Goal: Contribute content: Contribute content

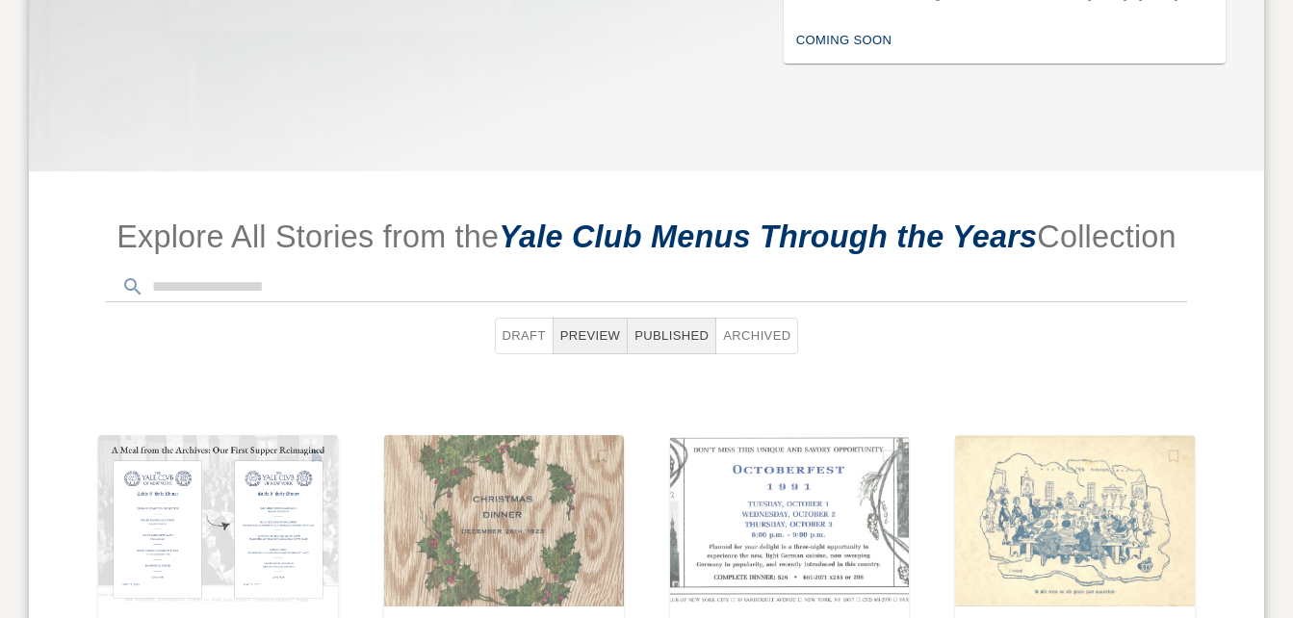
scroll to position [824, 0]
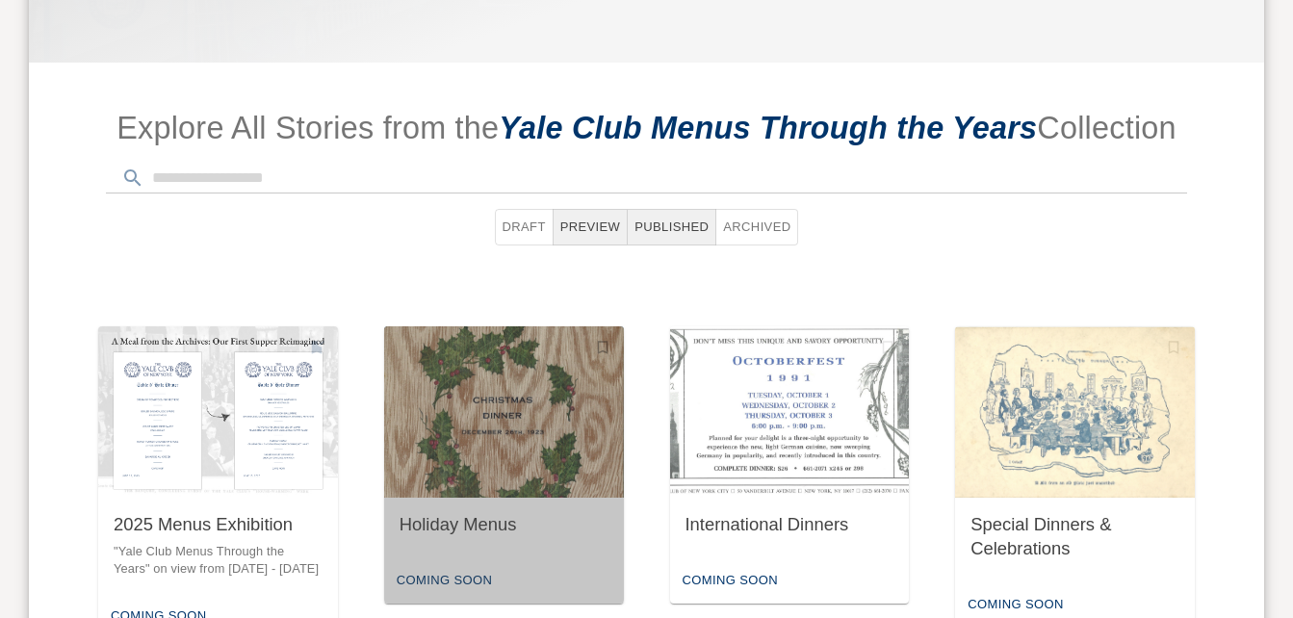
click at [464, 378] on img "button" at bounding box center [504, 411] width 240 height 171
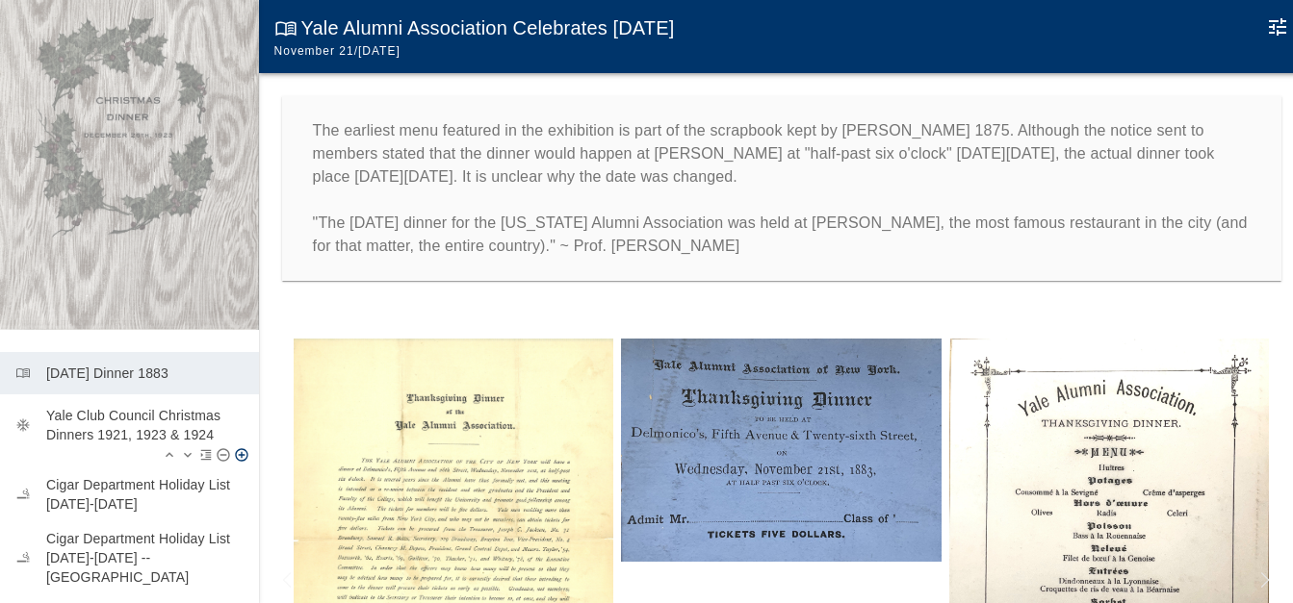
scroll to position [187, 0]
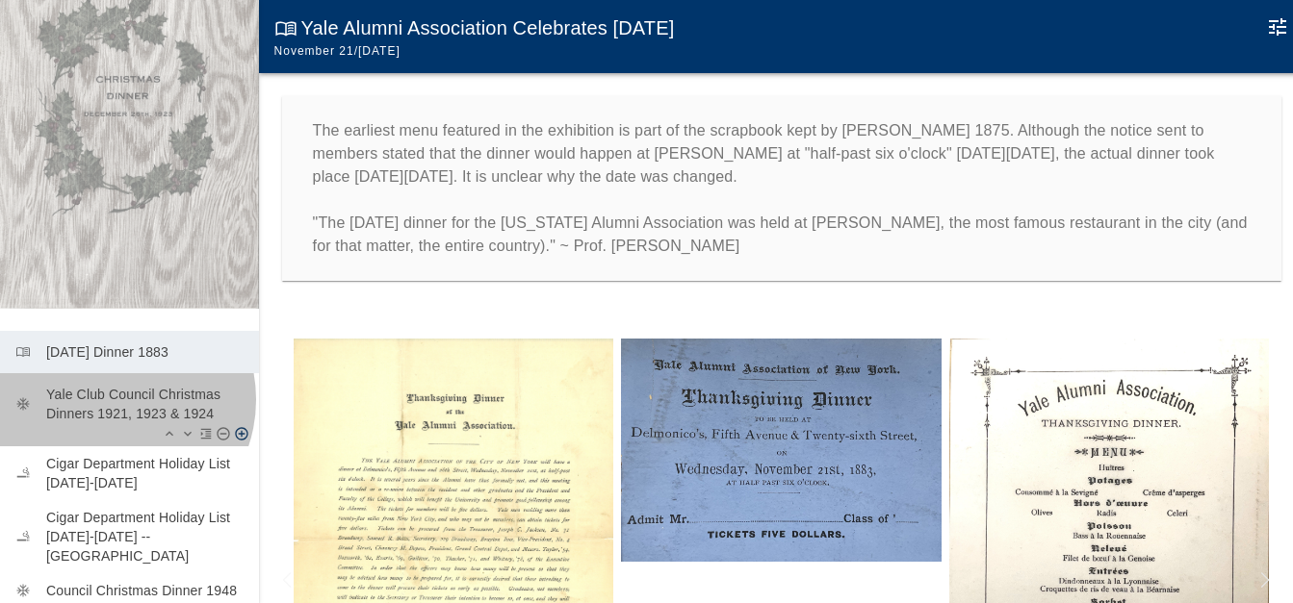
click at [112, 385] on p "Yale Club Council Christmas Dinners 1921, 1923 & 1924" at bounding box center [144, 404] width 197 height 38
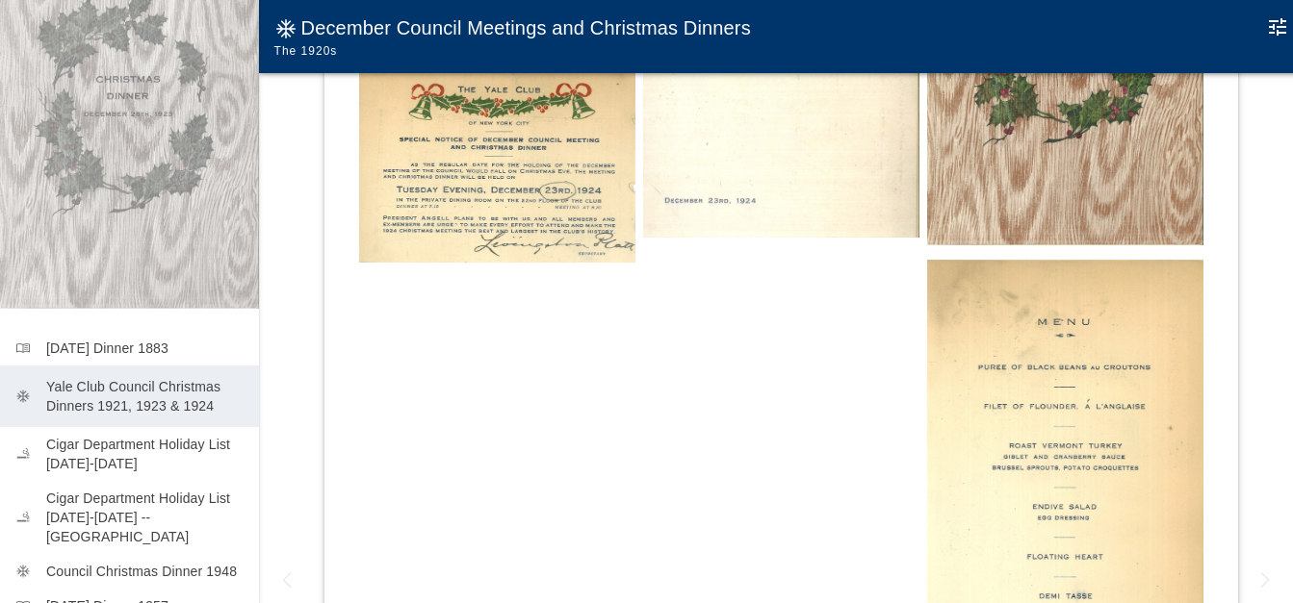
scroll to position [481, 0]
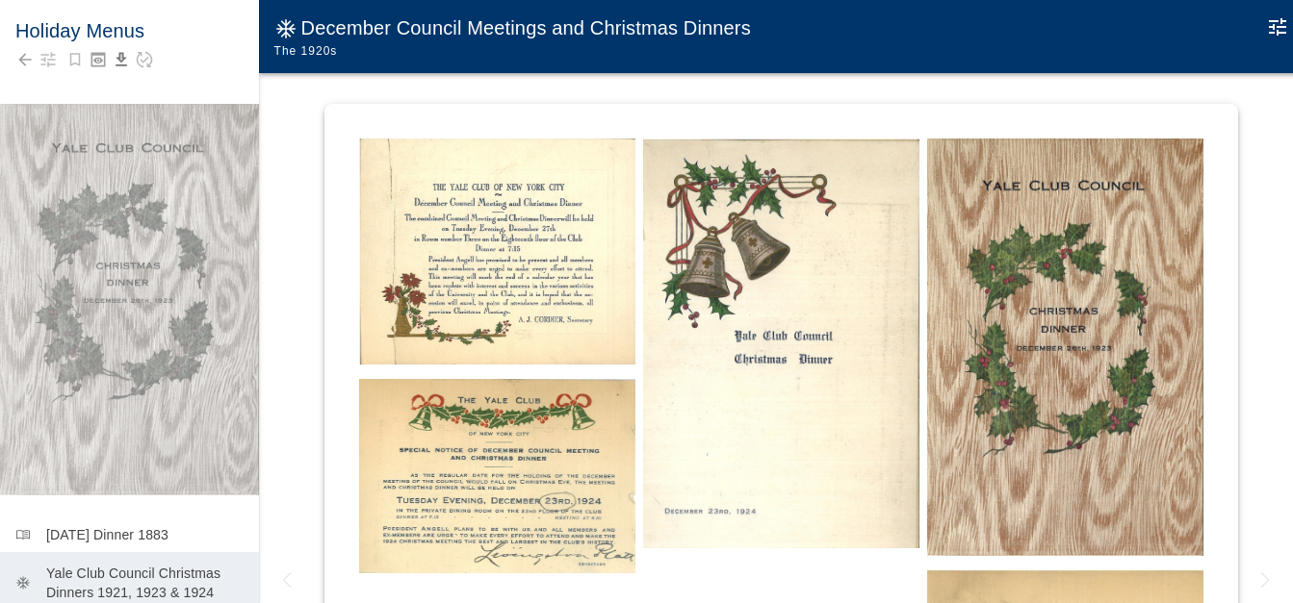
scroll to position [192, 0]
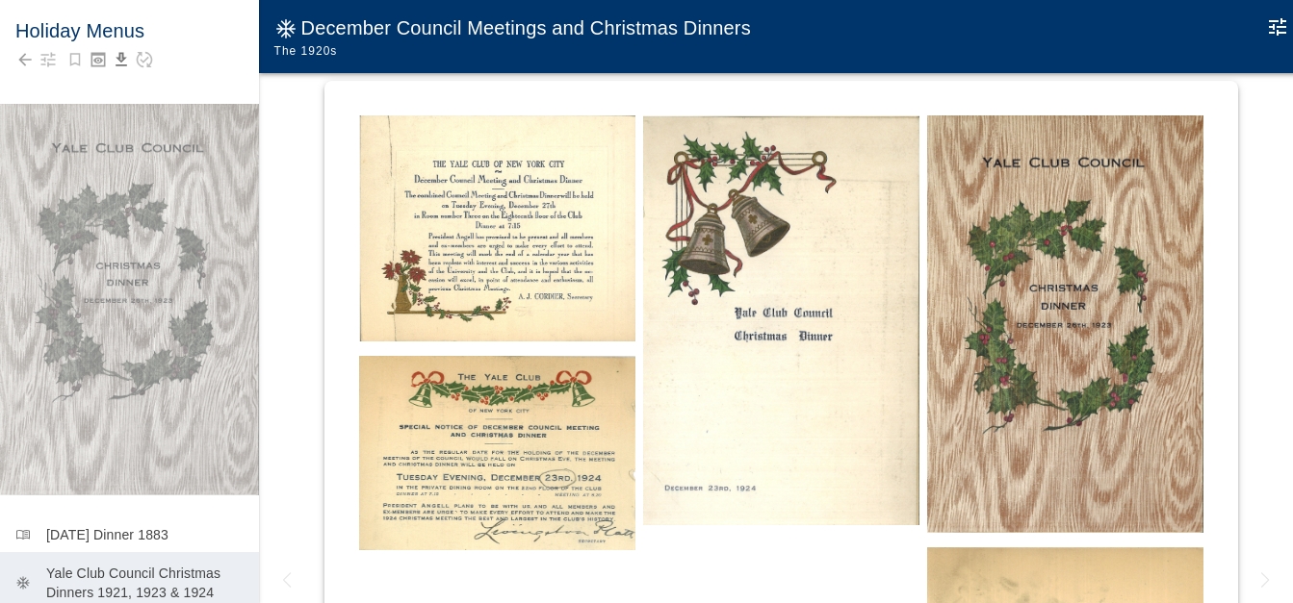
click at [524, 248] on img at bounding box center [497, 228] width 276 height 227
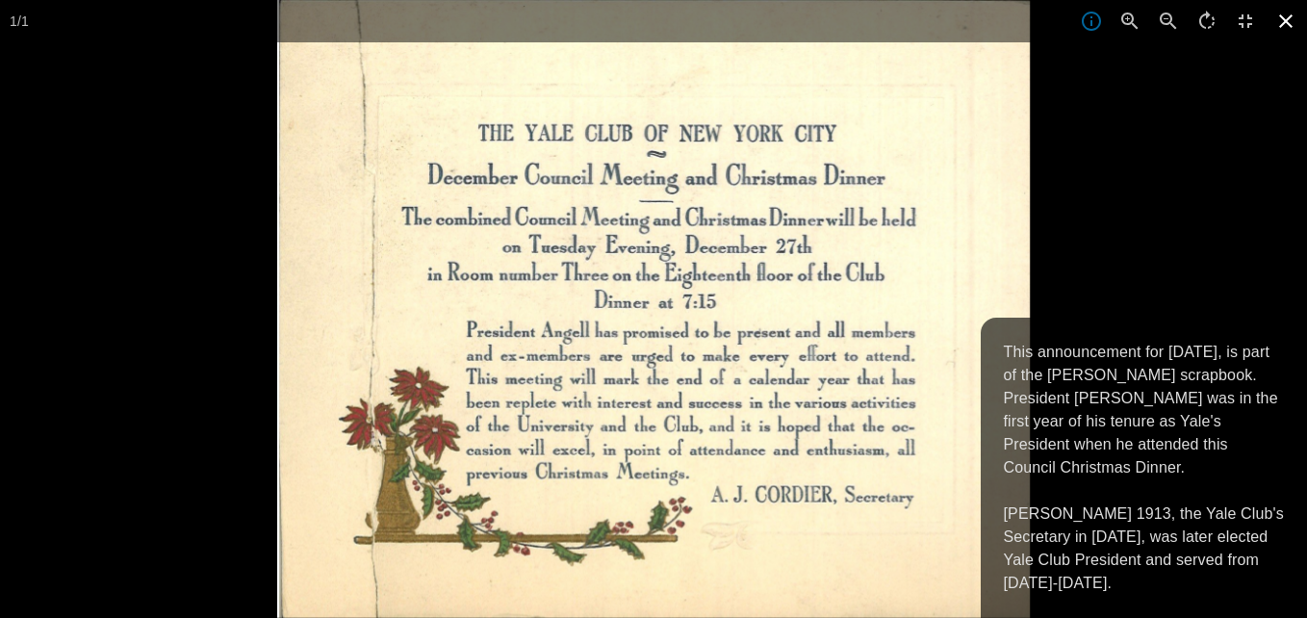
click at [1291, 21] on icon at bounding box center [1286, 21] width 42 height 42
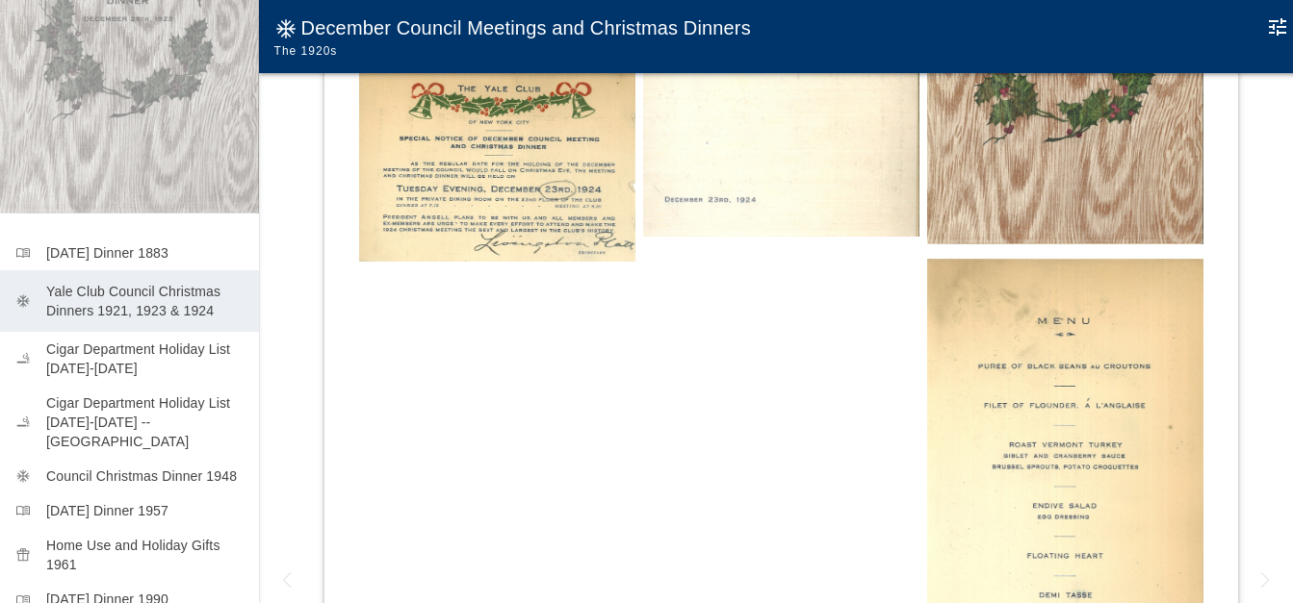
scroll to position [306, 0]
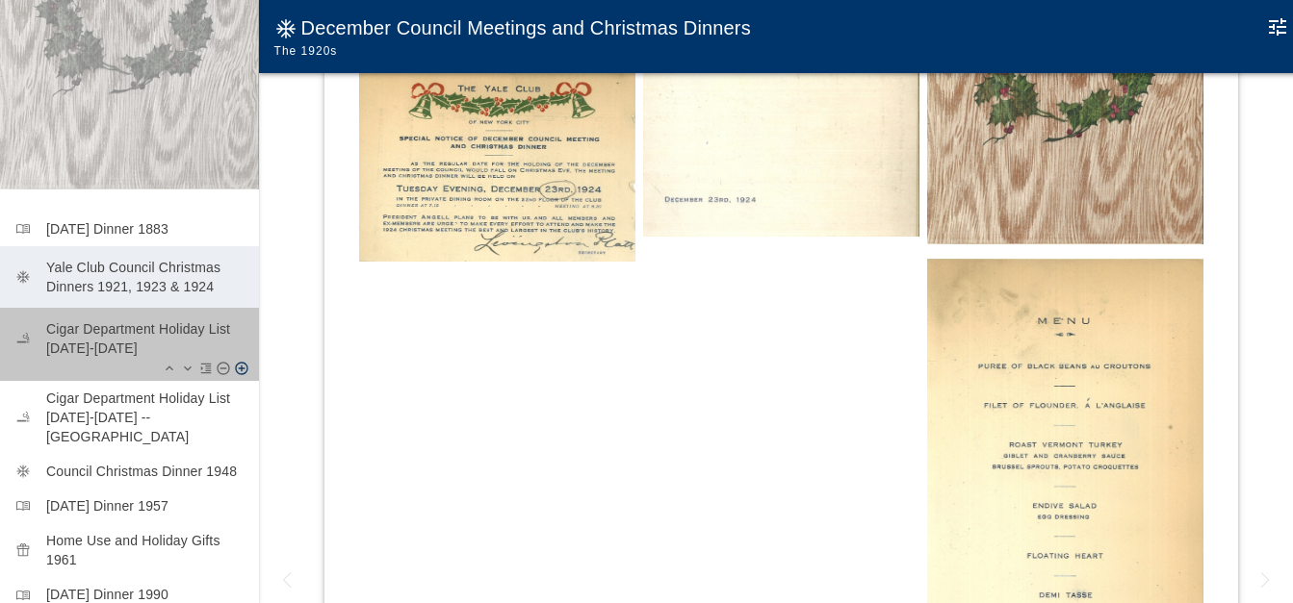
click at [135, 320] on p "Cigar Department Holiday List 1935-1936" at bounding box center [144, 339] width 197 height 38
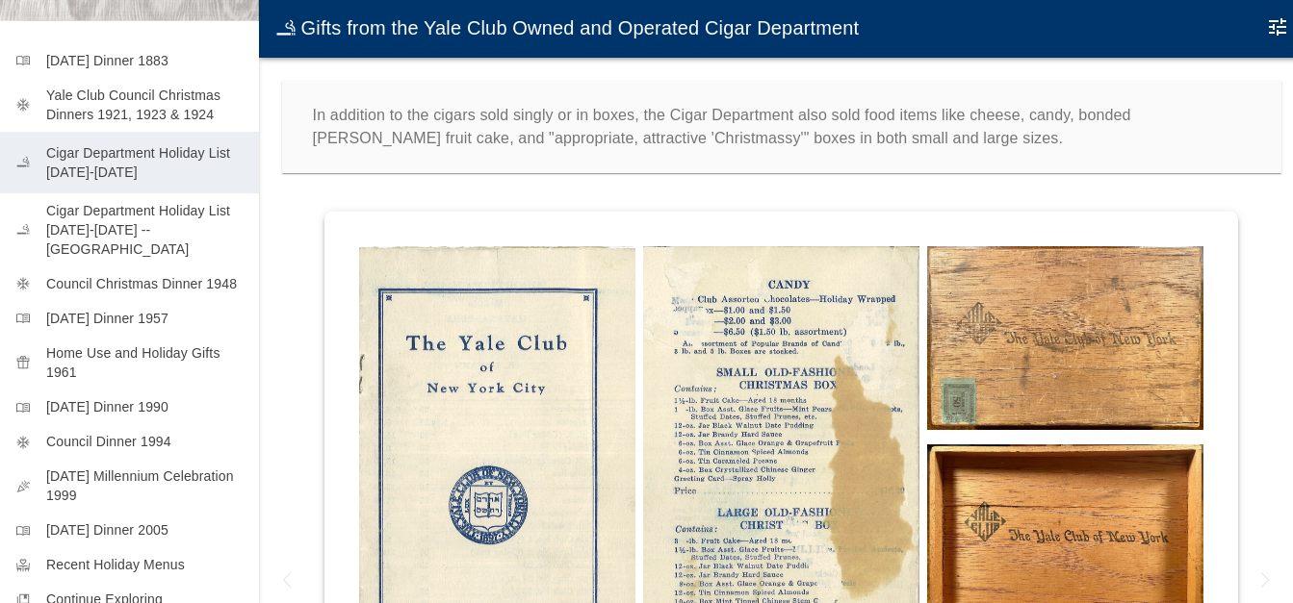
scroll to position [477, 0]
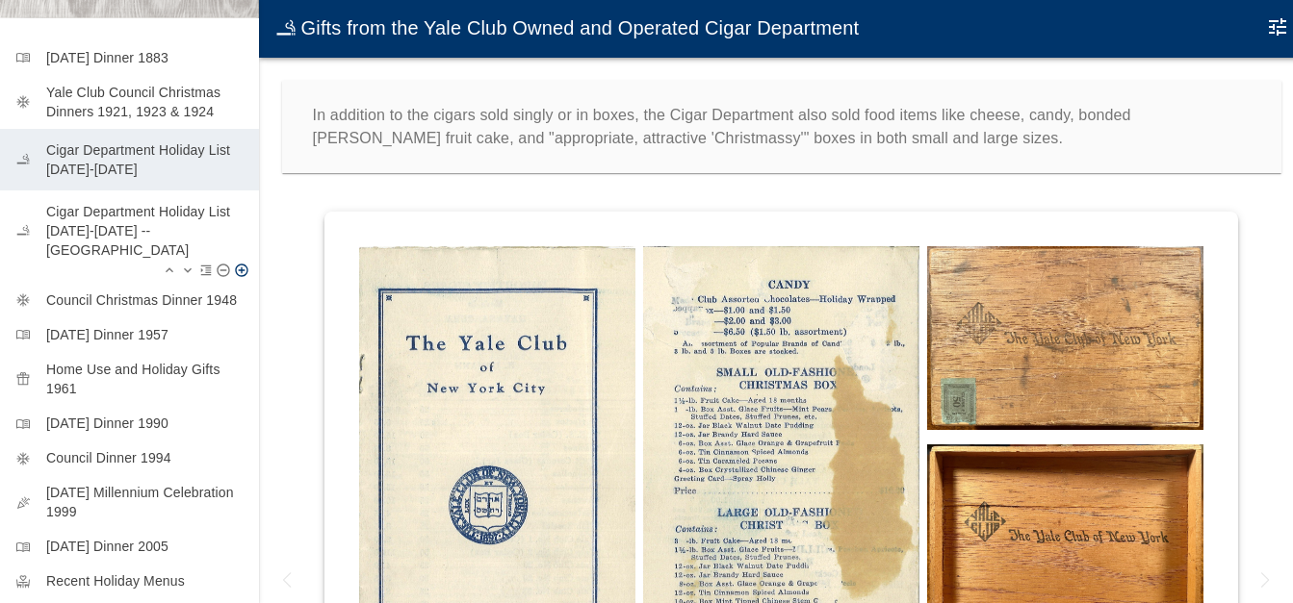
click at [163, 202] on p "Cigar Department Holiday List 1935-1936 -- Brochure" at bounding box center [144, 231] width 197 height 58
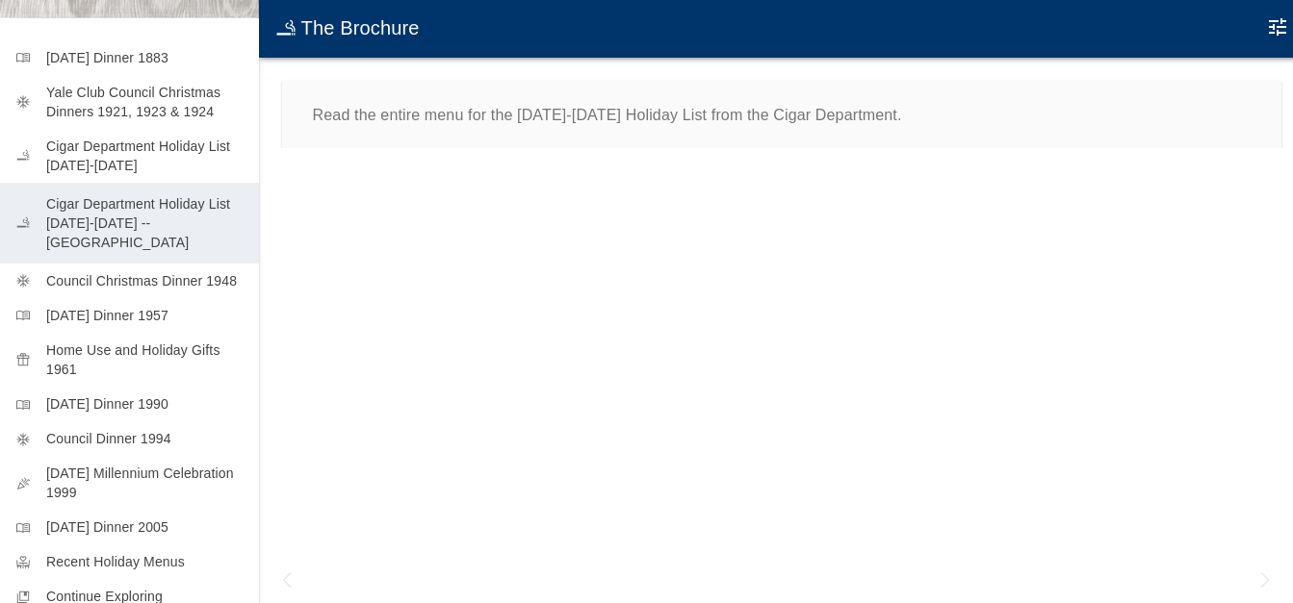
scroll to position [518, 0]
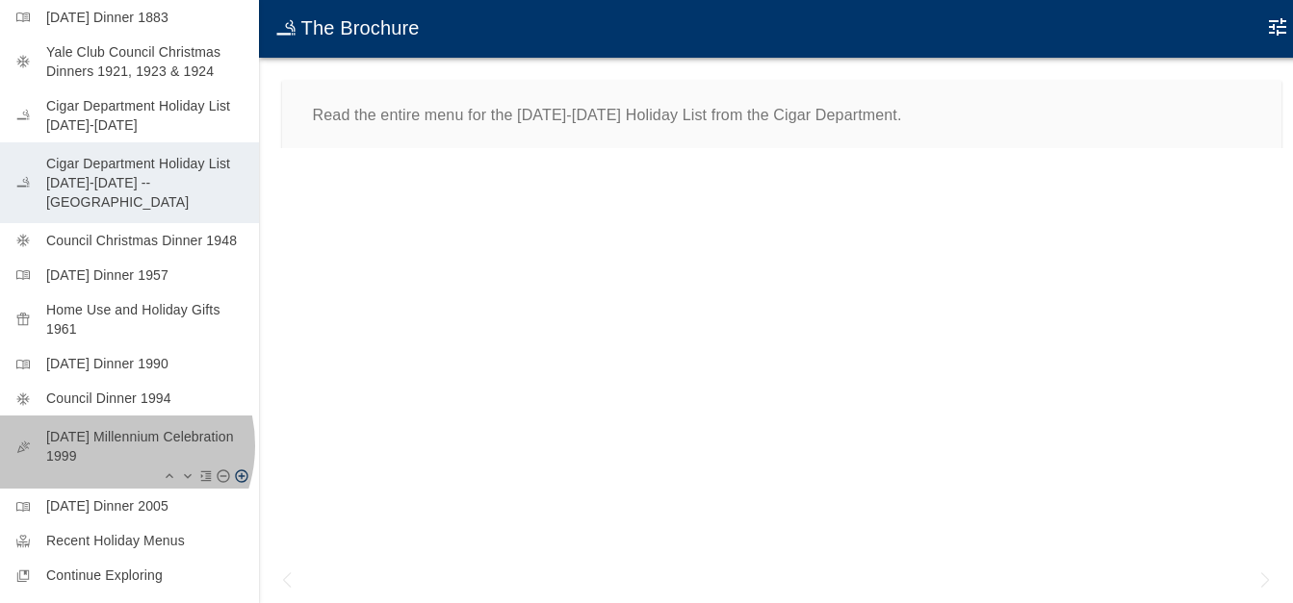
click at [106, 427] on p "New Year's Eve Millennium Celebration 1999" at bounding box center [144, 446] width 197 height 38
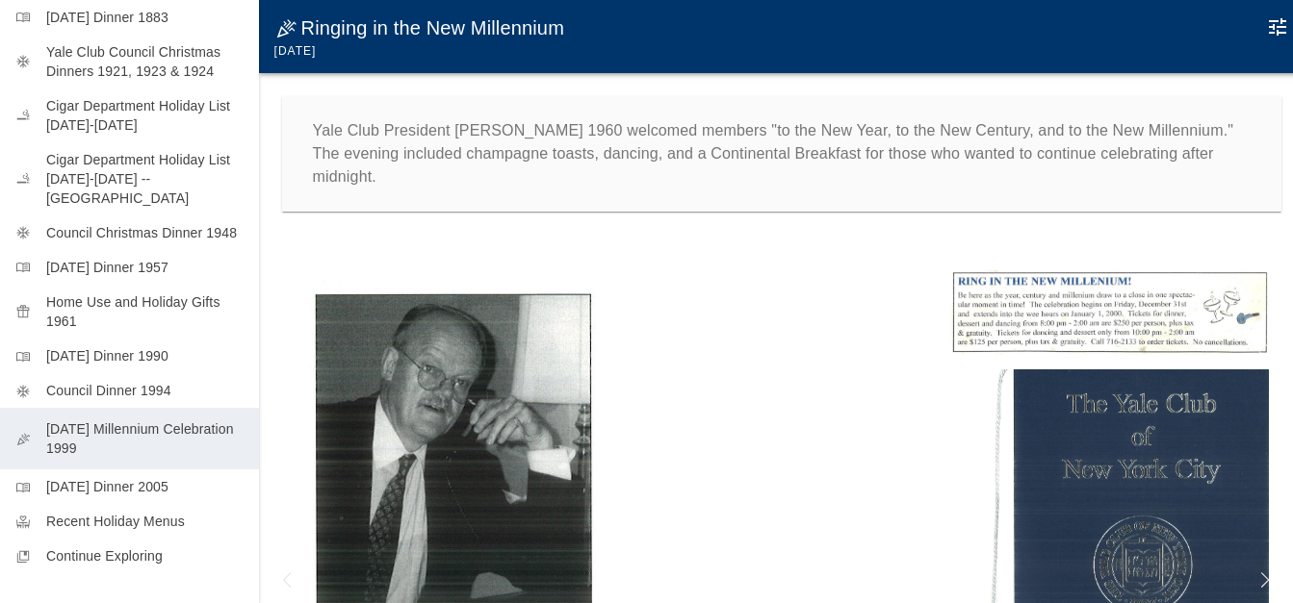
click at [949, 307] on img at bounding box center [1109, 312] width 320 height 86
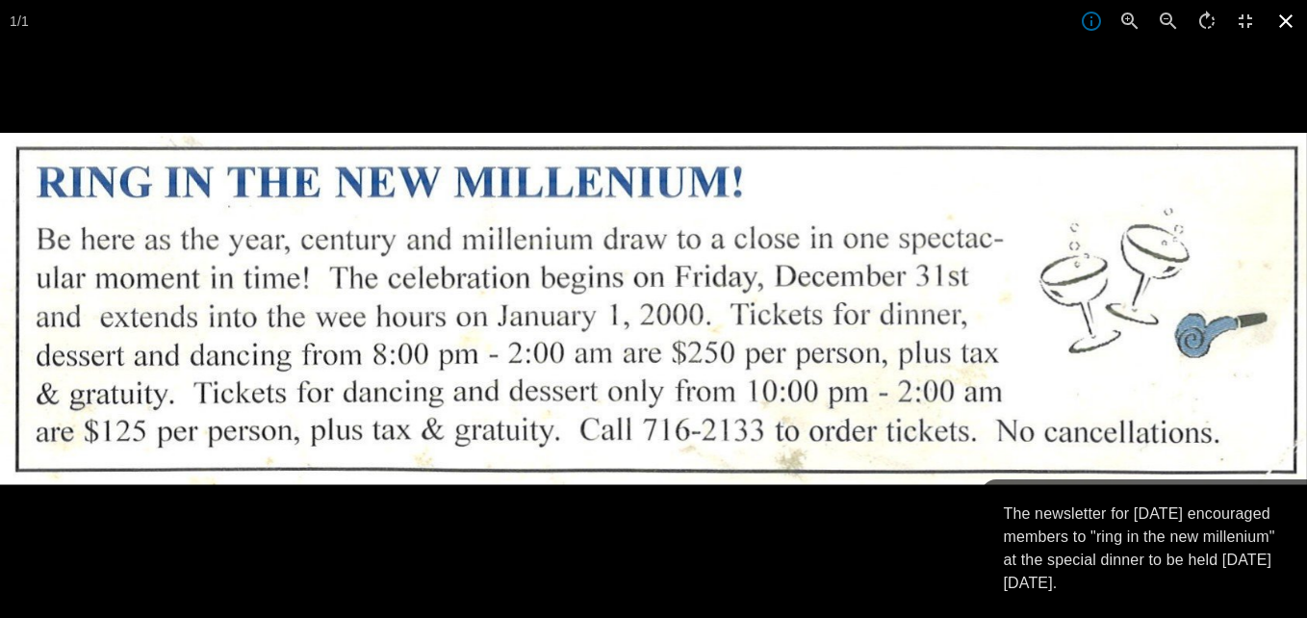
click at [1288, 23] on icon at bounding box center [1285, 20] width 13 height 13
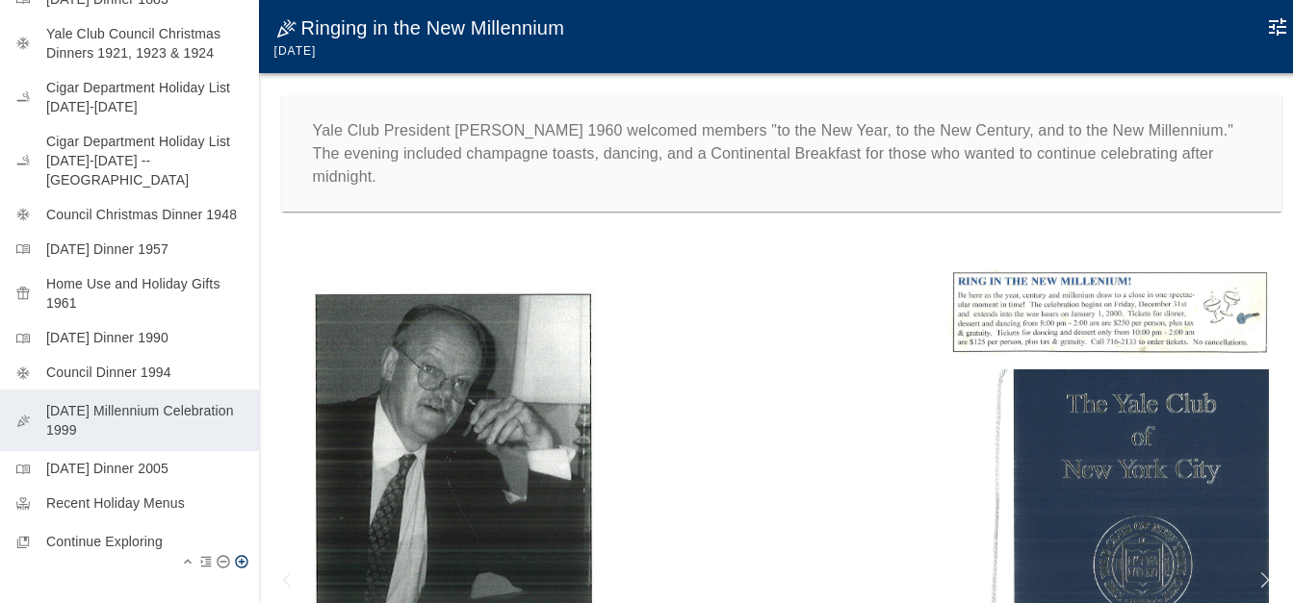
scroll to position [537, 0]
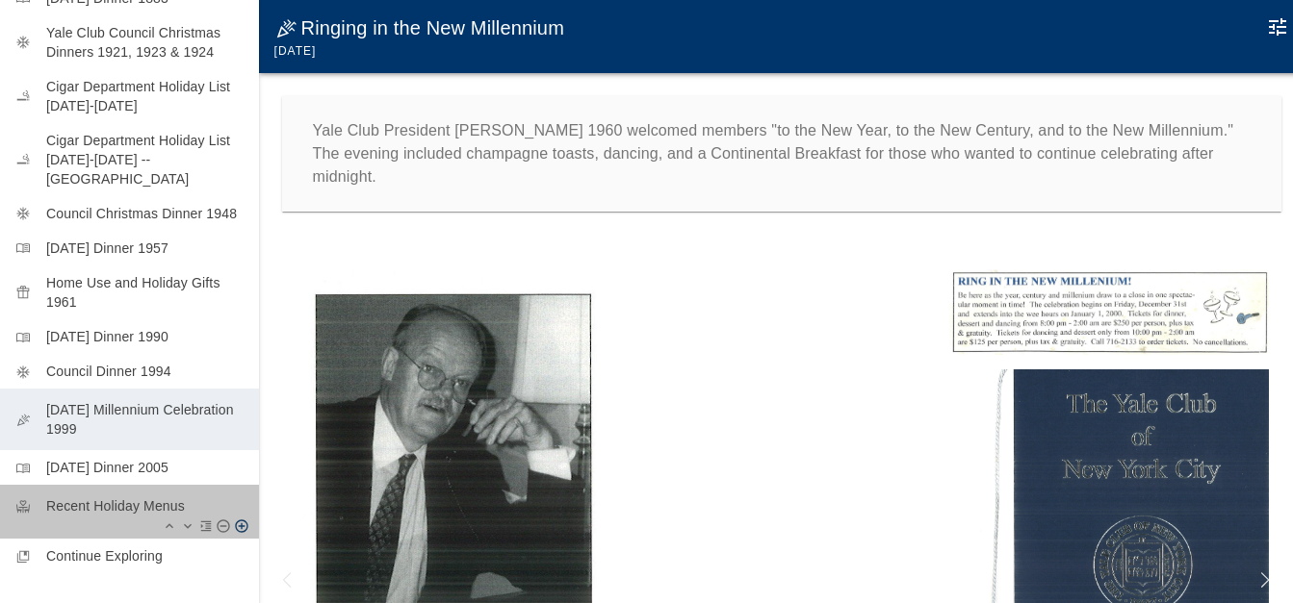
click at [150, 497] on p "Recent Holiday Menus" at bounding box center [144, 506] width 197 height 19
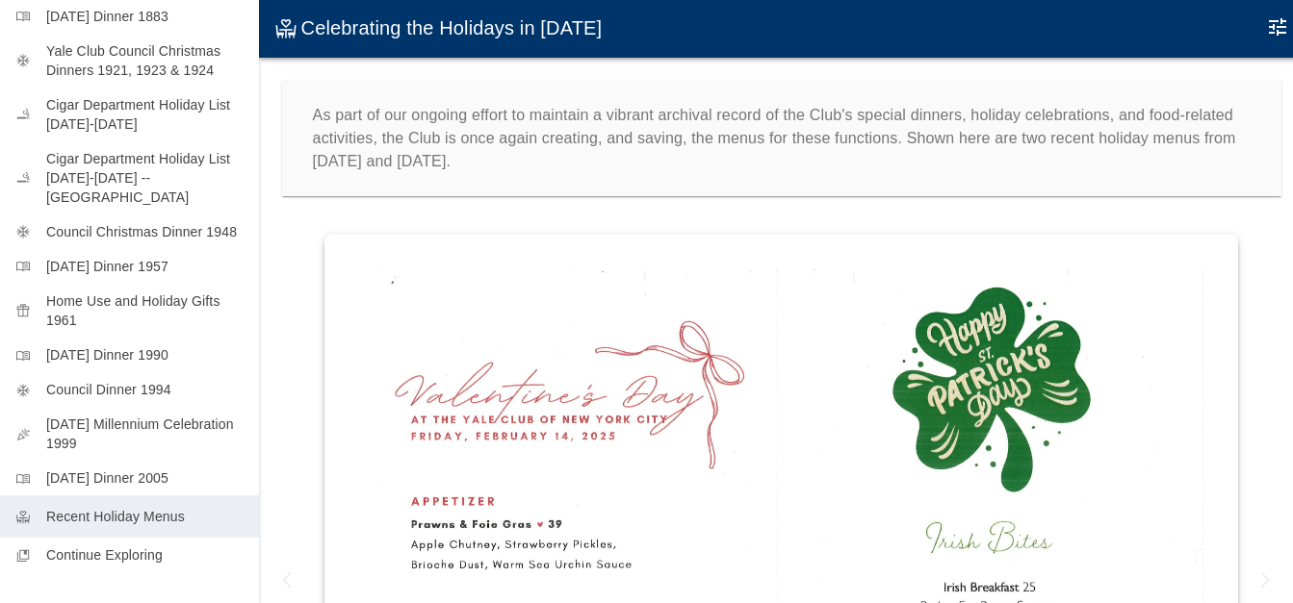
scroll to position [518, 0]
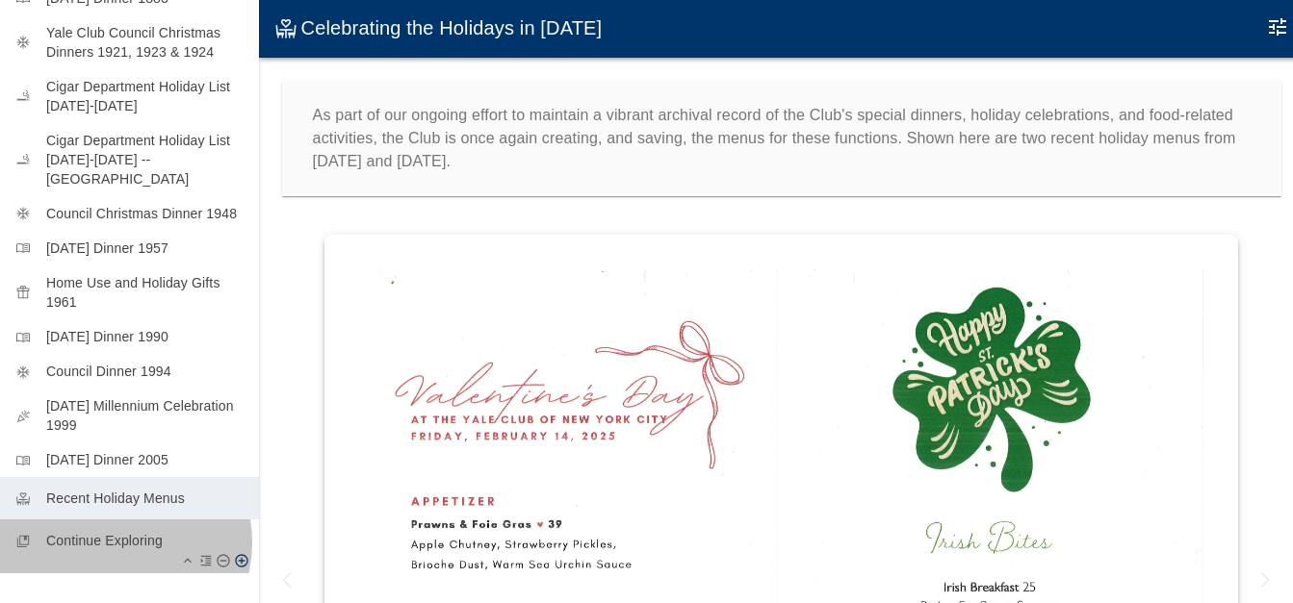
click at [113, 531] on p "Continue Exploring" at bounding box center [144, 540] width 197 height 19
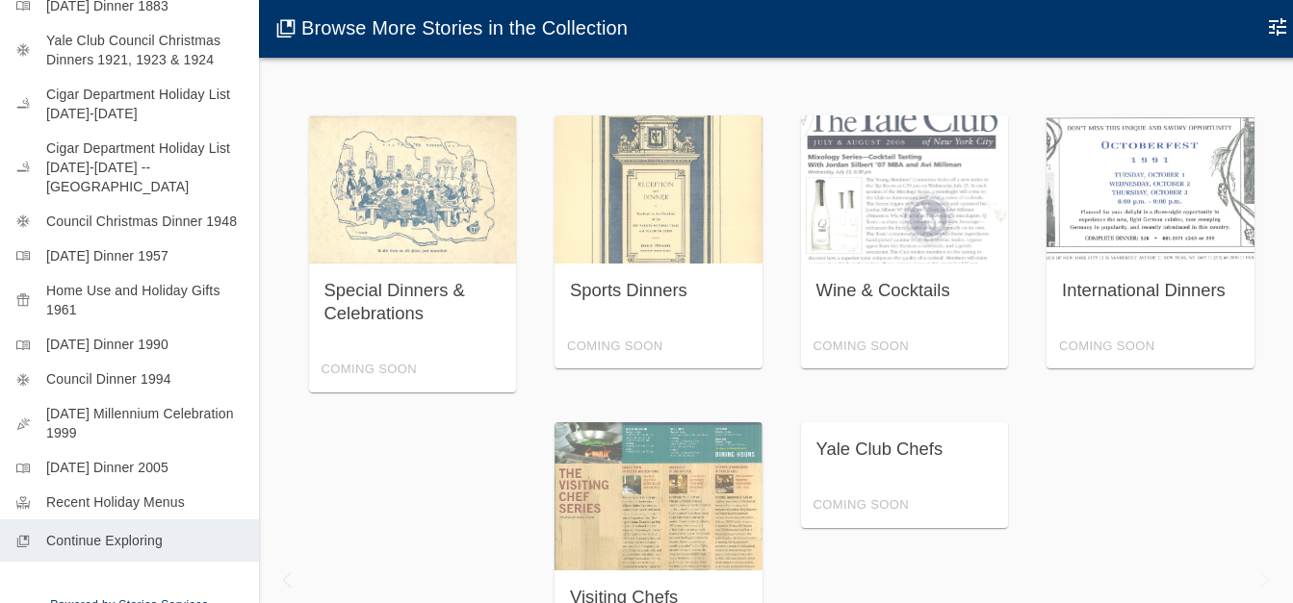
scroll to position [518, 0]
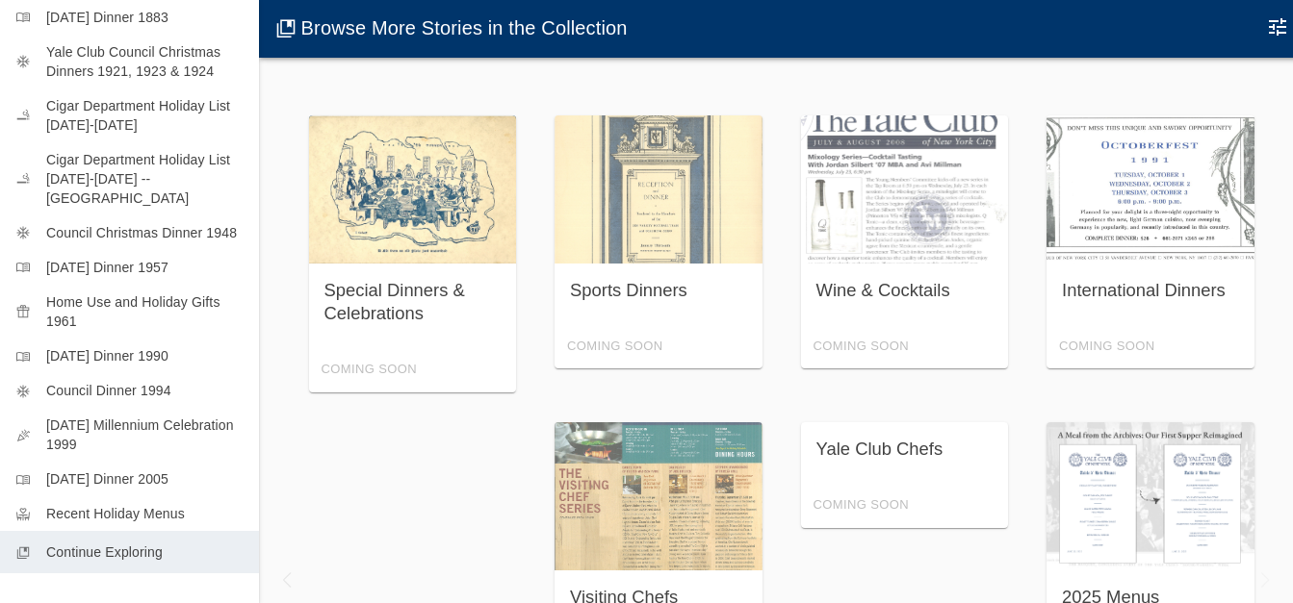
click at [429, 240] on div "Special Dinners & Celebrations Coming Soon" at bounding box center [413, 253] width 208 height 277
click at [392, 309] on div "Special Dinners & Celebrations Coming Soon" at bounding box center [413, 253] width 208 height 277
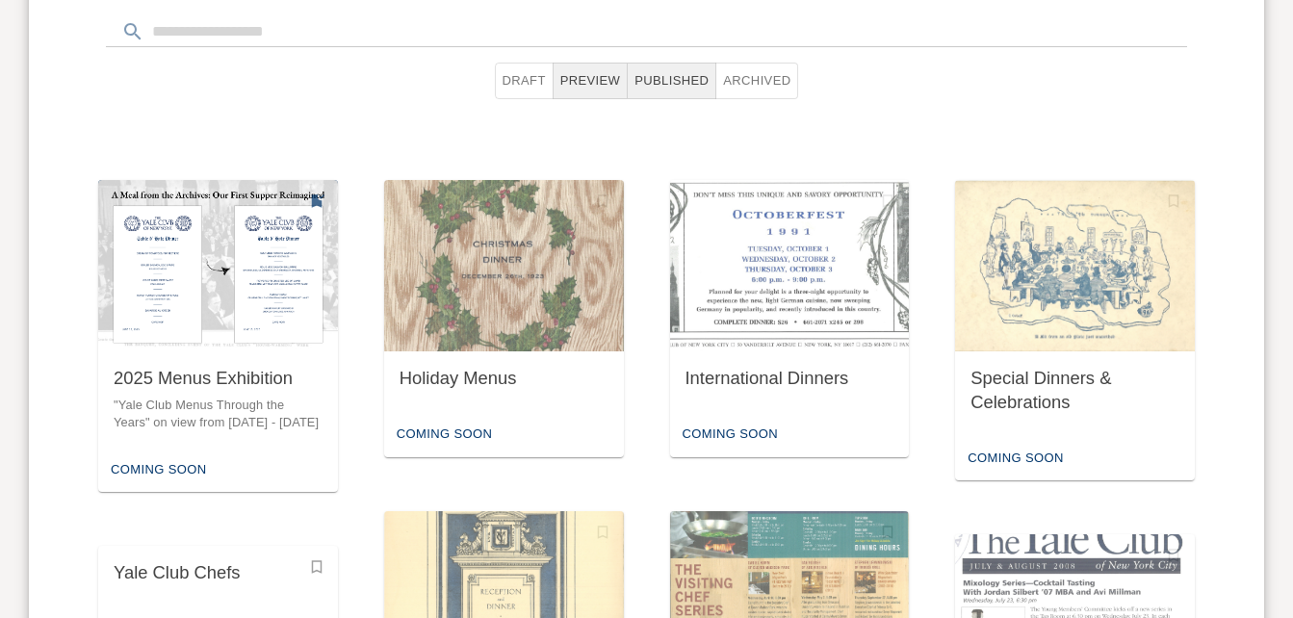
scroll to position [1016, 0]
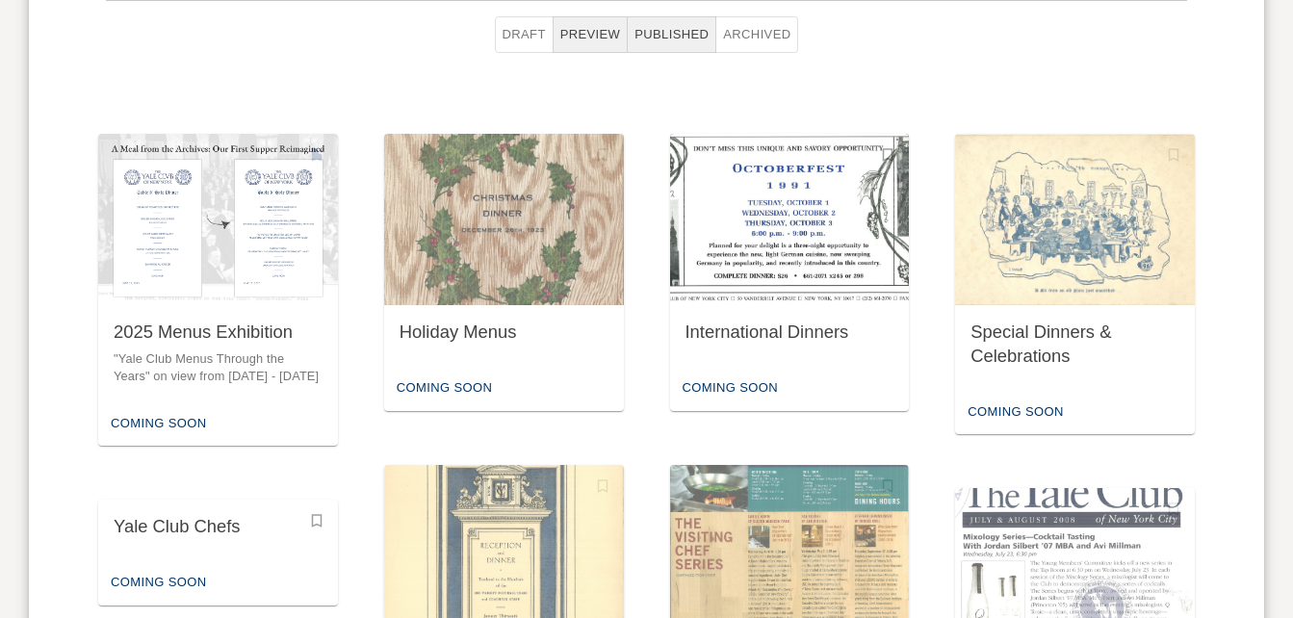
click at [780, 334] on div "International Dinners" at bounding box center [789, 332] width 209 height 24
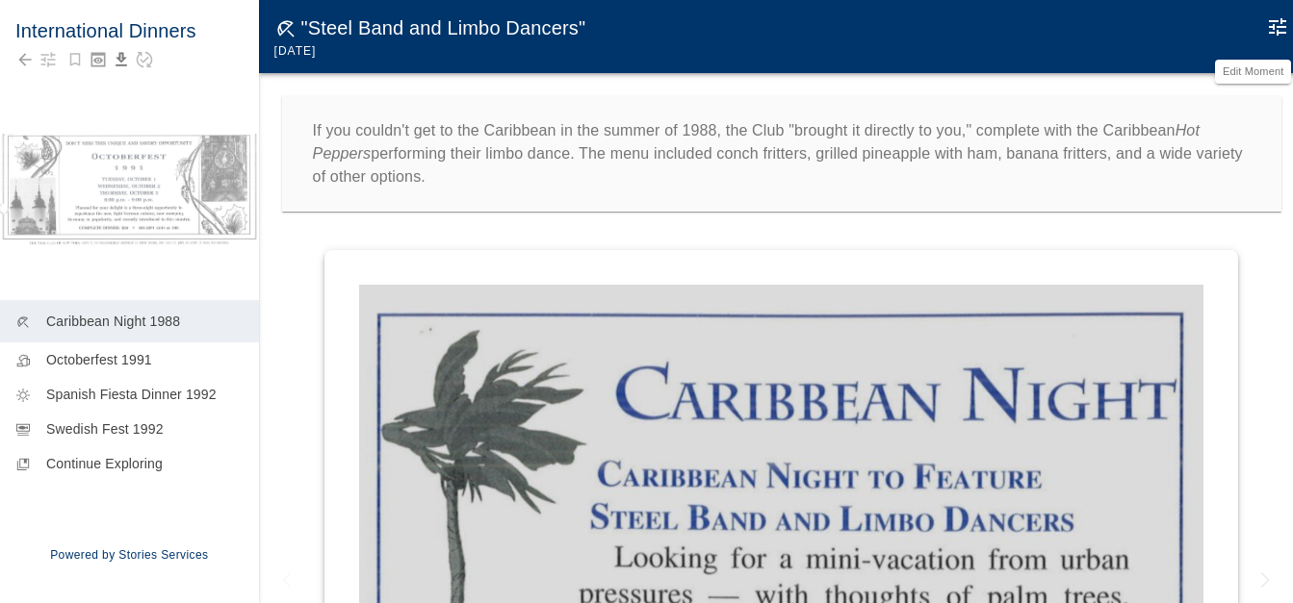
click at [1276, 25] on icon "Edit Moment" at bounding box center [1276, 26] width 17 height 17
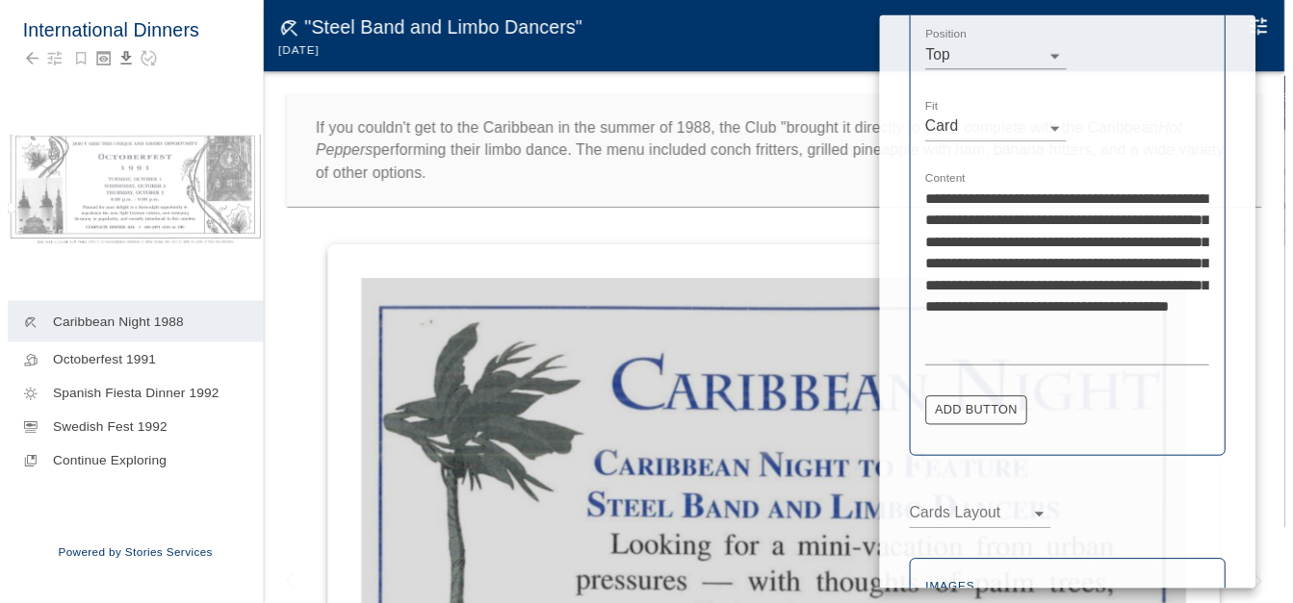
scroll to position [577, 0]
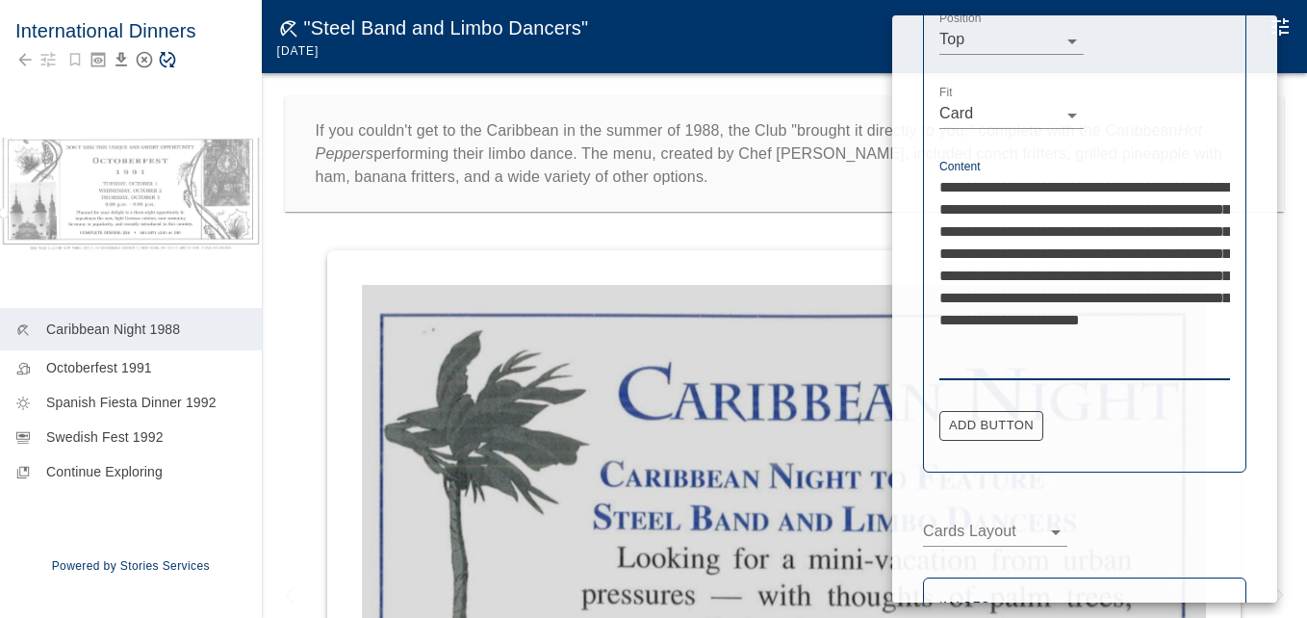
type textarea "**********"
click at [839, 242] on div at bounding box center [653, 309] width 1307 height 618
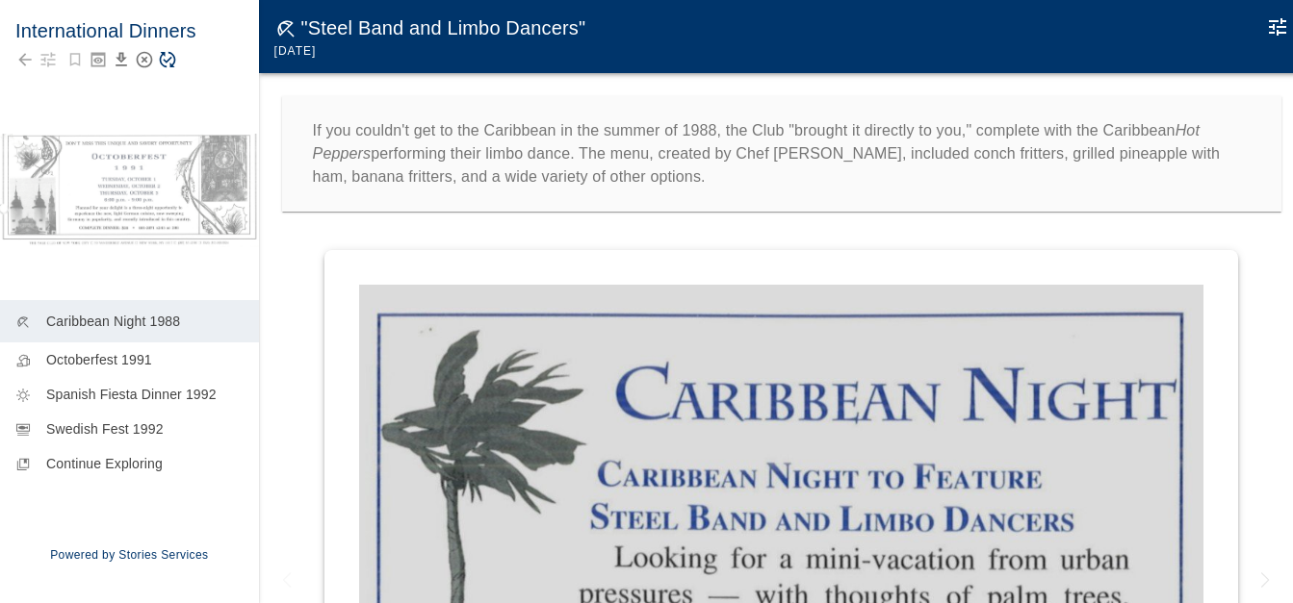
click at [166, 61] on icon "Save Story" at bounding box center [167, 59] width 19 height 19
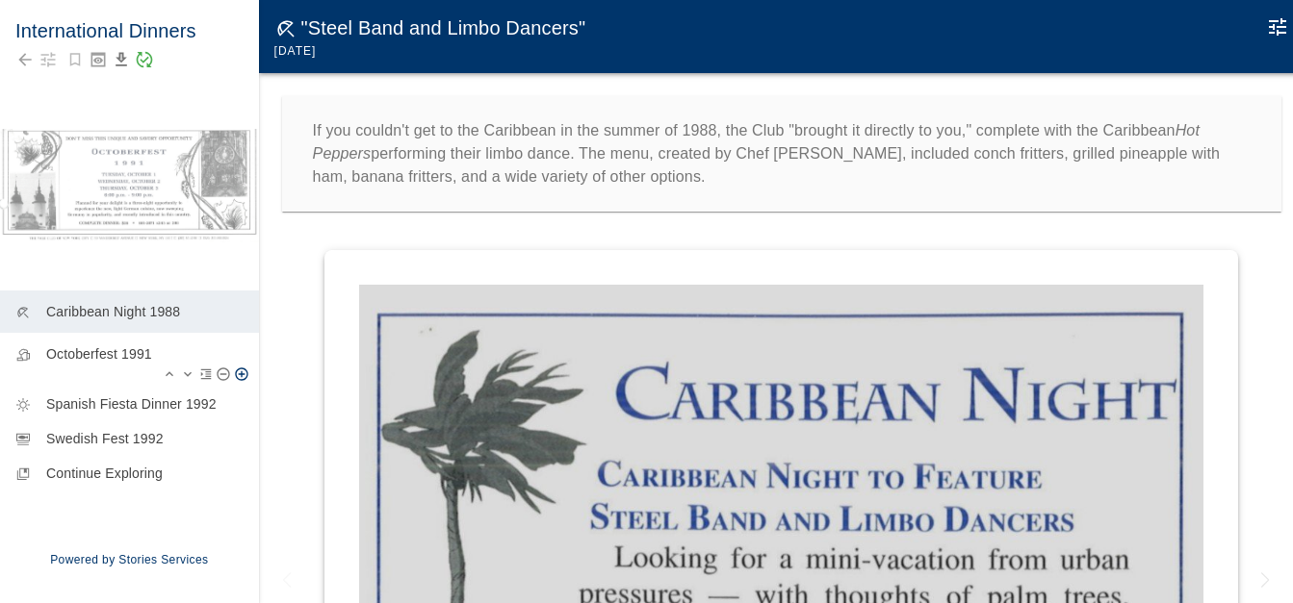
click at [110, 357] on p "Octoberfest 1991" at bounding box center [144, 354] width 197 height 19
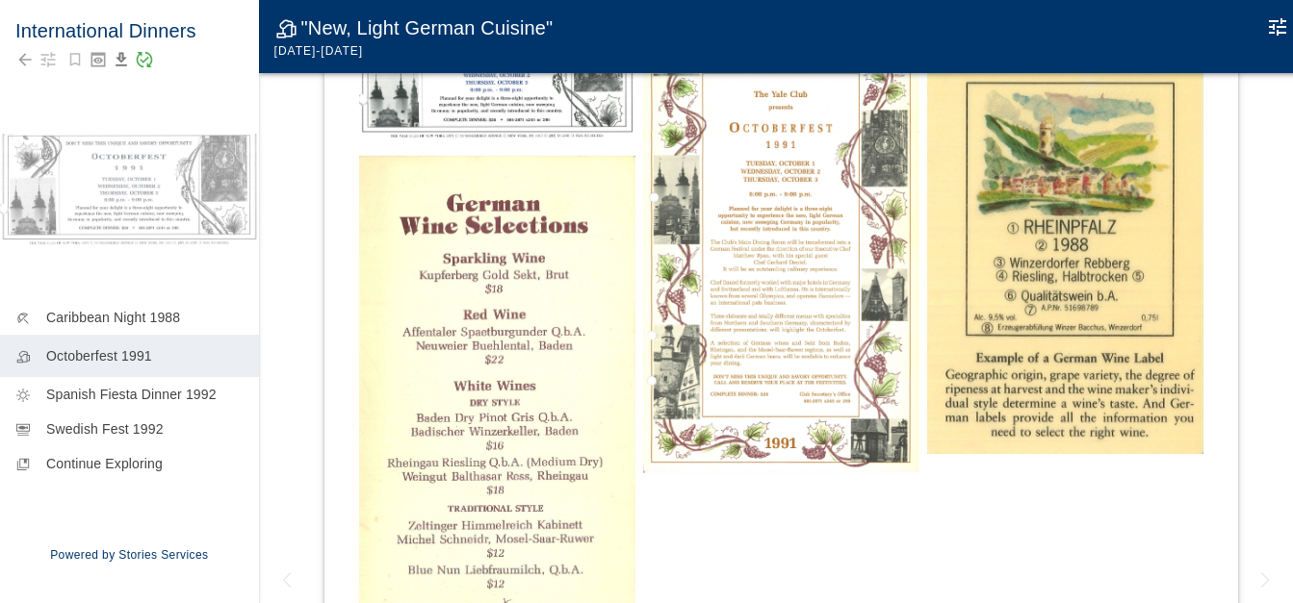
scroll to position [385, 0]
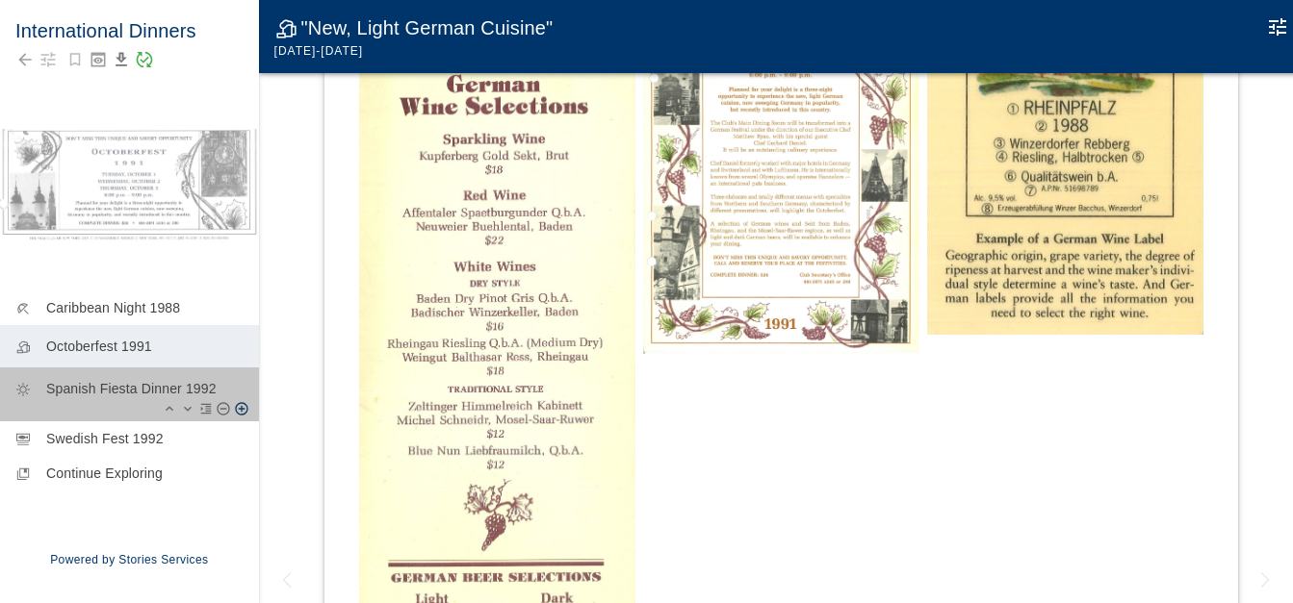
click at [97, 398] on p "Spanish Fiesta Dinner 1992" at bounding box center [144, 388] width 197 height 19
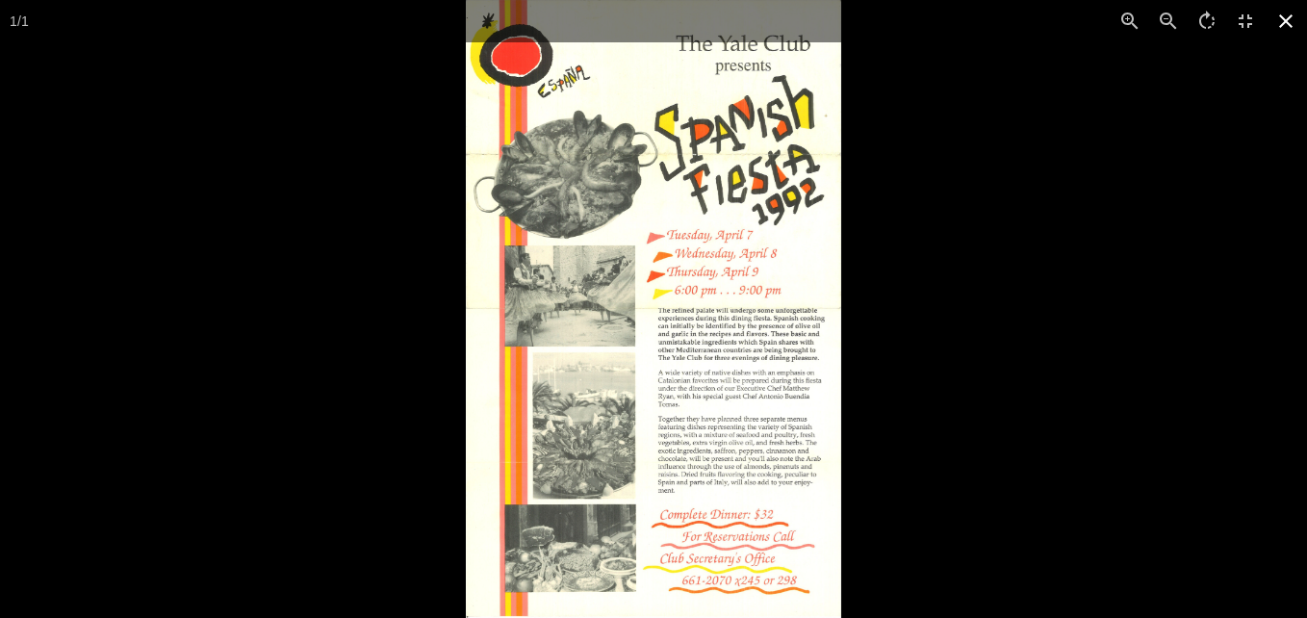
click at [1289, 27] on icon at bounding box center [1286, 21] width 42 height 42
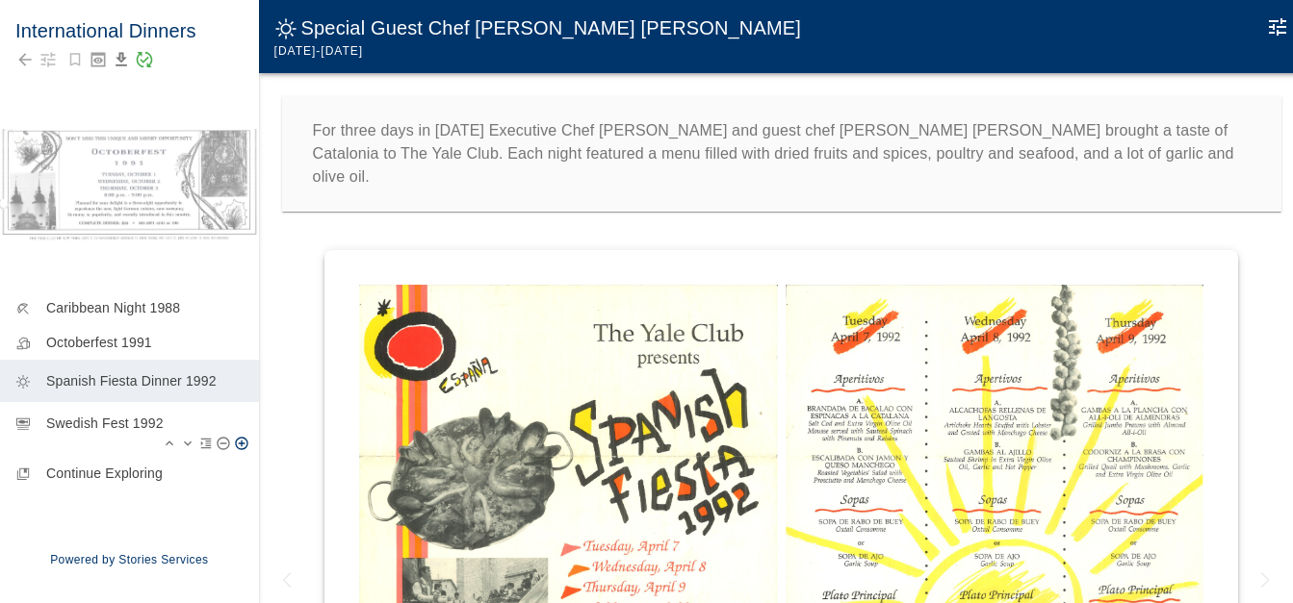
click at [91, 432] on p "Swedish Fest 1992" at bounding box center [144, 423] width 197 height 19
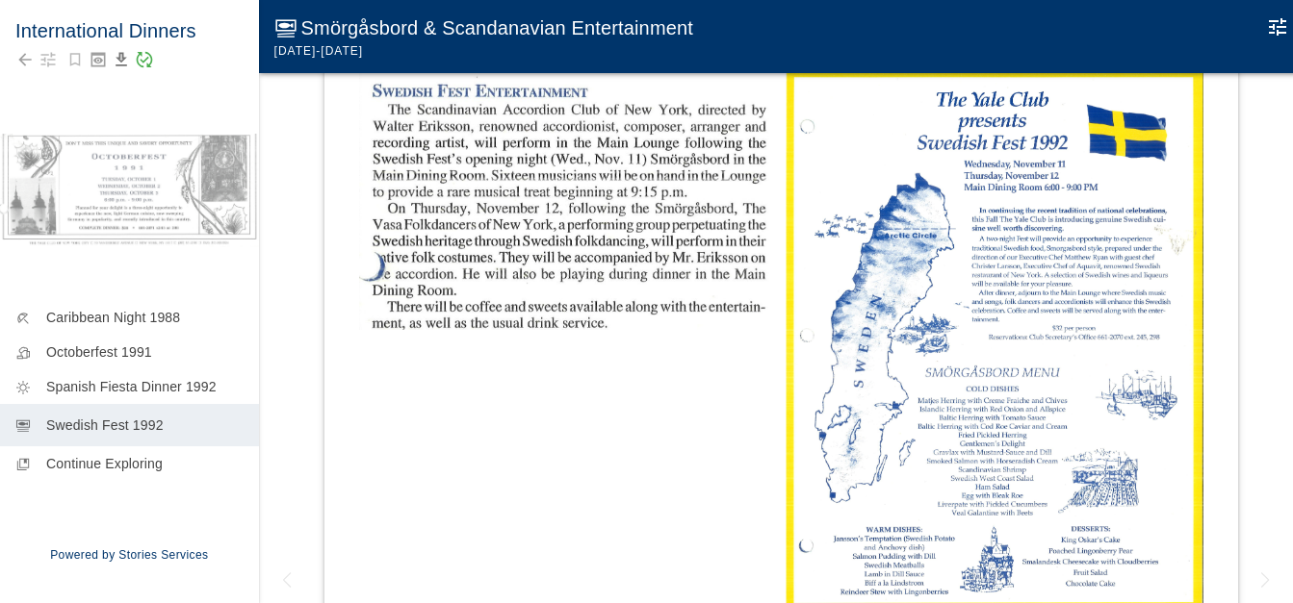
scroll to position [289, 0]
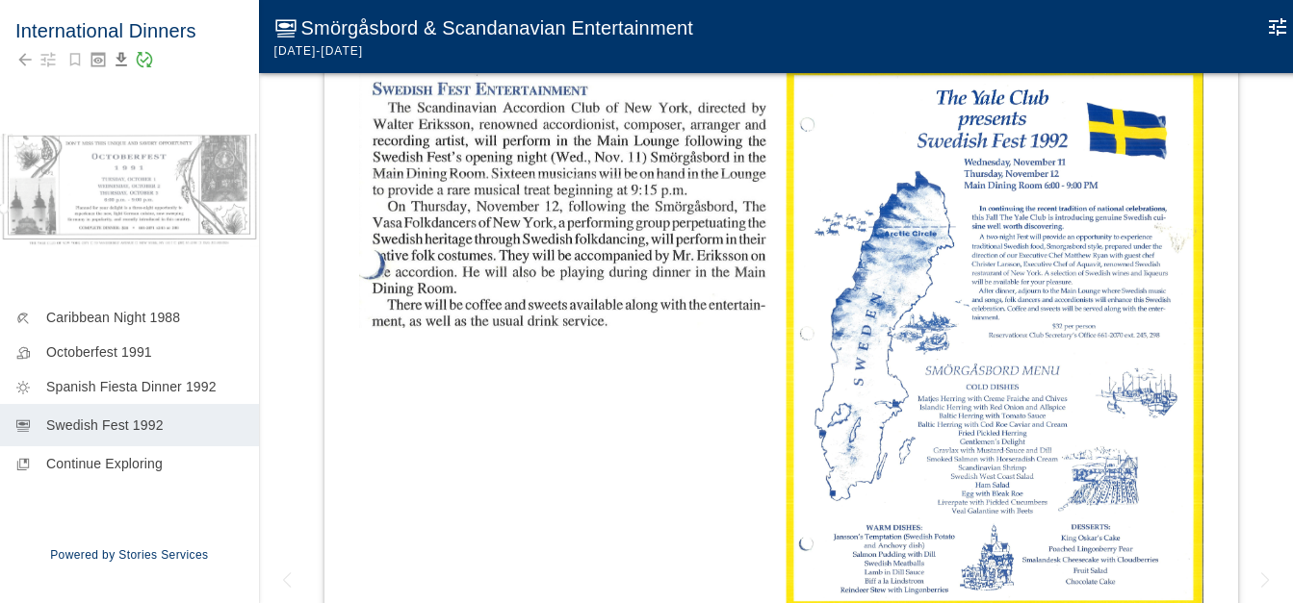
click at [615, 222] on img at bounding box center [568, 196] width 418 height 263
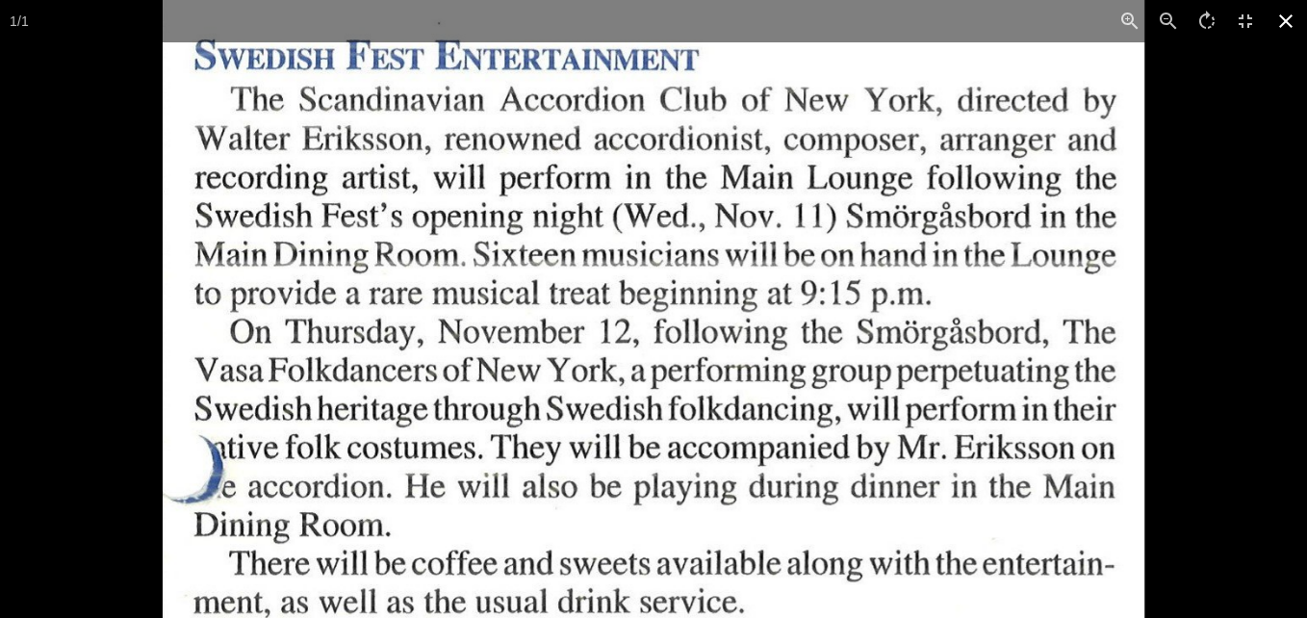
click at [1291, 16] on icon at bounding box center [1285, 20] width 13 height 13
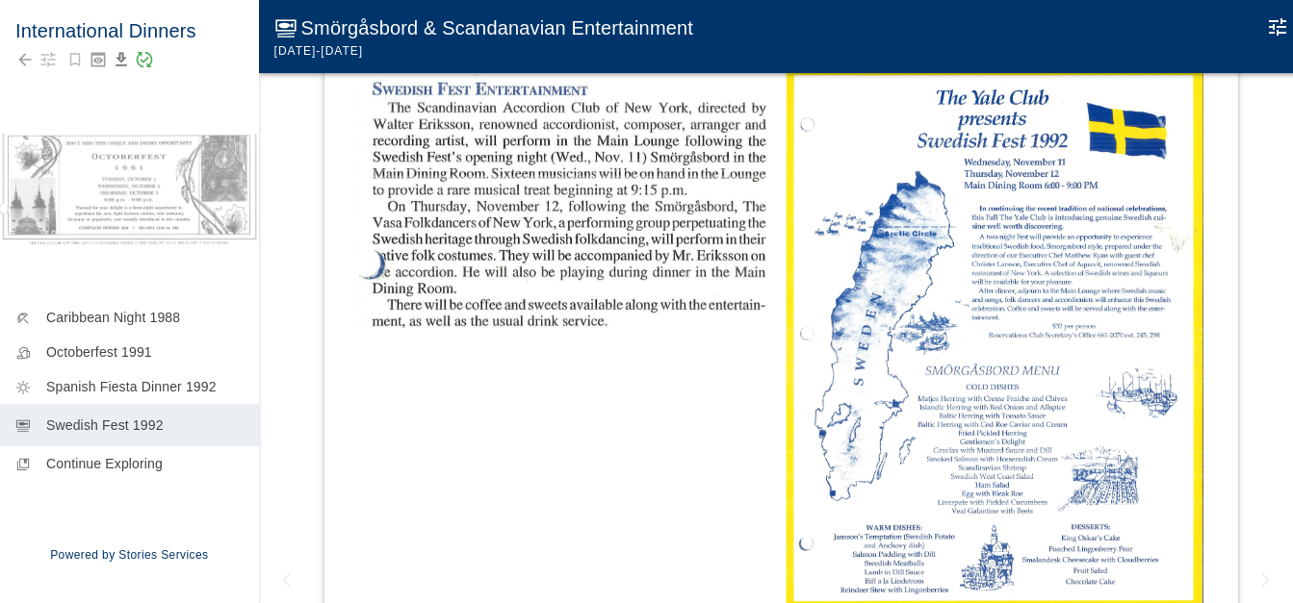
click at [1041, 239] on img at bounding box center [994, 335] width 418 height 541
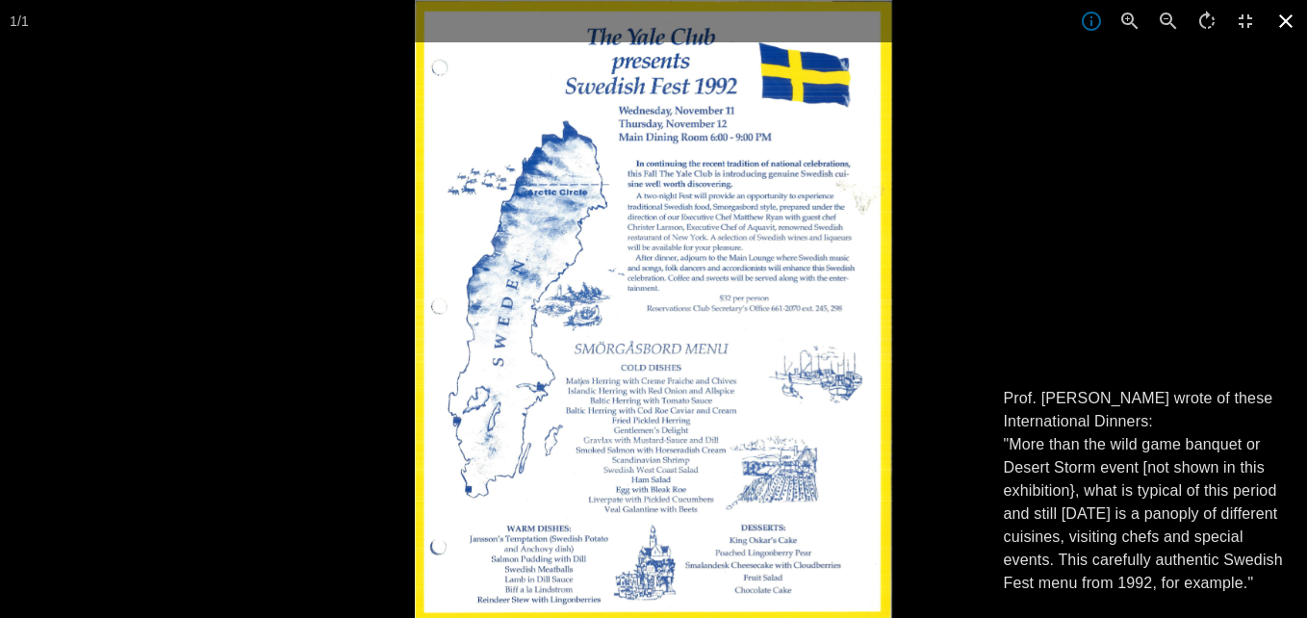
click at [1289, 21] on icon at bounding box center [1286, 21] width 42 height 42
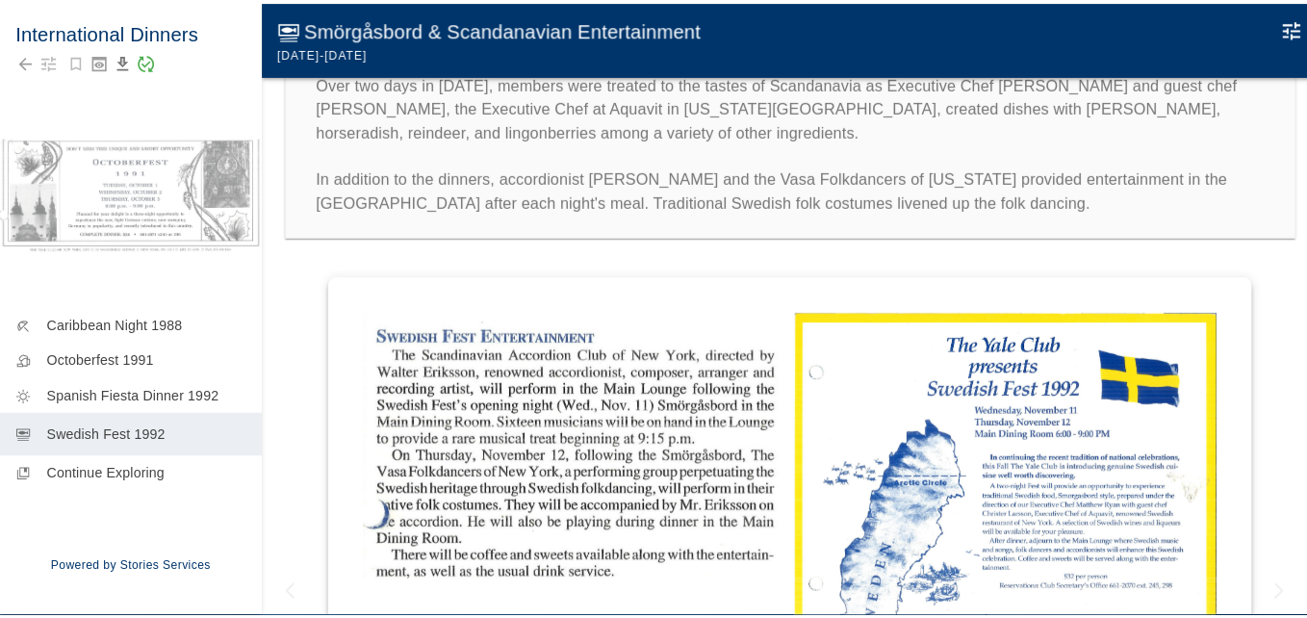
scroll to position [0, 0]
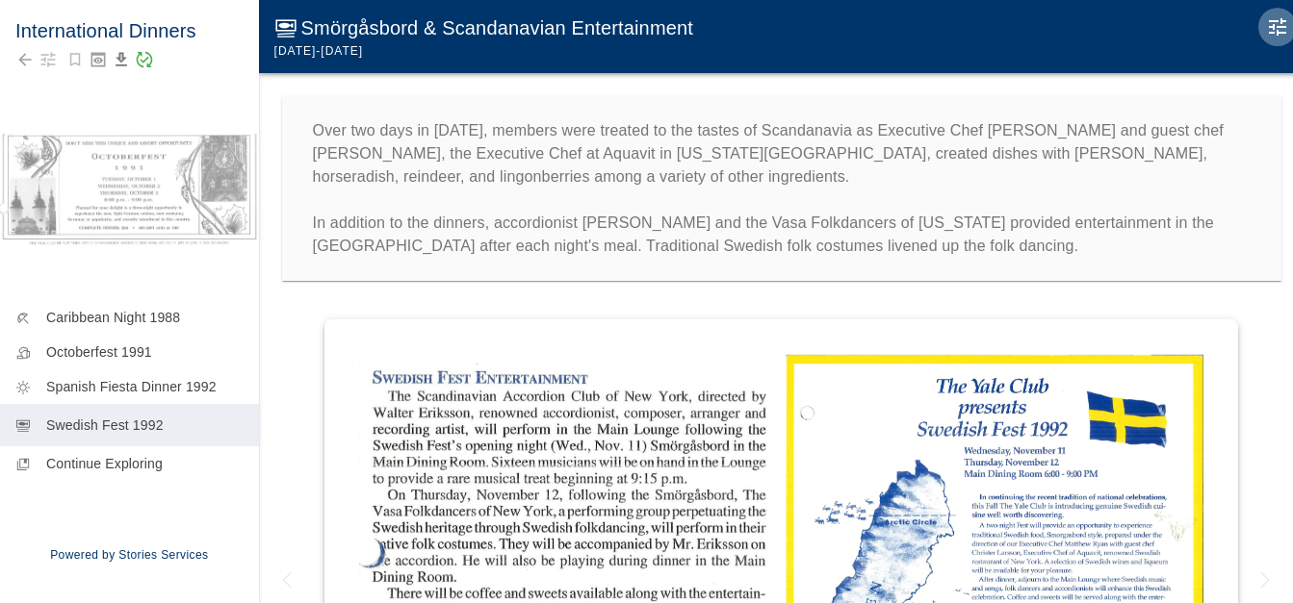
click at [1284, 24] on icon "Edit Moment" at bounding box center [1277, 26] width 23 height 23
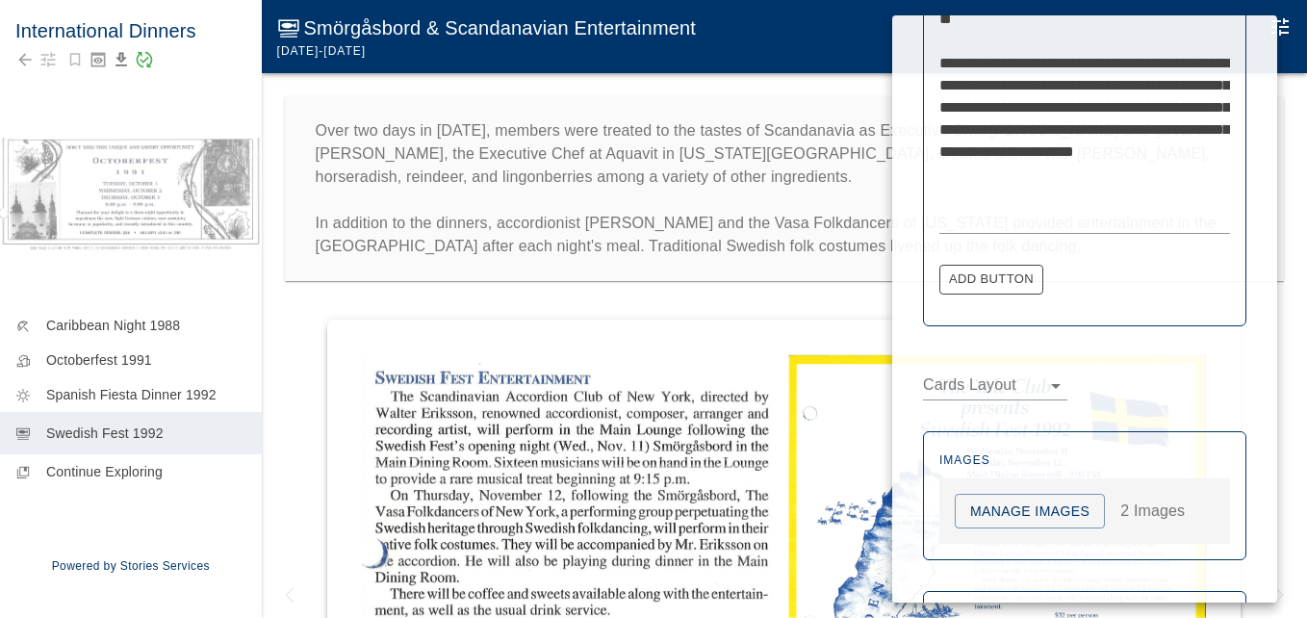
scroll to position [912, 0]
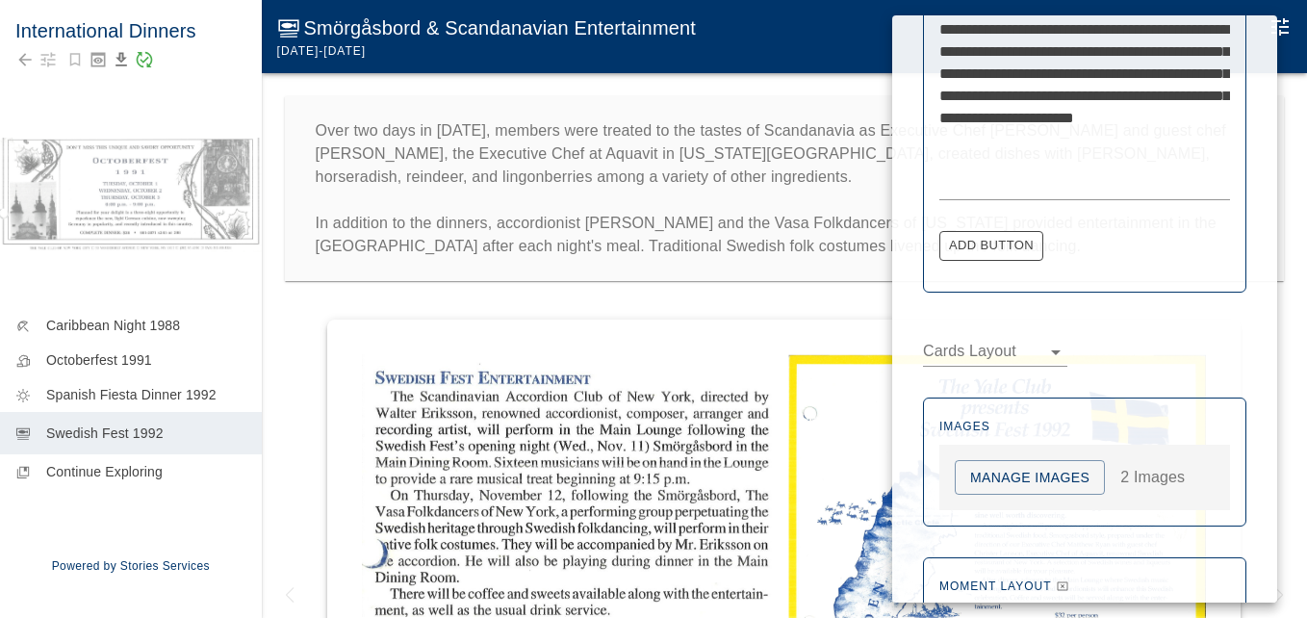
click at [1046, 481] on button "Manage Images" at bounding box center [1030, 478] width 150 height 36
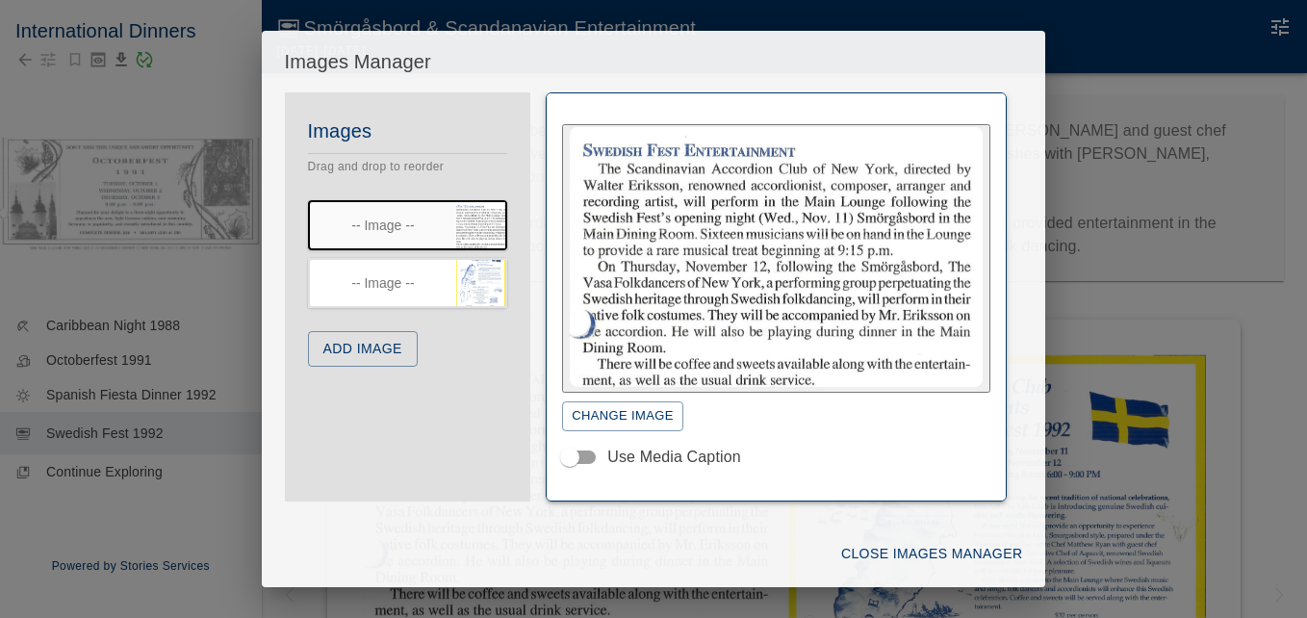
click at [362, 349] on button "Add Image" at bounding box center [363, 349] width 110 height 36
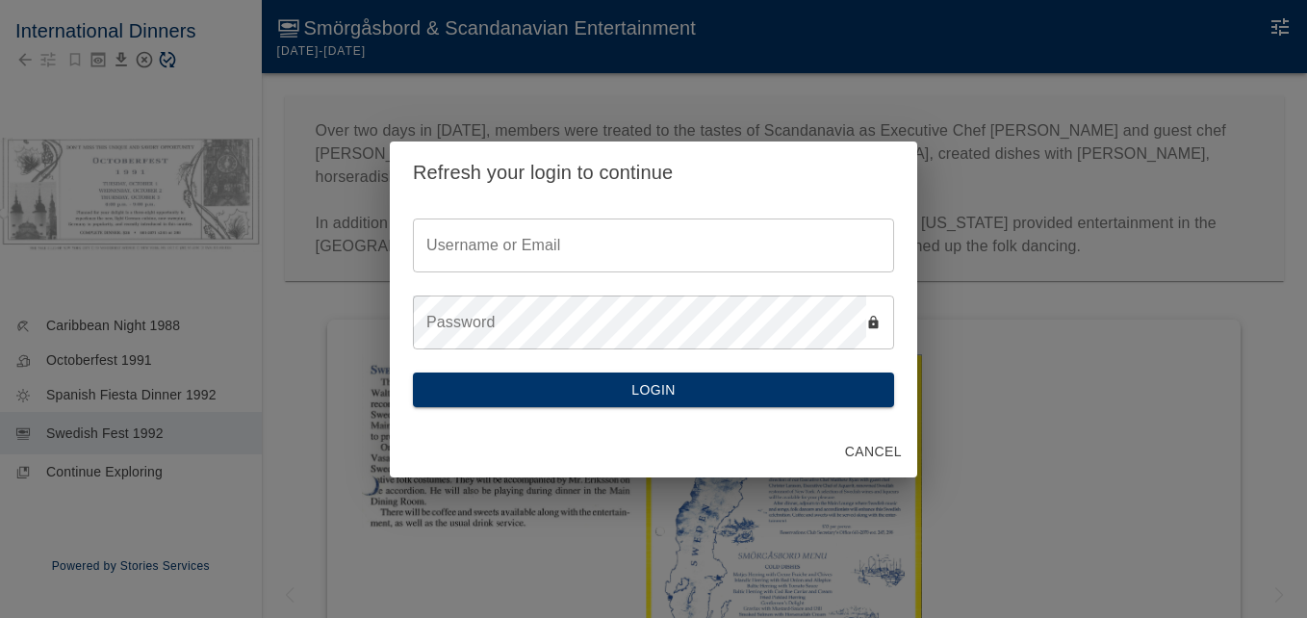
type input "********"
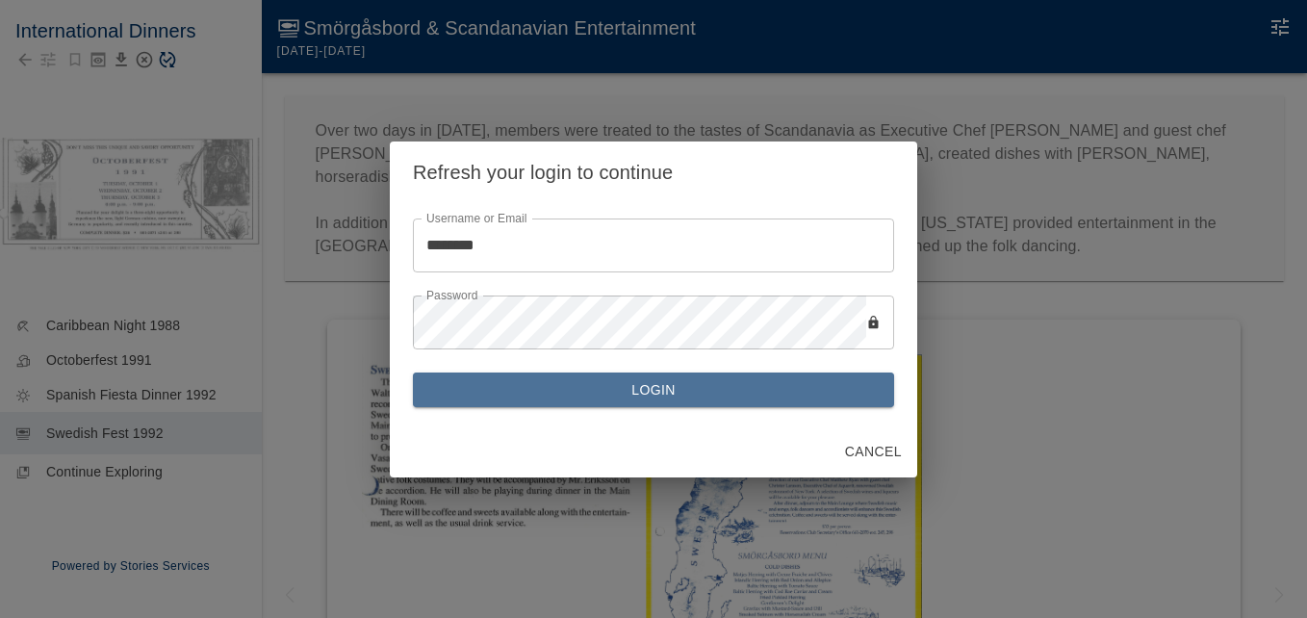
click at [666, 387] on button "Login" at bounding box center [653, 390] width 481 height 36
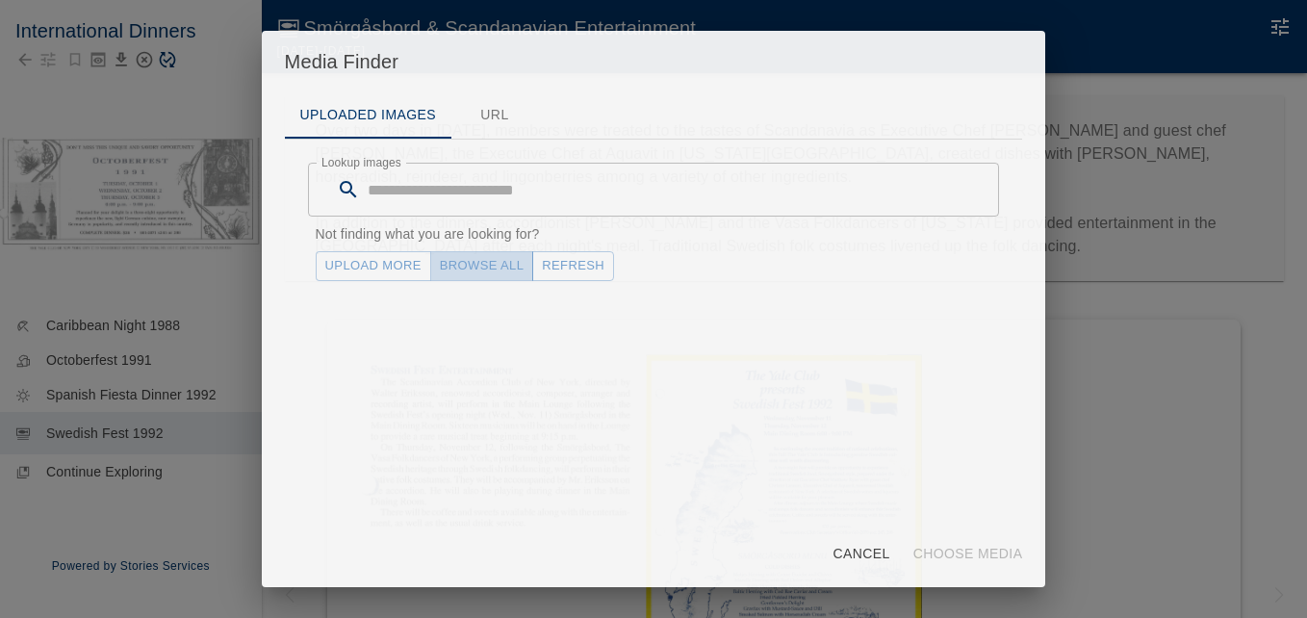
click at [493, 267] on link "Browse All" at bounding box center [482, 266] width 104 height 30
click at [384, 268] on link "Upload More" at bounding box center [373, 266] width 115 height 30
click at [869, 550] on button "Cancel" at bounding box center [861, 554] width 72 height 36
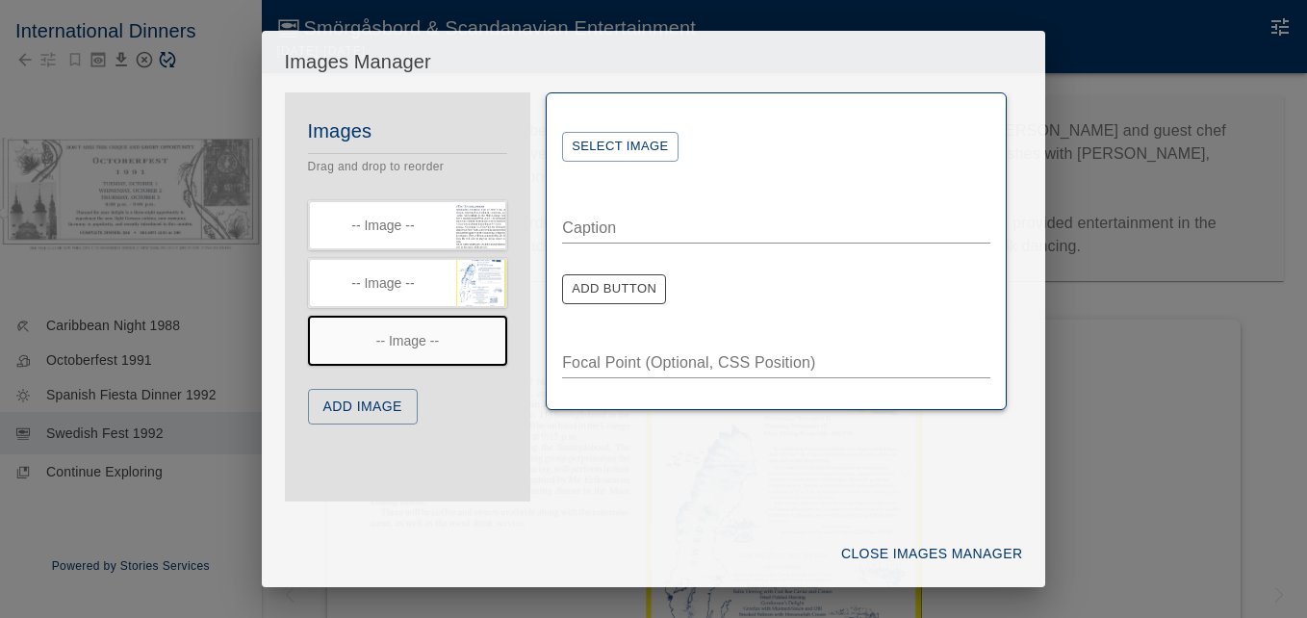
click at [617, 141] on button "Select Image" at bounding box center [619, 147] width 115 height 30
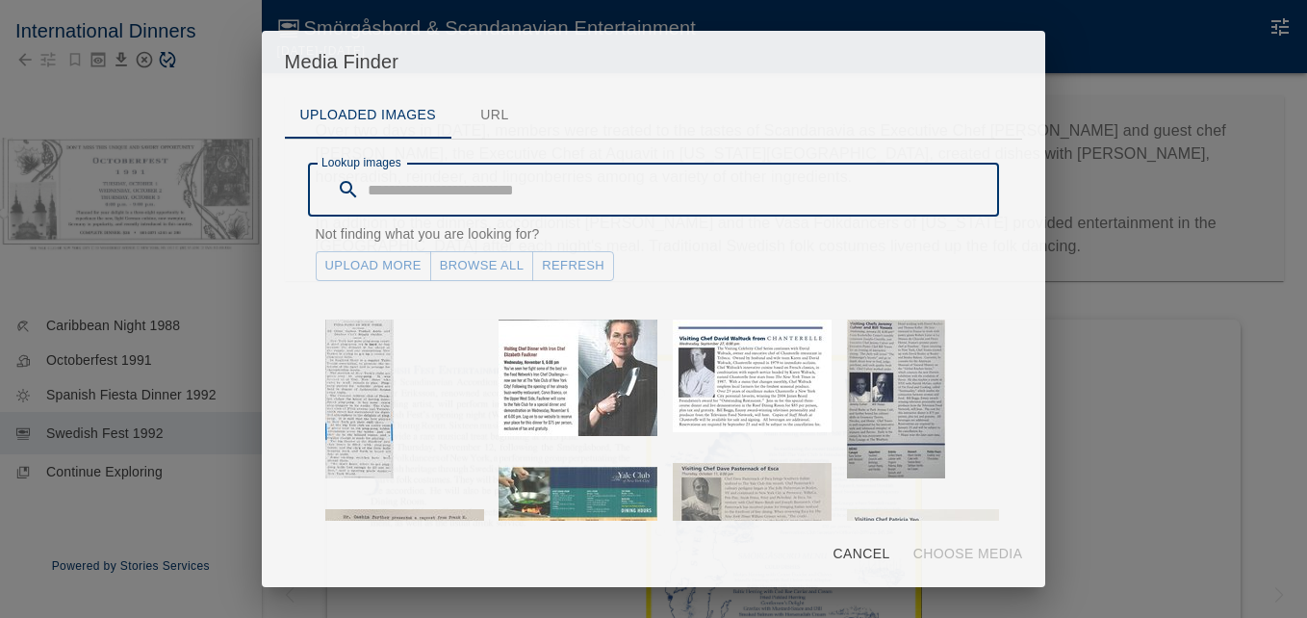
click at [451, 193] on input "Lookup images" at bounding box center [684, 190] width 632 height 54
type input "*********"
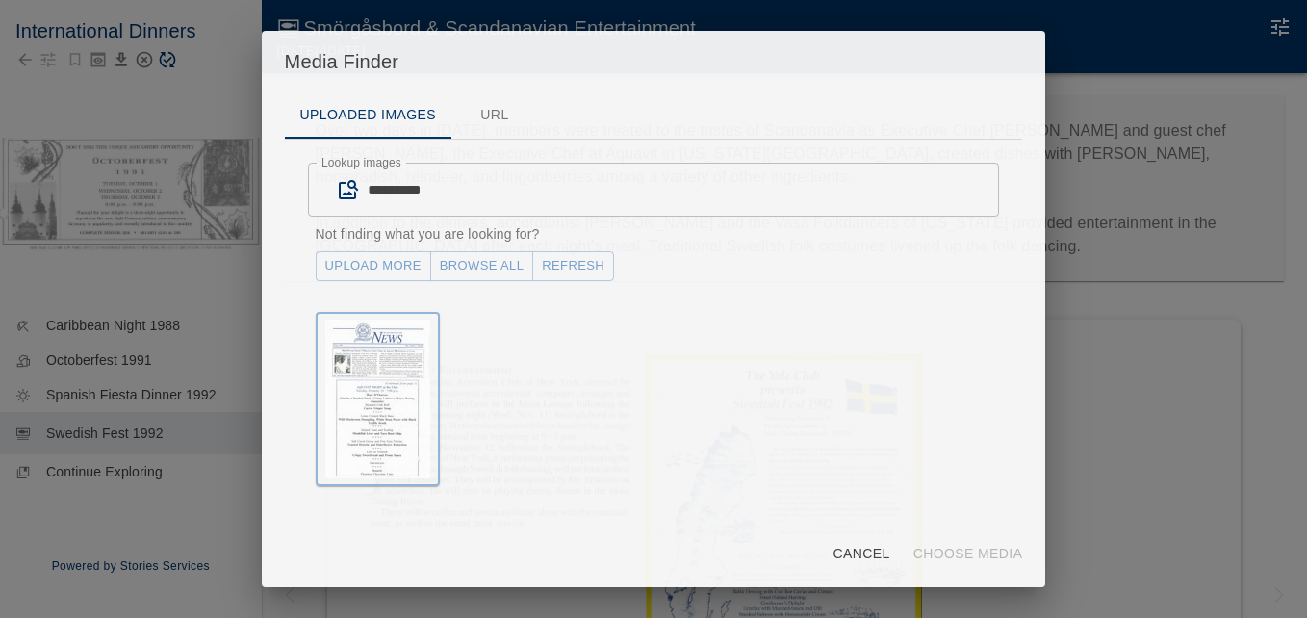
click at [384, 360] on img "button" at bounding box center [377, 399] width 105 height 159
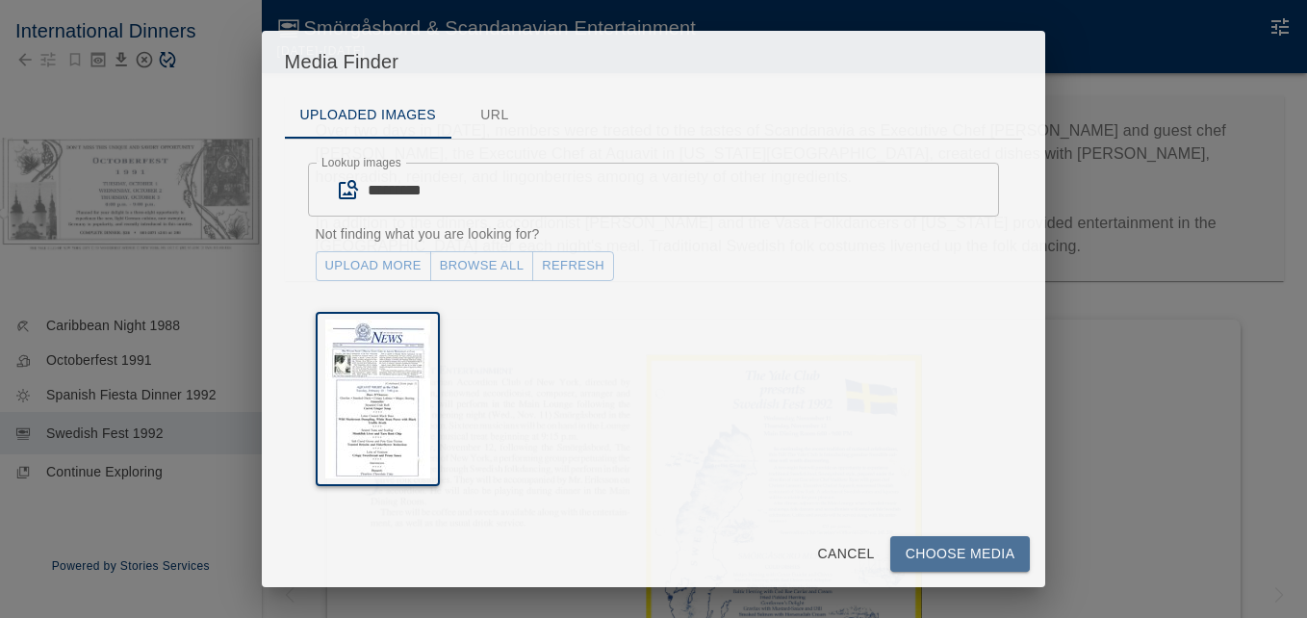
click at [938, 551] on button "Choose Media" at bounding box center [960, 554] width 141 height 36
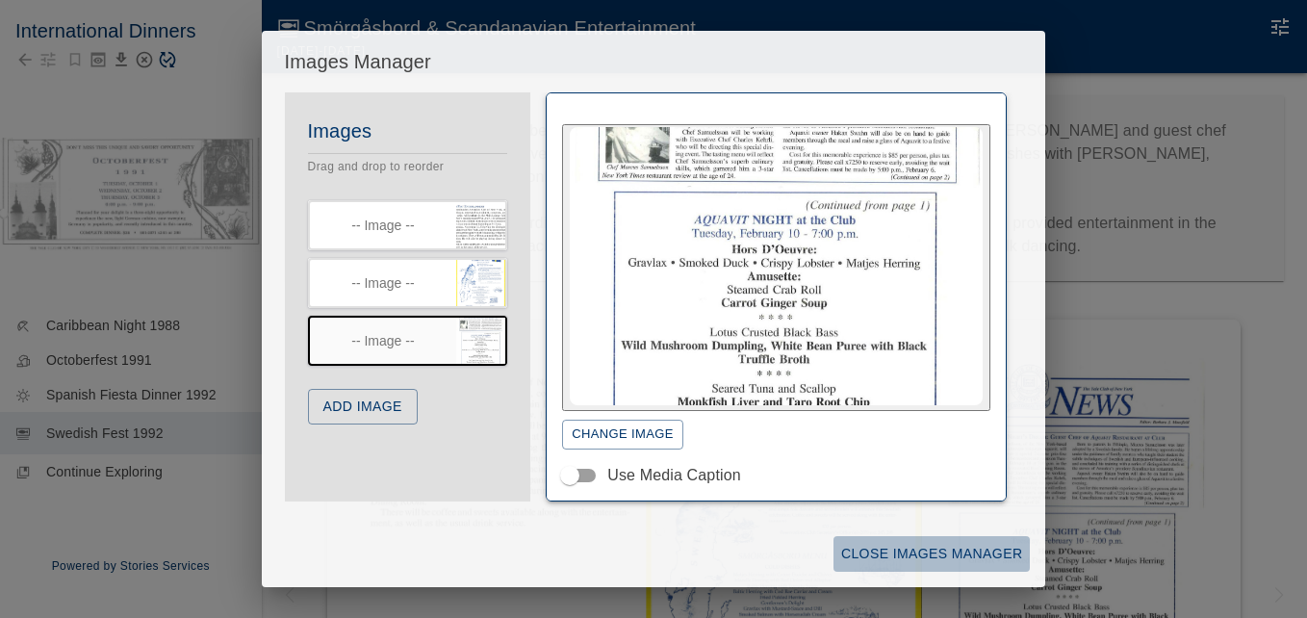
click at [939, 551] on button "Close Images Manager" at bounding box center [931, 554] width 196 height 36
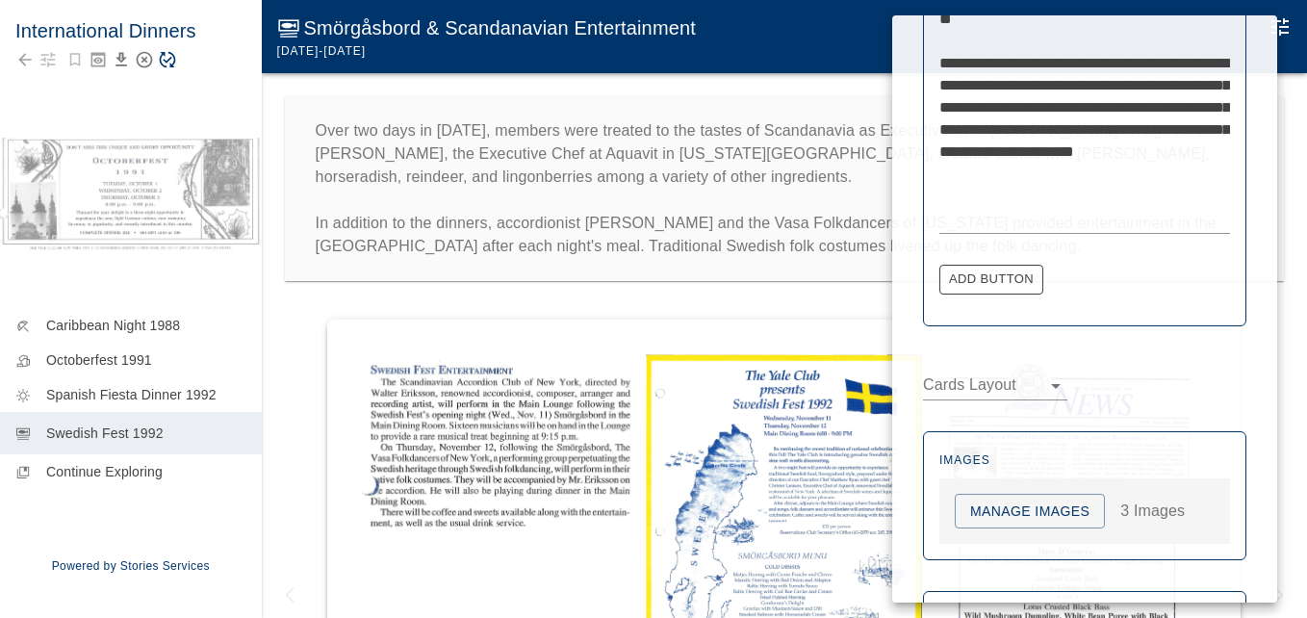
scroll to position [1017, 0]
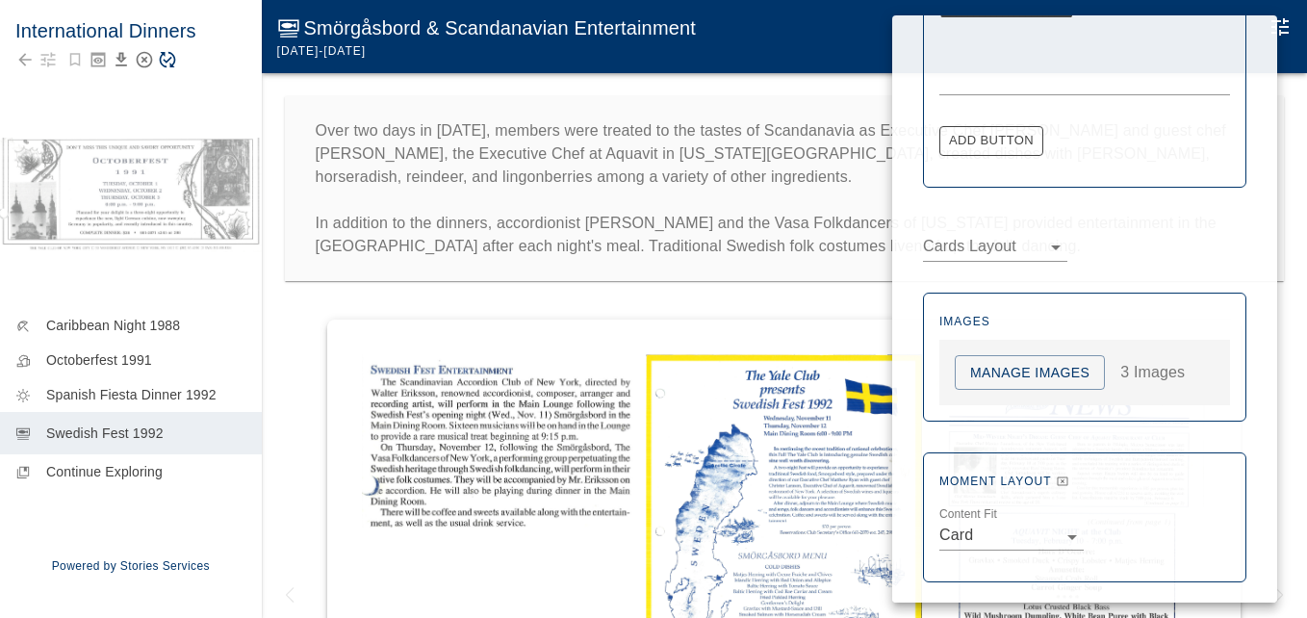
click at [1049, 369] on button "Manage Images" at bounding box center [1030, 373] width 150 height 36
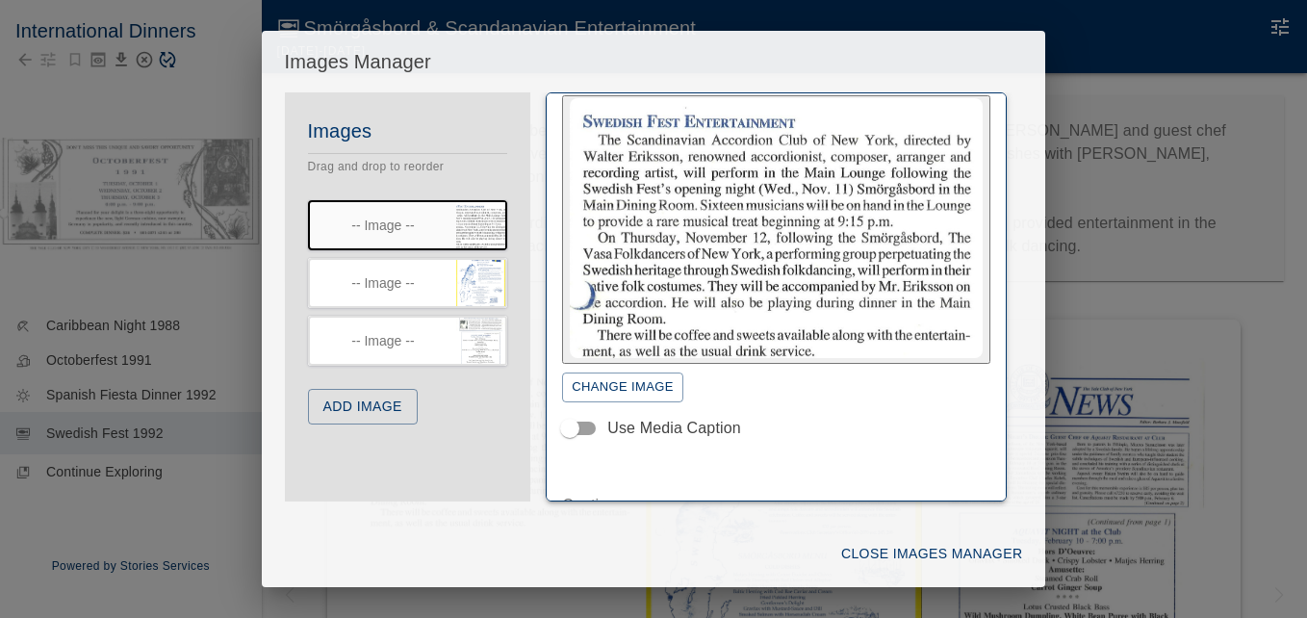
scroll to position [31, 0]
click at [377, 413] on button "Add Image" at bounding box center [363, 407] width 110 height 36
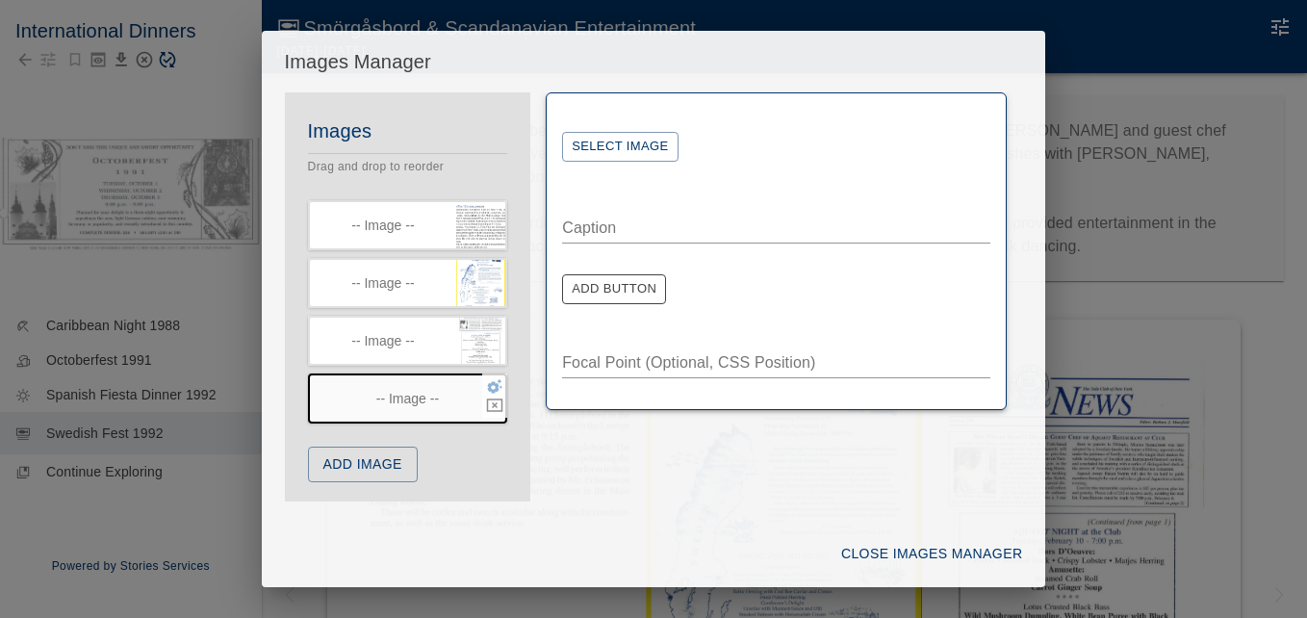
scroll to position [0, 0]
click at [643, 146] on button "Select Image" at bounding box center [619, 147] width 115 height 30
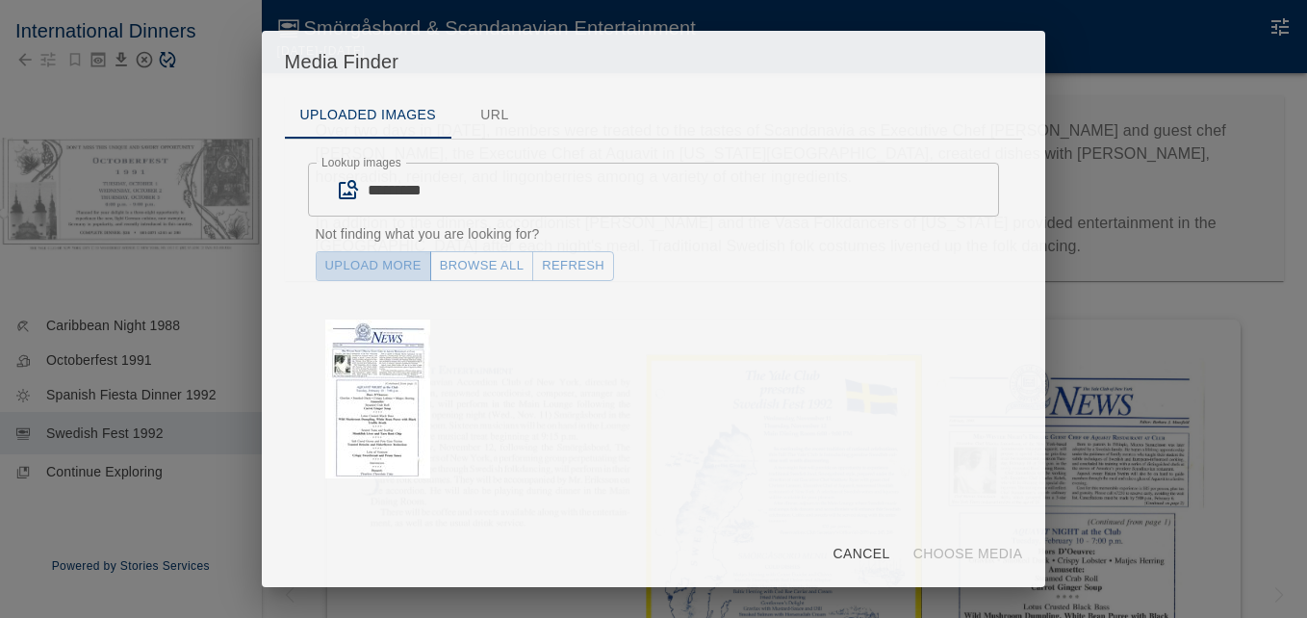
click at [400, 265] on link "Upload More" at bounding box center [373, 266] width 115 height 30
click at [574, 263] on button "Refresh" at bounding box center [573, 266] width 82 height 30
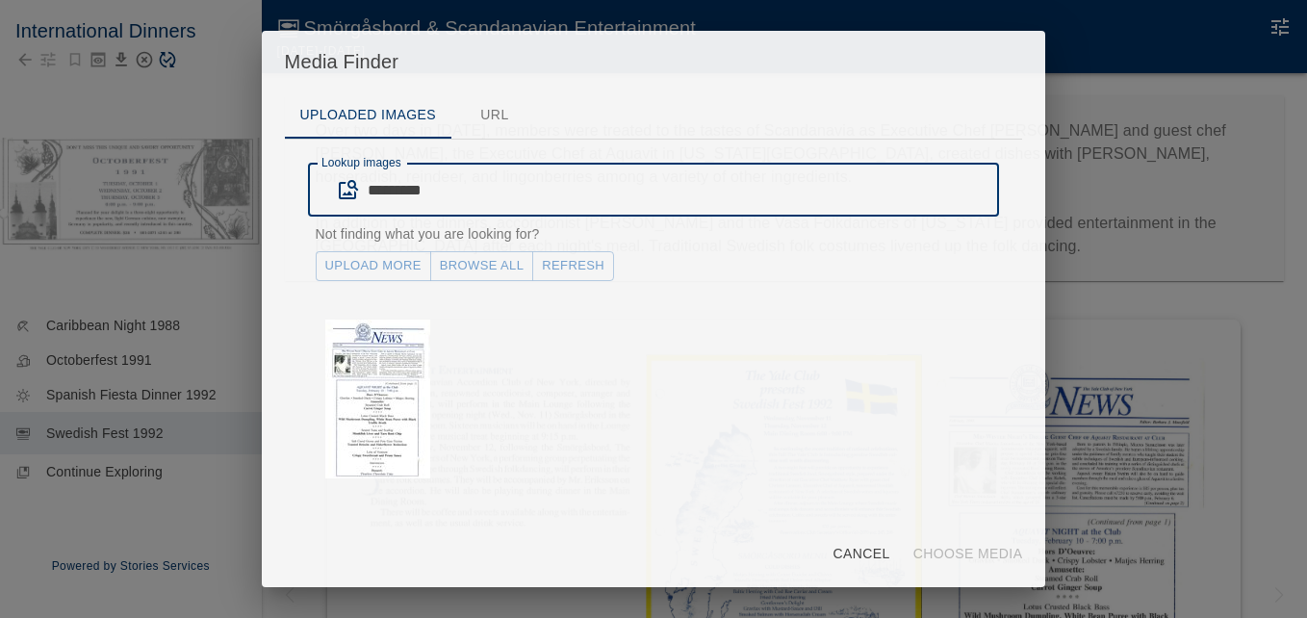
drag, startPoint x: 481, startPoint y: 193, endPoint x: 358, endPoint y: 204, distance: 123.6
click at [358, 204] on div "********* Lookup images" at bounding box center [654, 190] width 692 height 54
click at [584, 267] on button "Refresh" at bounding box center [573, 266] width 82 height 30
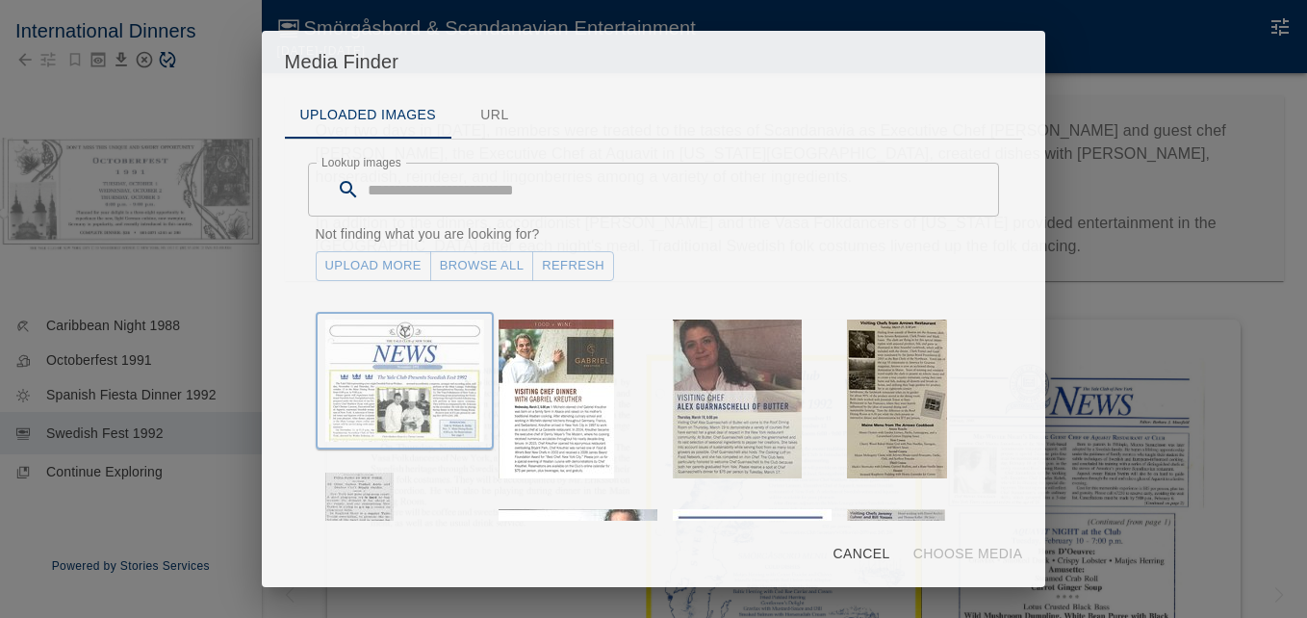
click at [430, 356] on img "button" at bounding box center [404, 381] width 159 height 122
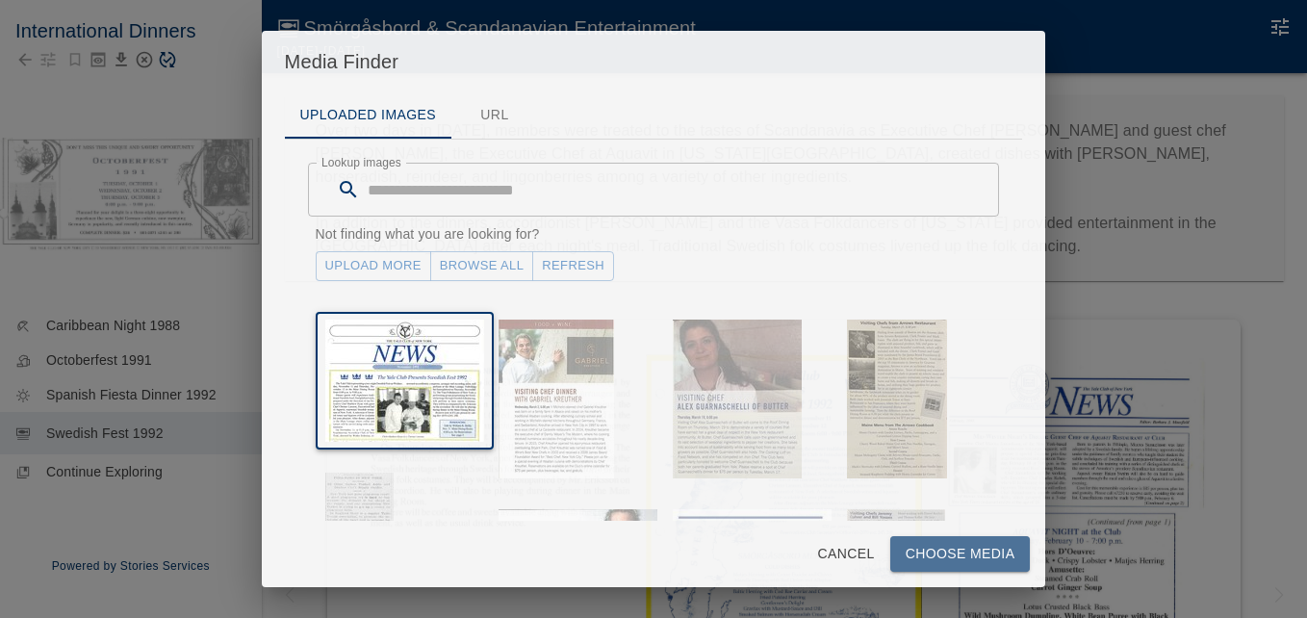
click at [954, 550] on button "Choose Media" at bounding box center [960, 554] width 141 height 36
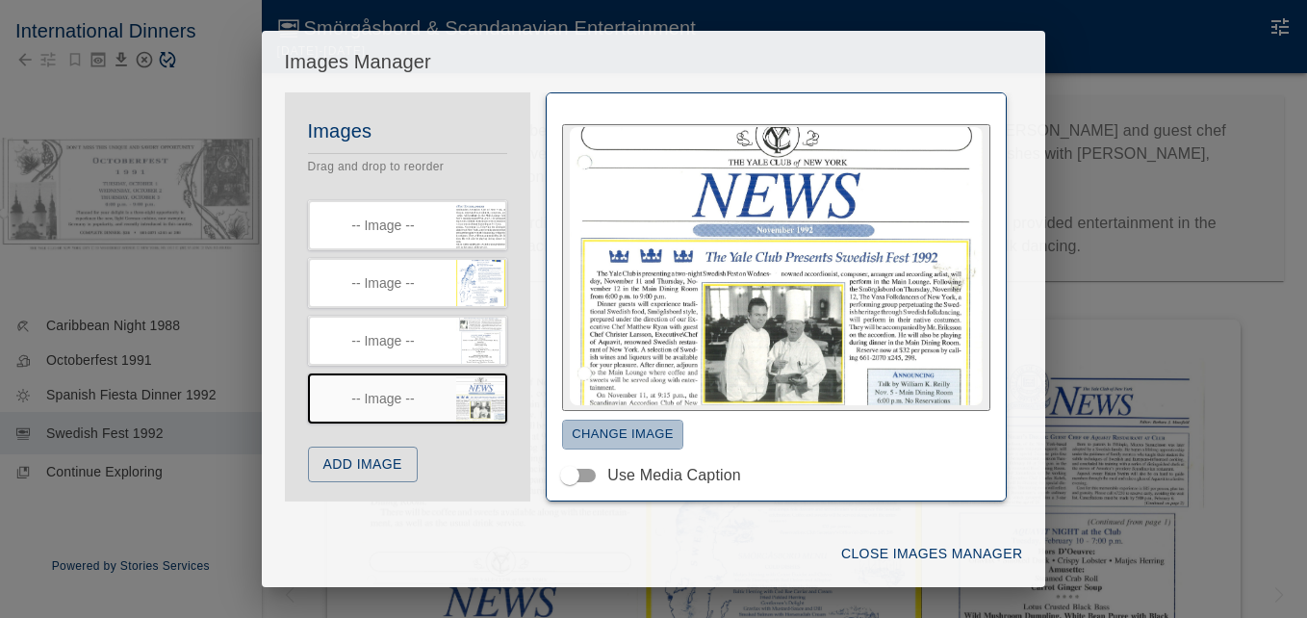
click at [619, 437] on button "Change Image" at bounding box center [622, 435] width 121 height 30
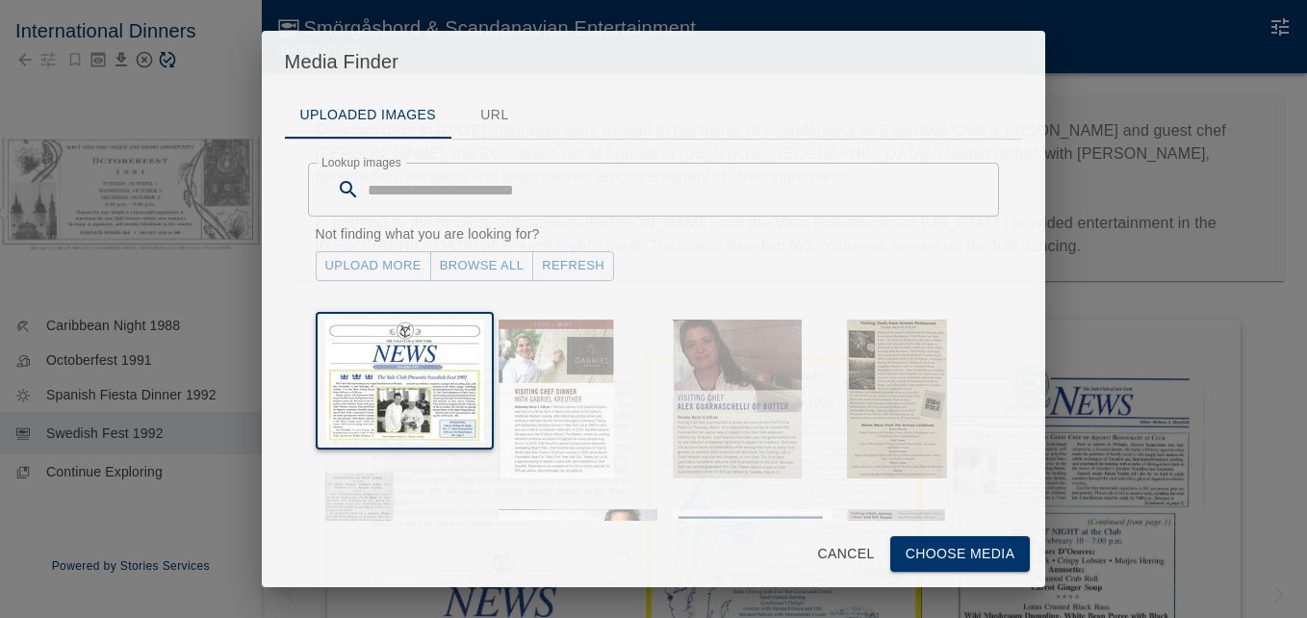
click at [947, 548] on button "Choose Media" at bounding box center [960, 554] width 141 height 36
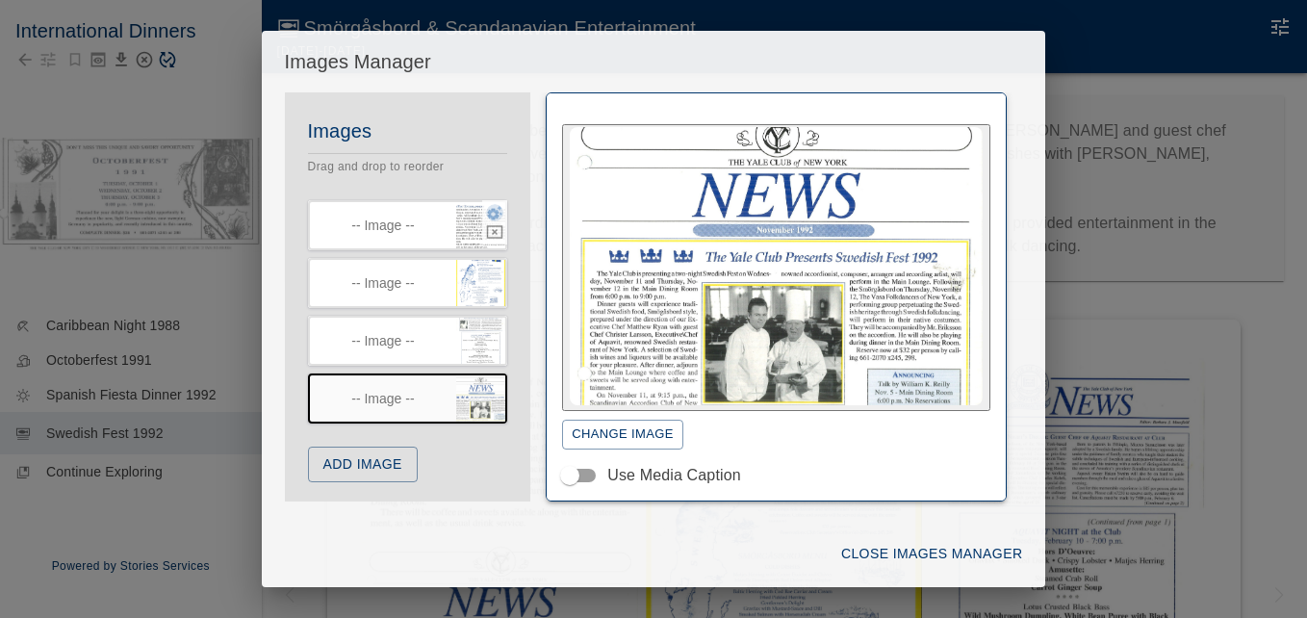
click at [486, 208] on icon "button" at bounding box center [494, 212] width 17 height 17
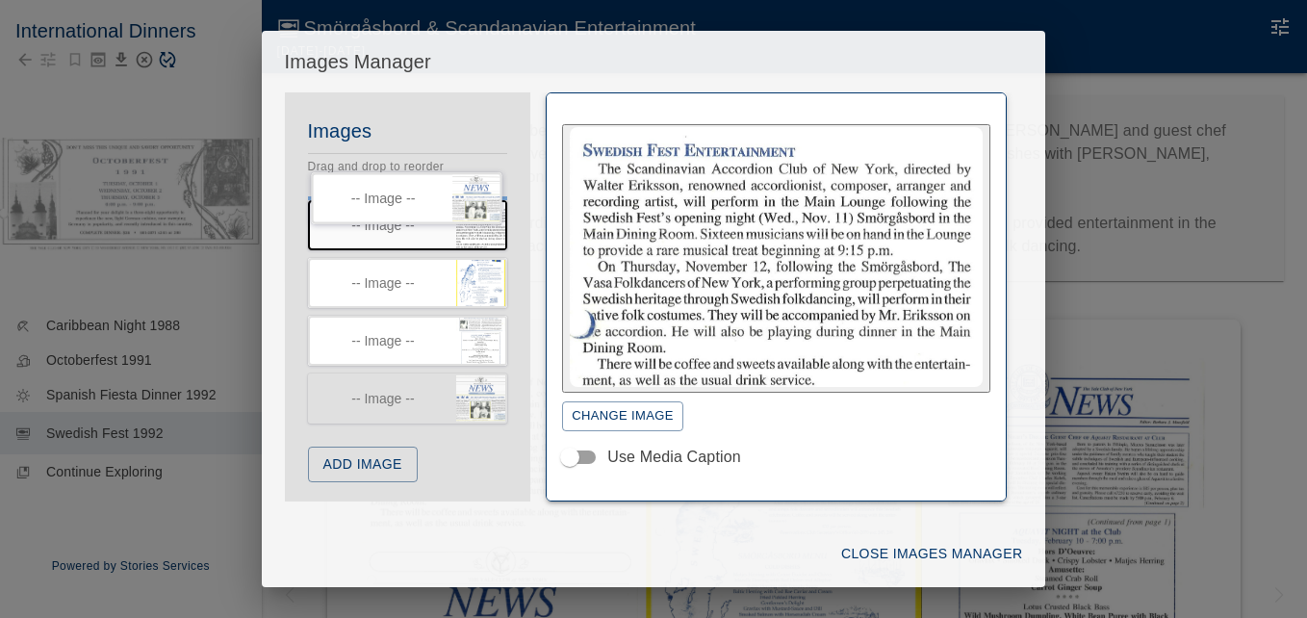
drag, startPoint x: 408, startPoint y: 404, endPoint x: 404, endPoint y: 194, distance: 209.8
click at [404, 194] on div "Images Drag and drop to reorder -- Image -- -- Image -- -- Image -- -- Image --…" at bounding box center [408, 310] width 246 height 390
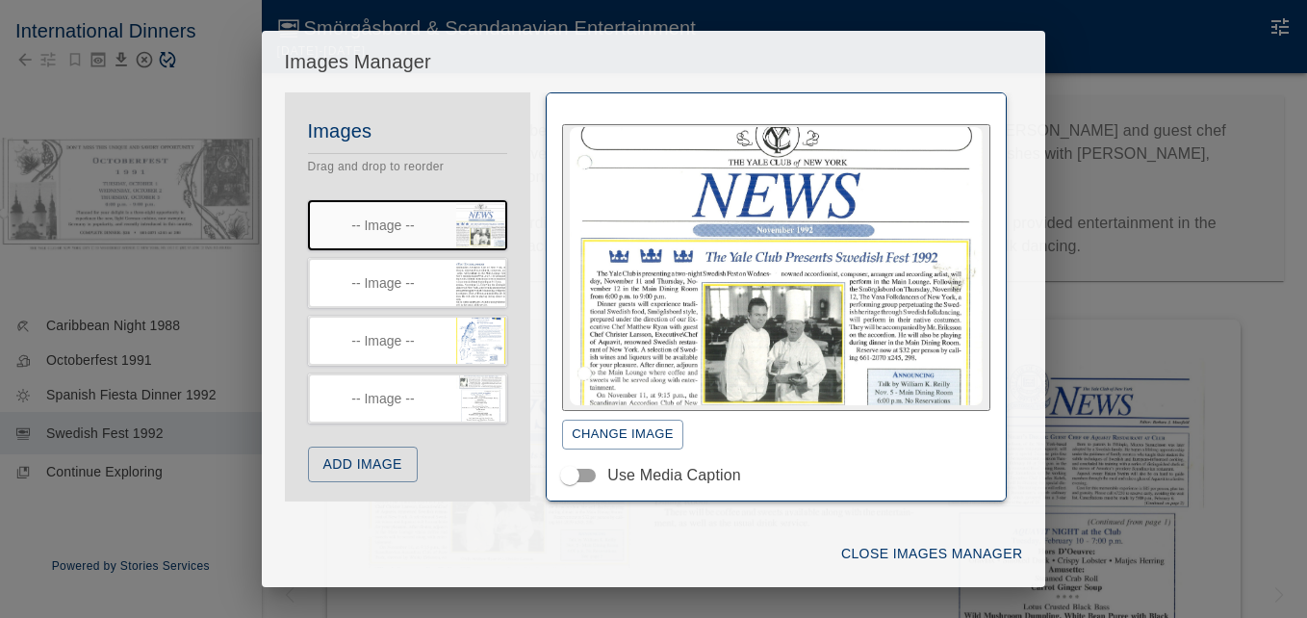
drag, startPoint x: 1016, startPoint y: 361, endPoint x: 1000, endPoint y: 330, distance: 34.9
click at [1000, 334] on div "Change Image Use Media Caption Caption * Add Button Focal Point (Optional, CSS …" at bounding box center [776, 296] width 492 height 409
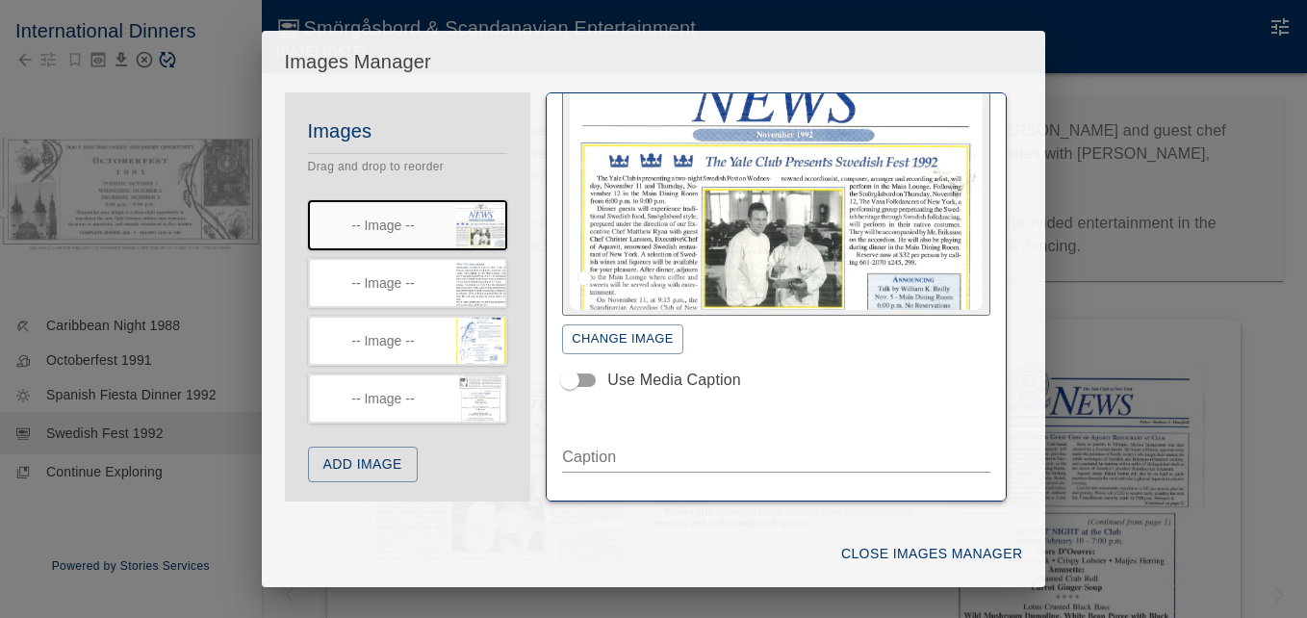
scroll to position [105, 0]
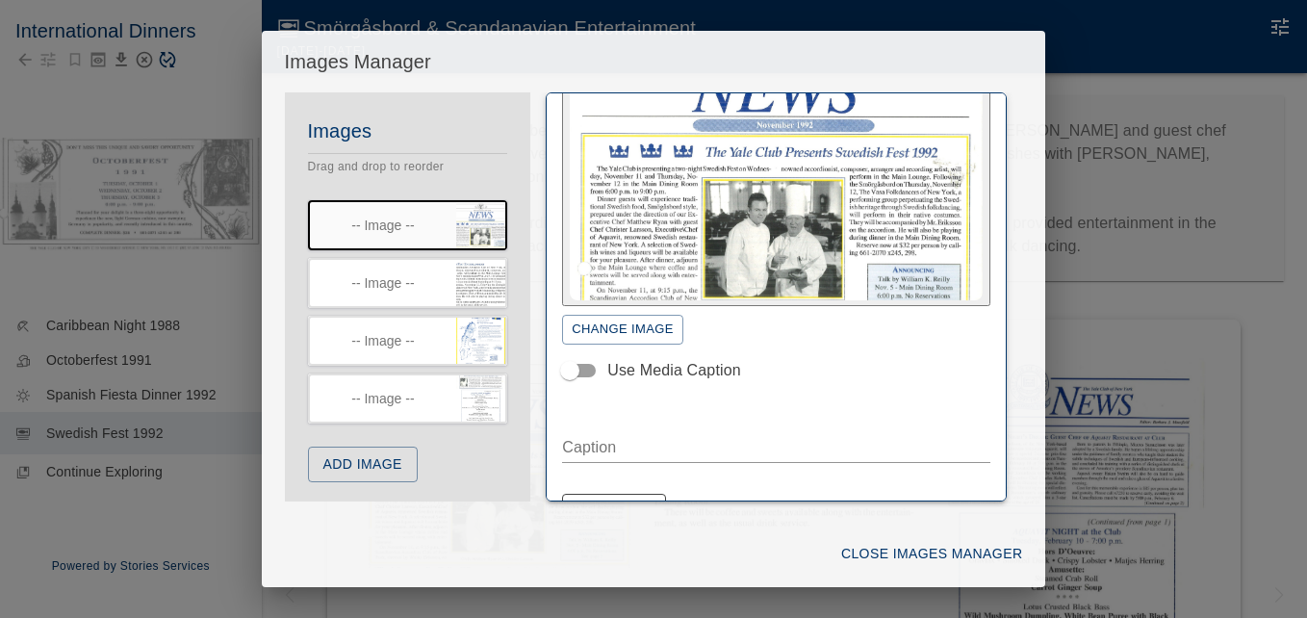
click at [589, 453] on textarea "Caption" at bounding box center [776, 447] width 428 height 22
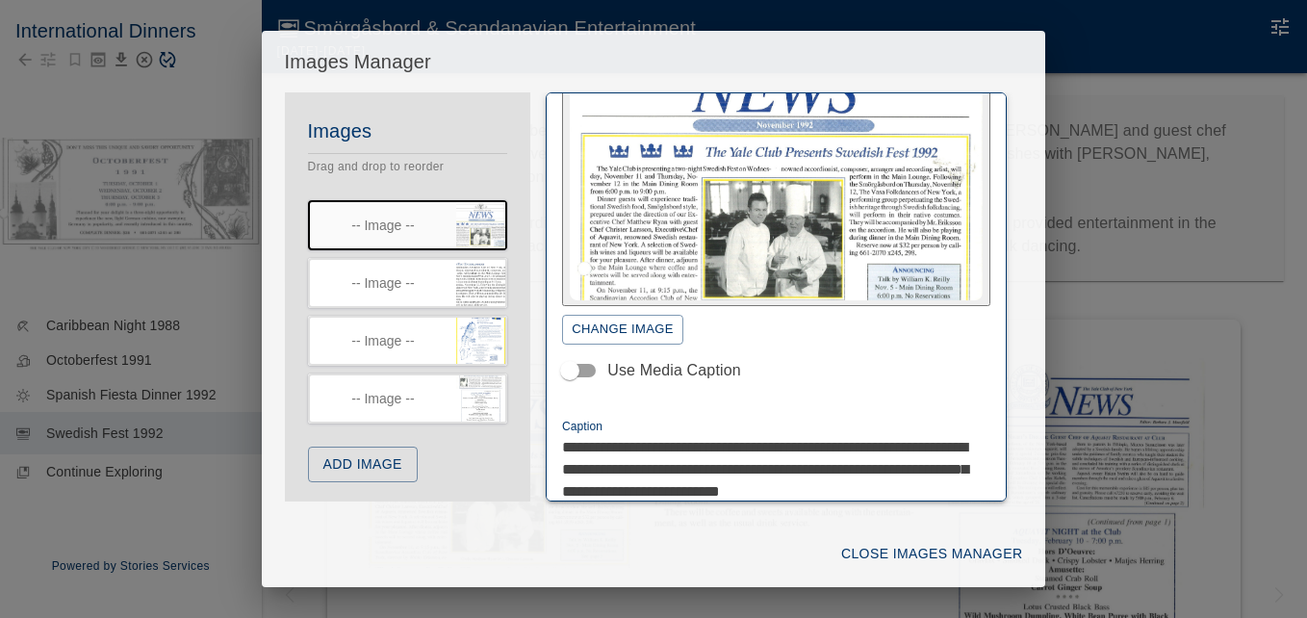
scroll to position [126, 0]
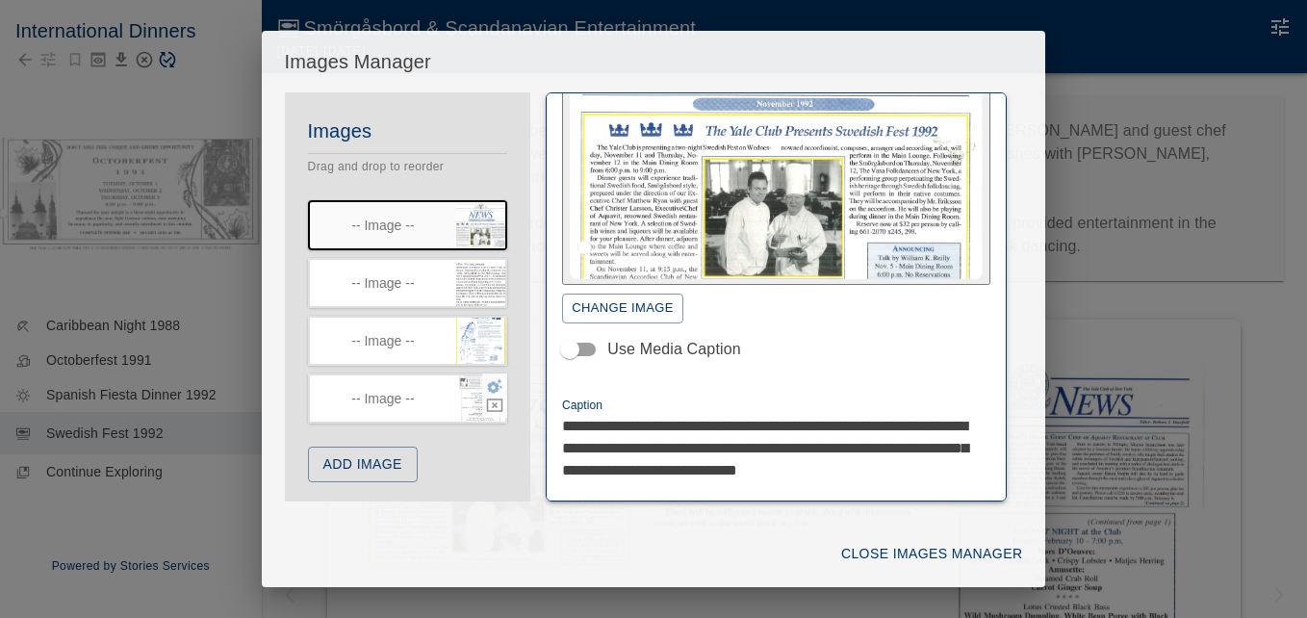
type textarea "**********"
click at [488, 382] on icon "button" at bounding box center [495, 386] width 15 height 14
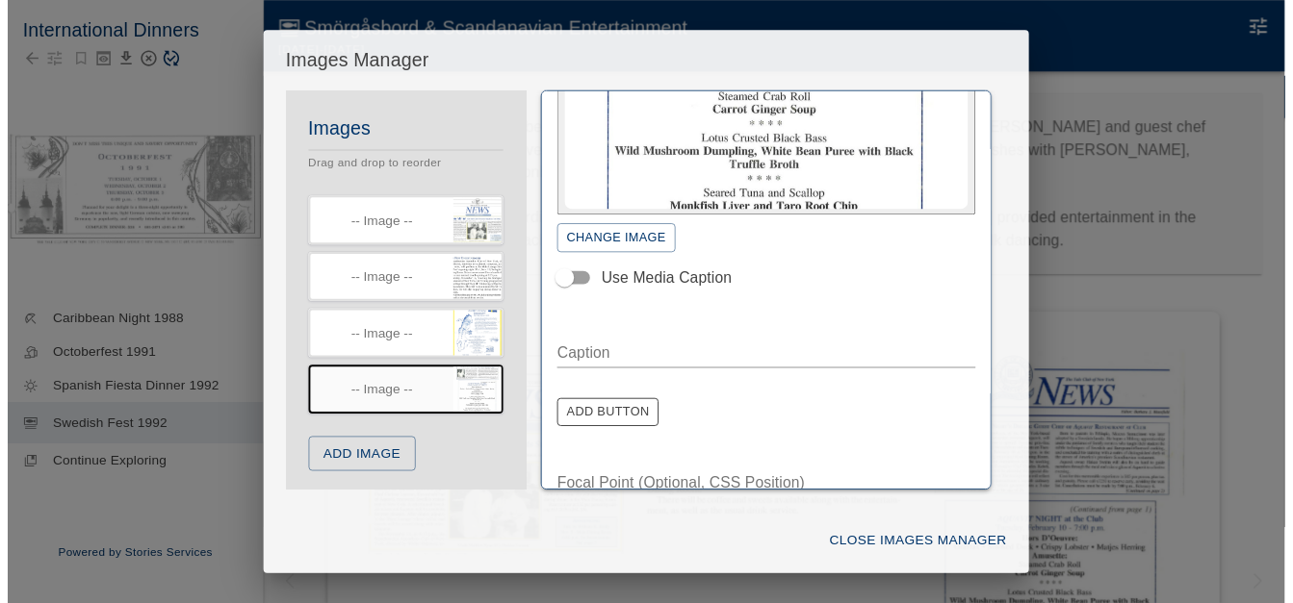
scroll to position [192, 0]
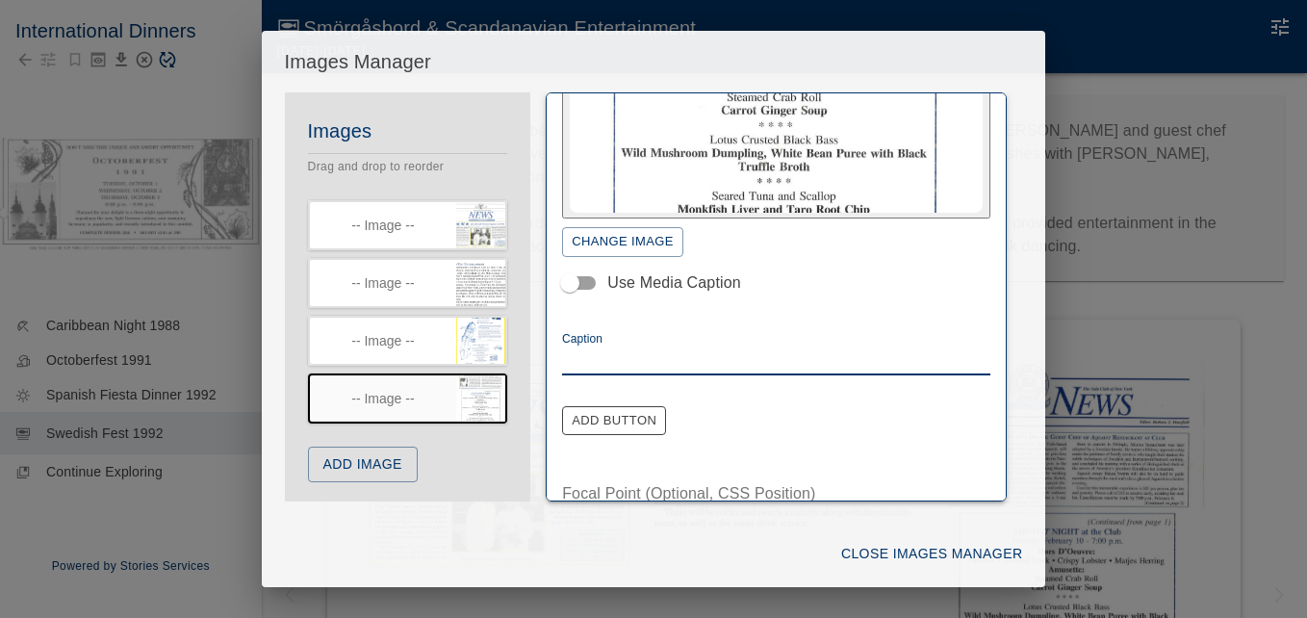
click at [653, 358] on textarea "Caption" at bounding box center [776, 359] width 428 height 22
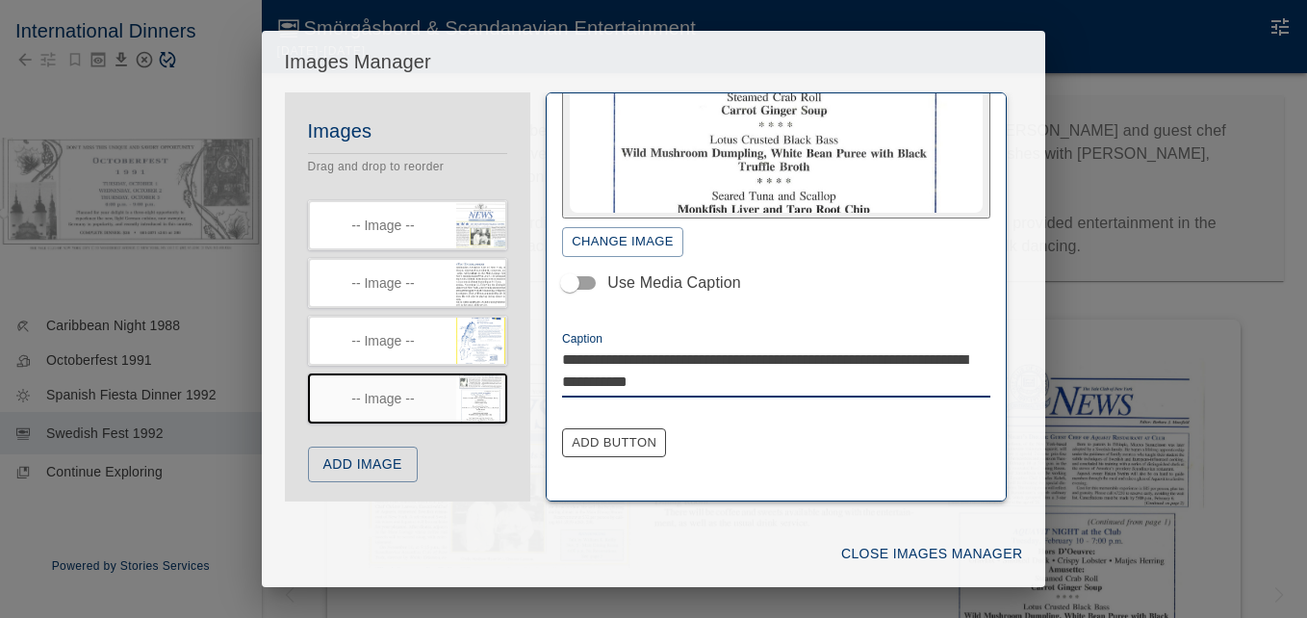
click at [668, 358] on textarea "**********" at bounding box center [769, 370] width 414 height 44
click at [823, 382] on textarea "**********" at bounding box center [769, 370] width 414 height 44
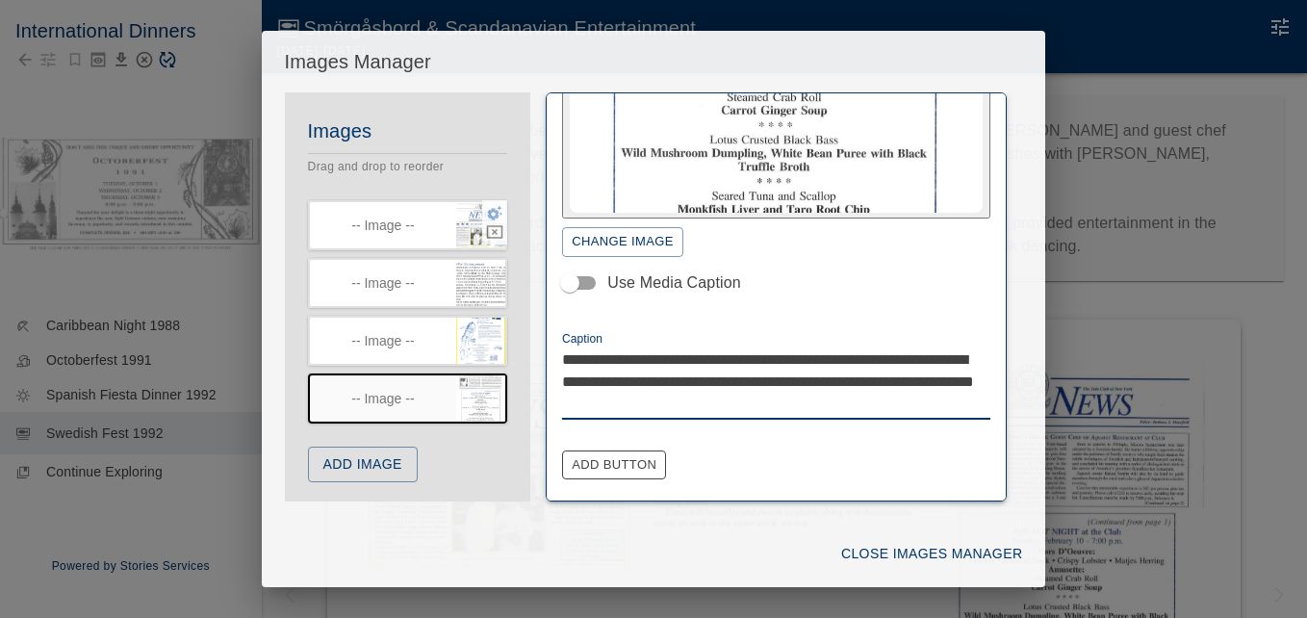
type textarea "**********"
click at [486, 213] on icon "button" at bounding box center [494, 212] width 17 height 17
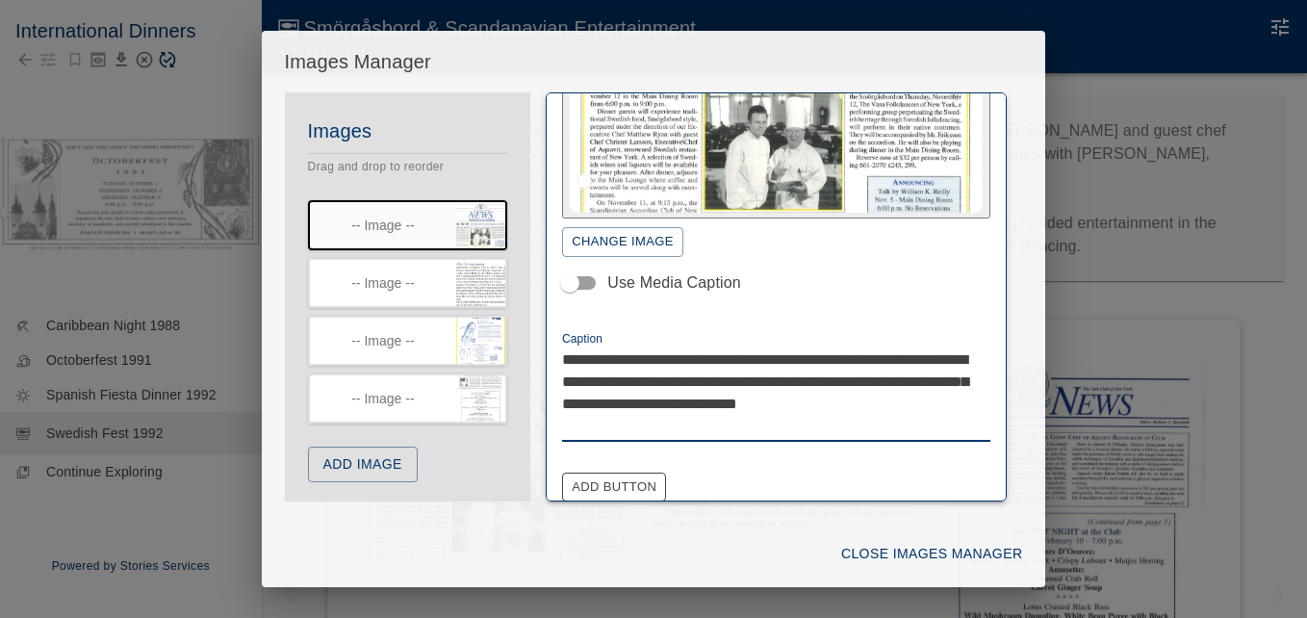
drag, startPoint x: 883, startPoint y: 382, endPoint x: 923, endPoint y: 383, distance: 40.4
drag, startPoint x: 835, startPoint y: 402, endPoint x: 949, endPoint y: 411, distance: 113.9
click at [949, 411] on textarea "**********" at bounding box center [769, 392] width 414 height 89
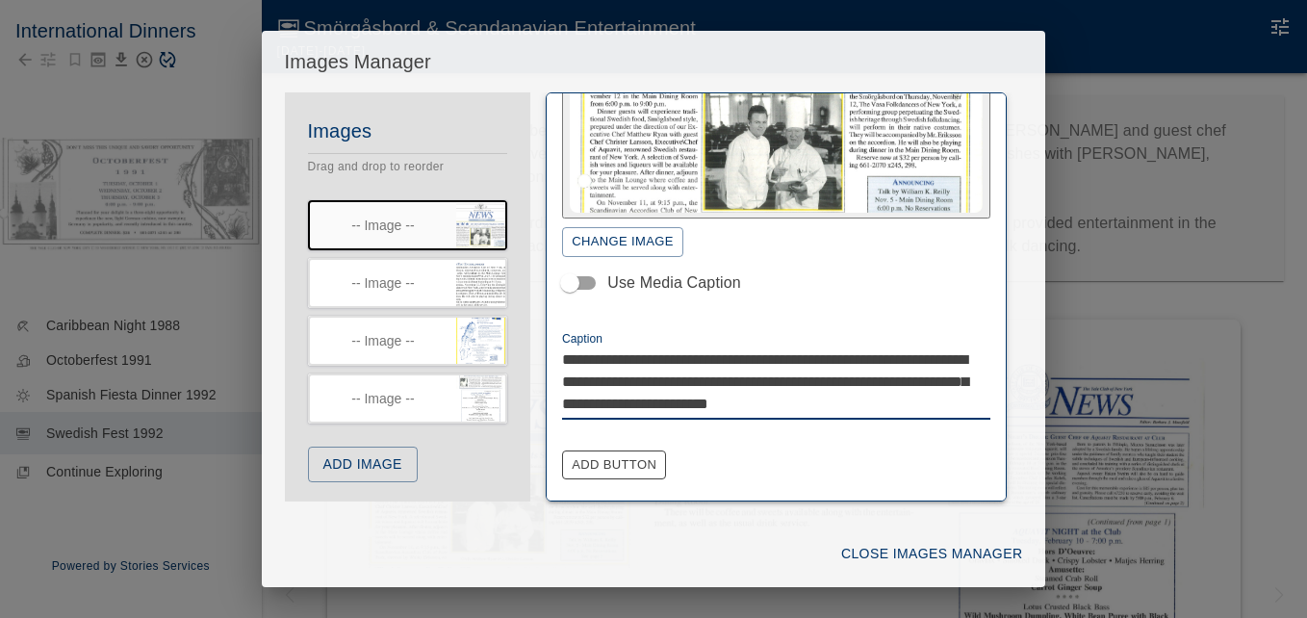
click at [940, 405] on textarea "**********" at bounding box center [769, 381] width 414 height 66
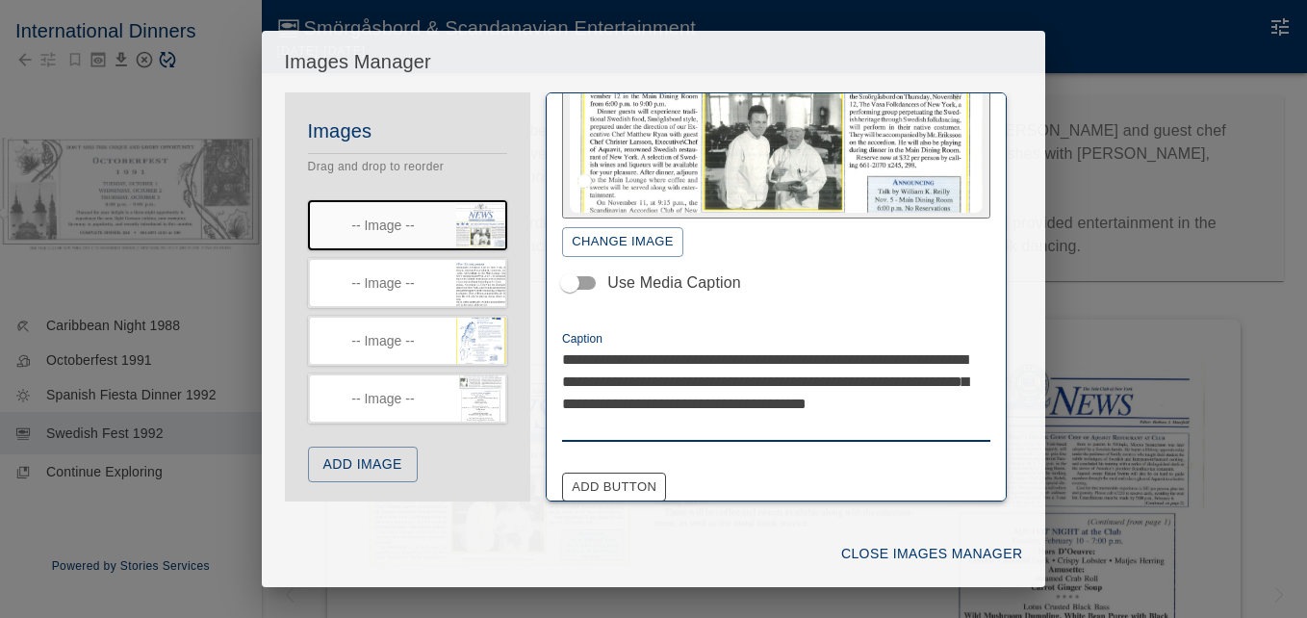
type textarea "**********"
click at [906, 550] on button "Close Images Manager" at bounding box center [931, 554] width 196 height 36
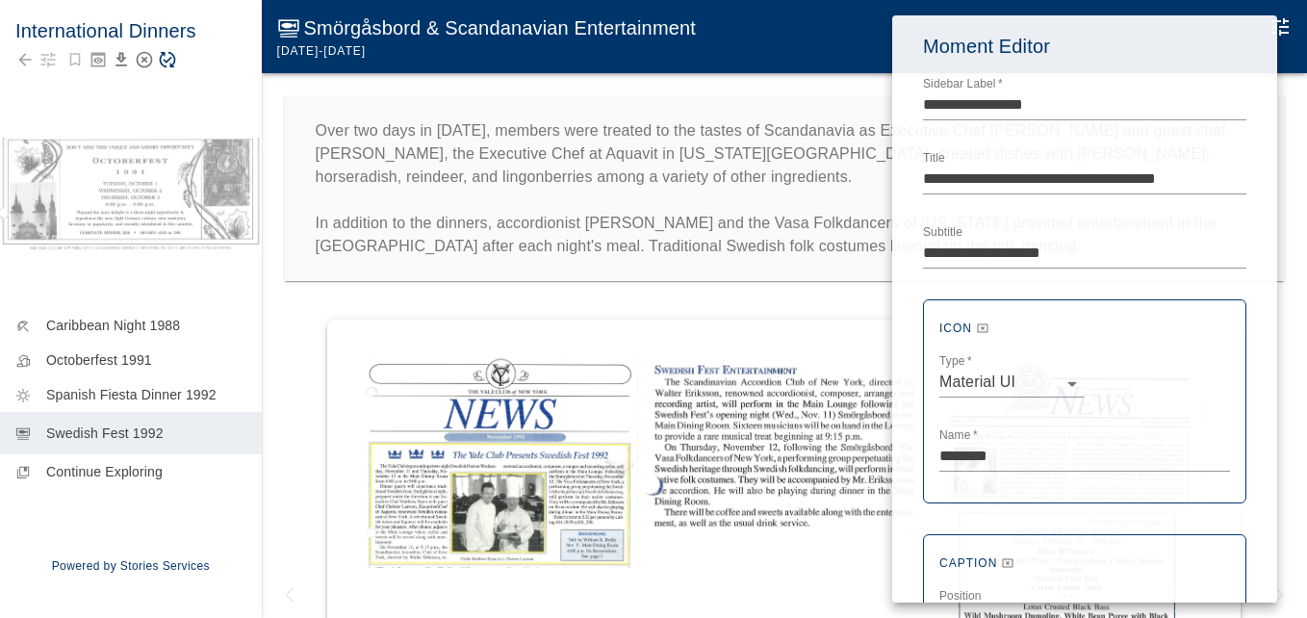
drag, startPoint x: 451, startPoint y: 298, endPoint x: 432, endPoint y: 281, distance: 25.9
click at [450, 297] on div at bounding box center [653, 309] width 1307 height 618
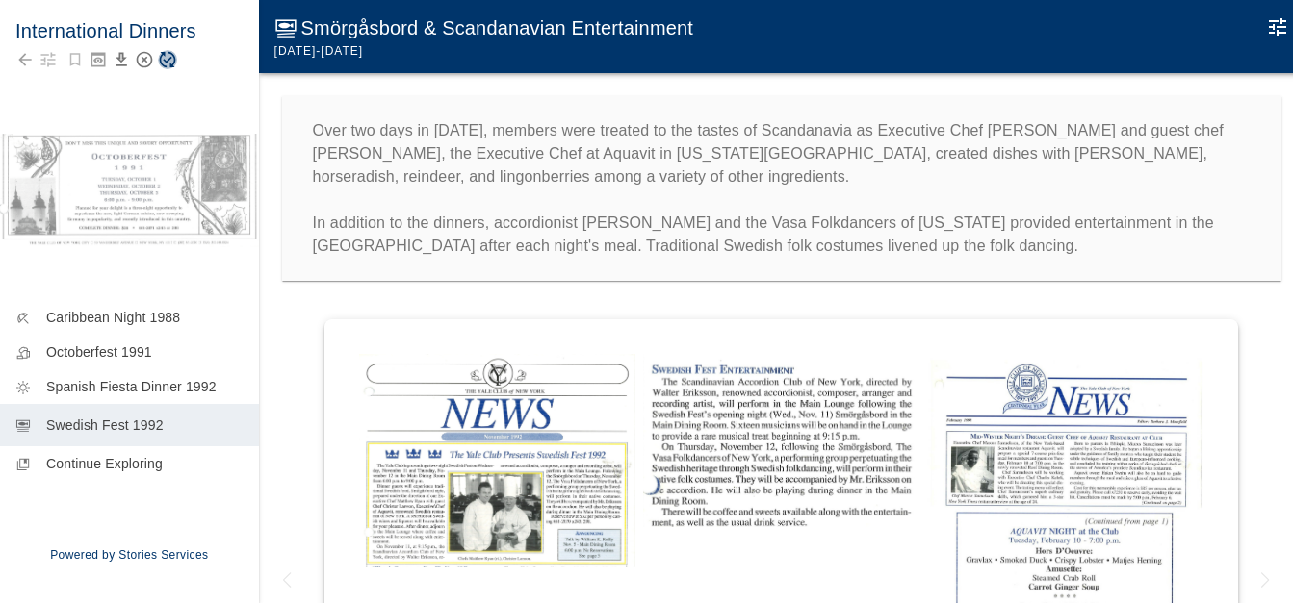
click at [168, 60] on icon "Save Story" at bounding box center [168, 60] width 16 height 16
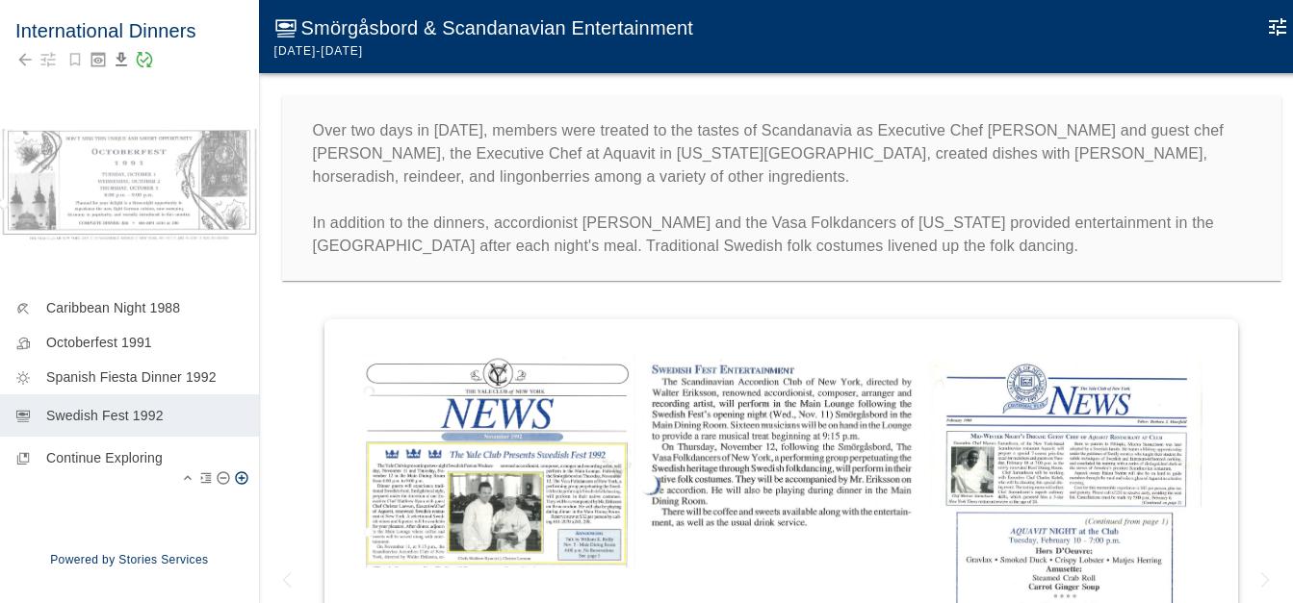
click at [120, 463] on p "Continue Exploring" at bounding box center [144, 457] width 197 height 19
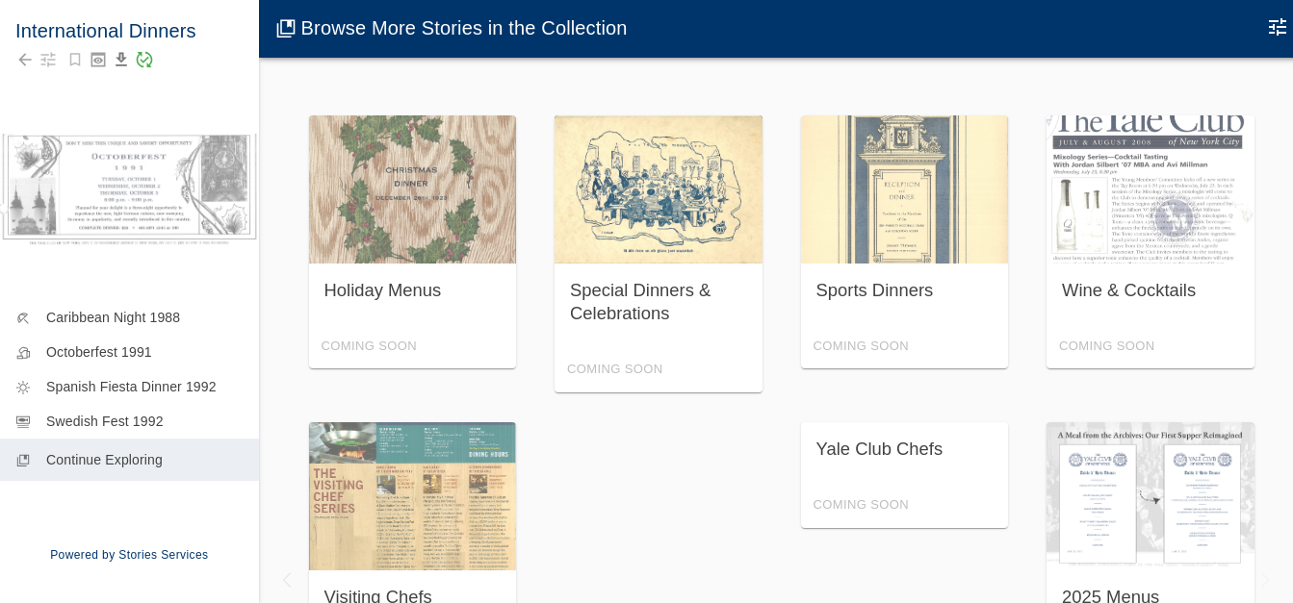
click at [650, 230] on div "Special Dinners & Celebrations Coming Soon" at bounding box center [658, 253] width 208 height 277
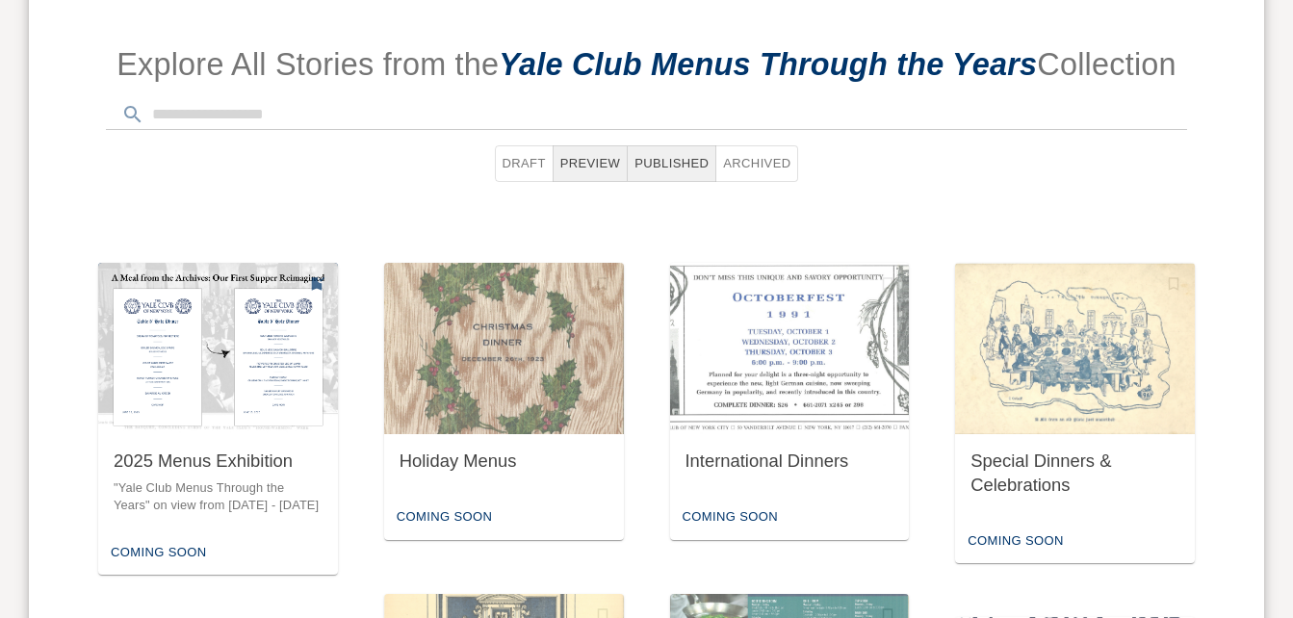
scroll to position [1016, 0]
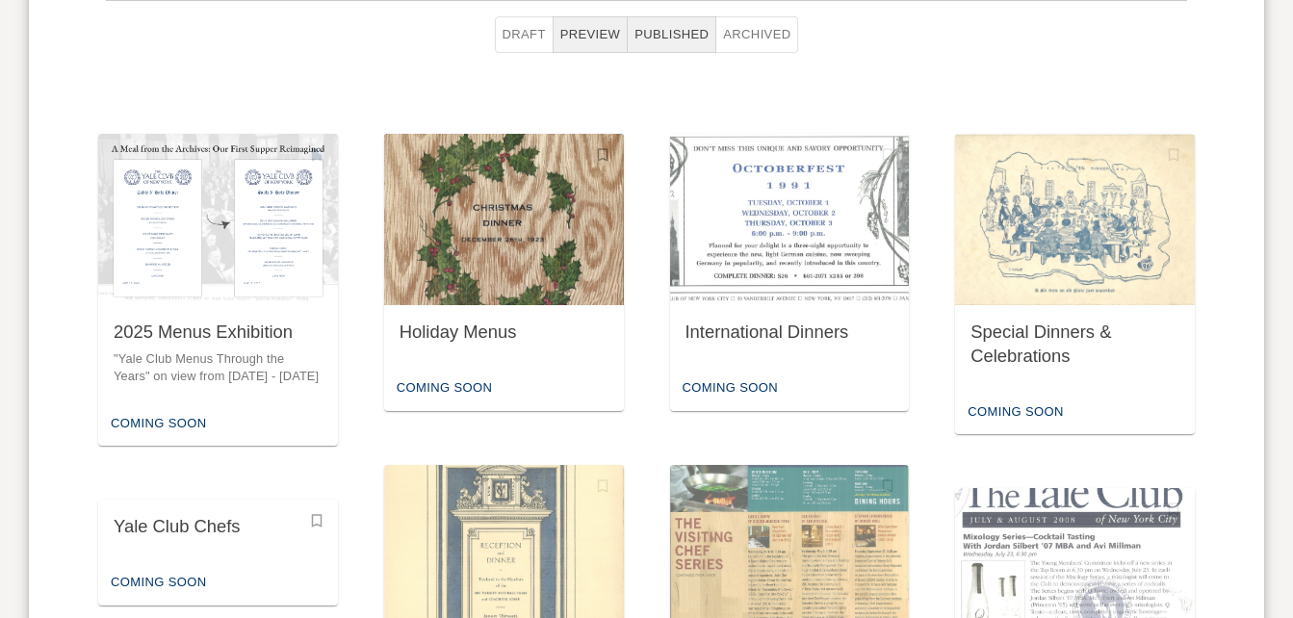
click at [506, 291] on img "button" at bounding box center [504, 219] width 240 height 171
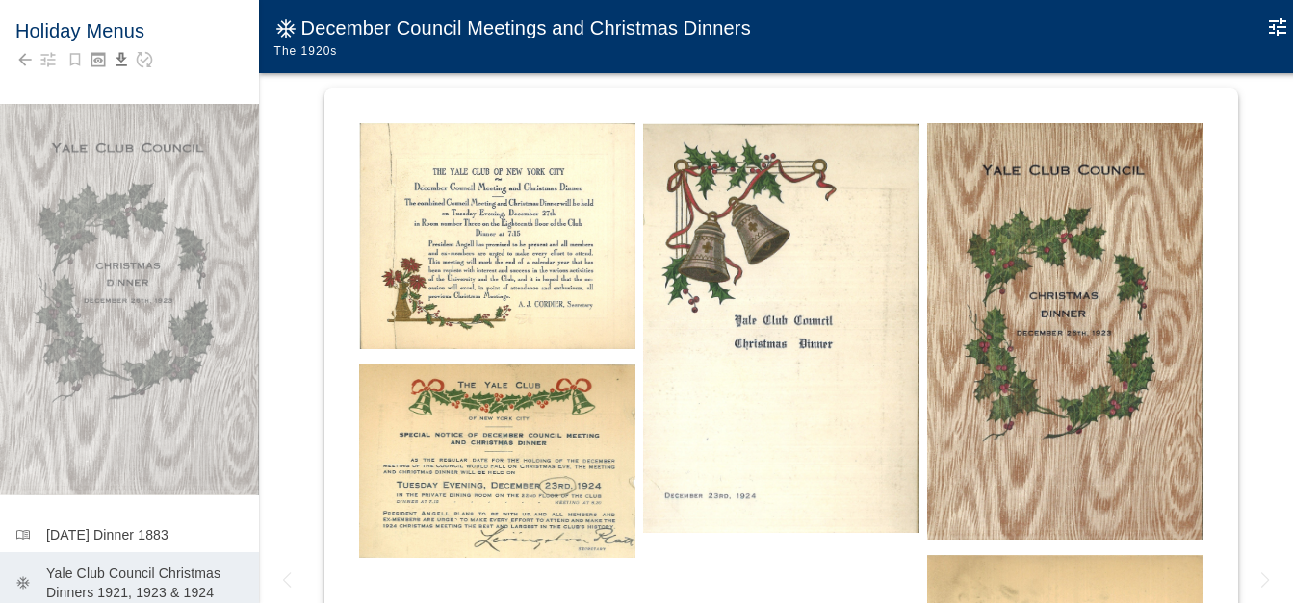
scroll to position [192, 0]
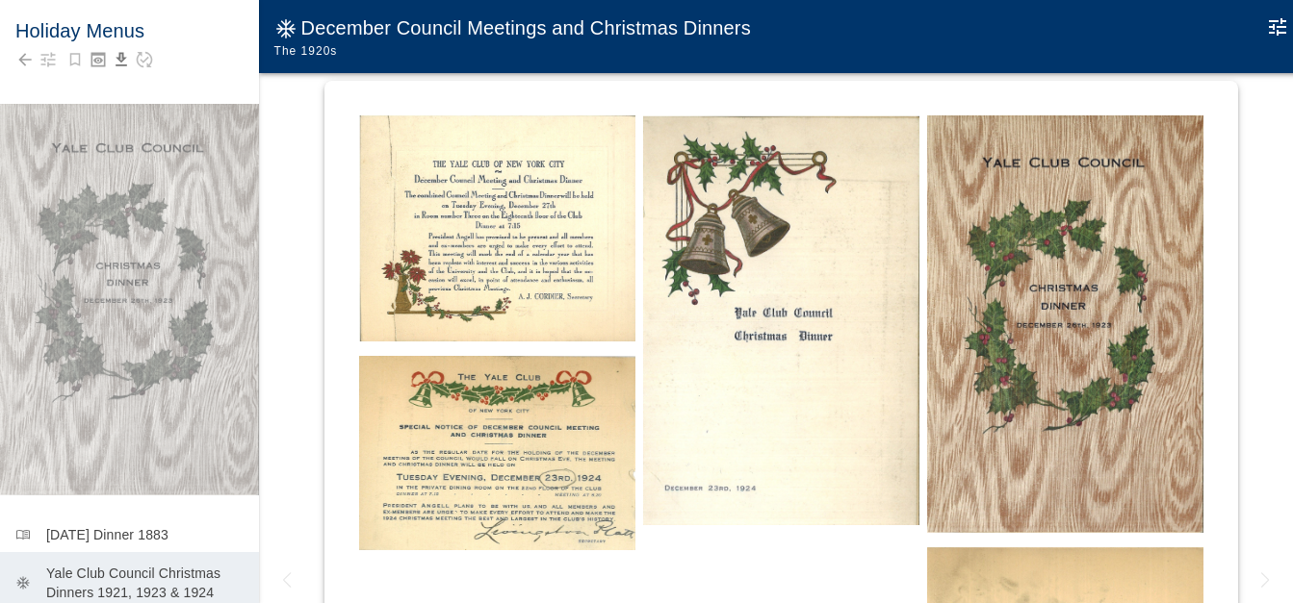
click at [927, 377] on img at bounding box center [1065, 324] width 276 height 418
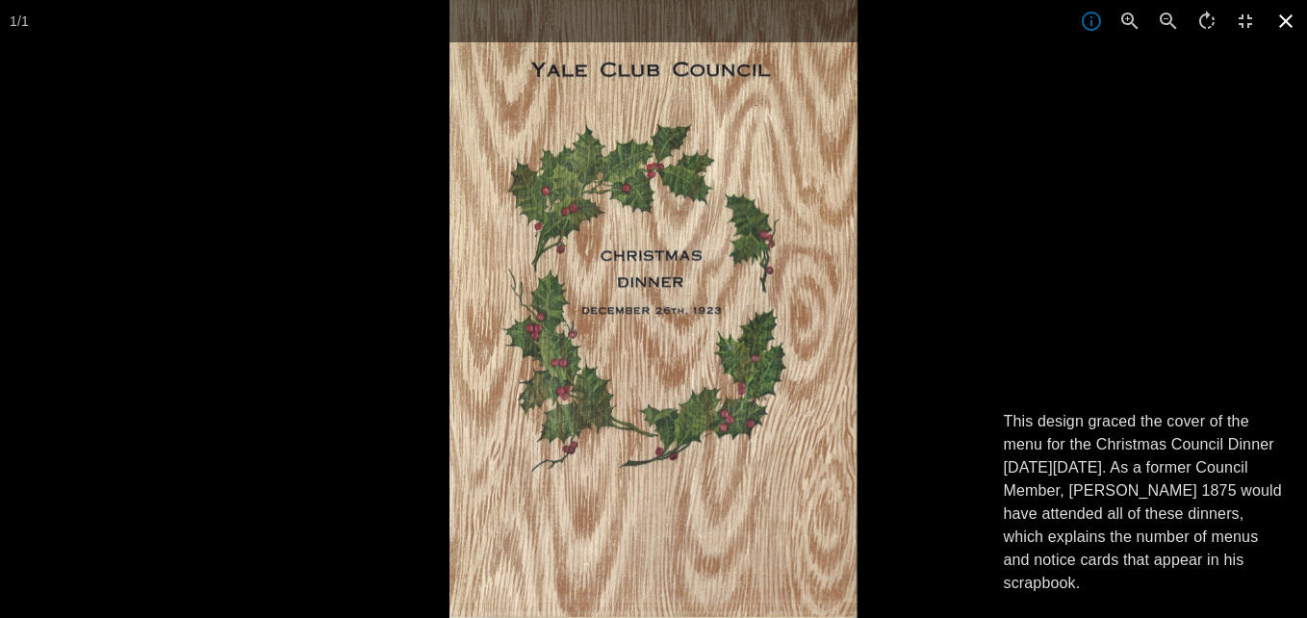
click at [1292, 18] on icon at bounding box center [1286, 21] width 42 height 42
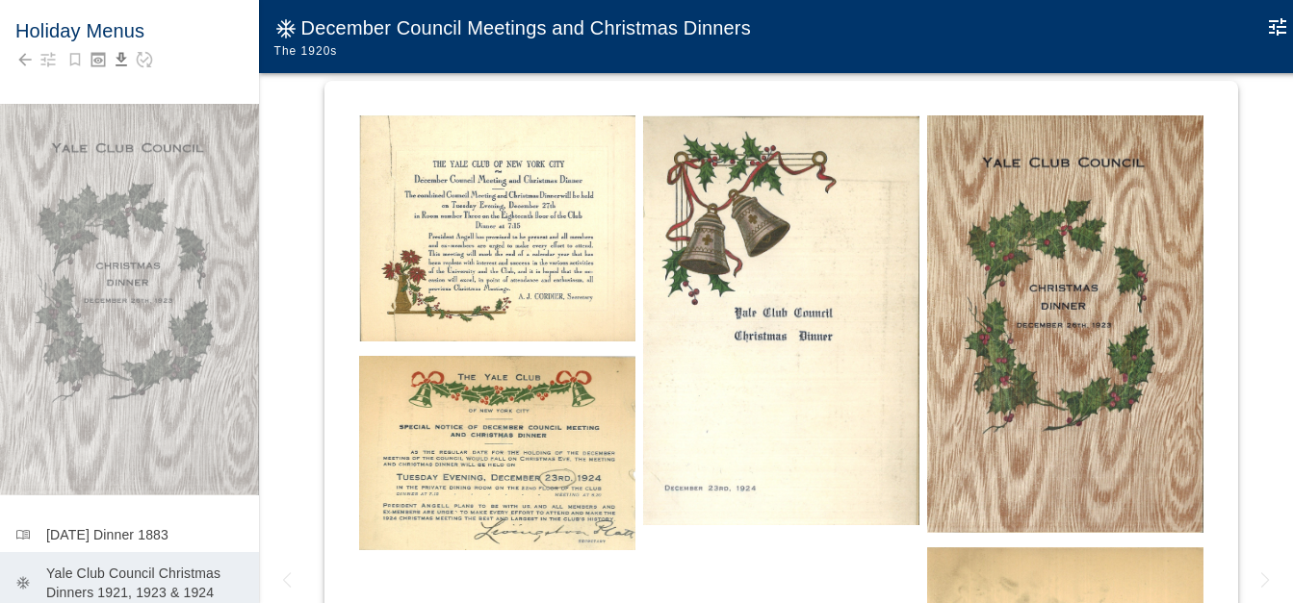
click at [574, 378] on img at bounding box center [497, 453] width 276 height 194
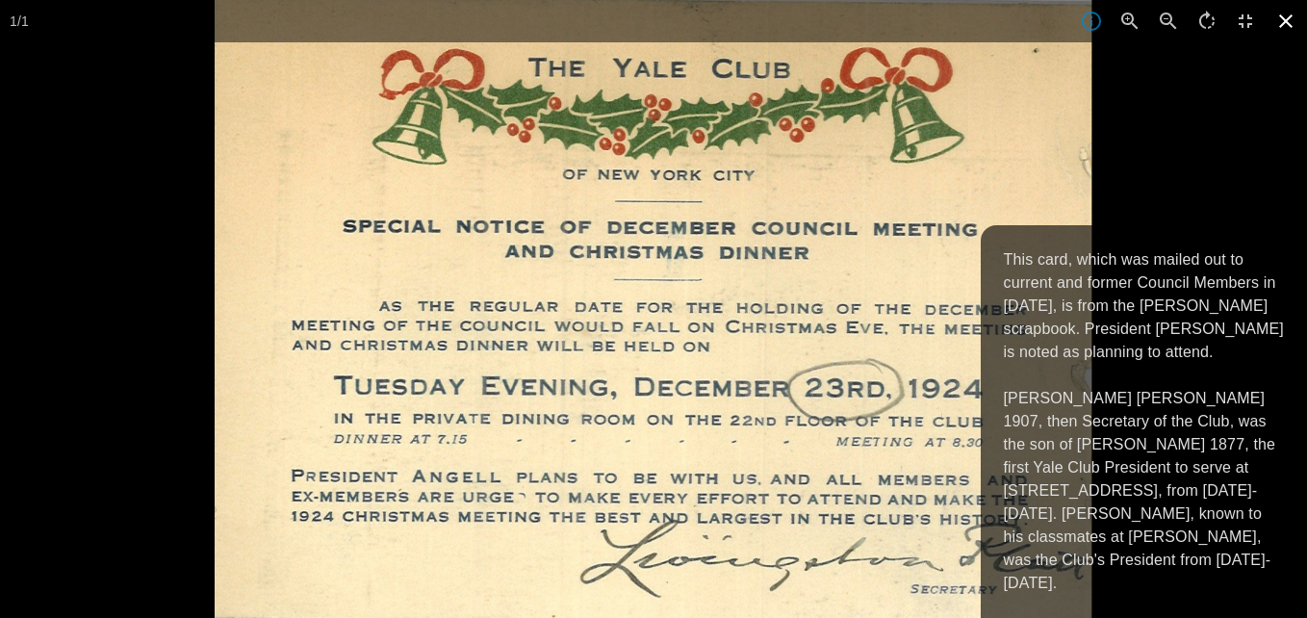
click at [1286, 32] on icon at bounding box center [1286, 21] width 42 height 42
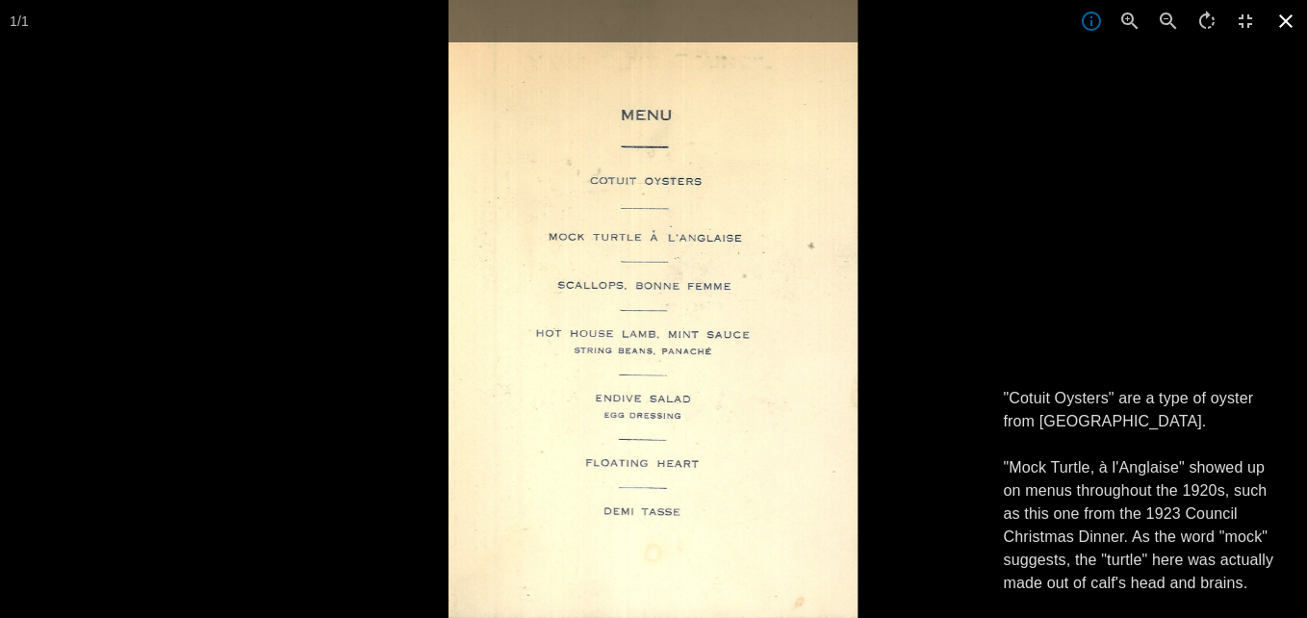
click at [1292, 23] on icon at bounding box center [1286, 21] width 42 height 42
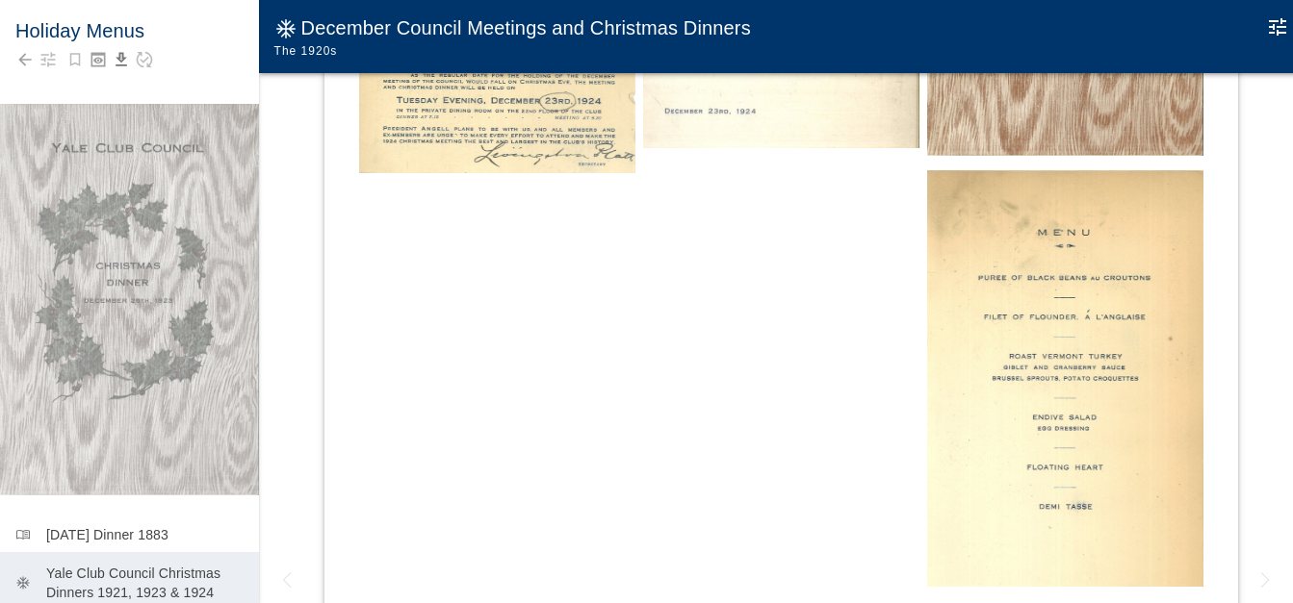
scroll to position [577, 0]
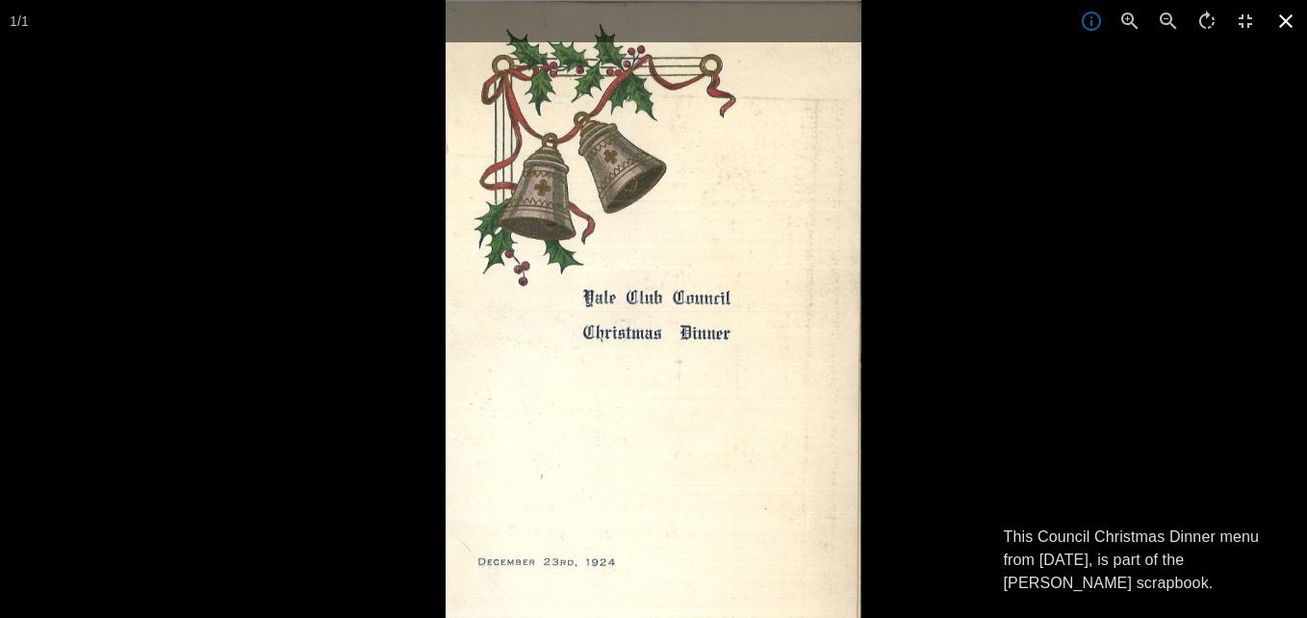
click at [1289, 18] on icon at bounding box center [1285, 20] width 13 height 13
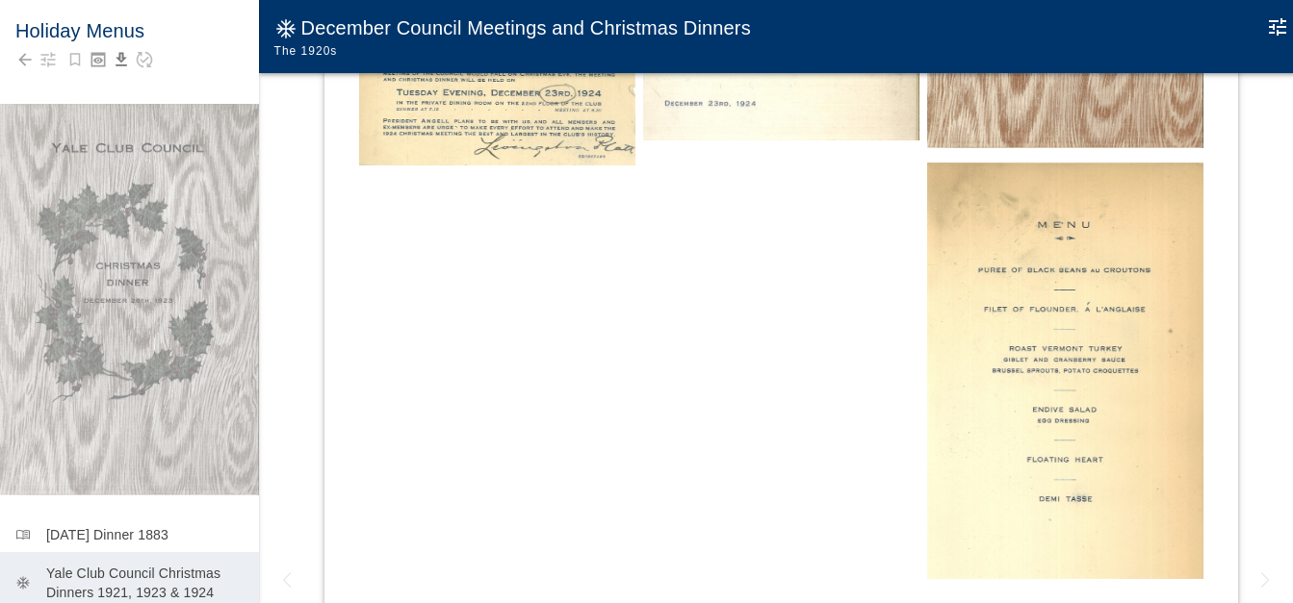
click at [927, 360] on img at bounding box center [1065, 371] width 276 height 417
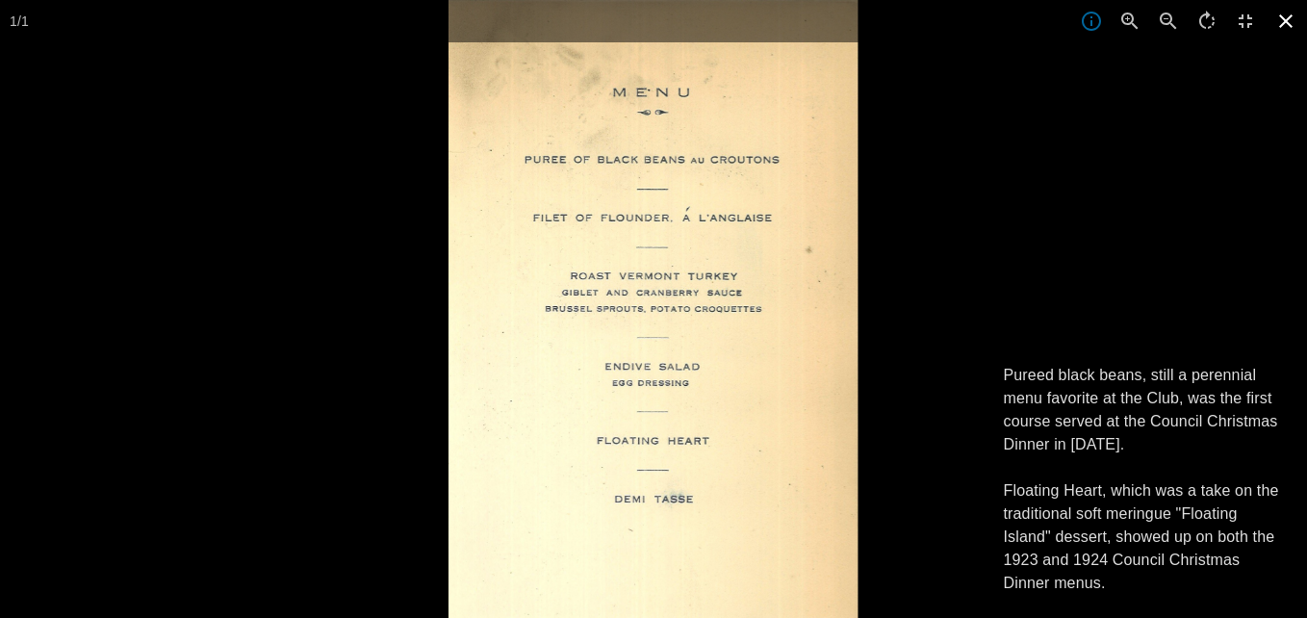
click at [1282, 26] on icon at bounding box center [1285, 20] width 13 height 13
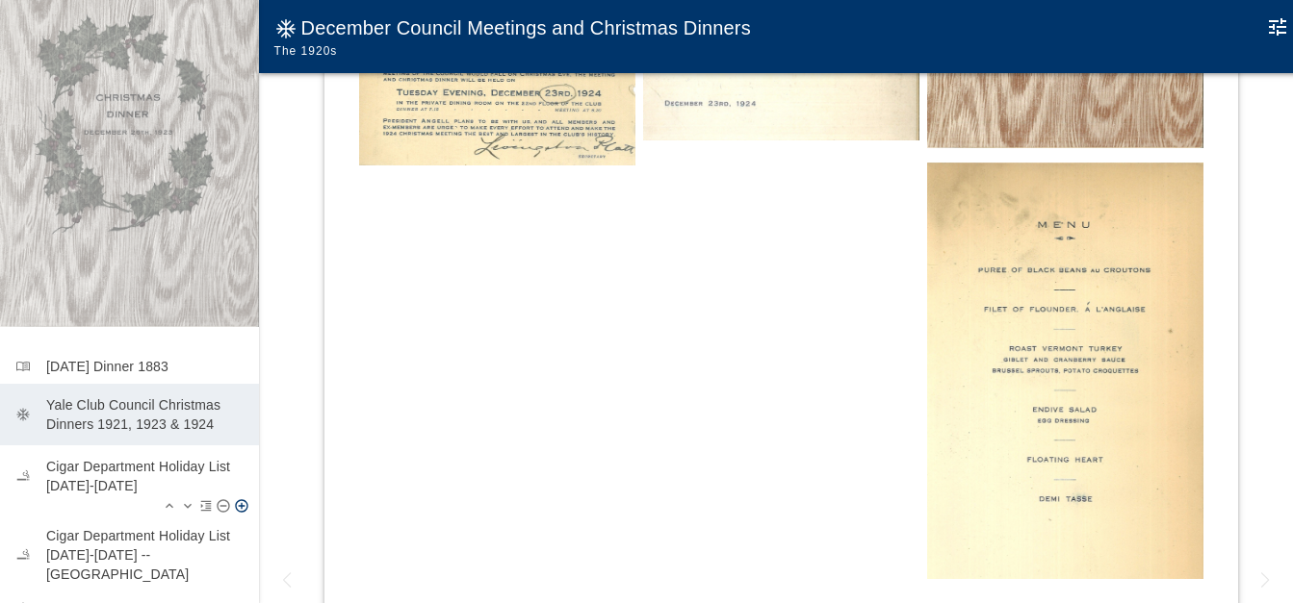
scroll to position [192, 0]
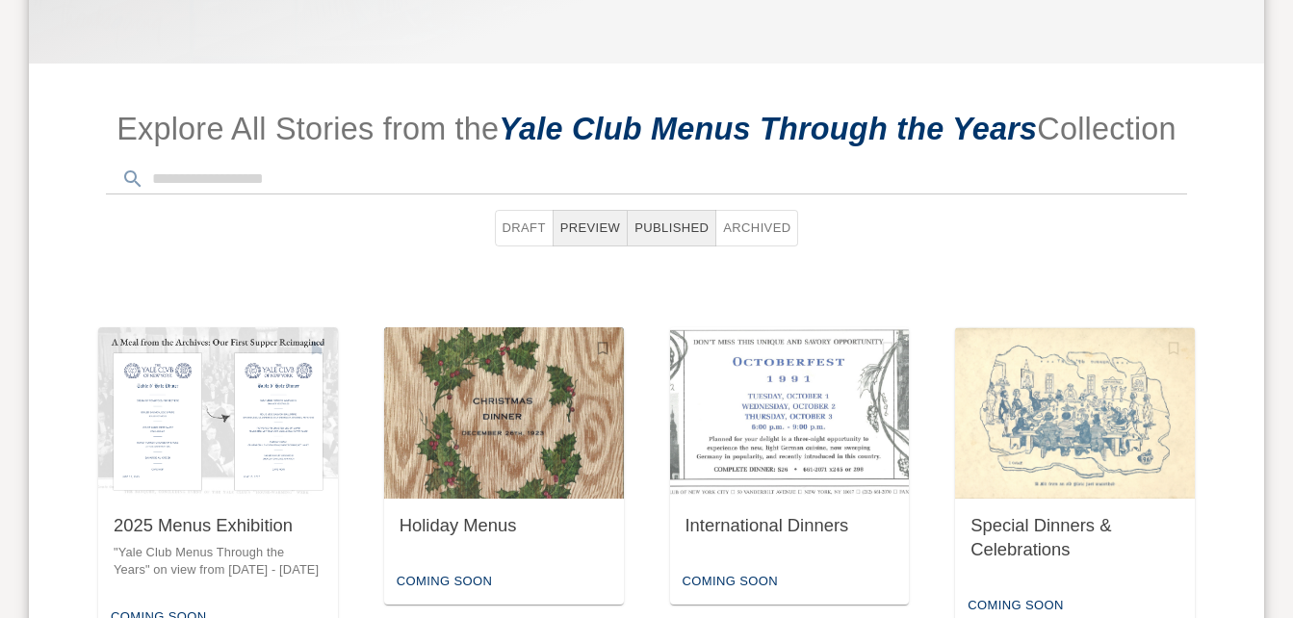
scroll to position [824, 0]
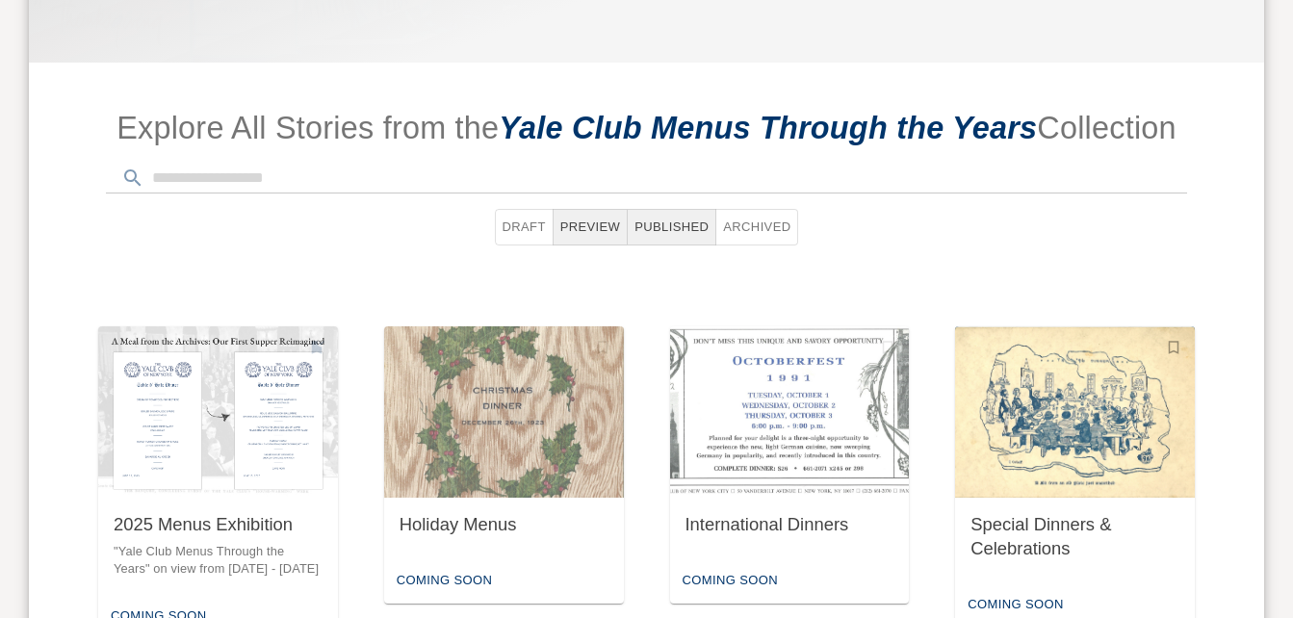
click at [1045, 420] on img "button" at bounding box center [1075, 411] width 240 height 171
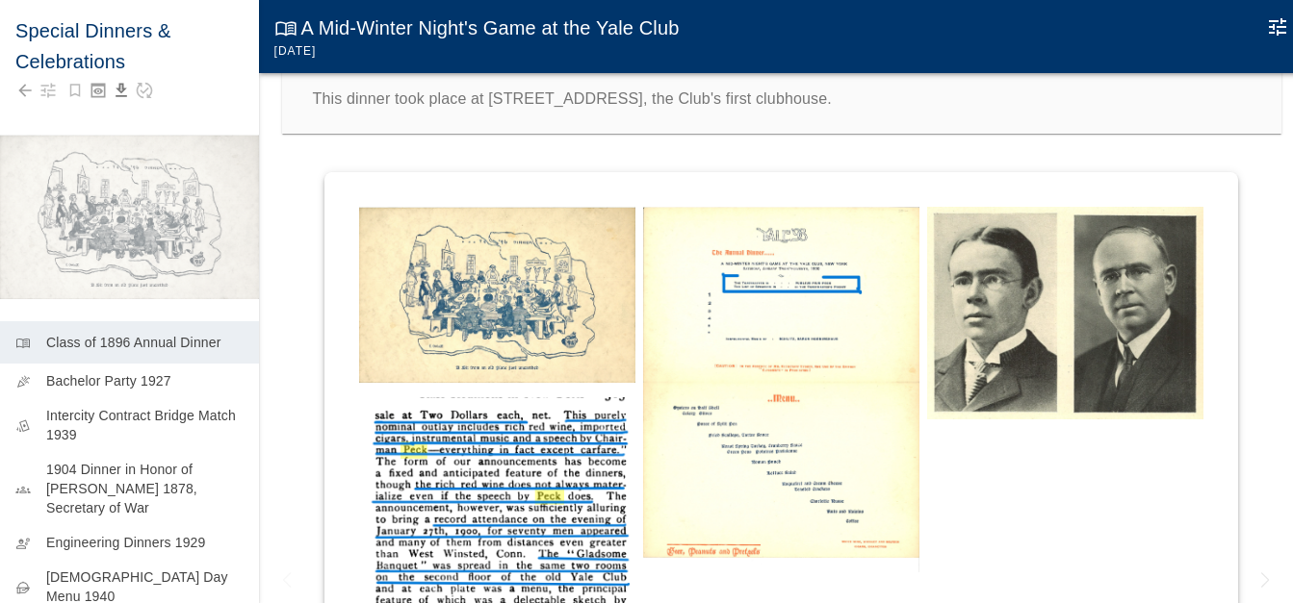
scroll to position [192, 0]
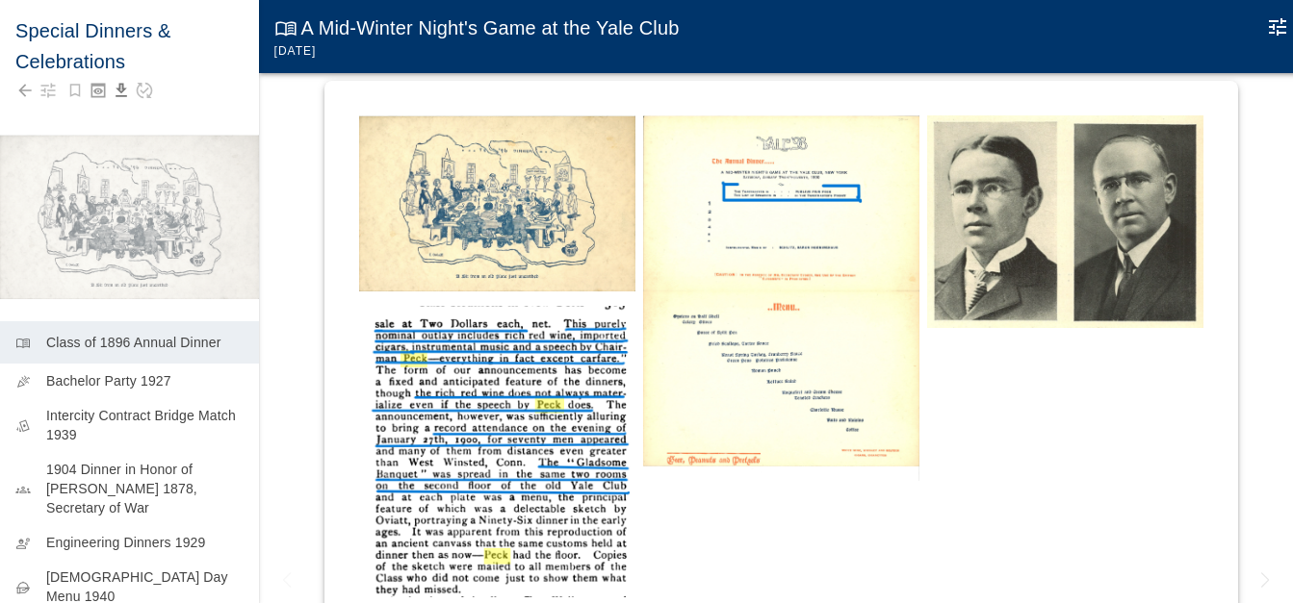
click at [508, 229] on img at bounding box center [497, 203] width 276 height 176
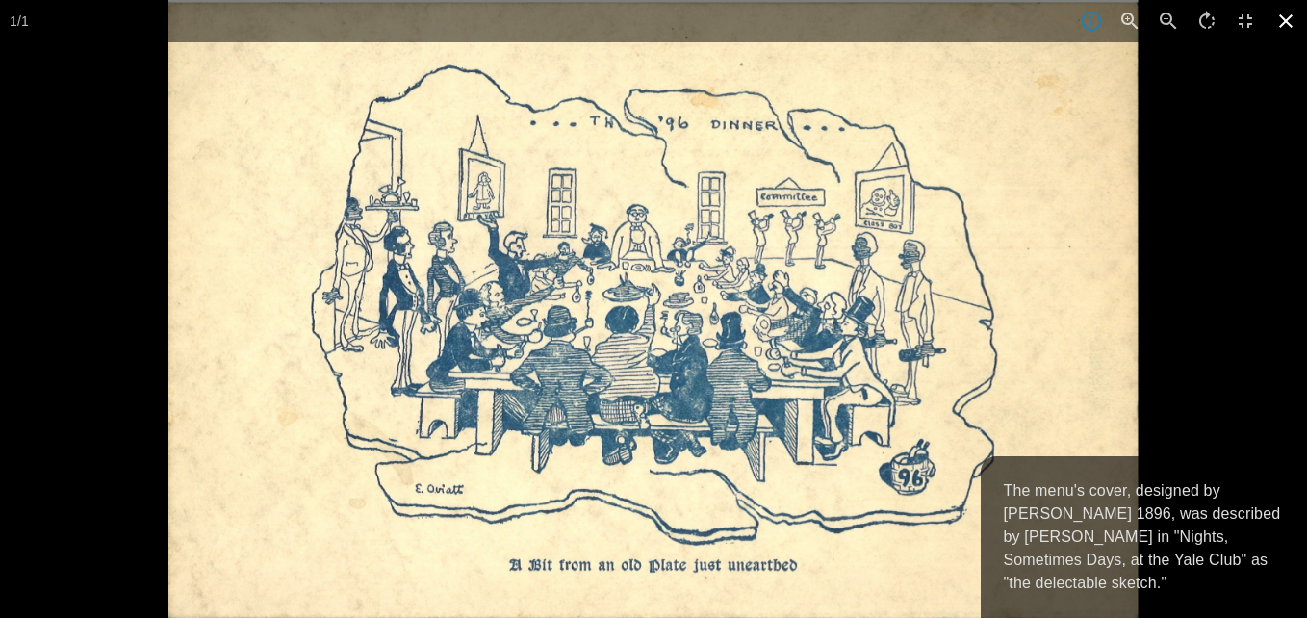
click at [1290, 17] on icon at bounding box center [1285, 20] width 13 height 13
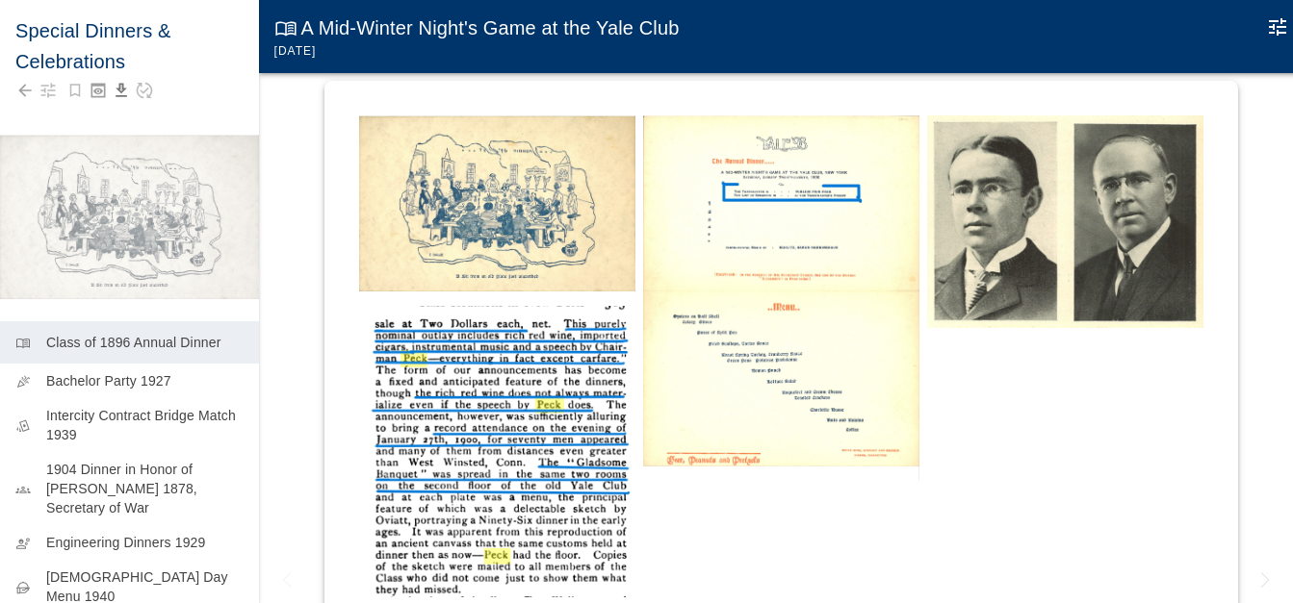
click at [535, 423] on img at bounding box center [497, 452] width 276 height 293
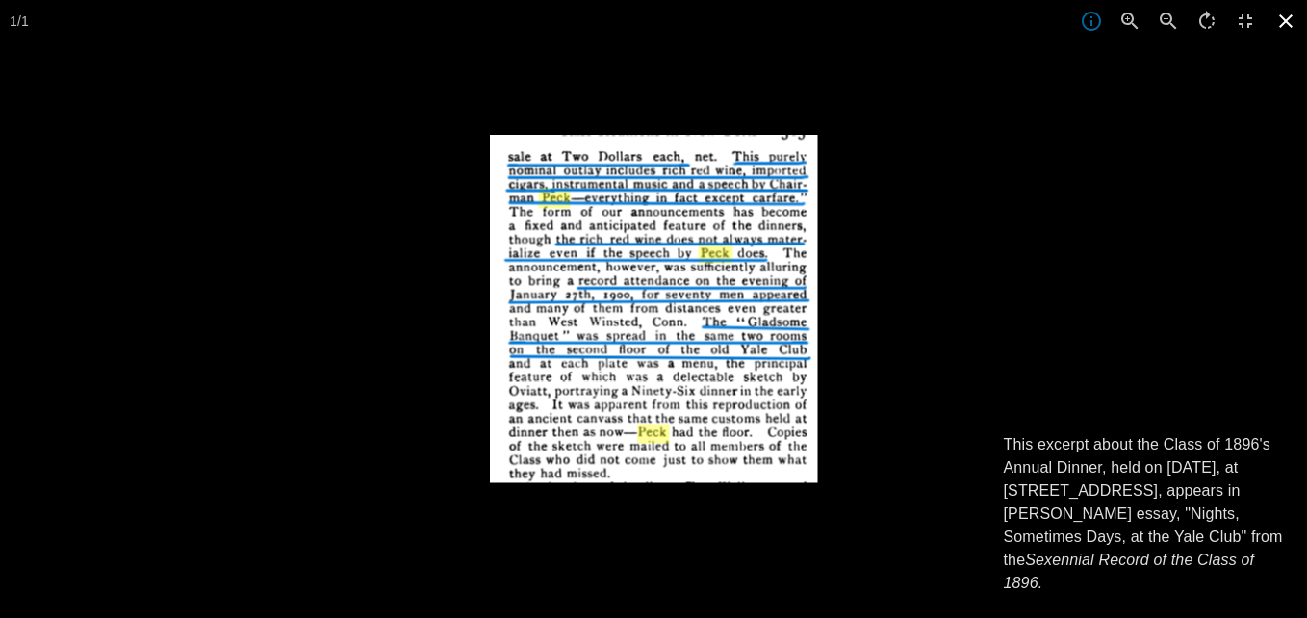
click at [1281, 21] on icon at bounding box center [1286, 21] width 42 height 42
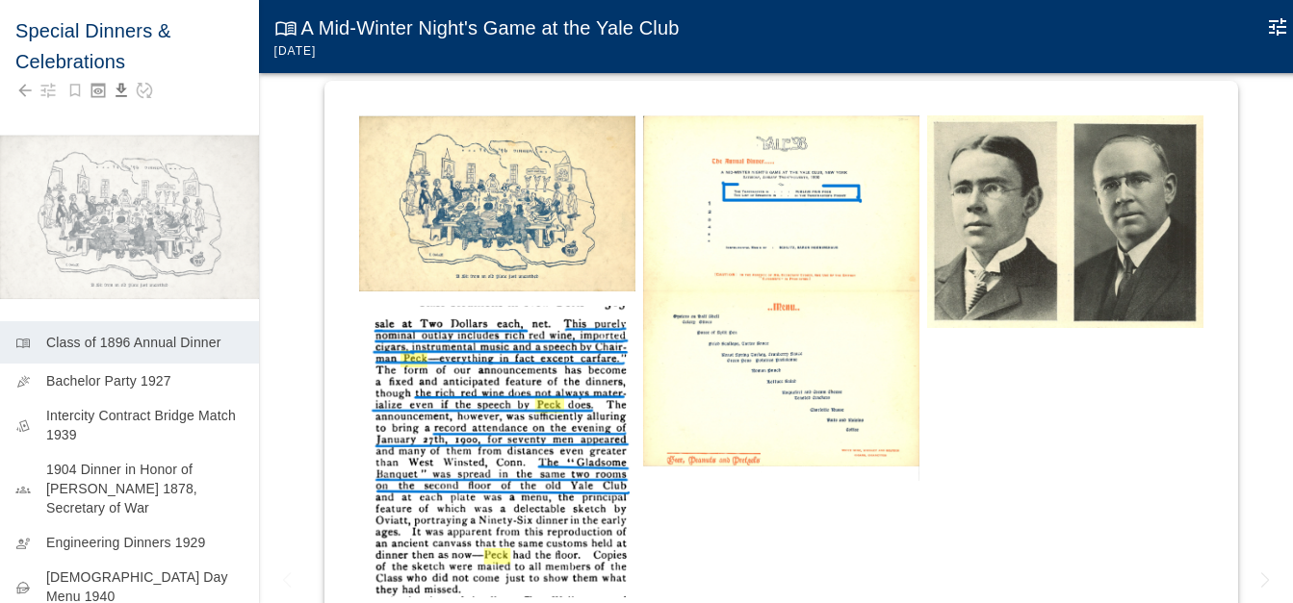
click at [797, 214] on img at bounding box center [781, 298] width 276 height 367
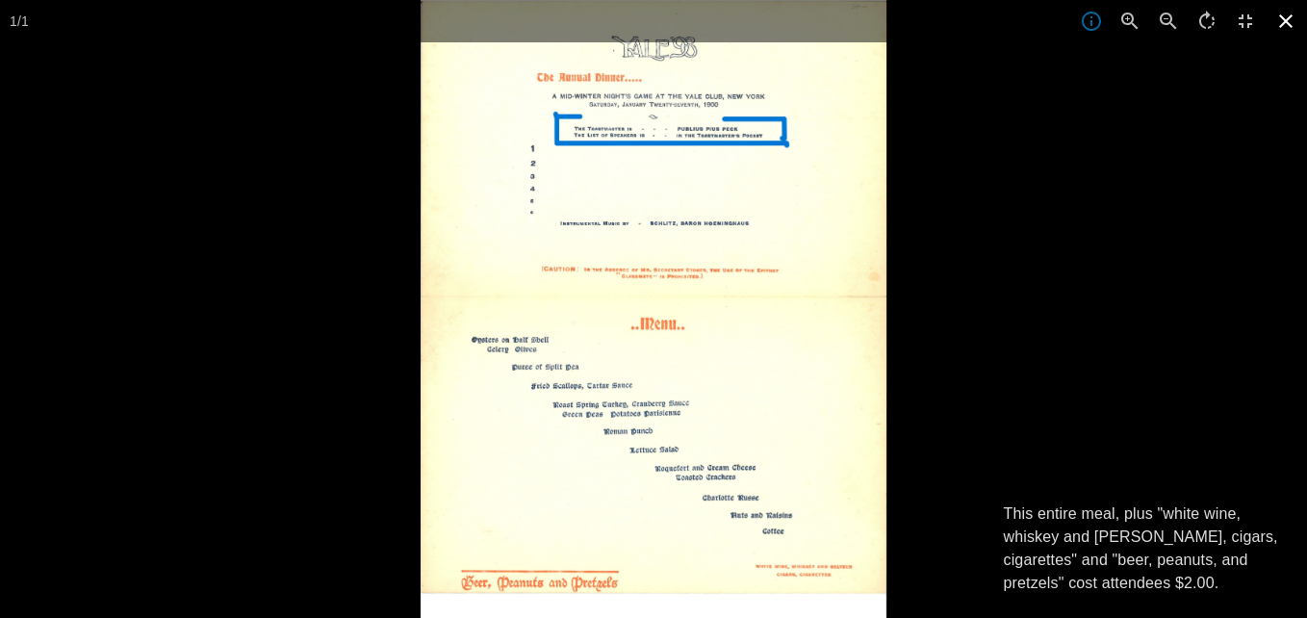
click at [1292, 21] on icon at bounding box center [1286, 21] width 42 height 42
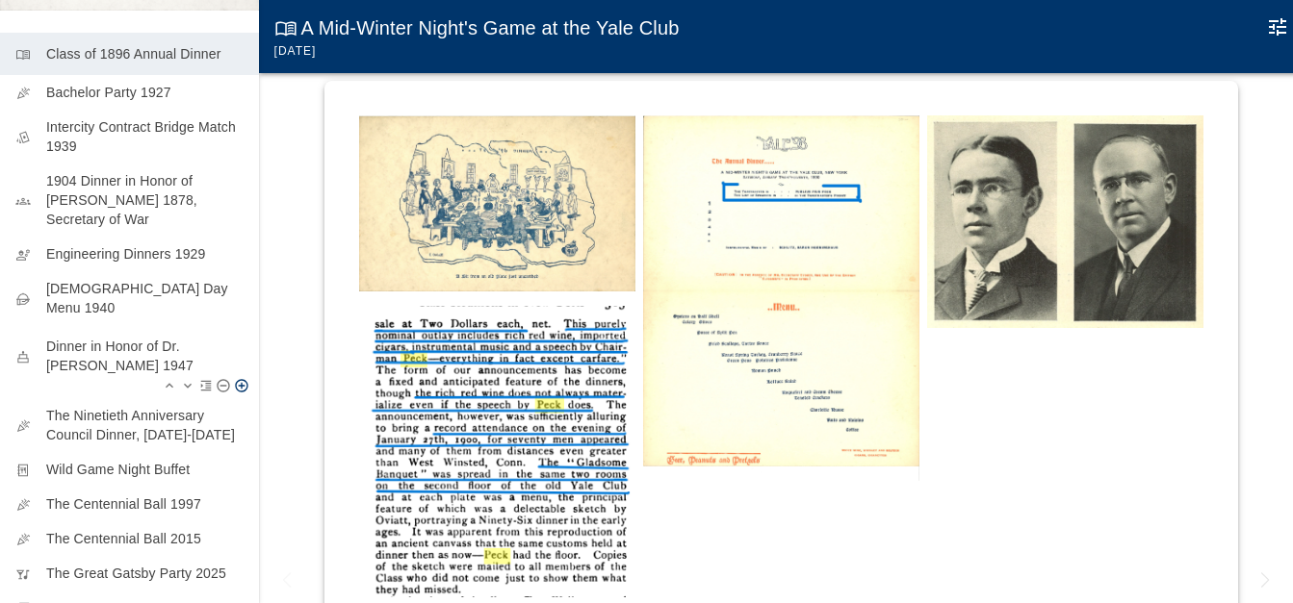
scroll to position [331, 0]
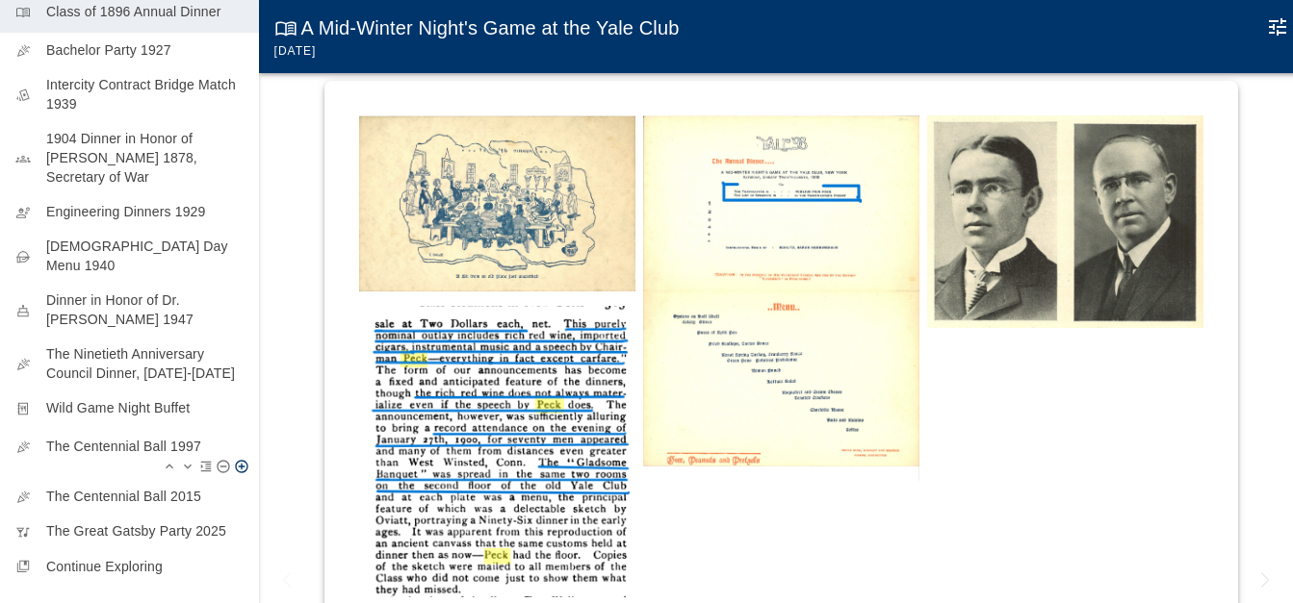
click at [121, 437] on p "The Centennial Ball 1997" at bounding box center [144, 446] width 197 height 19
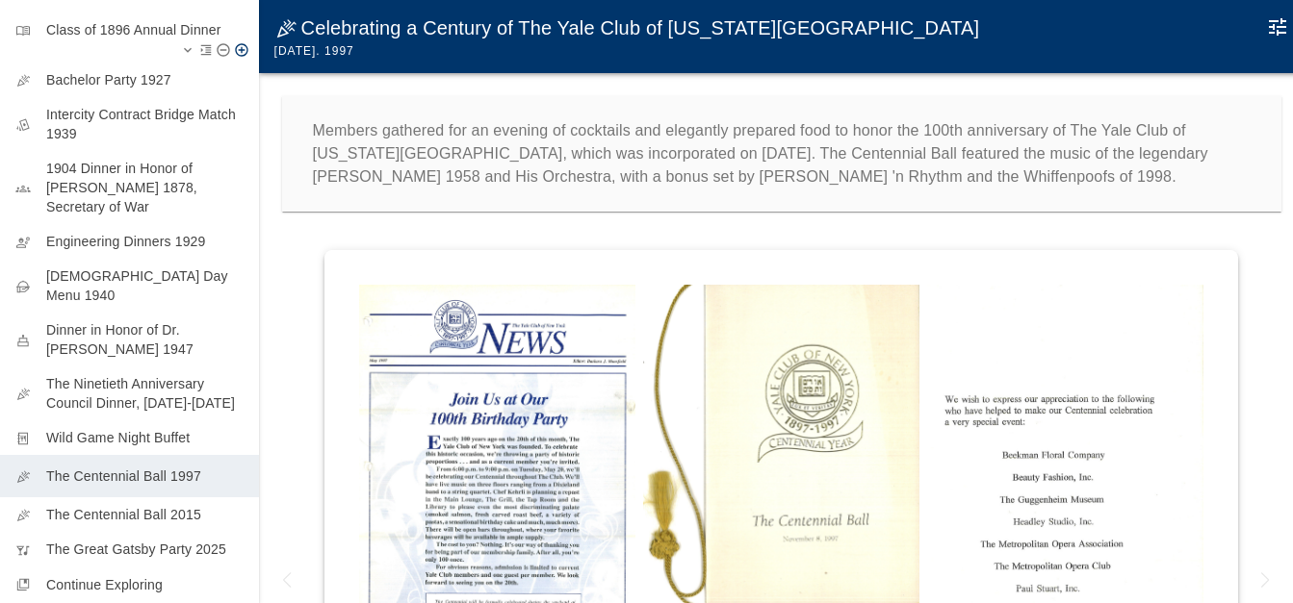
scroll to position [313, 0]
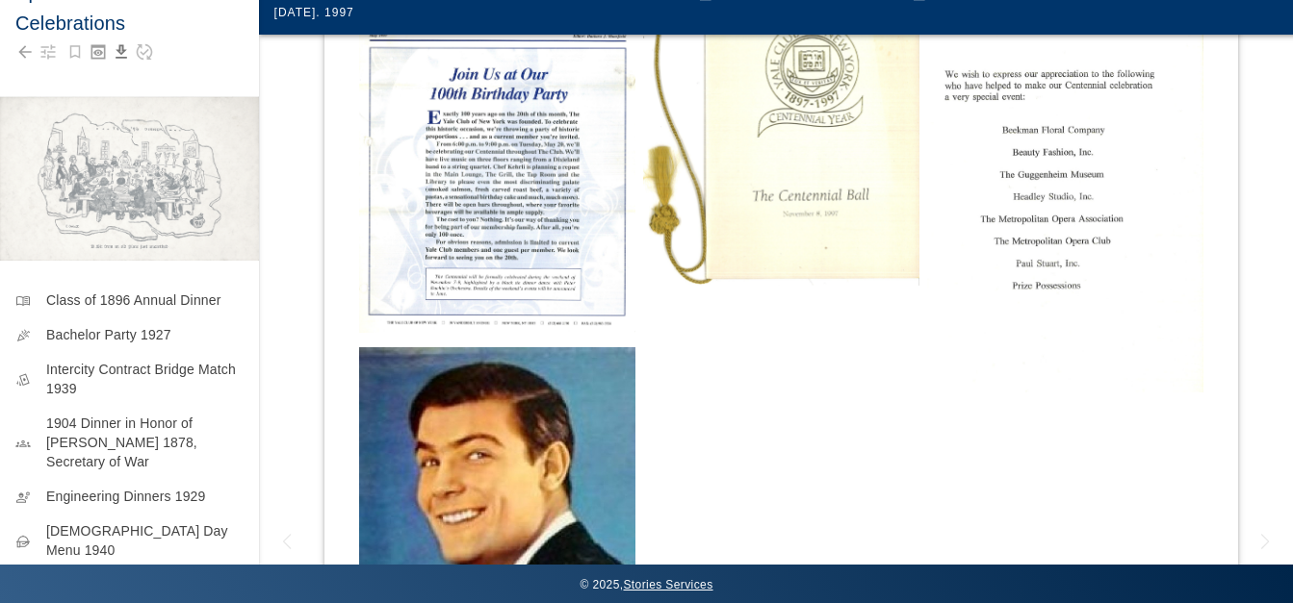
scroll to position [286, 0]
click at [528, 167] on img at bounding box center [497, 147] width 276 height 373
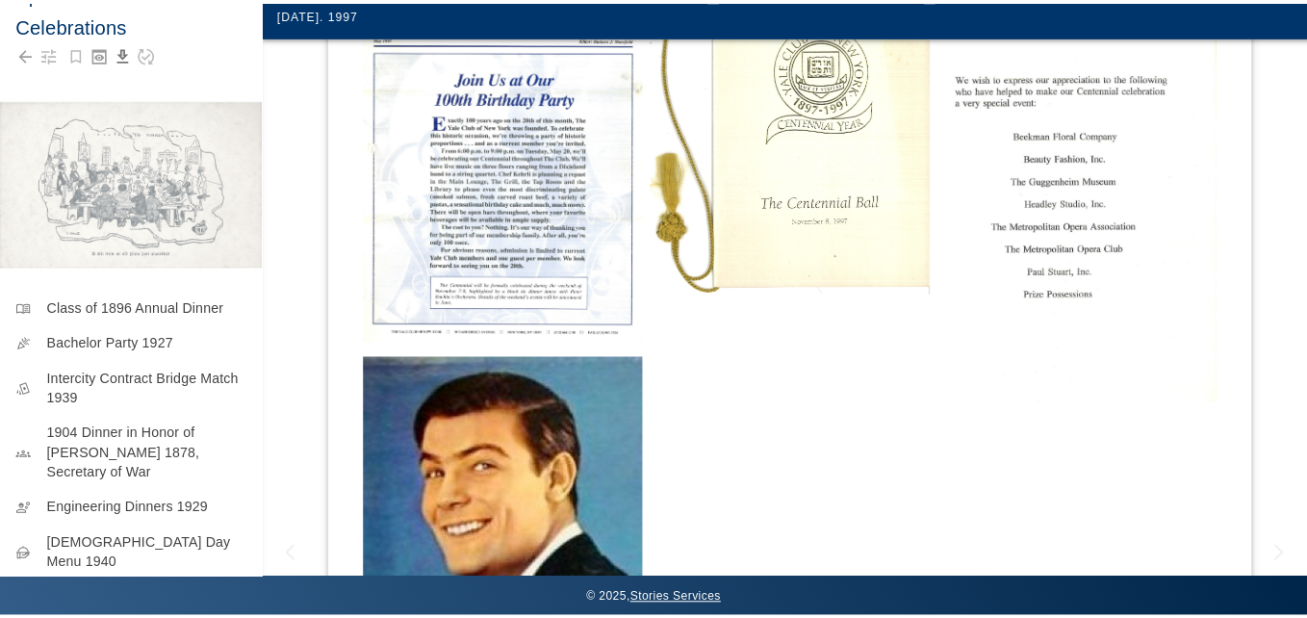
scroll to position [38, 0]
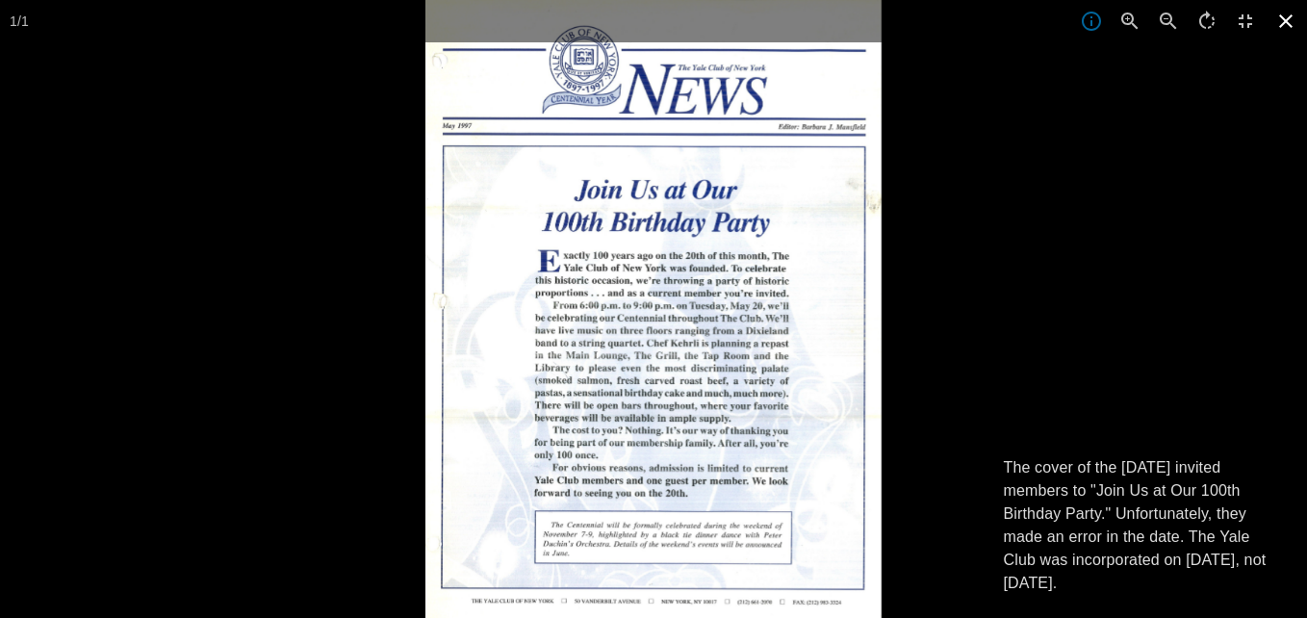
click at [1284, 19] on icon at bounding box center [1285, 20] width 13 height 13
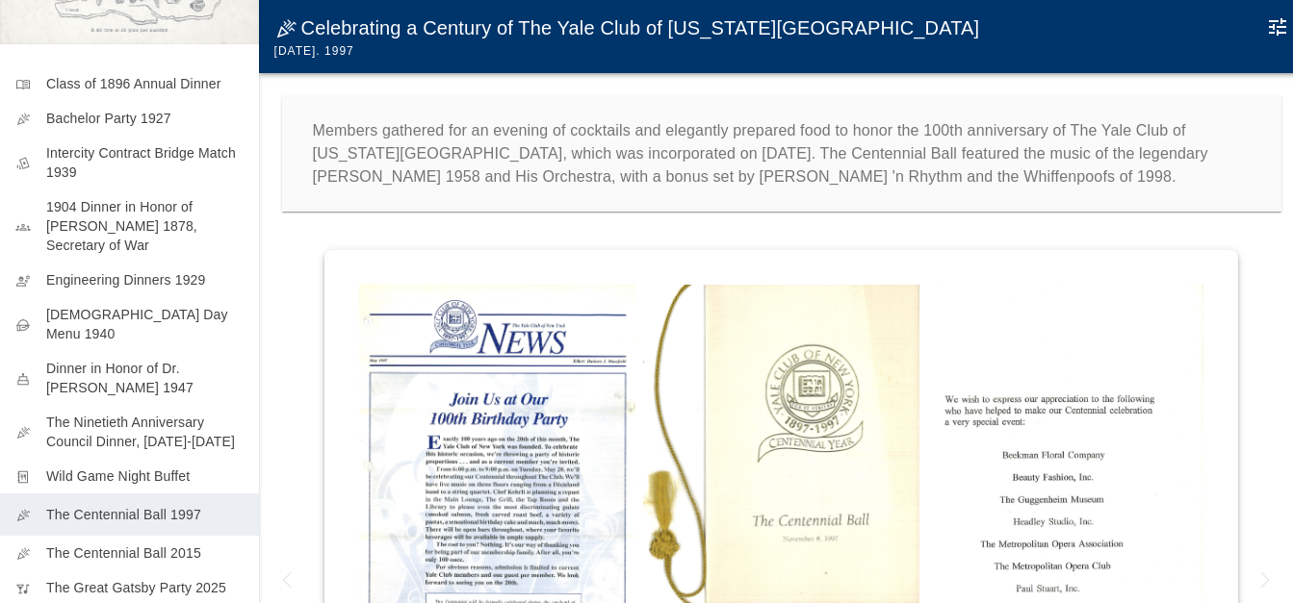
scroll to position [258, 0]
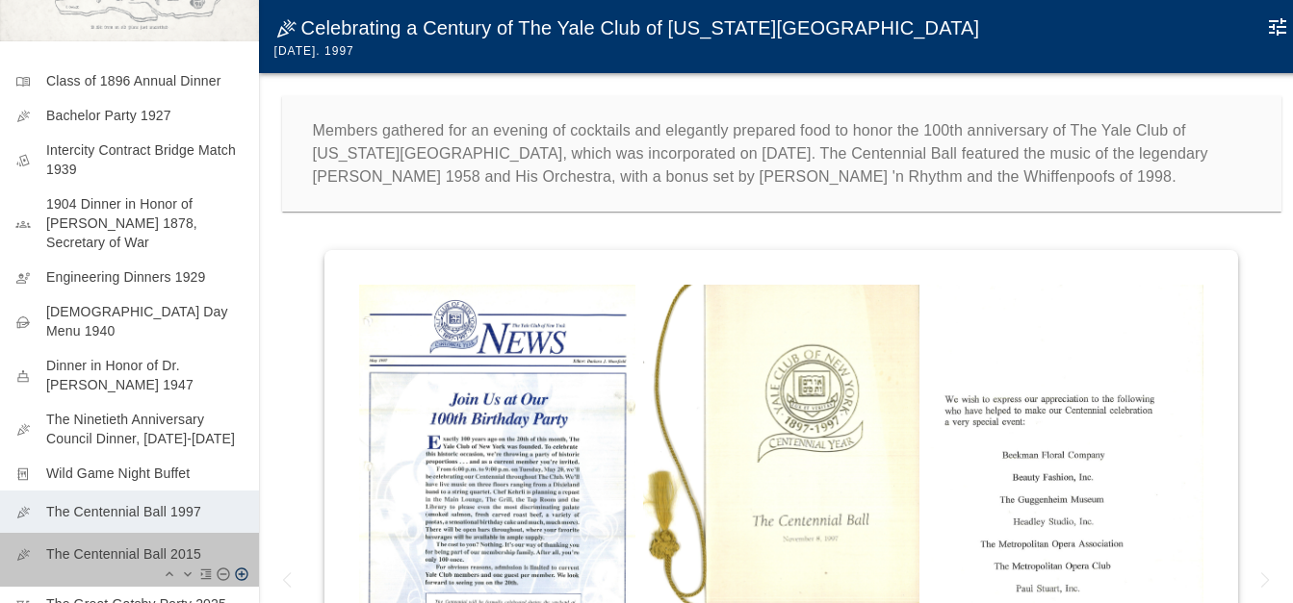
click at [147, 545] on p "The Centennial Ball 2015" at bounding box center [144, 554] width 197 height 19
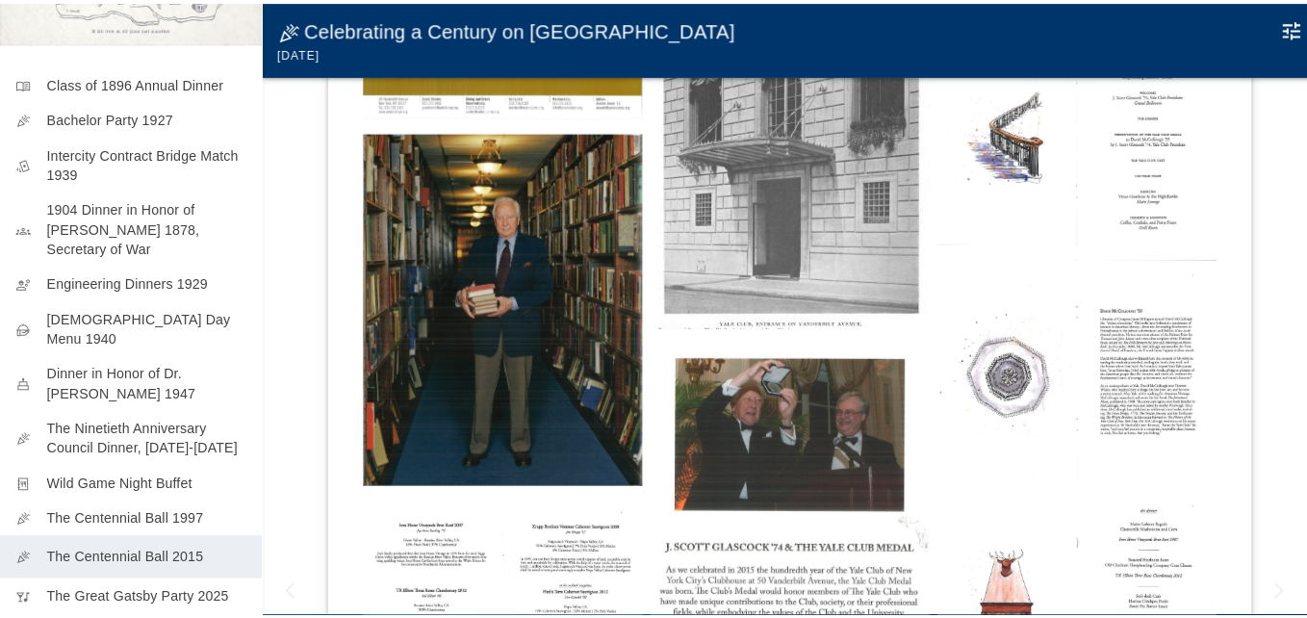
scroll to position [770, 0]
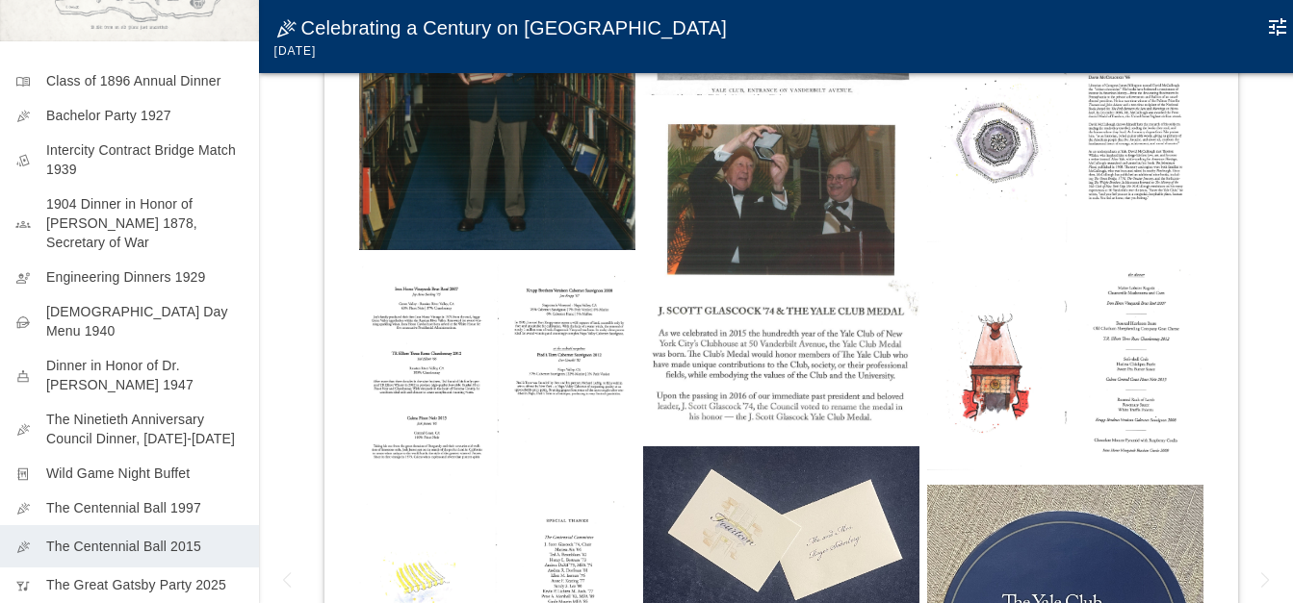
click at [768, 297] on img at bounding box center [781, 271] width 276 height 322
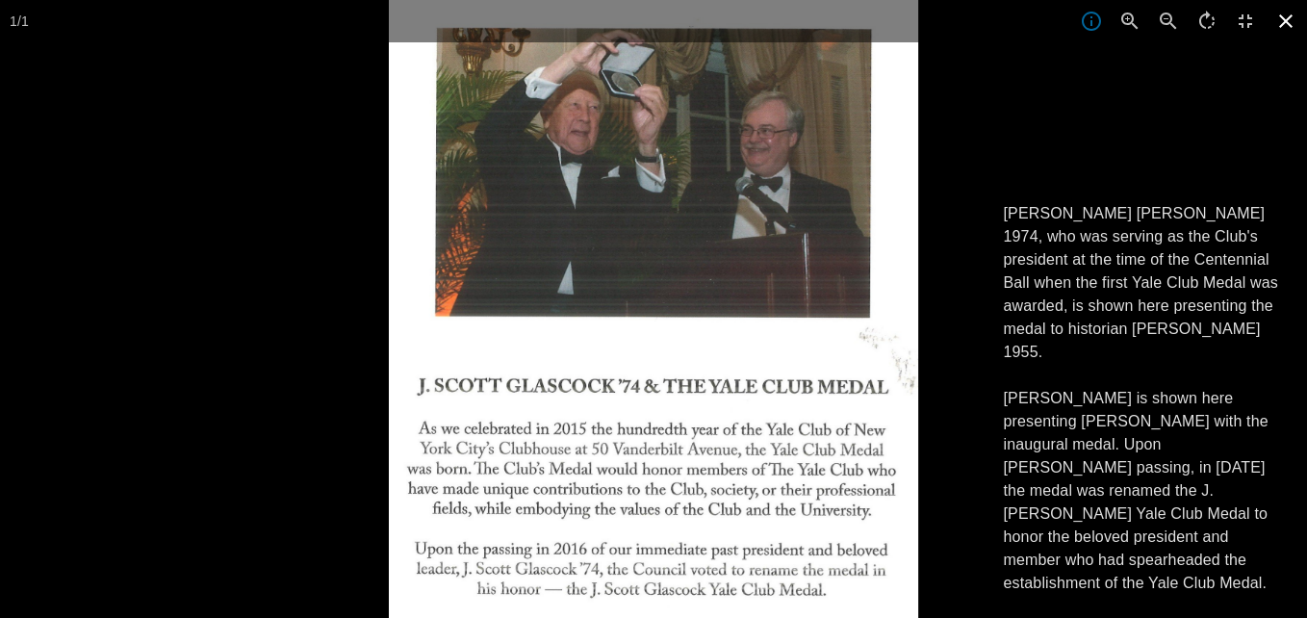
click at [1281, 17] on icon at bounding box center [1285, 20] width 13 height 13
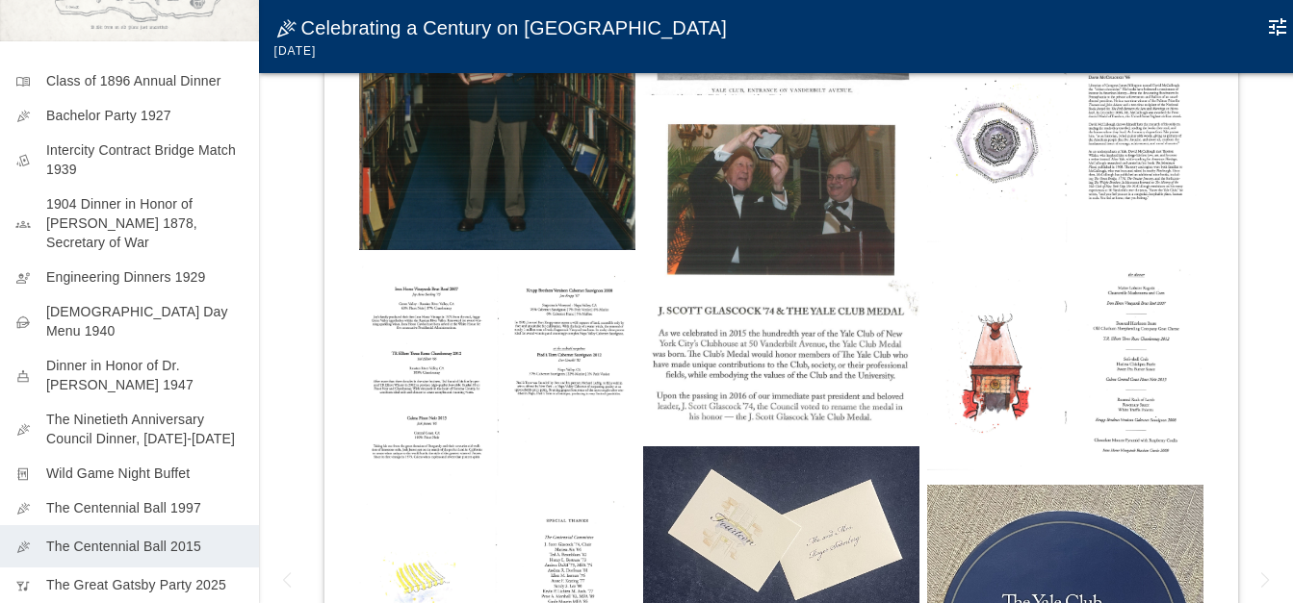
click at [1277, 17] on icon "Edit Moment" at bounding box center [1277, 26] width 23 height 23
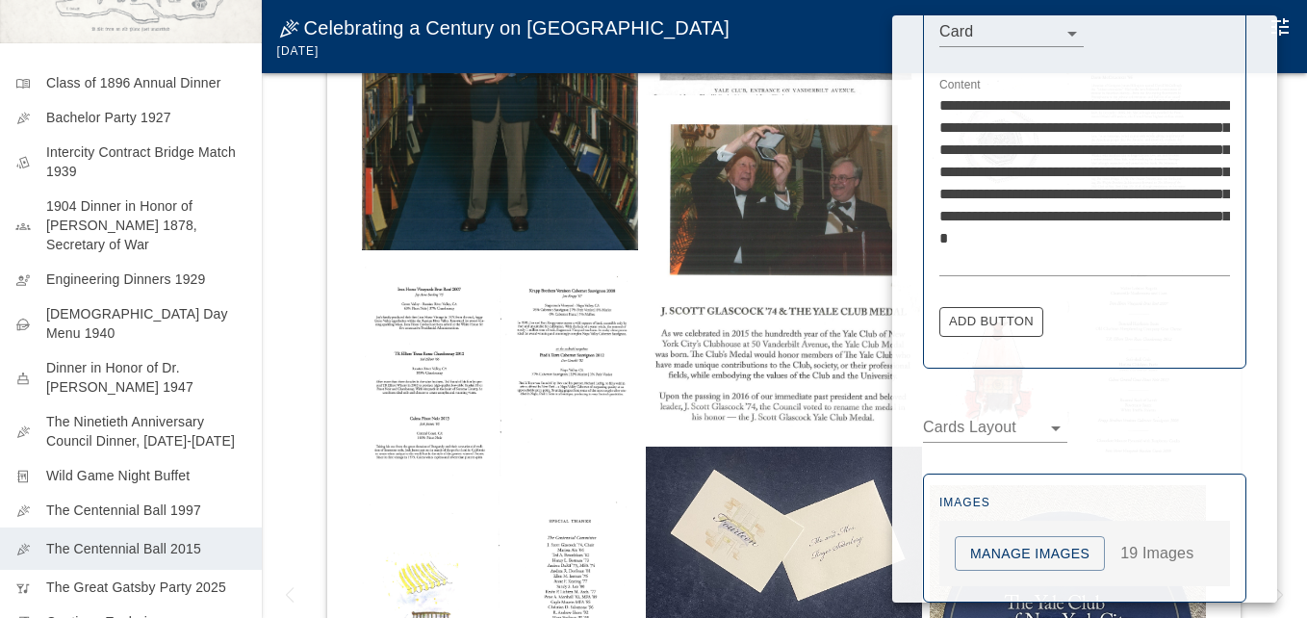
scroll to position [851, 0]
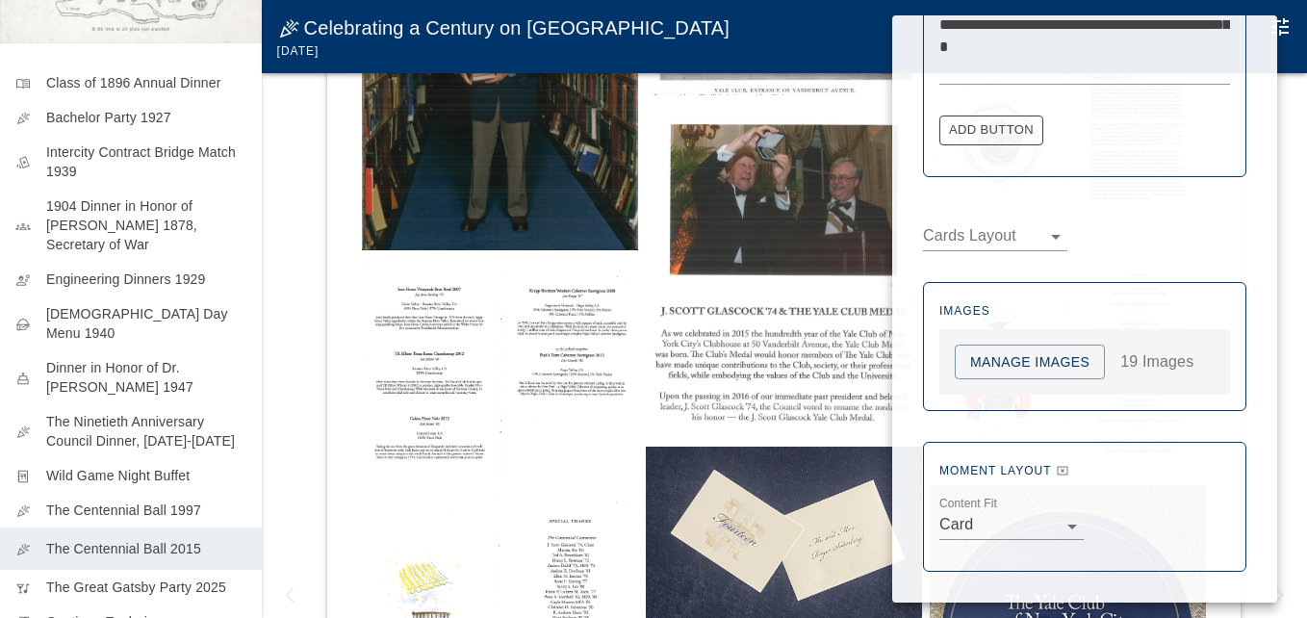
click at [1012, 382] on div "Manage Images 19 Images" at bounding box center [1084, 362] width 291 height 66
click at [1023, 360] on button "Manage Images" at bounding box center [1030, 363] width 150 height 36
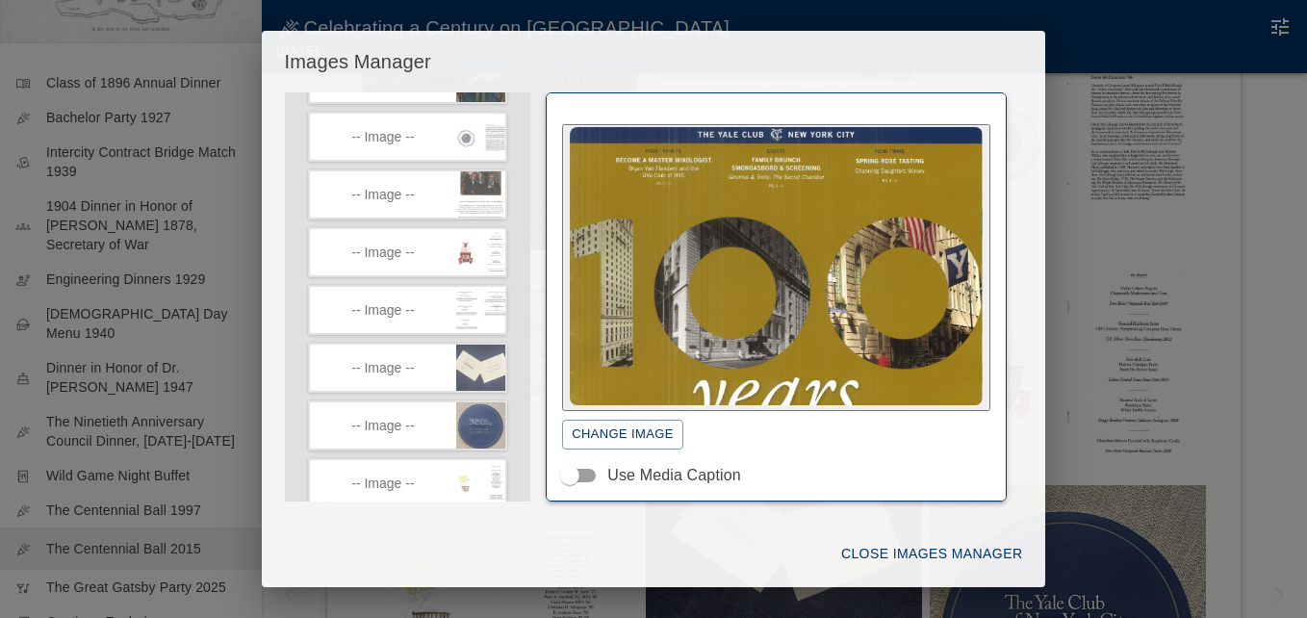
scroll to position [377, 0]
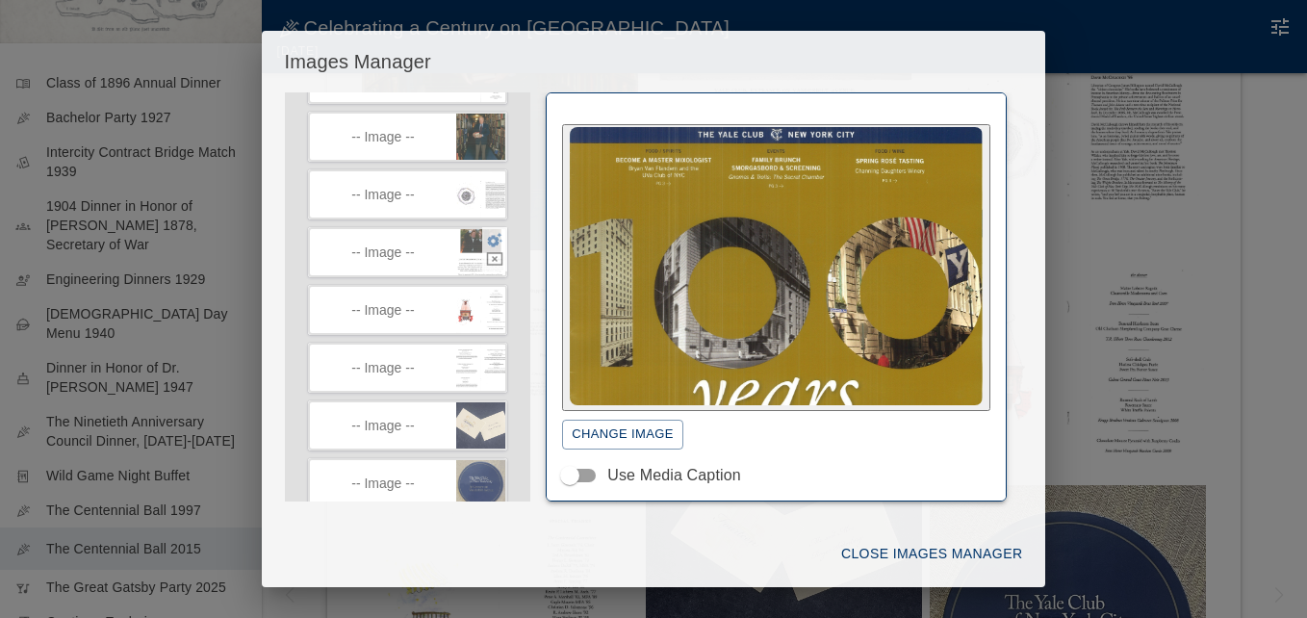
click at [486, 235] on icon "button" at bounding box center [494, 239] width 17 height 17
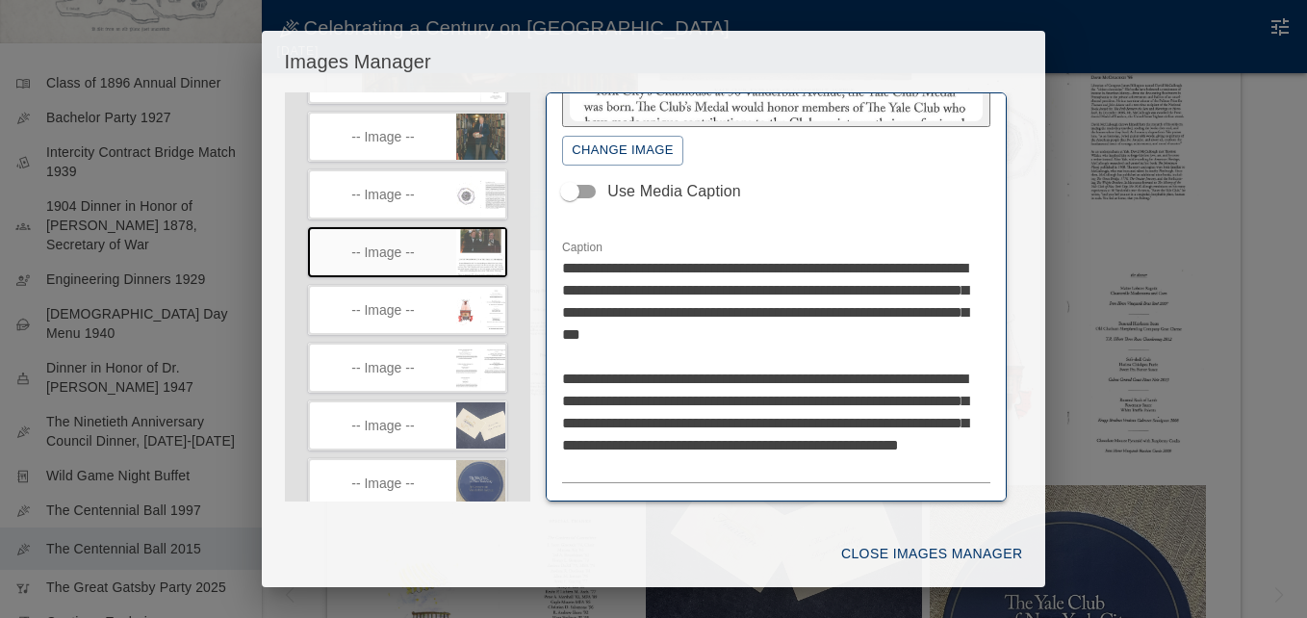
scroll to position [289, 0]
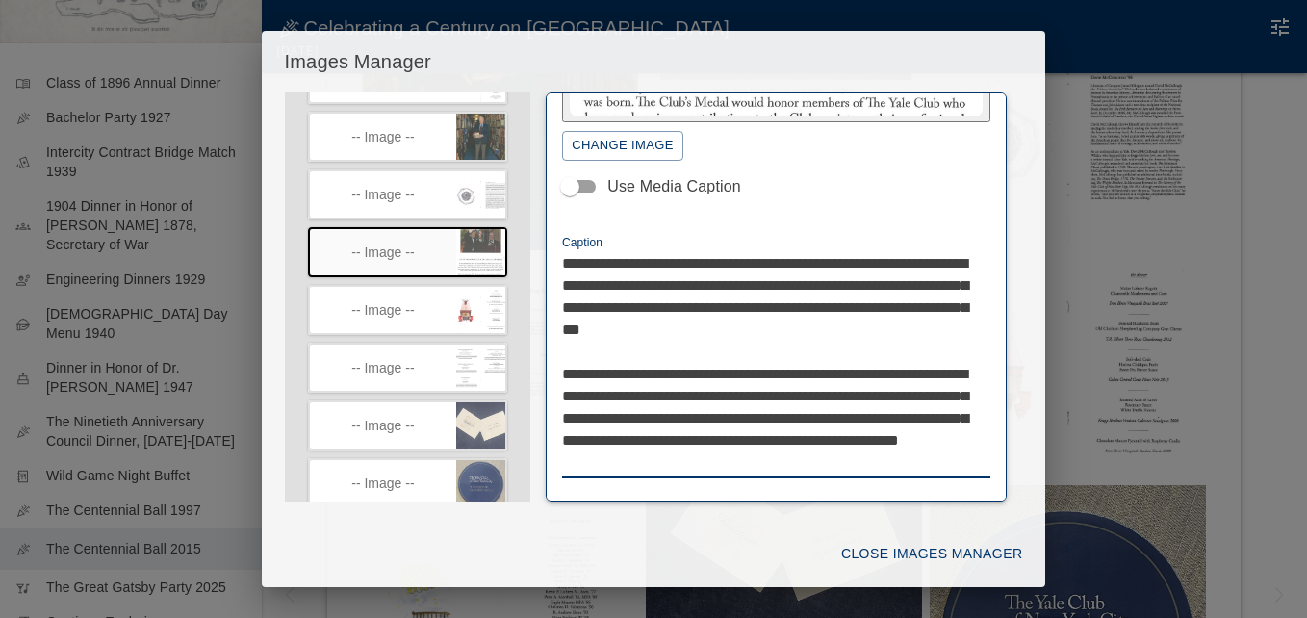
drag, startPoint x: 562, startPoint y: 265, endPoint x: 962, endPoint y: 452, distance: 442.2
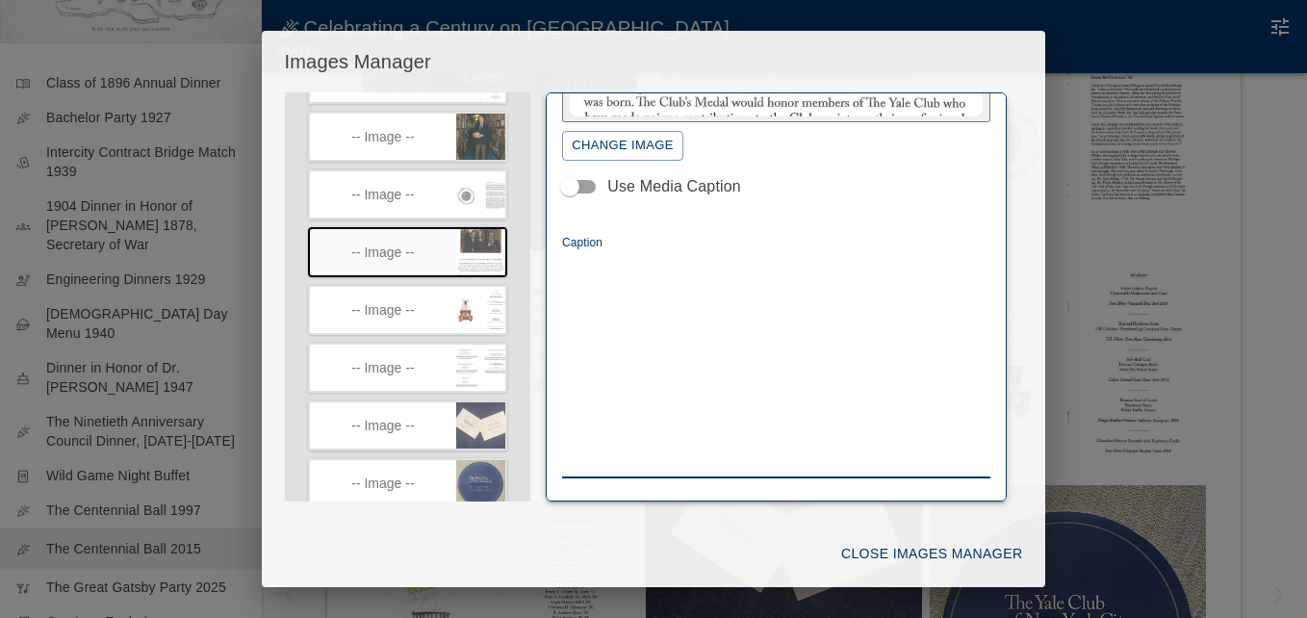
scroll to position [232, 0]
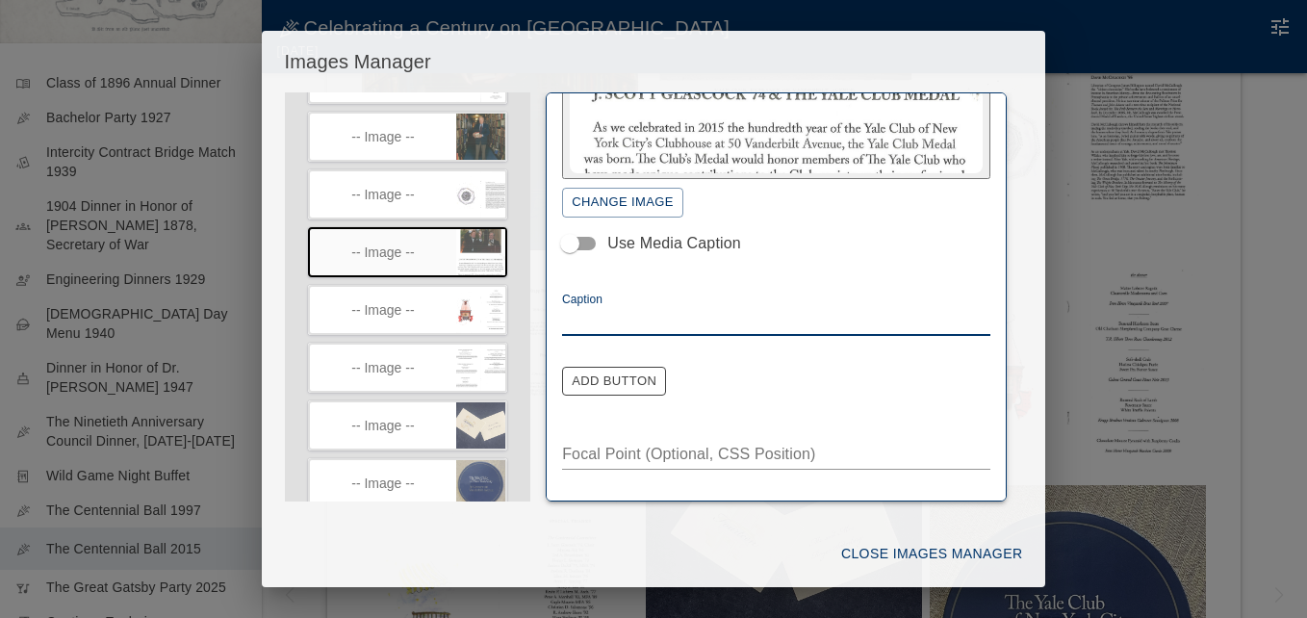
click at [577, 318] on textarea "**********" at bounding box center [769, 320] width 414 height 22
paste textarea "**********"
type textarea "**********"
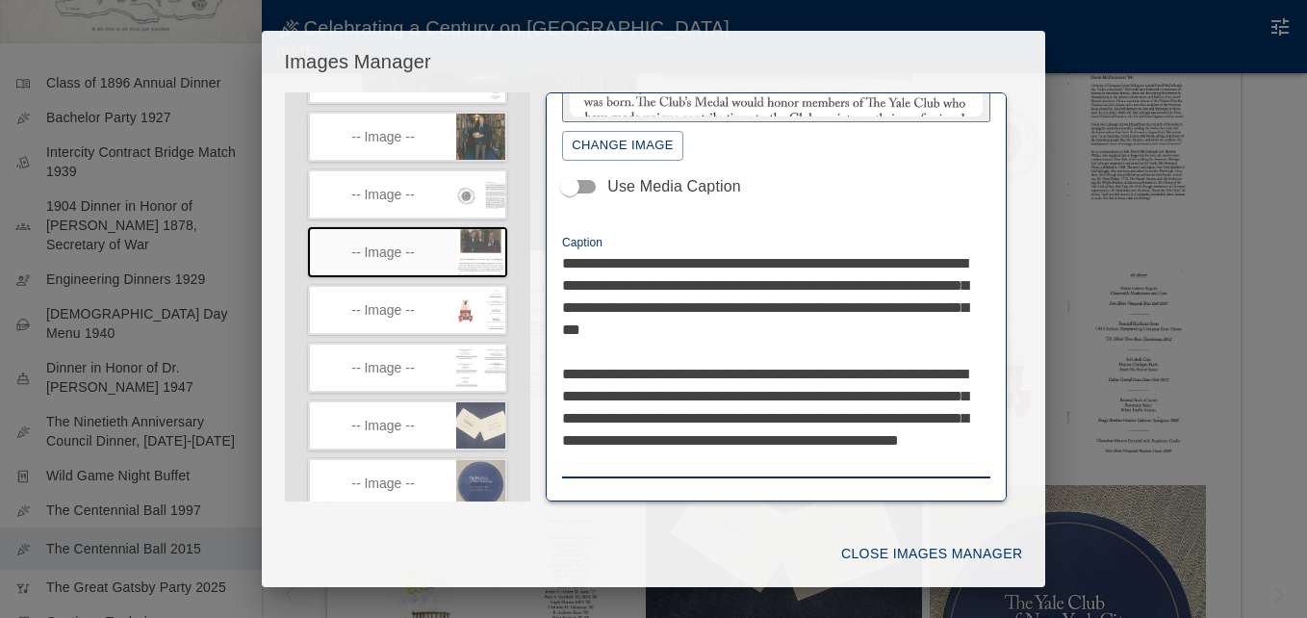
click at [646, 140] on button "Change Image" at bounding box center [622, 146] width 121 height 30
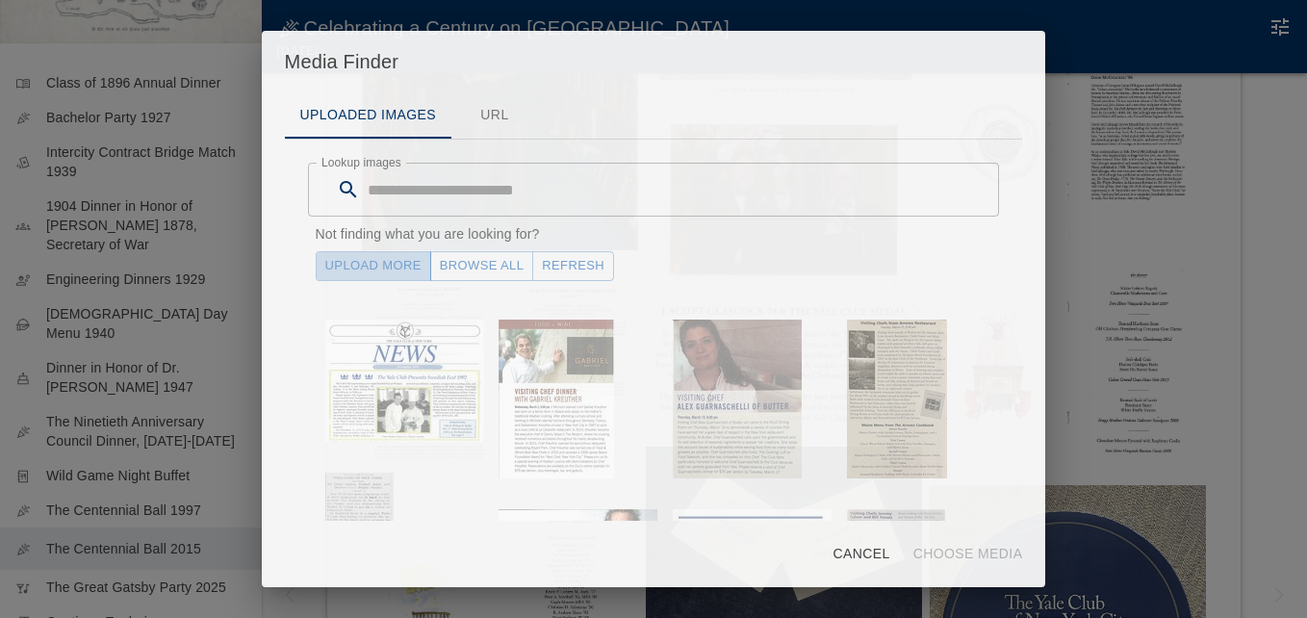
click at [392, 268] on link "Upload More" at bounding box center [373, 266] width 115 height 30
click at [561, 262] on button "Refresh" at bounding box center [573, 266] width 82 height 30
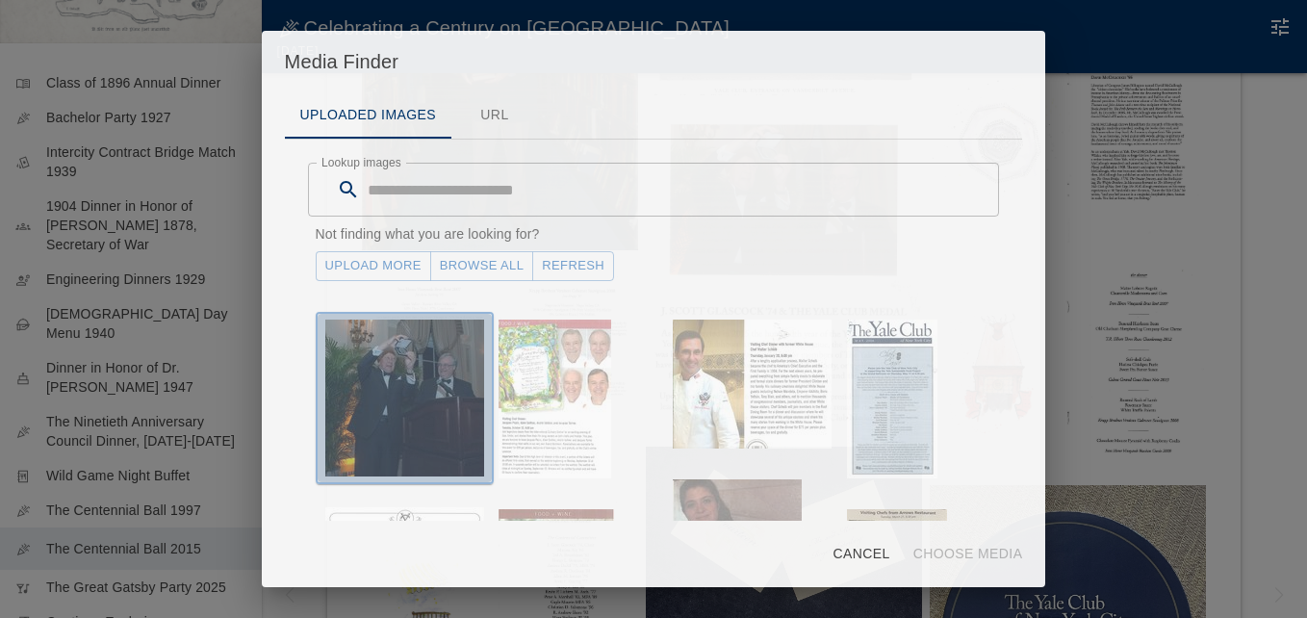
click at [393, 349] on img "button" at bounding box center [404, 398] width 159 height 157
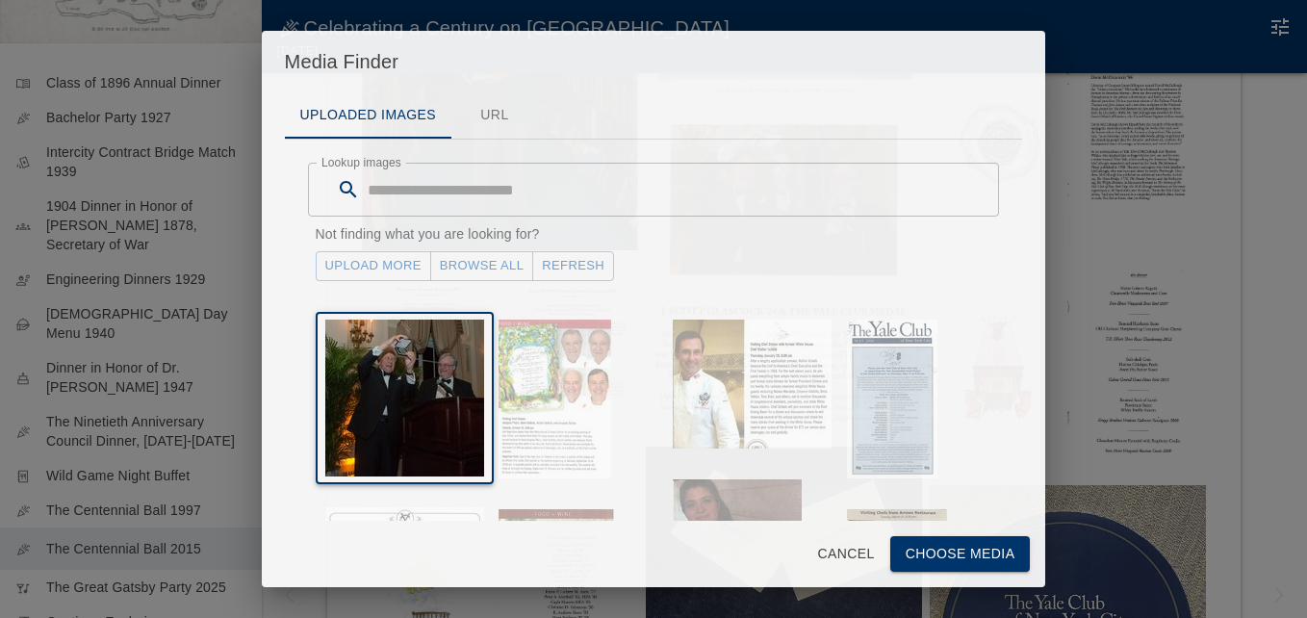
click at [960, 543] on button "Choose Media" at bounding box center [960, 554] width 141 height 36
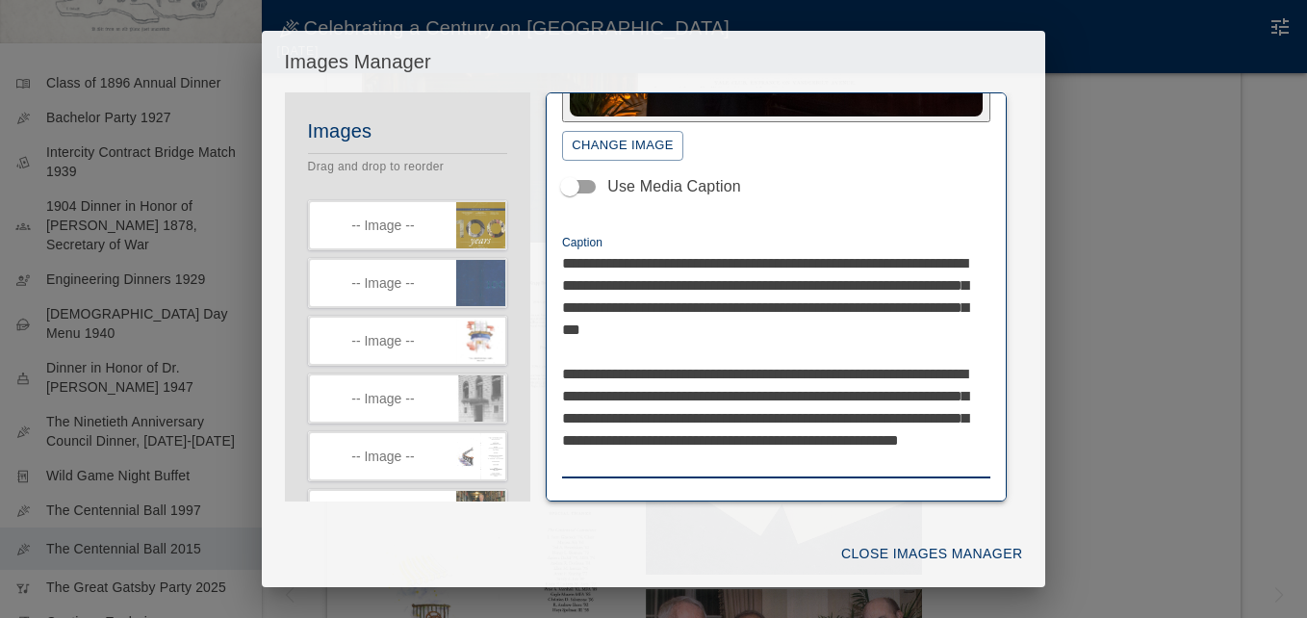
drag, startPoint x: 682, startPoint y: 396, endPoint x: 546, endPoint y: 379, distance: 137.6
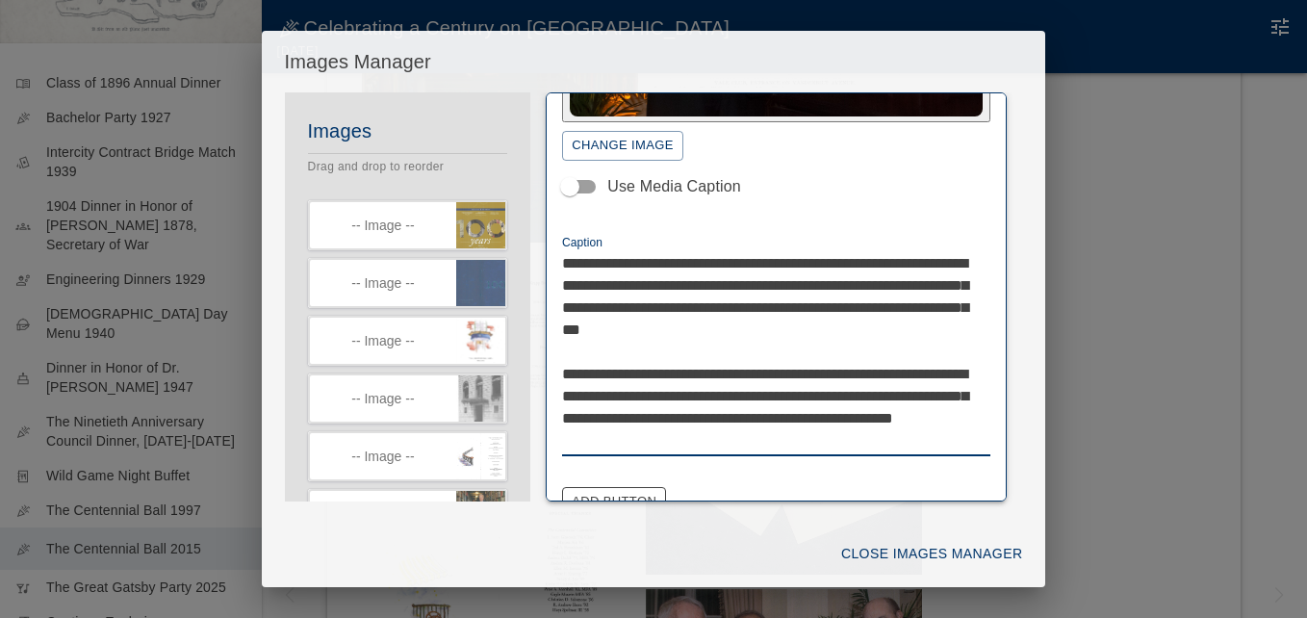
click at [588, 330] on textarea "**********" at bounding box center [769, 351] width 414 height 199
type textarea "**********"
click at [896, 546] on button "Close Images Manager" at bounding box center [931, 554] width 196 height 36
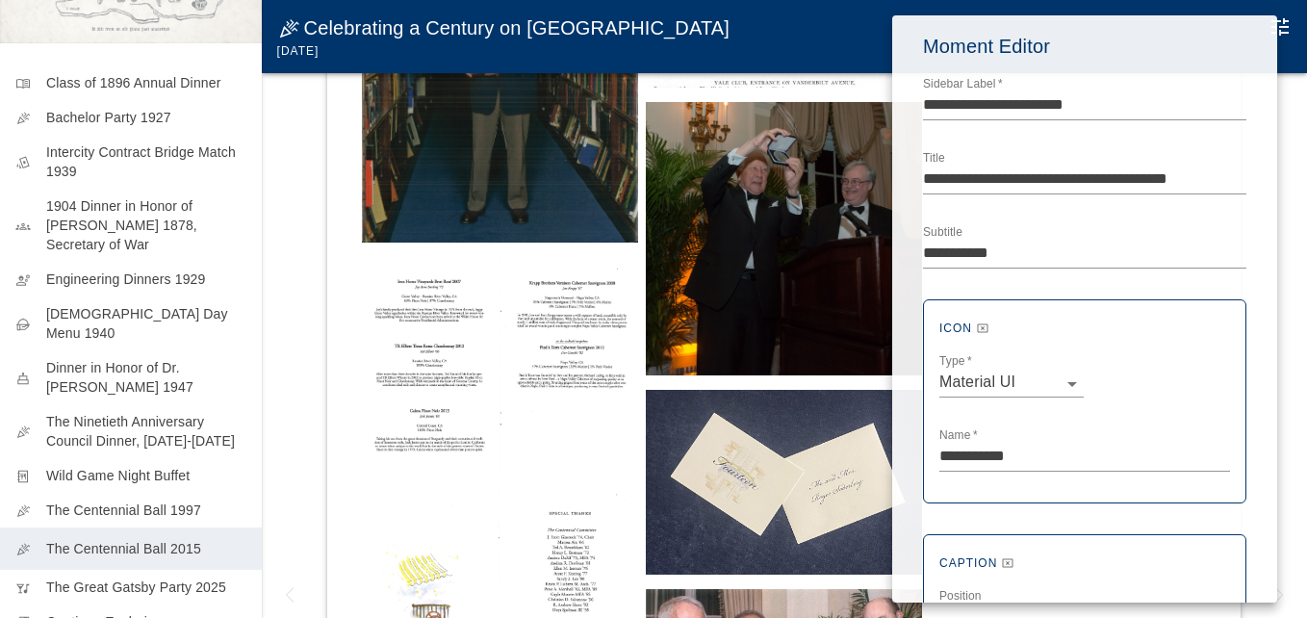
click at [317, 186] on div at bounding box center [653, 309] width 1307 height 618
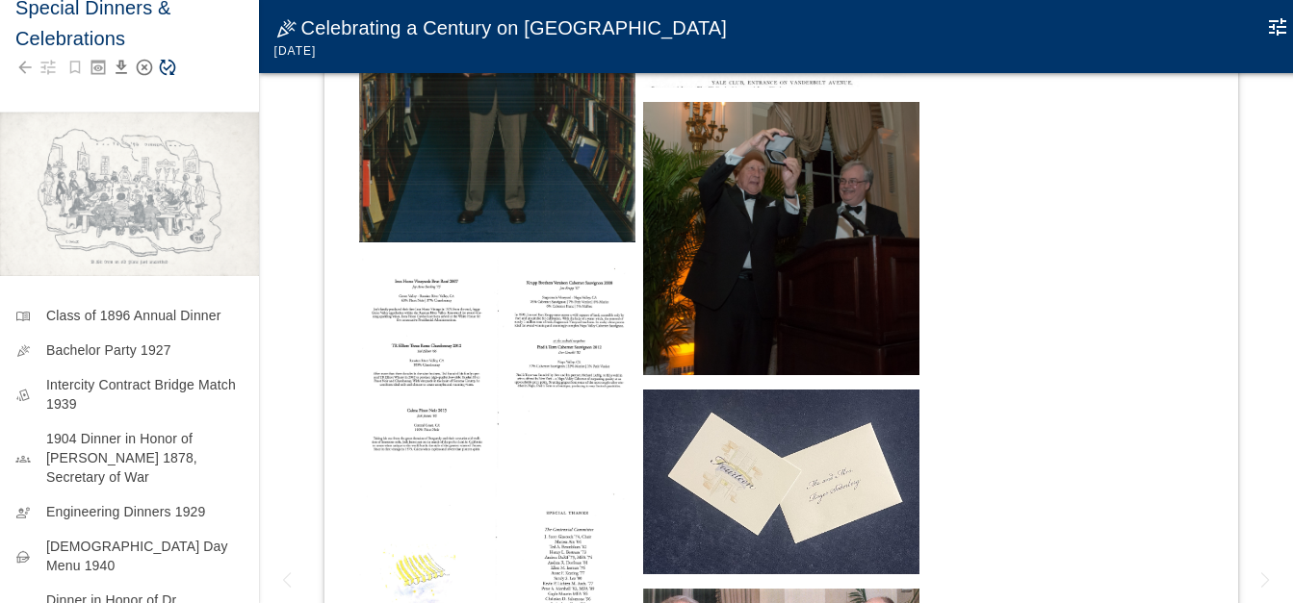
scroll to position [0, 0]
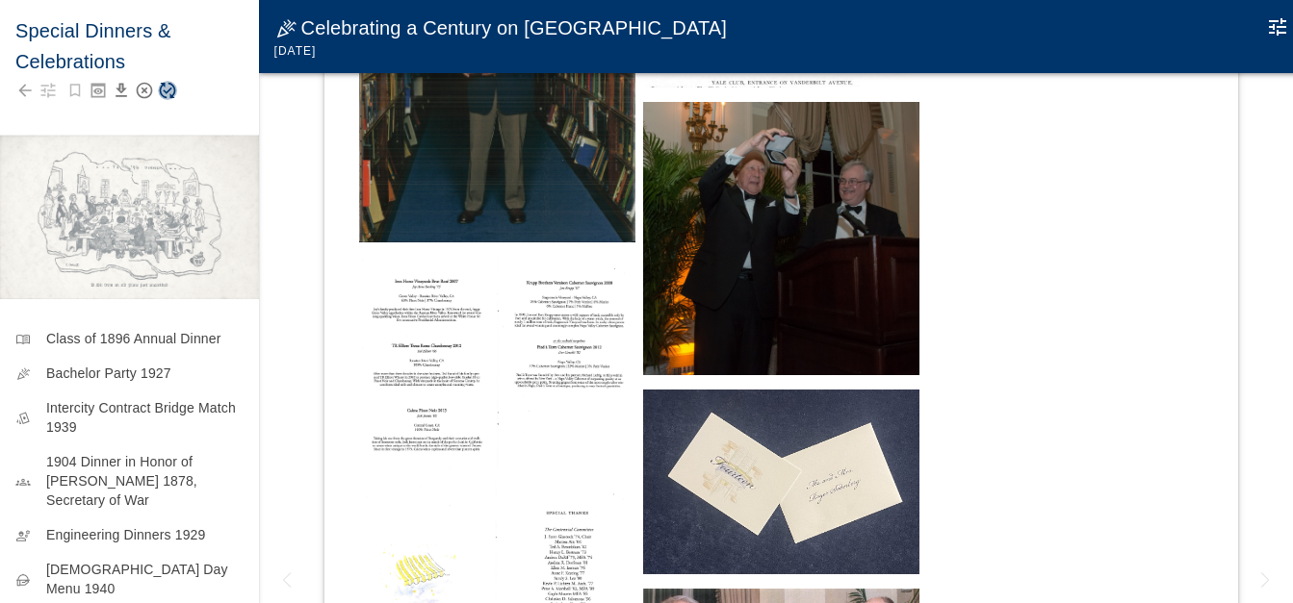
click at [172, 86] on icon "Save Story" at bounding box center [168, 91] width 16 height 16
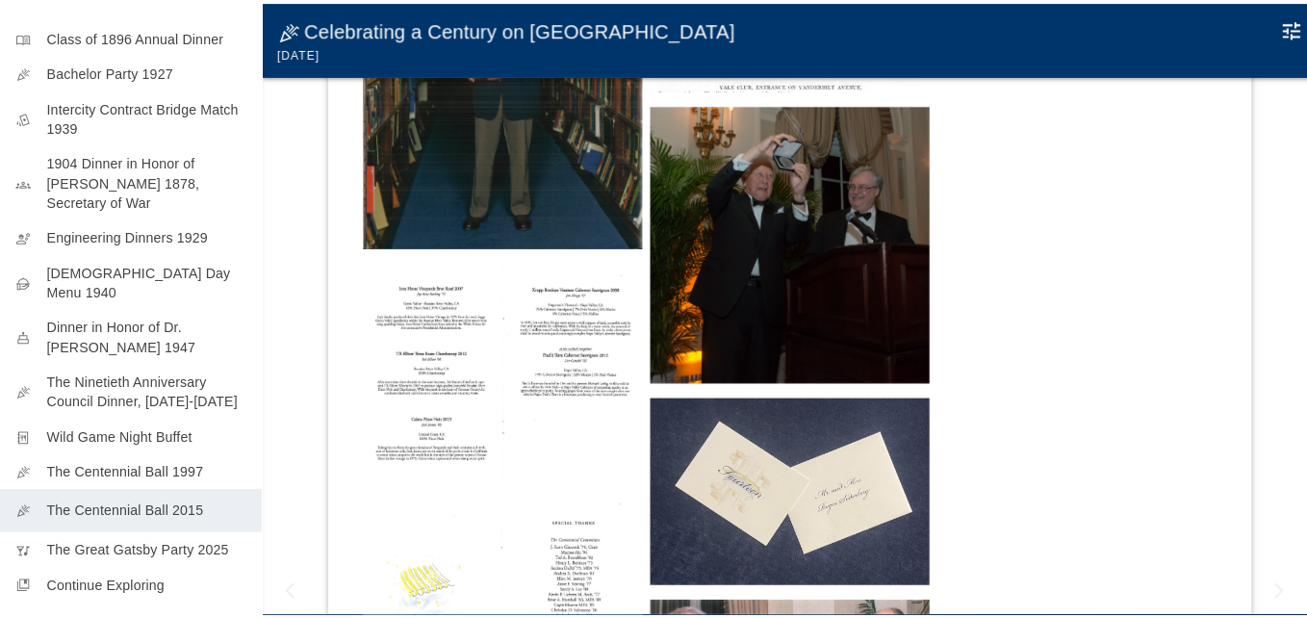
scroll to position [313, 0]
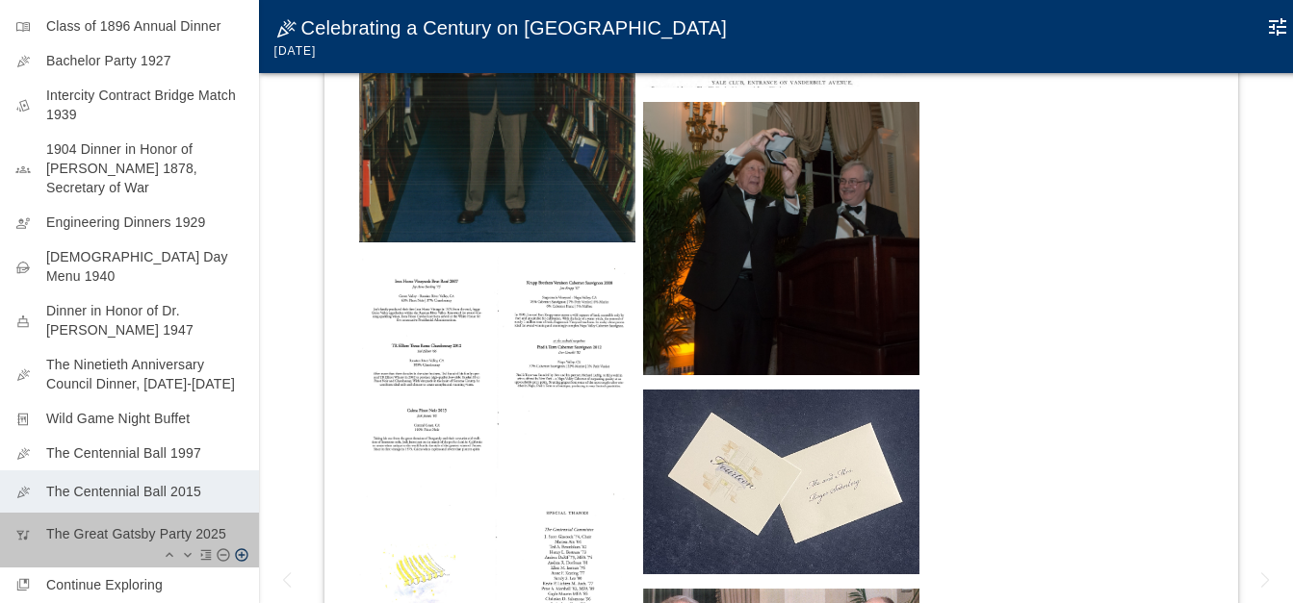
click at [140, 525] on p "The Great Gatsby Party 2025" at bounding box center [144, 534] width 197 height 19
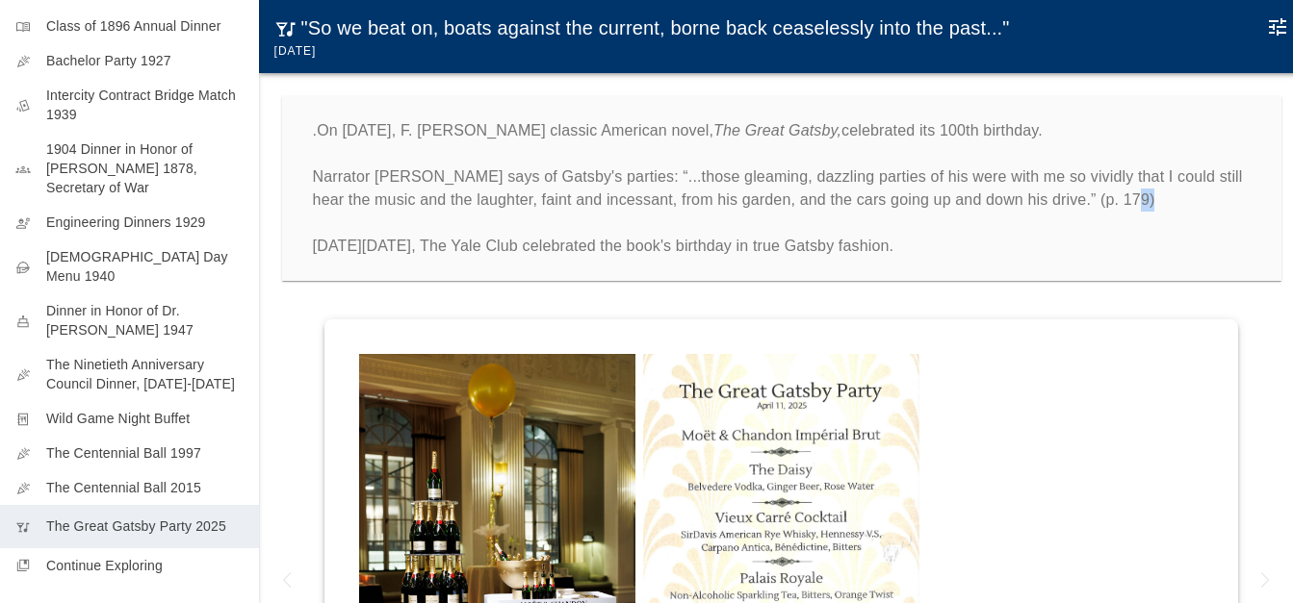
drag, startPoint x: 1137, startPoint y: 199, endPoint x: 1150, endPoint y: 201, distance: 13.6
click at [1150, 201] on p ".On April 10, 2025, F. Scott Fitzgerald's classic American novel, The Great Gat…" at bounding box center [781, 188] width 937 height 139
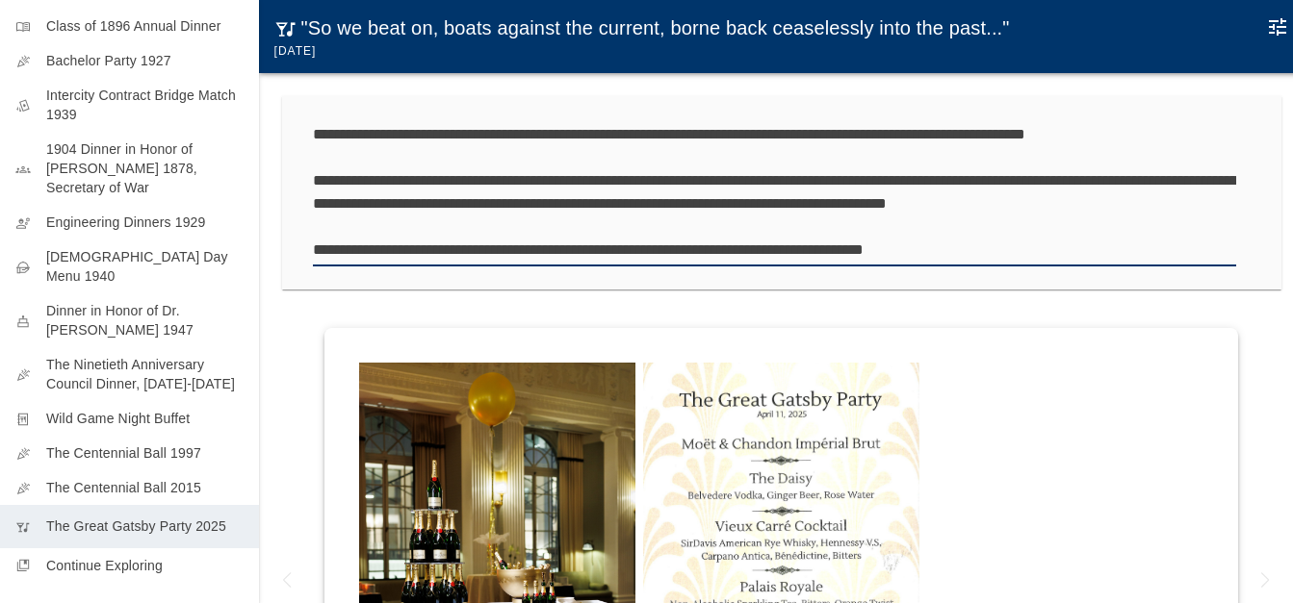
drag, startPoint x: 1134, startPoint y: 203, endPoint x: 1149, endPoint y: 205, distance: 15.5
click at [1149, 205] on textarea "**********" at bounding box center [774, 192] width 923 height 139
type textarea "**********"
click at [1182, 208] on textarea "**********" at bounding box center [774, 192] width 923 height 139
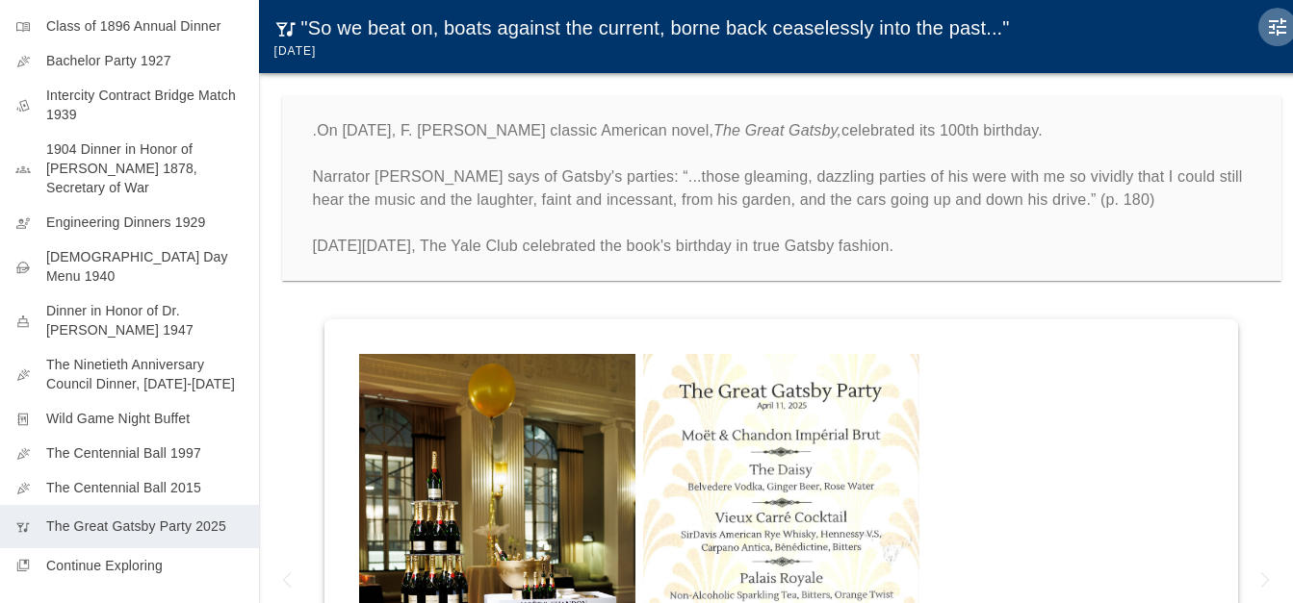
click at [1286, 20] on icon "Edit Moment" at bounding box center [1276, 26] width 17 height 17
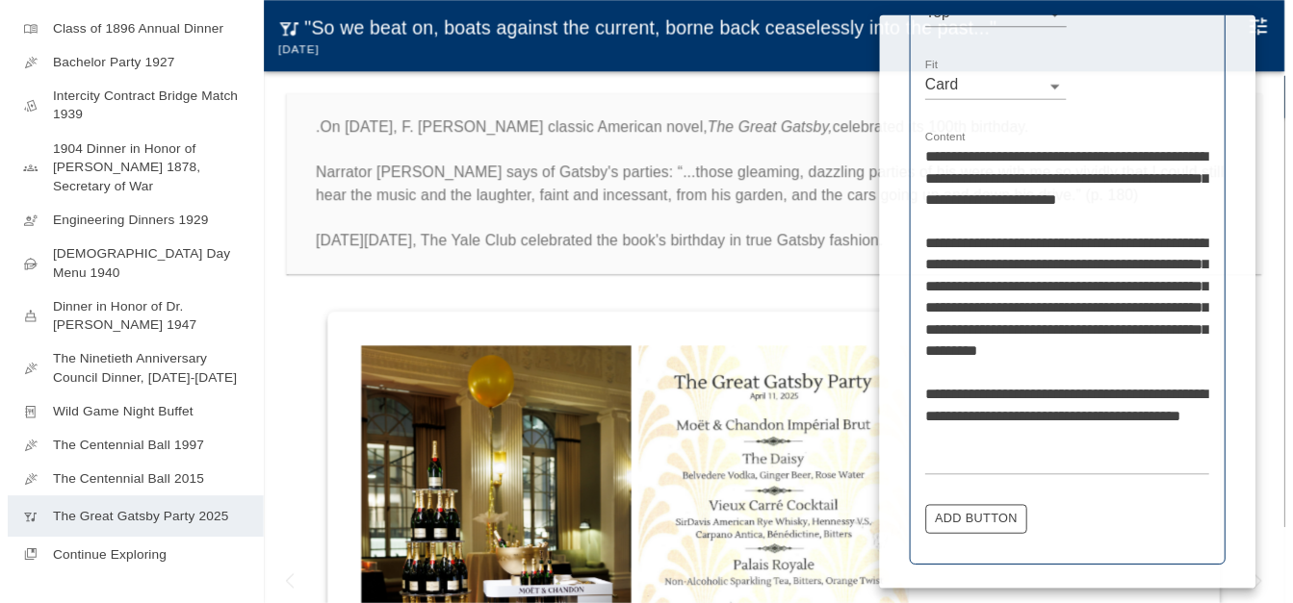
scroll to position [674, 0]
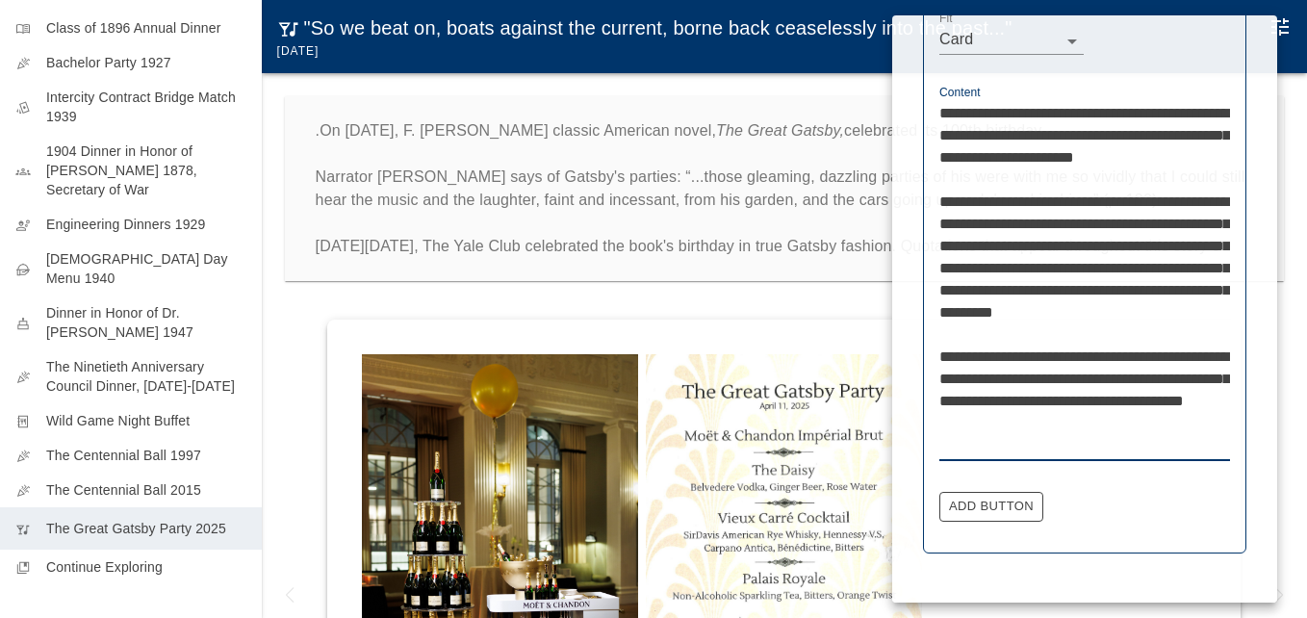
click at [1132, 424] on textarea "**********" at bounding box center [1084, 279] width 291 height 354
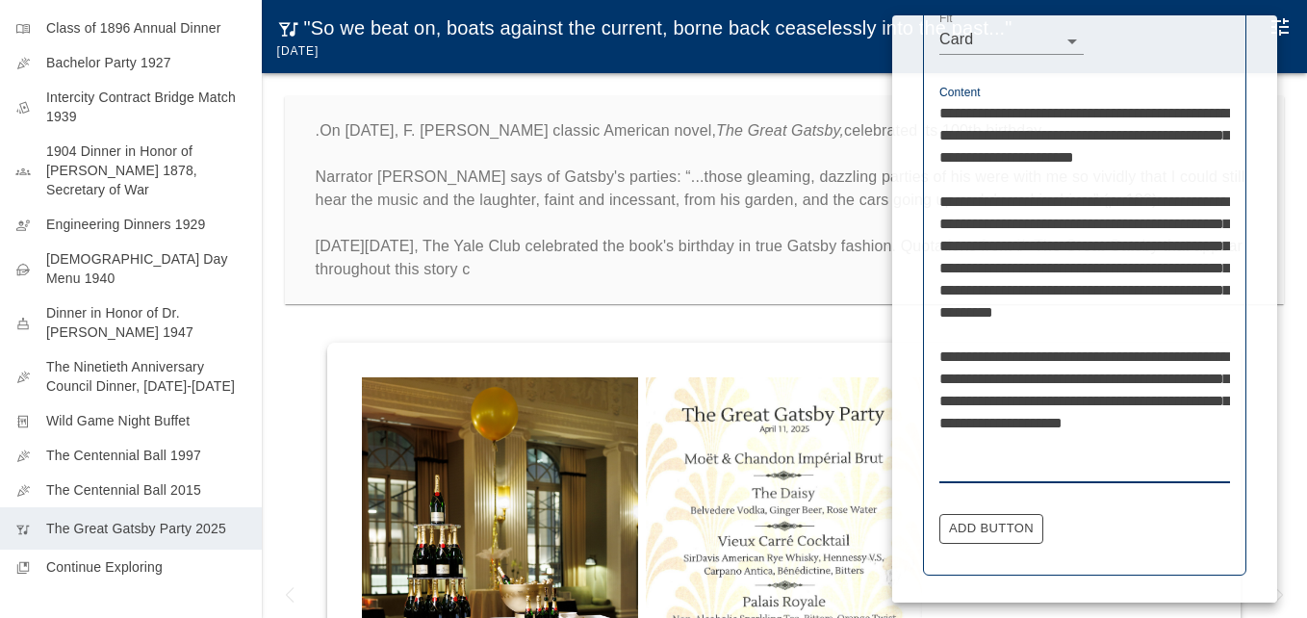
click at [1031, 472] on textarea "**********" at bounding box center [1084, 290] width 291 height 376
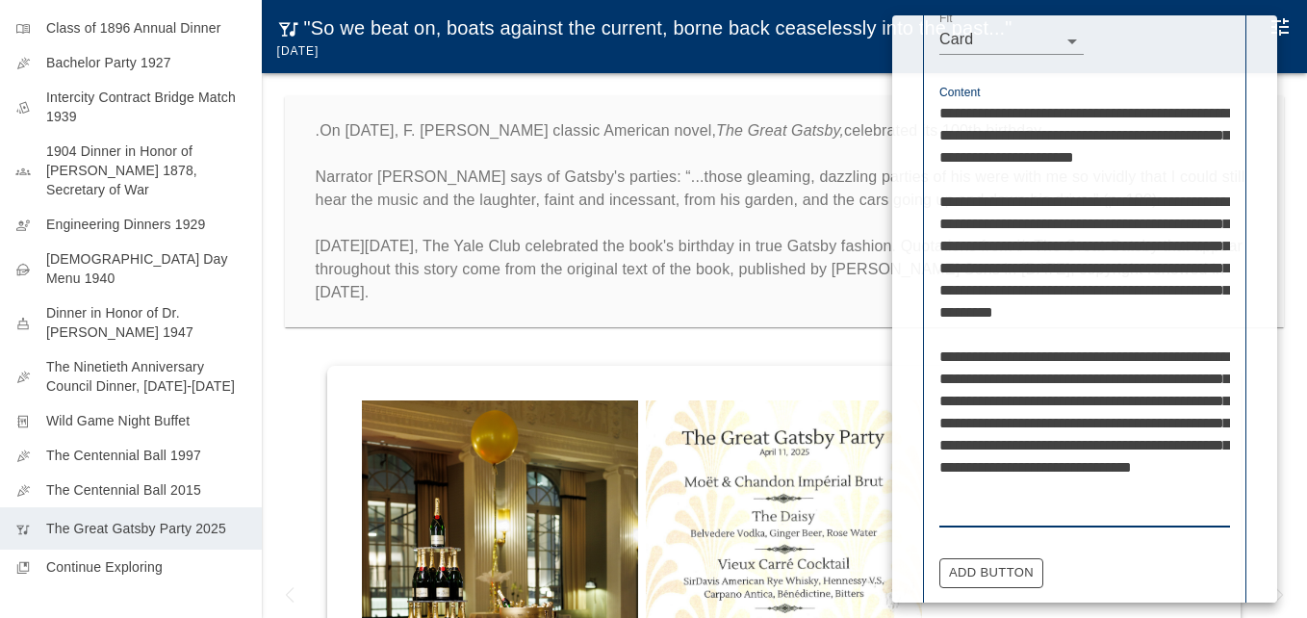
type textarea "**********"
click at [485, 314] on div at bounding box center [653, 309] width 1307 height 618
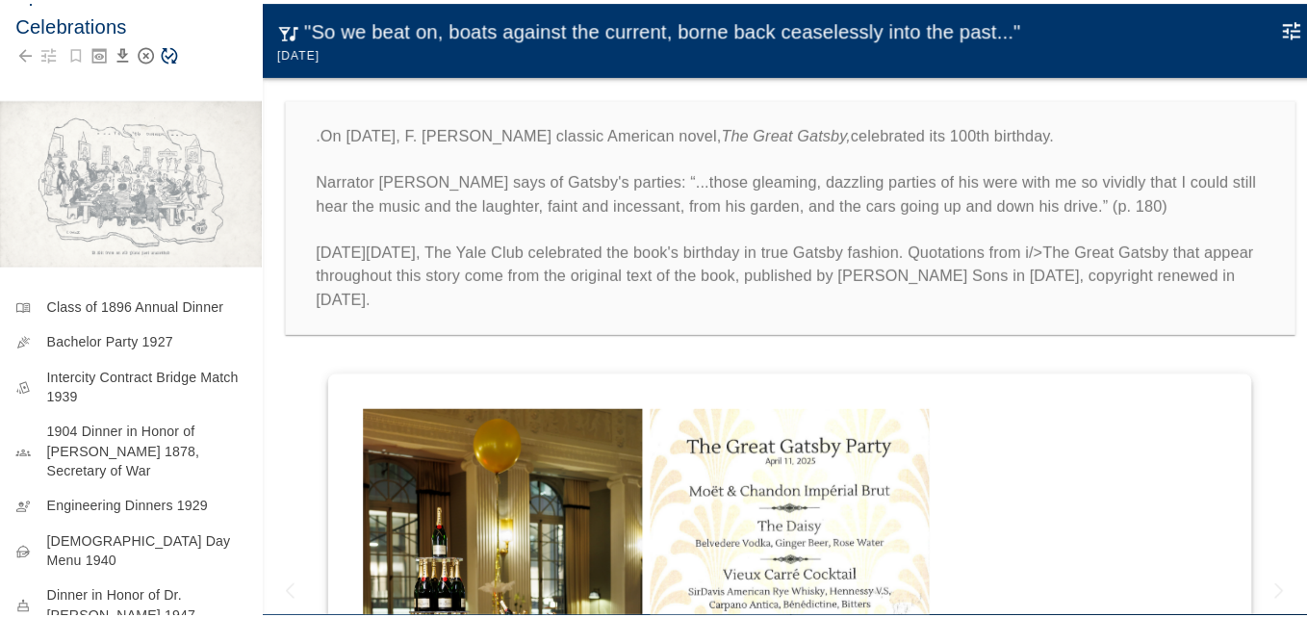
scroll to position [0, 0]
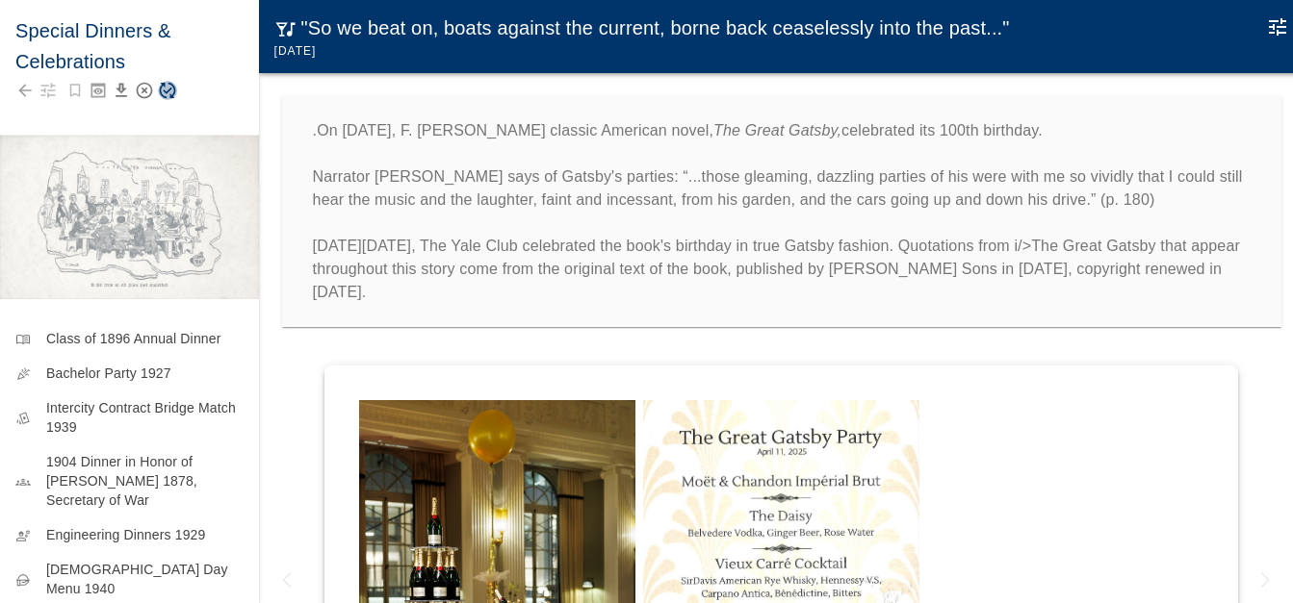
click at [169, 90] on icon "Save Story" at bounding box center [168, 91] width 16 height 16
click at [1281, 29] on icon "Edit Moment" at bounding box center [1277, 26] width 23 height 23
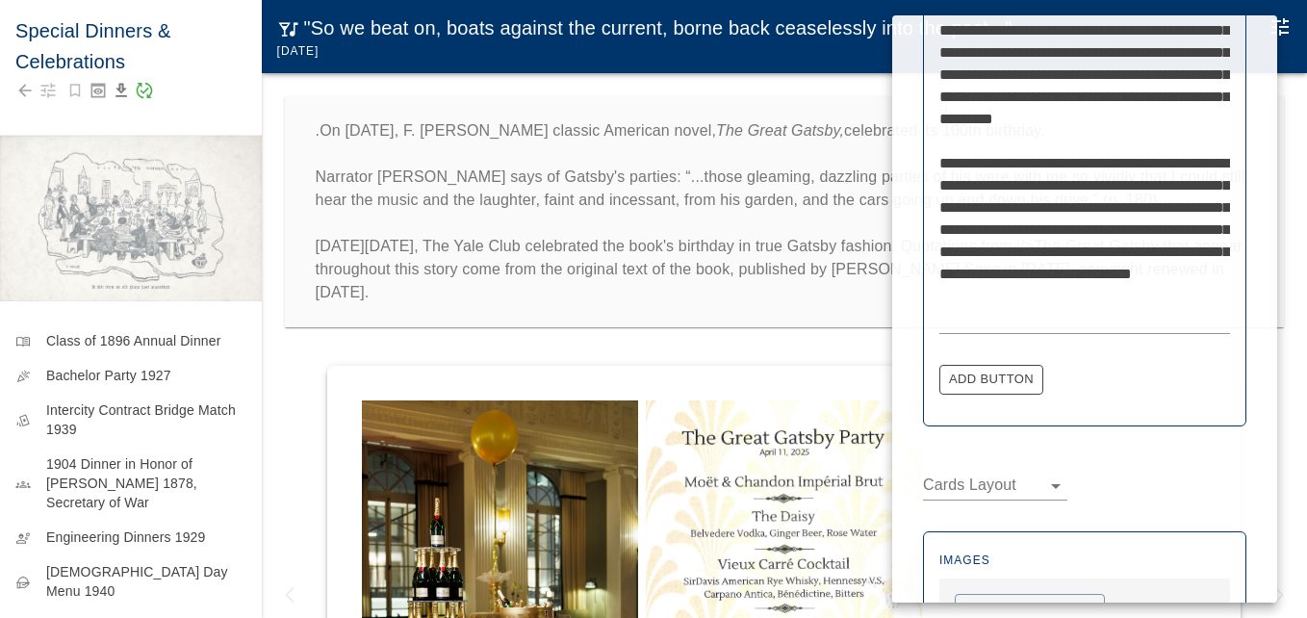
scroll to position [866, 0]
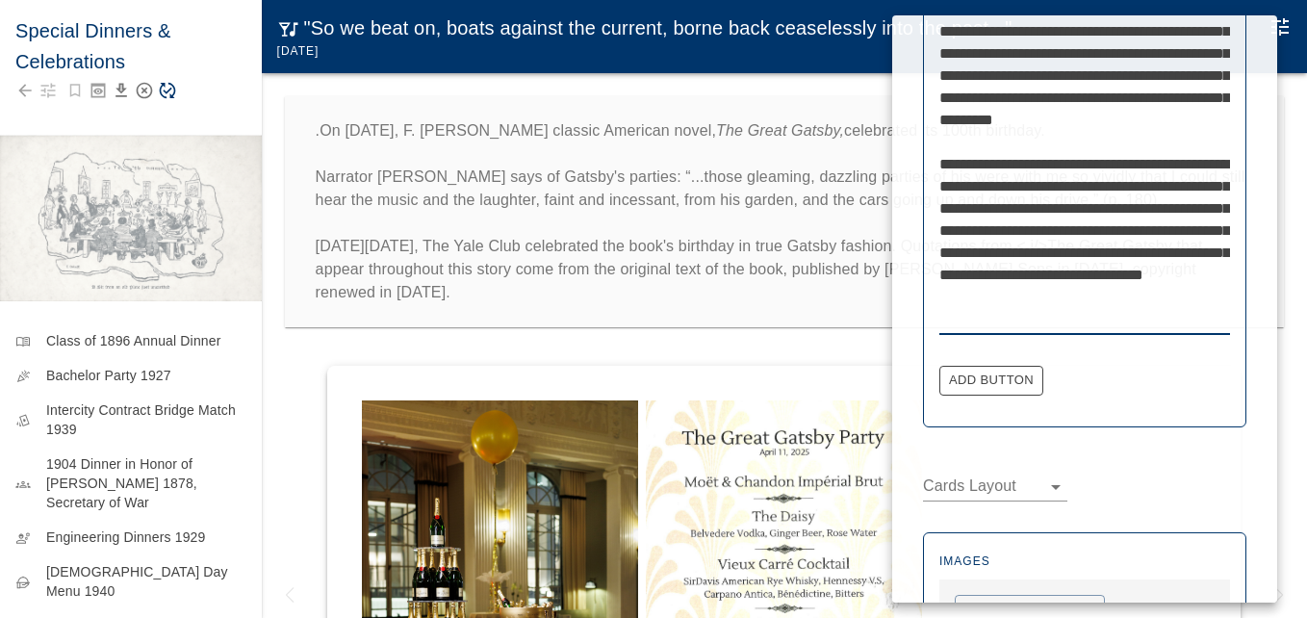
click at [1182, 228] on textarea "**********" at bounding box center [1084, 120] width 291 height 421
click at [1059, 141] on textarea "**********" at bounding box center [1084, 120] width 291 height 421
click at [1068, 145] on textarea "**********" at bounding box center [1084, 120] width 291 height 421
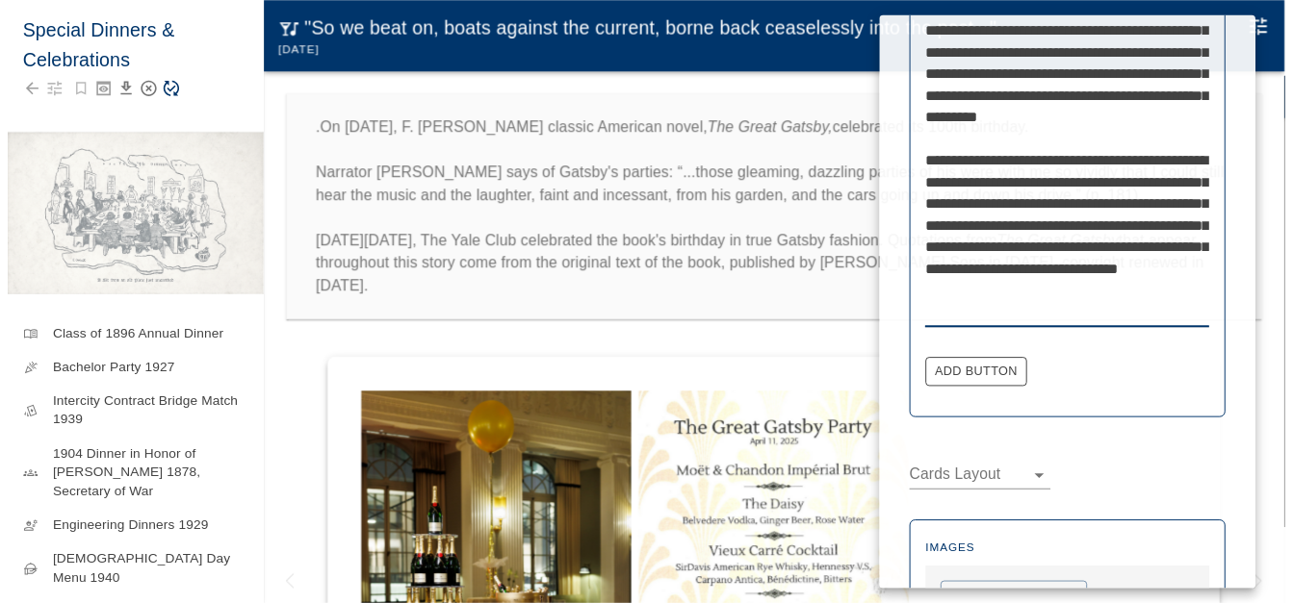
scroll to position [867, 0]
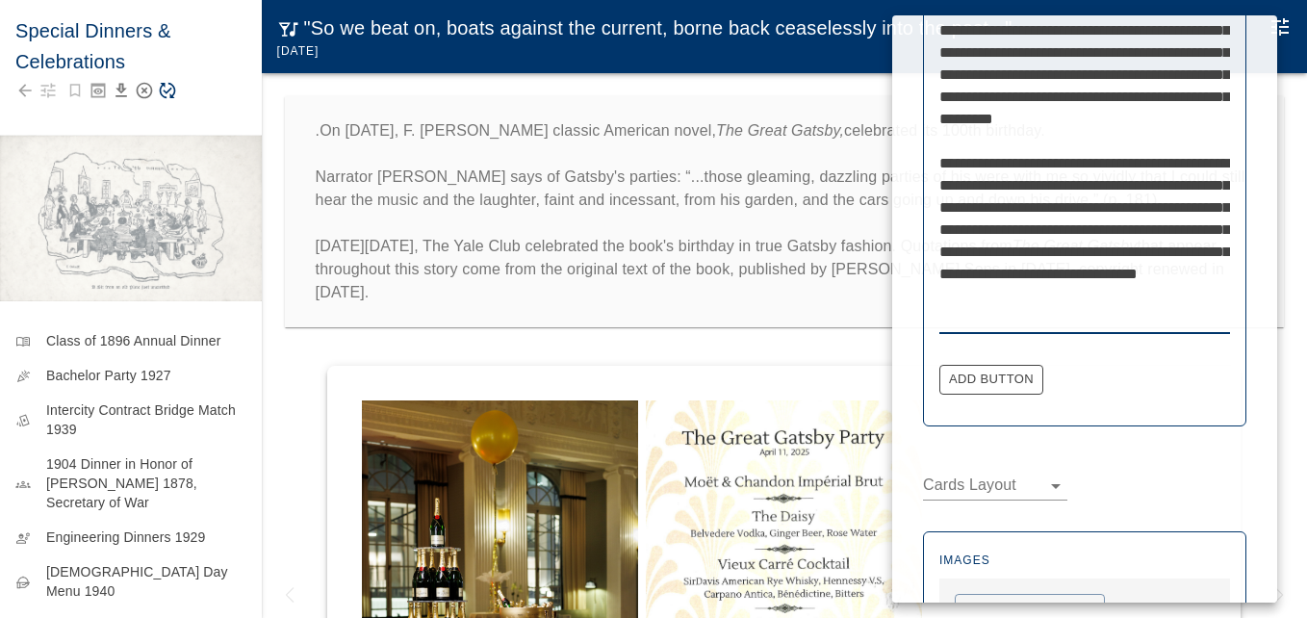
type textarea "**********"
click at [664, 289] on div at bounding box center [653, 309] width 1307 height 618
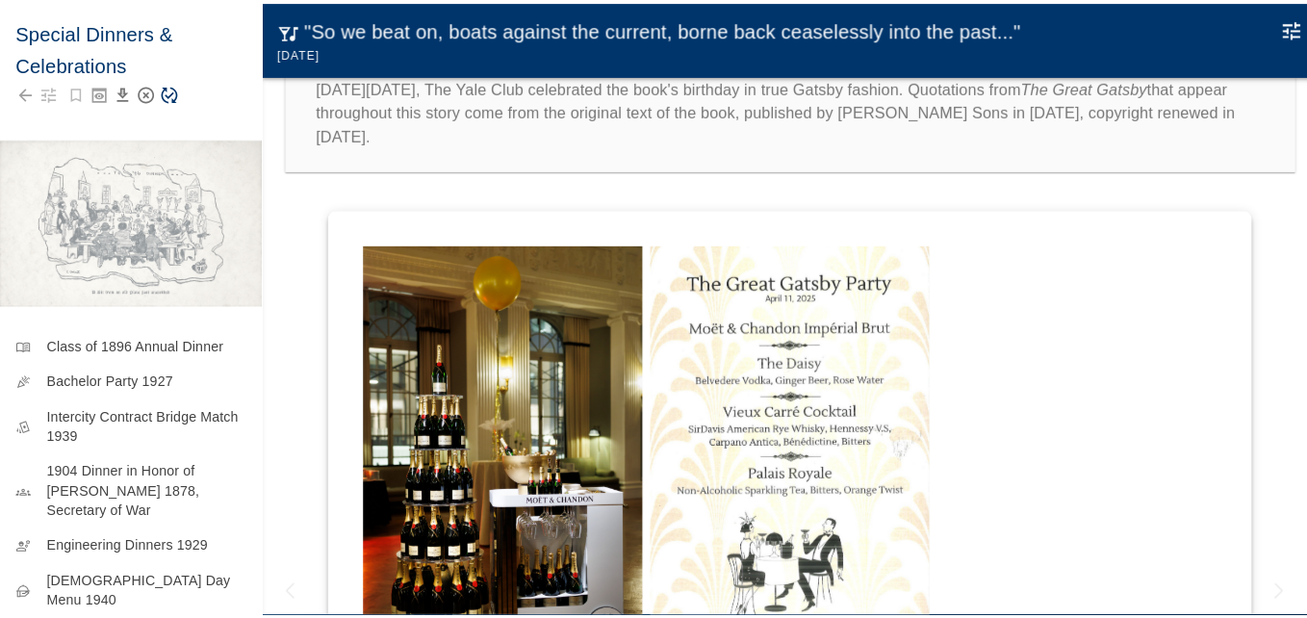
scroll to position [192, 0]
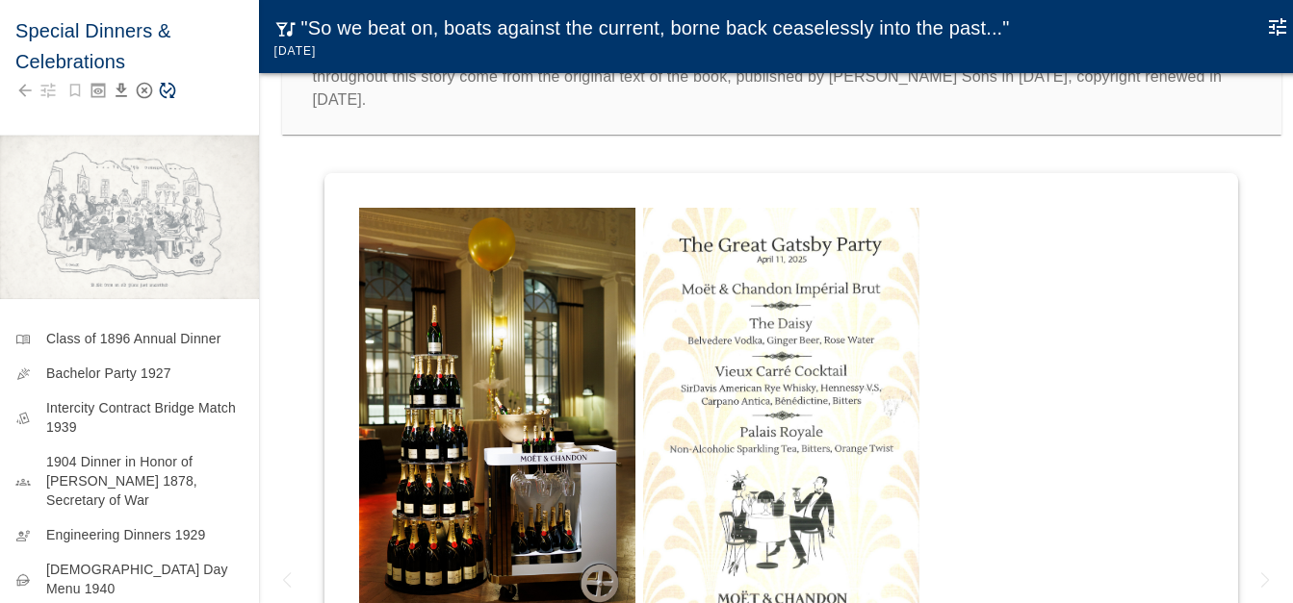
click at [1283, 23] on icon "Edit Moment" at bounding box center [1276, 26] width 17 height 17
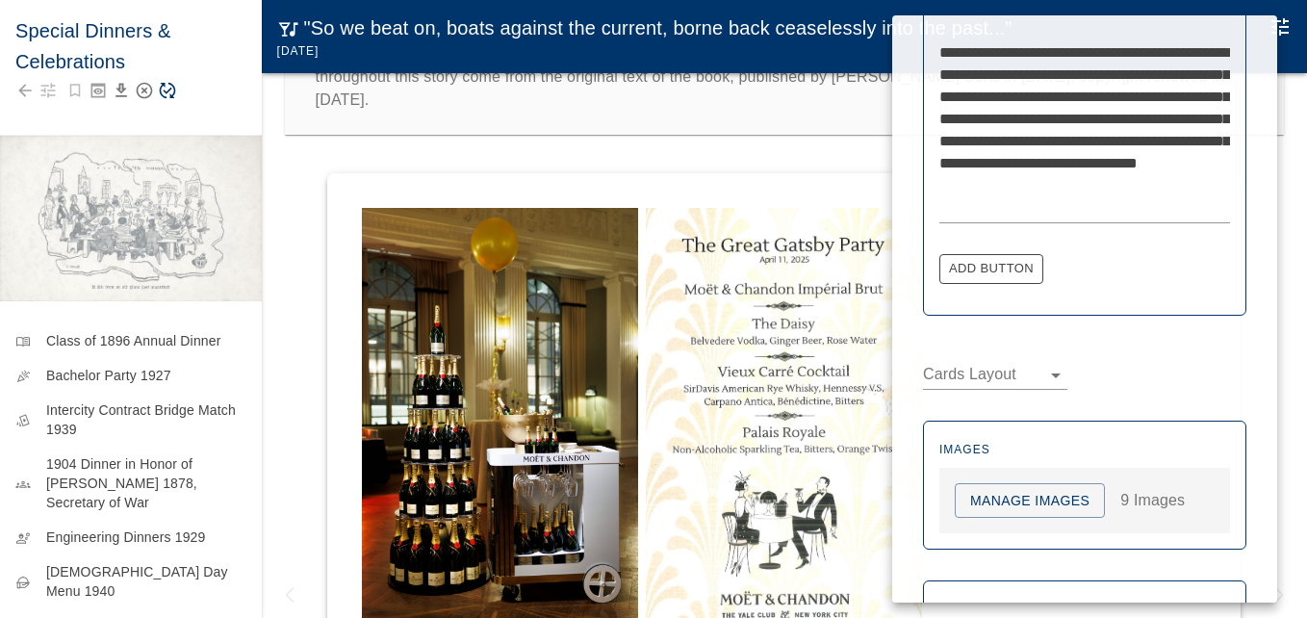
scroll to position [1035, 0]
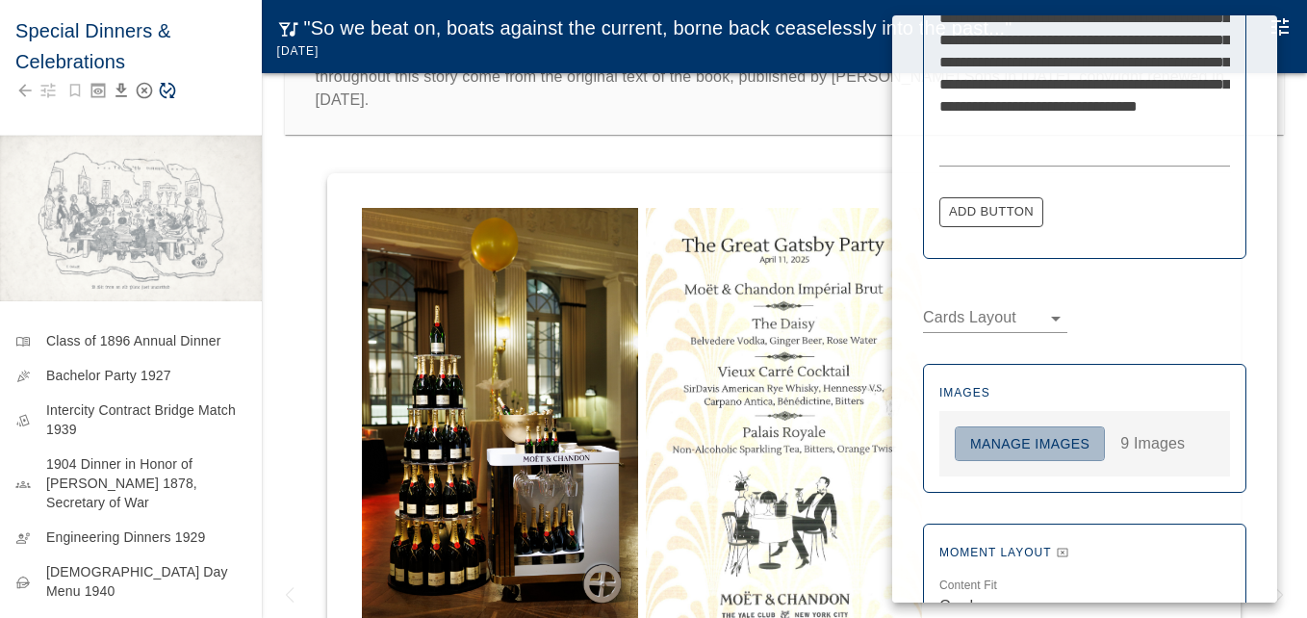
click at [1031, 444] on button "Manage Images" at bounding box center [1030, 444] width 150 height 36
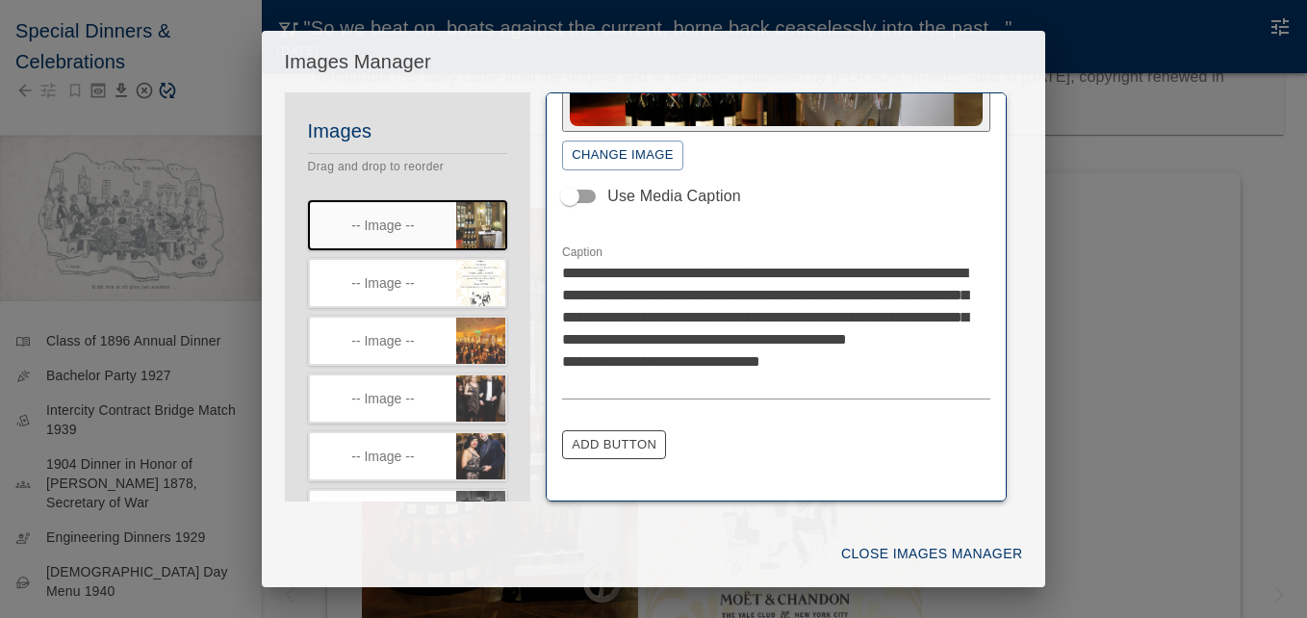
scroll to position [289, 0]
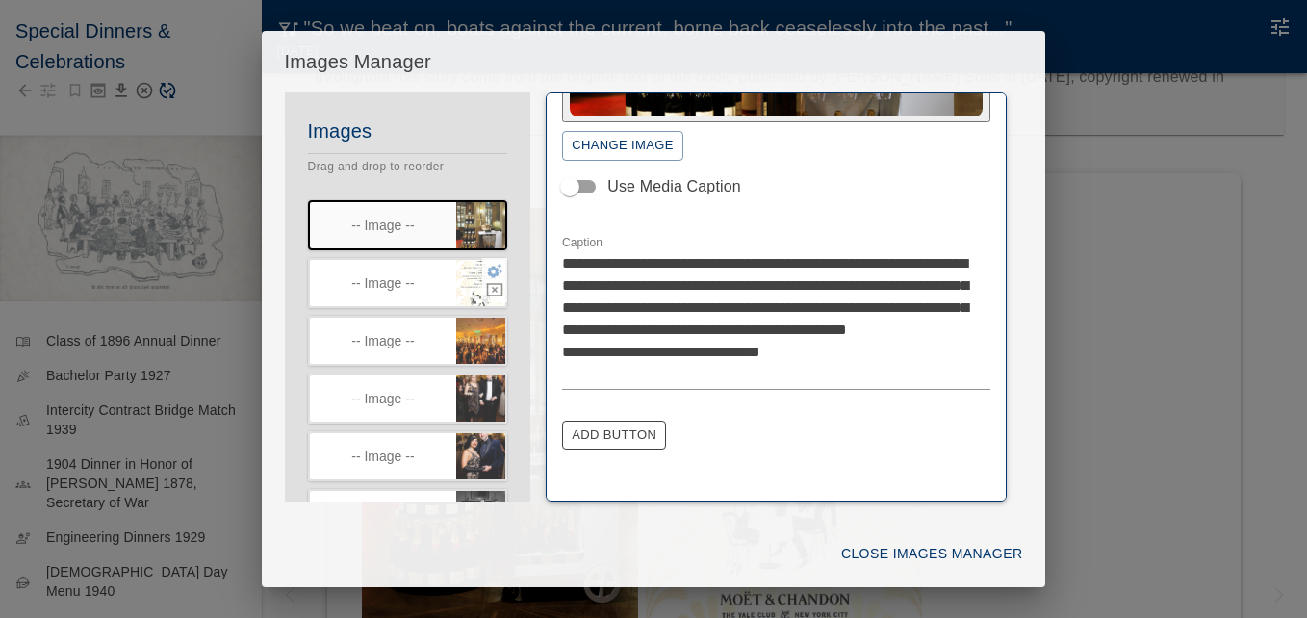
click at [486, 271] on icon "button" at bounding box center [494, 270] width 17 height 17
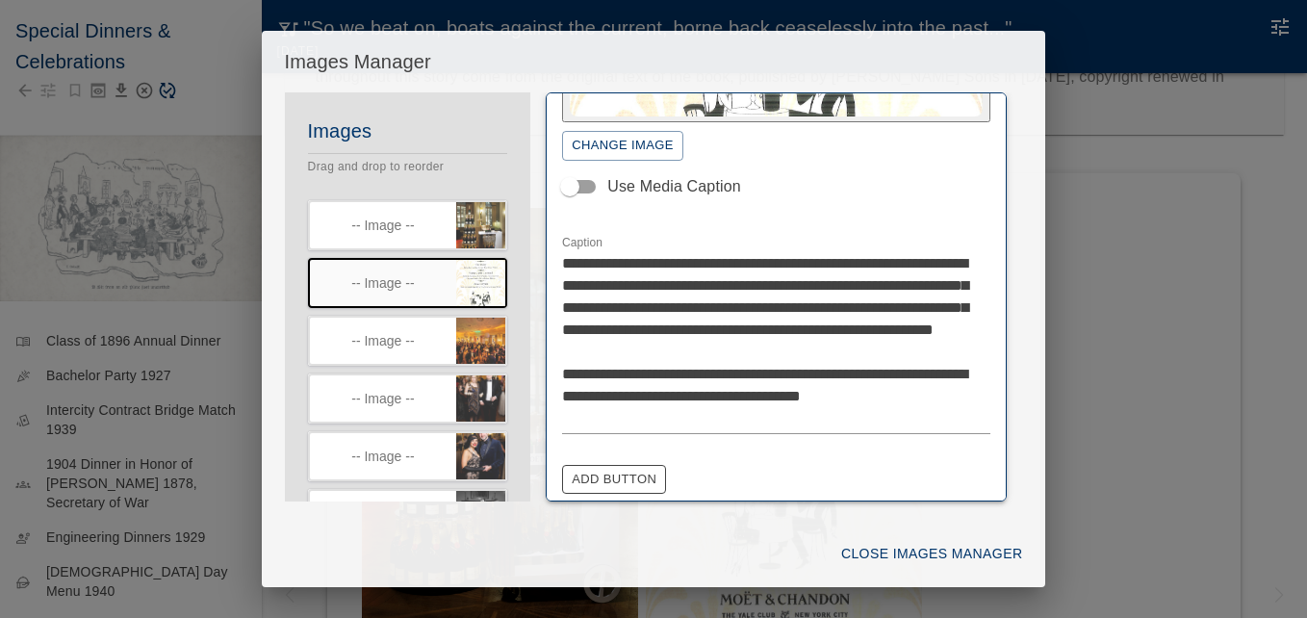
scroll to position [385, 0]
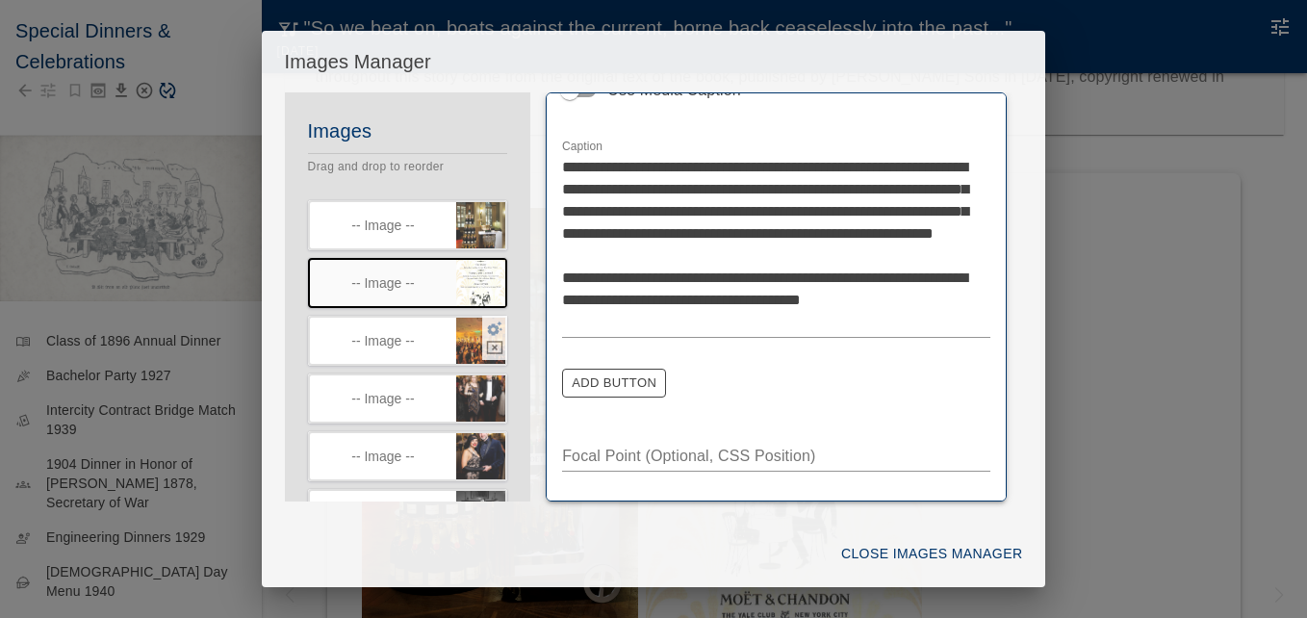
click at [488, 326] on icon "button" at bounding box center [495, 328] width 15 height 14
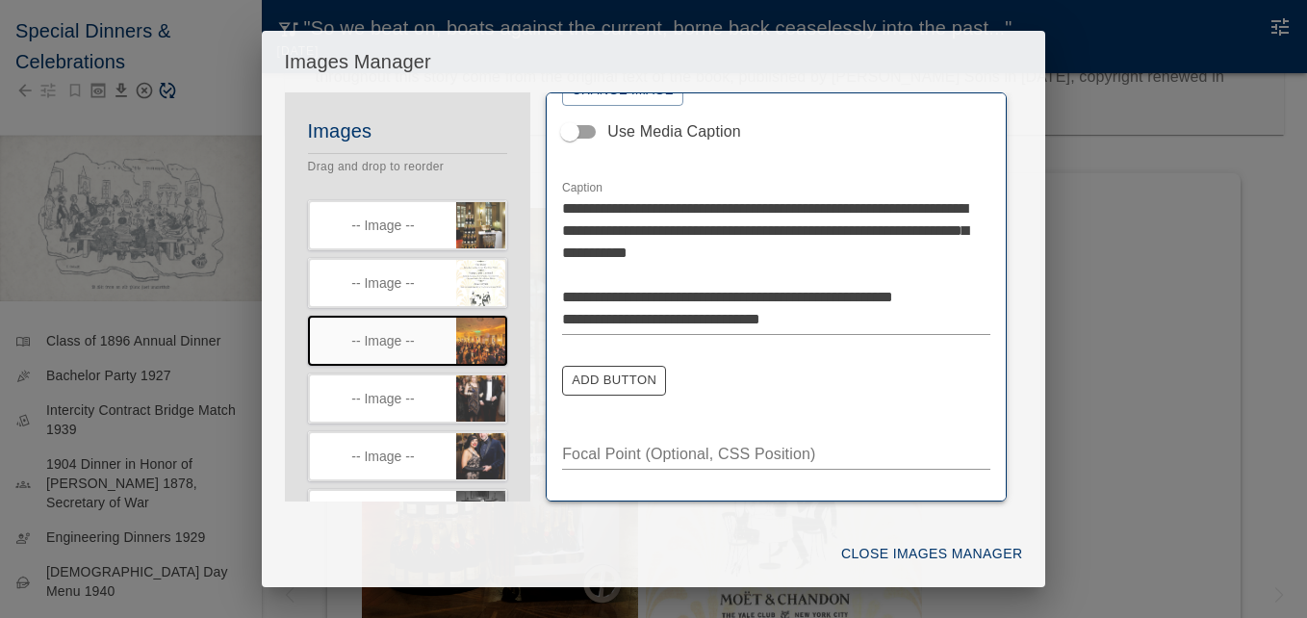
scroll to position [331, 0]
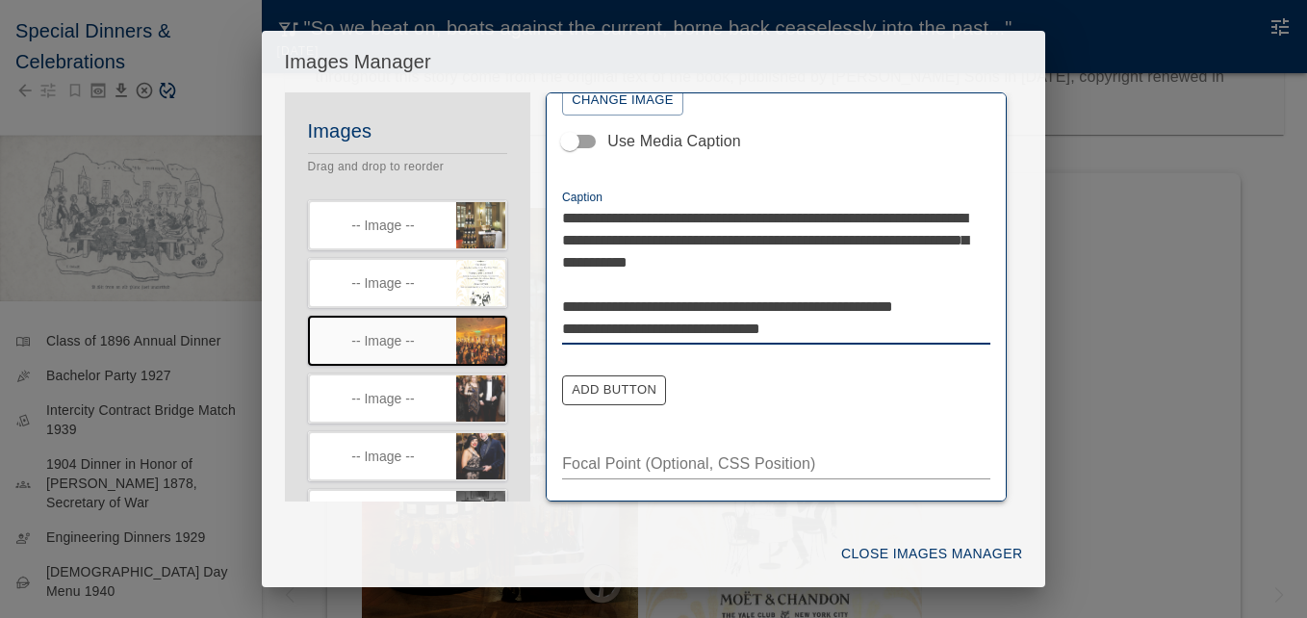
drag, startPoint x: 804, startPoint y: 250, endPoint x: 816, endPoint y: 252, distance: 12.7
type textarea "**********"
click at [486, 380] on icon "button" at bounding box center [494, 385] width 17 height 17
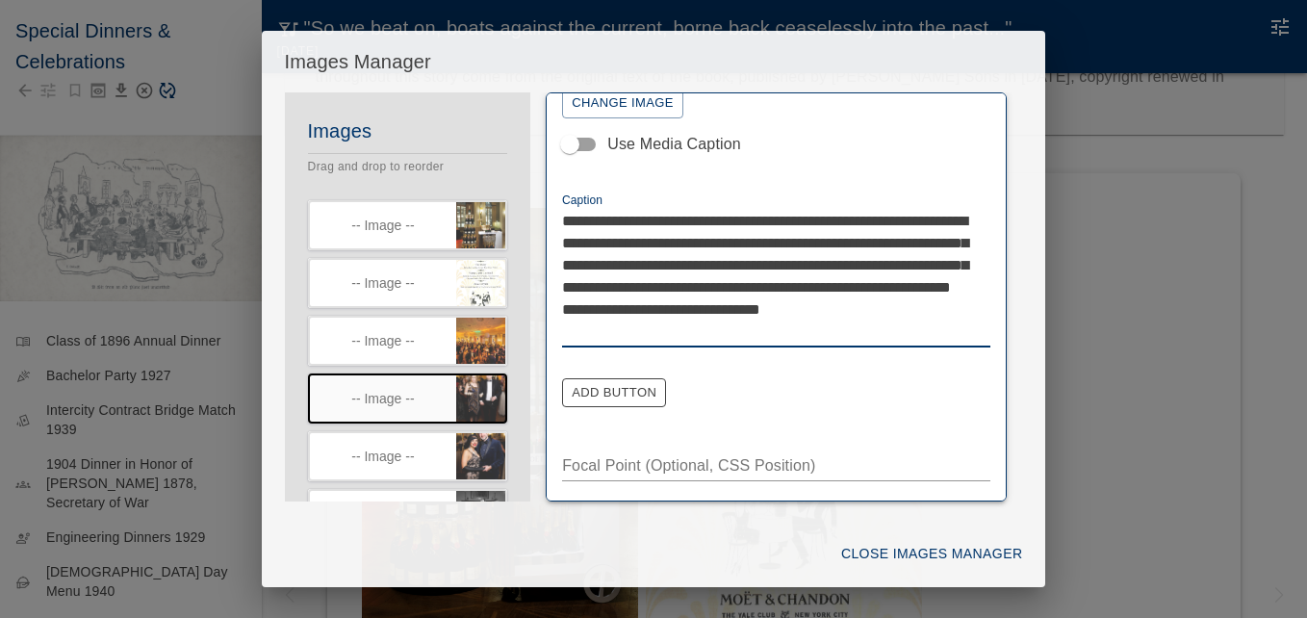
drag, startPoint x: 947, startPoint y: 306, endPoint x: 961, endPoint y: 311, distance: 15.2
type textarea "**********"
click at [486, 439] on icon "button" at bounding box center [494, 443] width 17 height 17
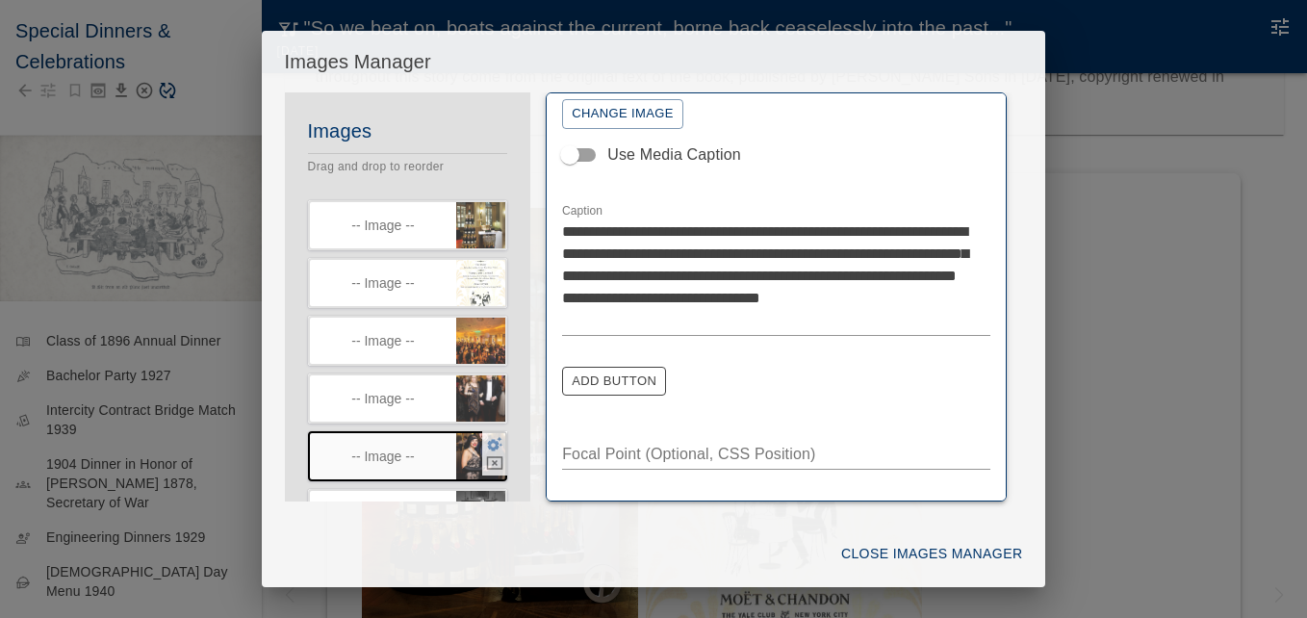
scroll to position [96, 0]
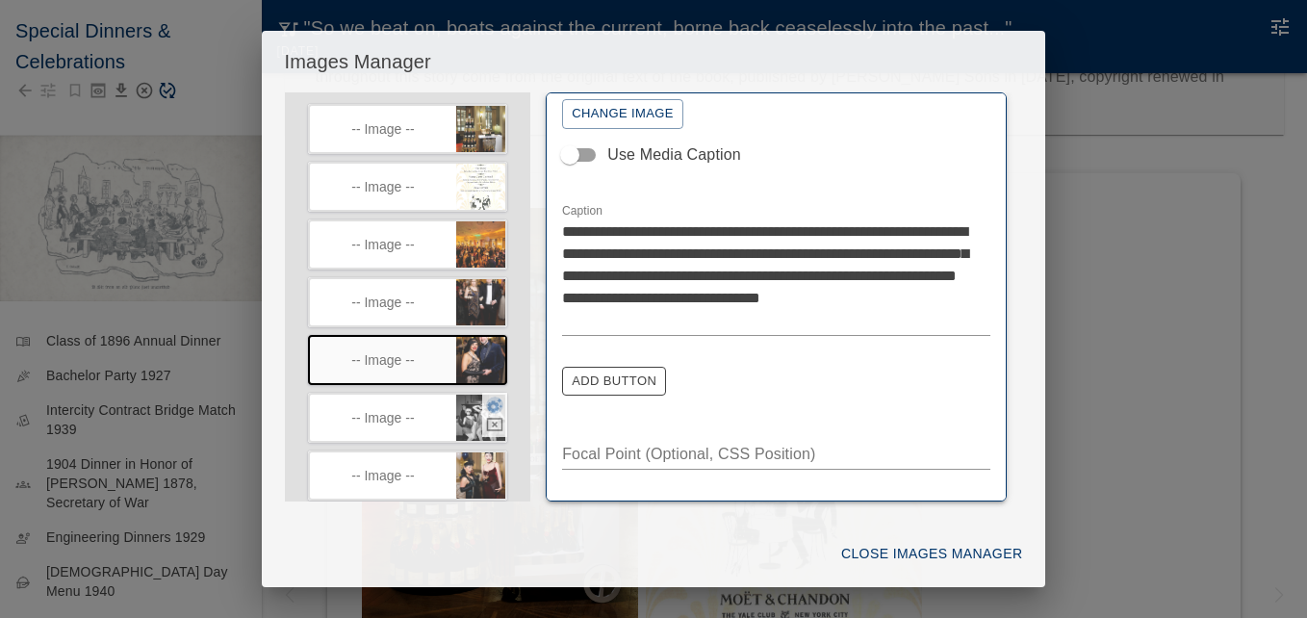
click at [488, 403] on icon "button" at bounding box center [495, 405] width 15 height 14
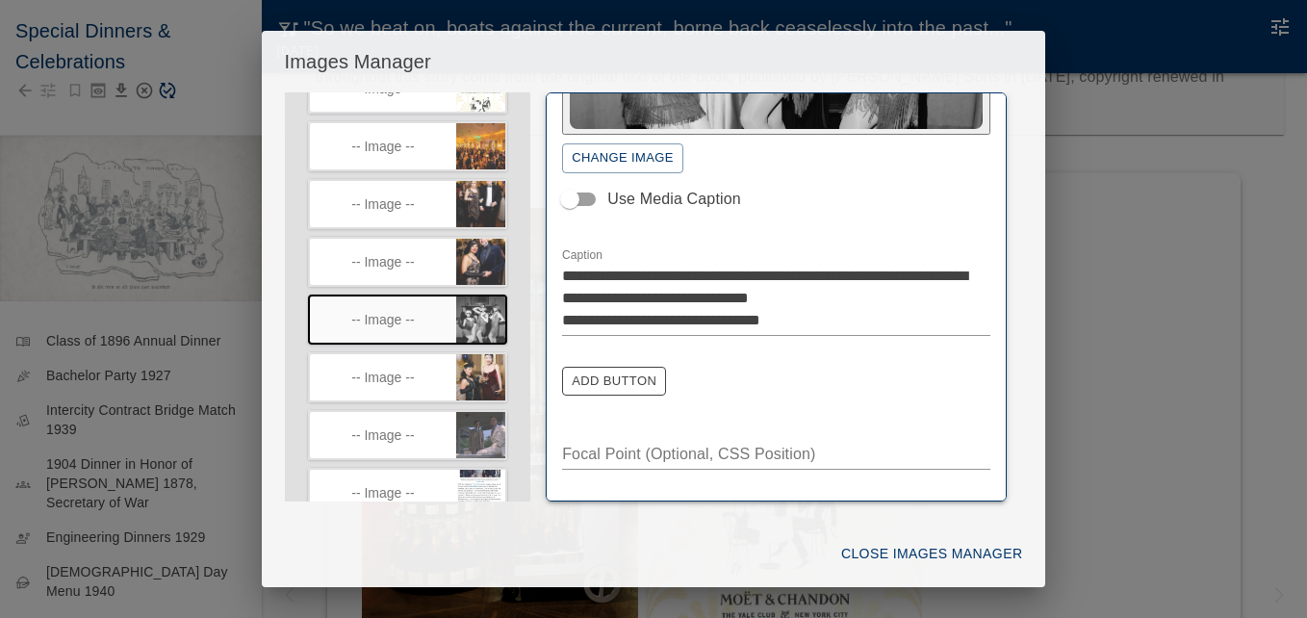
scroll to position [196, 0]
click at [488, 363] on icon "button" at bounding box center [495, 363] width 15 height 14
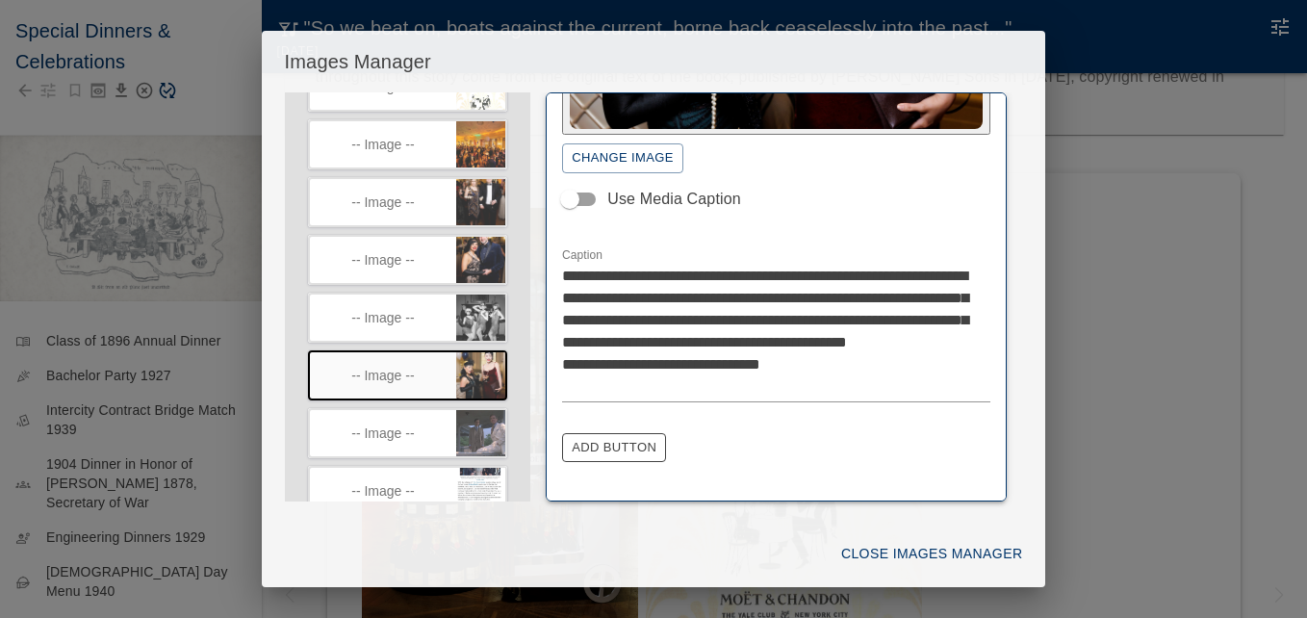
scroll to position [293, 0]
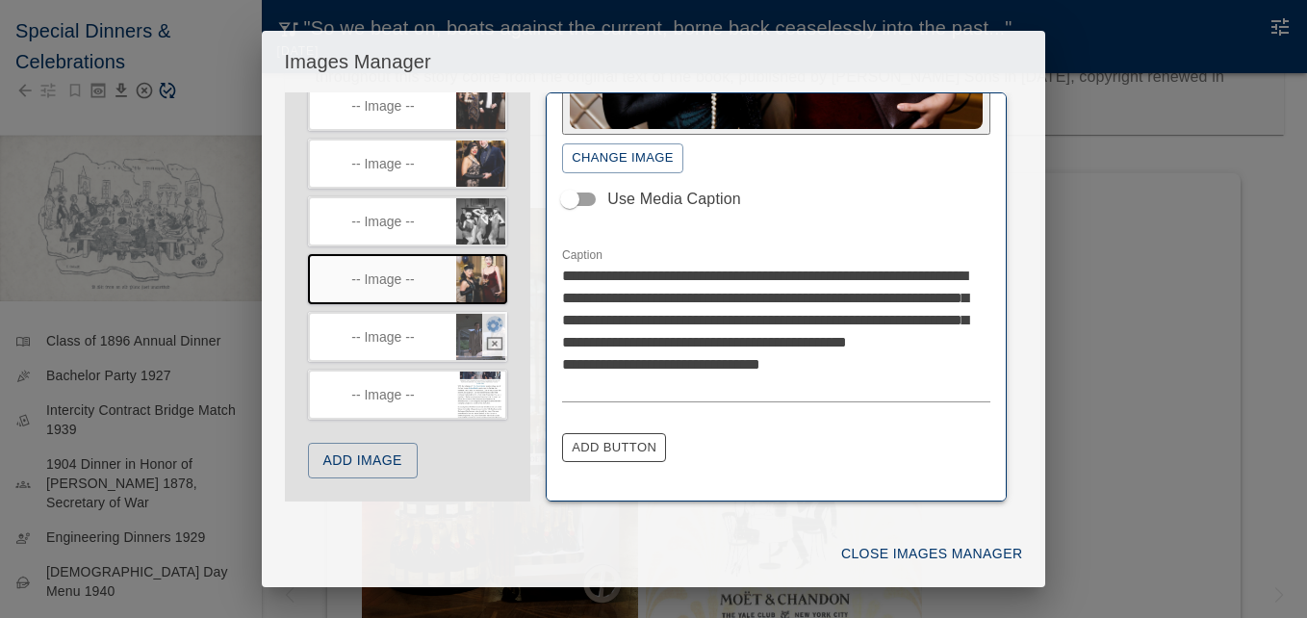
click at [486, 321] on icon "button" at bounding box center [494, 324] width 17 height 17
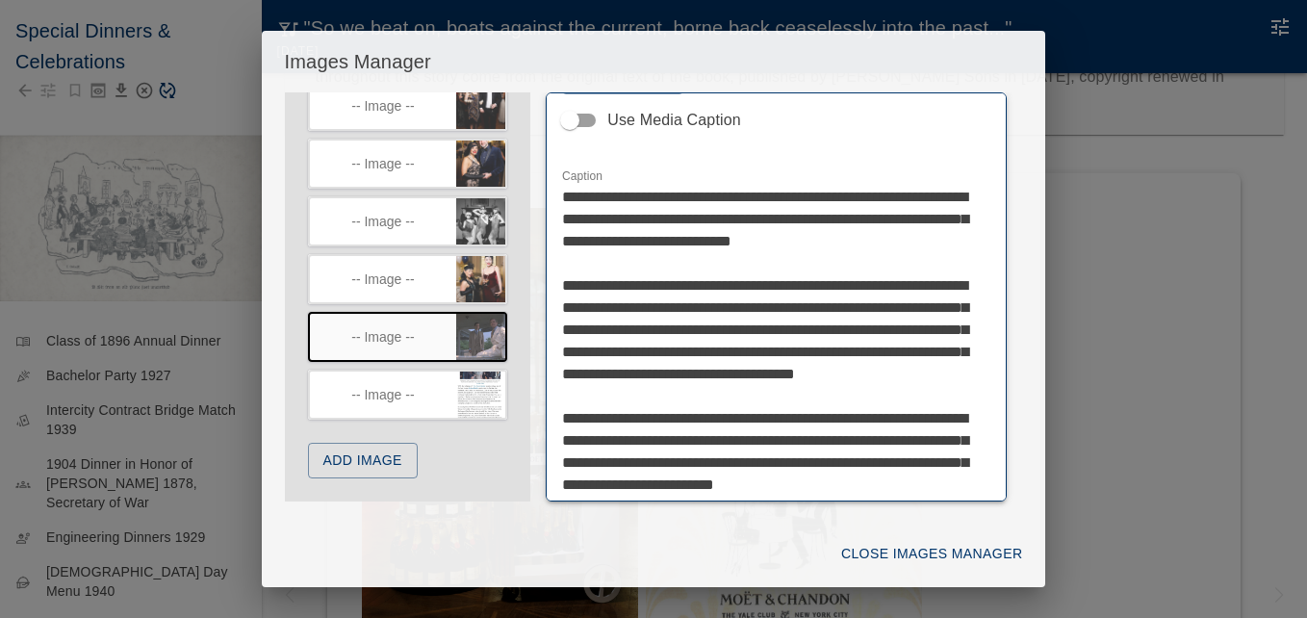
scroll to position [372, 0]
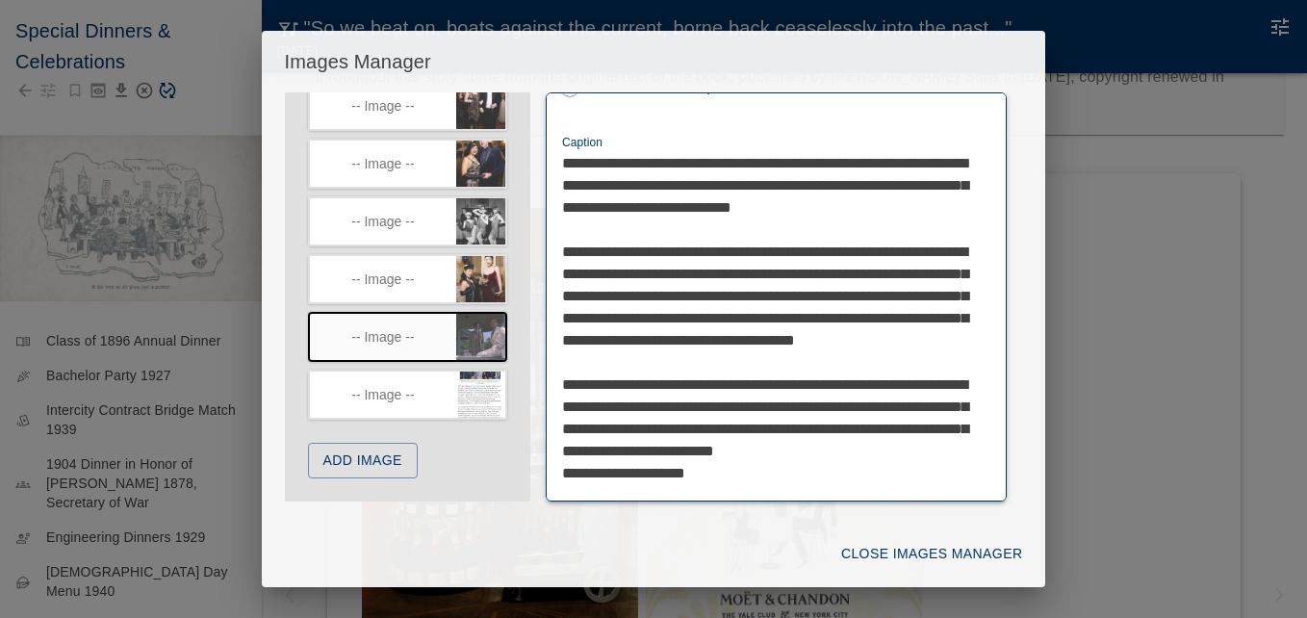
drag, startPoint x: 733, startPoint y: 375, endPoint x: 747, endPoint y: 376, distance: 13.5
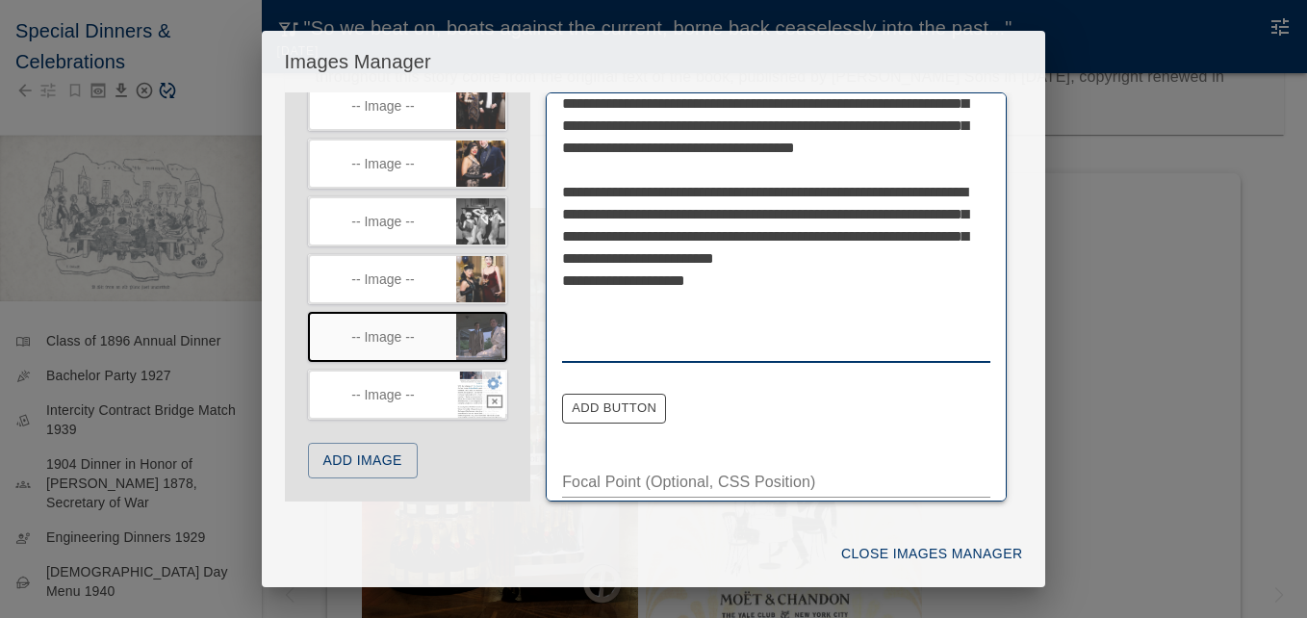
scroll to position [566, 0]
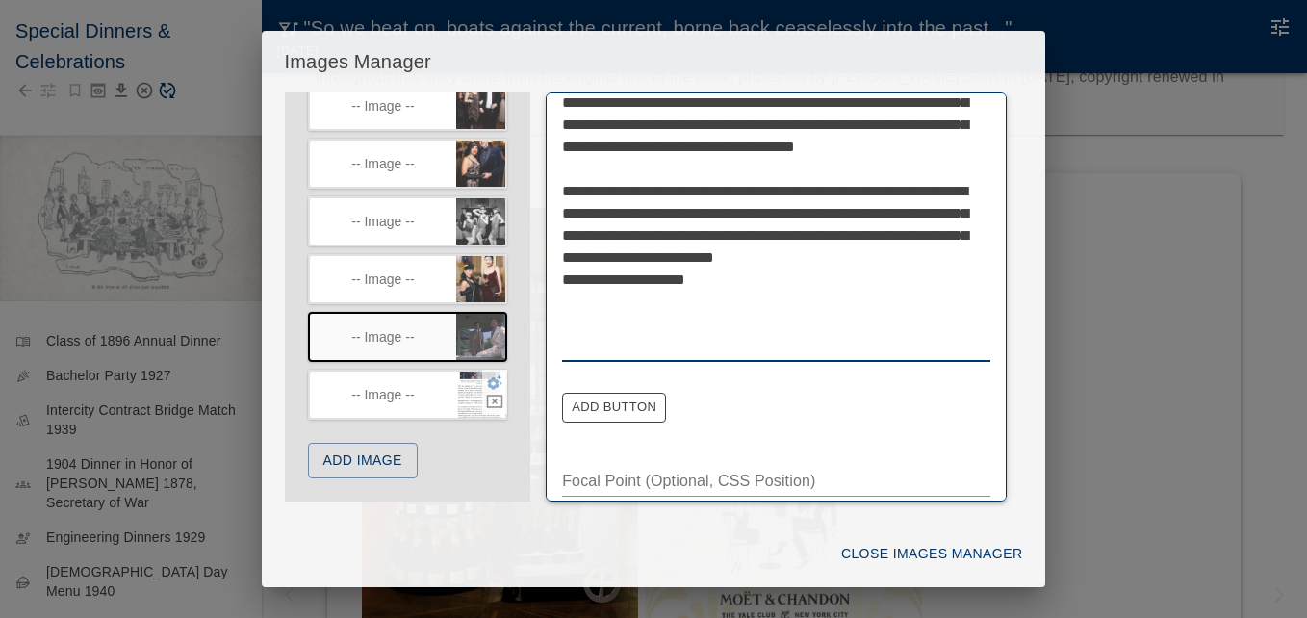
type textarea "**********"
click at [486, 377] on icon "button" at bounding box center [494, 381] width 17 height 17
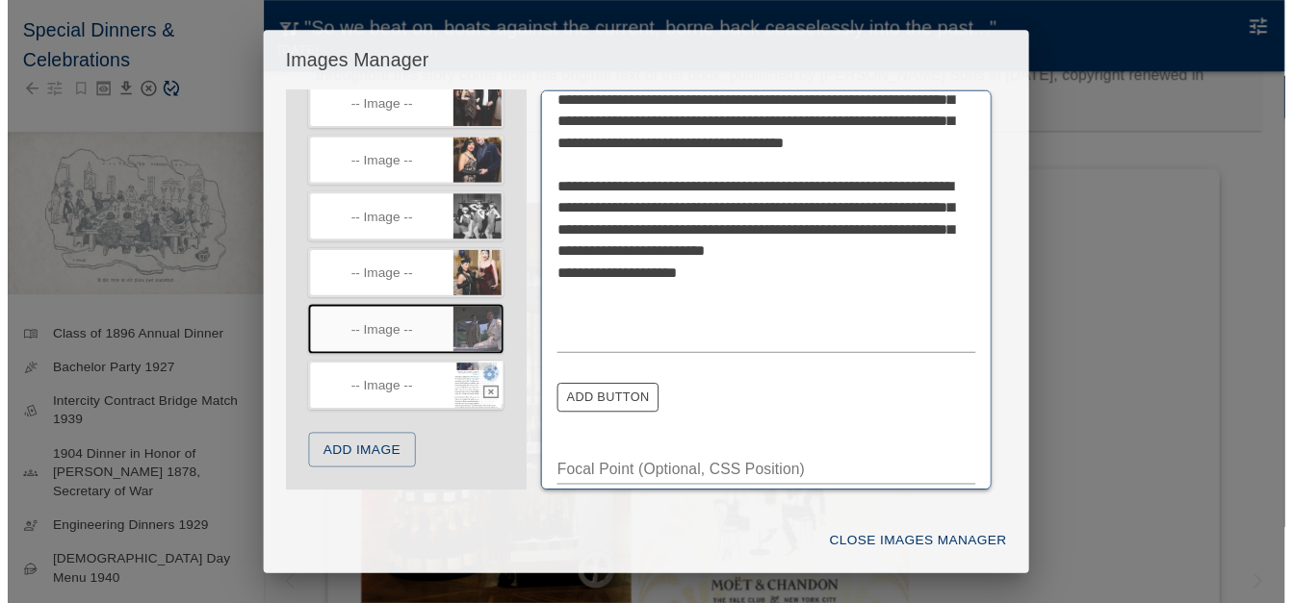
scroll to position [298, 0]
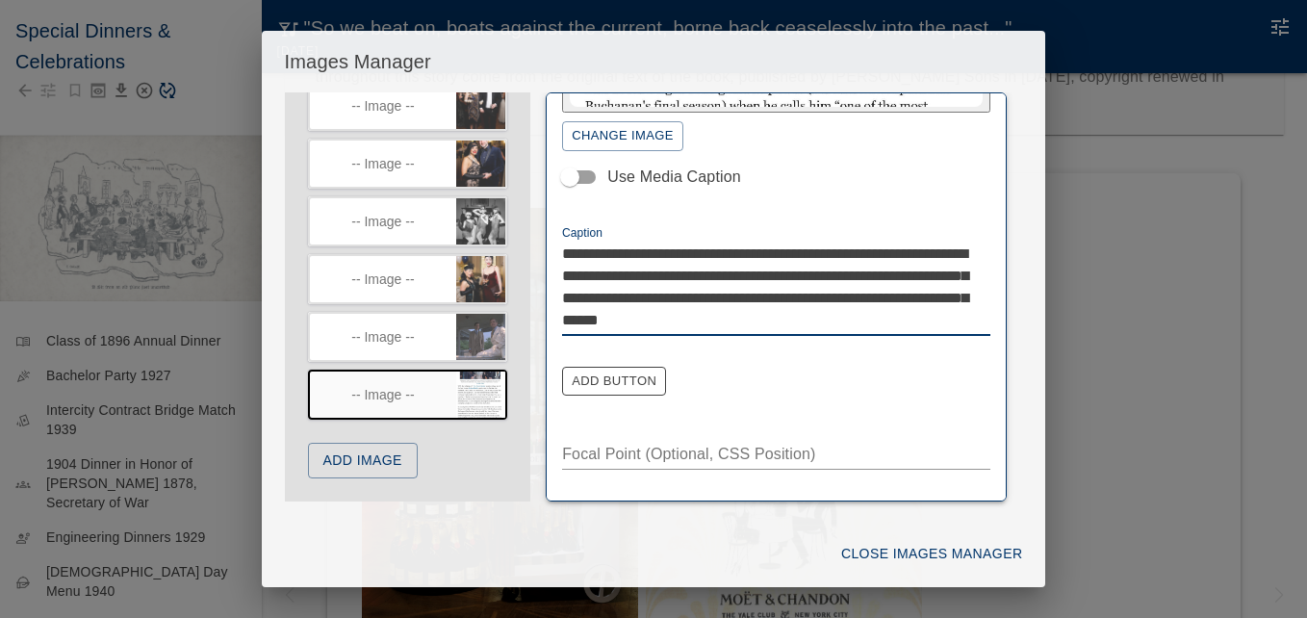
type textarea "**********"
click at [924, 548] on button "Close Images Manager" at bounding box center [931, 554] width 196 height 36
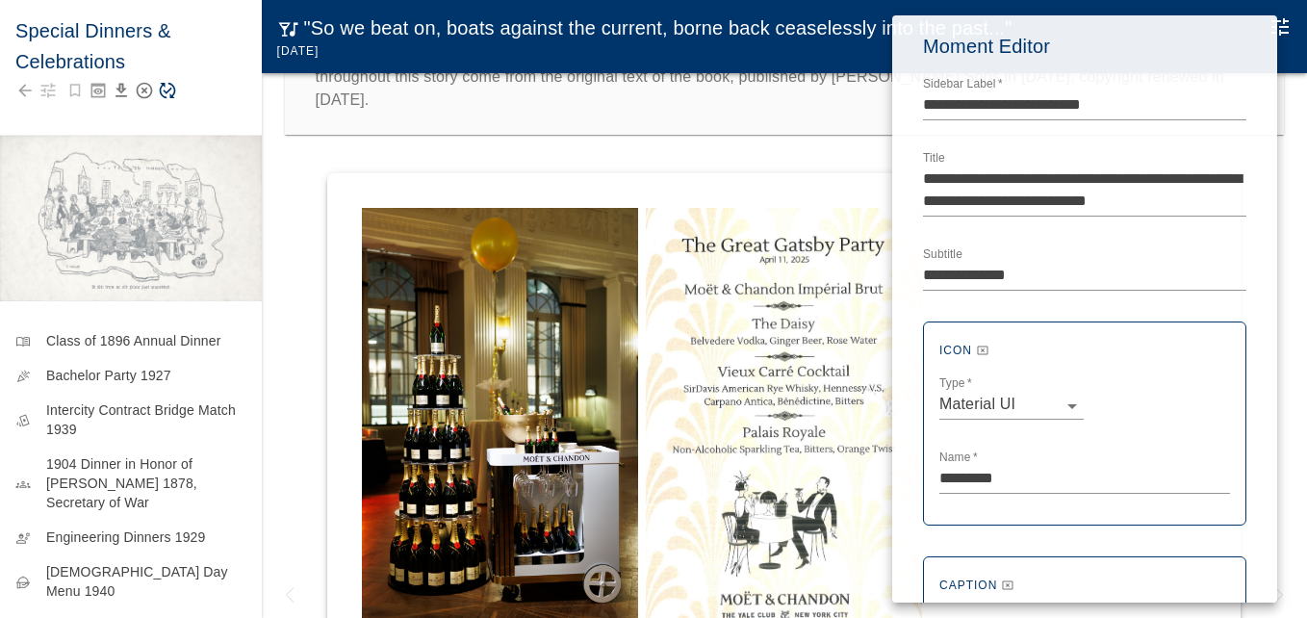
drag, startPoint x: 320, startPoint y: 158, endPoint x: 325, endPoint y: 170, distance: 13.4
click at [321, 158] on div at bounding box center [653, 309] width 1307 height 618
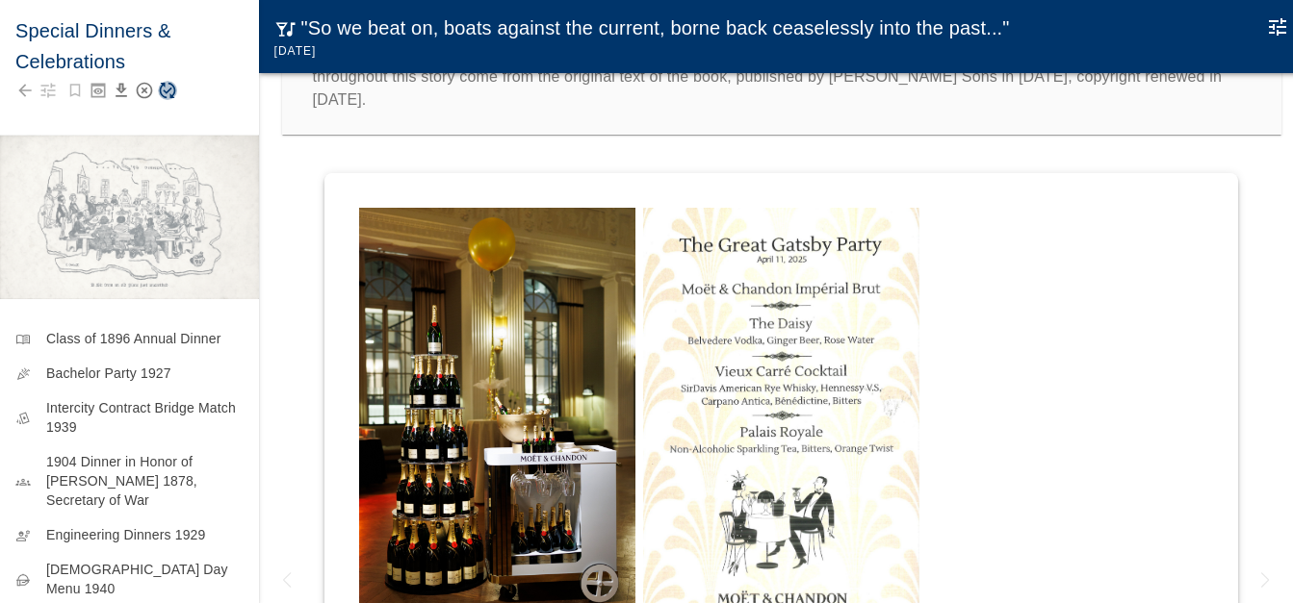
click at [167, 89] on icon "Save Story" at bounding box center [167, 90] width 19 height 19
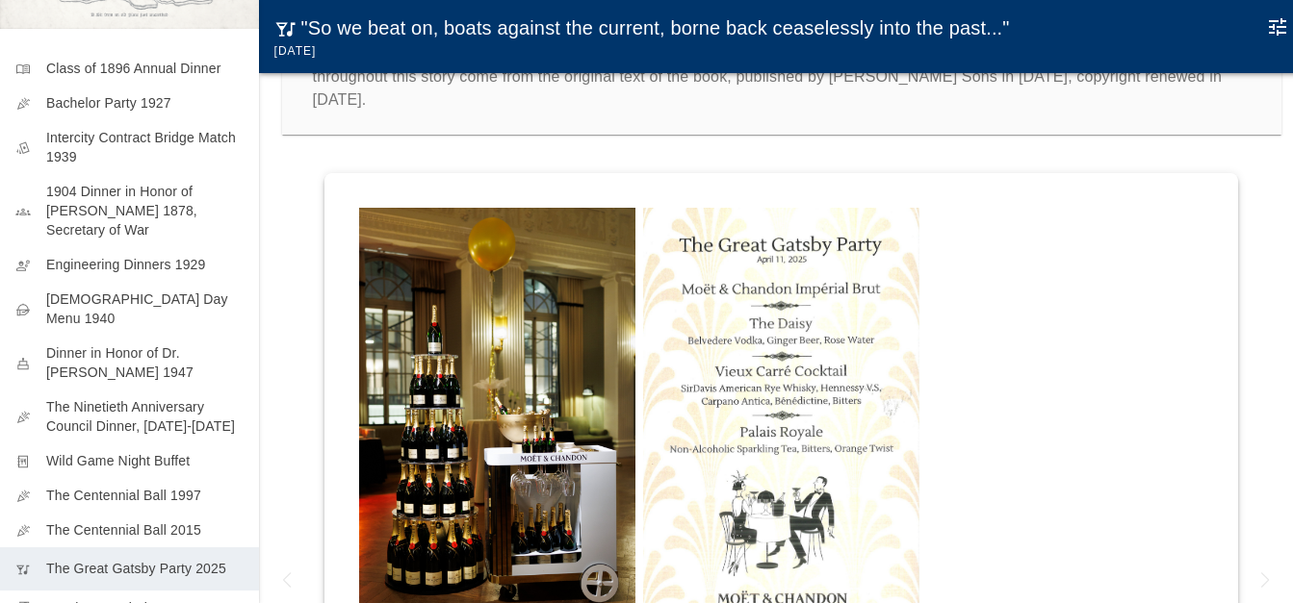
scroll to position [313, 0]
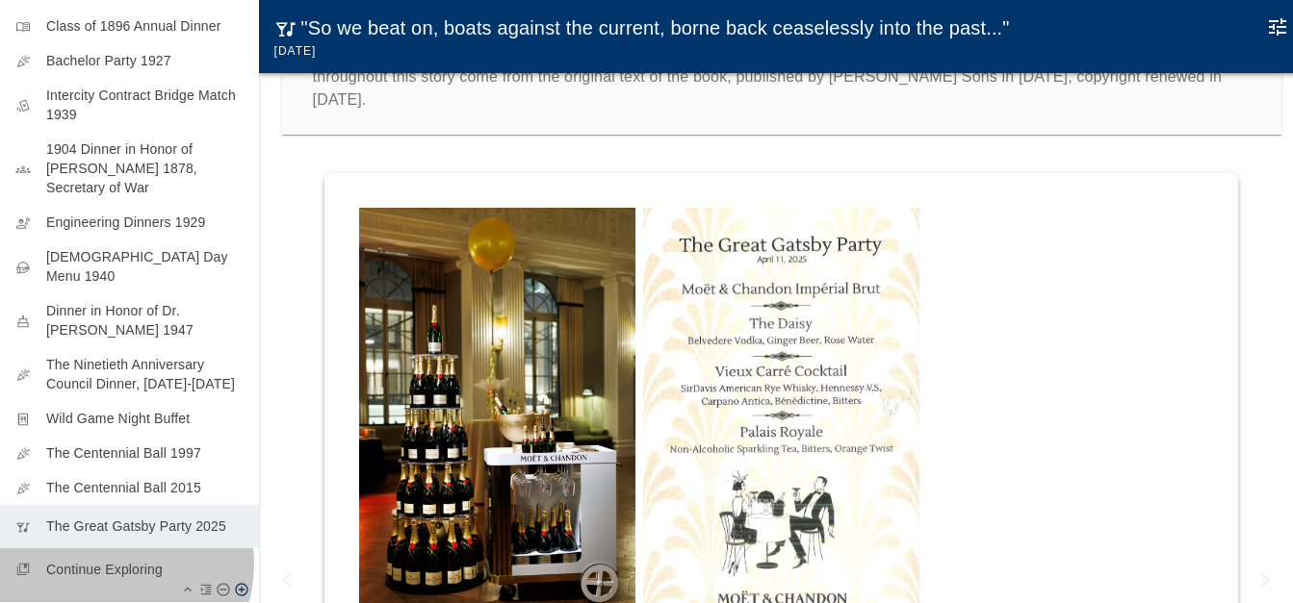
click at [112, 560] on p "Continue Exploring" at bounding box center [144, 569] width 197 height 19
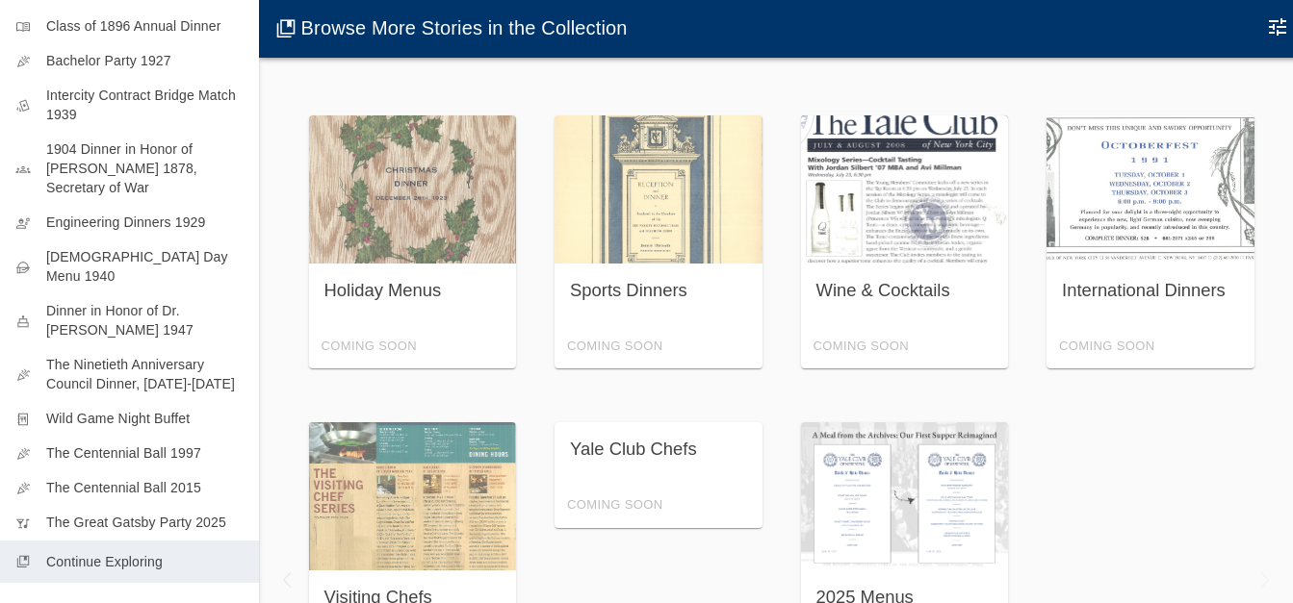
click at [876, 250] on div "Wine & Cocktails Coming Soon" at bounding box center [905, 242] width 208 height 254
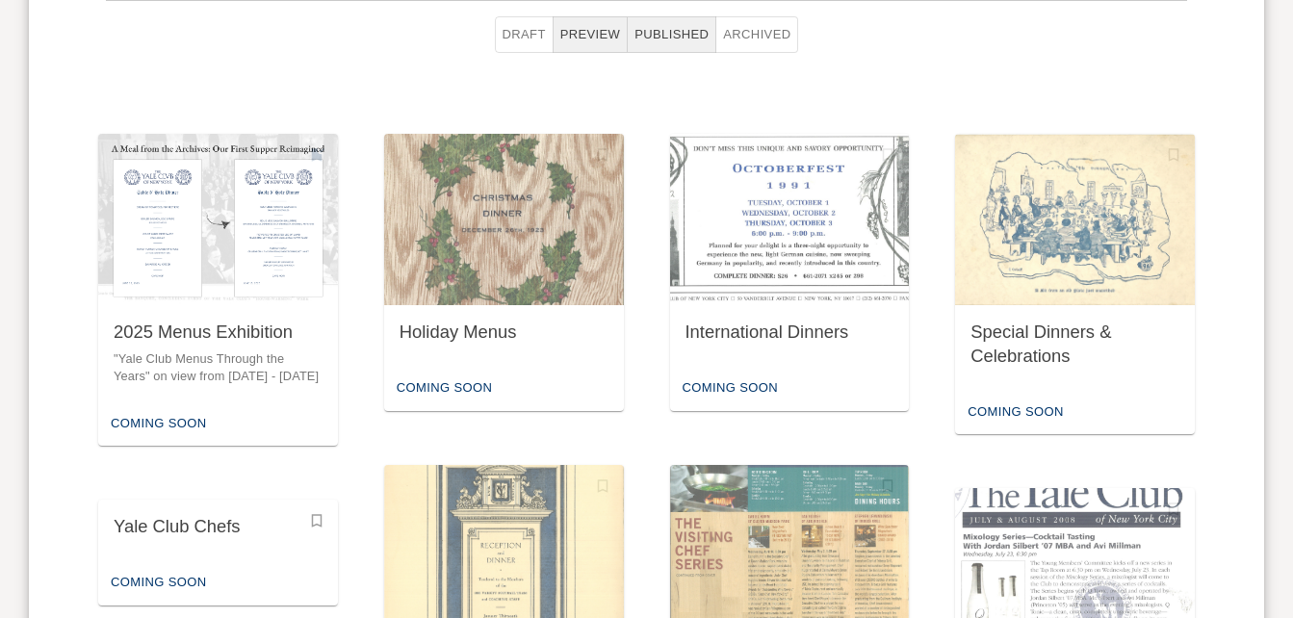
scroll to position [1113, 0]
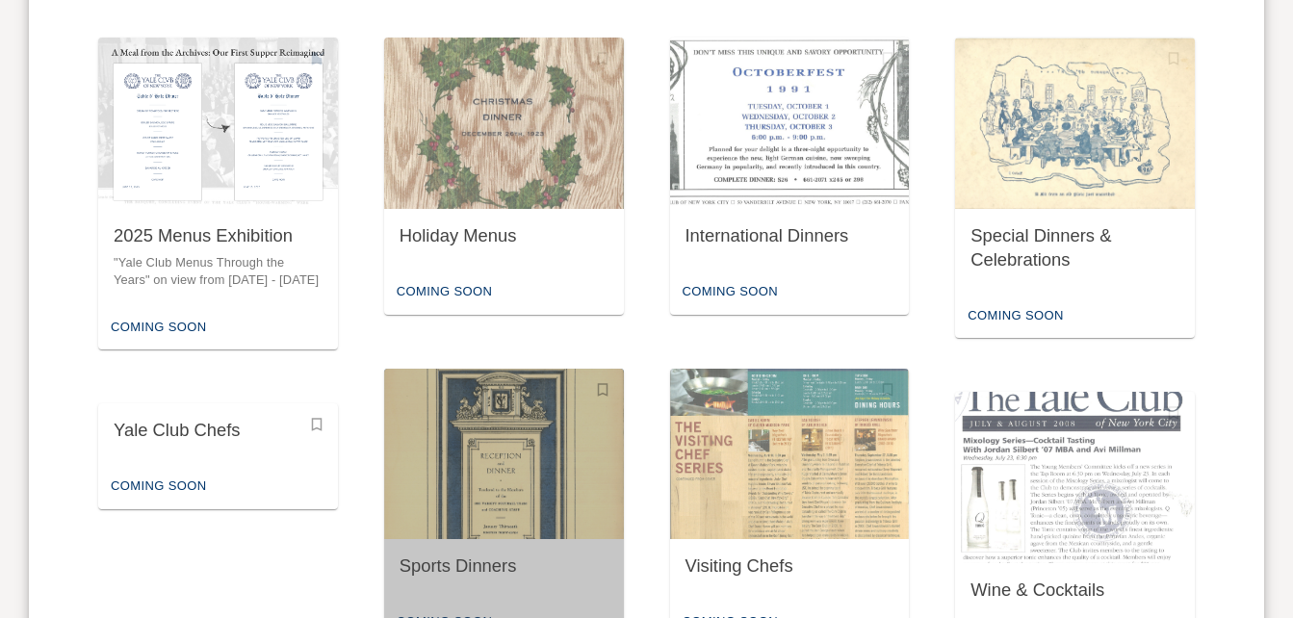
click at [522, 465] on img "button" at bounding box center [504, 454] width 240 height 171
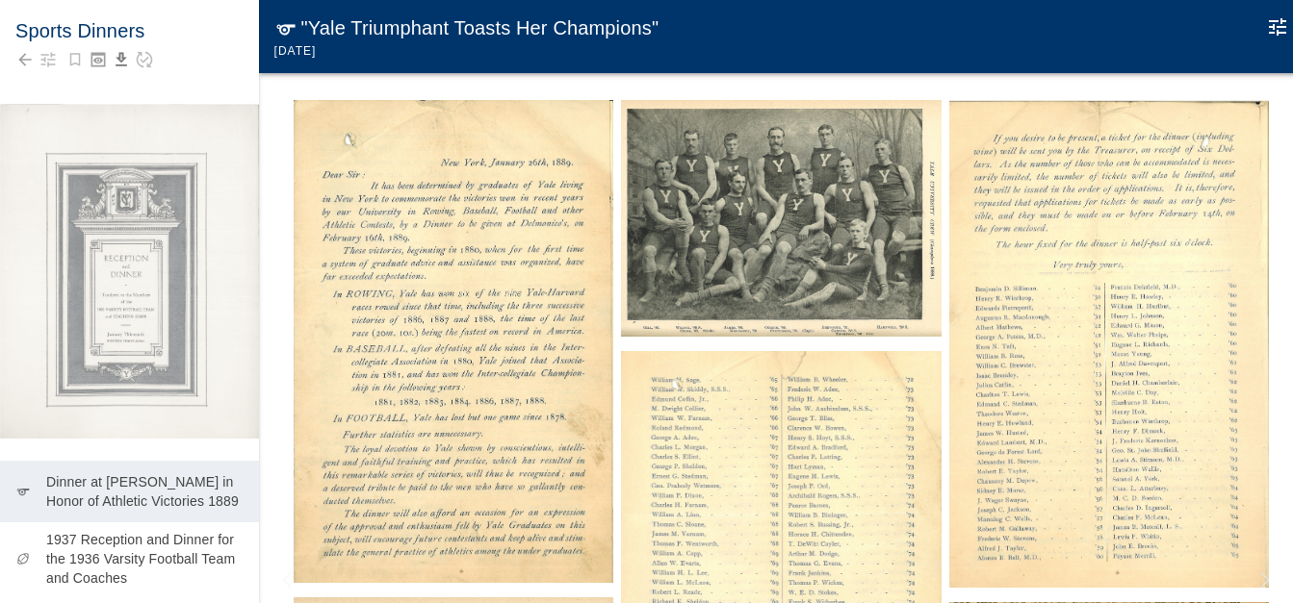
scroll to position [289, 0]
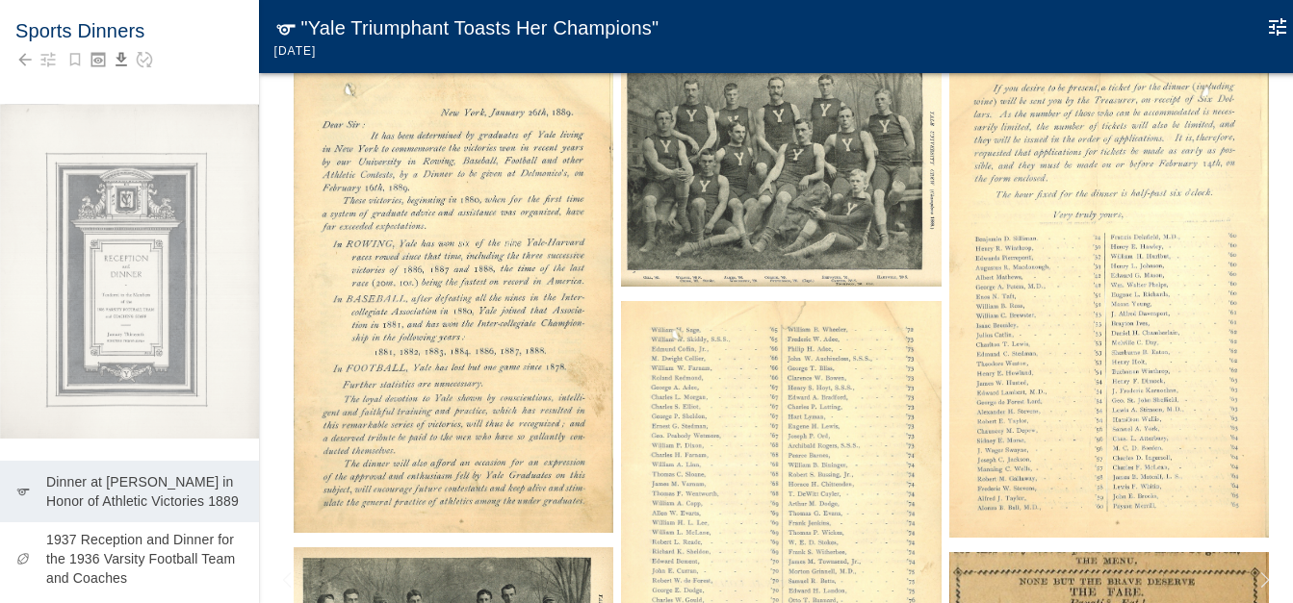
click at [472, 388] on img at bounding box center [454, 292] width 320 height 484
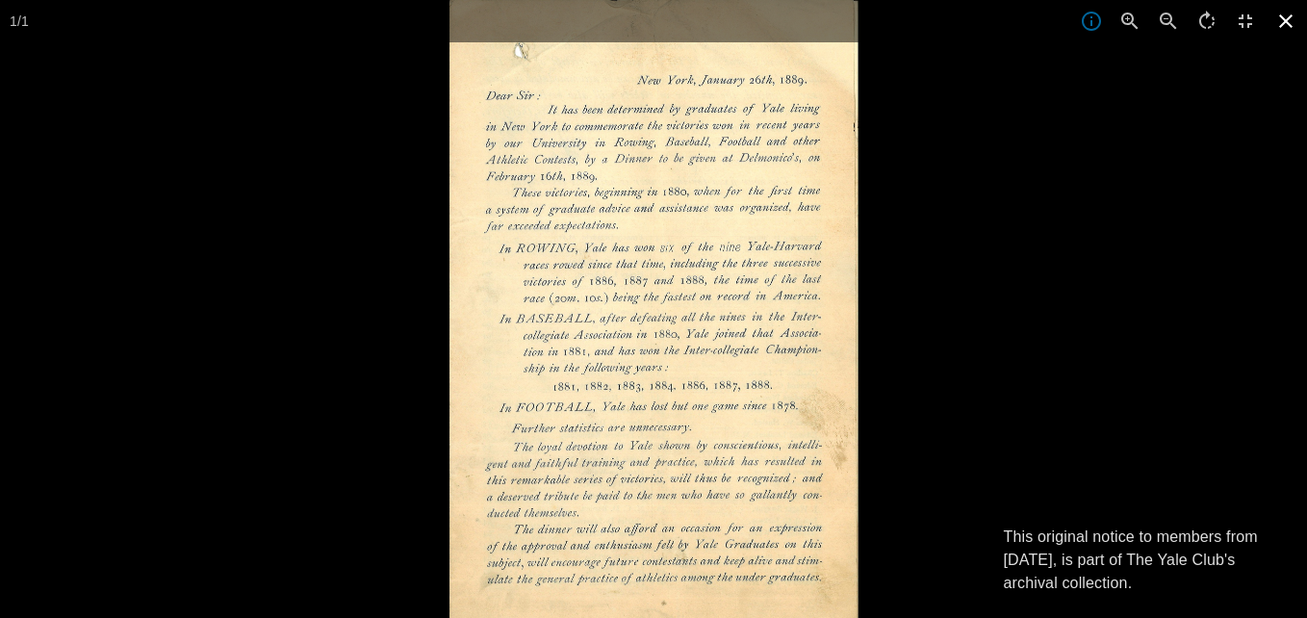
click at [1292, 20] on icon at bounding box center [1286, 21] width 42 height 42
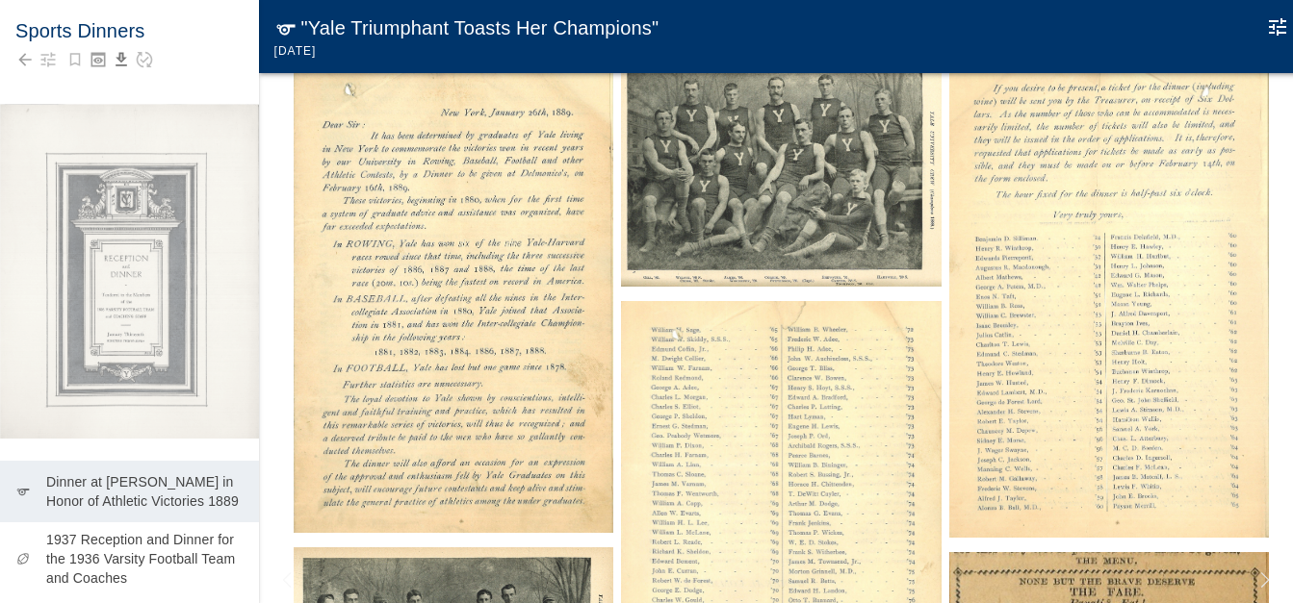
click at [847, 213] on img at bounding box center [781, 168] width 320 height 237
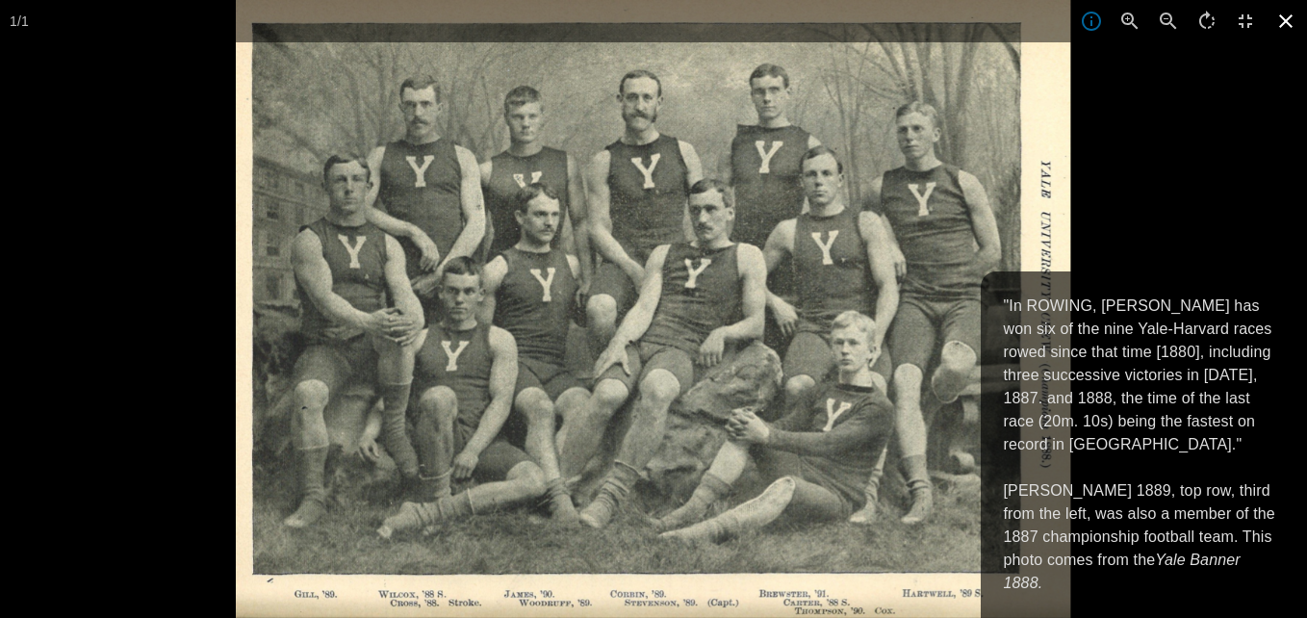
click at [1287, 25] on icon at bounding box center [1286, 21] width 42 height 42
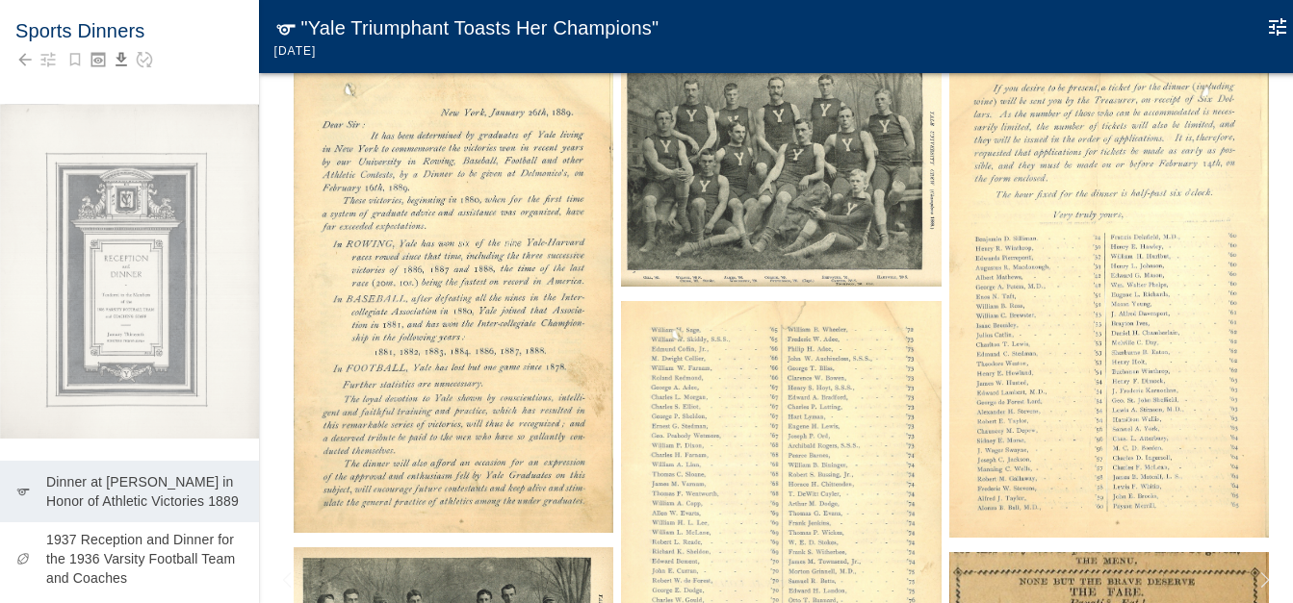
click at [1071, 222] on img at bounding box center [1109, 294] width 320 height 489
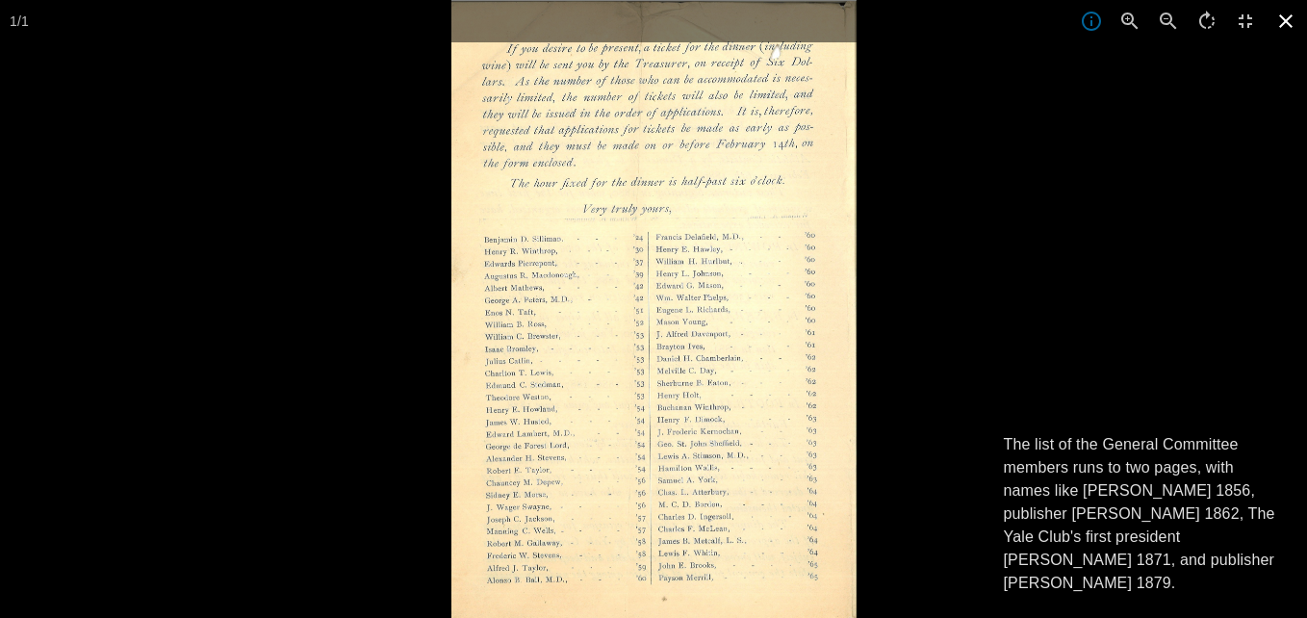
click at [1282, 23] on icon at bounding box center [1286, 21] width 42 height 42
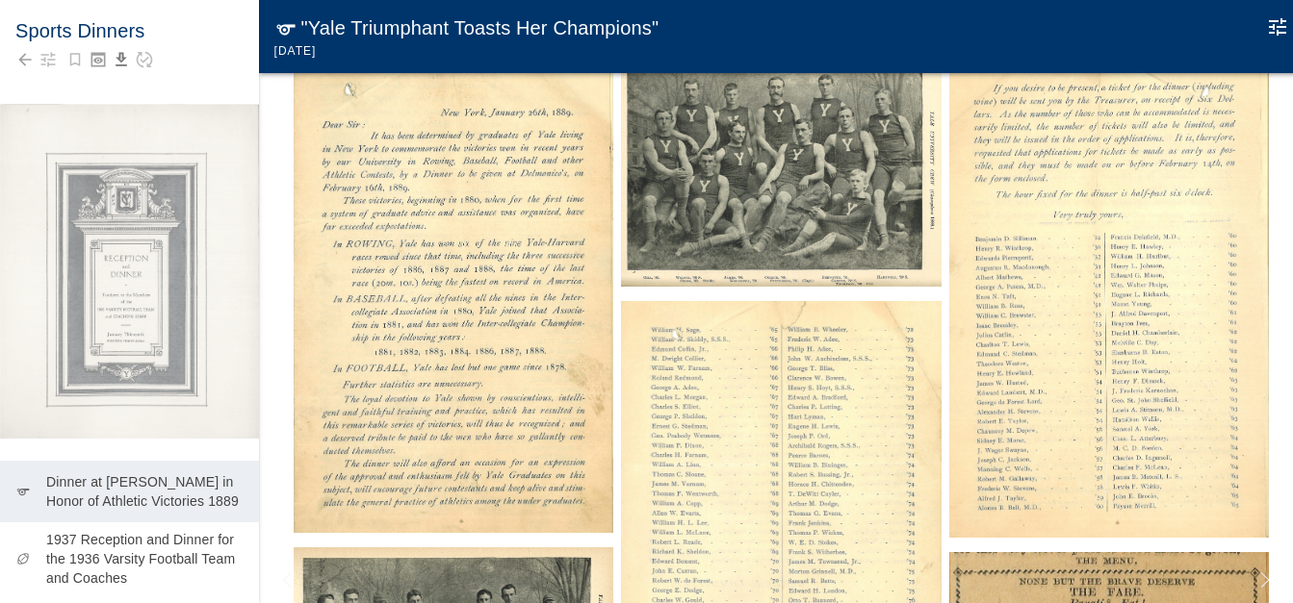
click at [839, 420] on img at bounding box center [781, 541] width 320 height 480
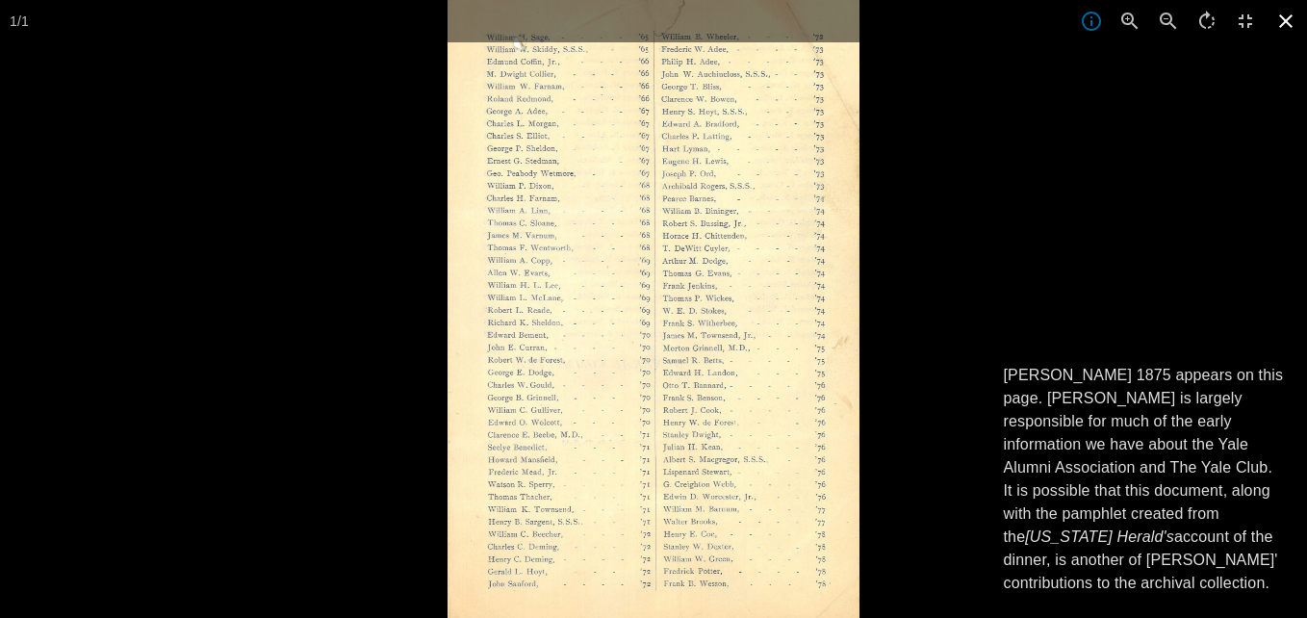
click at [1284, 20] on icon at bounding box center [1285, 20] width 13 height 13
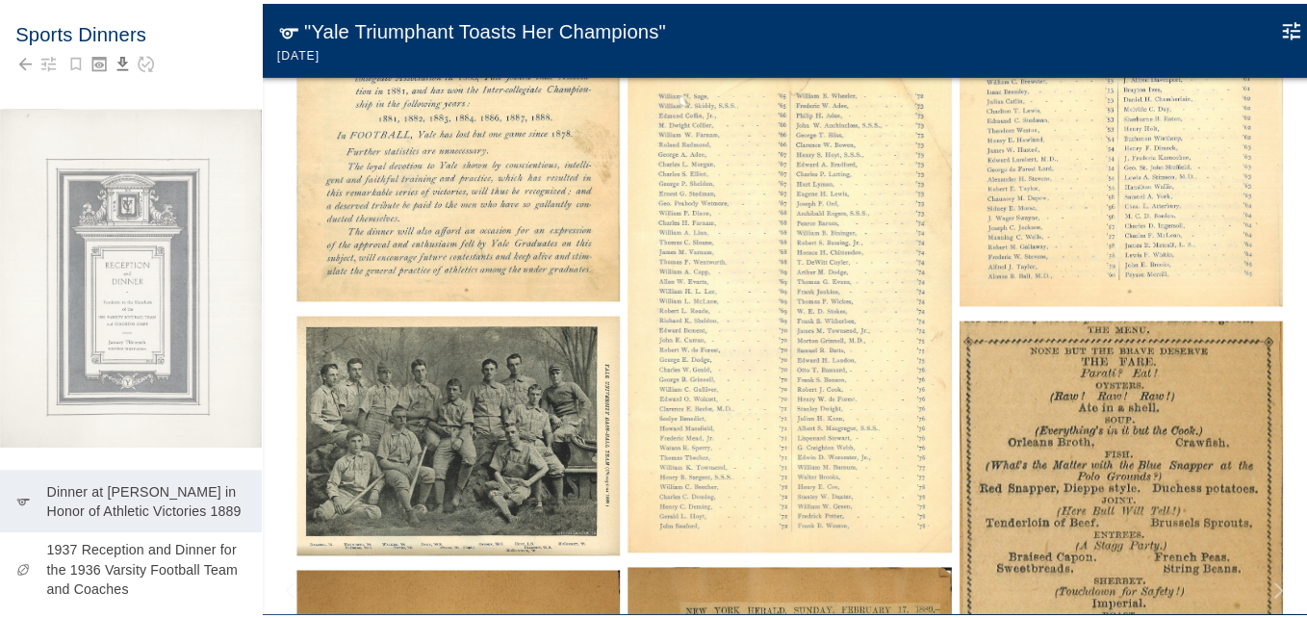
scroll to position [577, 0]
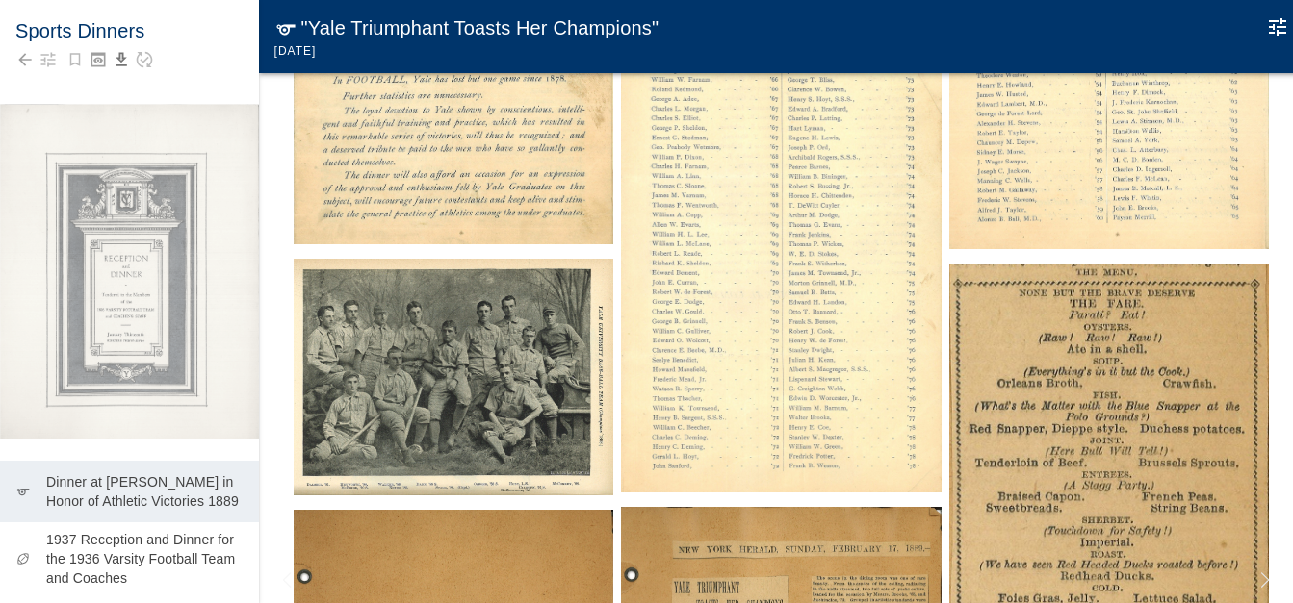
click at [499, 400] on img at bounding box center [454, 377] width 320 height 236
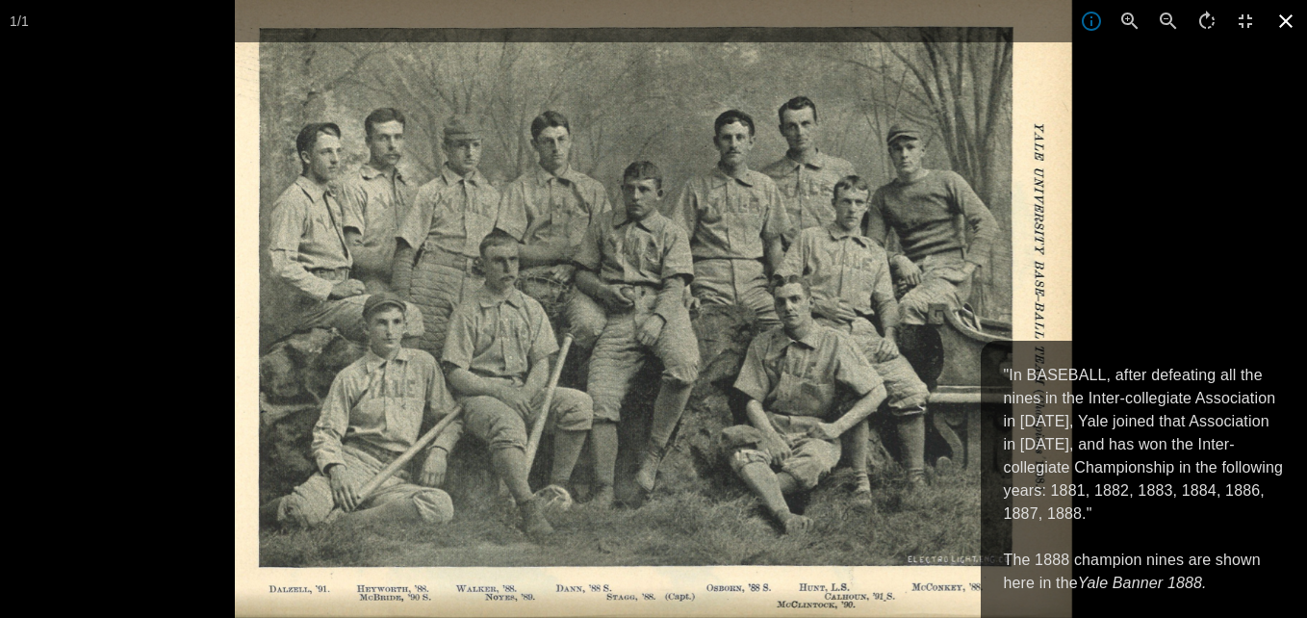
click at [1283, 29] on icon at bounding box center [1286, 21] width 42 height 42
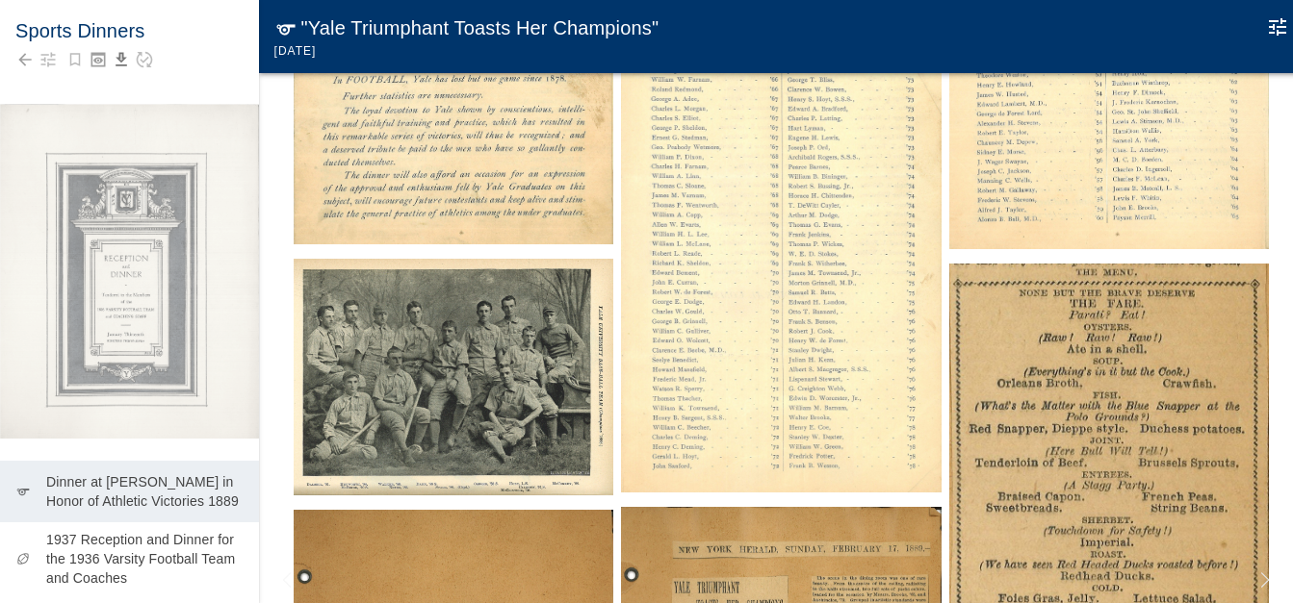
click at [1164, 348] on img at bounding box center [1109, 450] width 320 height 373
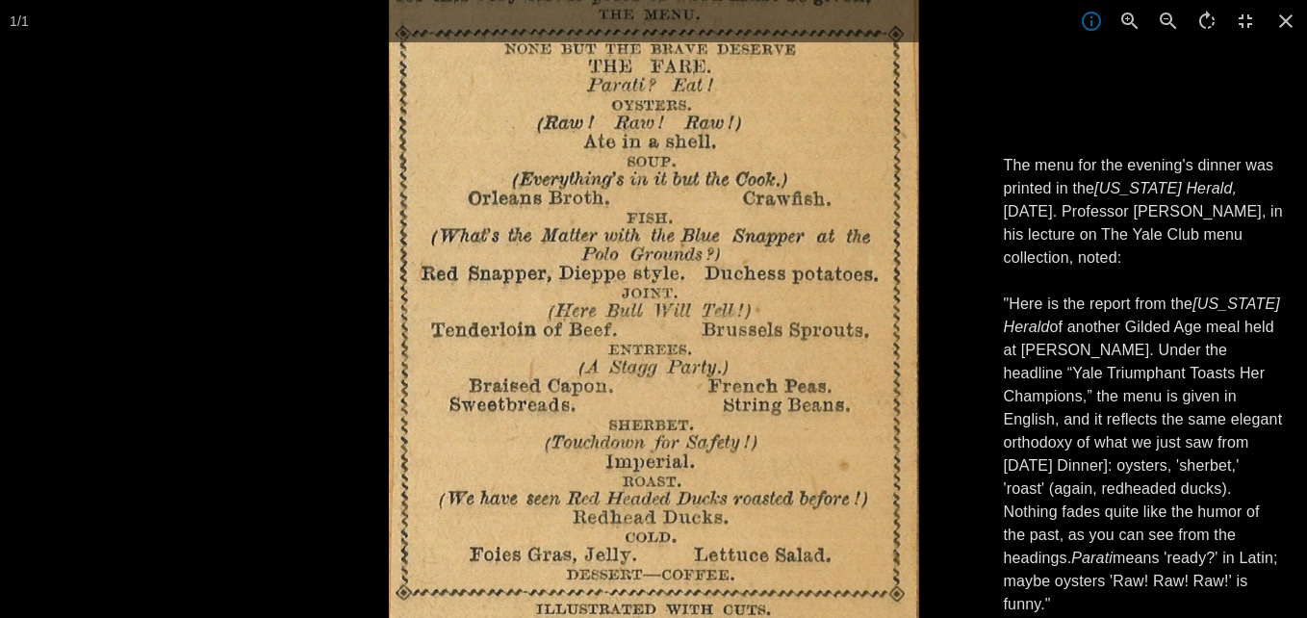
scroll to position [44, 0]
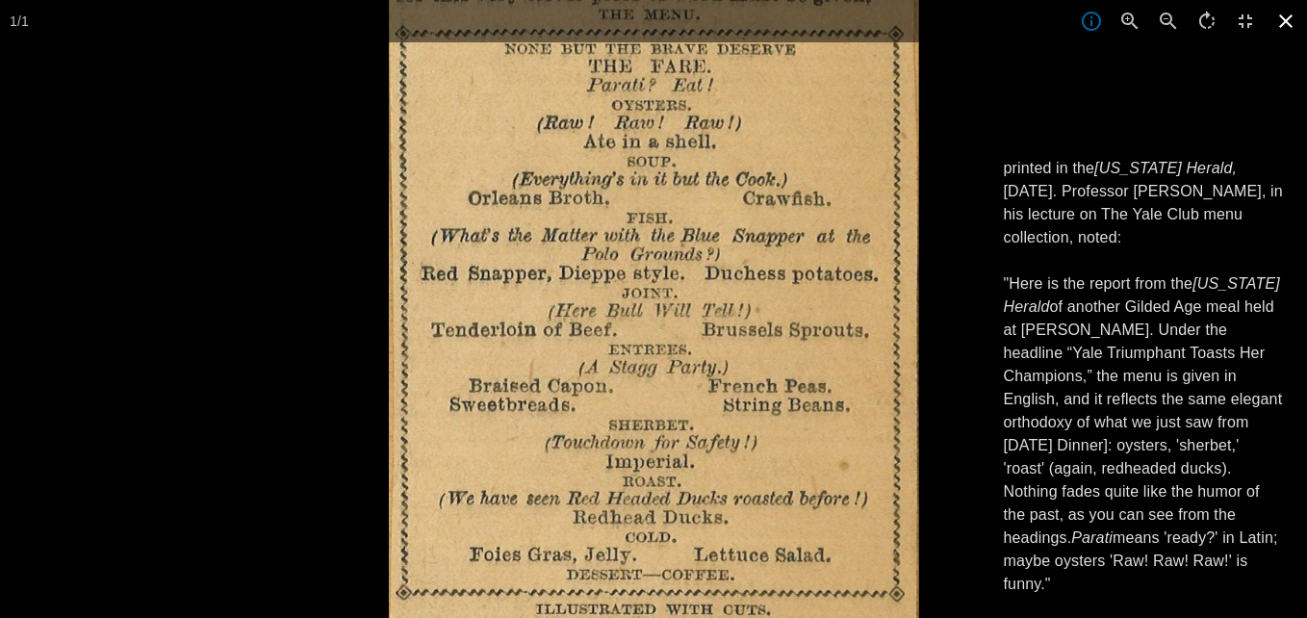
drag, startPoint x: 1285, startPoint y: 24, endPoint x: 1280, endPoint y: 33, distance: 9.9
click at [1286, 24] on icon at bounding box center [1286, 21] width 42 height 42
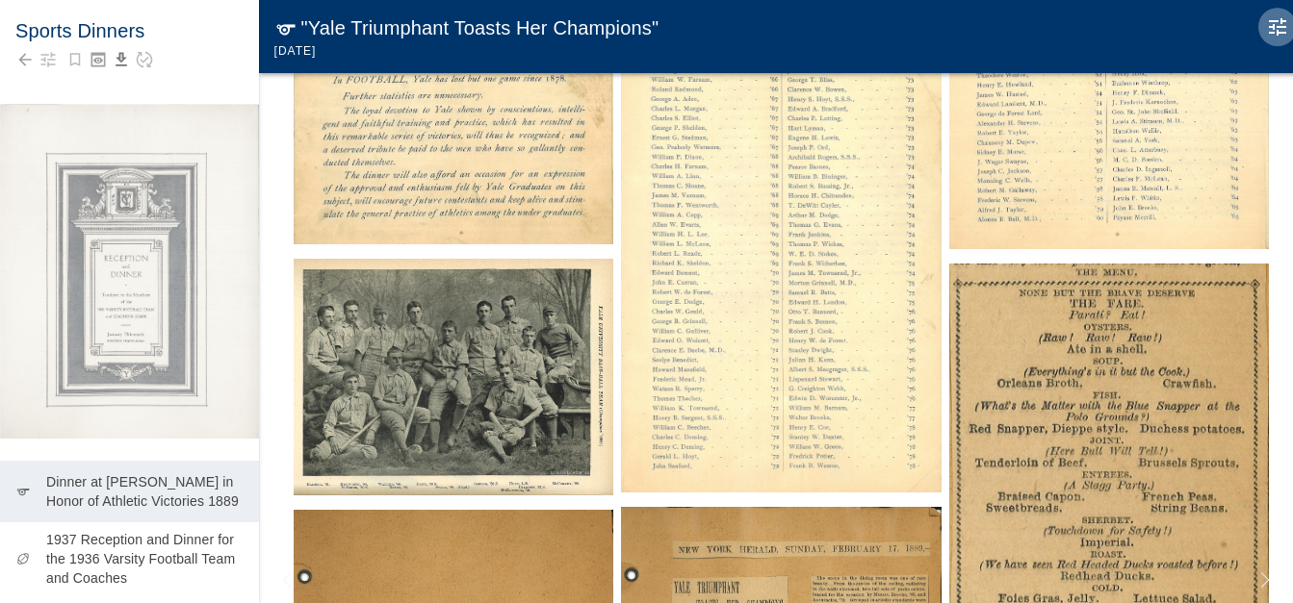
click at [1277, 32] on icon "Edit Moment" at bounding box center [1277, 26] width 23 height 23
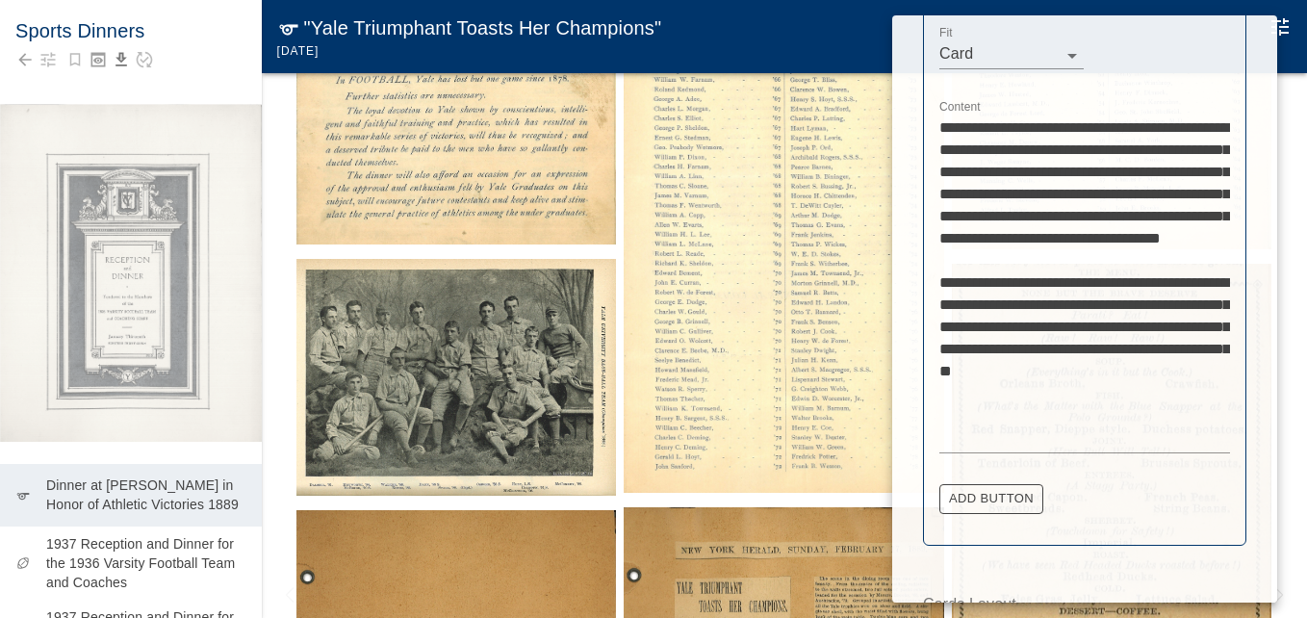
scroll to position [963, 0]
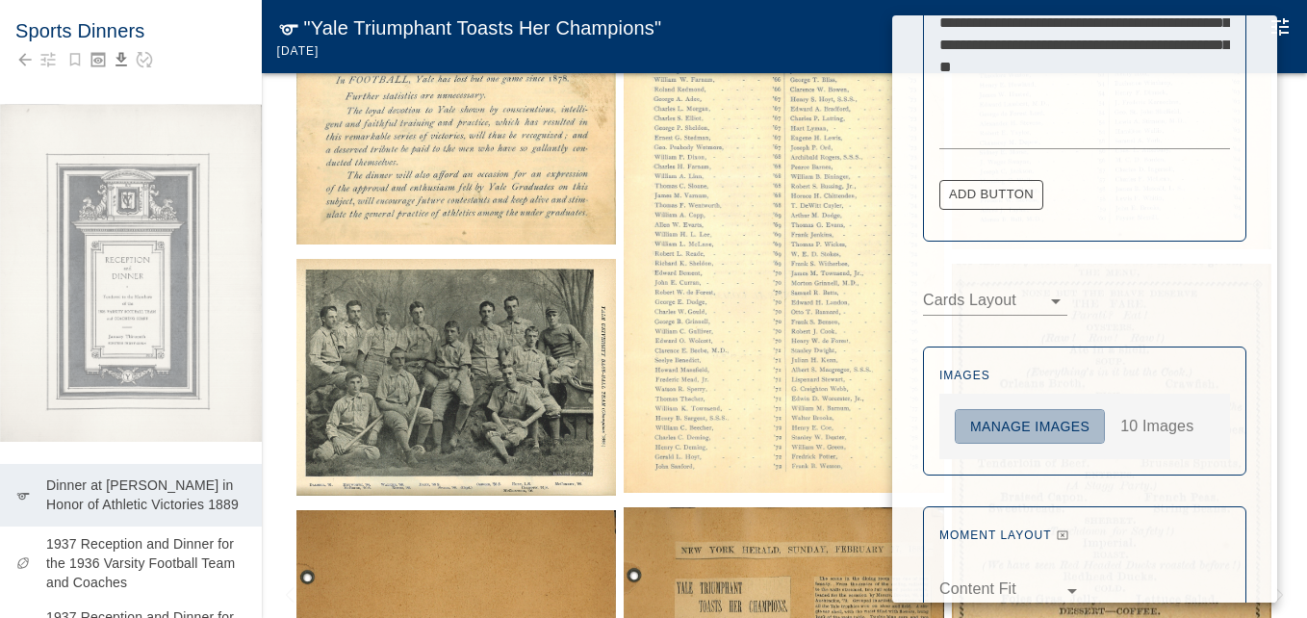
click at [1028, 428] on button "Manage Images" at bounding box center [1030, 427] width 150 height 36
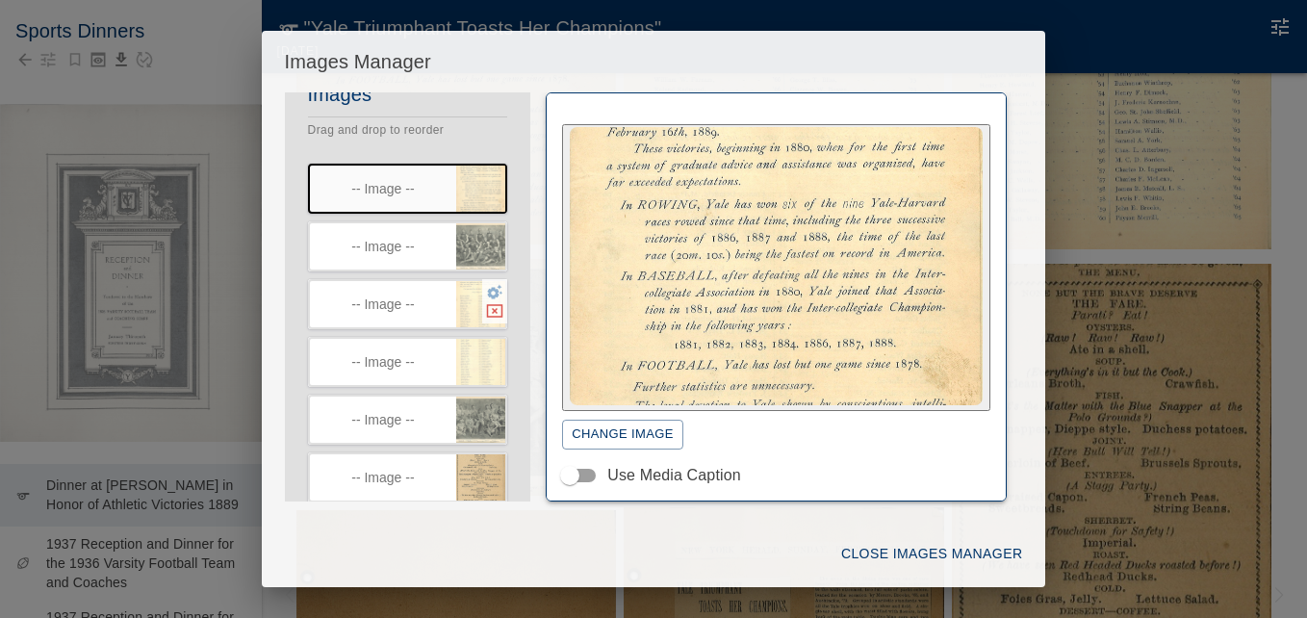
scroll to position [96, 0]
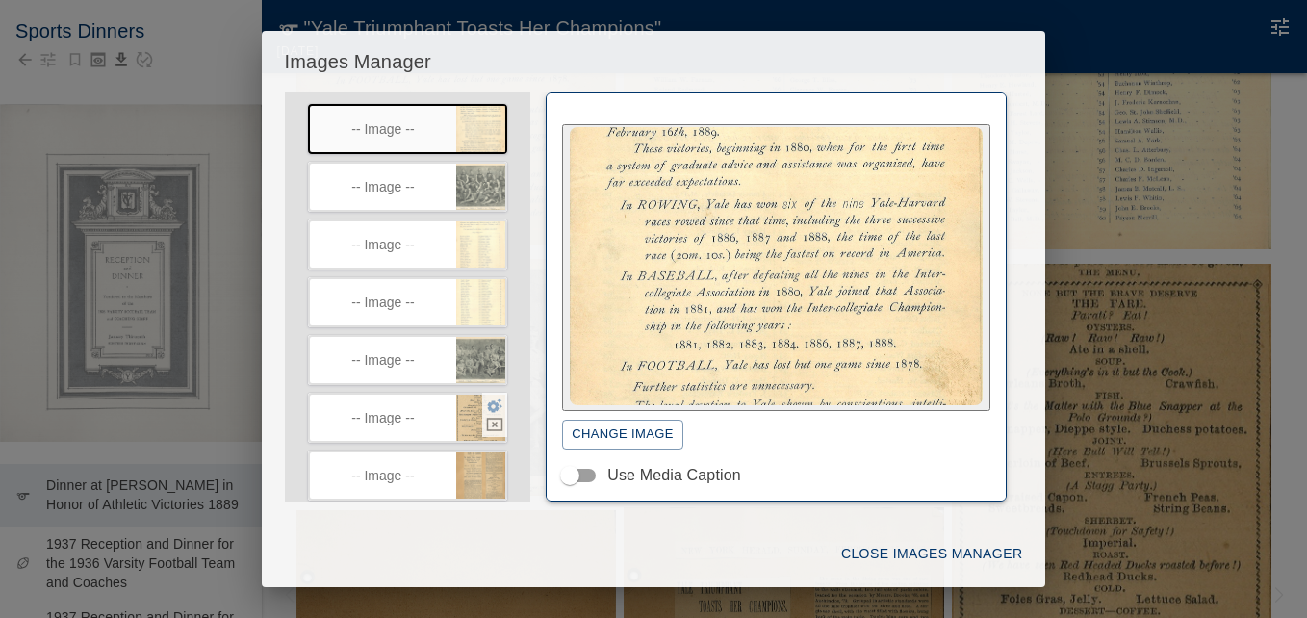
click at [488, 404] on icon "button" at bounding box center [495, 405] width 15 height 14
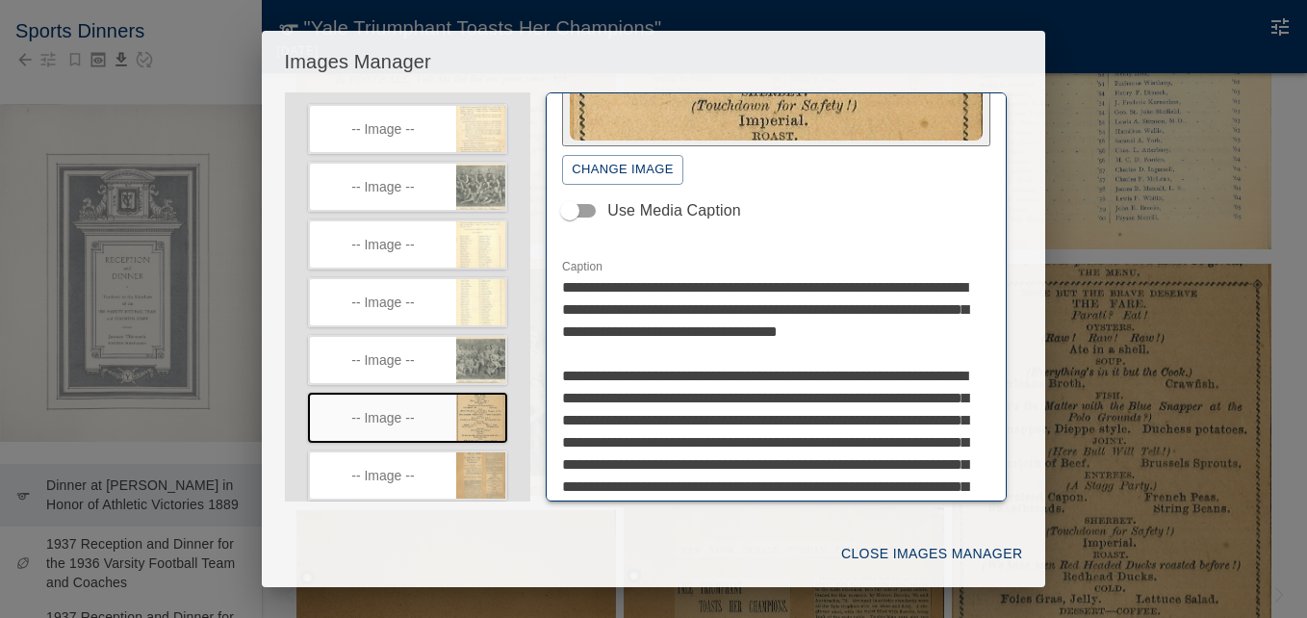
scroll to position [289, 0]
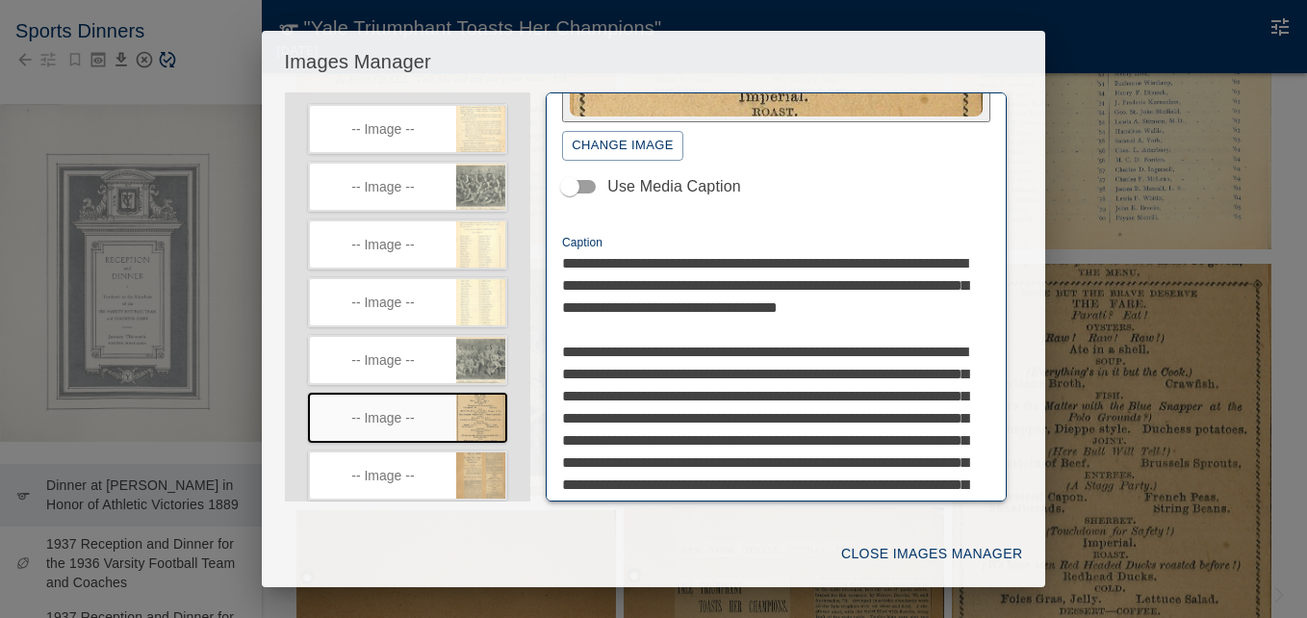
click at [913, 415] on textarea "**********" at bounding box center [769, 418] width 414 height 332
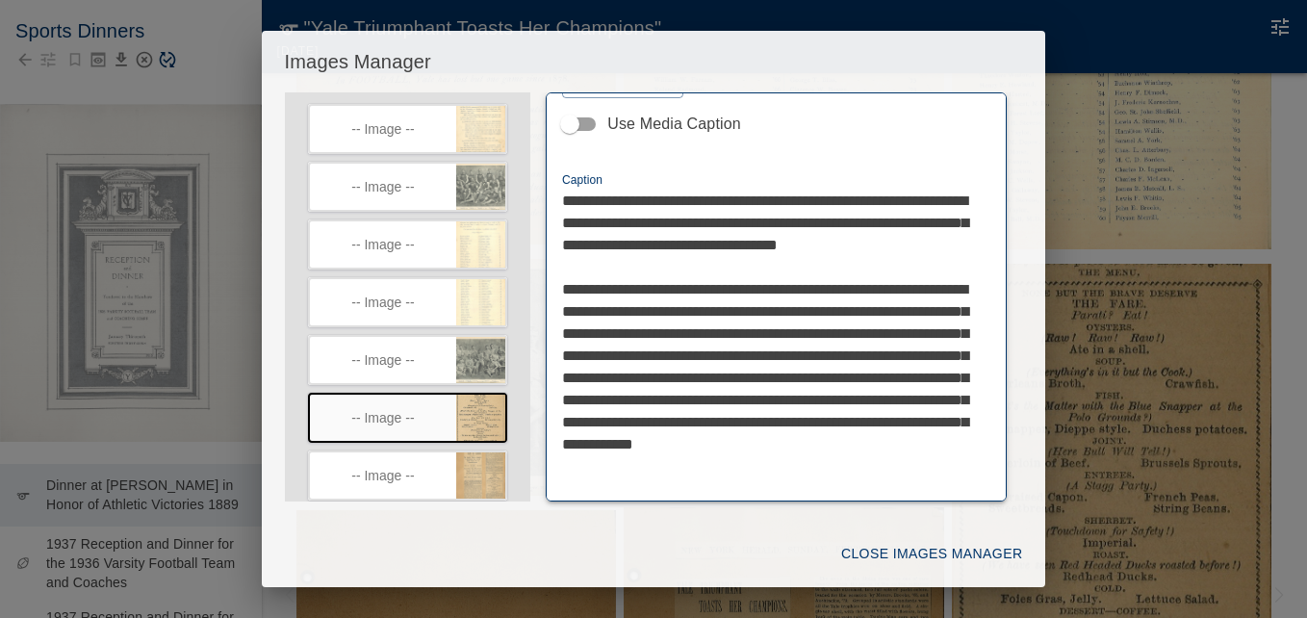
scroll to position [385, 0]
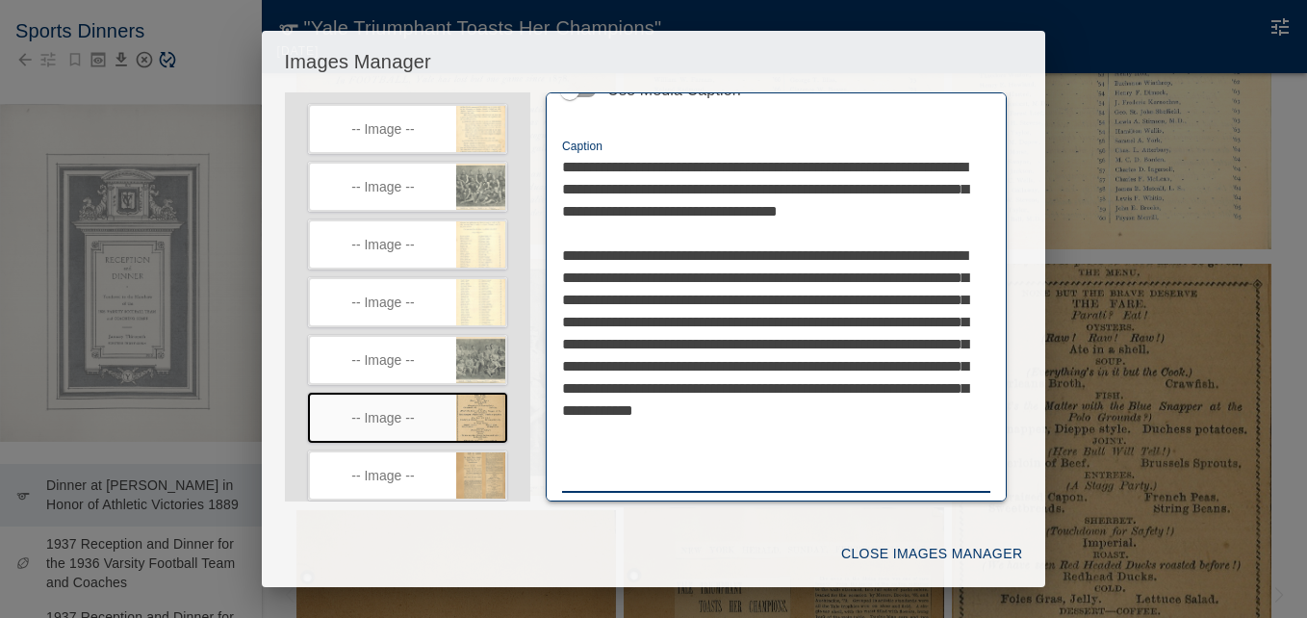
type textarea "**********"
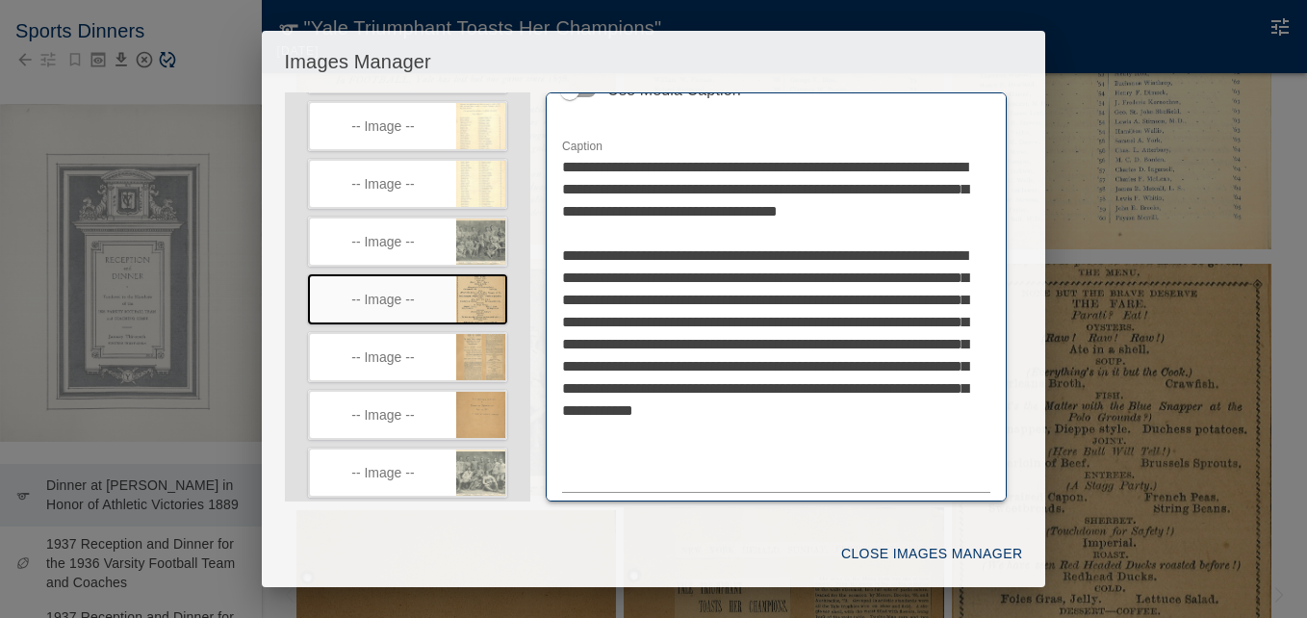
scroll to position [217, 0]
click at [486, 335] on icon "button" at bounding box center [494, 342] width 17 height 17
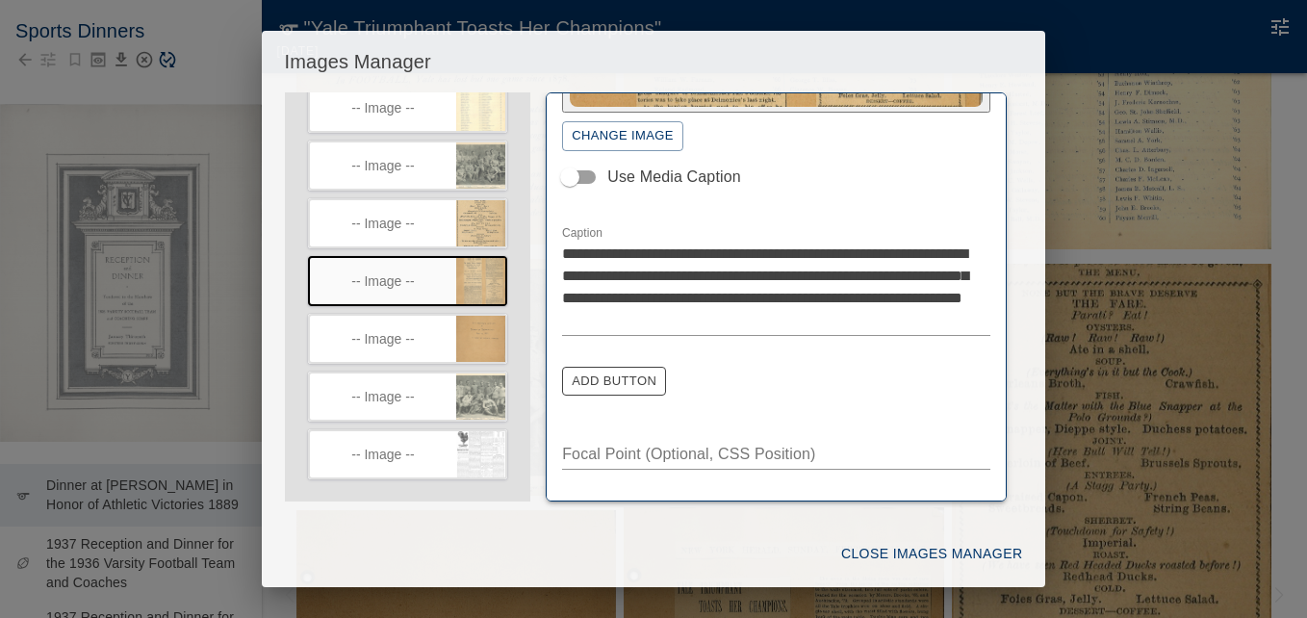
scroll to position [295, 0]
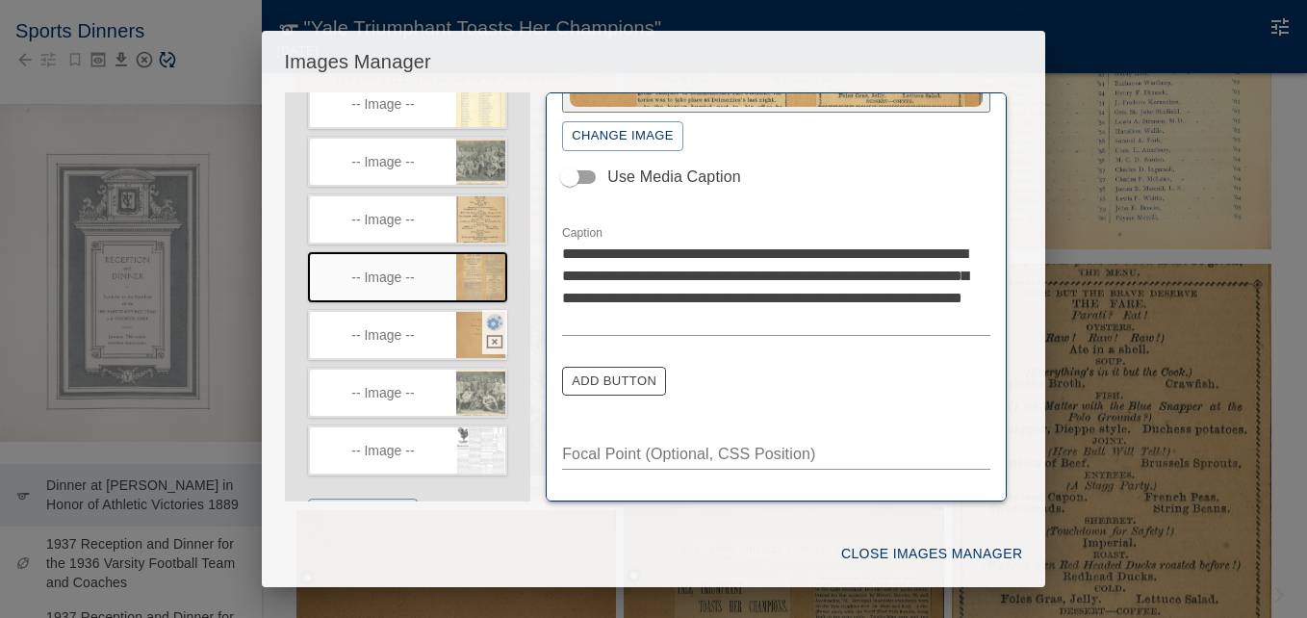
click at [488, 320] on icon "button" at bounding box center [495, 323] width 15 height 14
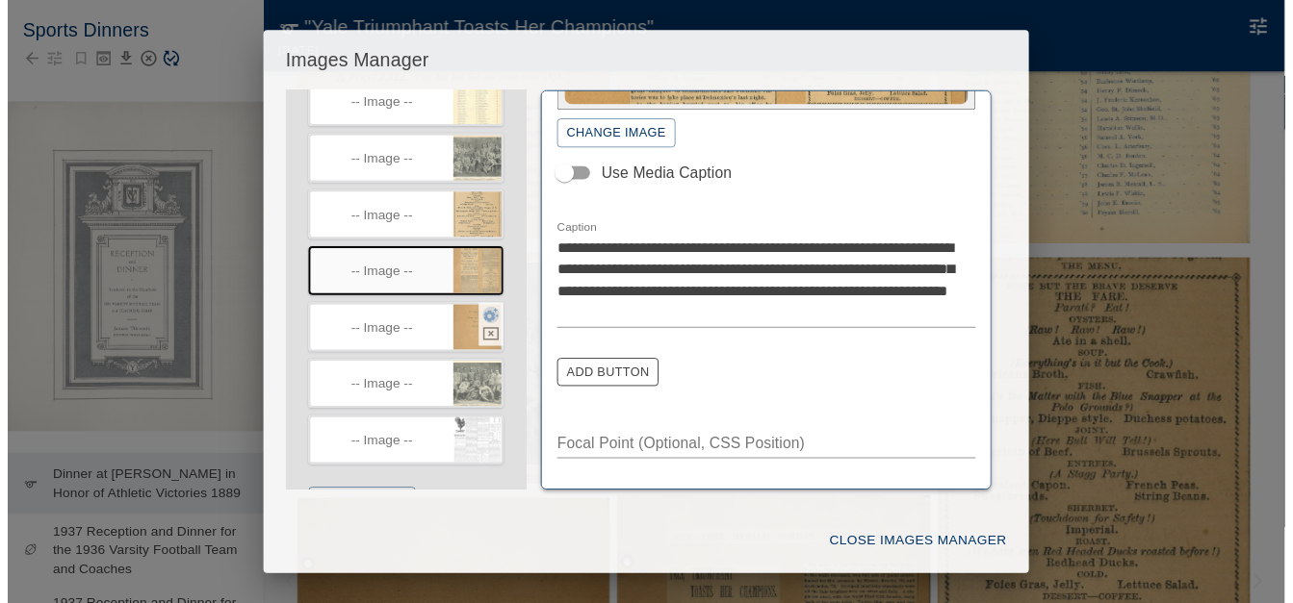
scroll to position [254, 0]
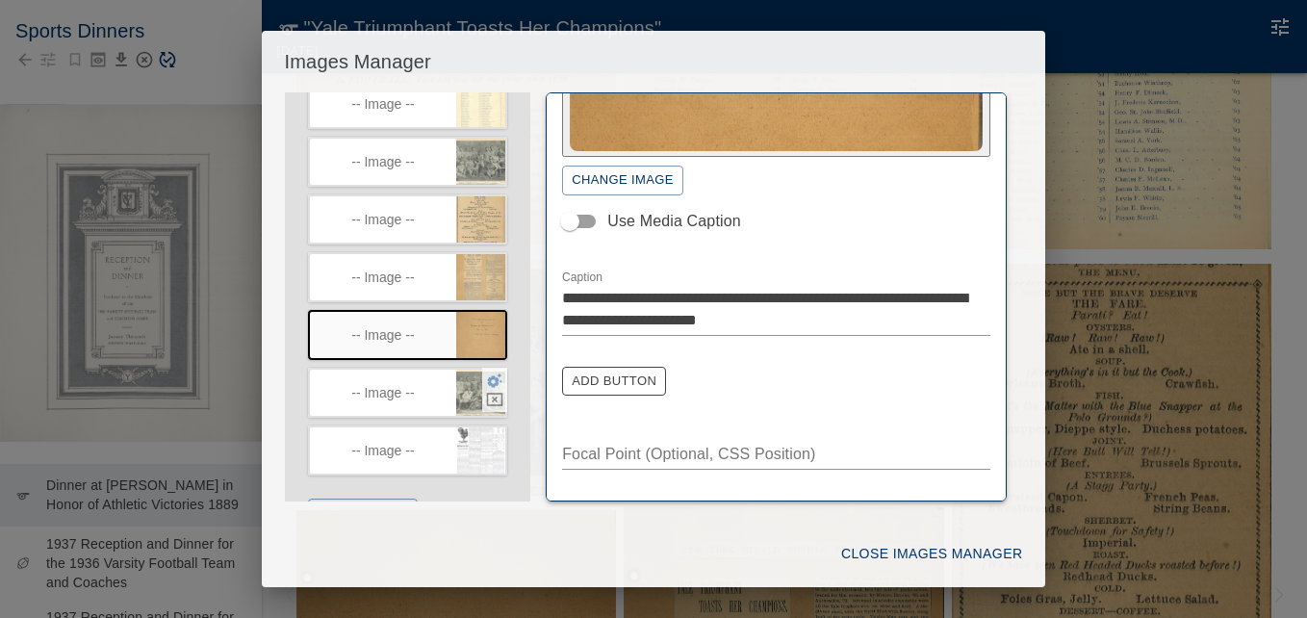
click at [488, 378] on icon "button" at bounding box center [495, 380] width 15 height 14
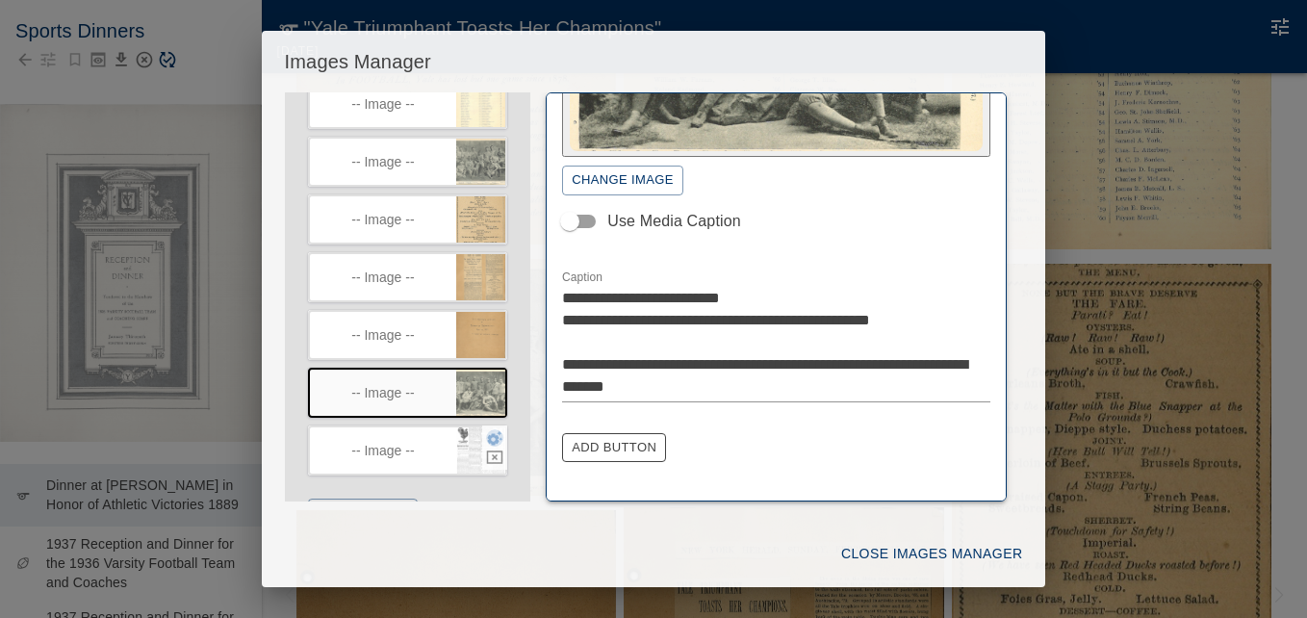
click at [488, 434] on icon "button" at bounding box center [495, 438] width 15 height 14
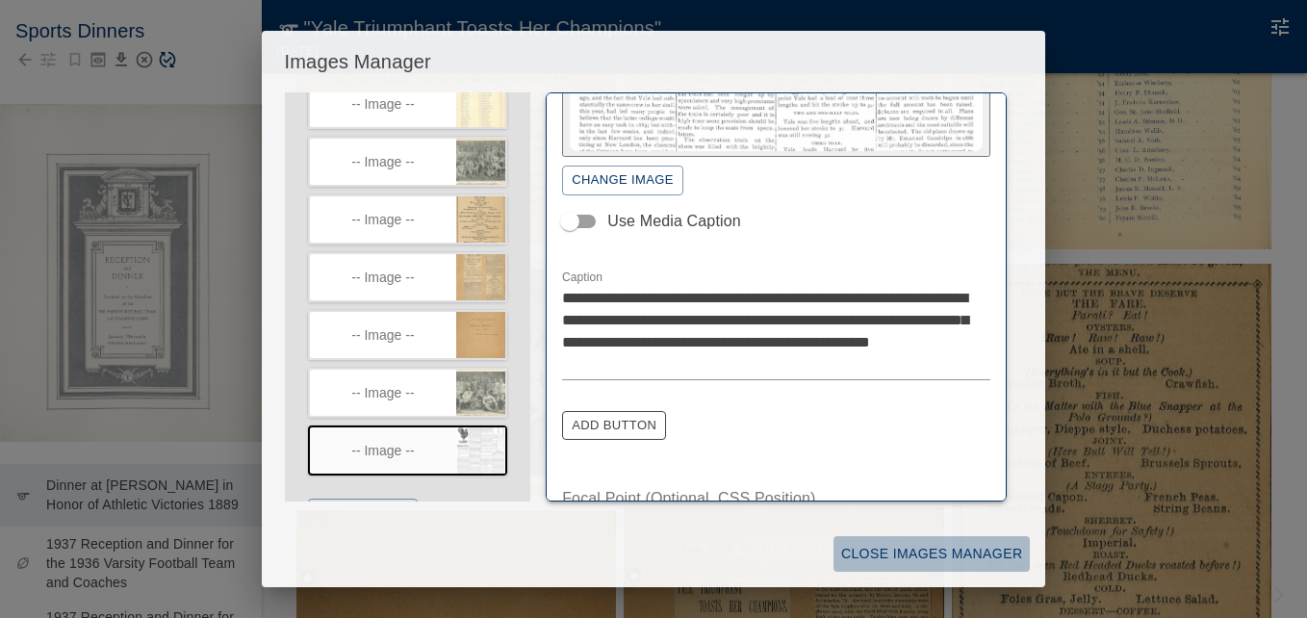
click at [911, 551] on button "Close Images Manager" at bounding box center [931, 554] width 196 height 36
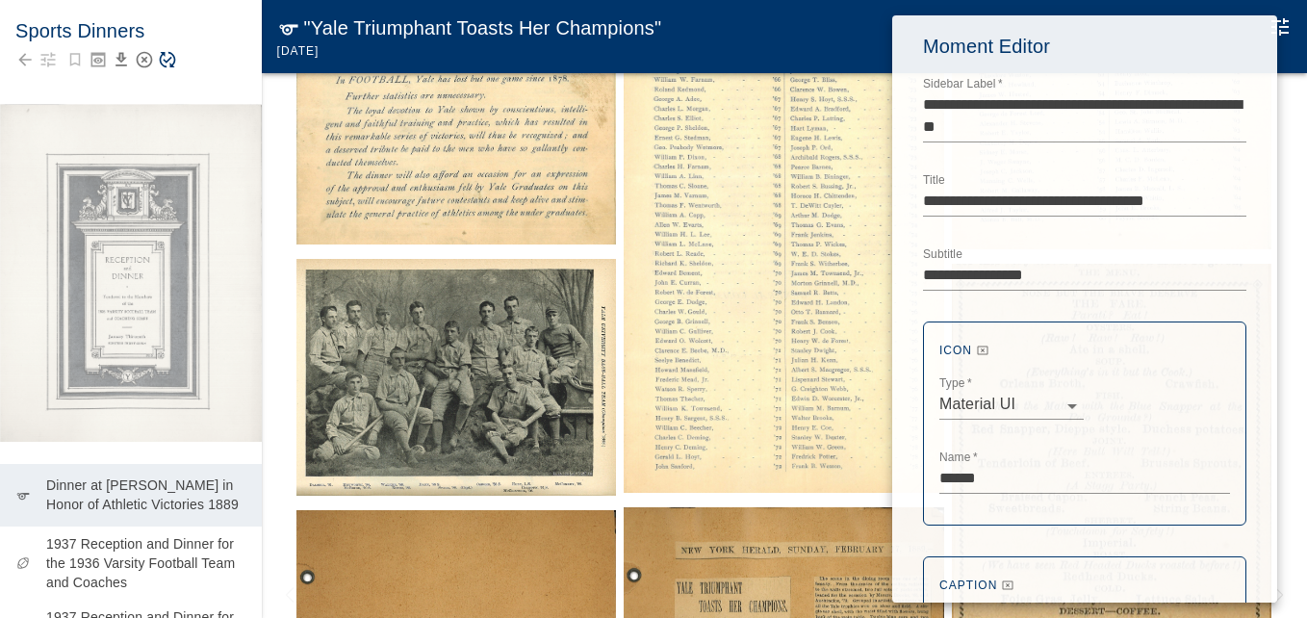
click at [166, 60] on div at bounding box center [653, 309] width 1307 height 618
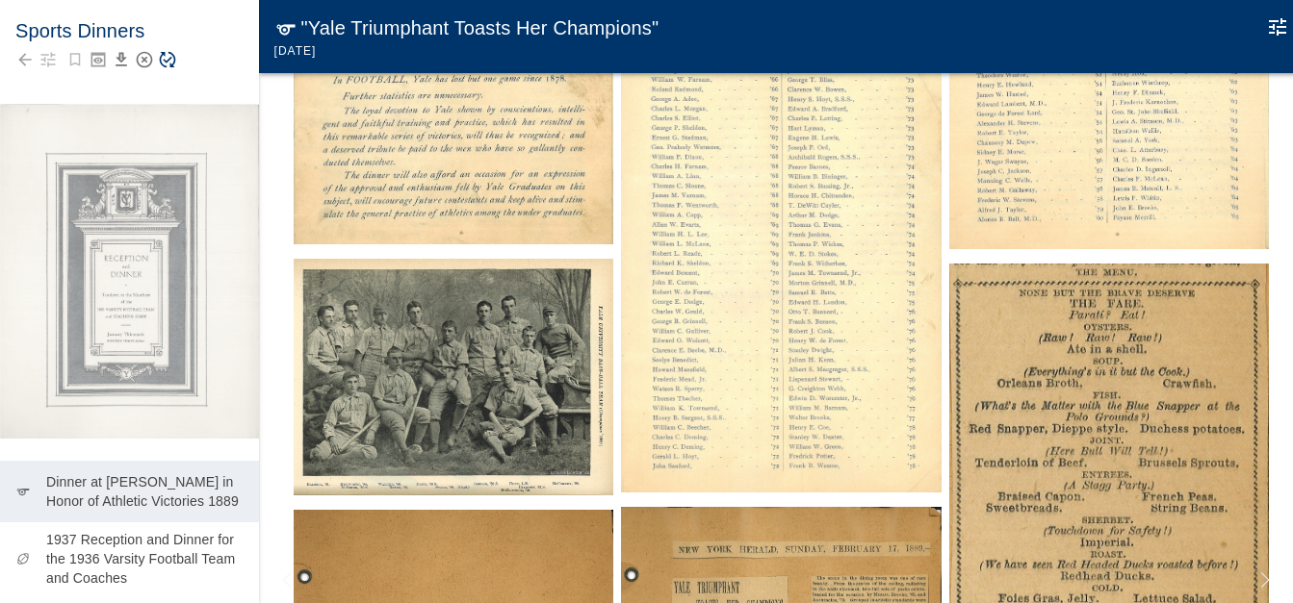
click at [165, 57] on icon "Save Story" at bounding box center [167, 59] width 19 height 19
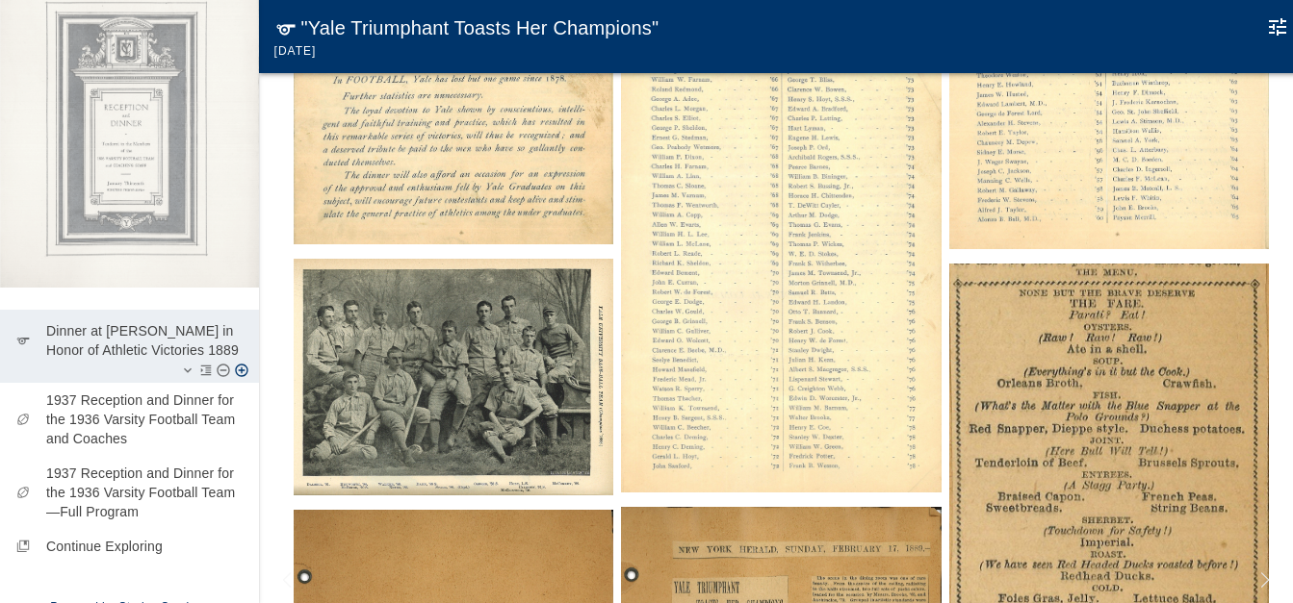
scroll to position [163, 0]
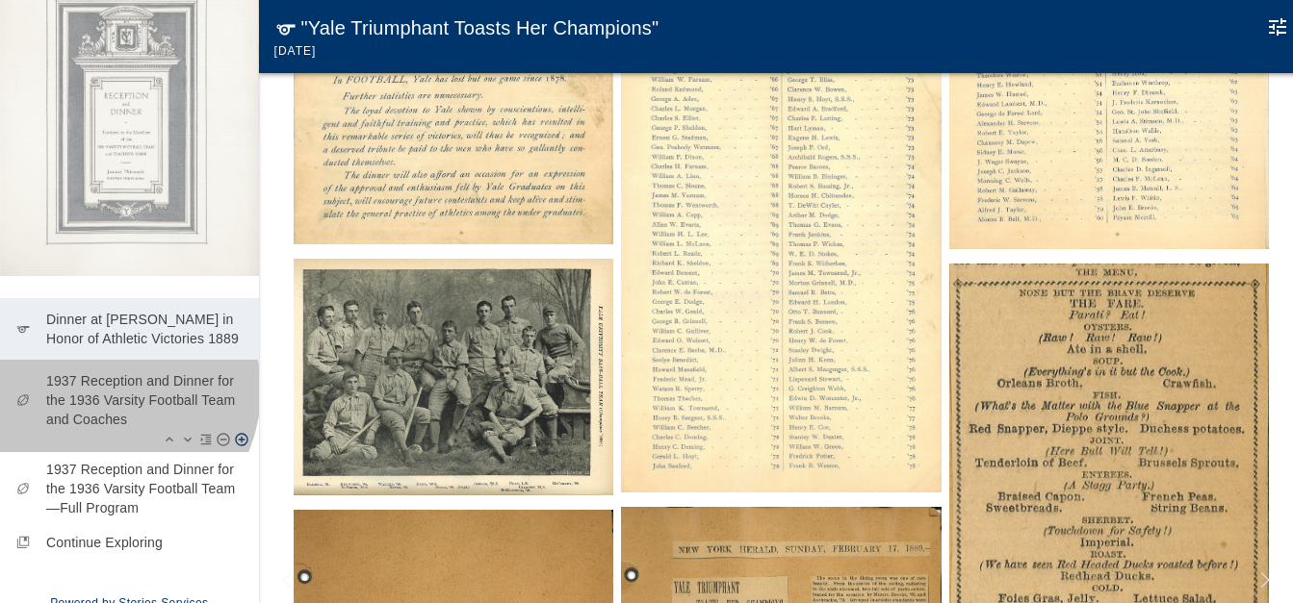
click at [100, 395] on p "1937 Reception and Dinner for the 1936 Varsity Football Team and Coaches" at bounding box center [144, 400] width 197 height 58
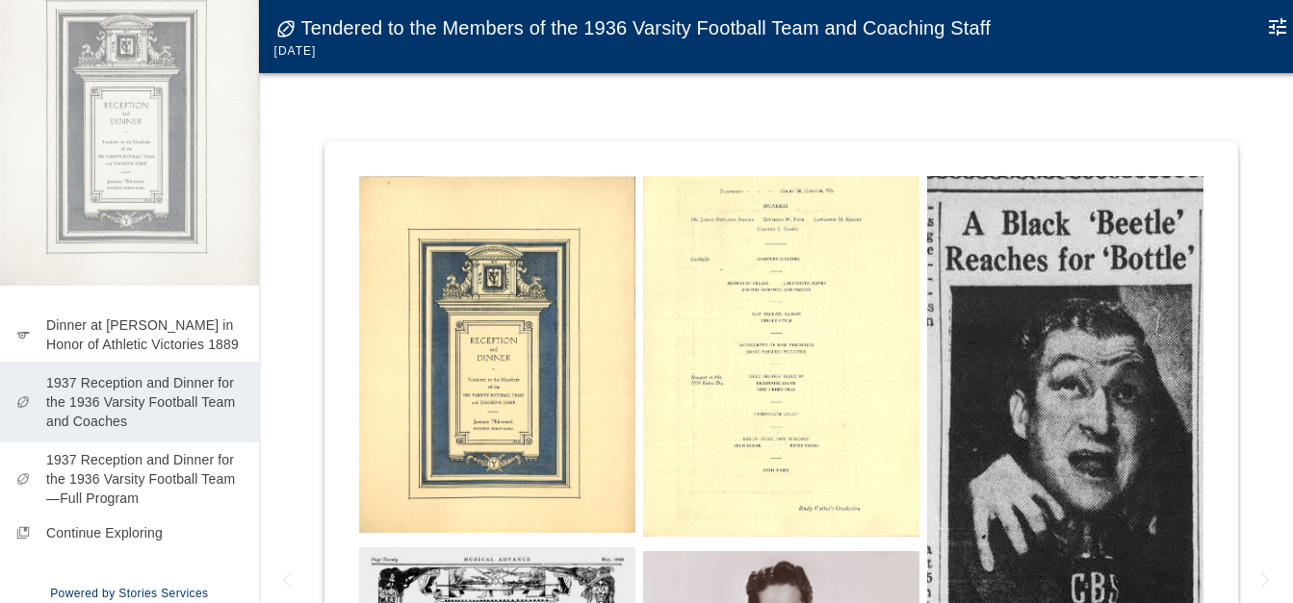
scroll to position [151, 0]
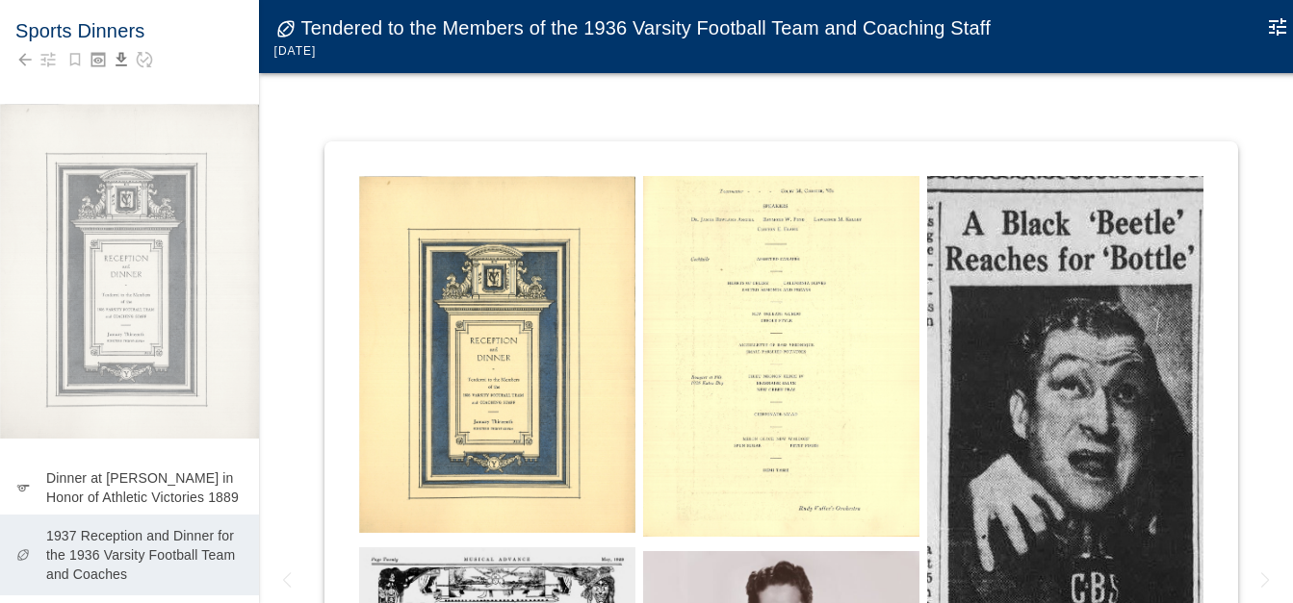
click at [558, 268] on img at bounding box center [497, 354] width 276 height 357
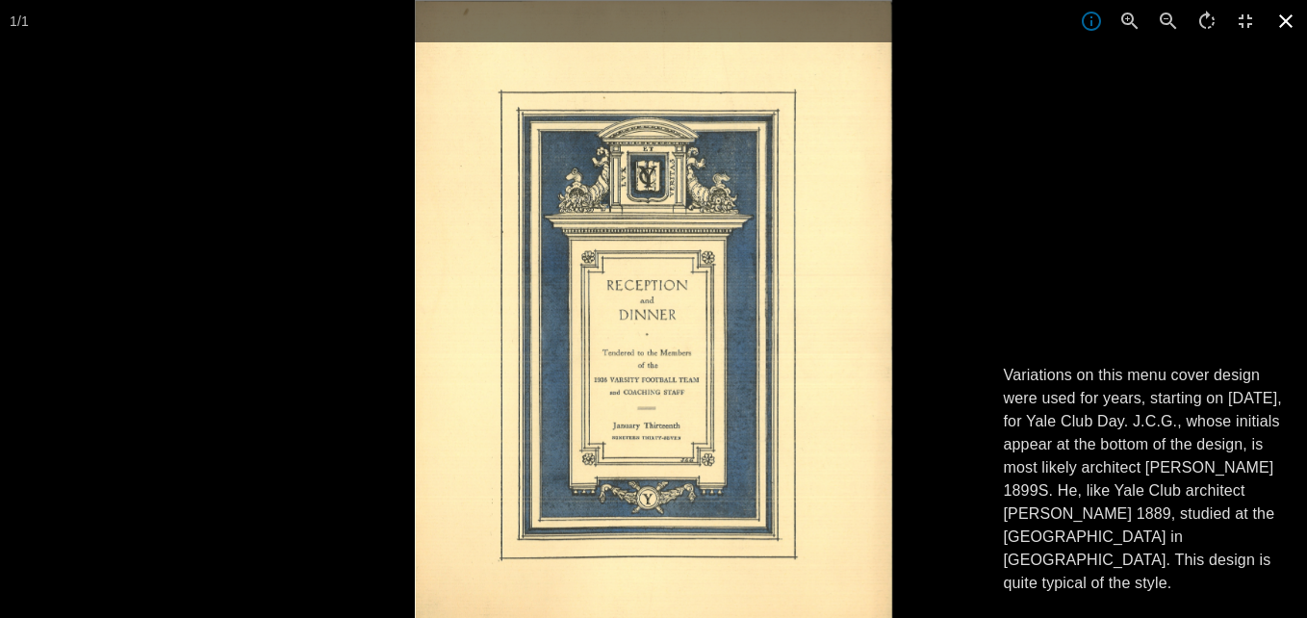
click at [1284, 21] on icon at bounding box center [1286, 21] width 42 height 42
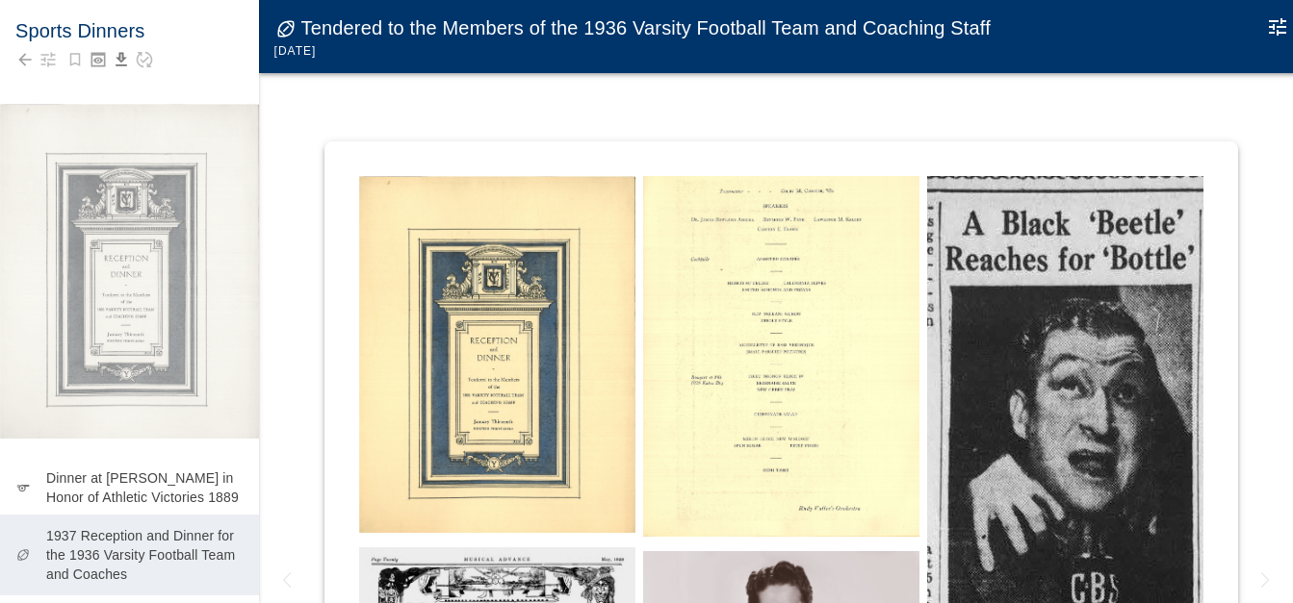
click at [755, 332] on img at bounding box center [781, 357] width 276 height 362
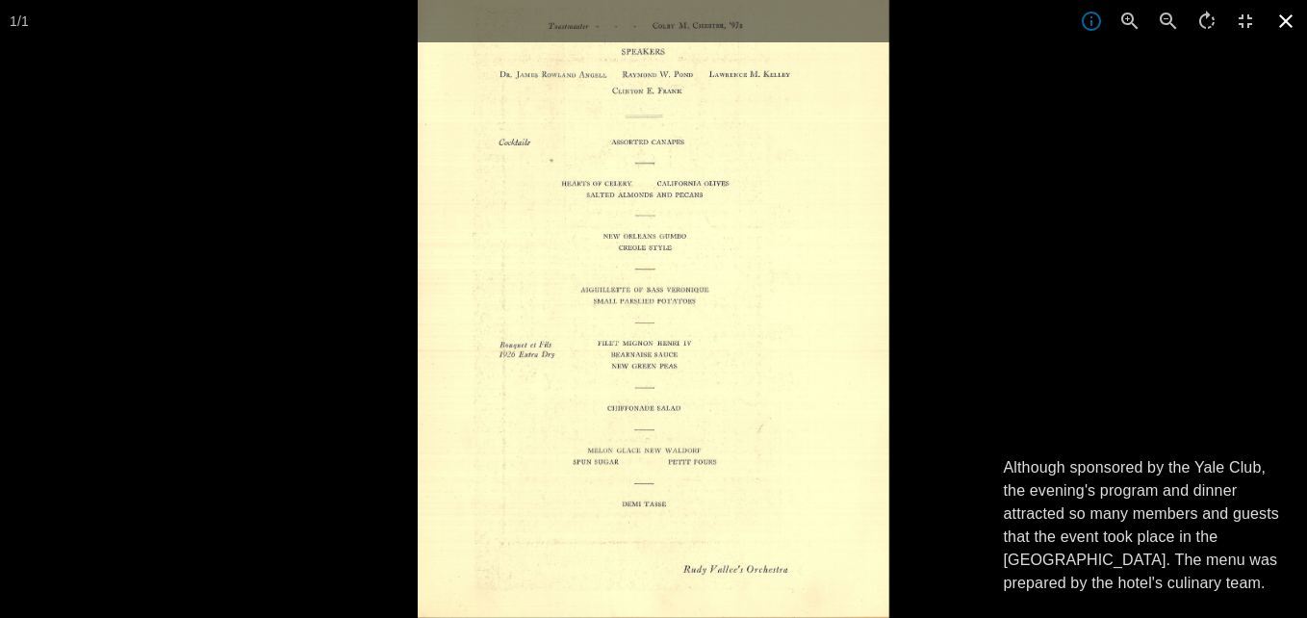
click at [1279, 20] on icon at bounding box center [1286, 21] width 42 height 42
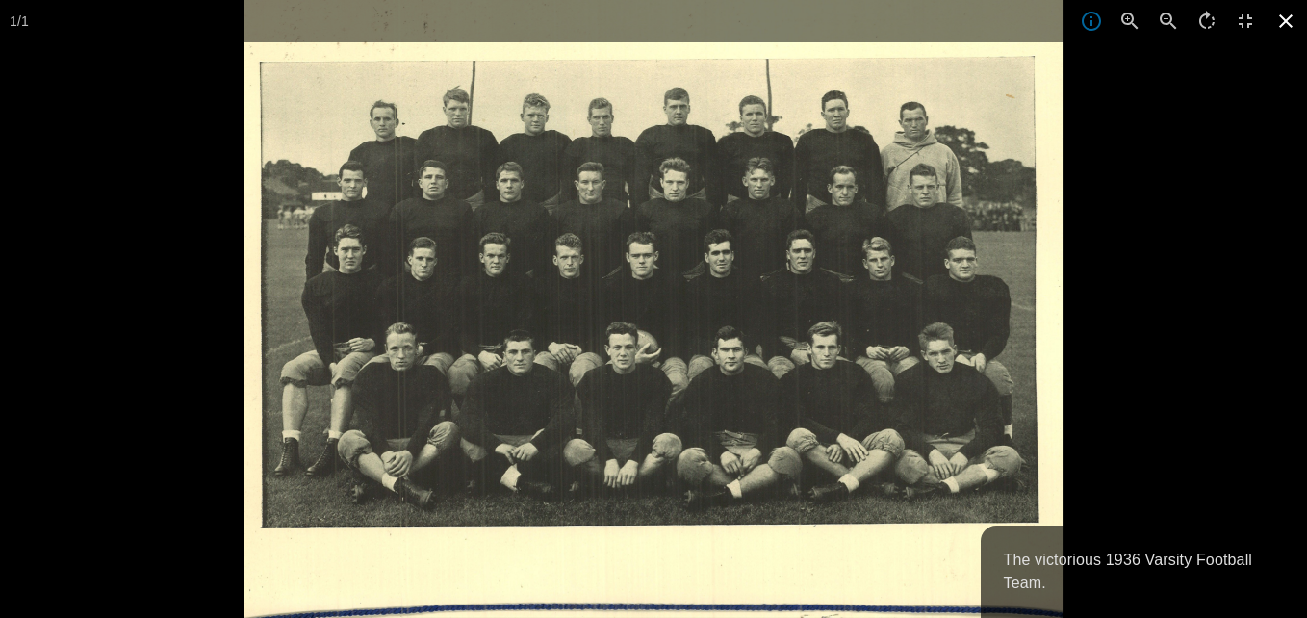
click at [1288, 20] on icon at bounding box center [1285, 20] width 13 height 13
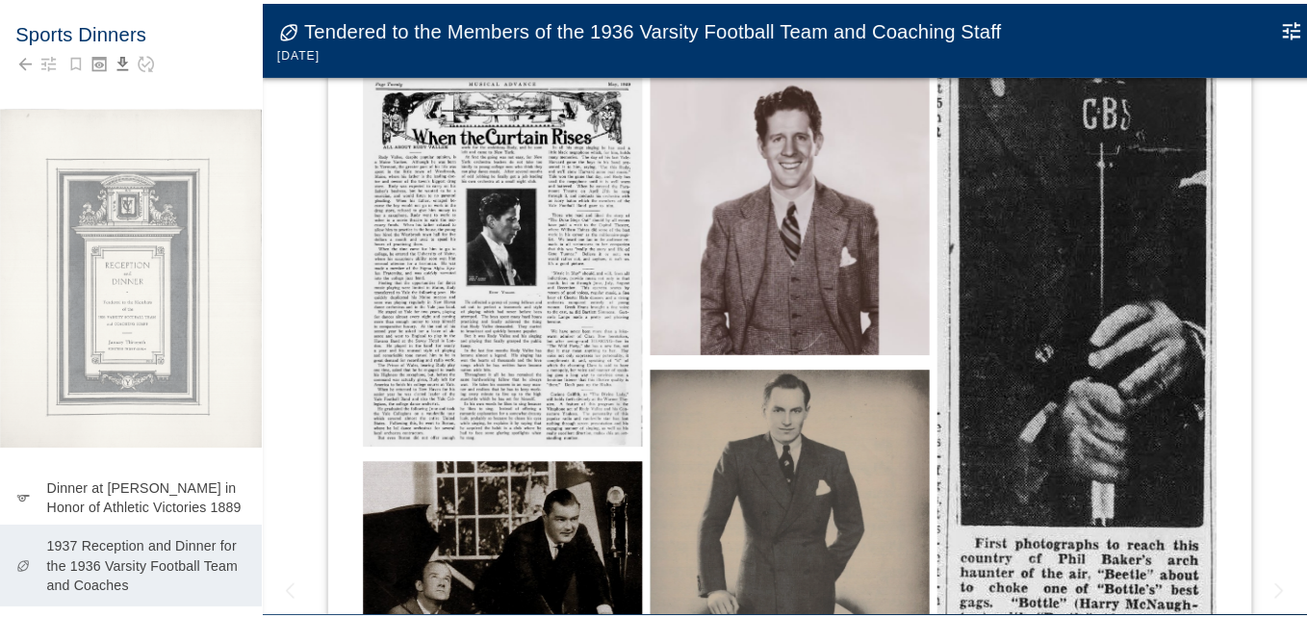
scroll to position [481, 0]
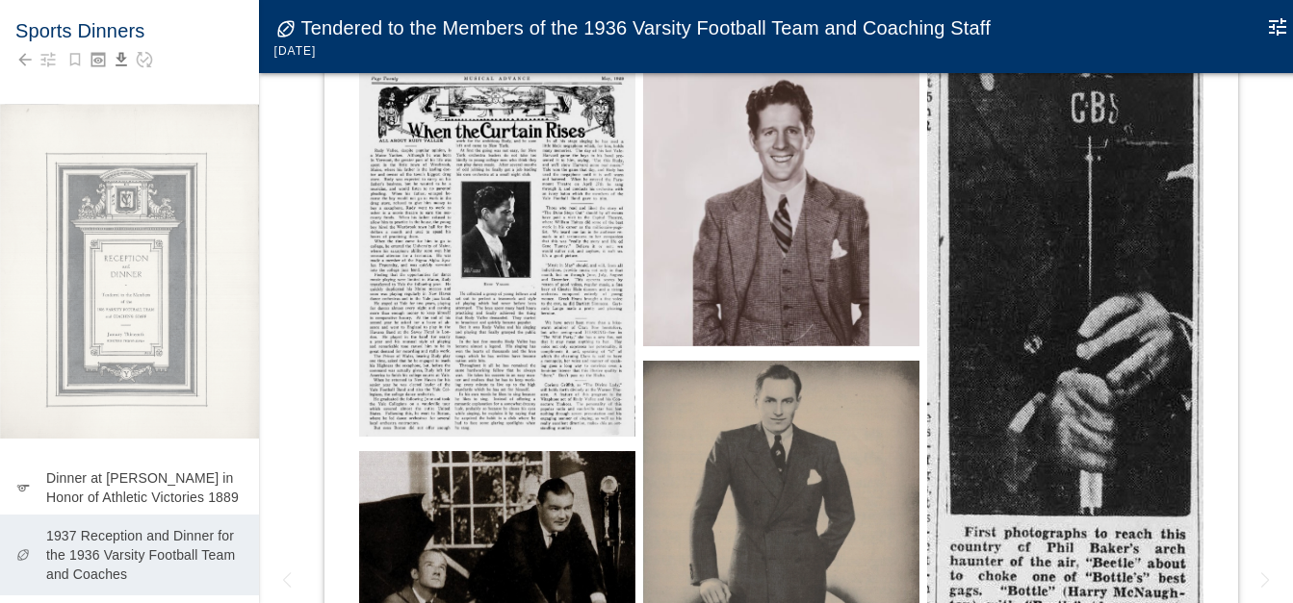
click at [517, 243] on img at bounding box center [497, 251] width 276 height 371
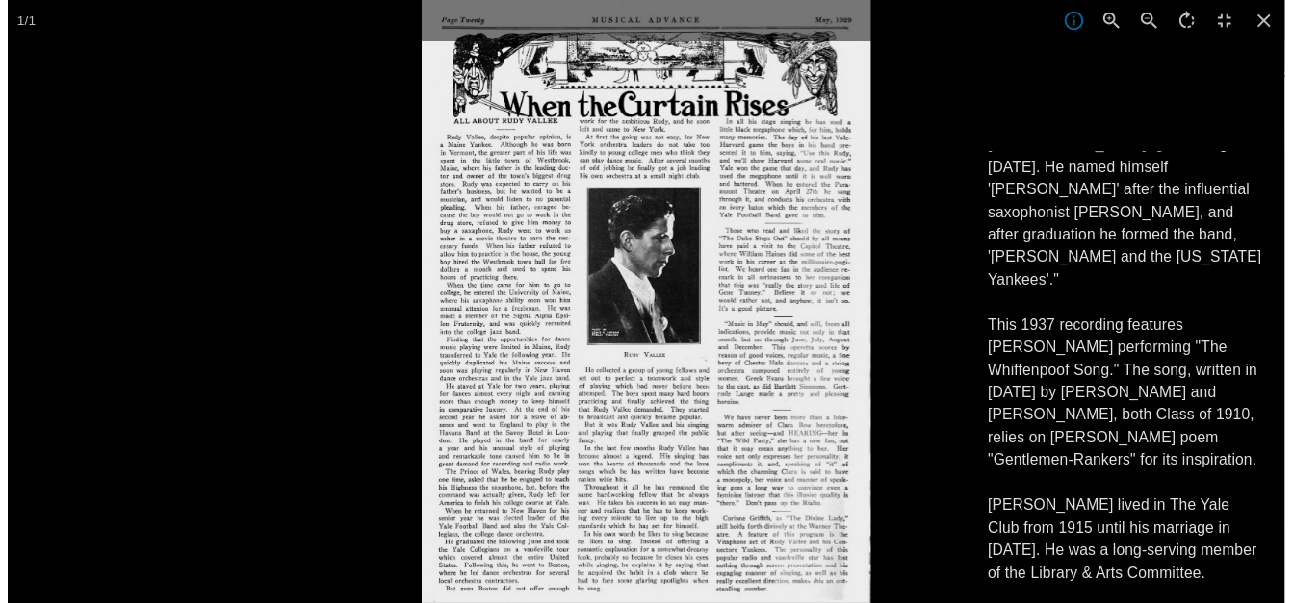
scroll to position [380, 0]
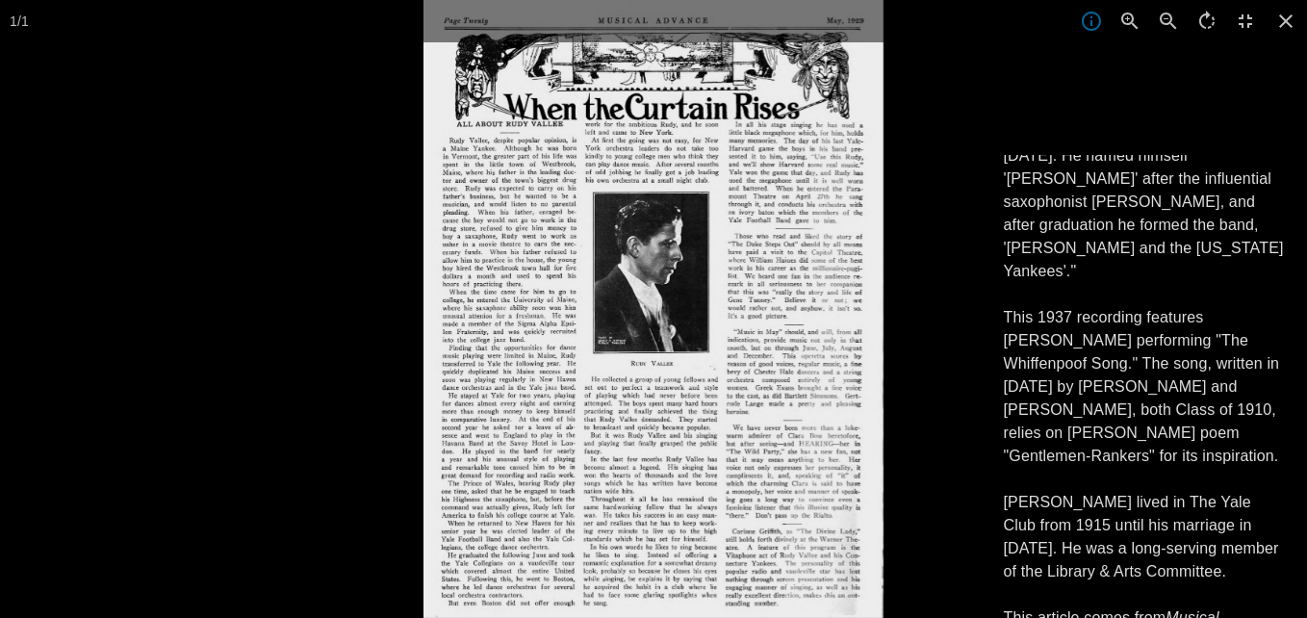
click at [1289, 19] on icon at bounding box center [1285, 20] width 13 height 13
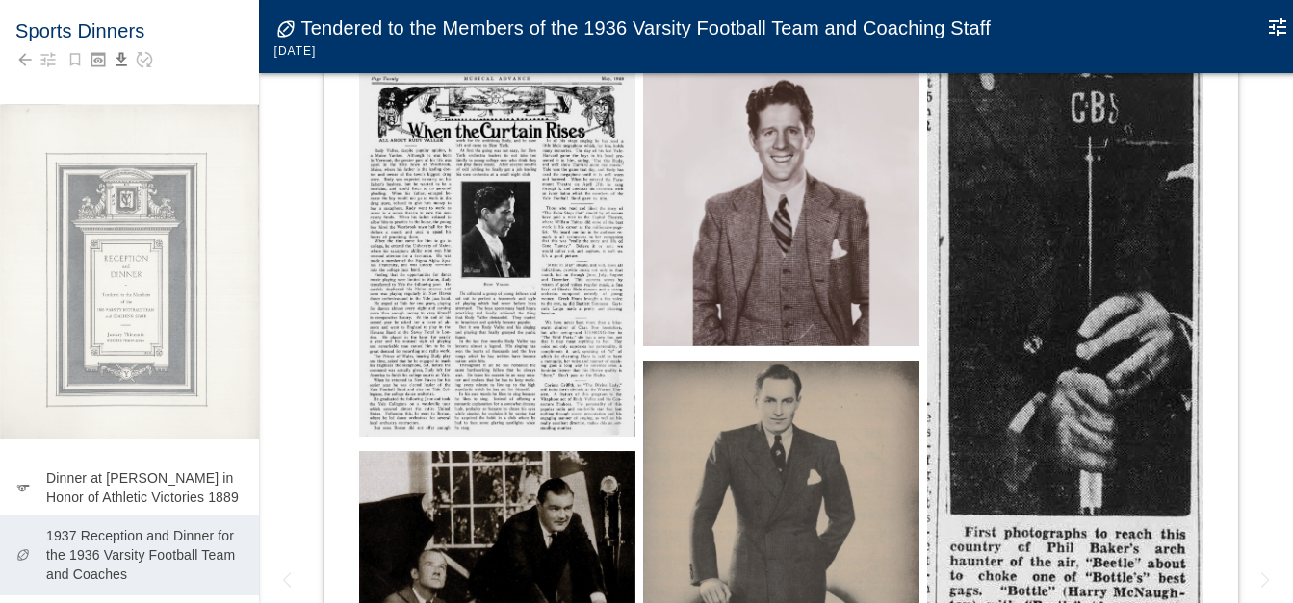
click at [789, 256] on img at bounding box center [781, 208] width 276 height 276
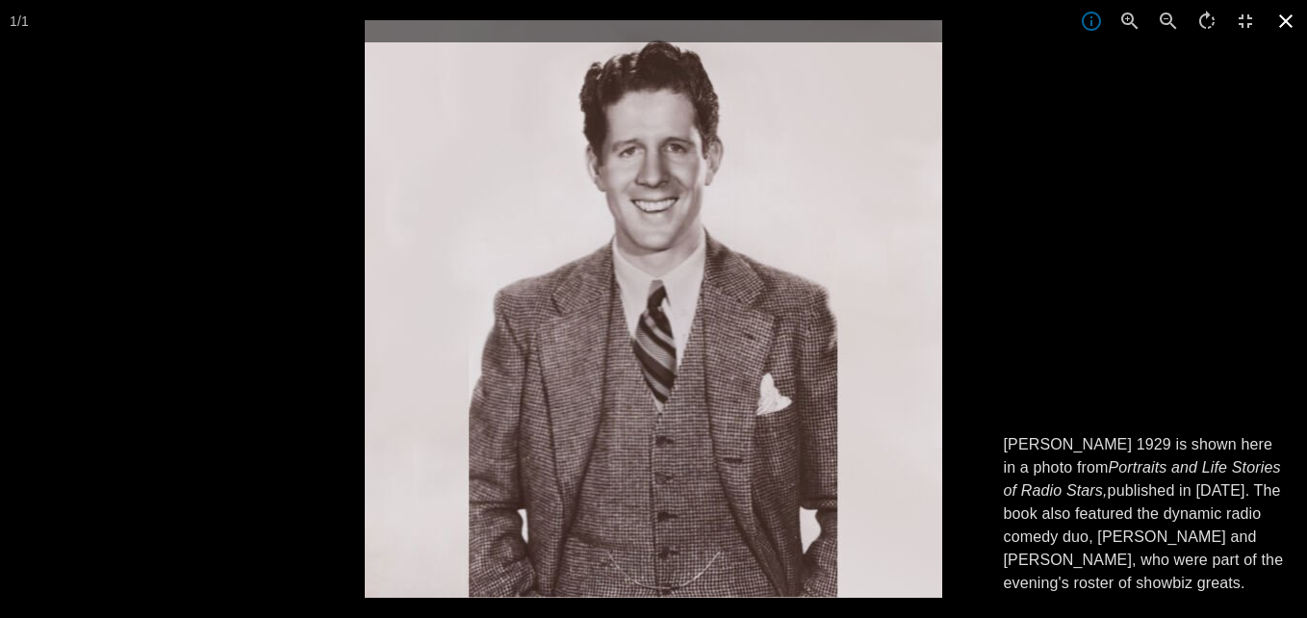
click at [1285, 16] on icon at bounding box center [1286, 21] width 42 height 42
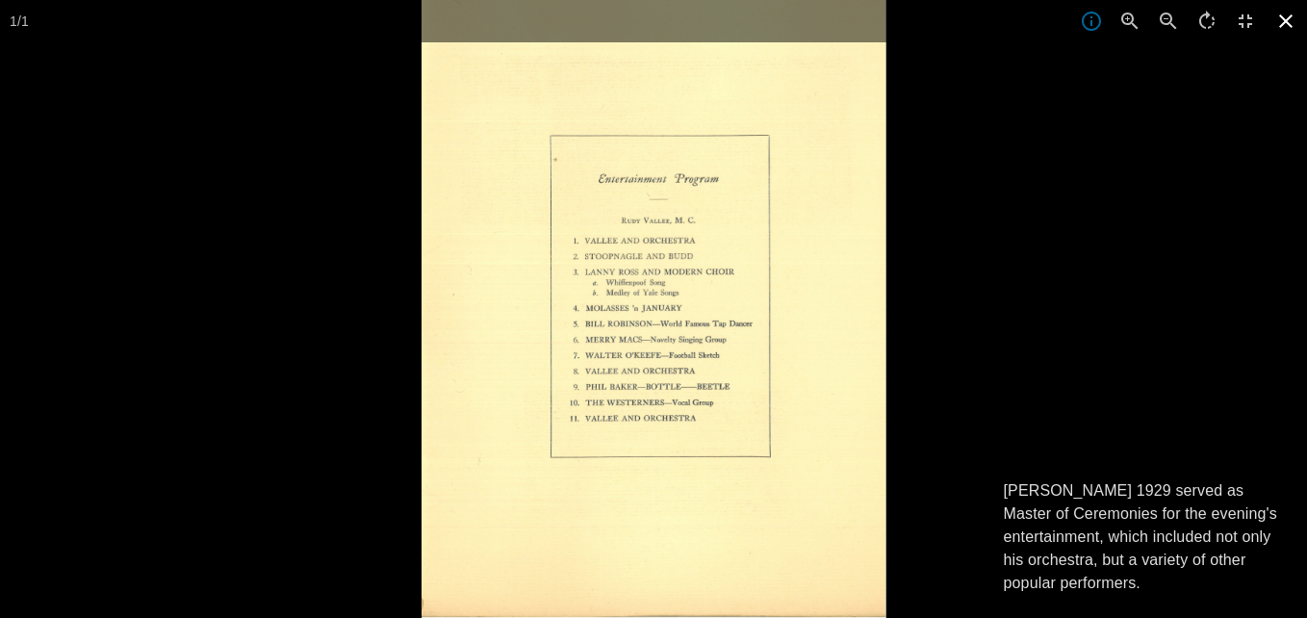
click at [1287, 17] on icon at bounding box center [1286, 21] width 42 height 42
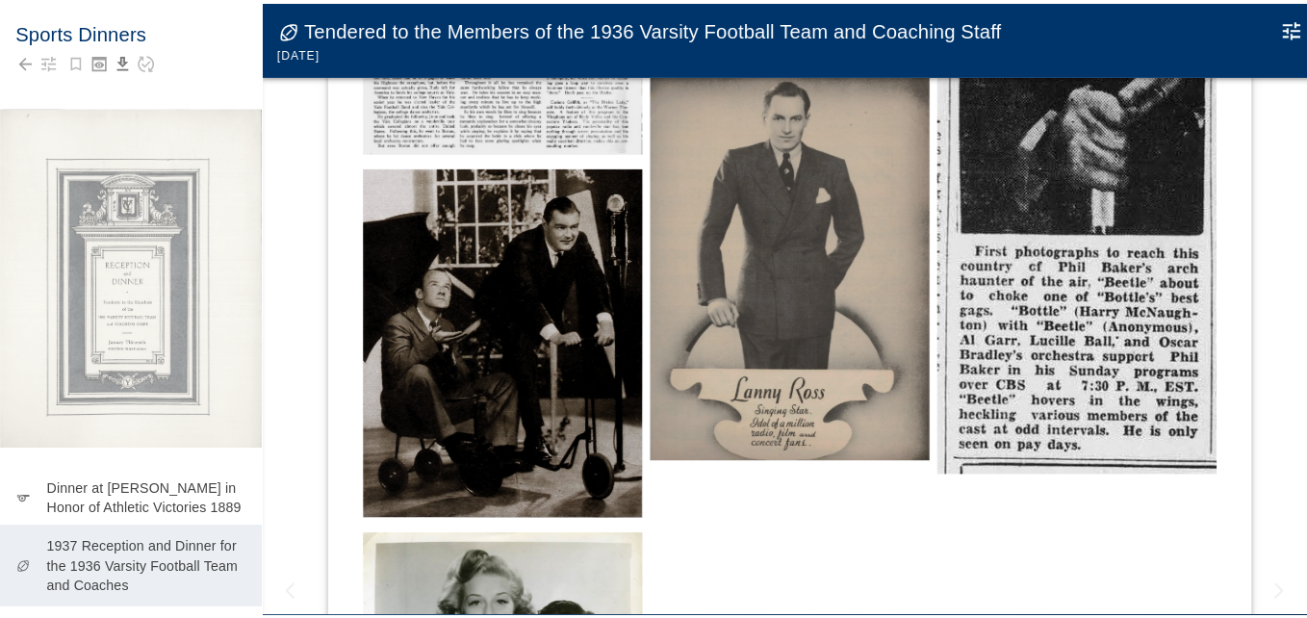
scroll to position [770, 0]
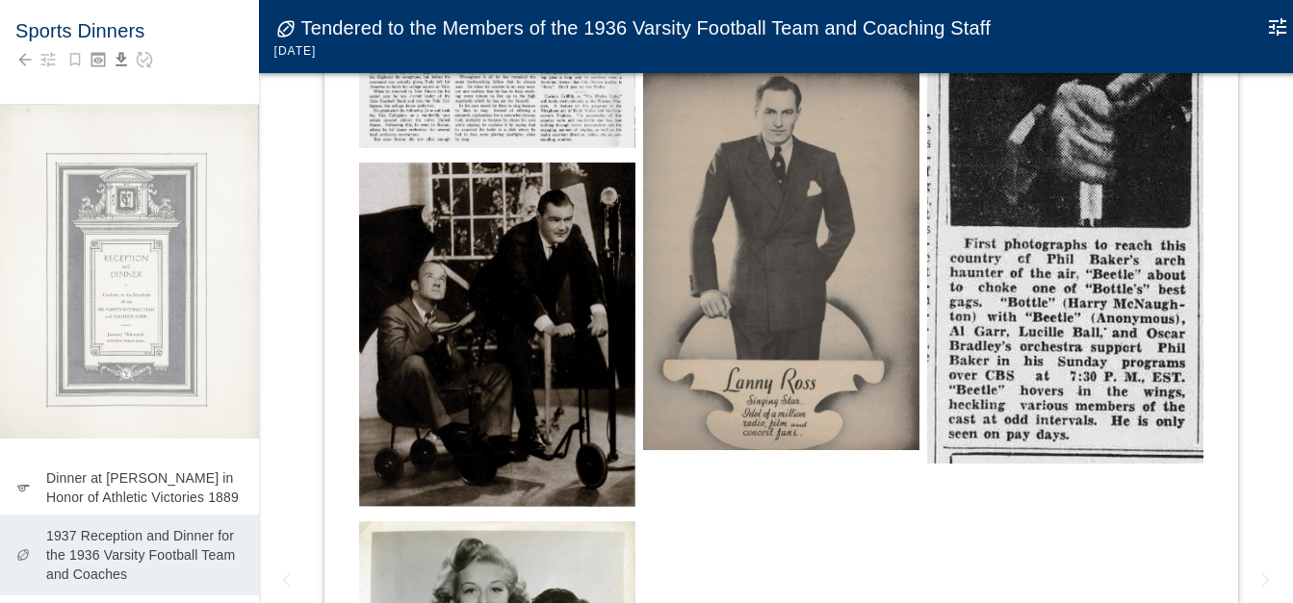
click at [557, 364] on img at bounding box center [497, 335] width 276 height 345
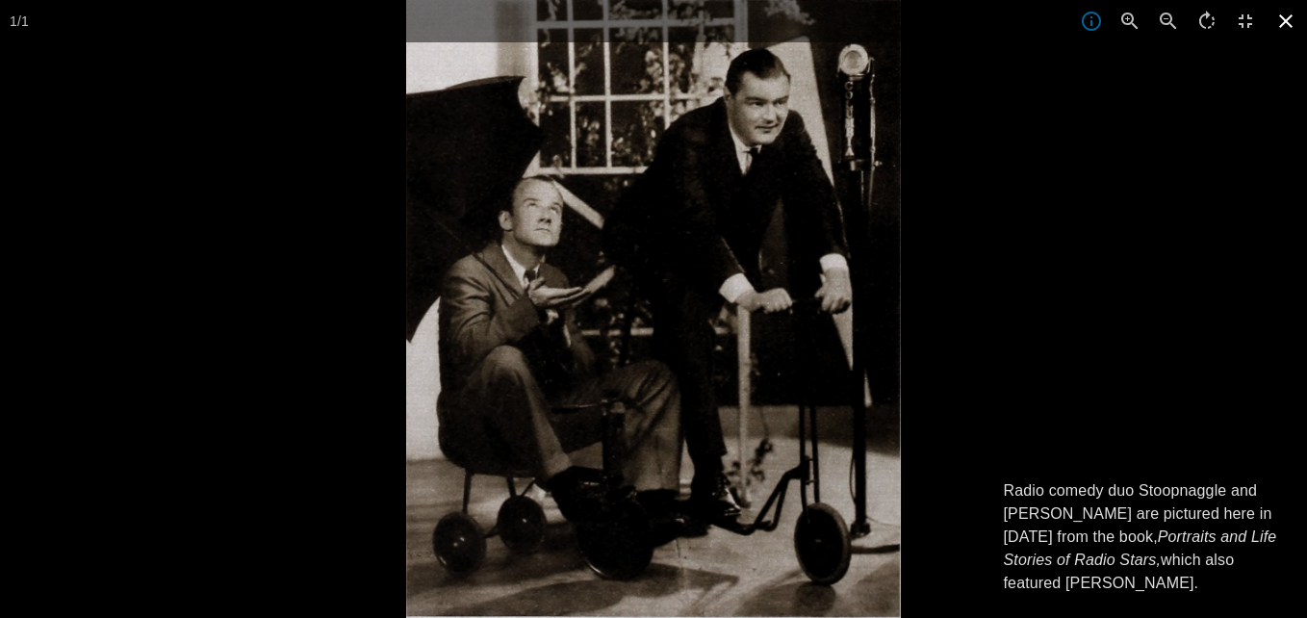
click at [1286, 14] on icon at bounding box center [1286, 21] width 42 height 42
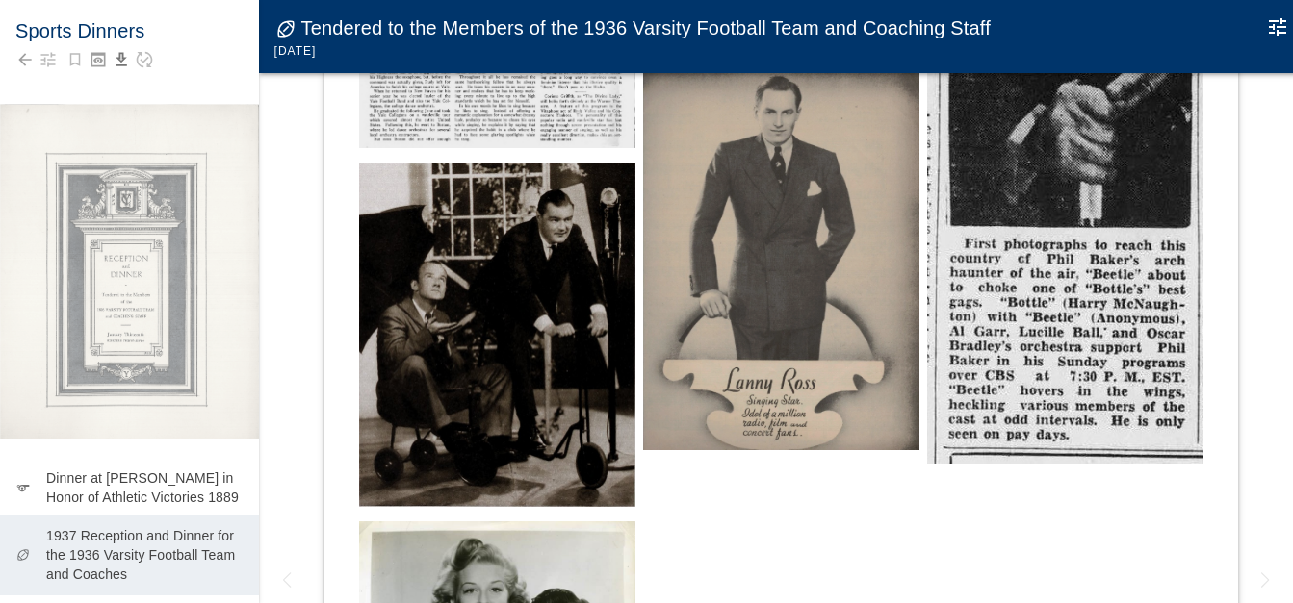
click at [778, 294] on img at bounding box center [781, 261] width 276 height 378
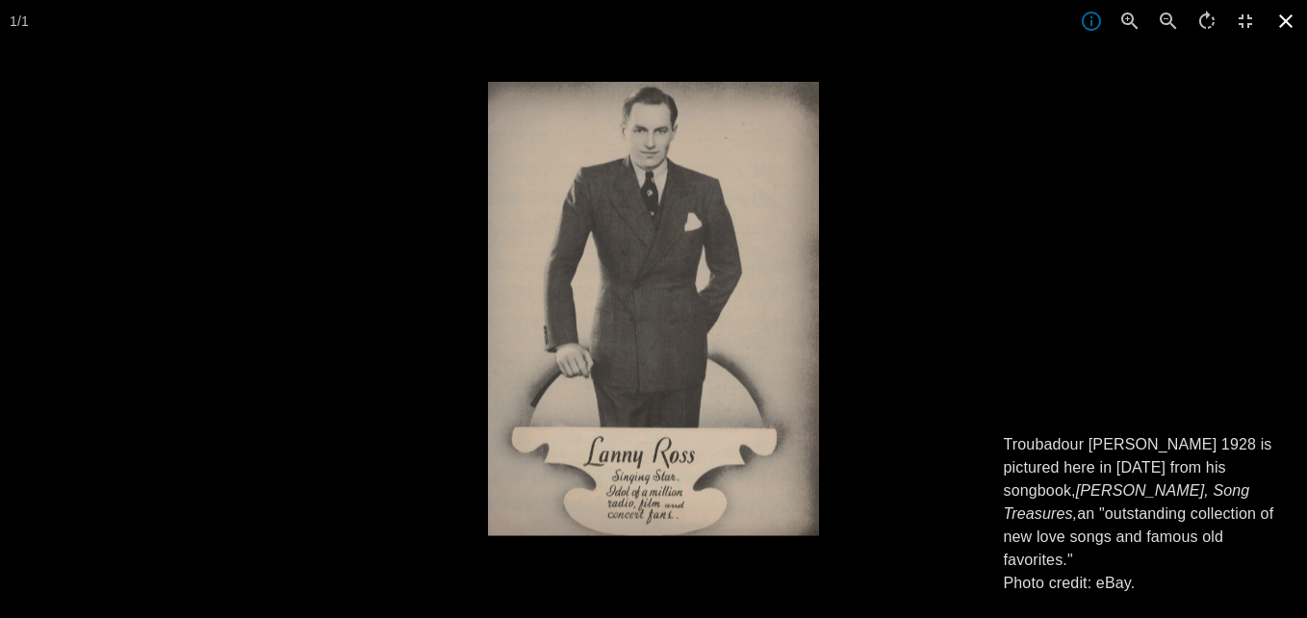
click at [1290, 22] on icon at bounding box center [1286, 21] width 42 height 42
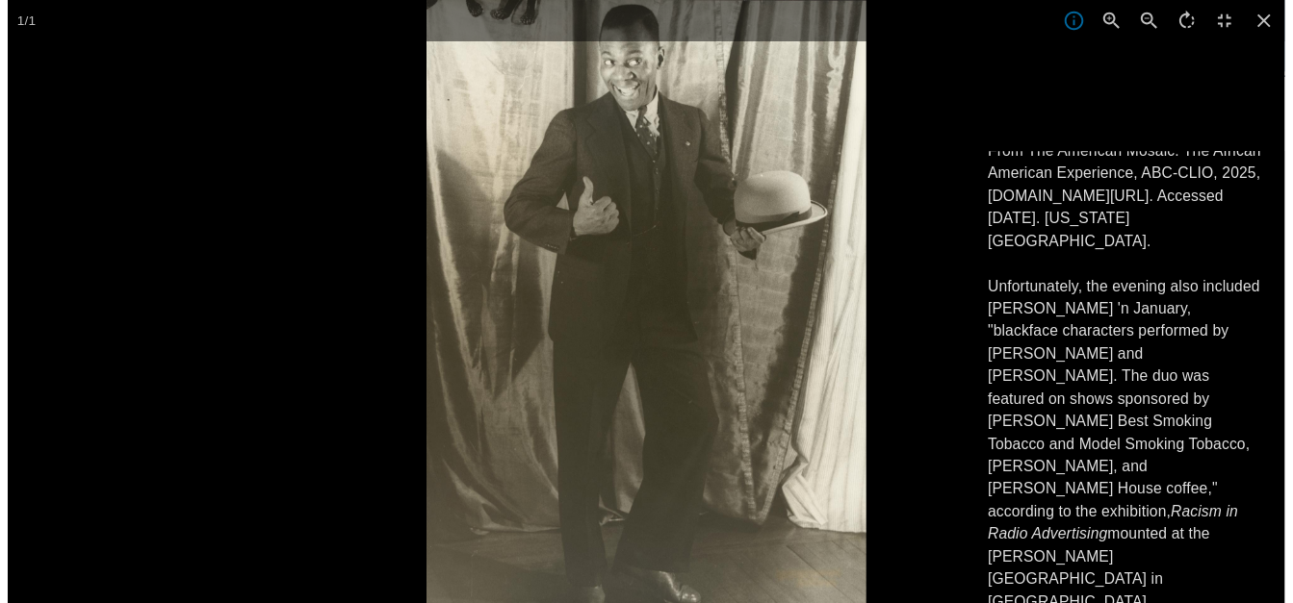
scroll to position [357, 0]
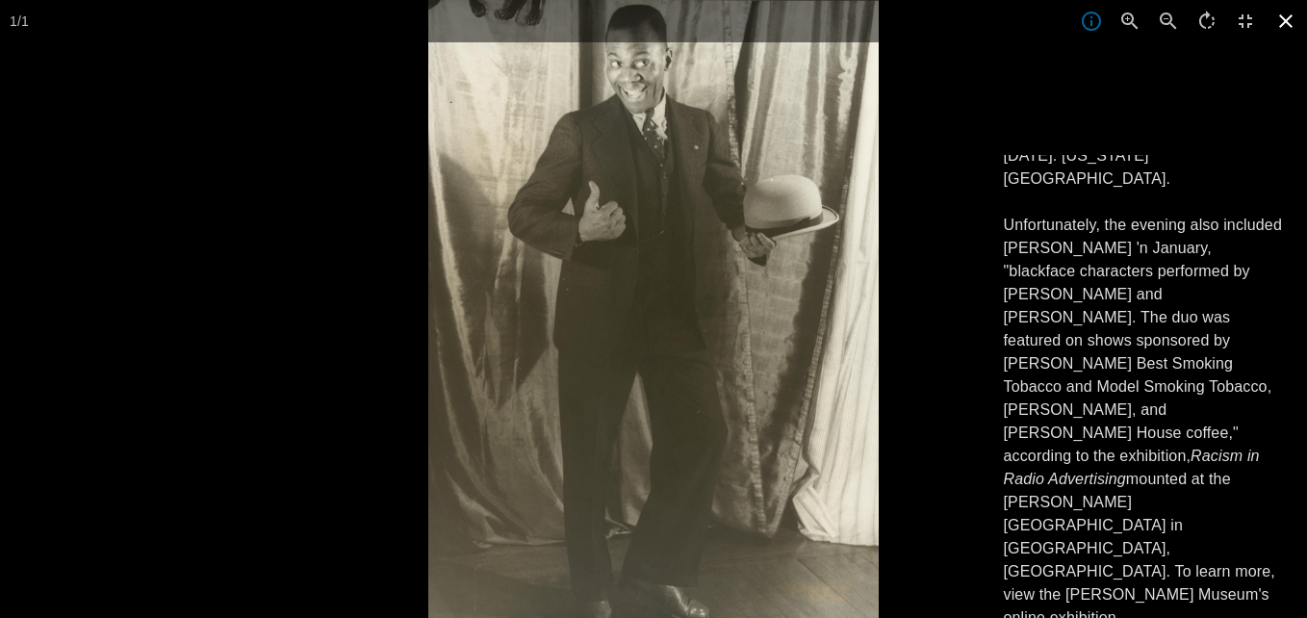
click at [1290, 24] on icon at bounding box center [1285, 20] width 13 height 13
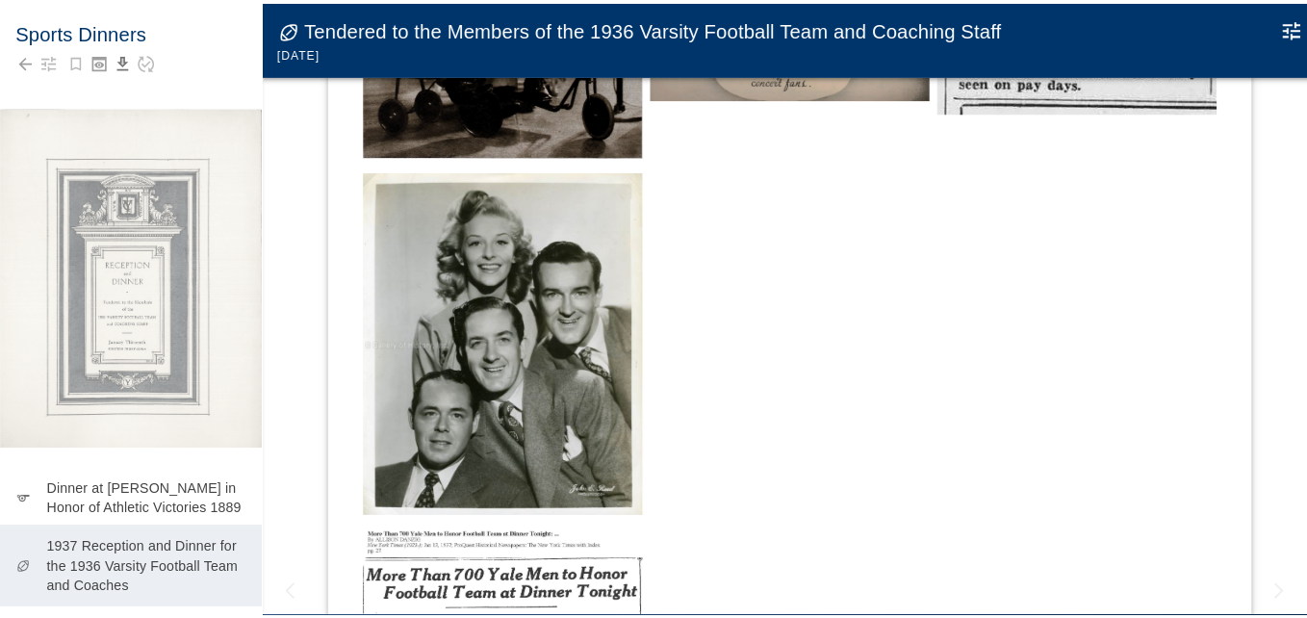
scroll to position [1251, 0]
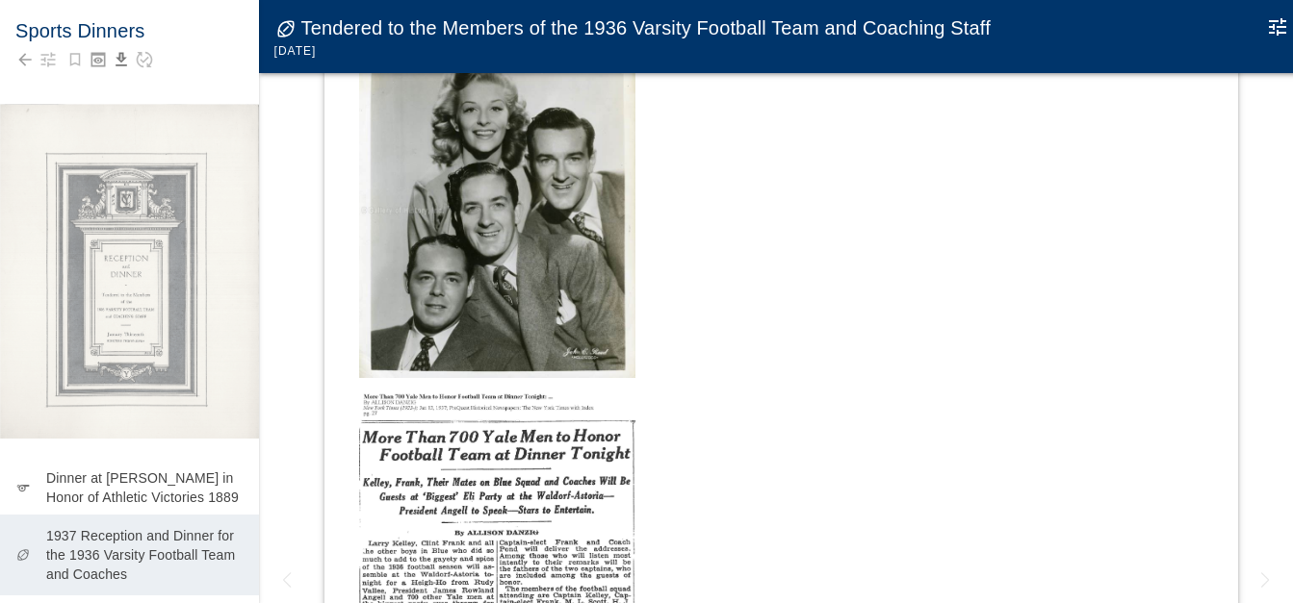
click at [514, 318] on img at bounding box center [497, 209] width 276 height 338
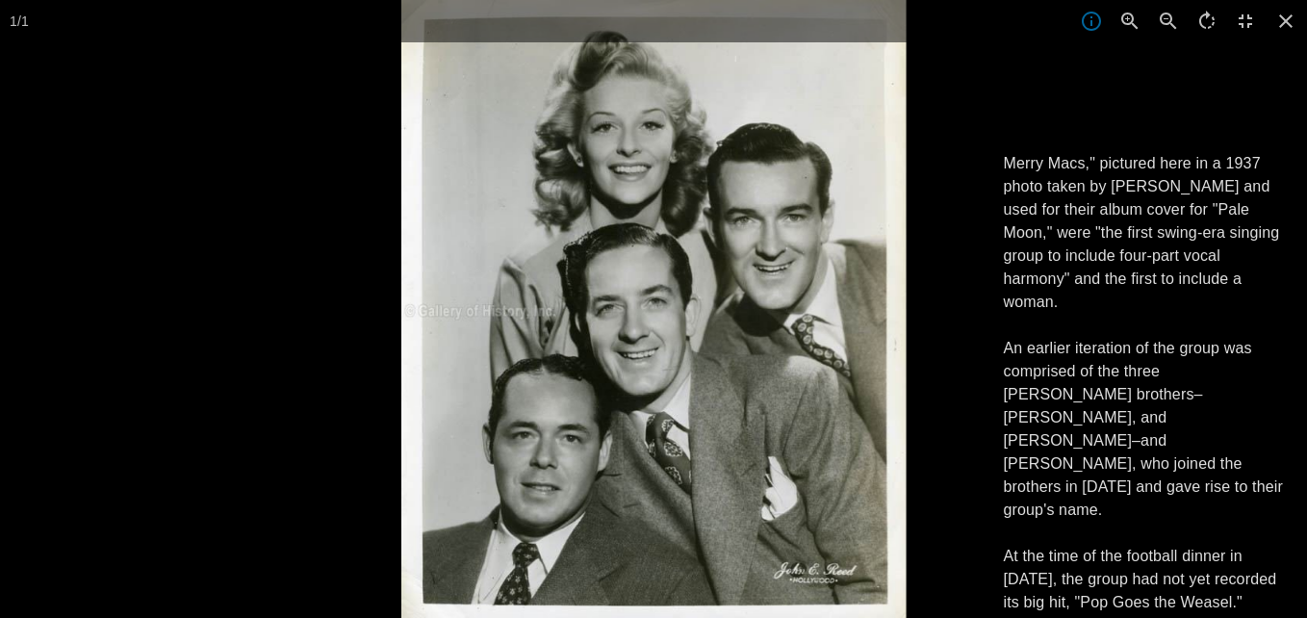
scroll to position [96, 0]
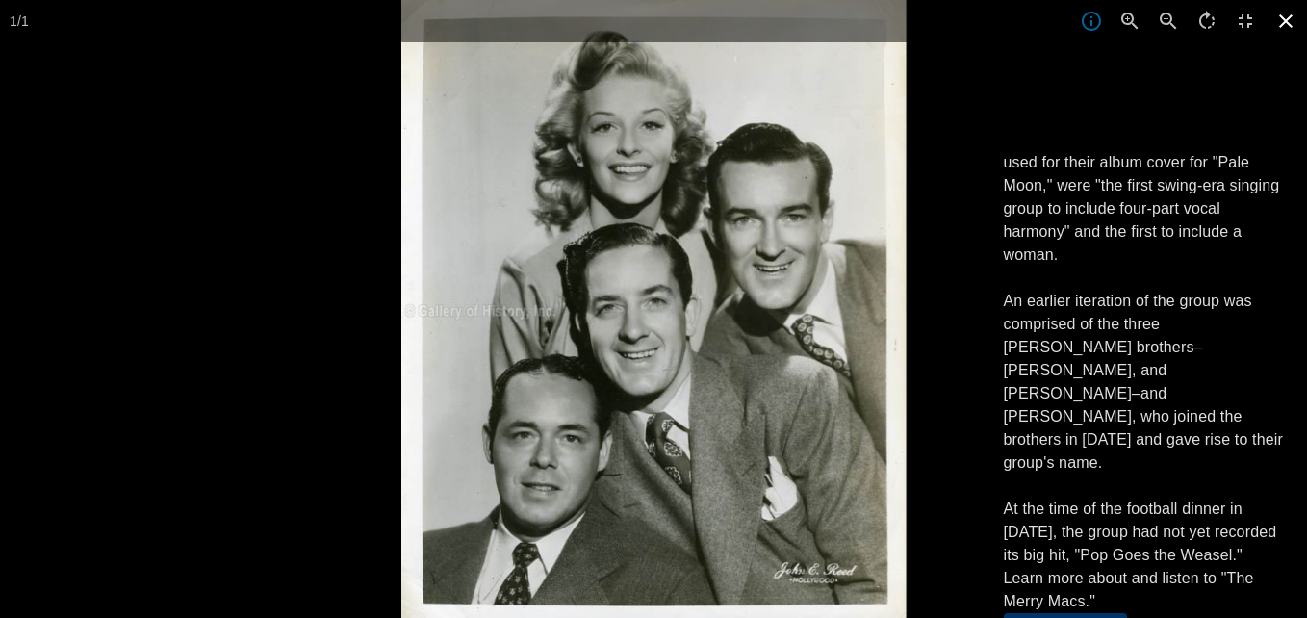
click at [1280, 19] on icon at bounding box center [1286, 21] width 42 height 42
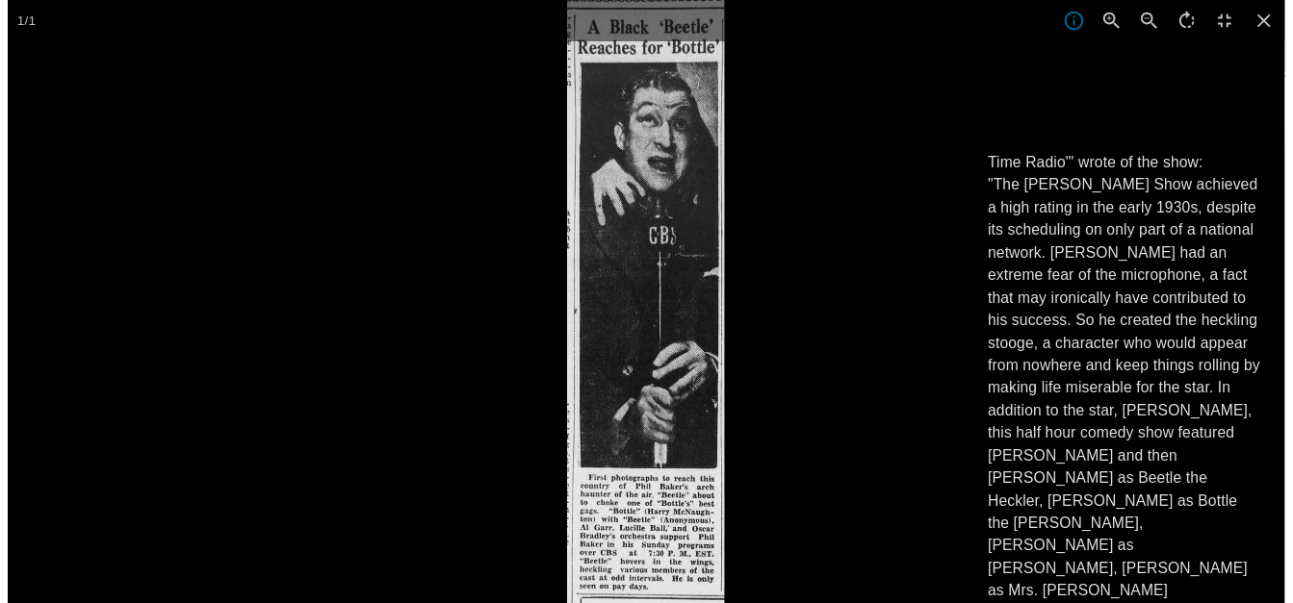
scroll to position [289, 0]
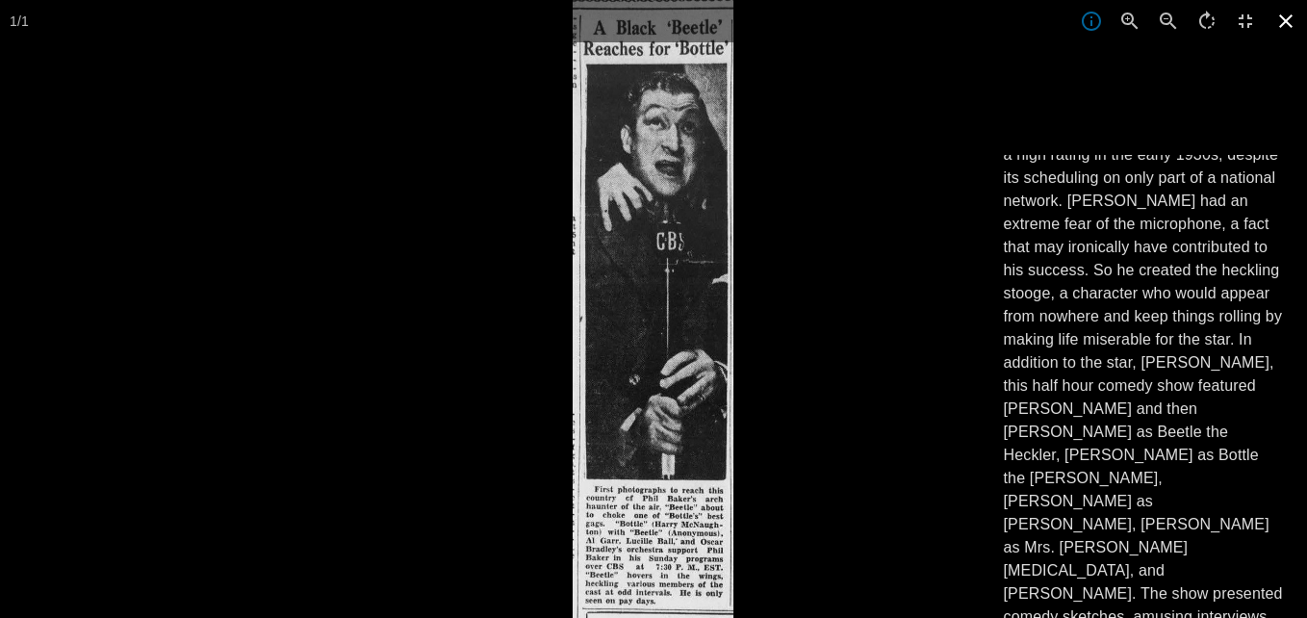
click at [1286, 19] on icon at bounding box center [1286, 21] width 42 height 42
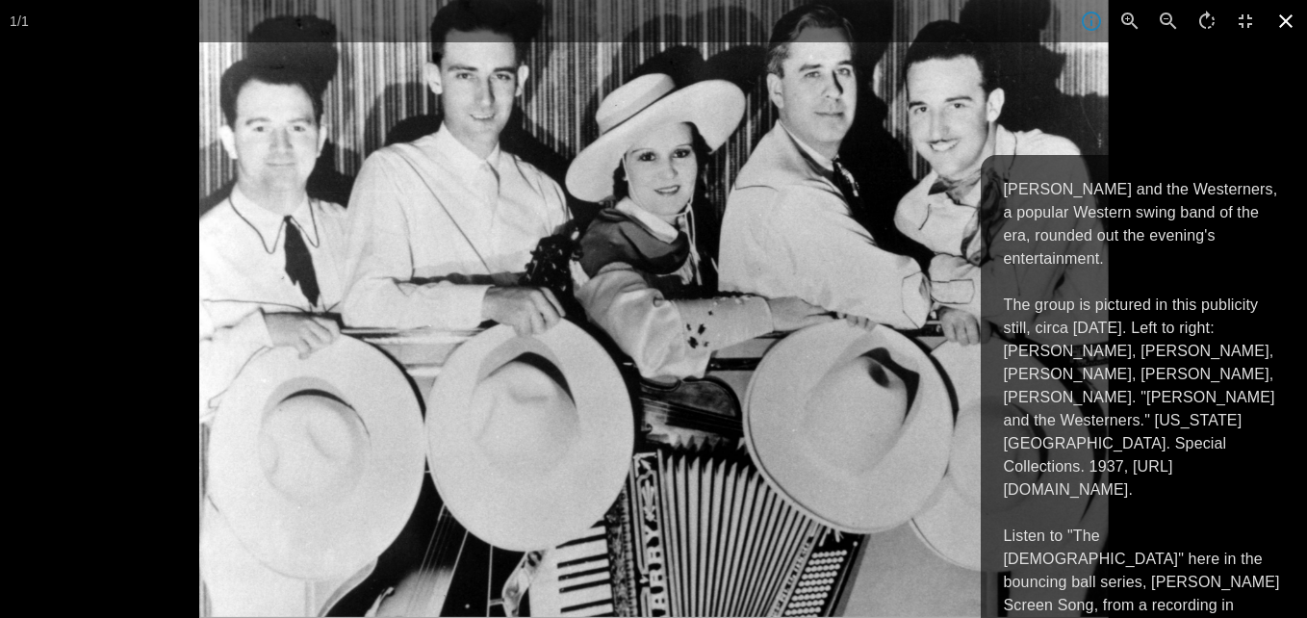
click at [1284, 24] on icon at bounding box center [1285, 20] width 13 height 13
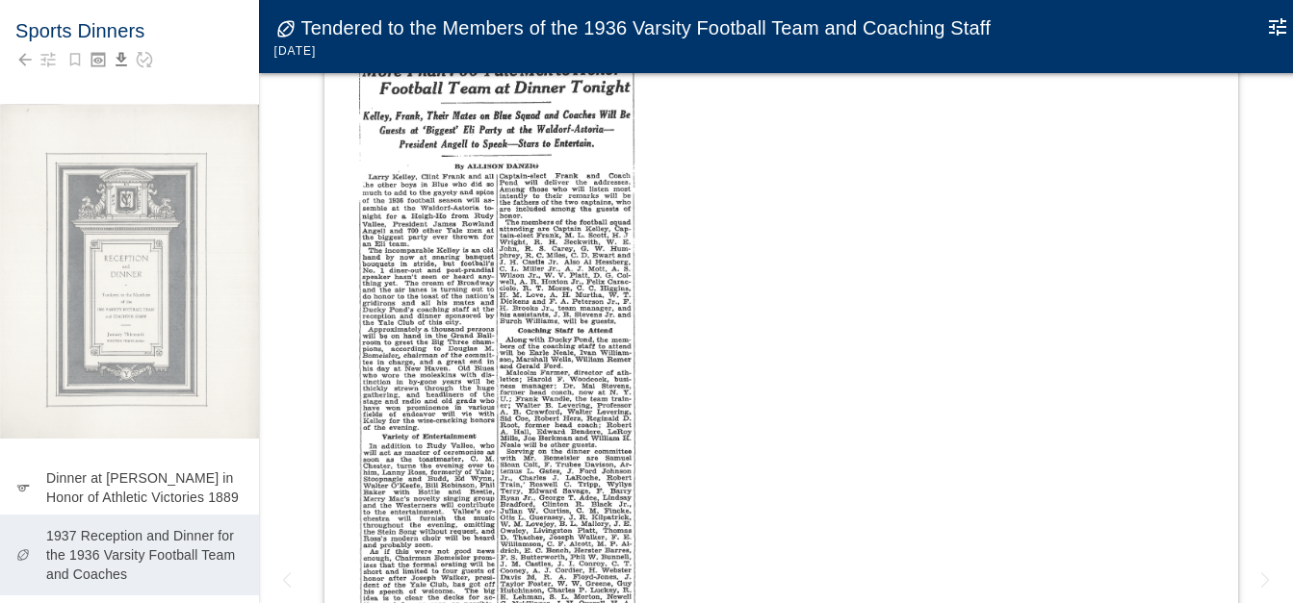
scroll to position [1636, 0]
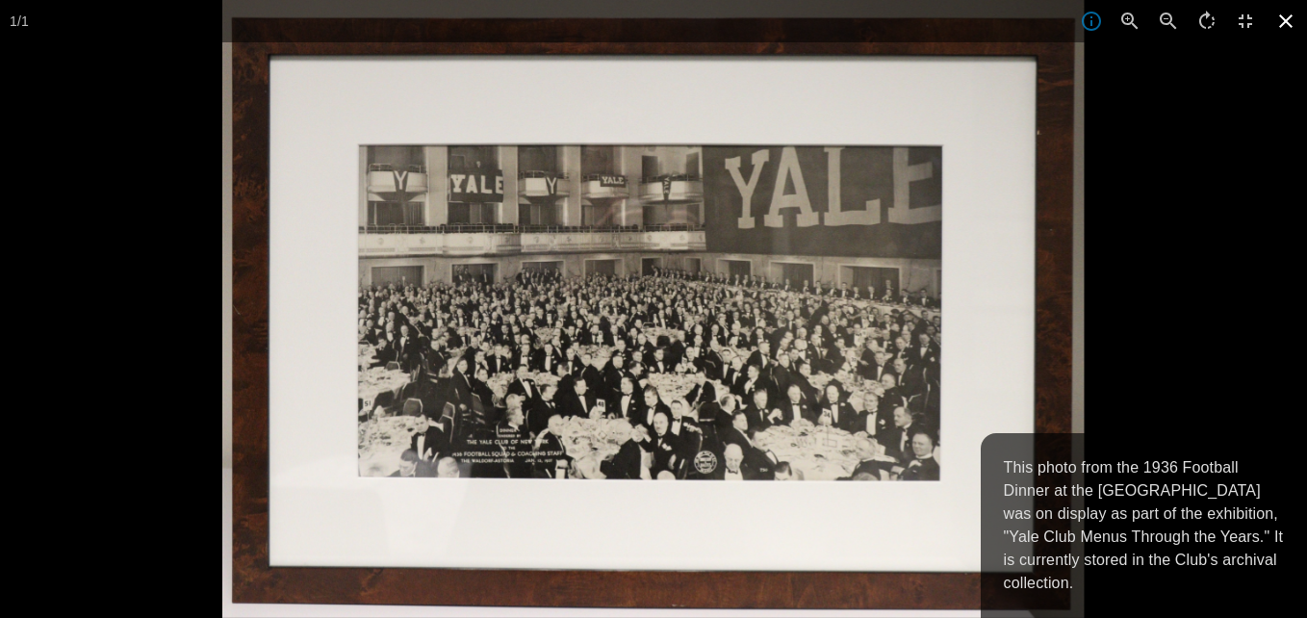
click at [1284, 25] on icon at bounding box center [1286, 21] width 42 height 42
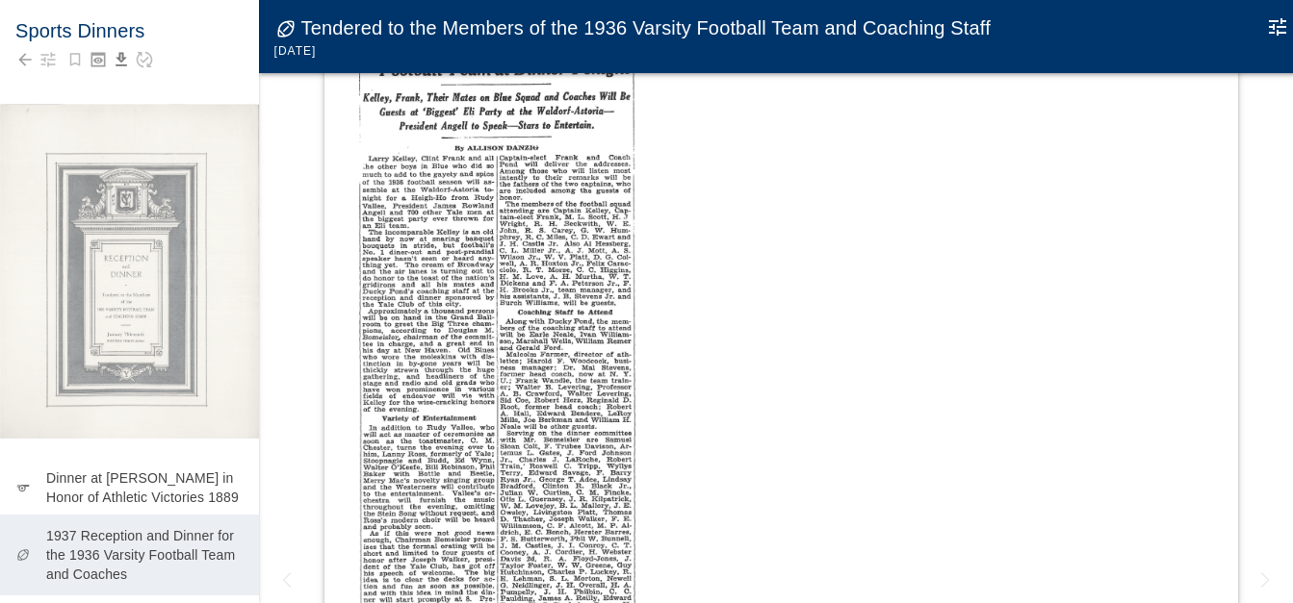
click at [476, 448] on img at bounding box center [497, 316] width 276 height 617
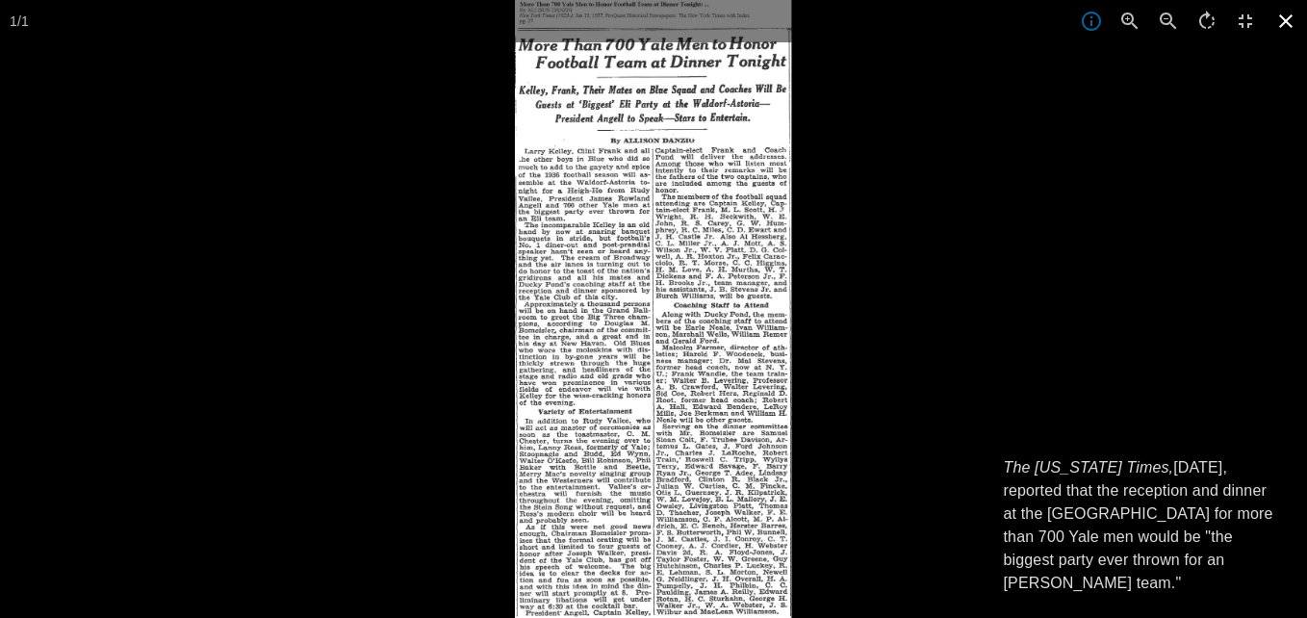
click at [1287, 28] on icon at bounding box center [1286, 21] width 42 height 42
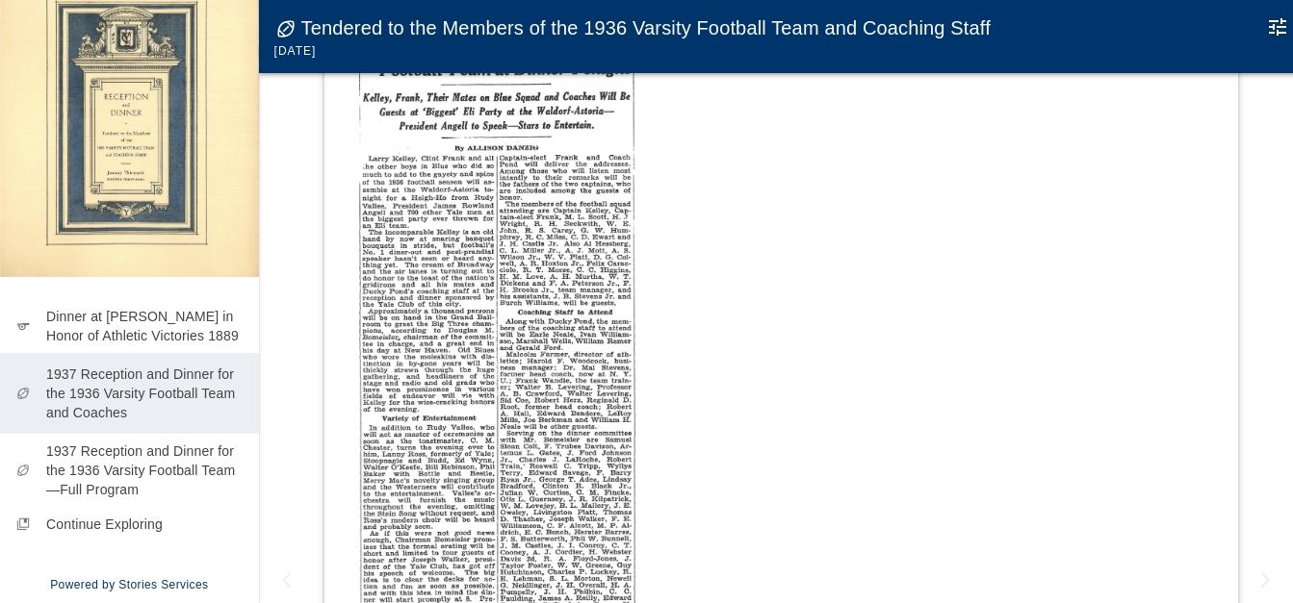
scroll to position [151, 0]
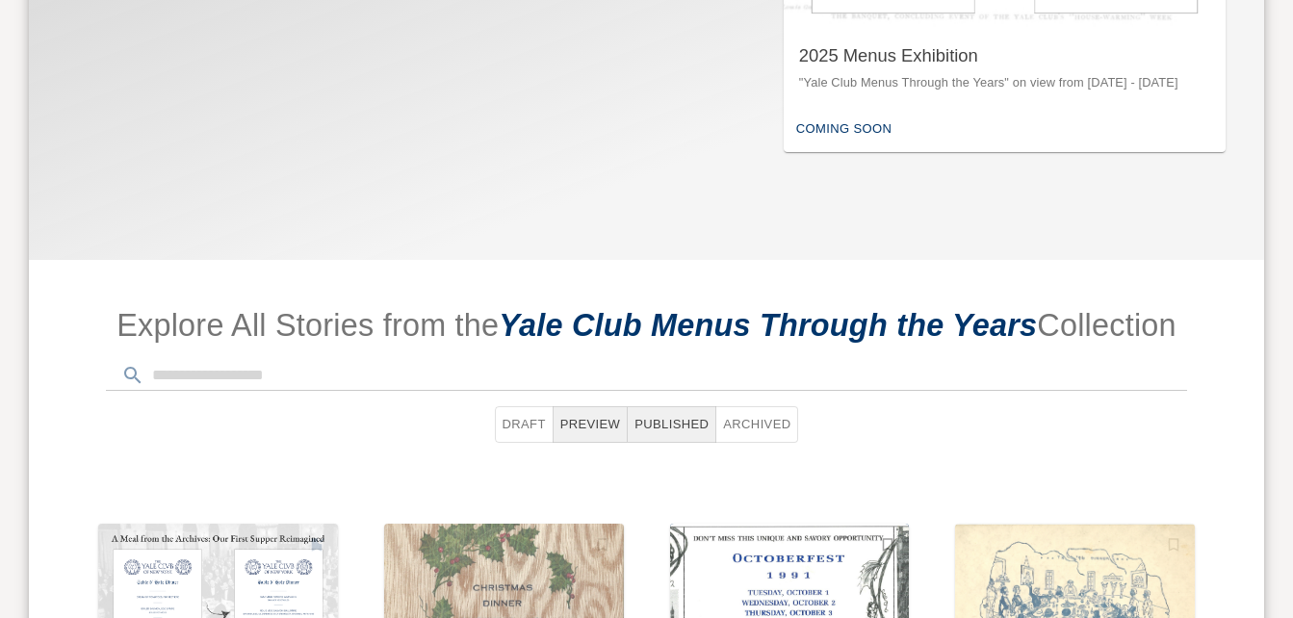
scroll to position [631, 0]
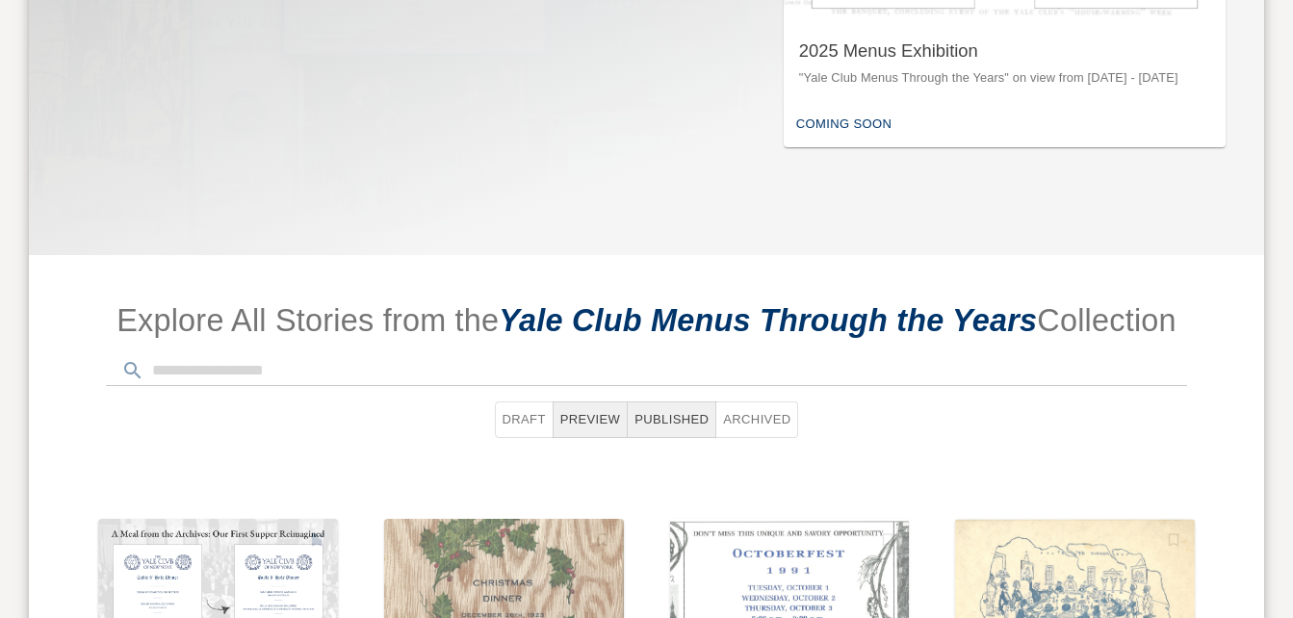
click at [272, 427] on div "Draft Preview Published Archived" at bounding box center [646, 404] width 1081 height 99
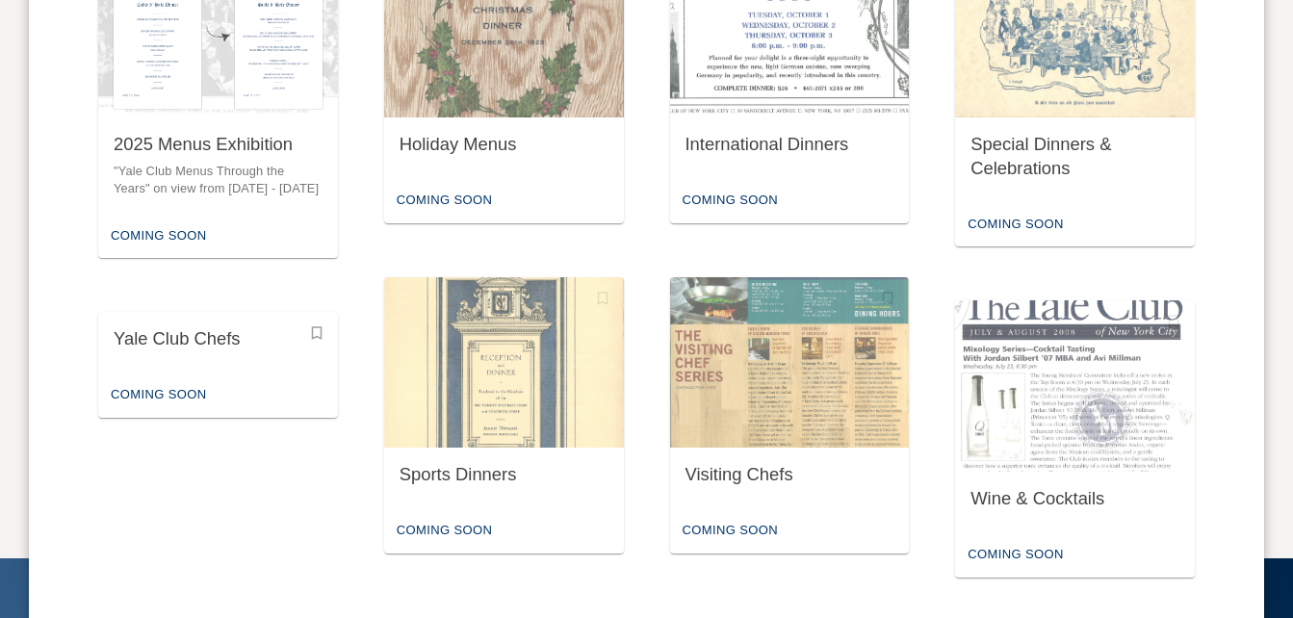
scroll to position [1209, 0]
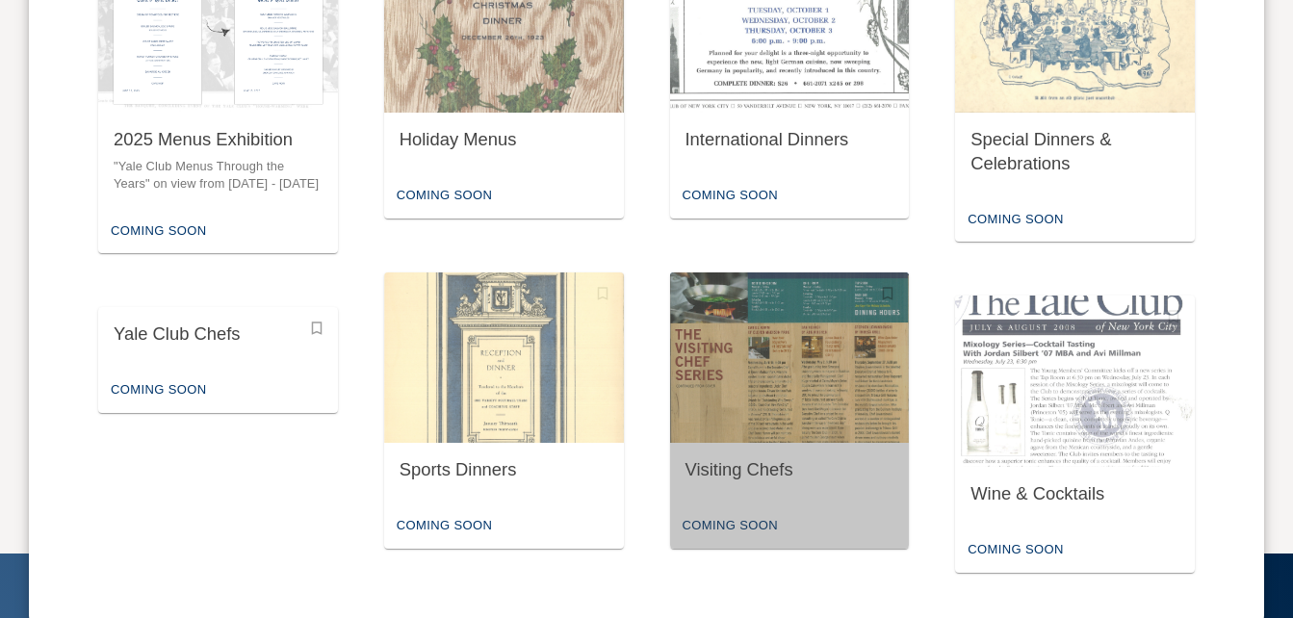
click at [838, 407] on img "button" at bounding box center [790, 357] width 240 height 171
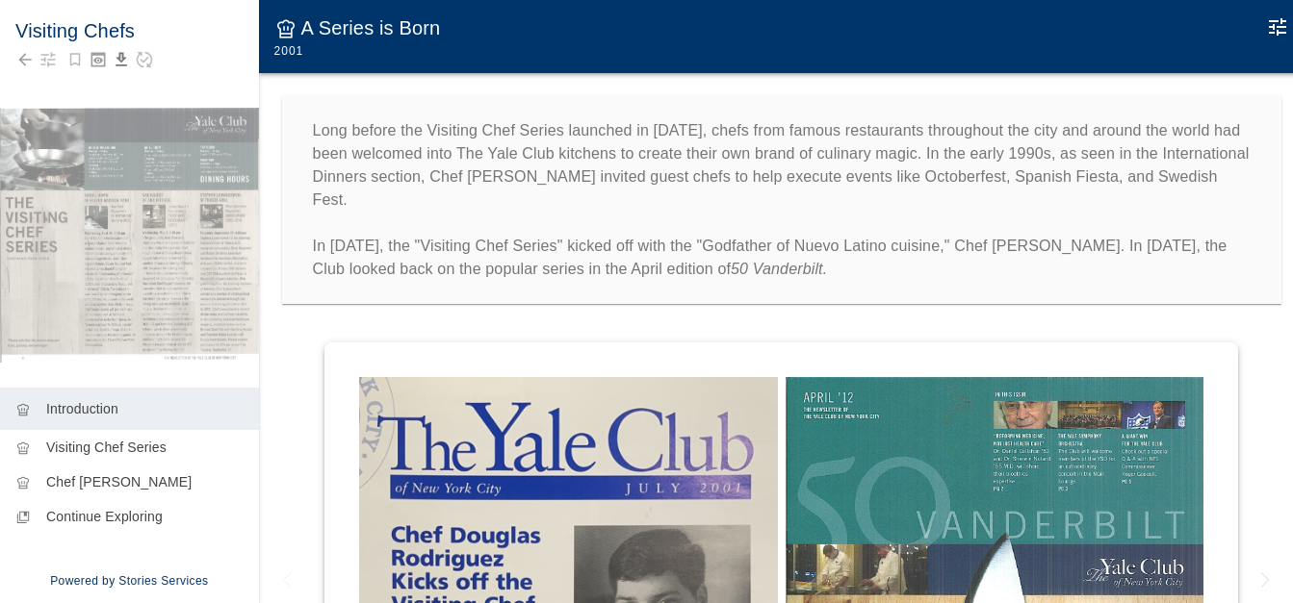
click at [1276, 24] on icon "Edit Moment" at bounding box center [1276, 26] width 17 height 17
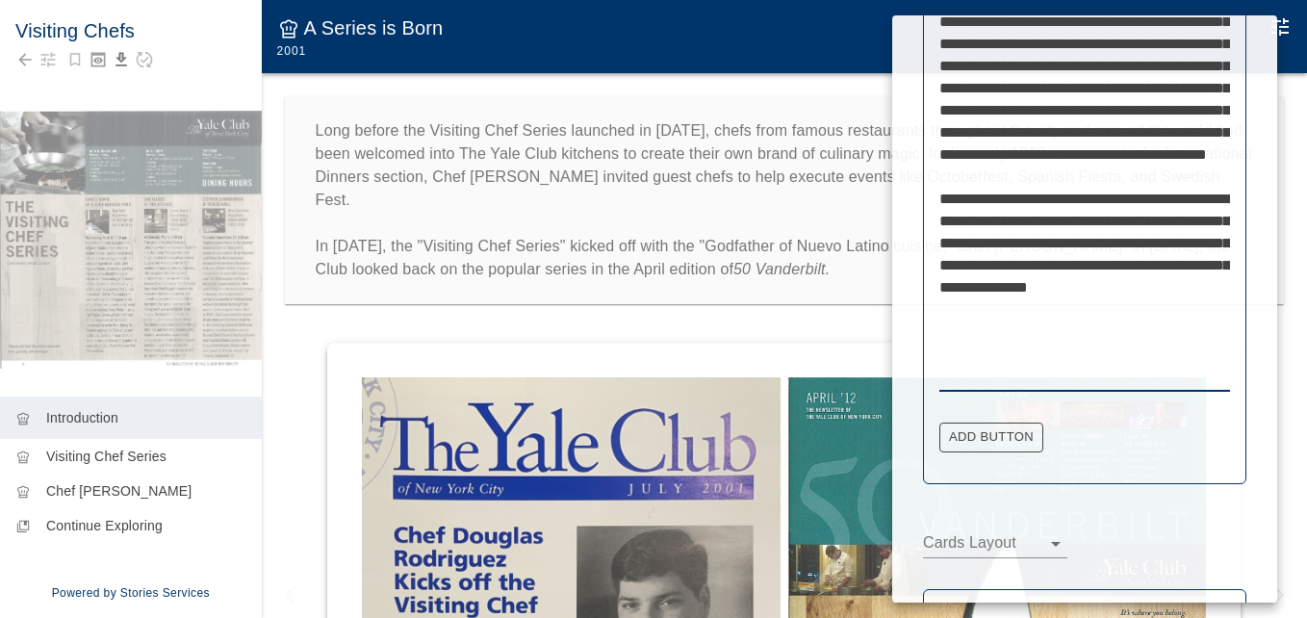
scroll to position [766, 0]
drag, startPoint x: 1006, startPoint y: 263, endPoint x: 935, endPoint y: 274, distance: 71.2
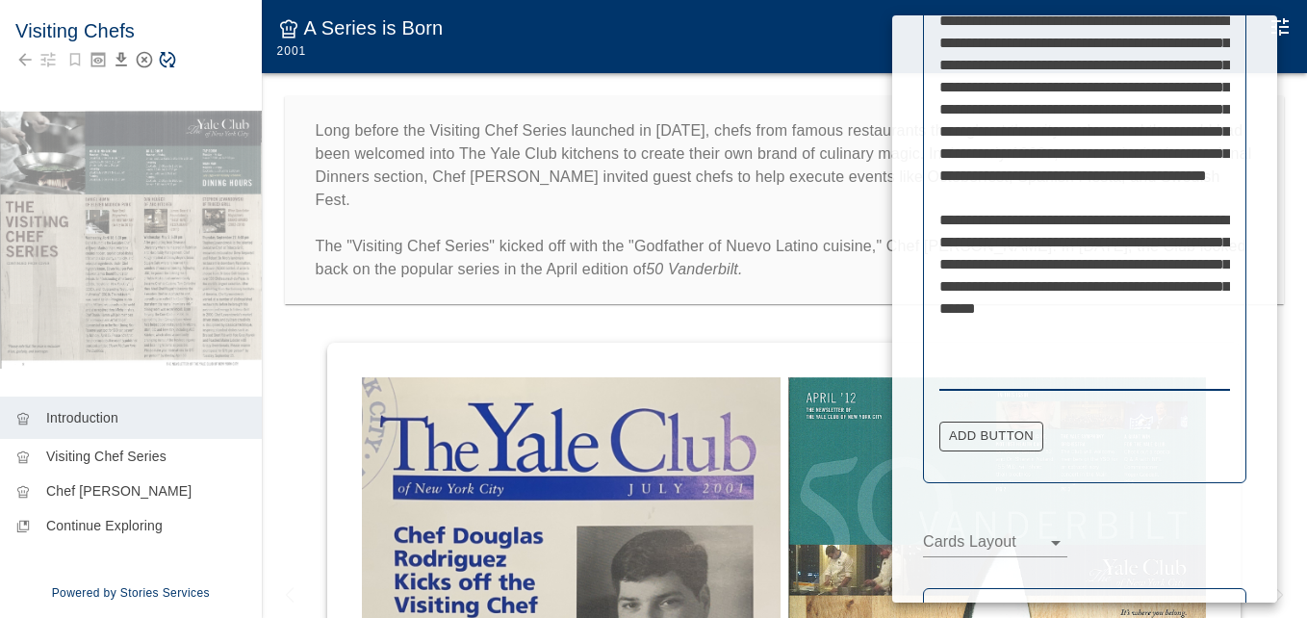
type textarea "**********"
click at [820, 276] on div at bounding box center [653, 309] width 1307 height 618
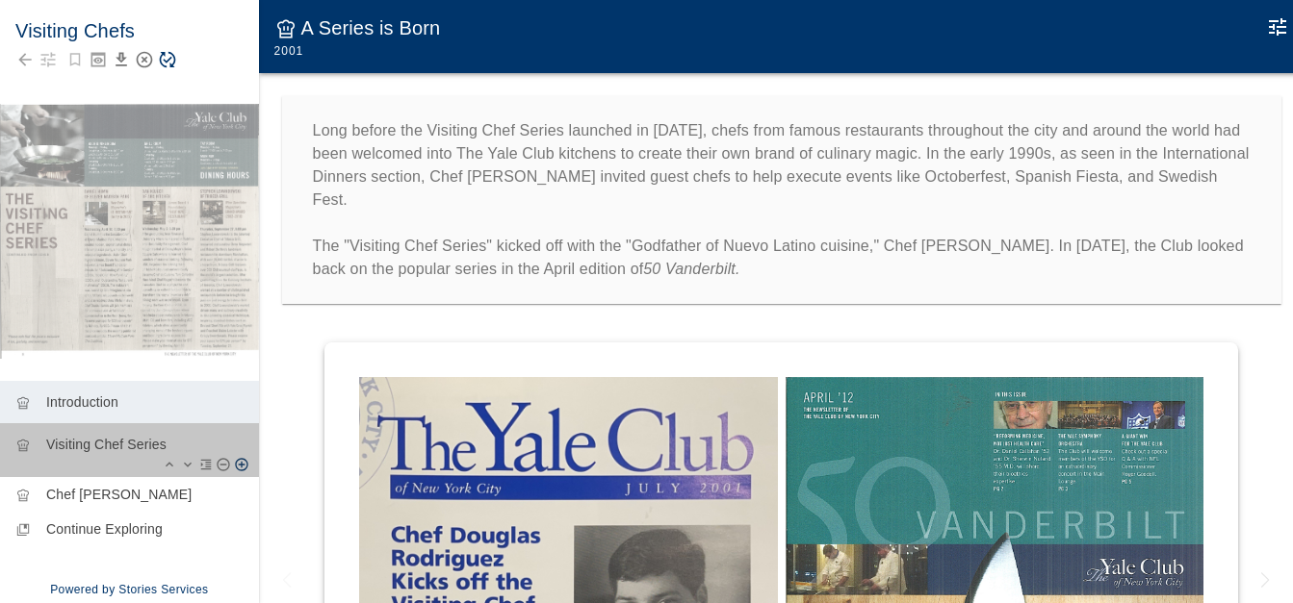
click at [117, 448] on p "Visiting Chef Series" at bounding box center [144, 444] width 197 height 19
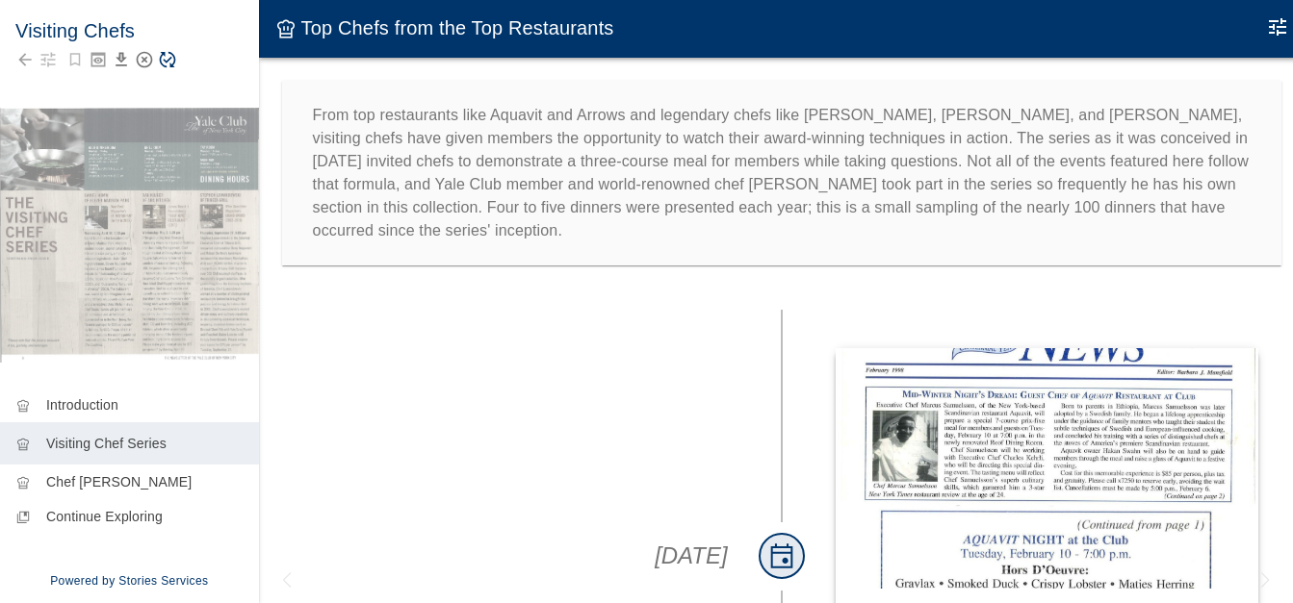
click at [1279, 30] on icon "Edit Moment" at bounding box center [1276, 26] width 17 height 17
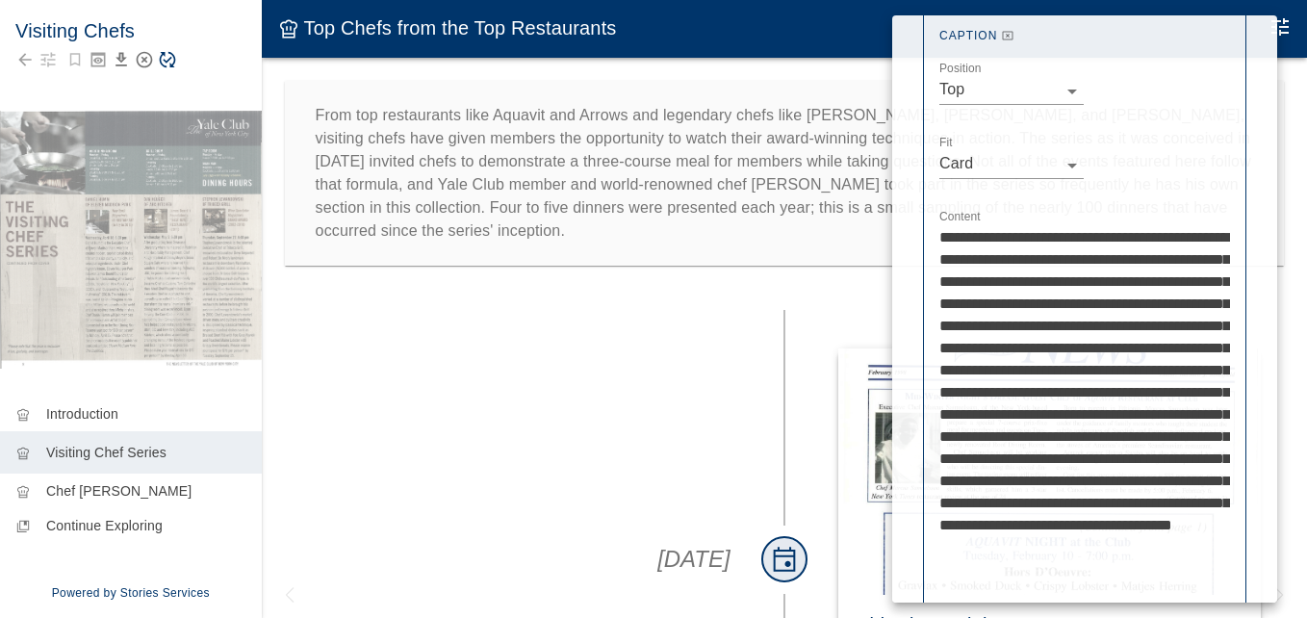
scroll to position [573, 0]
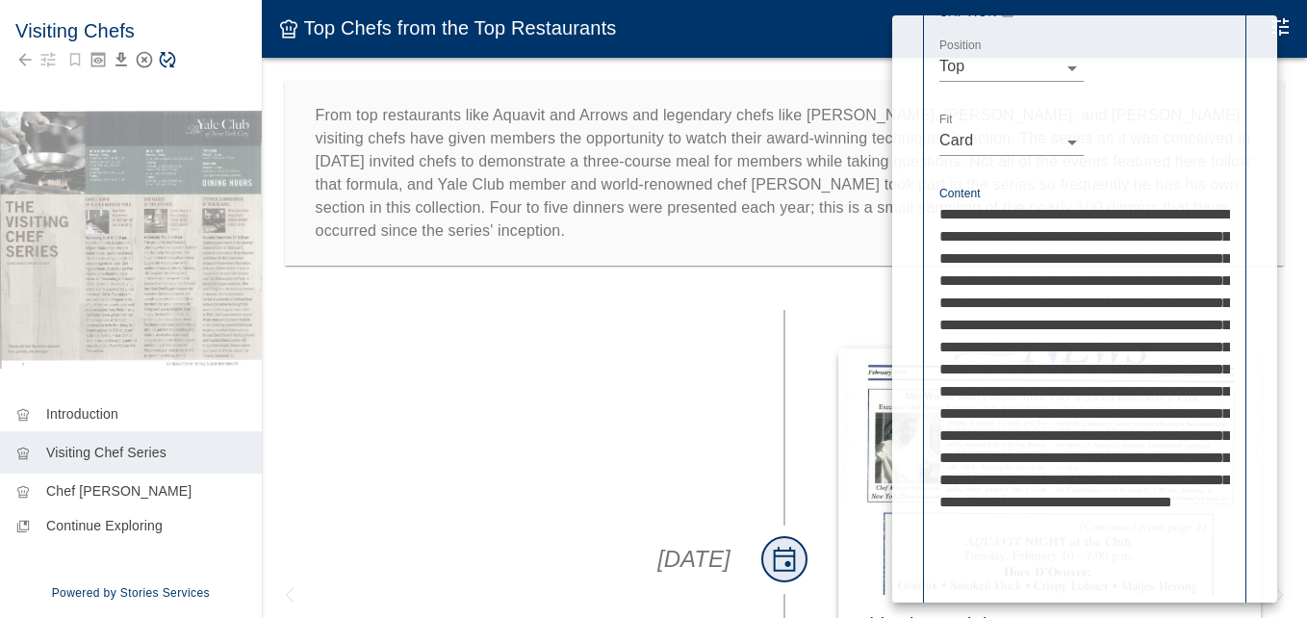
drag, startPoint x: 1088, startPoint y: 212, endPoint x: 1190, endPoint y: 202, distance: 102.5
click at [1206, 213] on textarea "**********" at bounding box center [1084, 402] width 291 height 398
drag, startPoint x: 1024, startPoint y: 257, endPoint x: 1114, endPoint y: 260, distance: 90.5
click at [1114, 260] on textarea "**********" at bounding box center [1084, 402] width 291 height 398
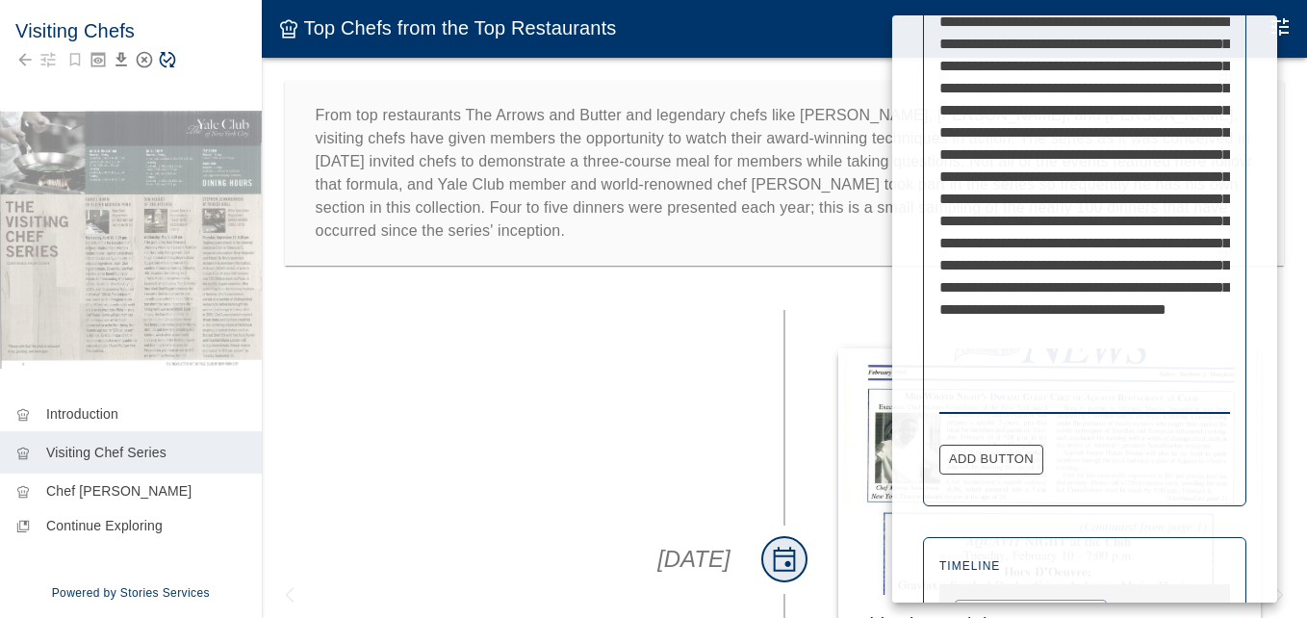
scroll to position [766, 0]
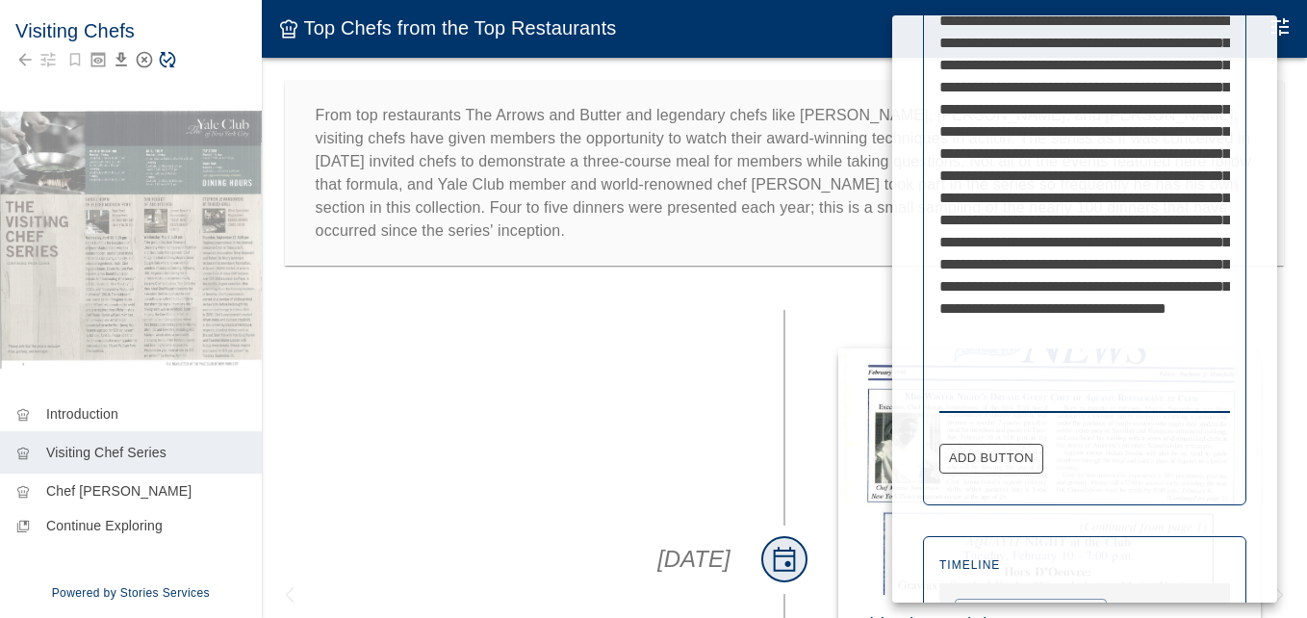
type textarea "**********"
click at [853, 249] on div at bounding box center [653, 309] width 1307 height 618
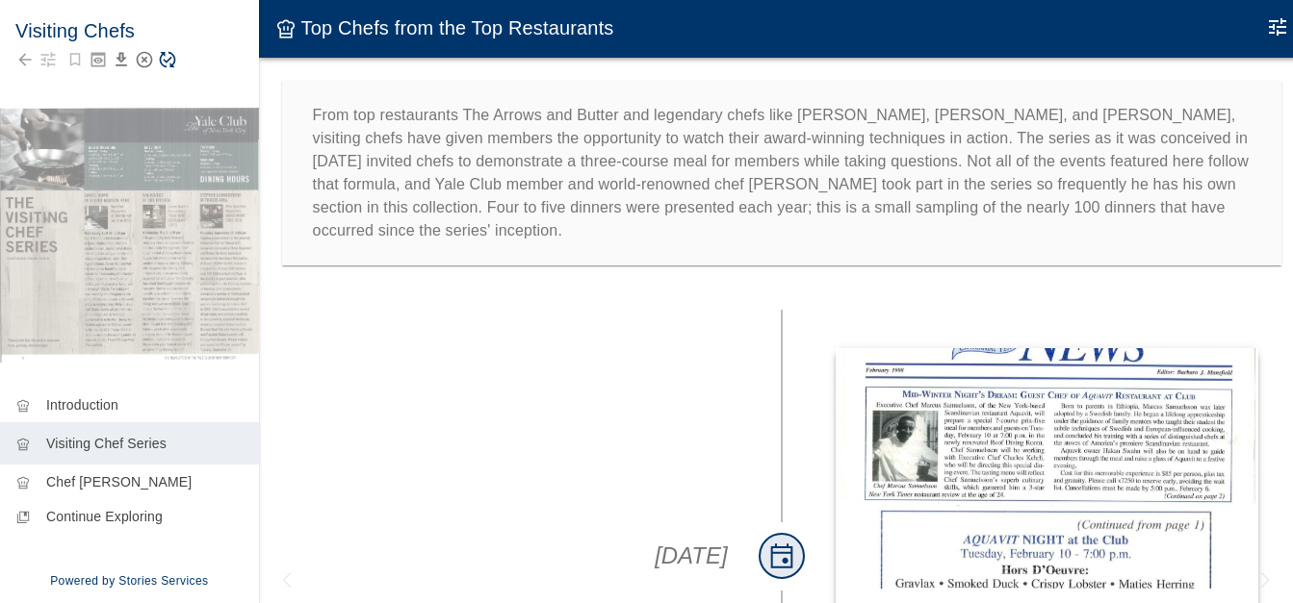
click at [1273, 25] on icon "Edit Moment" at bounding box center [1277, 26] width 23 height 23
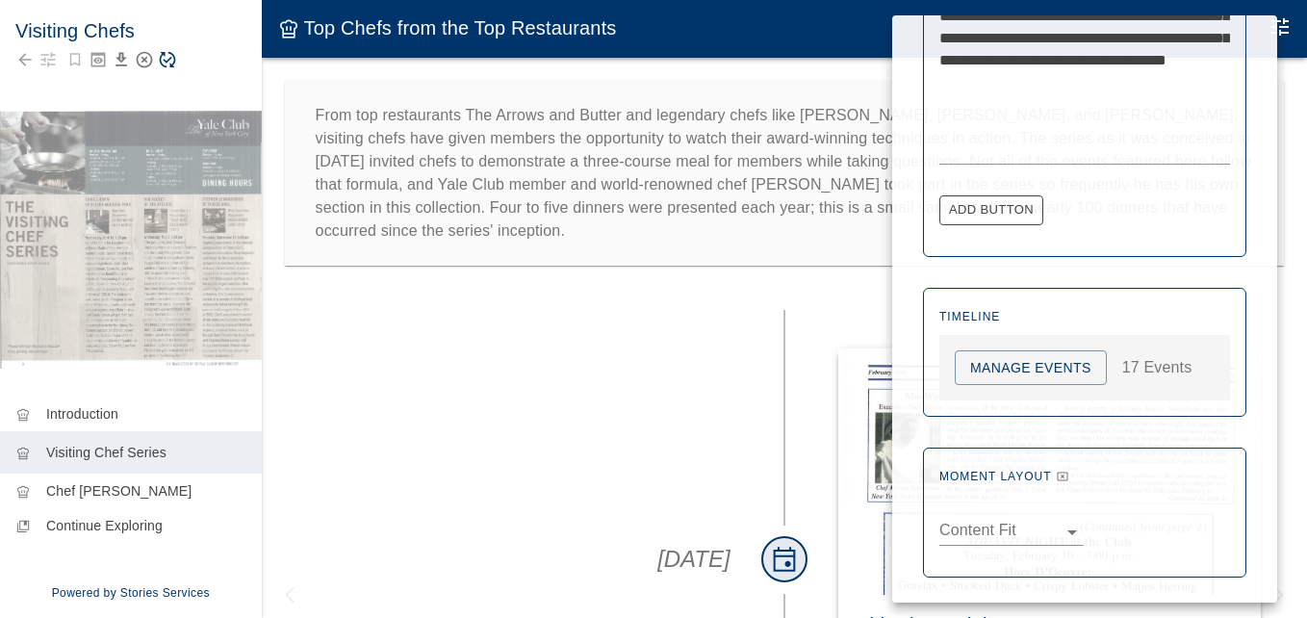
scroll to position [997, 0]
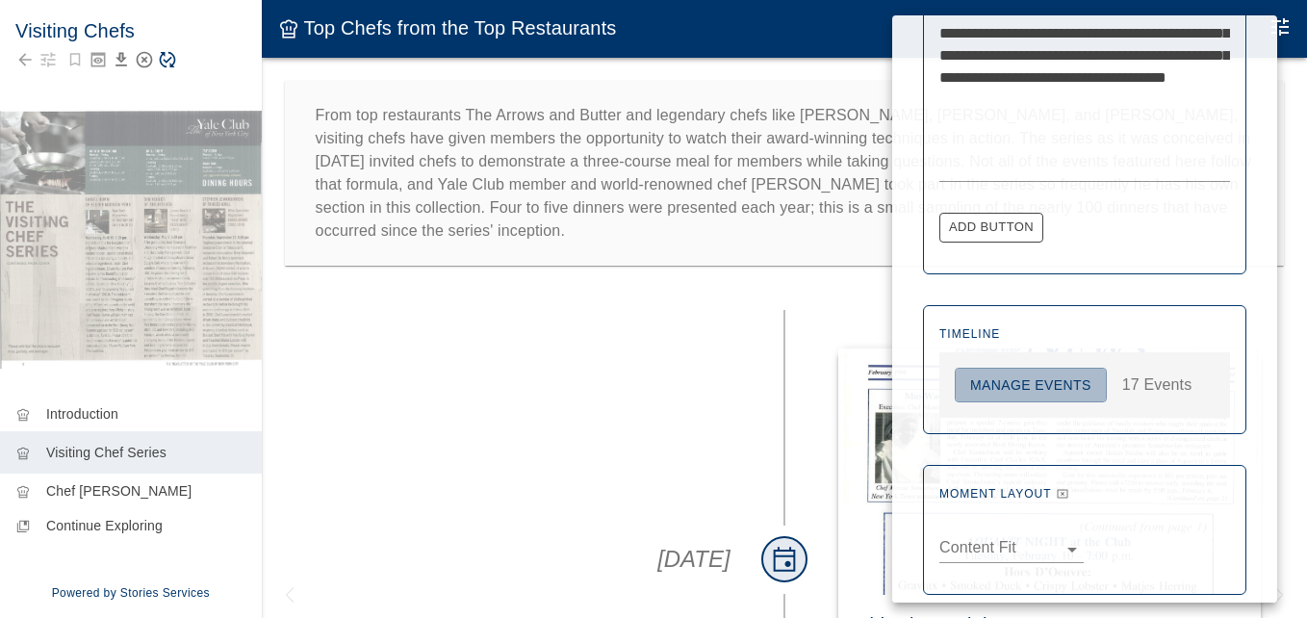
click at [1015, 385] on button "Manage Events" at bounding box center [1031, 386] width 152 height 36
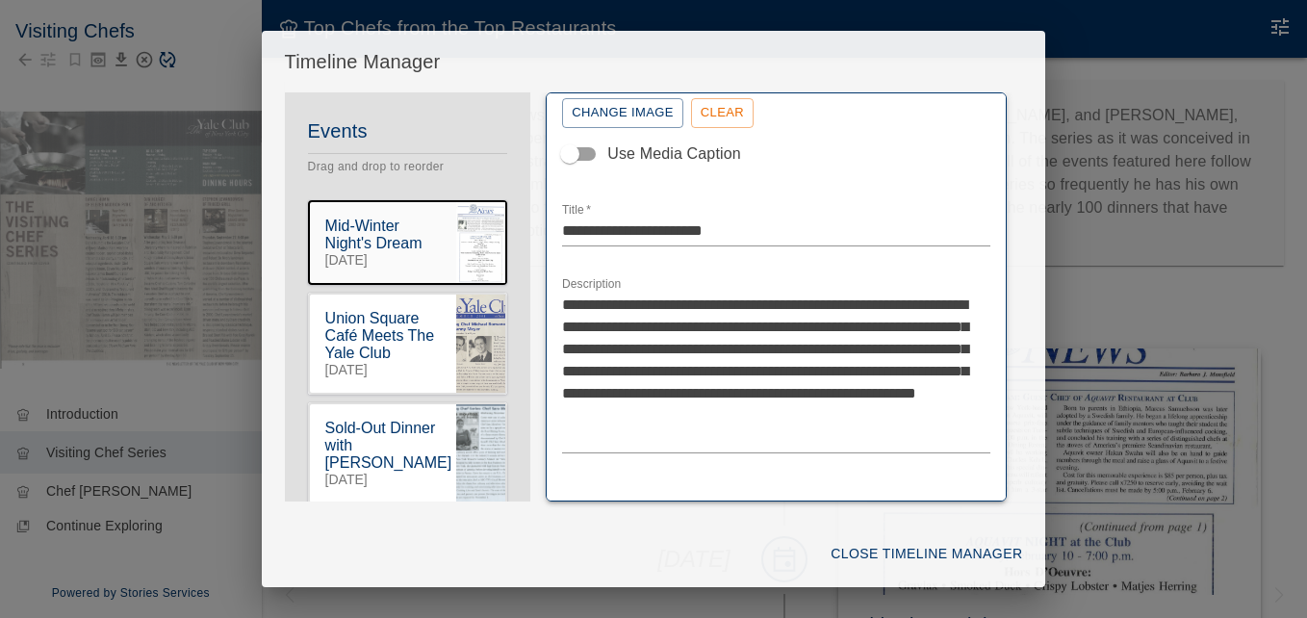
scroll to position [400, 0]
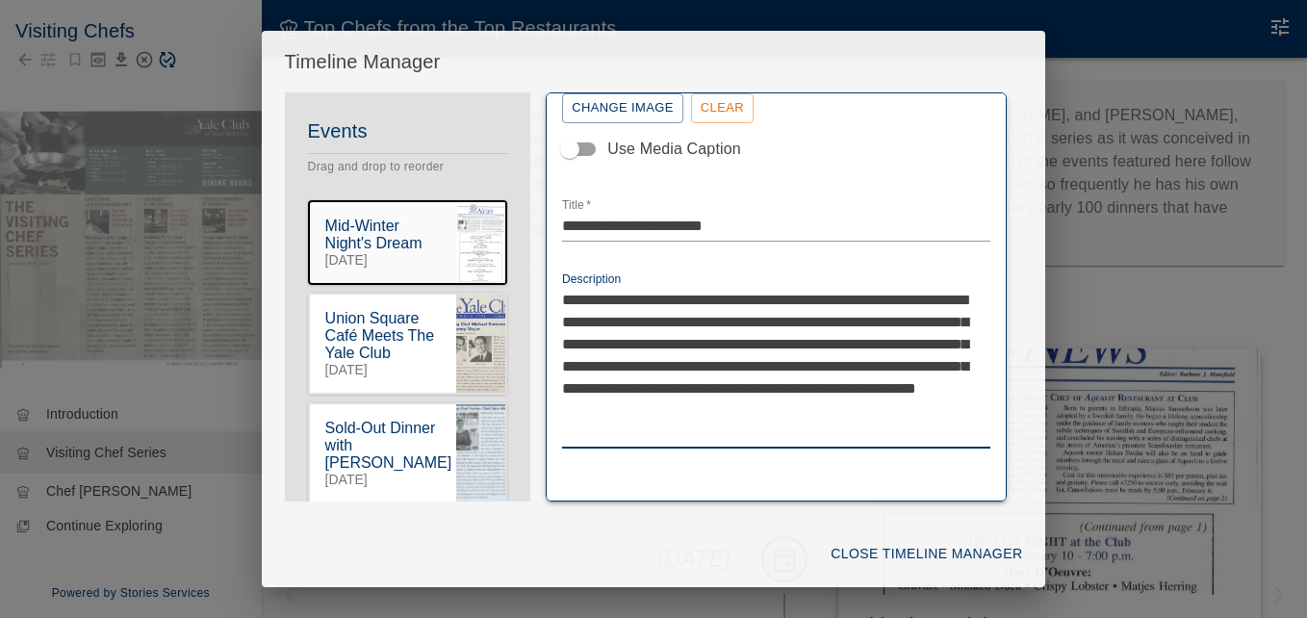
drag, startPoint x: 636, startPoint y: 432, endPoint x: 542, endPoint y: 299, distance: 162.9
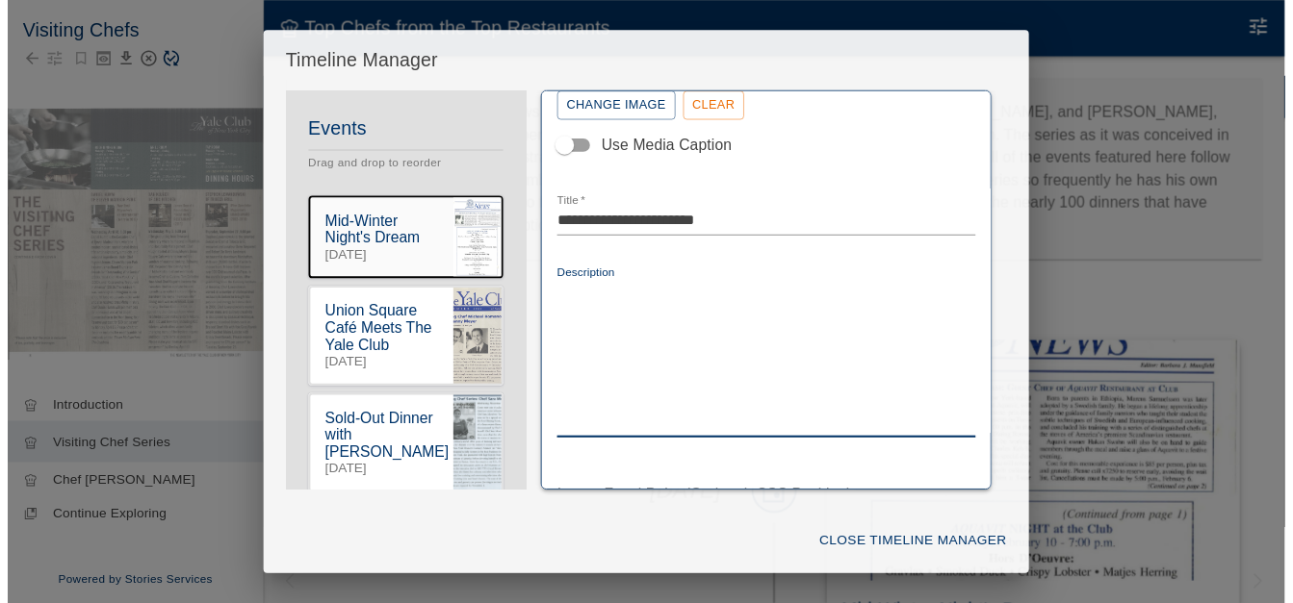
scroll to position [380, 0]
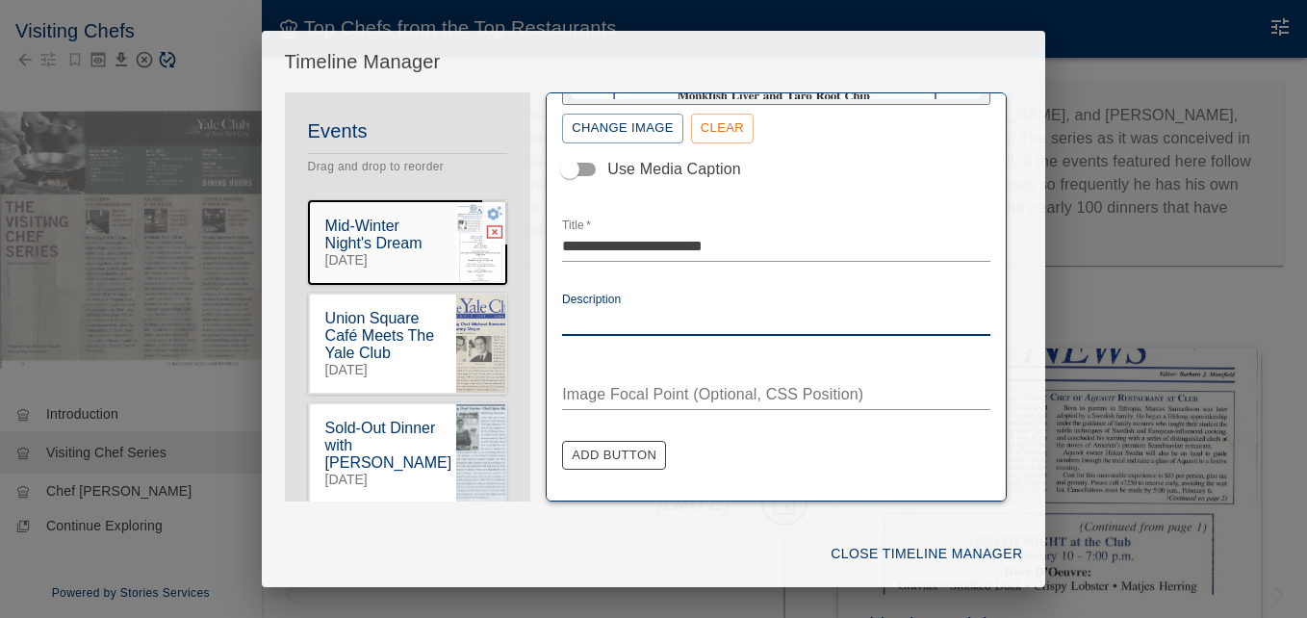
click at [486, 235] on icon "button" at bounding box center [494, 231] width 17 height 17
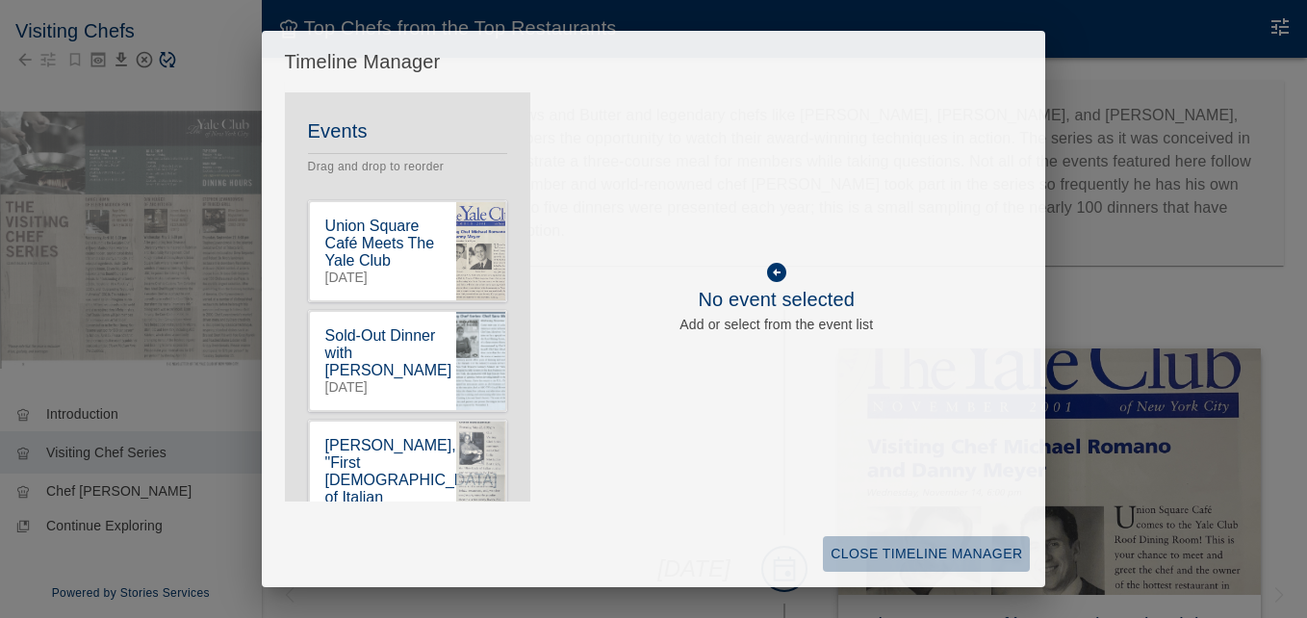
click at [852, 550] on button "Close Timeline Manager" at bounding box center [926, 554] width 207 height 36
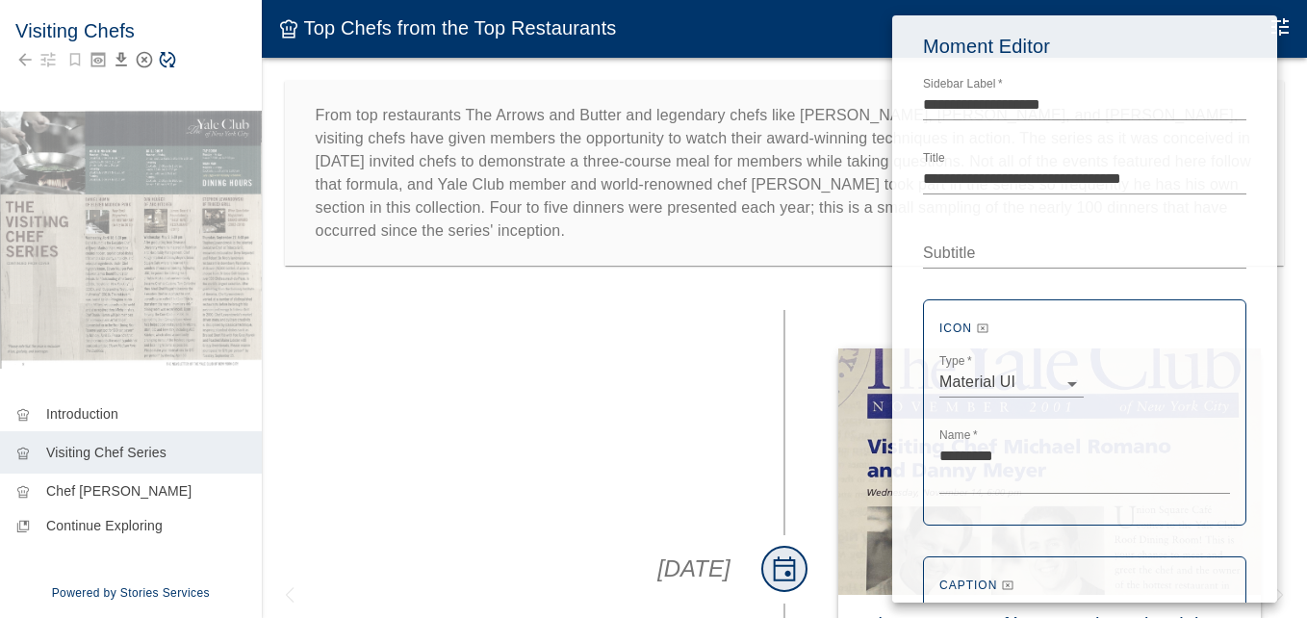
click at [516, 385] on div at bounding box center [653, 309] width 1307 height 618
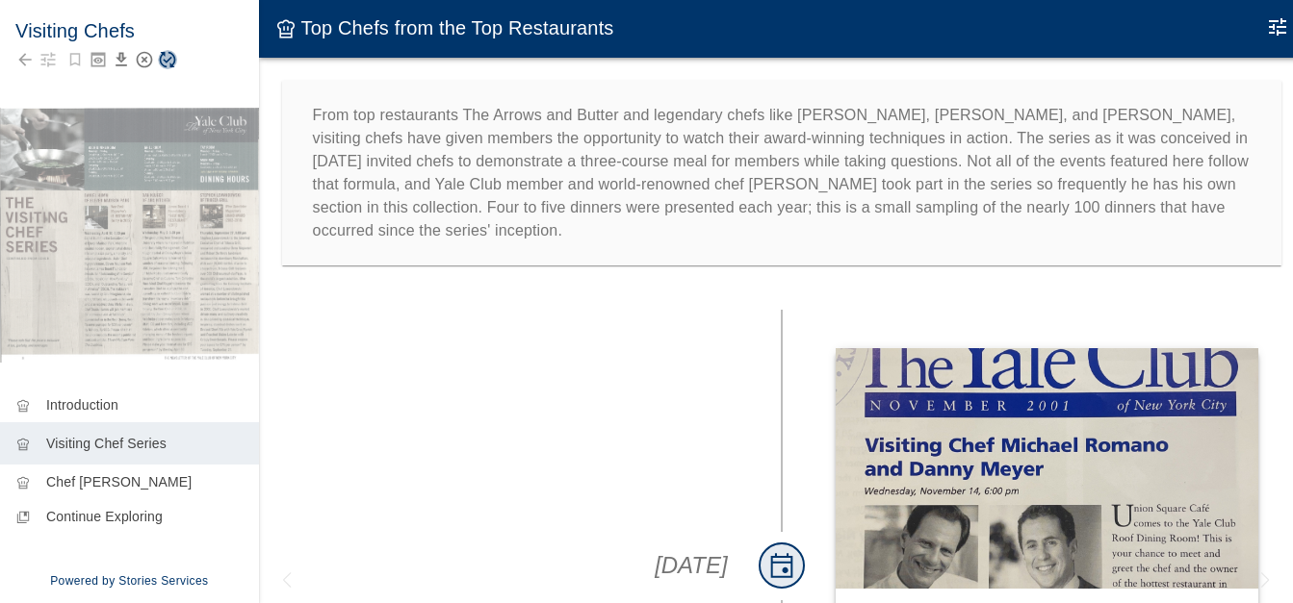
click at [164, 59] on icon "Save Story" at bounding box center [167, 59] width 19 height 19
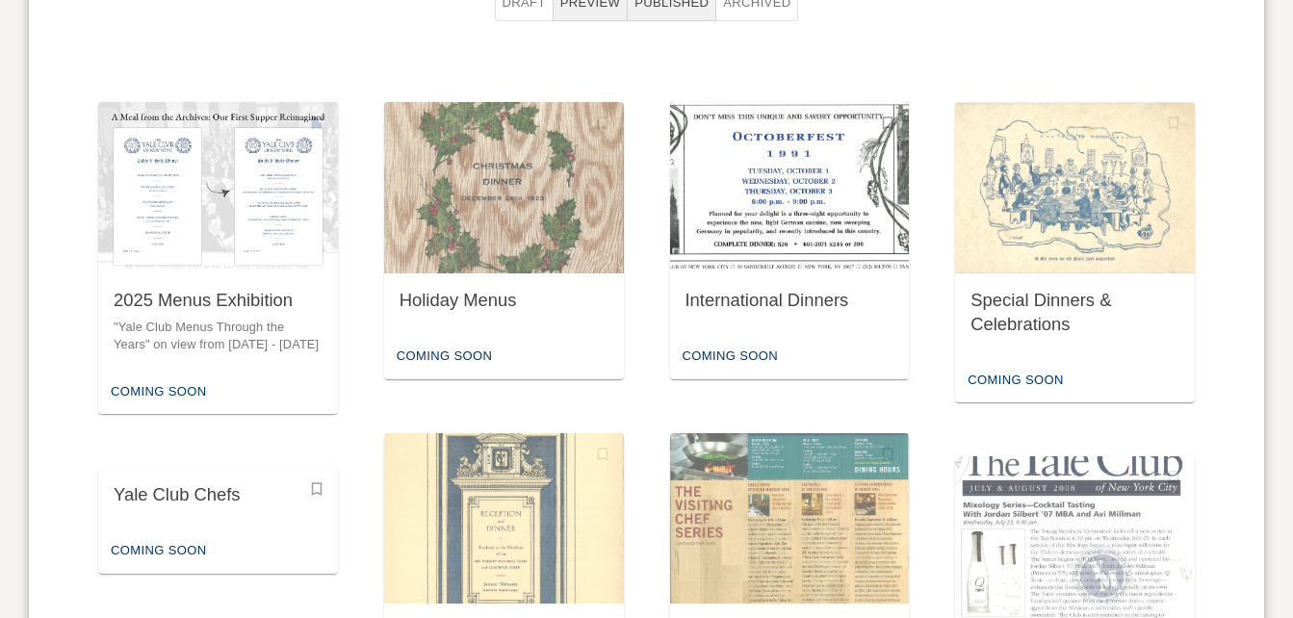
scroll to position [1113, 0]
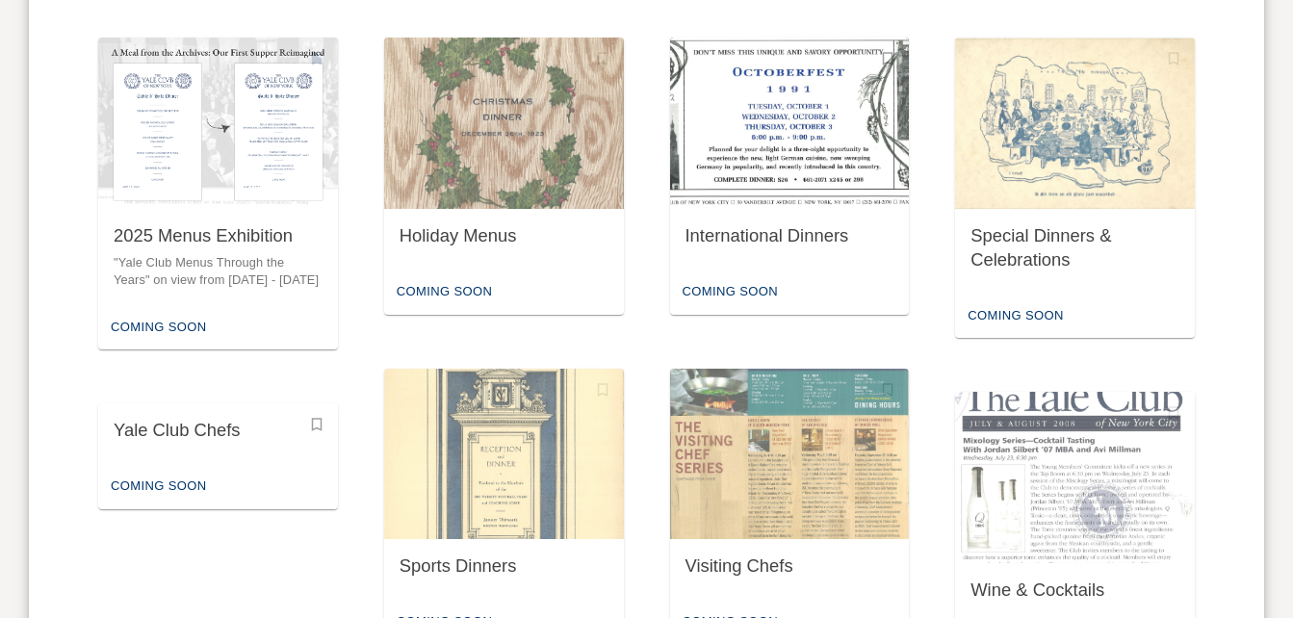
click at [824, 176] on img "button" at bounding box center [790, 123] width 240 height 171
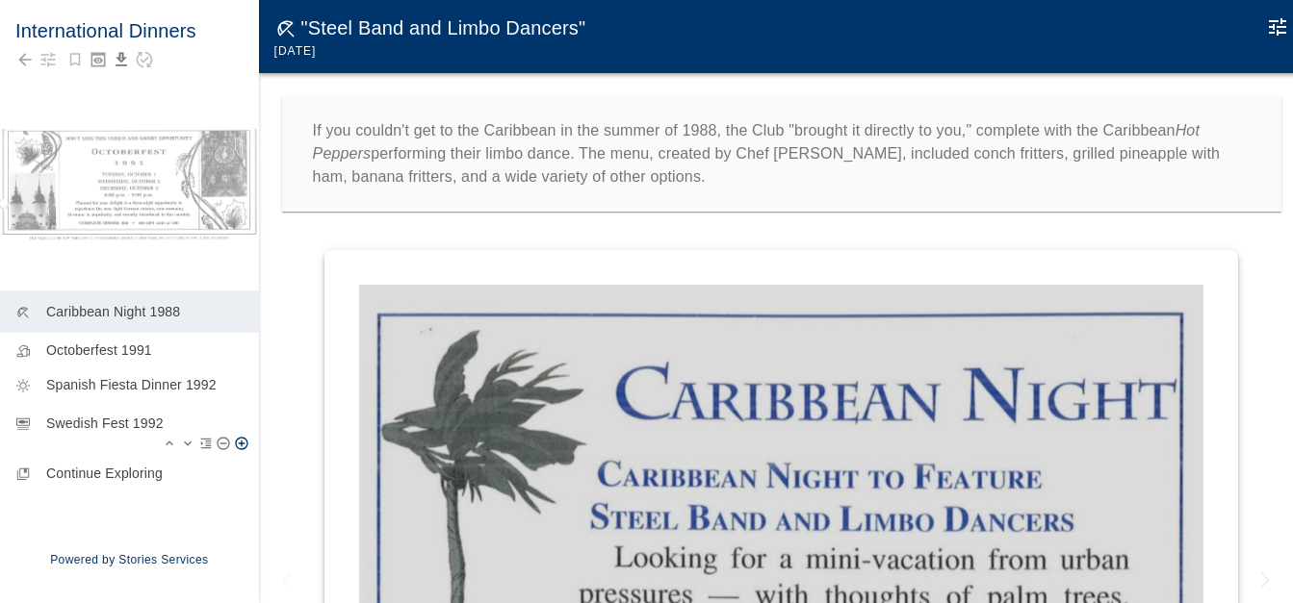
click at [120, 432] on p "Swedish Fest 1992" at bounding box center [144, 423] width 197 height 19
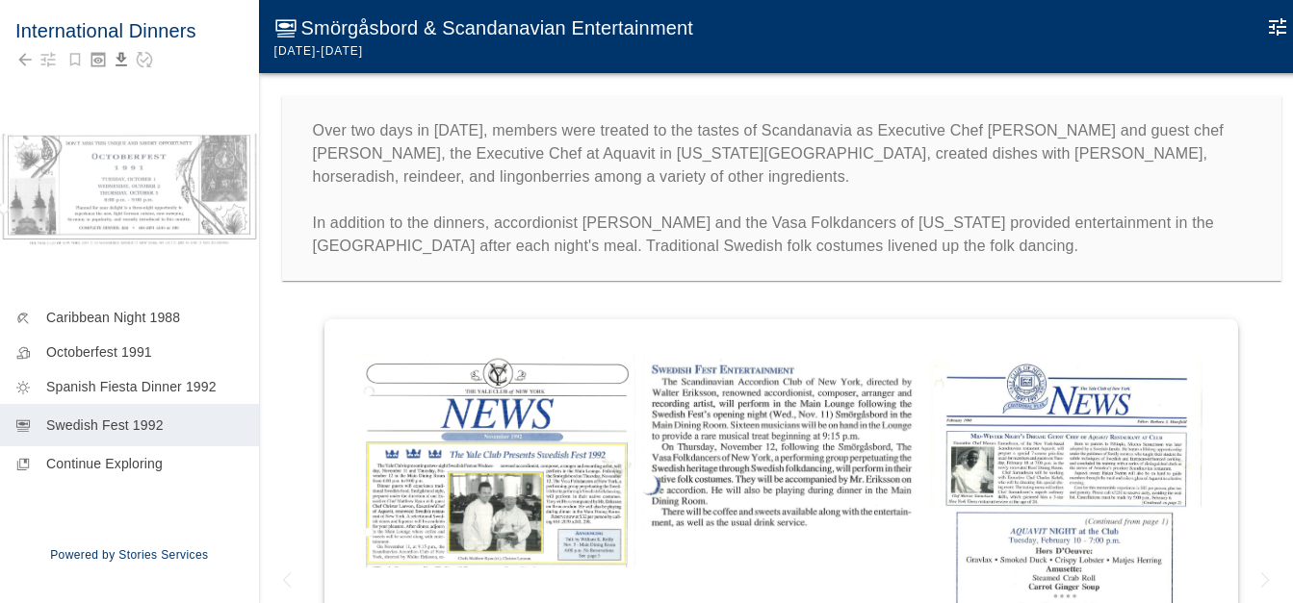
click at [1277, 29] on icon "Edit Moment" at bounding box center [1277, 26] width 23 height 23
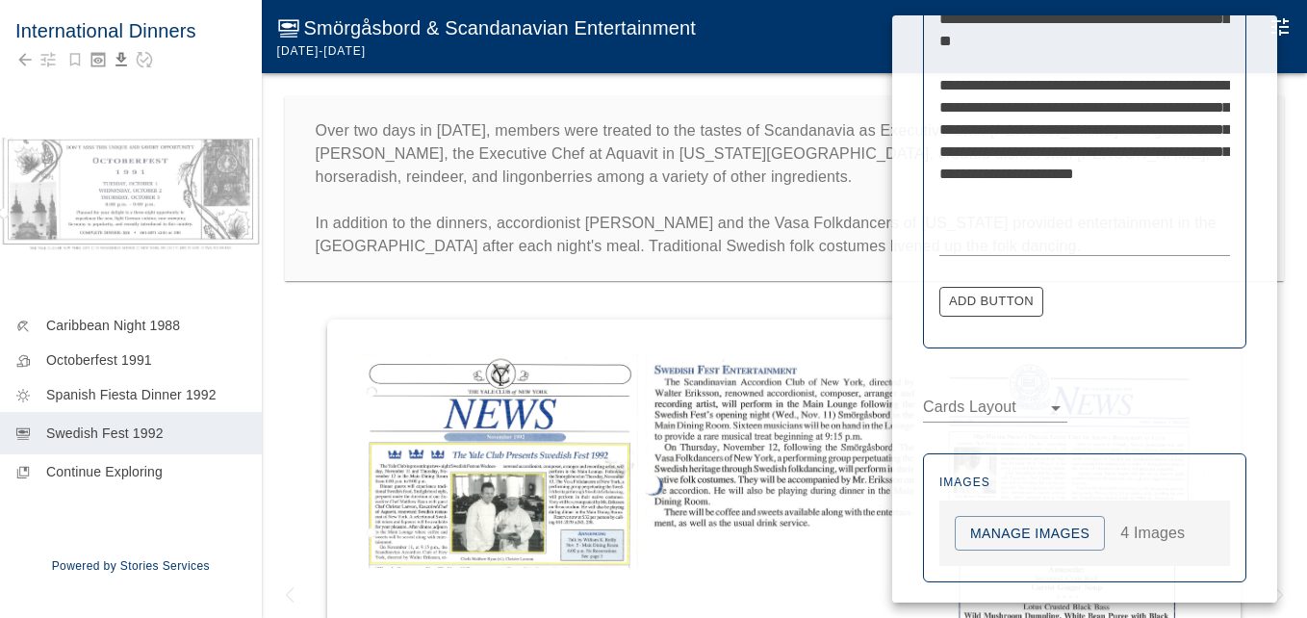
scroll to position [1028, 0]
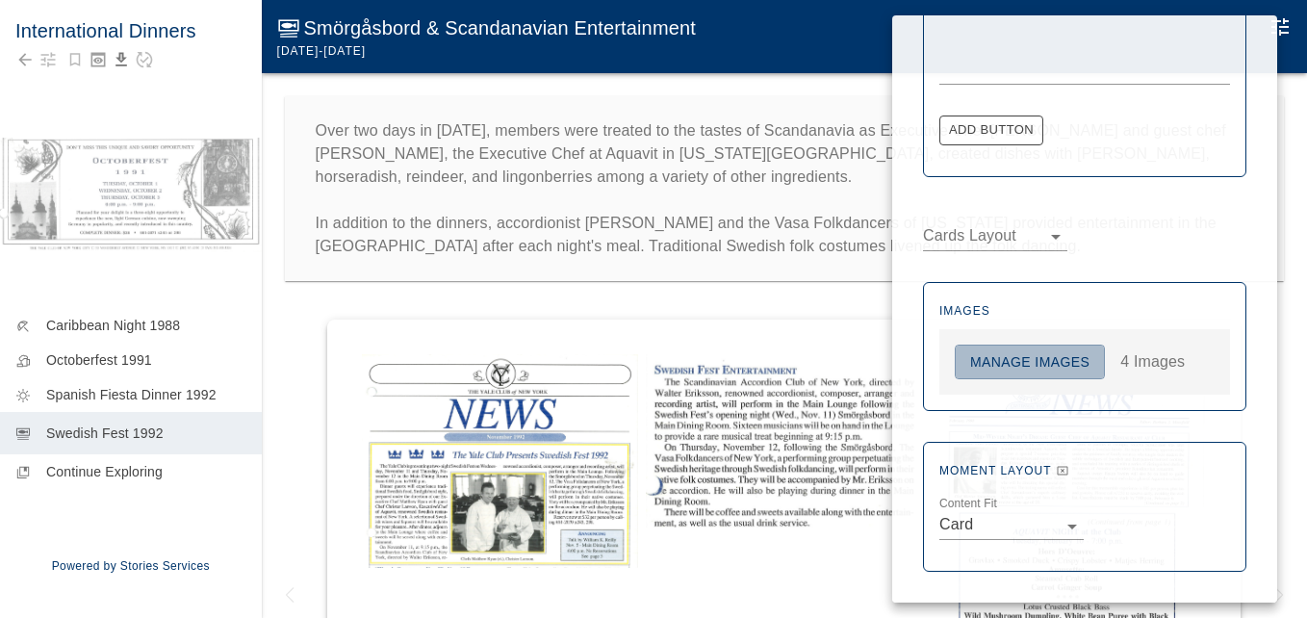
click at [1040, 357] on button "Manage Images" at bounding box center [1030, 363] width 150 height 36
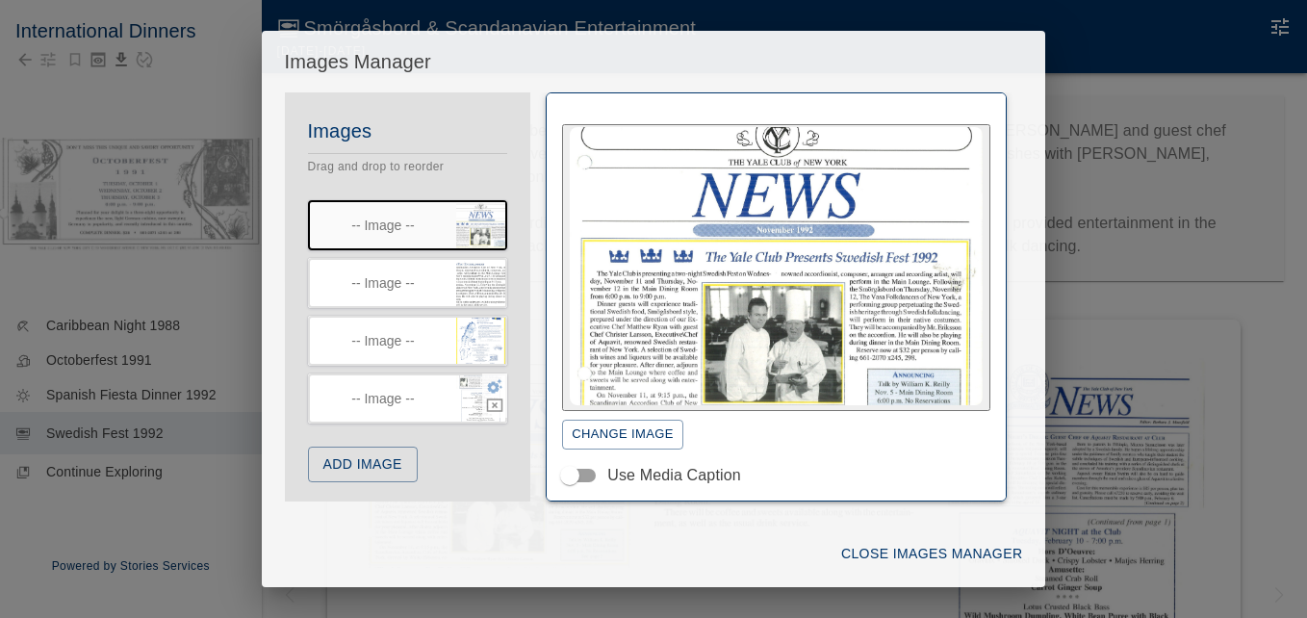
click at [488, 382] on icon "button" at bounding box center [495, 386] width 15 height 14
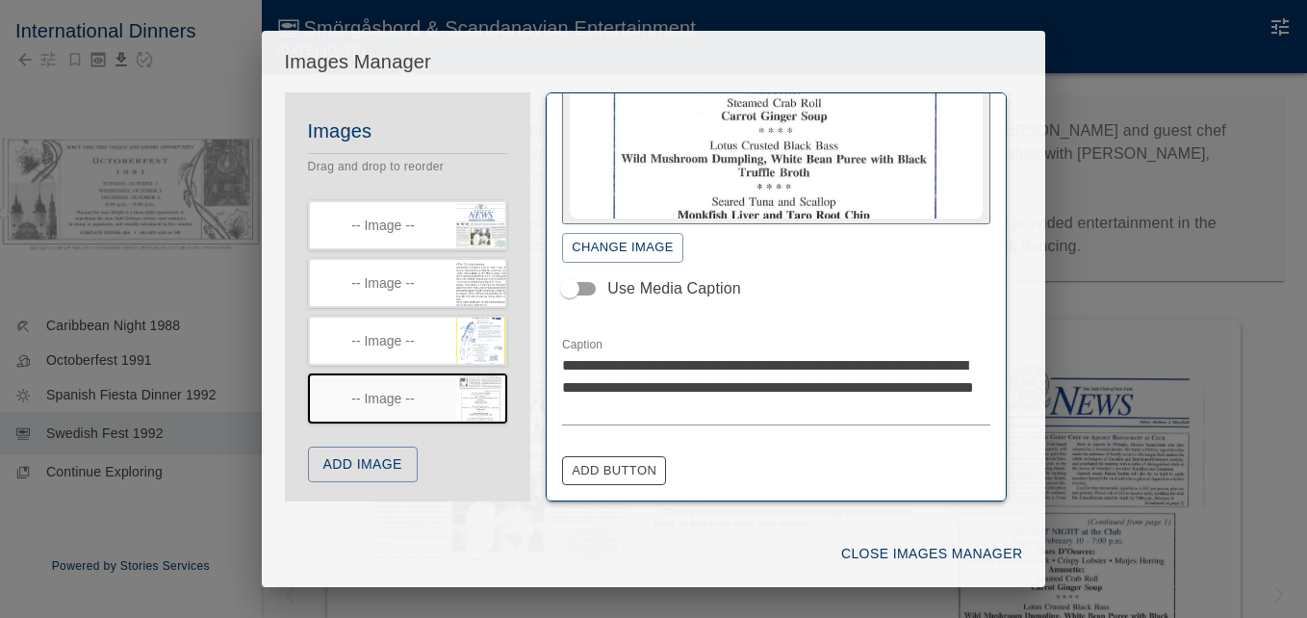
scroll to position [192, 0]
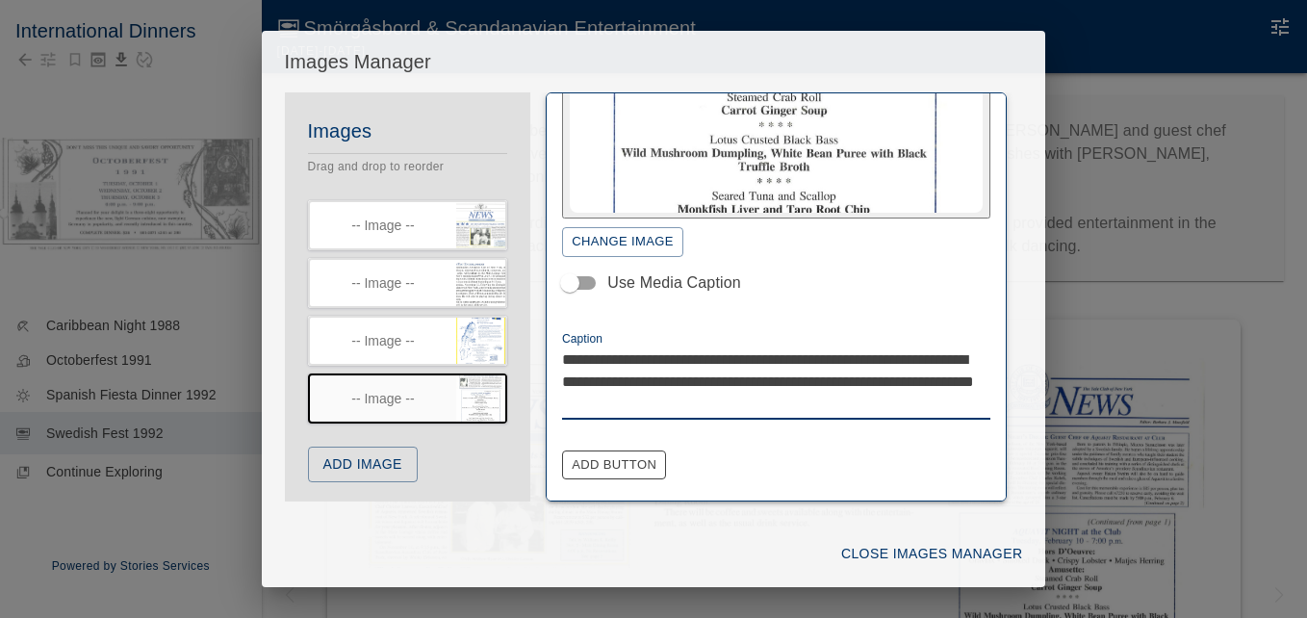
paste textarea "**********"
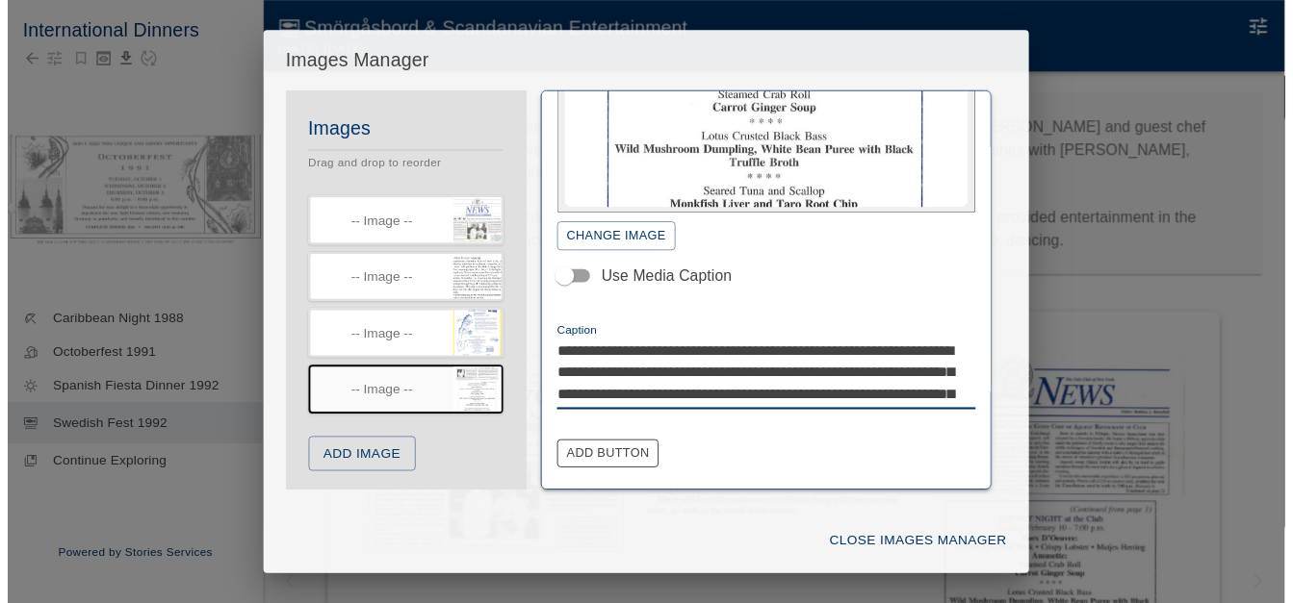
scroll to position [237, 0]
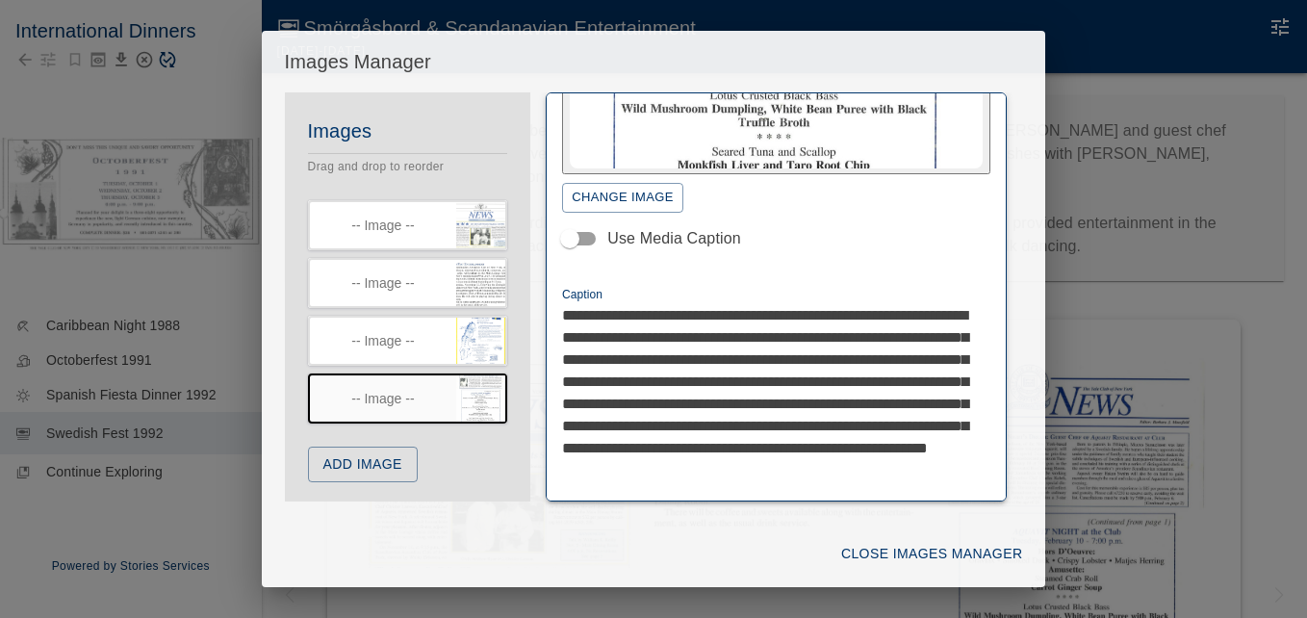
drag, startPoint x: 752, startPoint y: 359, endPoint x: 949, endPoint y: 402, distance: 202.0
click at [949, 402] on textarea "**********" at bounding box center [769, 403] width 414 height 199
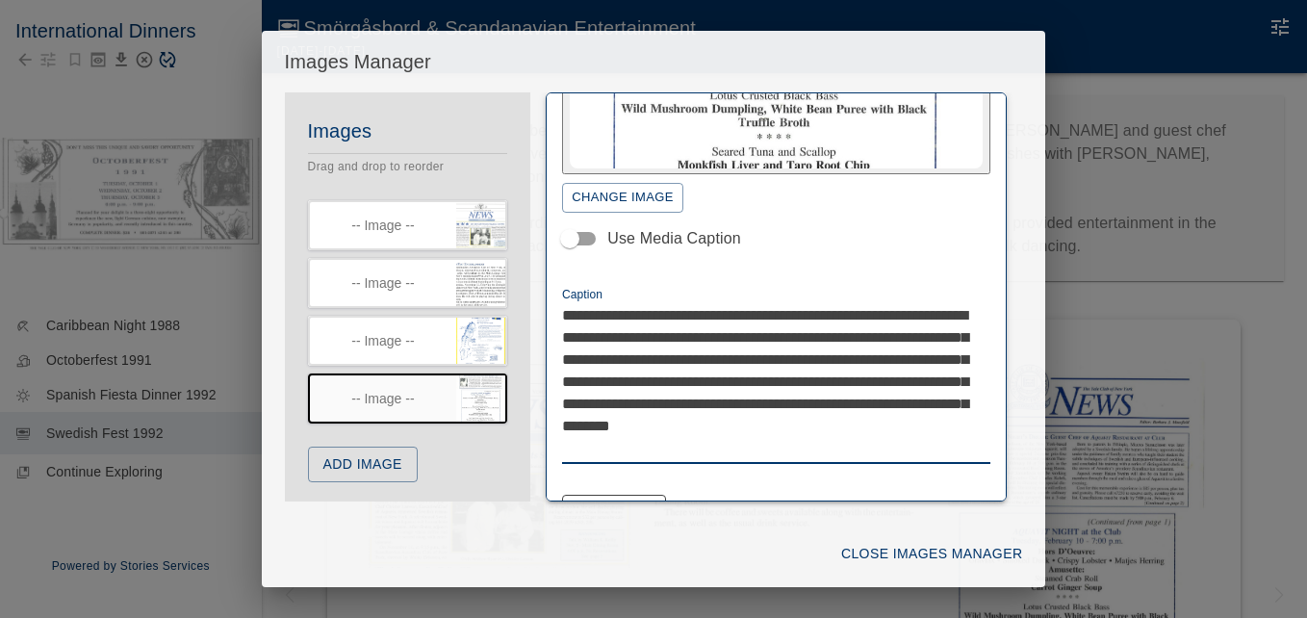
drag, startPoint x: 903, startPoint y: 358, endPoint x: 579, endPoint y: 383, distance: 324.3
click at [579, 383] on textarea "**********" at bounding box center [769, 381] width 414 height 155
type textarea "**********"
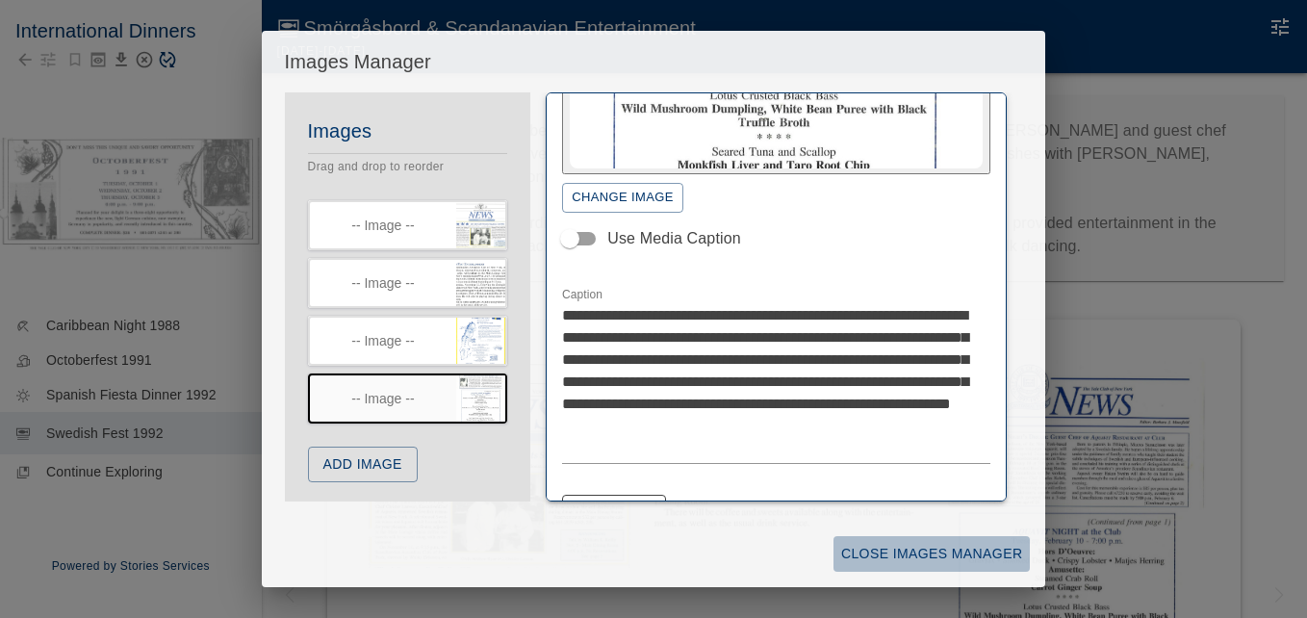
click at [876, 545] on button "Close Images Manager" at bounding box center [931, 554] width 196 height 36
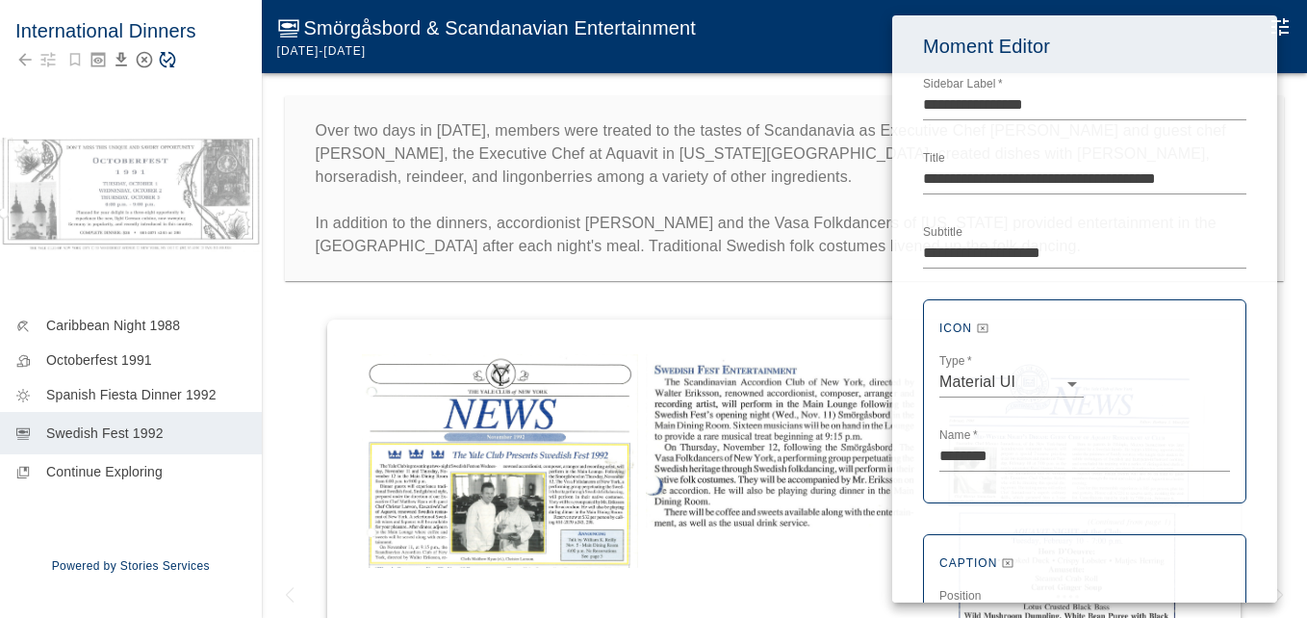
click at [327, 299] on div at bounding box center [653, 309] width 1307 height 618
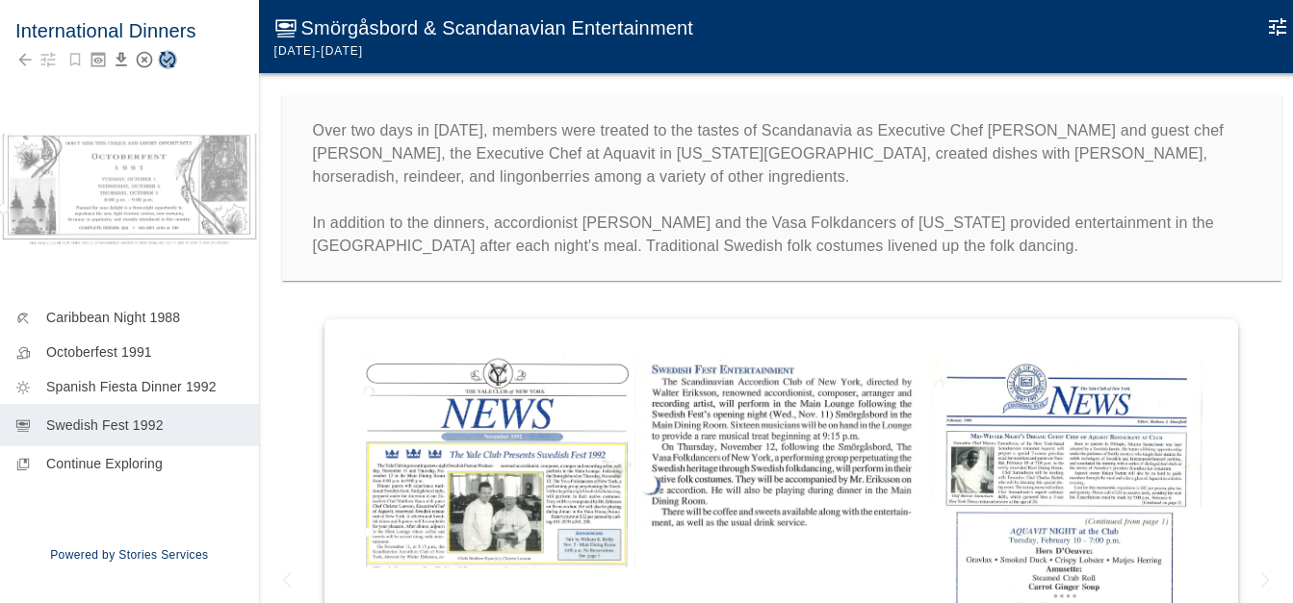
click at [171, 62] on icon "Save Story" at bounding box center [167, 59] width 19 height 19
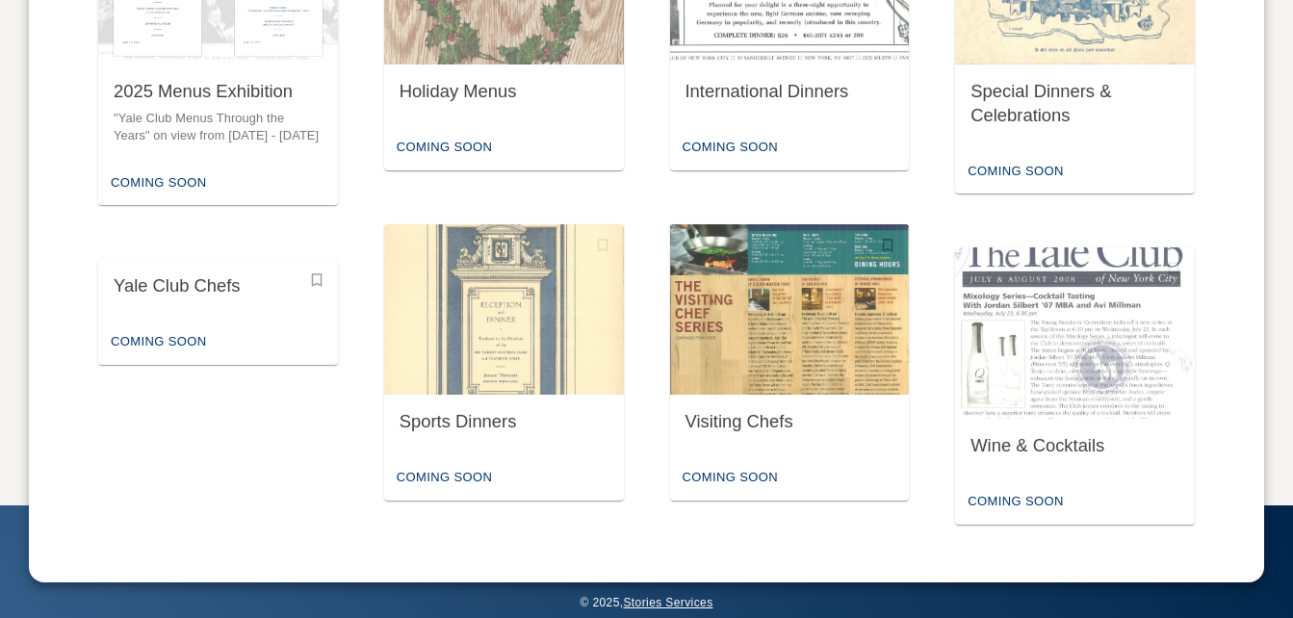
scroll to position [1260, 0]
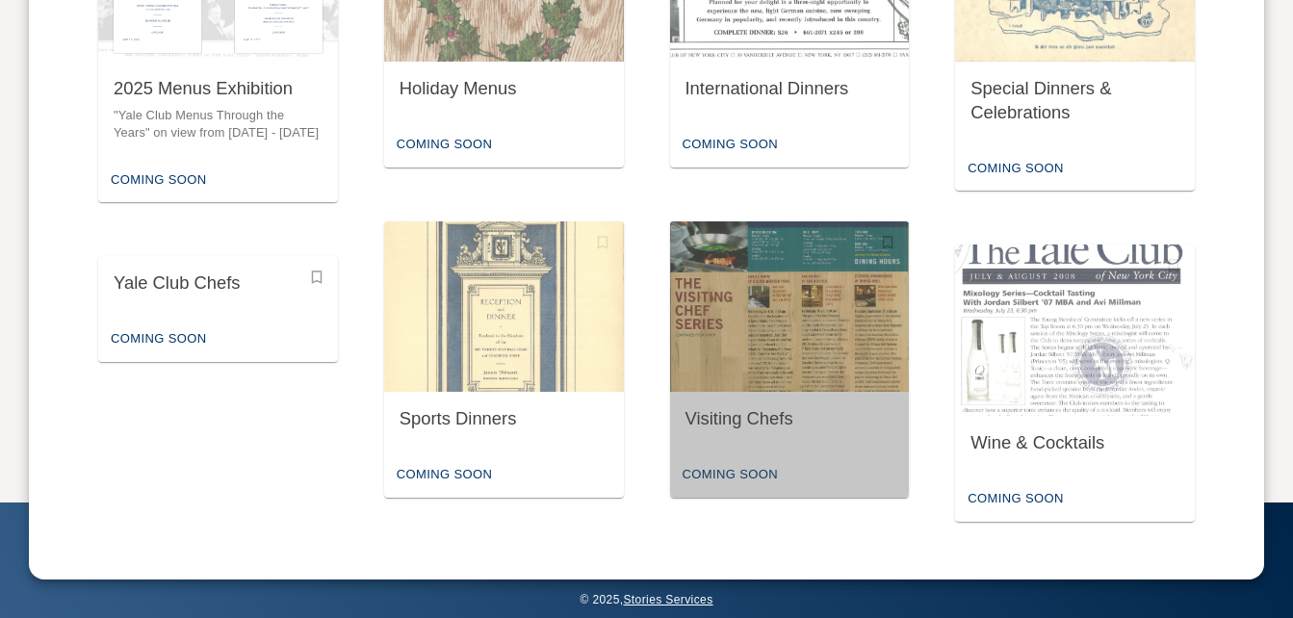
click at [742, 376] on img "button" at bounding box center [790, 306] width 240 height 171
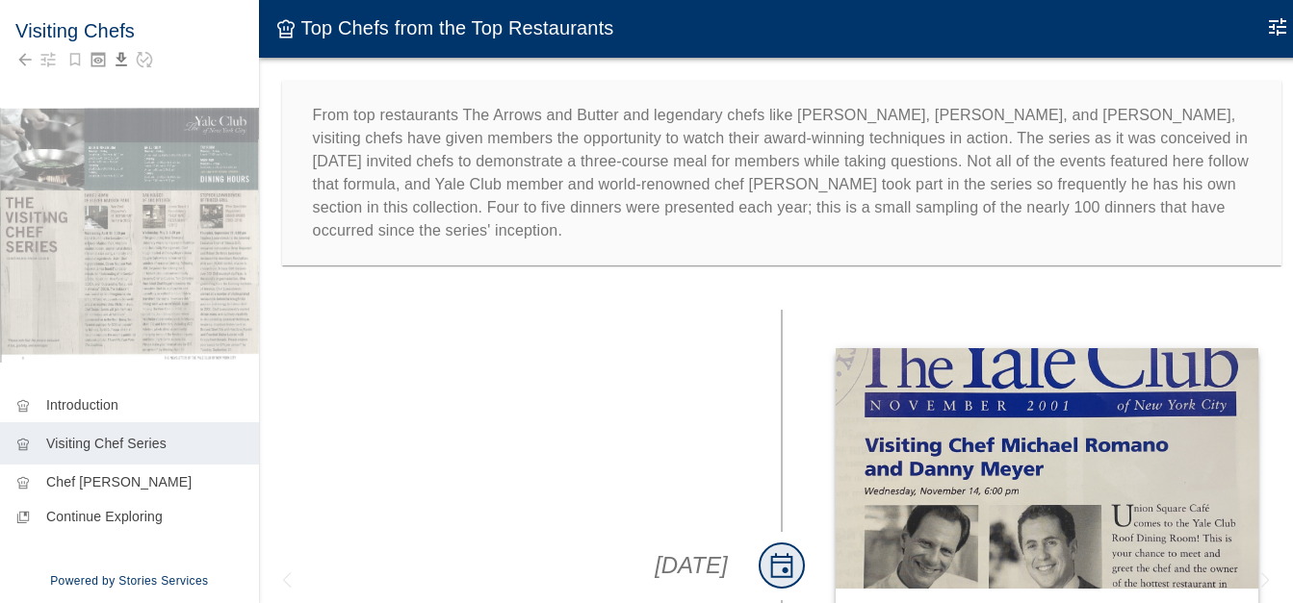
click at [1282, 25] on icon "Edit Moment" at bounding box center [1277, 26] width 23 height 23
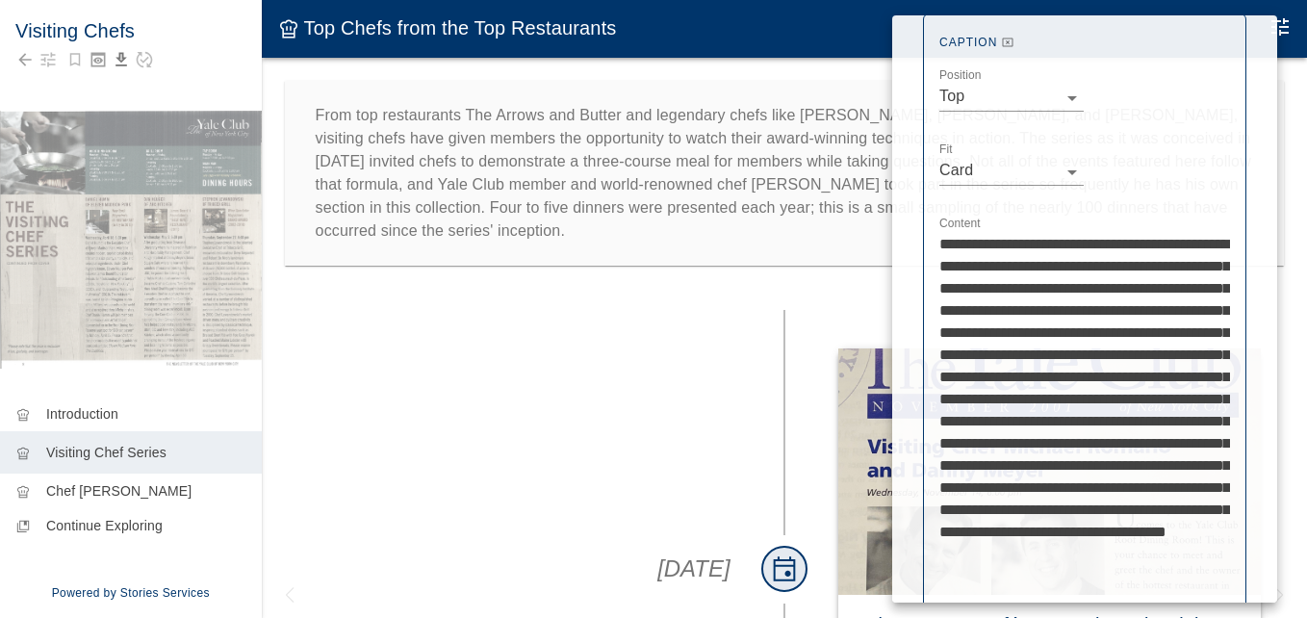
scroll to position [577, 0]
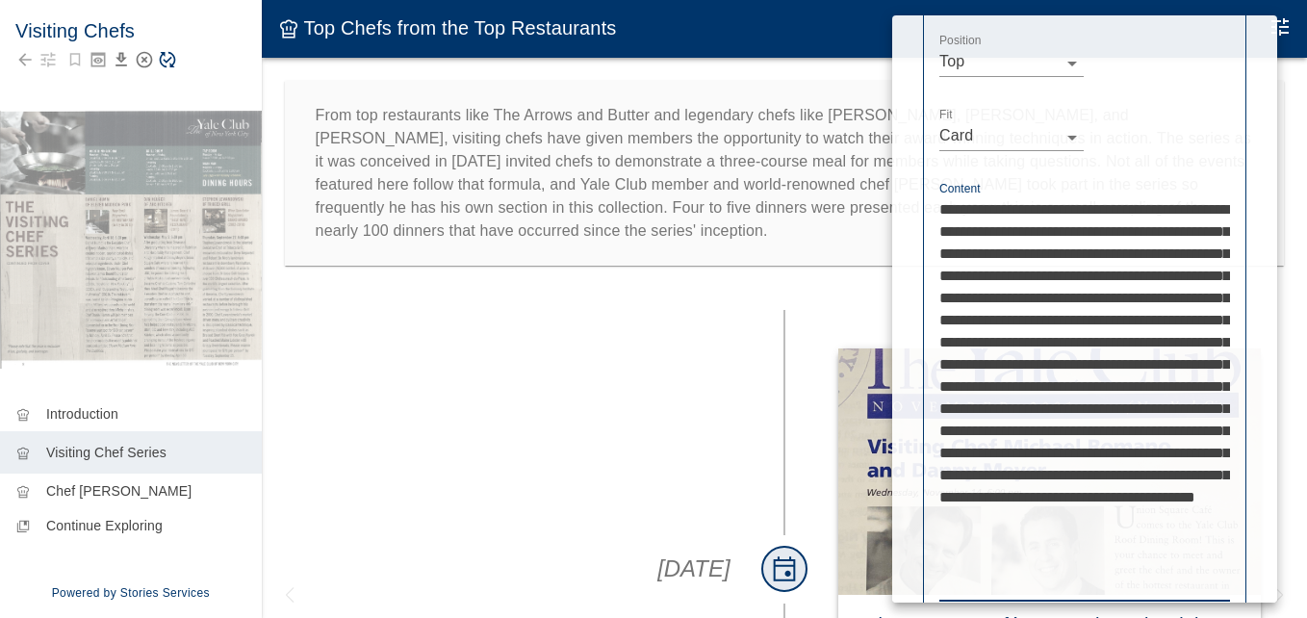
type textarea "**********"
click at [433, 298] on div at bounding box center [653, 309] width 1307 height 618
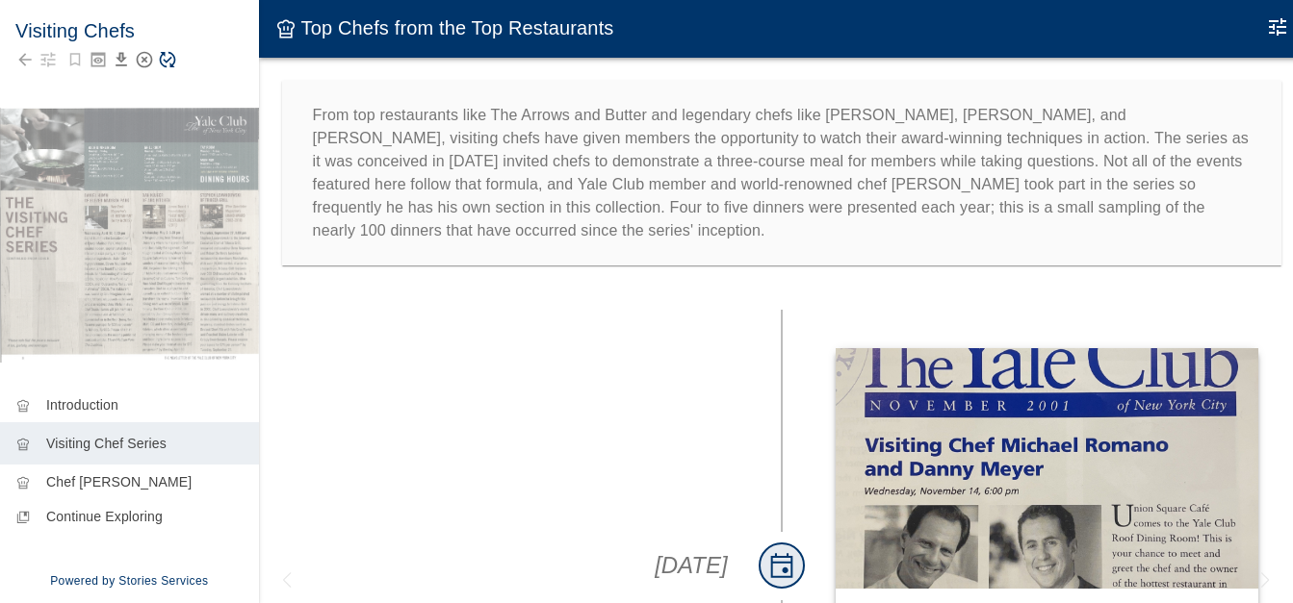
click at [1279, 24] on icon "Edit Moment" at bounding box center [1277, 26] width 23 height 23
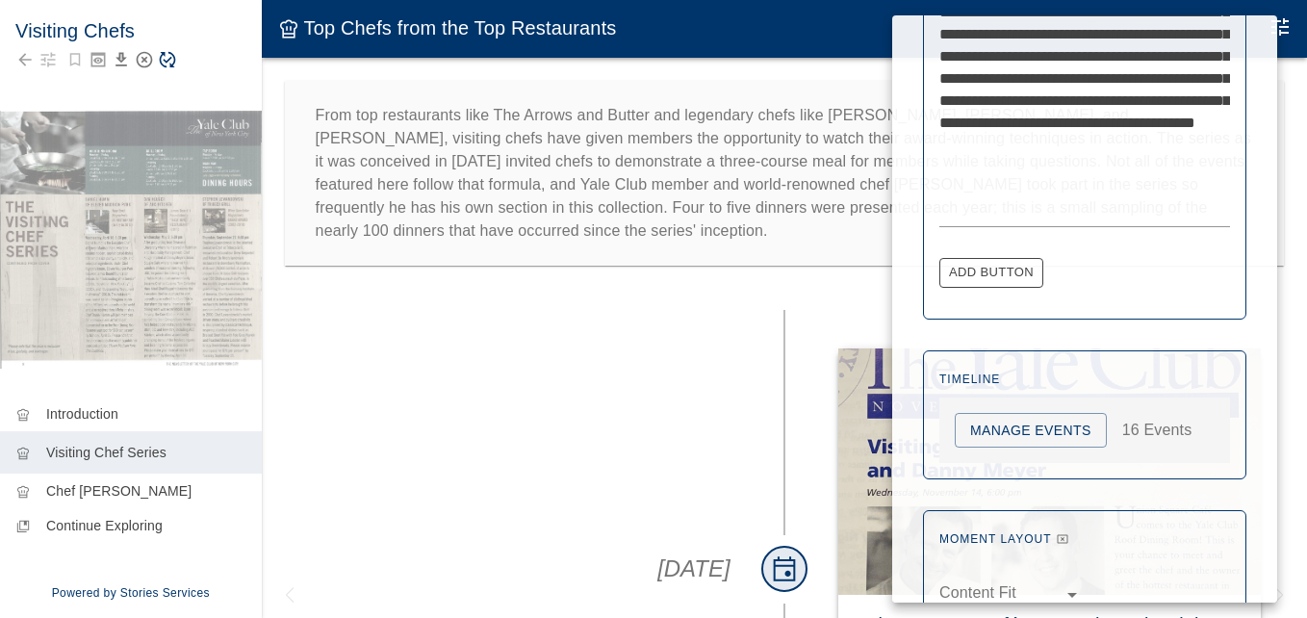
scroll to position [1020, 0]
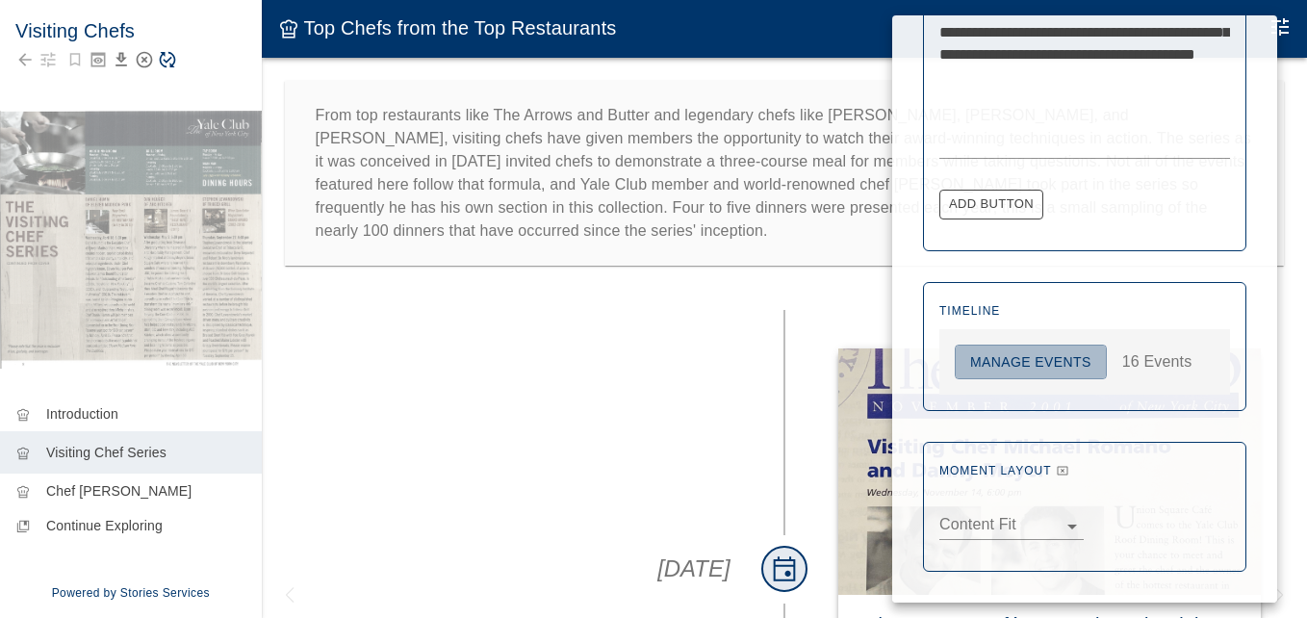
click at [1055, 361] on button "Manage Events" at bounding box center [1031, 363] width 152 height 36
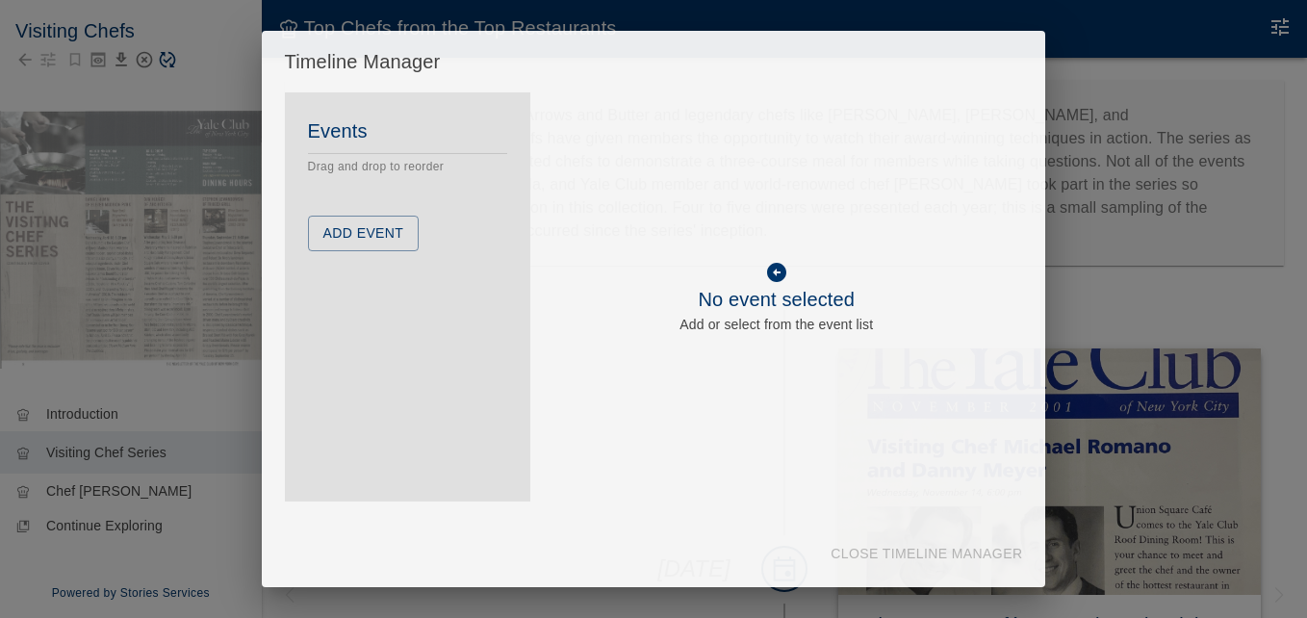
click at [1286, 211] on div "Timeline Manager Events Drag and drop to reorder Add Event To pick up a draggab…" at bounding box center [653, 309] width 1307 height 618
drag, startPoint x: 1237, startPoint y: 40, endPoint x: 1145, endPoint y: 35, distance: 91.6
click at [1232, 37] on div "Timeline Manager Events Drag and drop to reorder Add Event To pick up a draggab…" at bounding box center [653, 309] width 1307 height 618
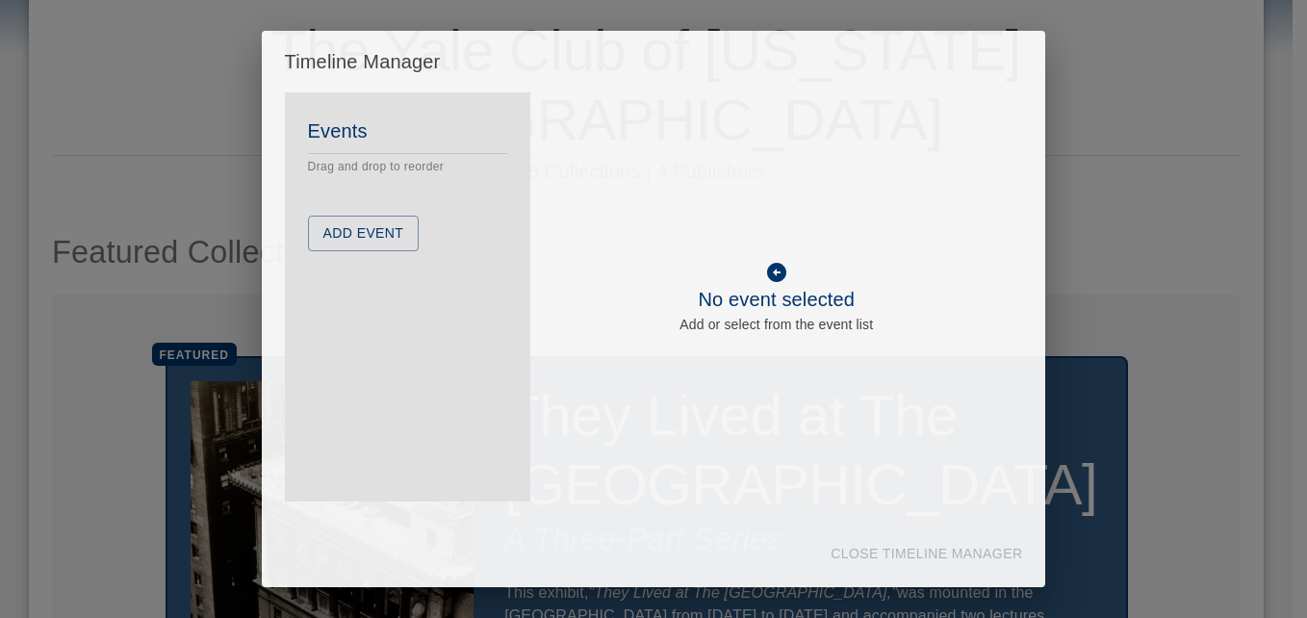
drag, startPoint x: 1121, startPoint y: 41, endPoint x: 857, endPoint y: 18, distance: 265.7
click at [1118, 41] on div "Timeline Manager Events Drag and drop to reorder Add Event To pick up a draggab…" at bounding box center [653, 309] width 1307 height 618
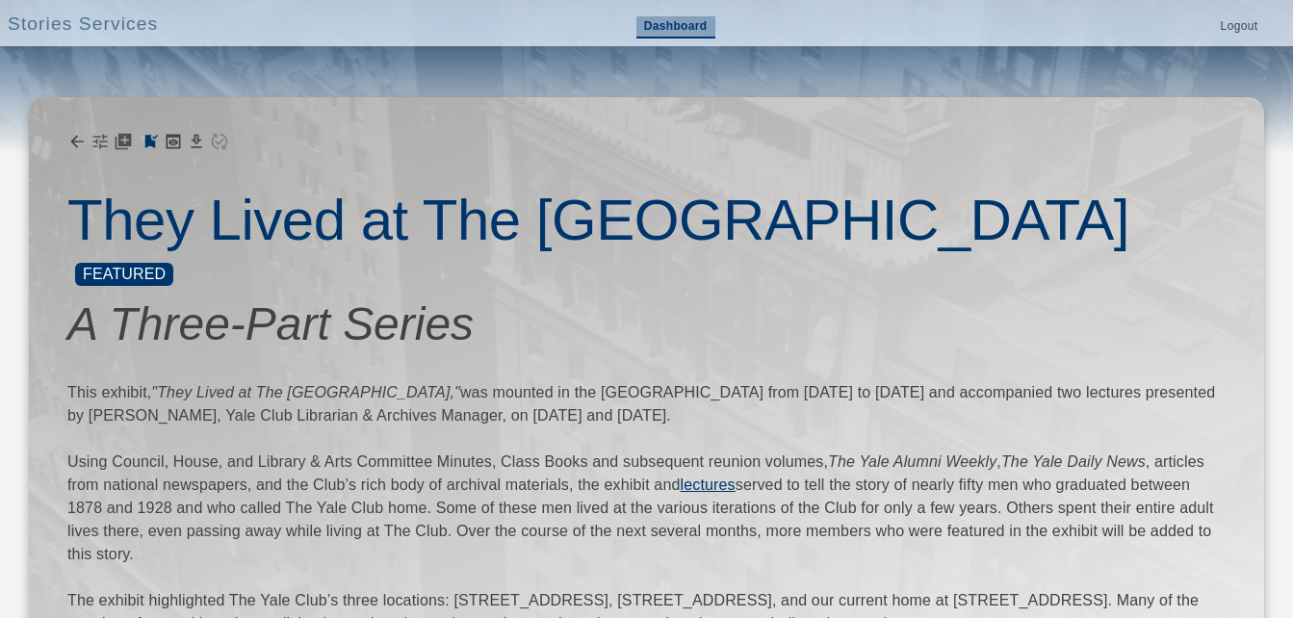
click at [681, 28] on link "Dashboard" at bounding box center [675, 27] width 79 height 22
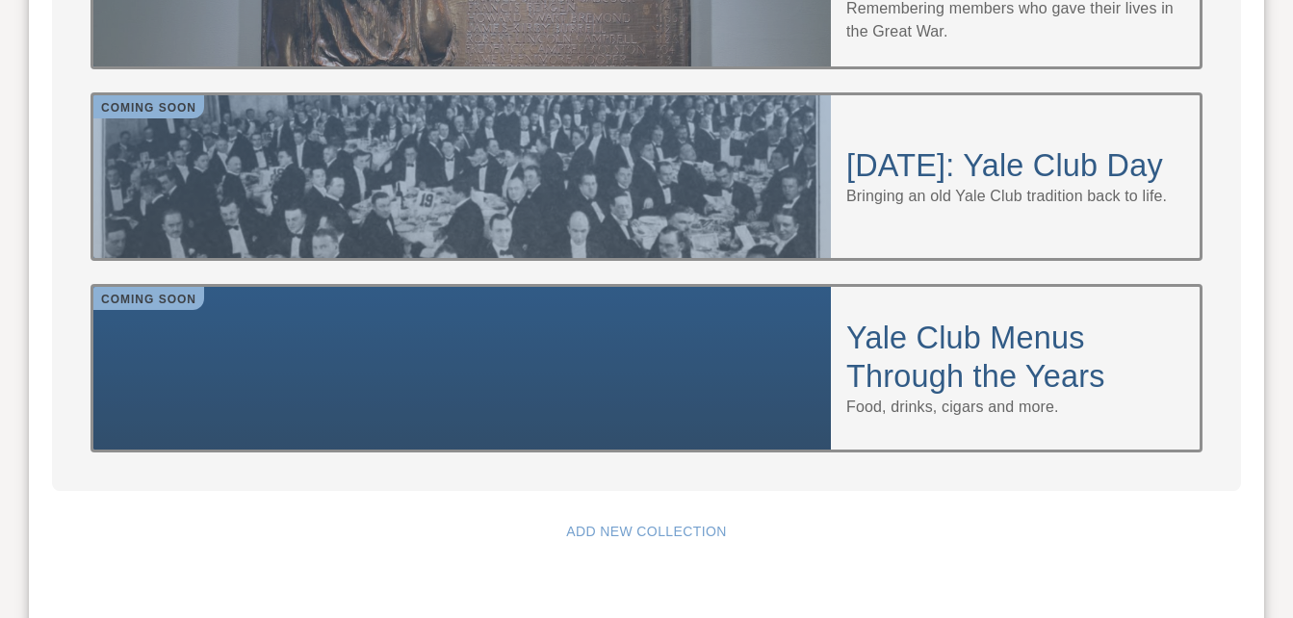
scroll to position [2021, 0]
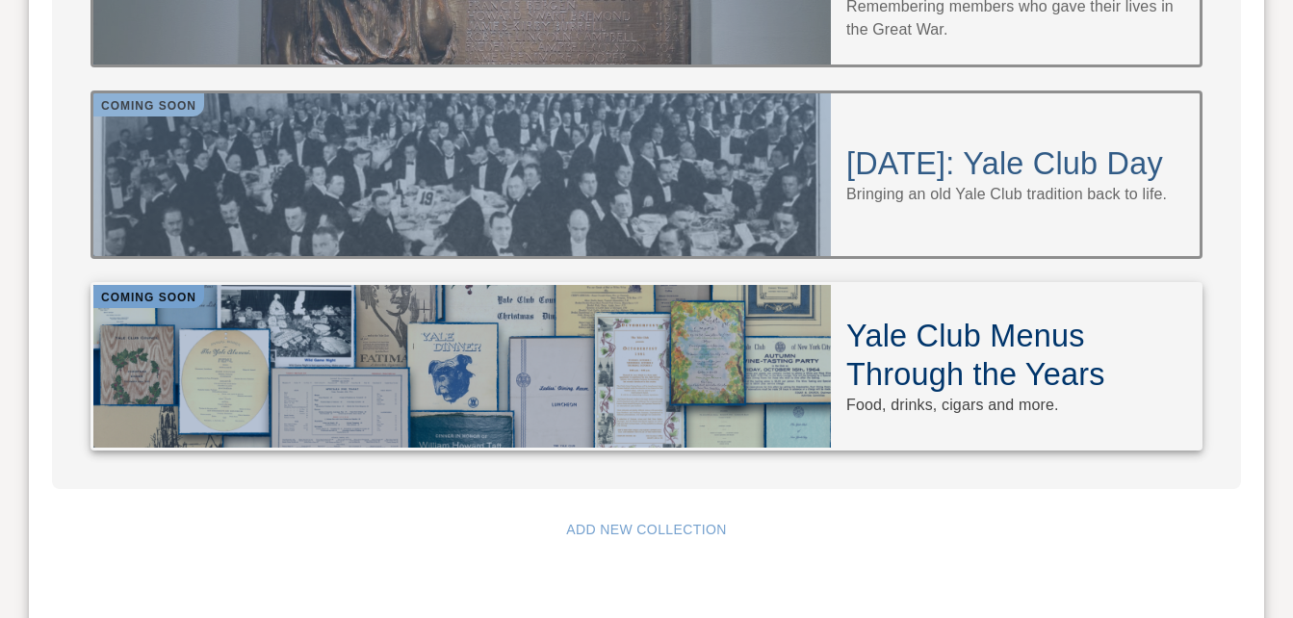
click at [949, 317] on h4 "Yale Club Menus Through the Years" at bounding box center [1015, 355] width 338 height 77
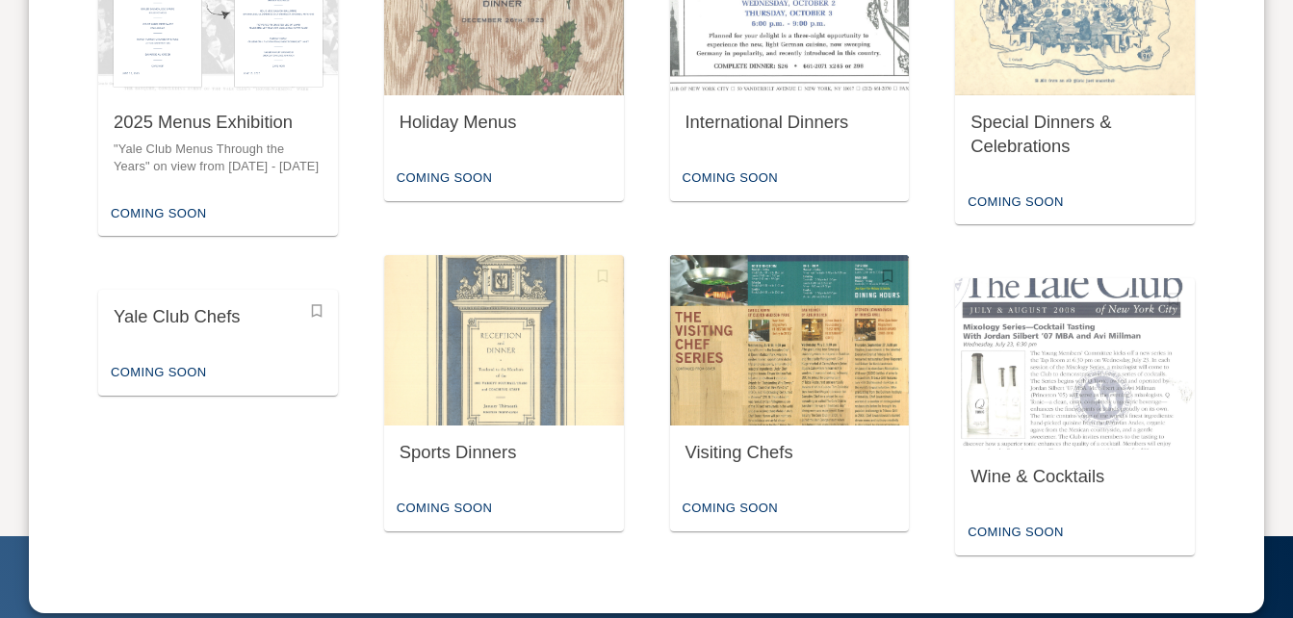
scroll to position [1260, 0]
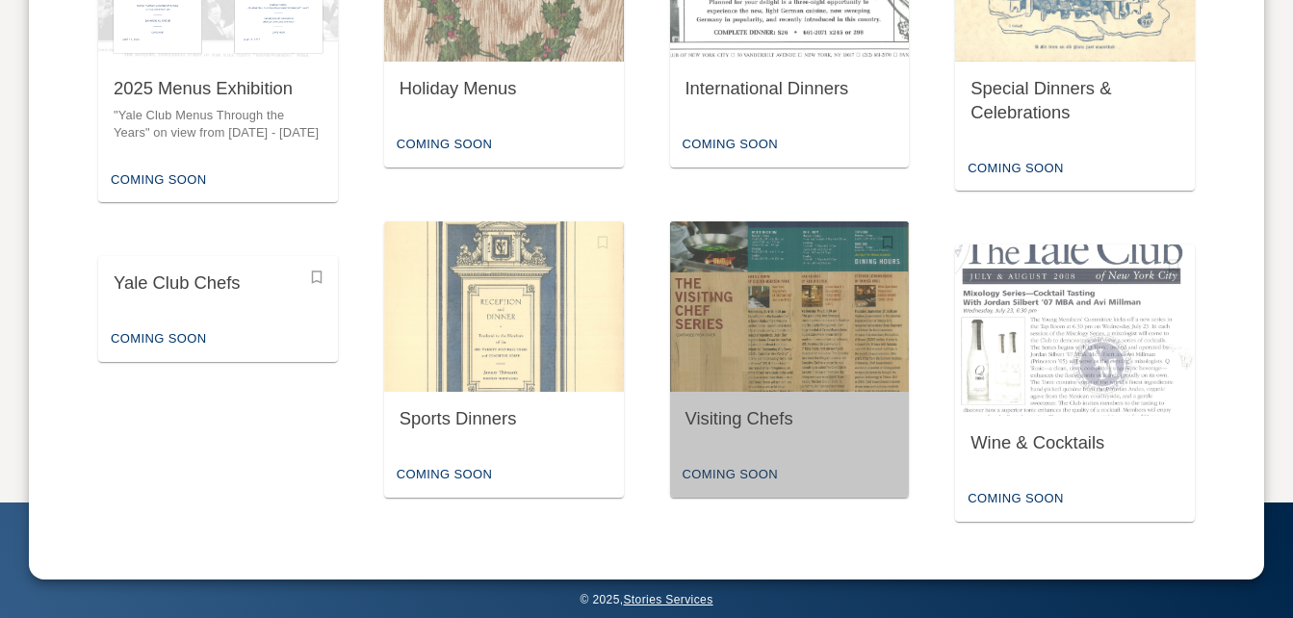
click at [756, 397] on div "Visiting Chefs" at bounding box center [790, 422] width 240 height 61
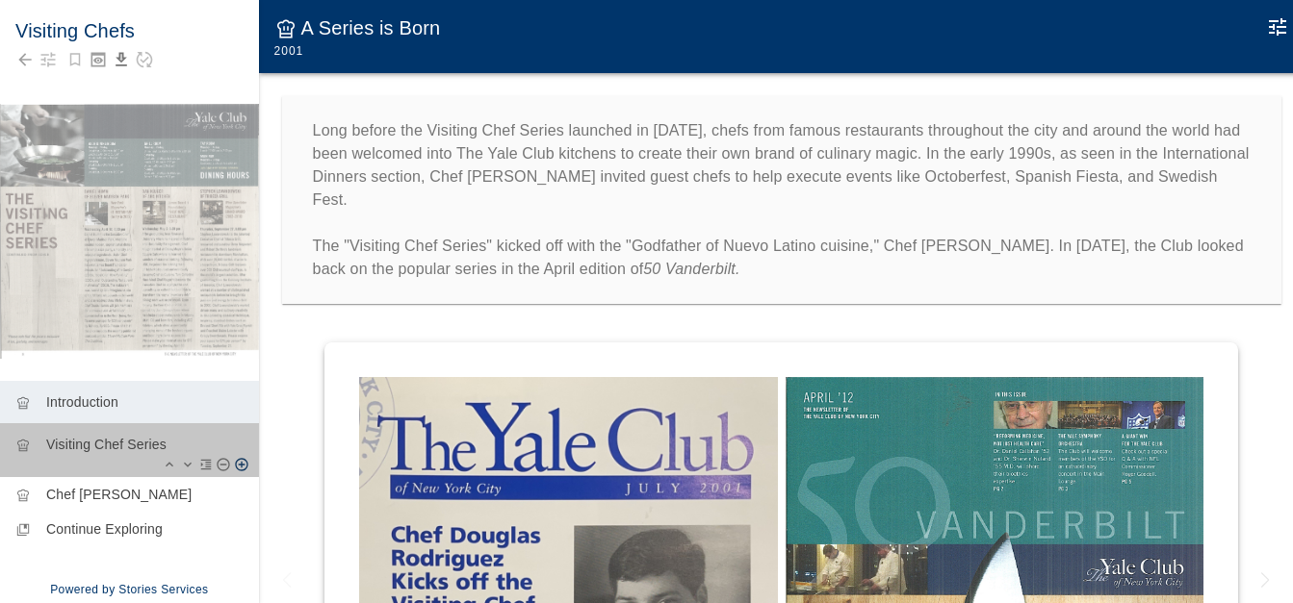
click at [107, 447] on p "Visiting Chef Series" at bounding box center [144, 444] width 197 height 19
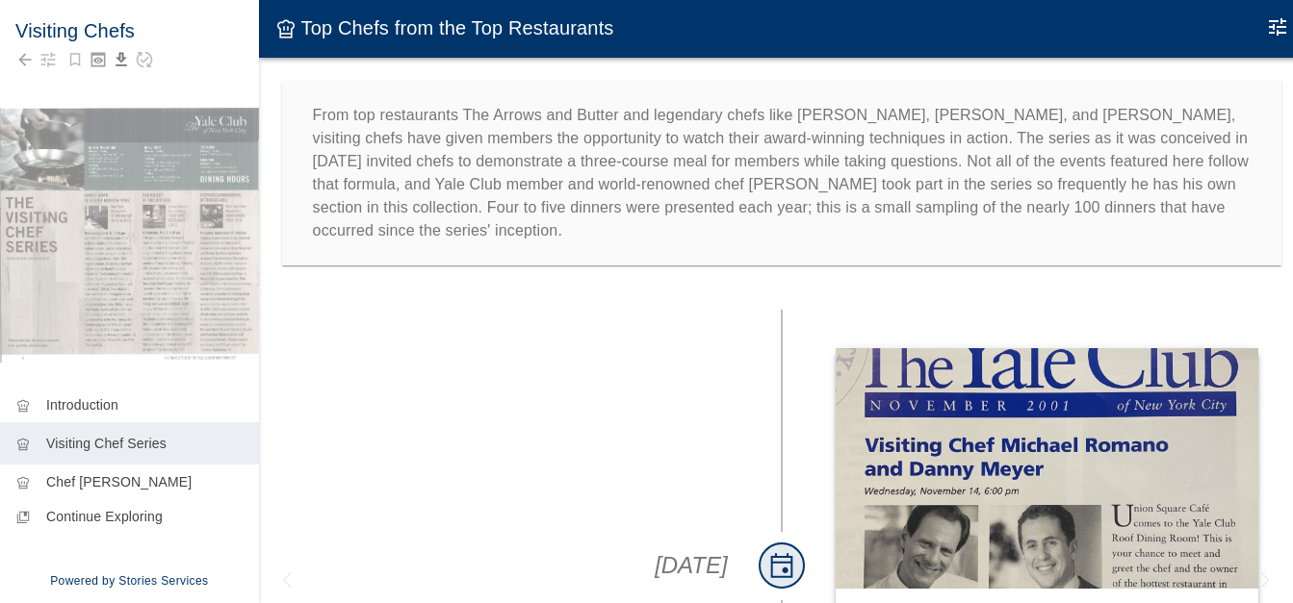
click at [1282, 28] on icon "Edit Moment" at bounding box center [1276, 26] width 17 height 17
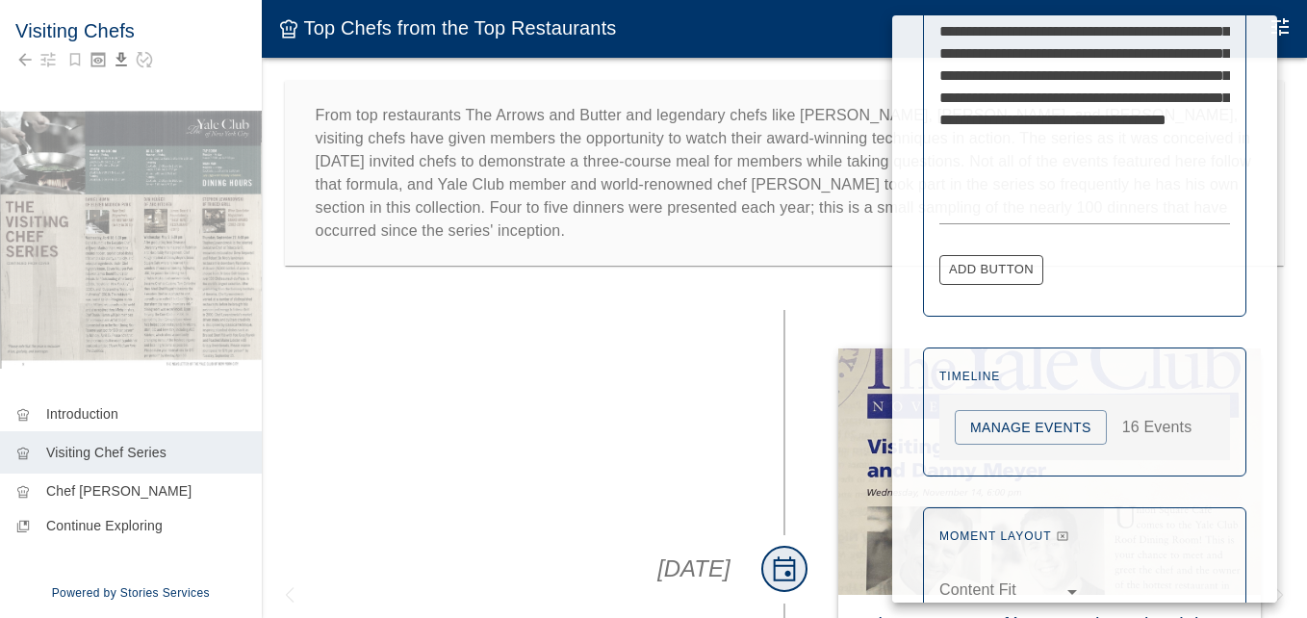
scroll to position [960, 0]
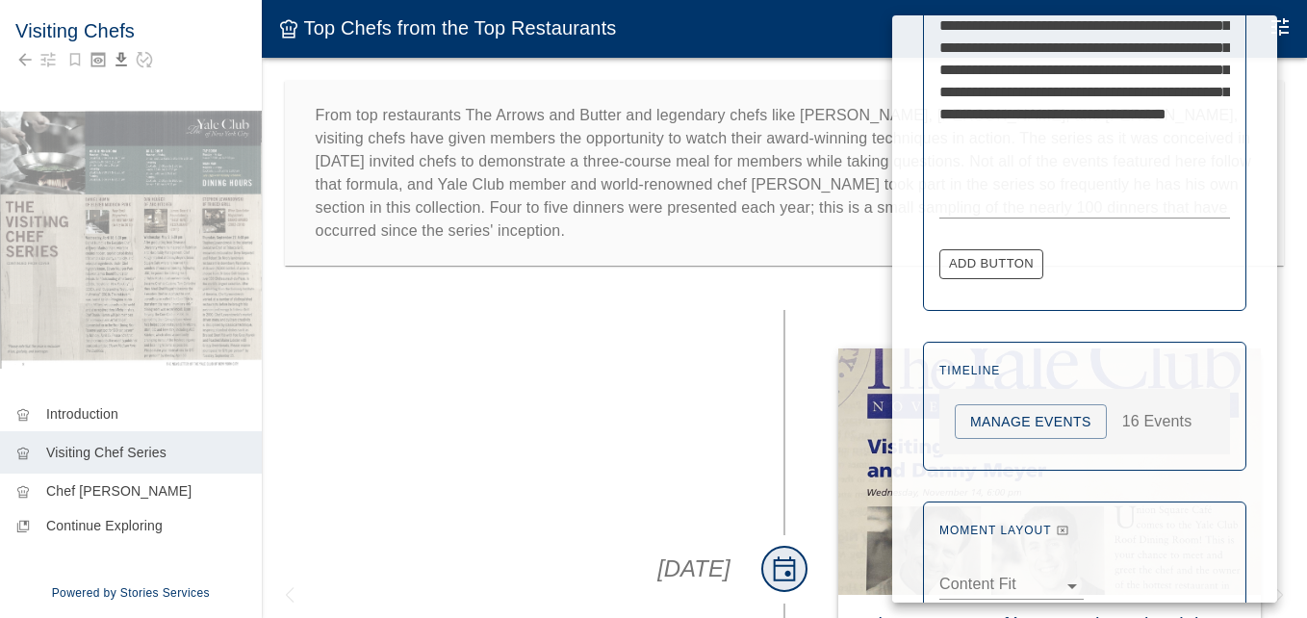
click at [1041, 421] on button "Manage Events" at bounding box center [1031, 422] width 152 height 36
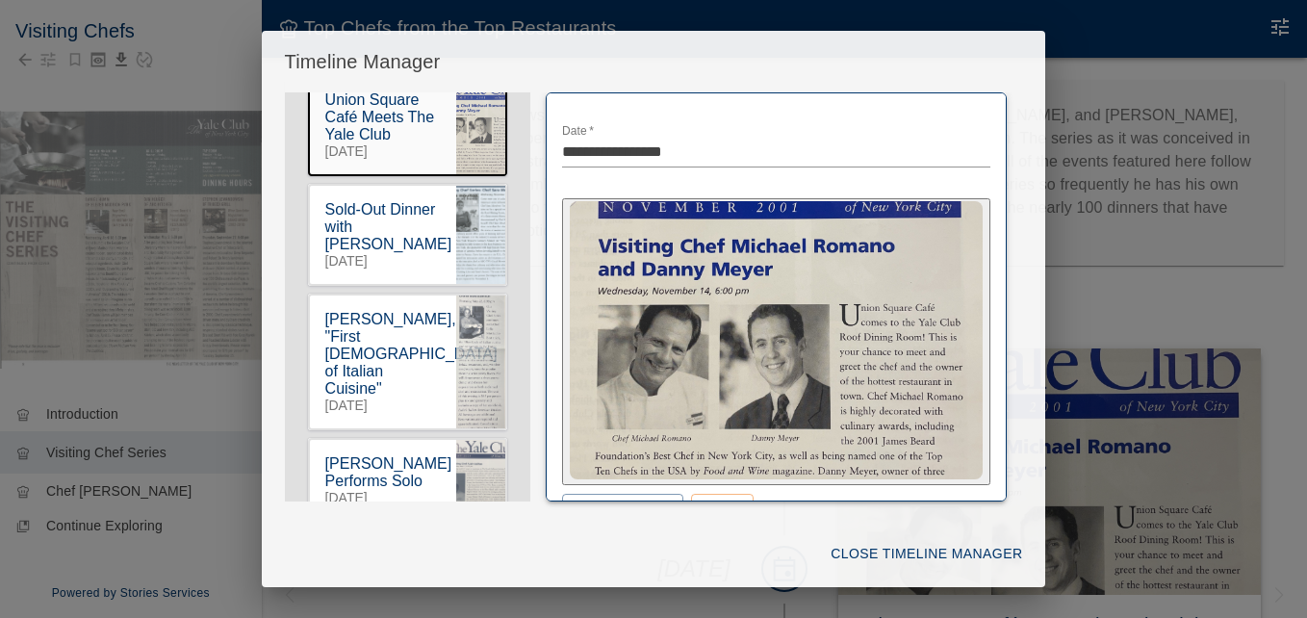
scroll to position [154, 0]
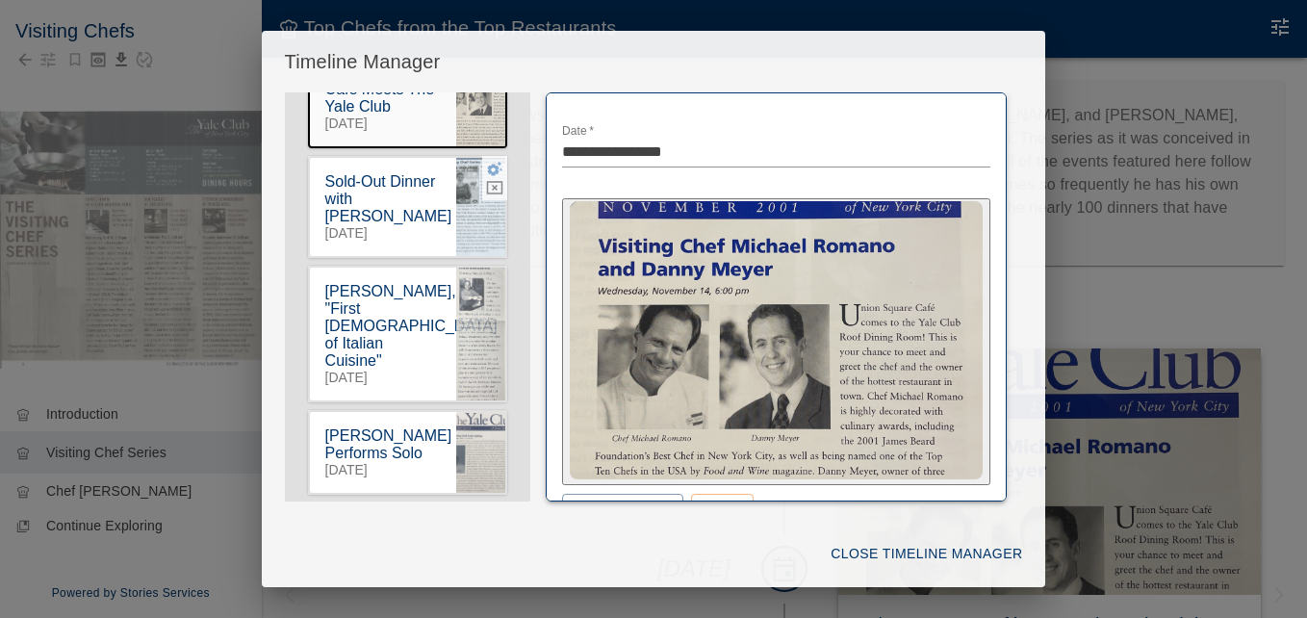
click at [488, 176] on icon "button" at bounding box center [495, 169] width 15 height 14
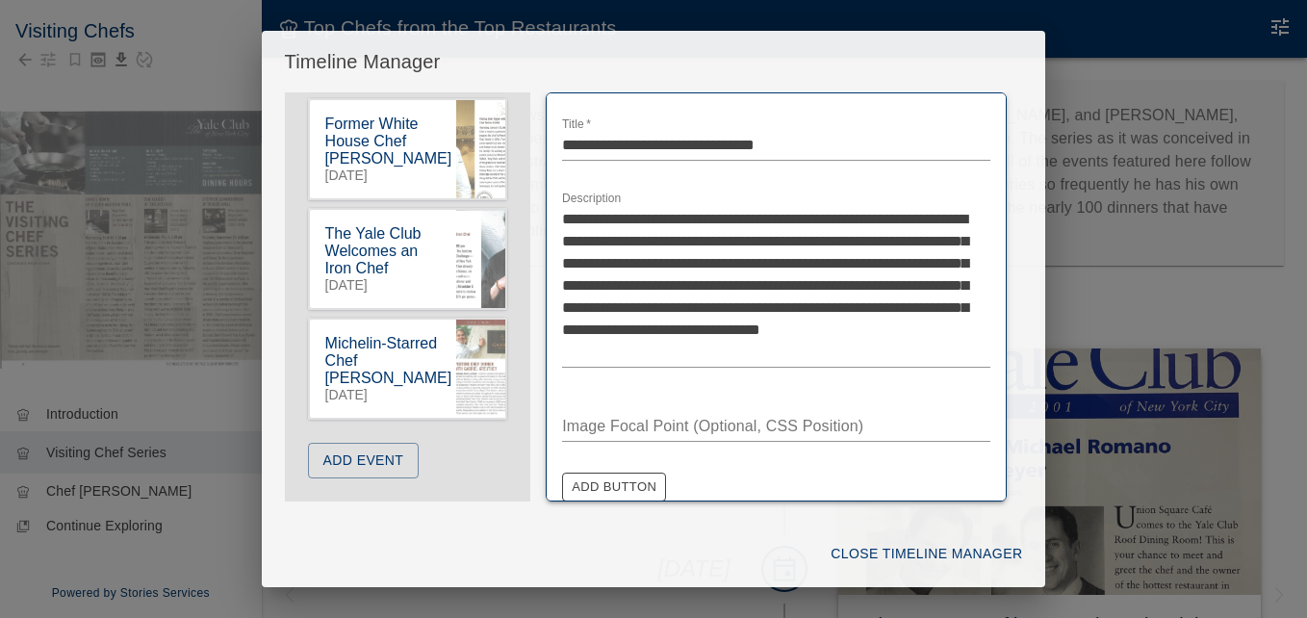
scroll to position [1750, 0]
click at [918, 552] on button "Close Timeline Manager" at bounding box center [926, 554] width 207 height 36
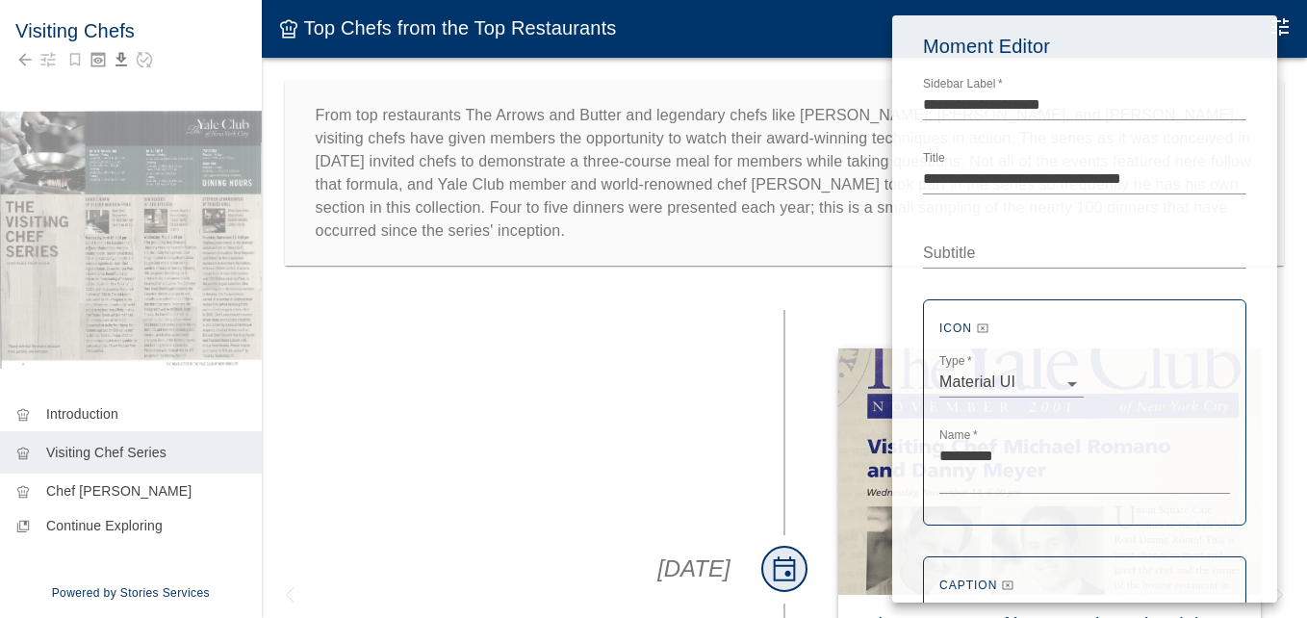
click at [448, 324] on div at bounding box center [653, 309] width 1307 height 618
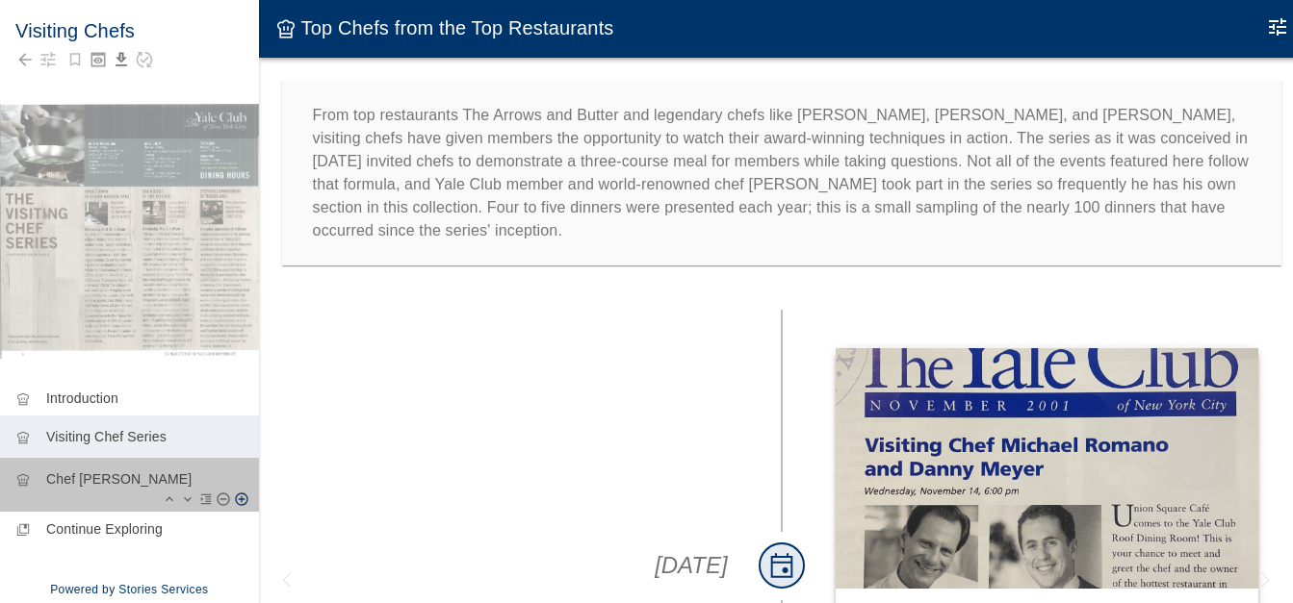
drag, startPoint x: 155, startPoint y: 485, endPoint x: 190, endPoint y: 468, distance: 38.7
click at [155, 484] on p "Chef [PERSON_NAME]" at bounding box center [144, 479] width 197 height 19
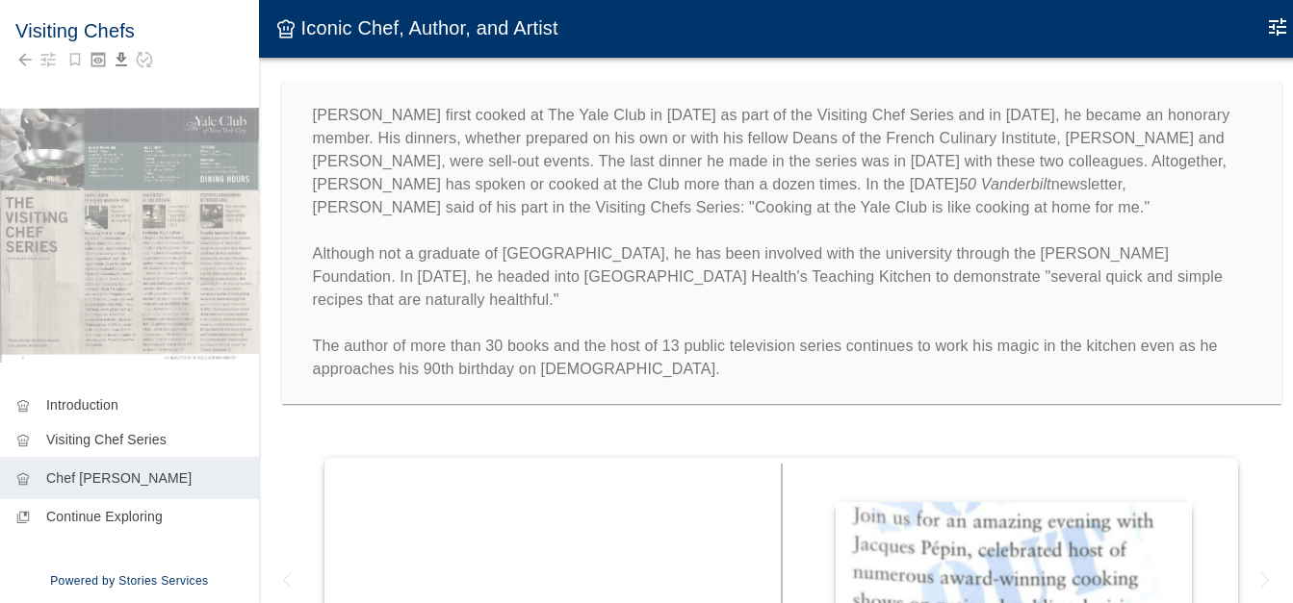
click at [1280, 25] on icon "Edit Moment" at bounding box center [1277, 26] width 23 height 23
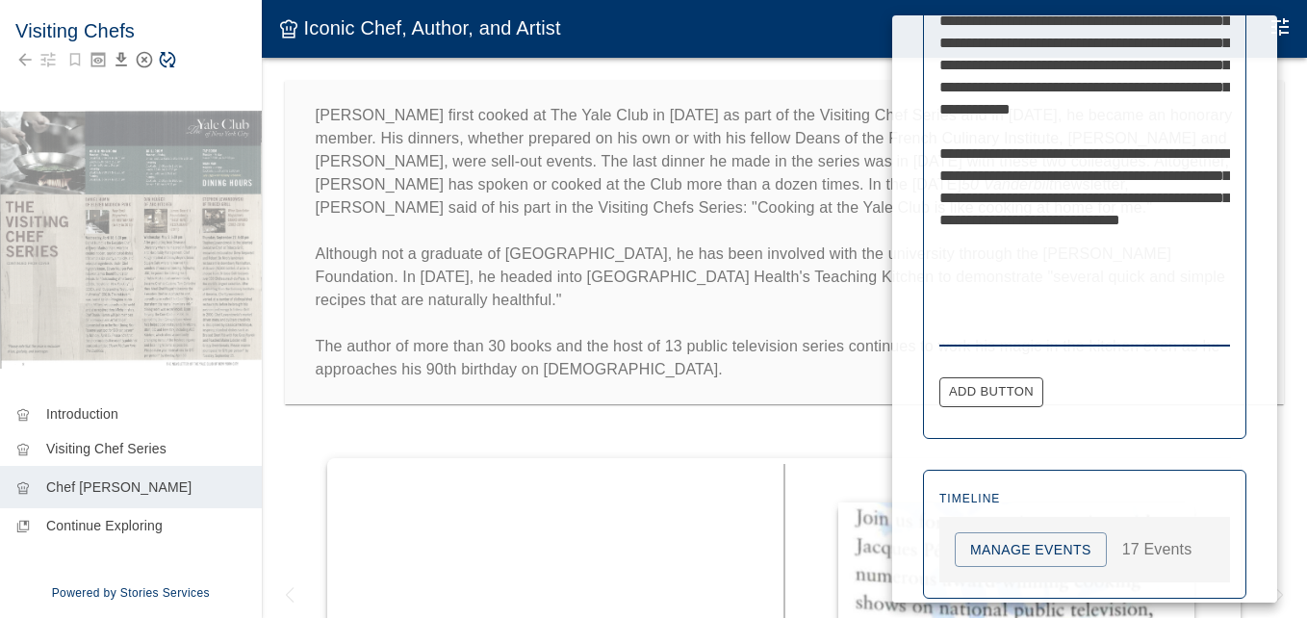
scroll to position [1077, 0]
type textarea "**********"
click at [815, 303] on div at bounding box center [653, 309] width 1307 height 618
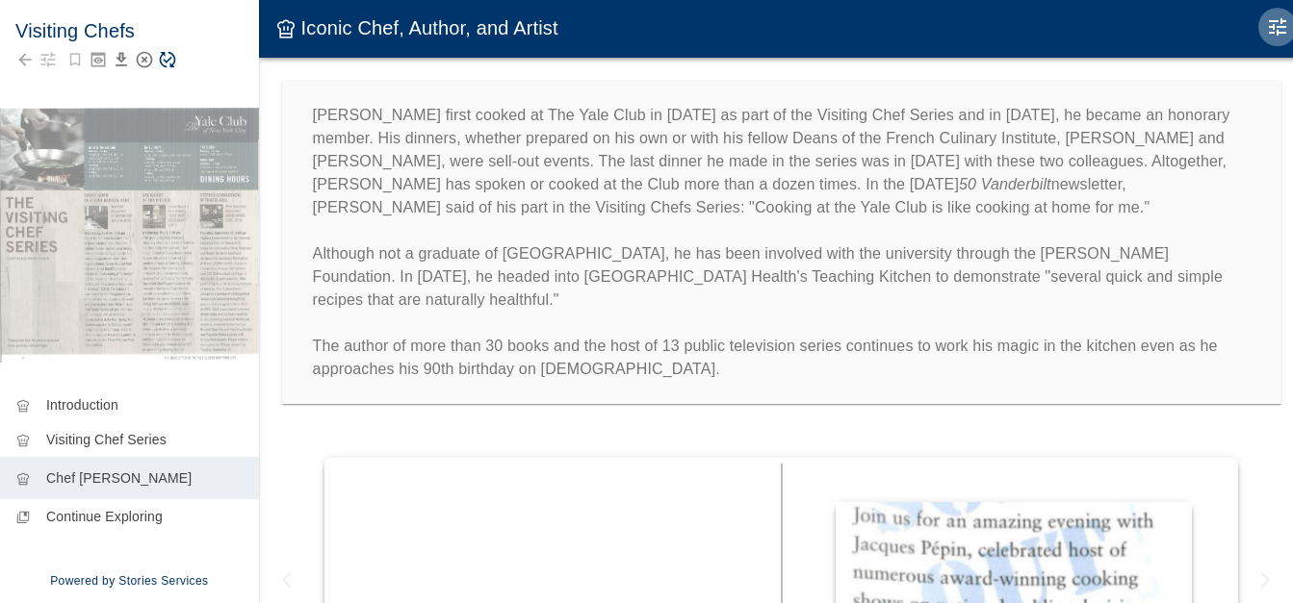
click at [1286, 28] on icon "Edit Moment" at bounding box center [1276, 26] width 17 height 17
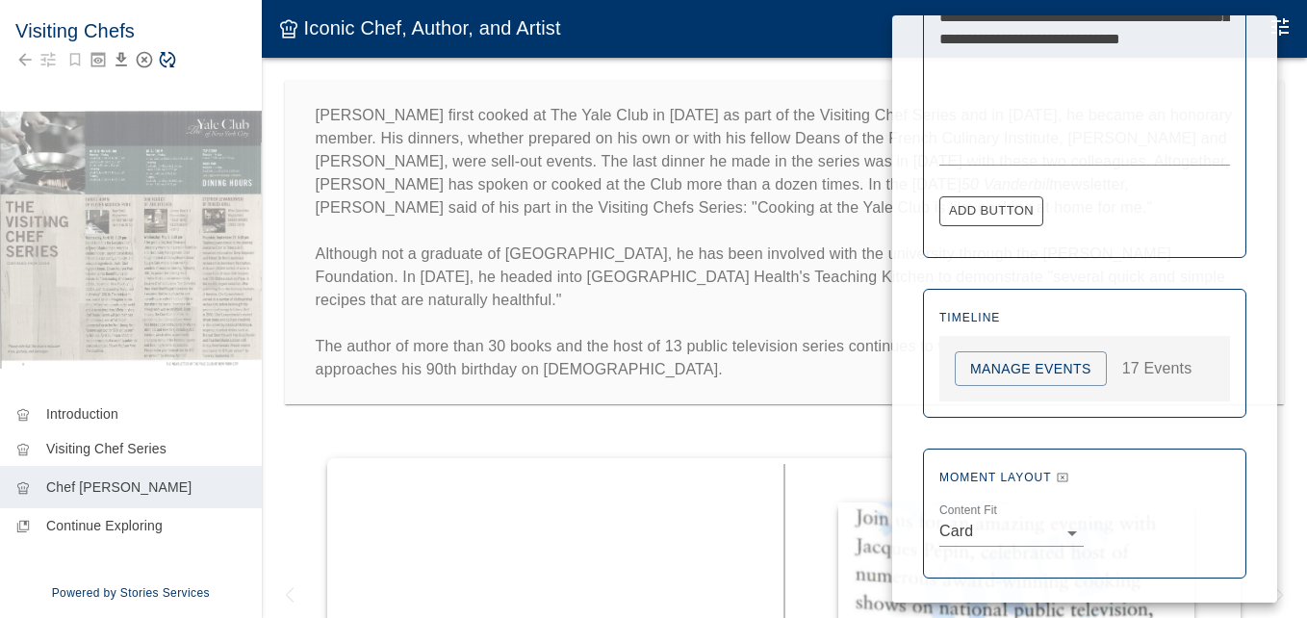
scroll to position [1264, 0]
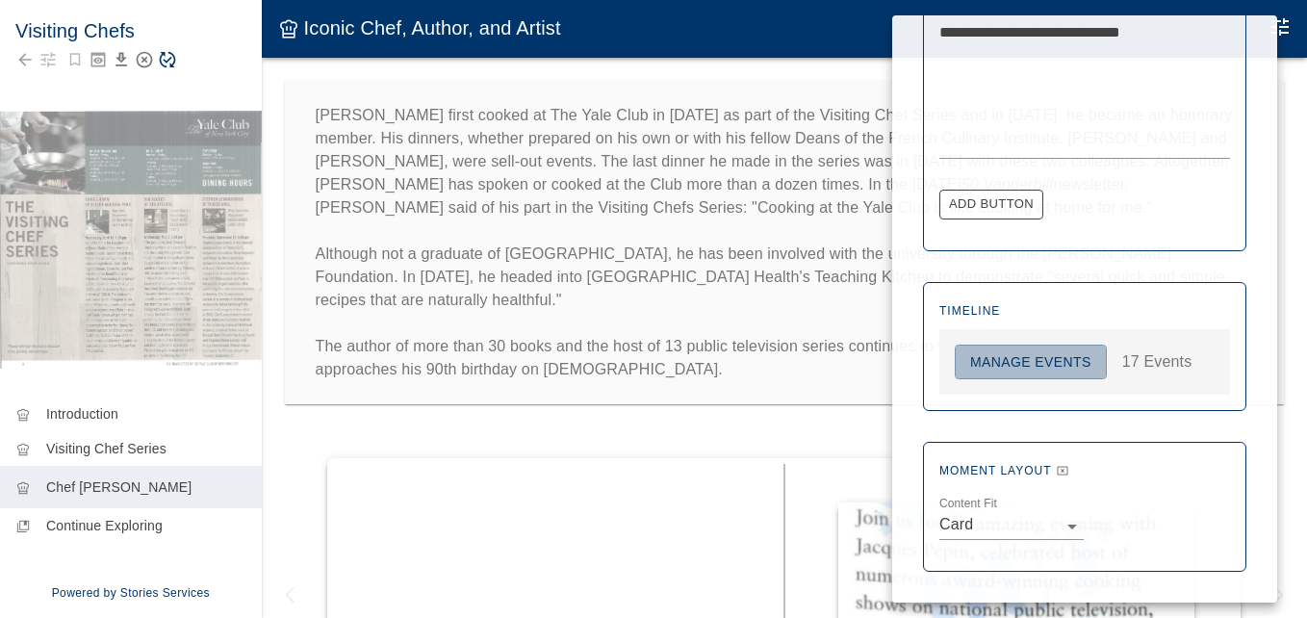
click at [1036, 365] on button "Manage Events" at bounding box center [1031, 363] width 152 height 36
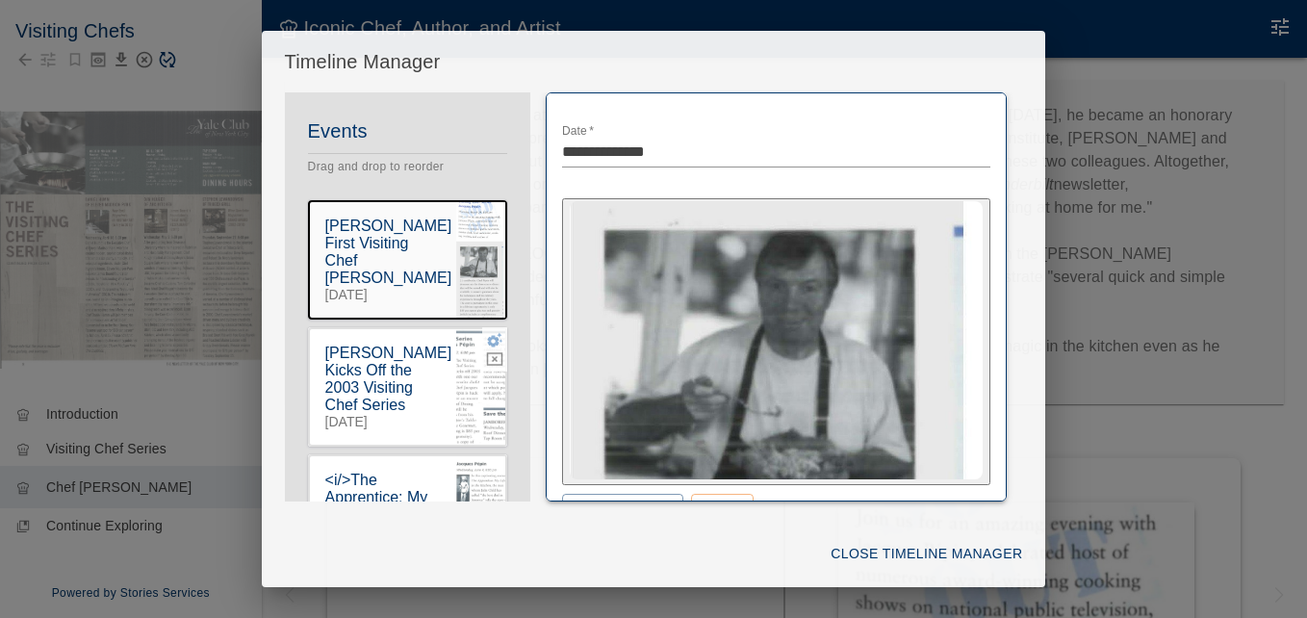
click at [488, 333] on icon "button" at bounding box center [495, 340] width 15 height 14
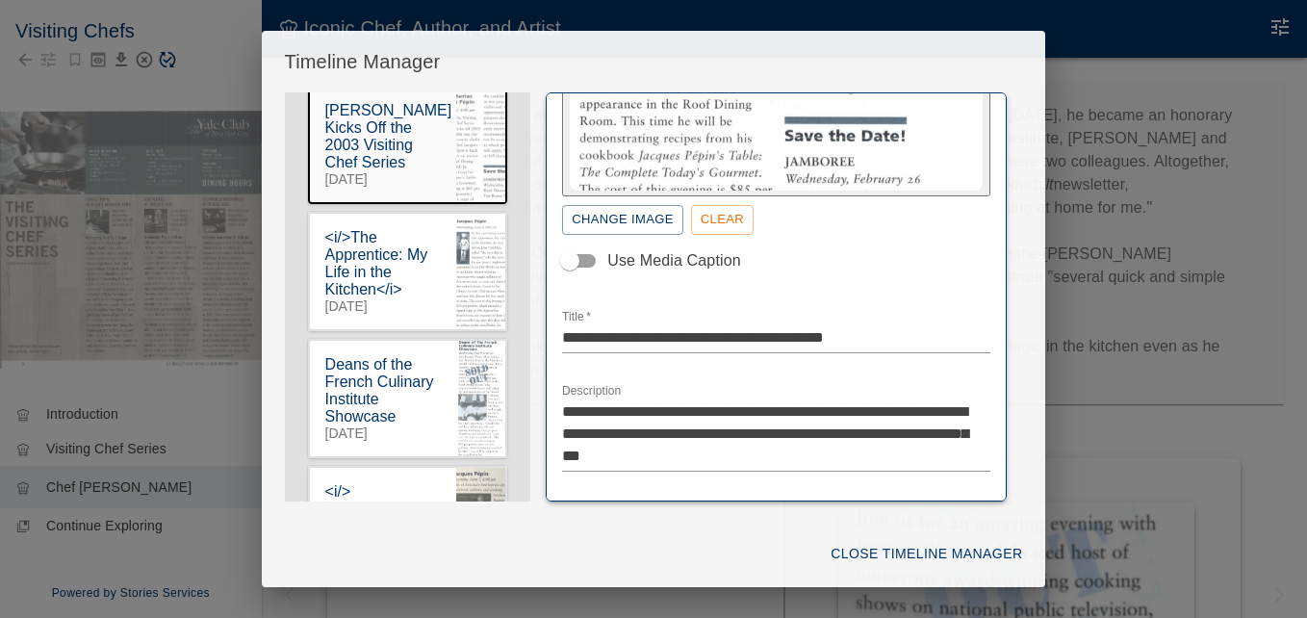
scroll to position [254, 0]
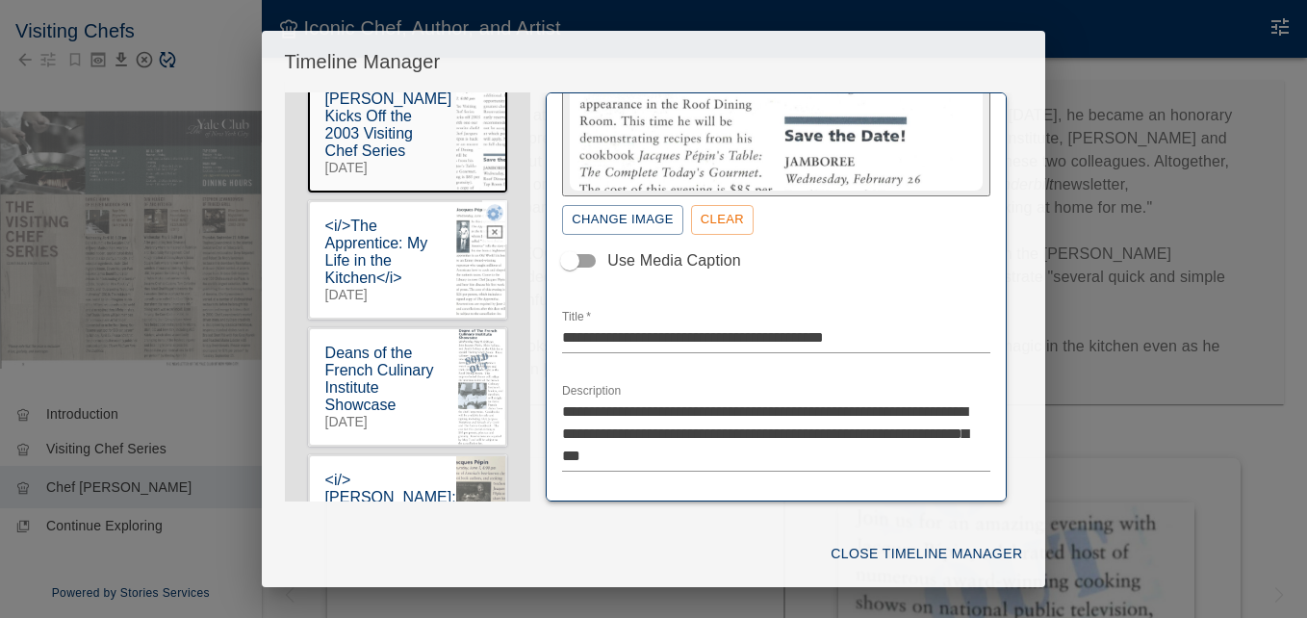
click at [488, 210] on icon "button" at bounding box center [495, 213] width 15 height 14
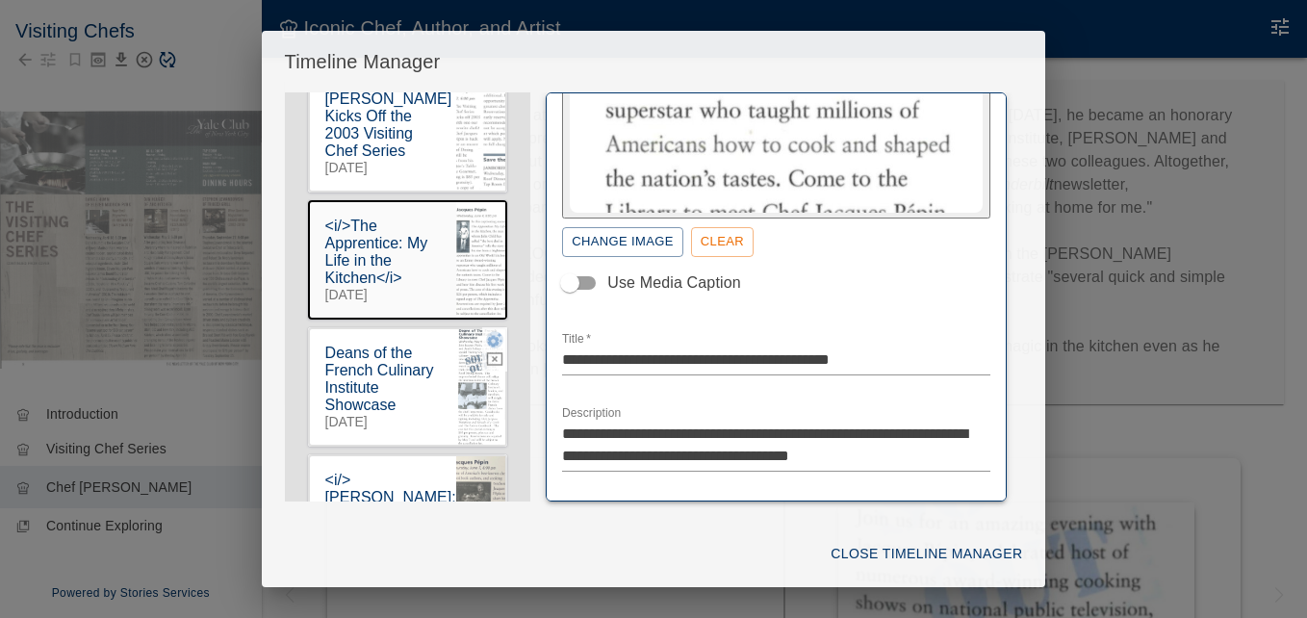
click at [488, 337] on icon "button" at bounding box center [495, 340] width 15 height 14
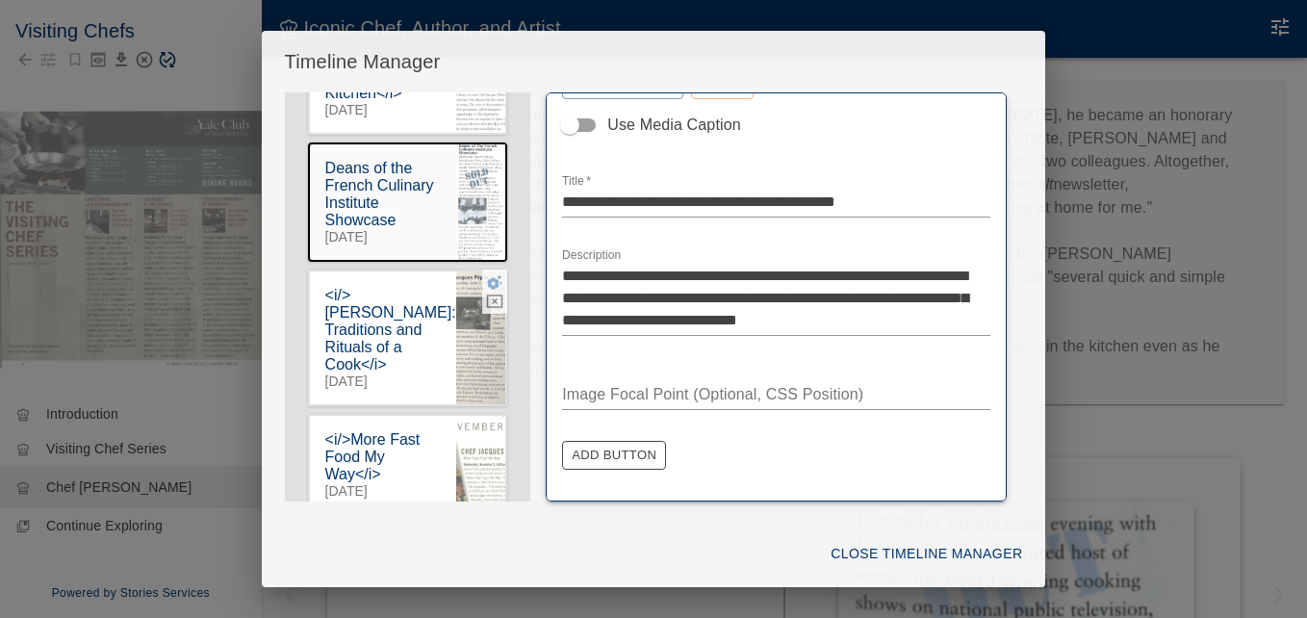
scroll to position [447, 0]
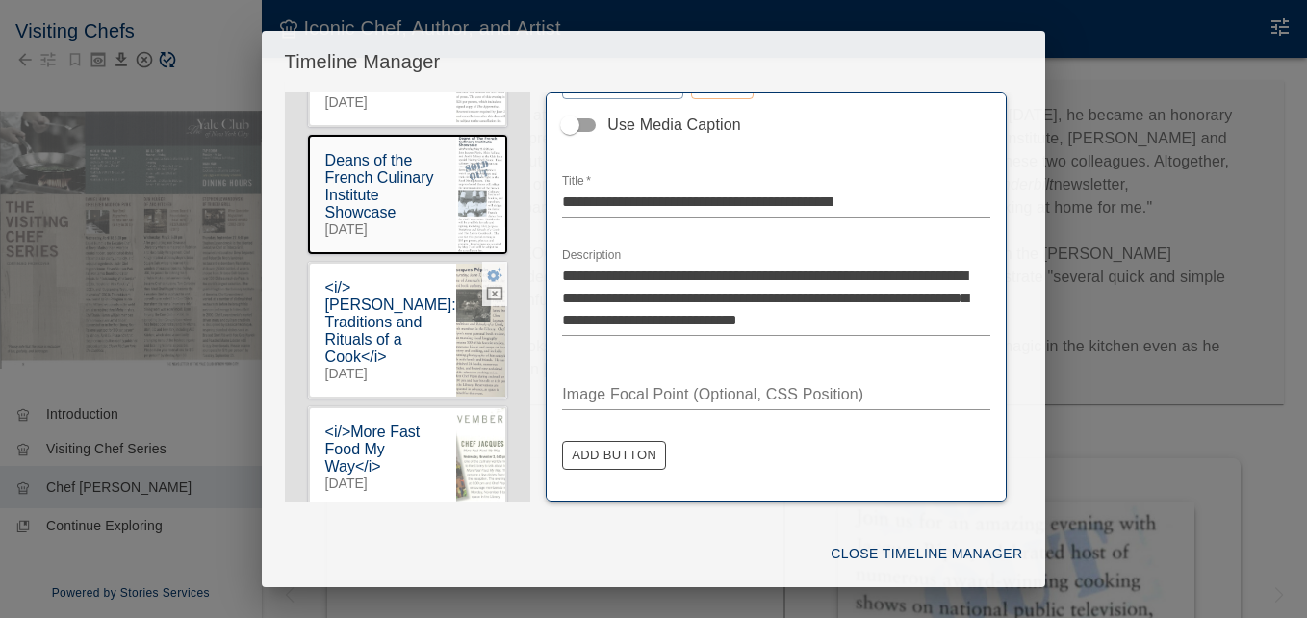
click at [488, 282] on icon "button" at bounding box center [495, 275] width 15 height 14
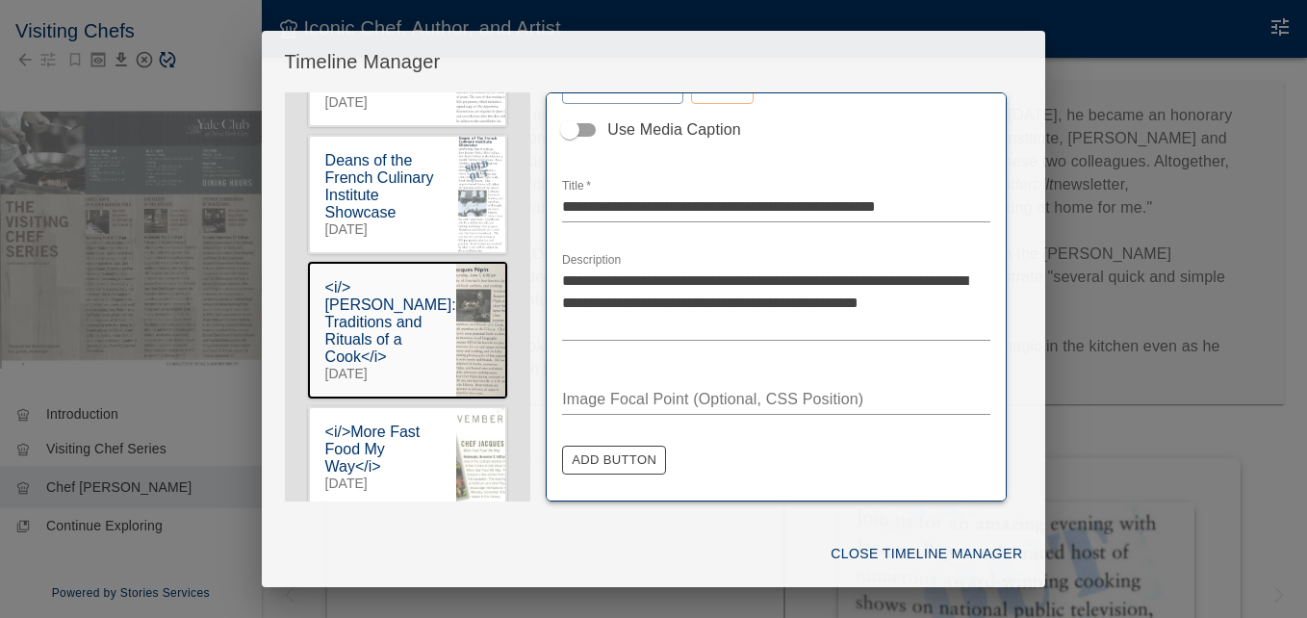
scroll to position [424, 0]
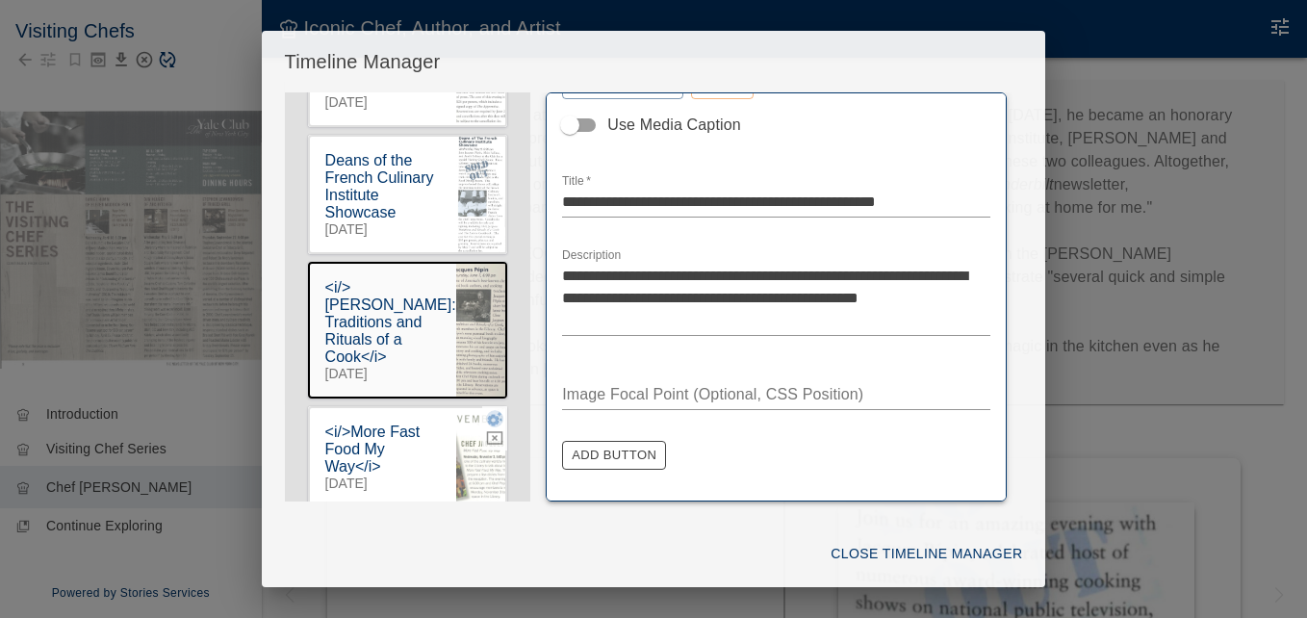
click at [486, 427] on icon "button" at bounding box center [494, 418] width 17 height 17
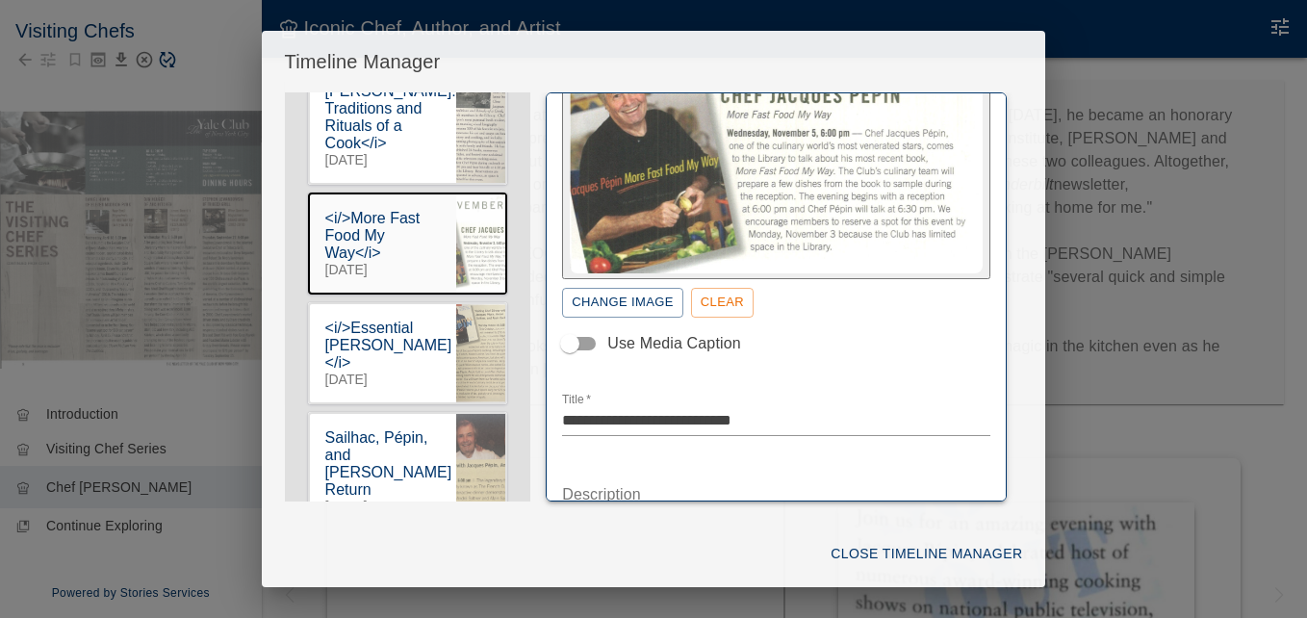
scroll to position [302, 0]
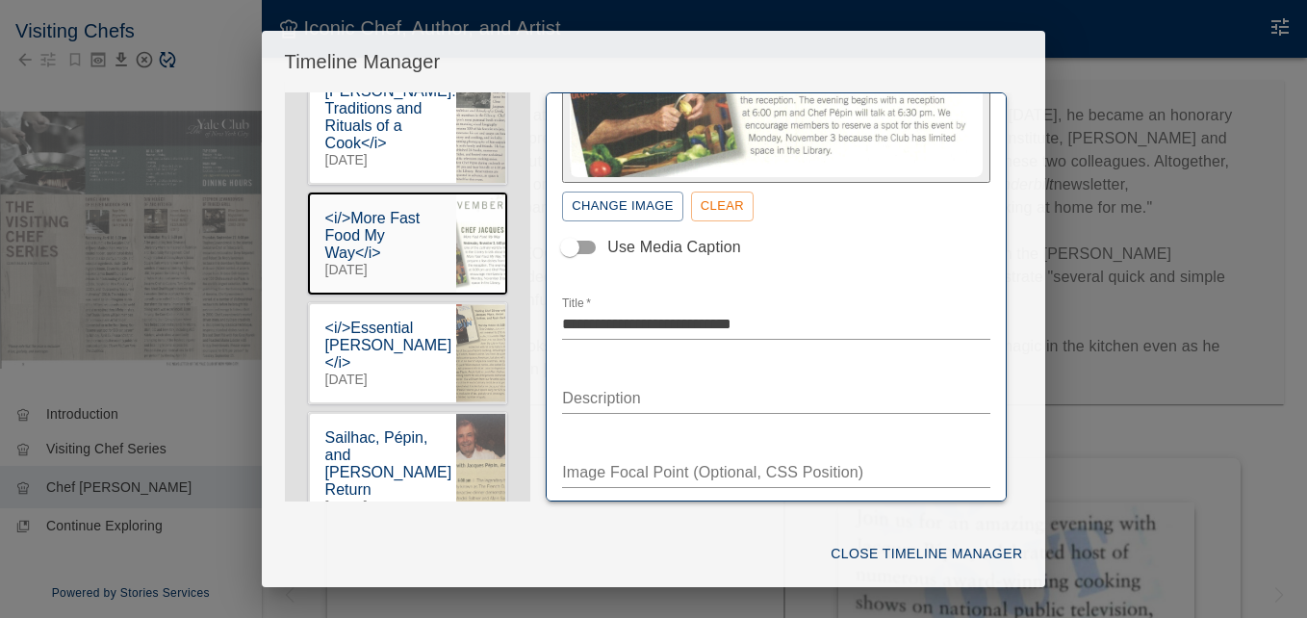
click at [620, 393] on textarea "Description" at bounding box center [776, 398] width 428 height 22
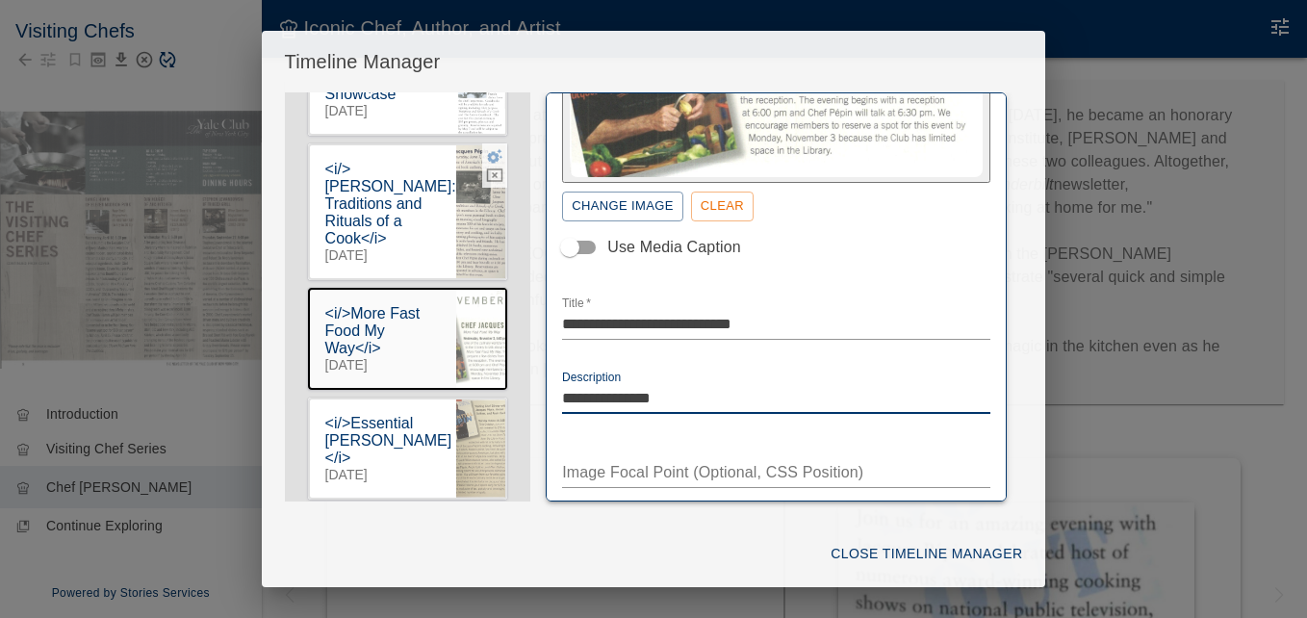
scroll to position [564, 0]
type textarea "**********"
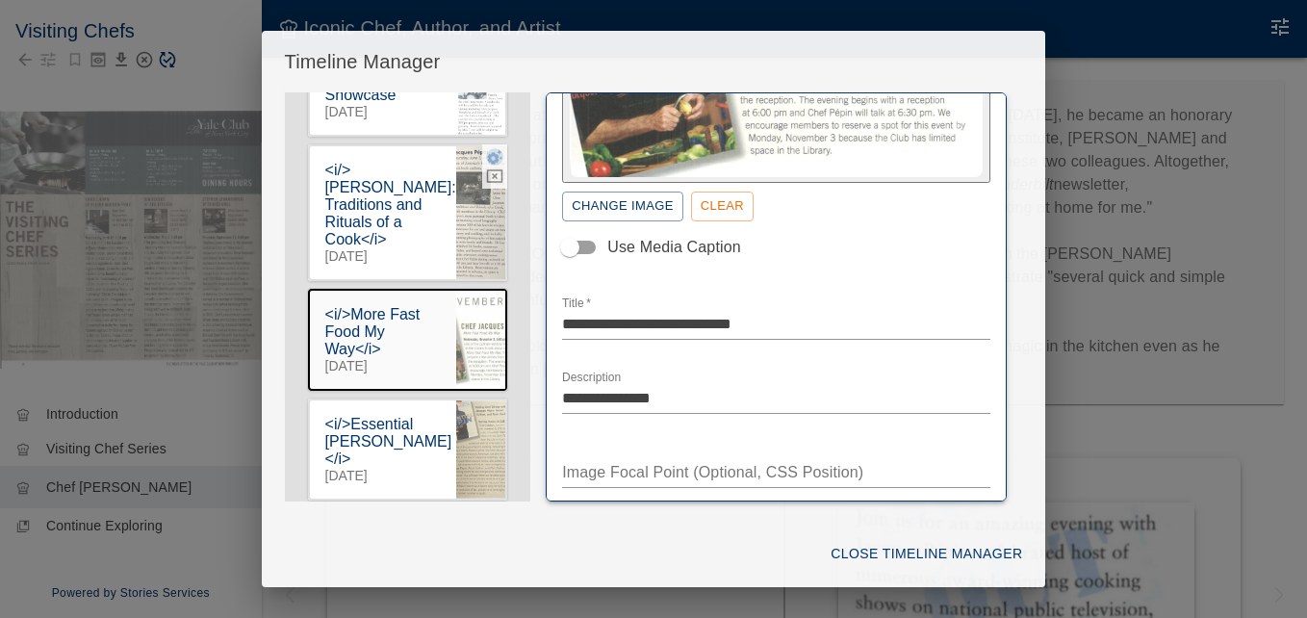
click at [488, 165] on icon "button" at bounding box center [495, 157] width 15 height 14
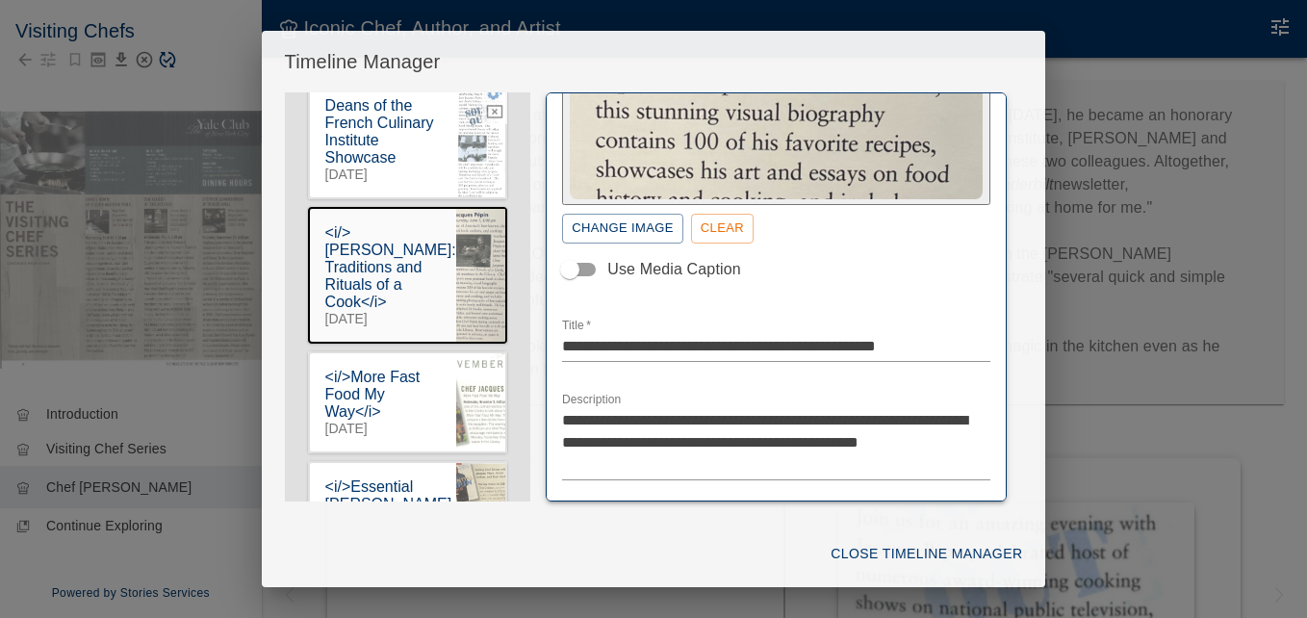
scroll to position [468, 0]
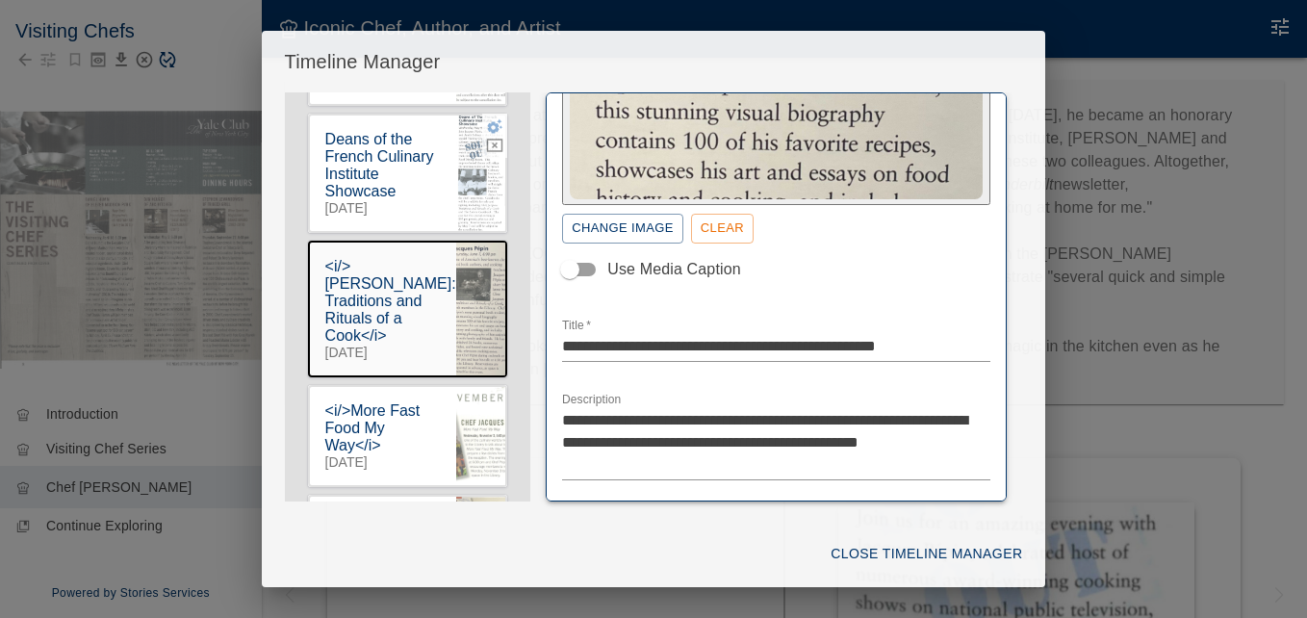
click at [488, 123] on icon "button" at bounding box center [495, 126] width 15 height 14
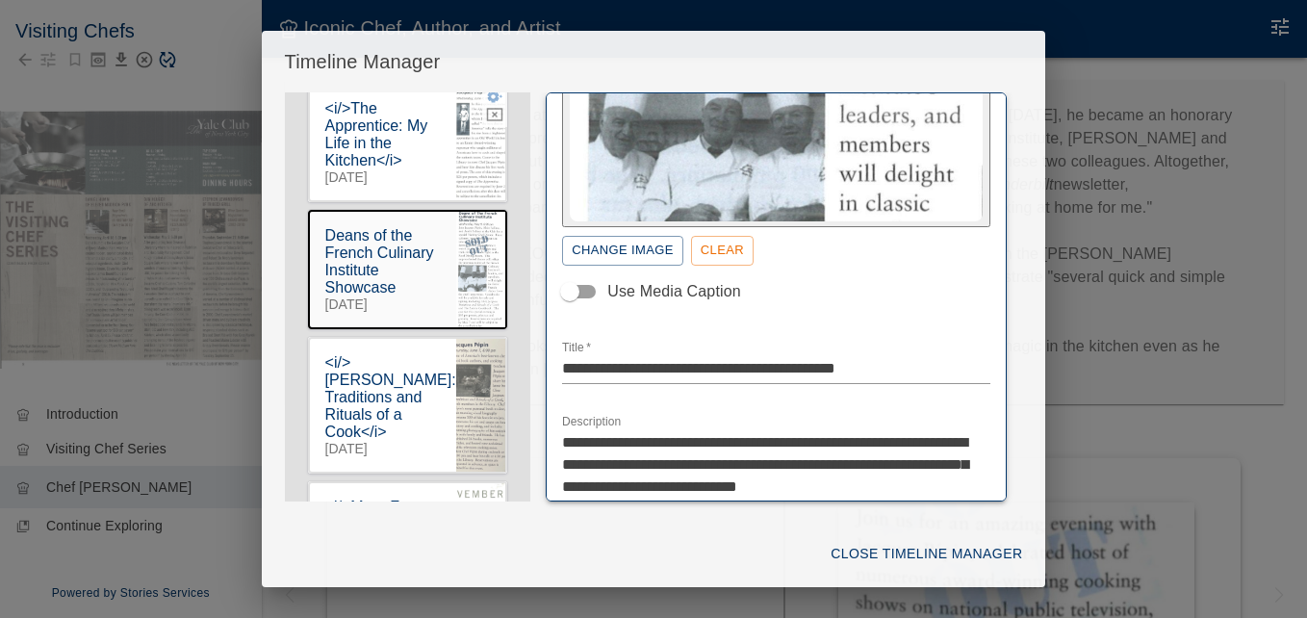
scroll to position [275, 0]
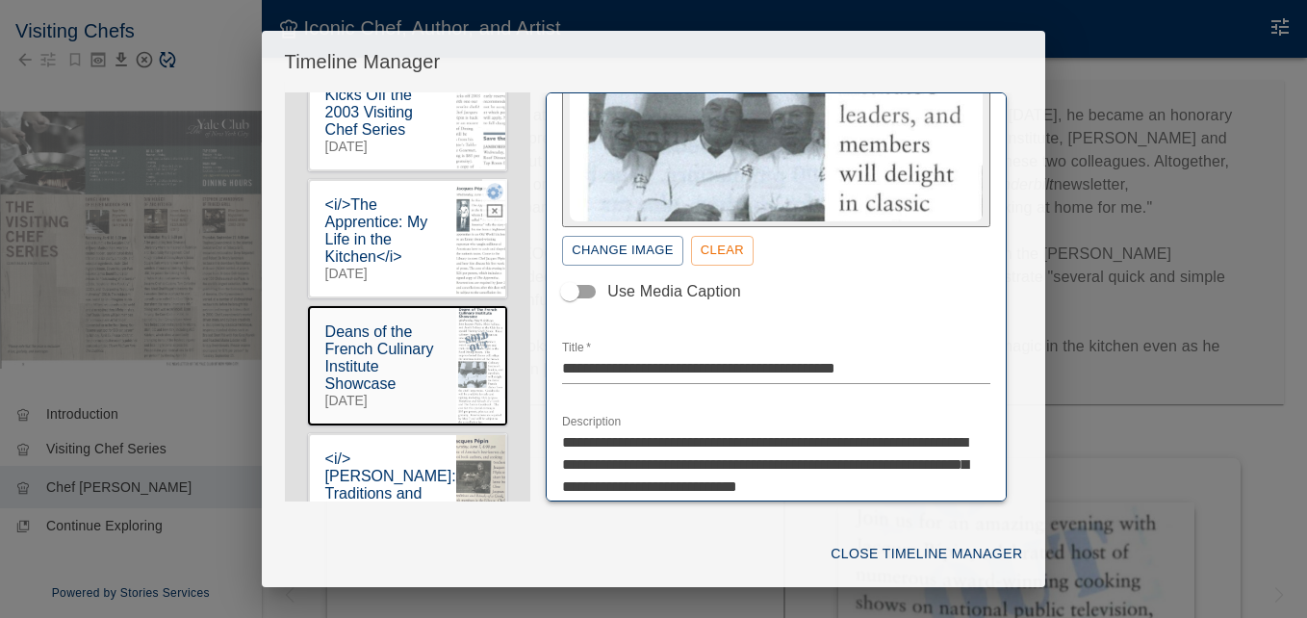
click at [486, 184] on icon "button" at bounding box center [494, 191] width 17 height 17
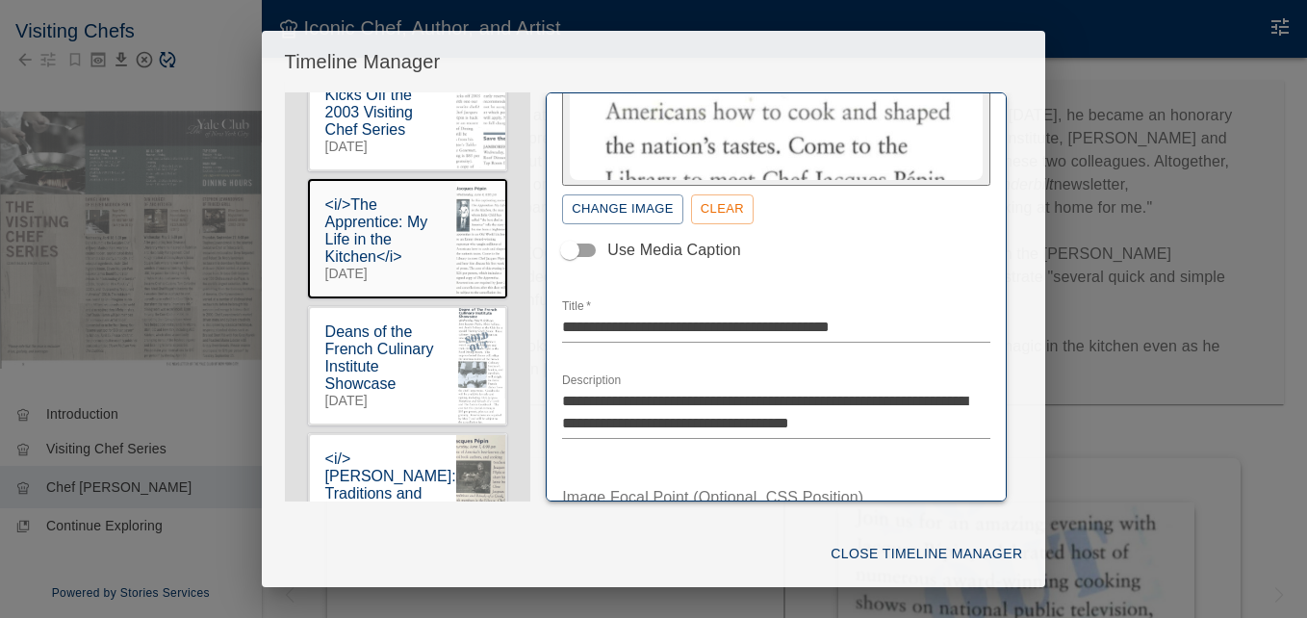
scroll to position [332, 0]
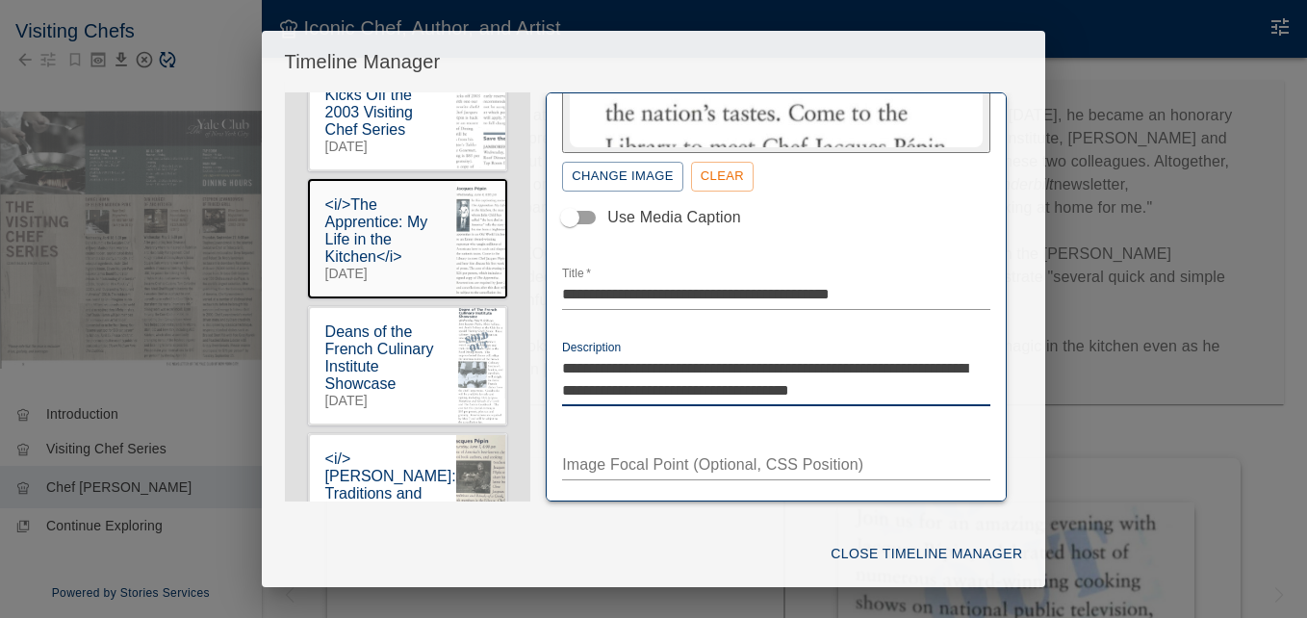
drag, startPoint x: 796, startPoint y: 364, endPoint x: 835, endPoint y: 368, distance: 39.6
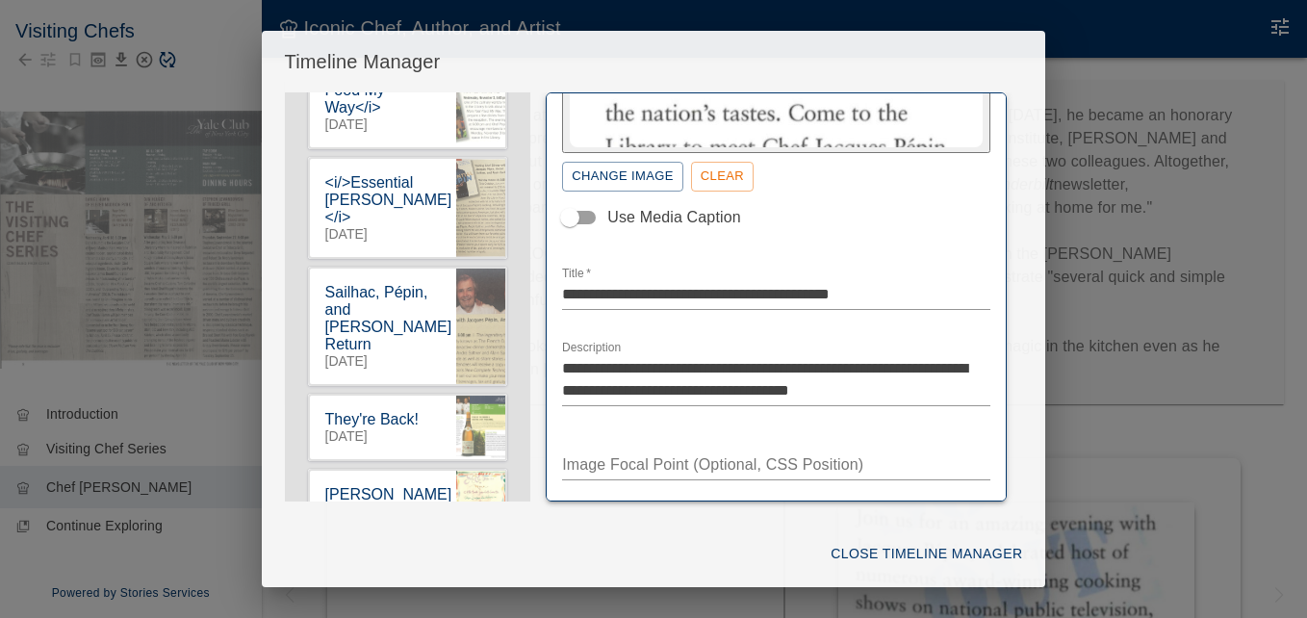
scroll to position [698, 0]
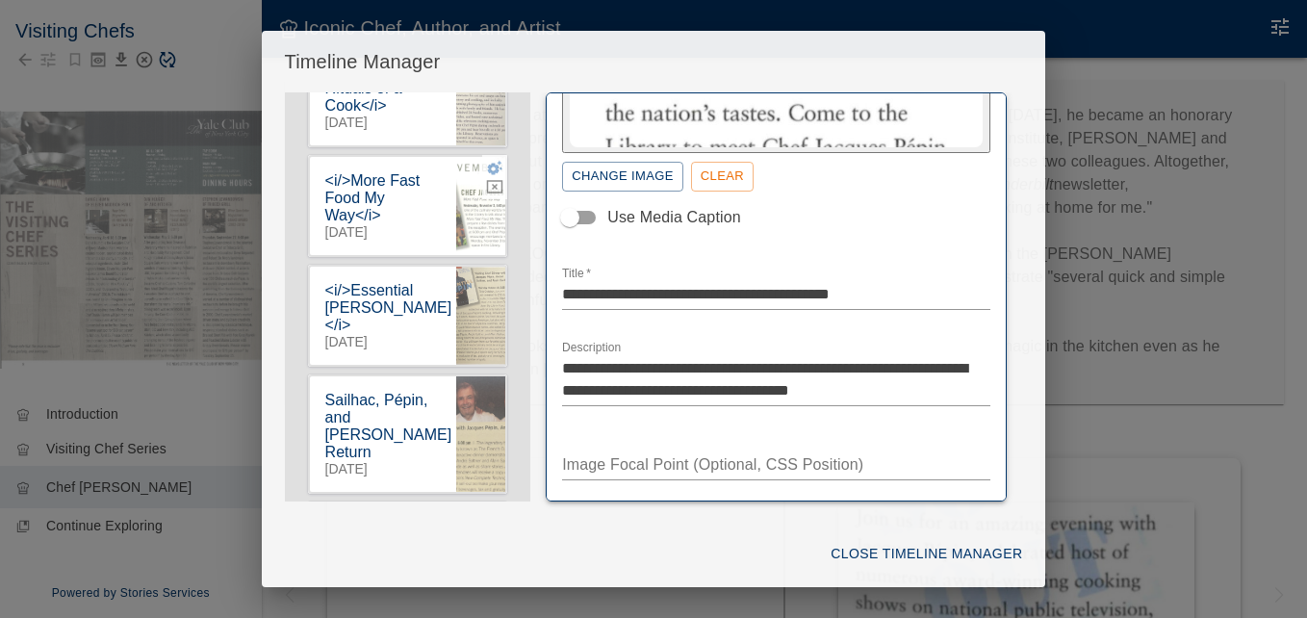
click at [488, 175] on icon "button" at bounding box center [495, 168] width 15 height 14
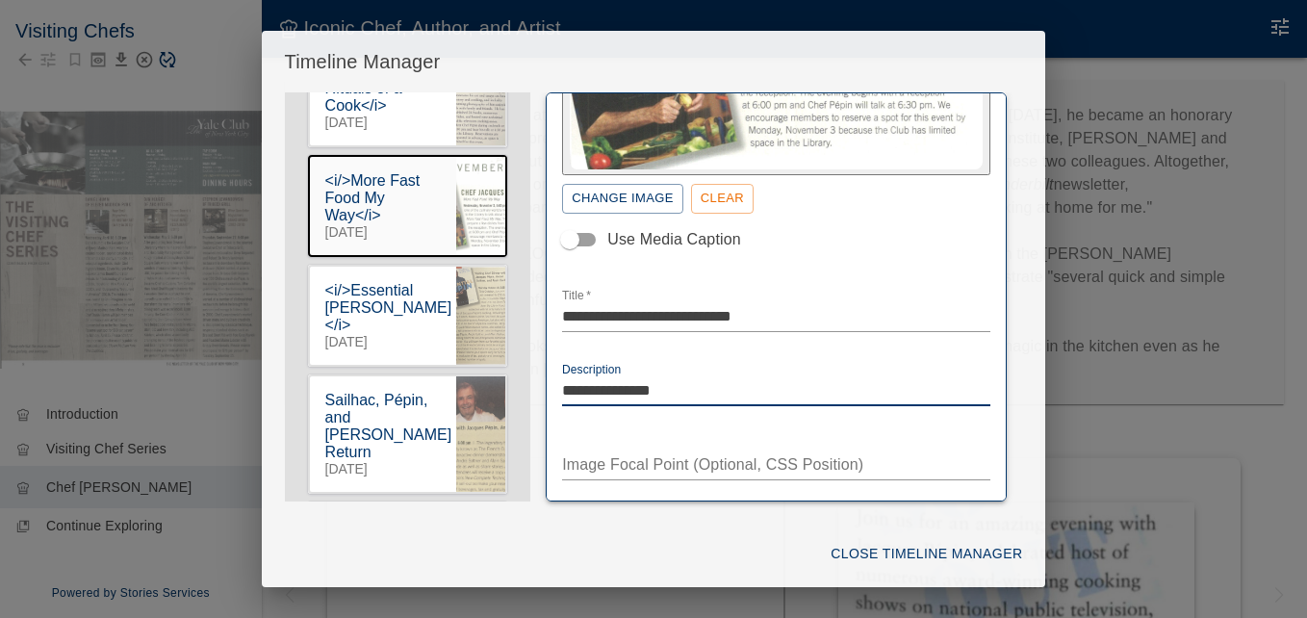
paste textarea "******"
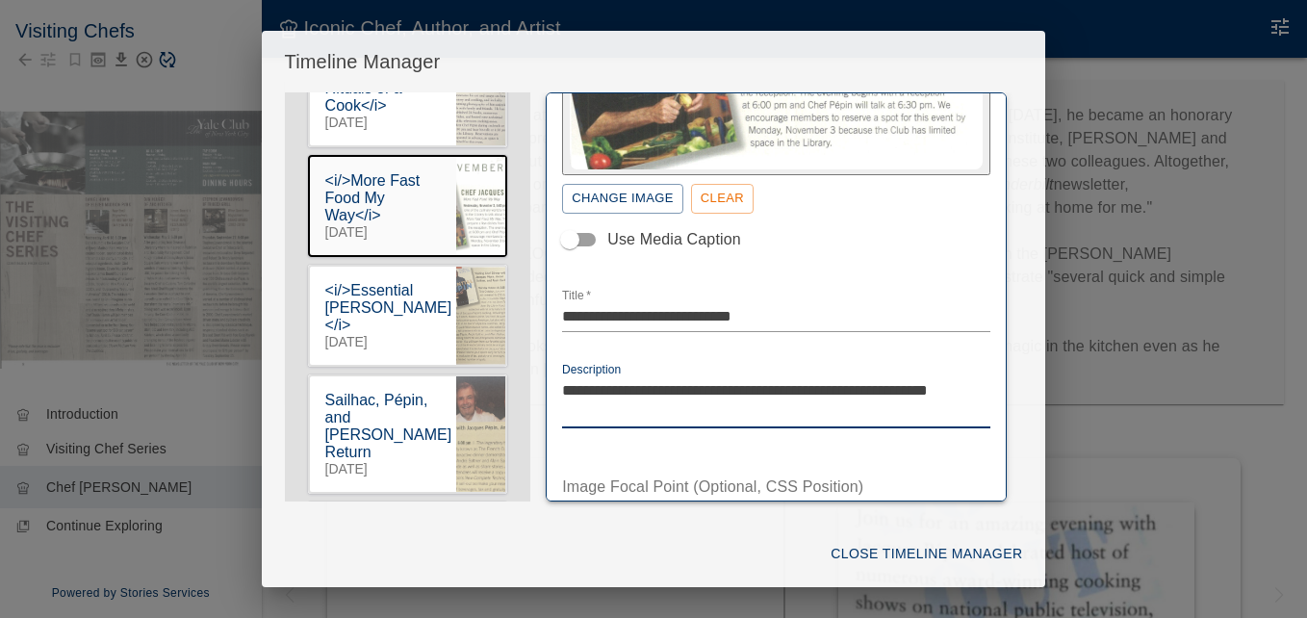
click at [905, 385] on textarea "**********" at bounding box center [769, 401] width 414 height 44
click at [627, 410] on textarea "**********" at bounding box center [769, 401] width 414 height 44
type textarea "**********"
click at [488, 285] on icon "button" at bounding box center [495, 277] width 15 height 14
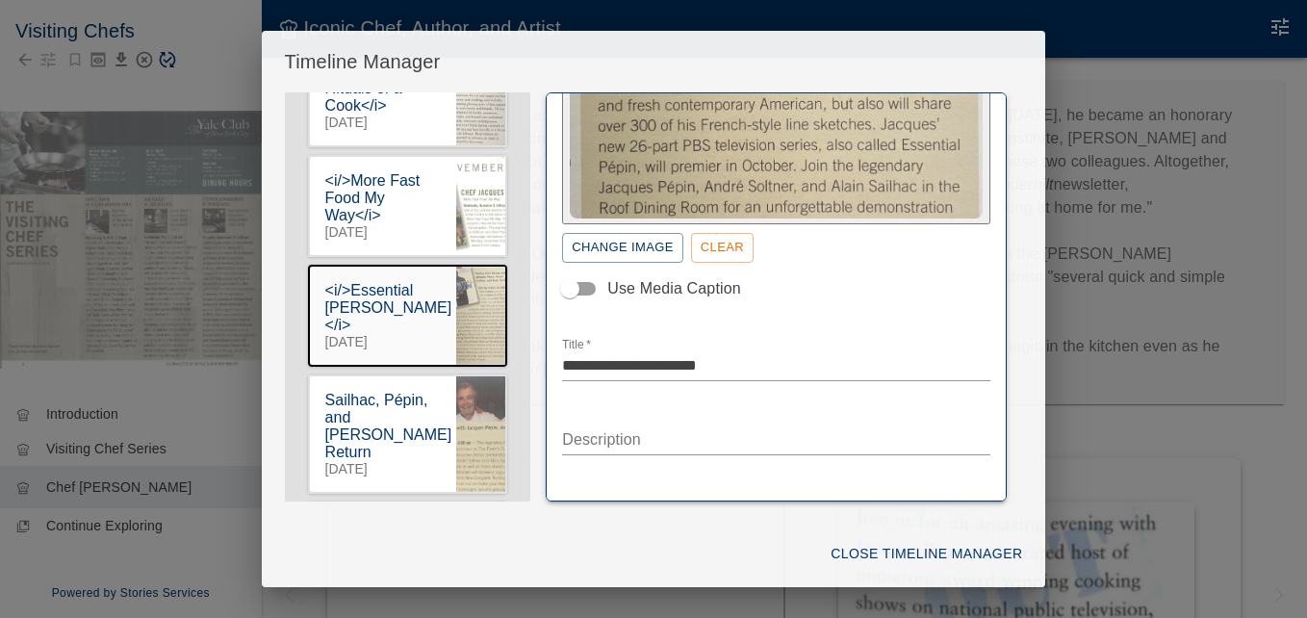
scroll to position [289, 0]
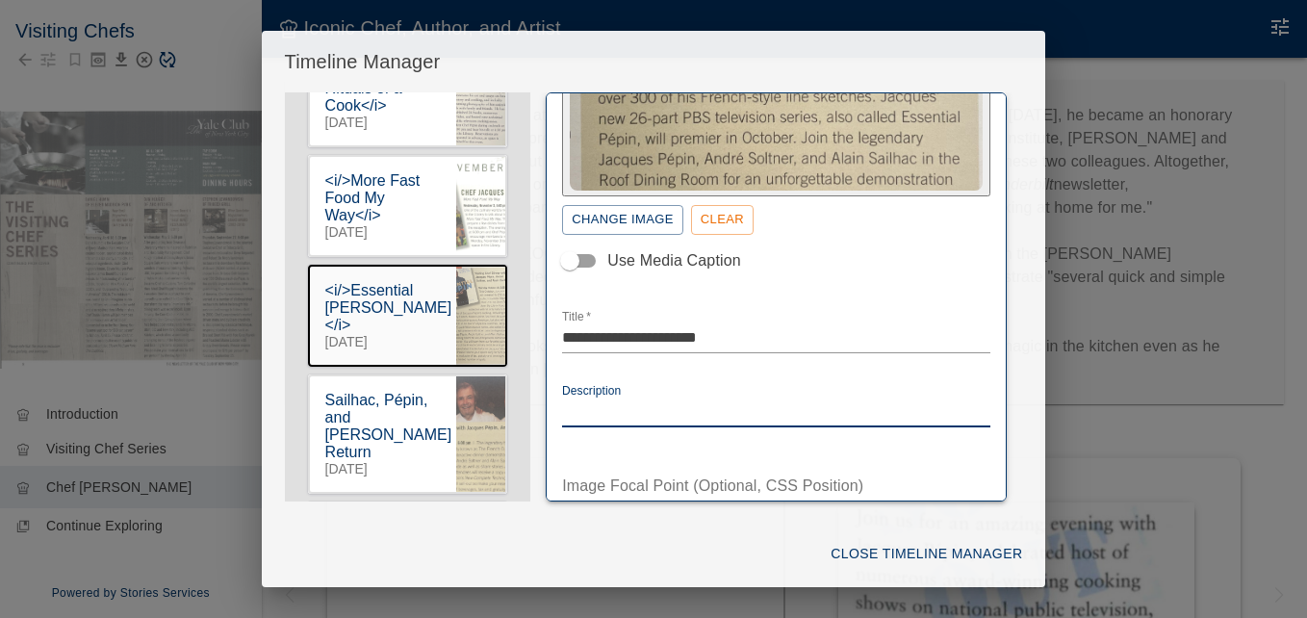
click at [612, 400] on textarea "Description" at bounding box center [776, 411] width 428 height 22
paste textarea "******"
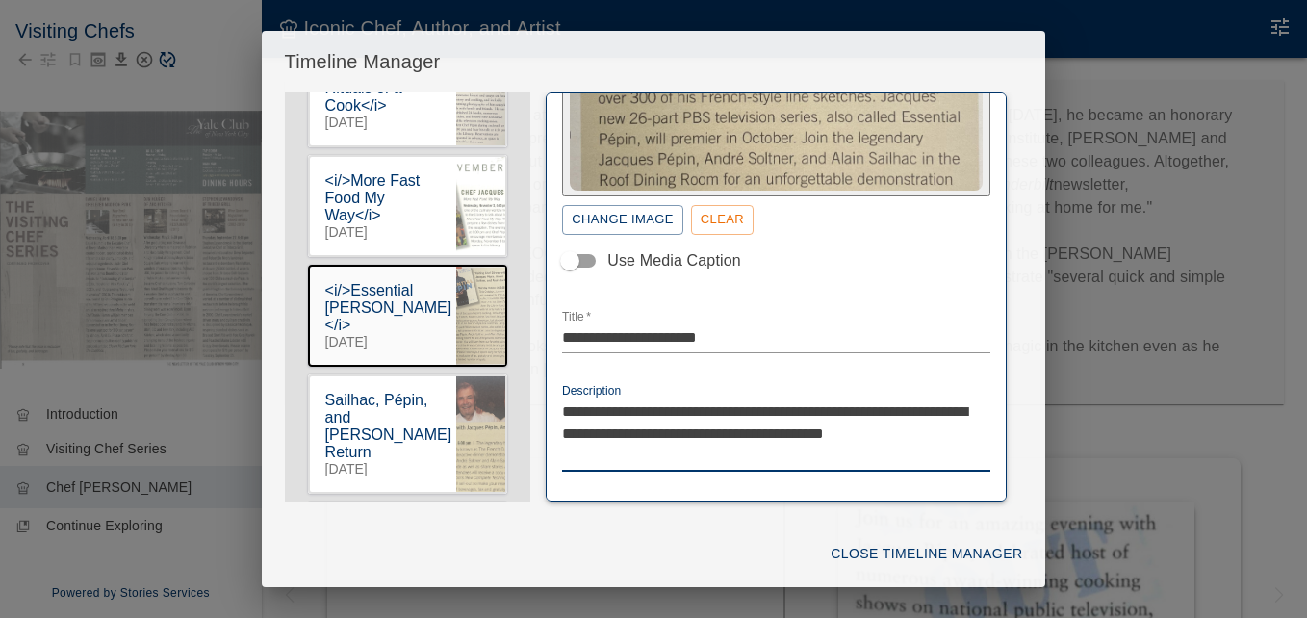
click at [587, 499] on div "Image Focal Point (Optional, CSS Position) *" at bounding box center [776, 524] width 428 height 74
paste textarea "******"
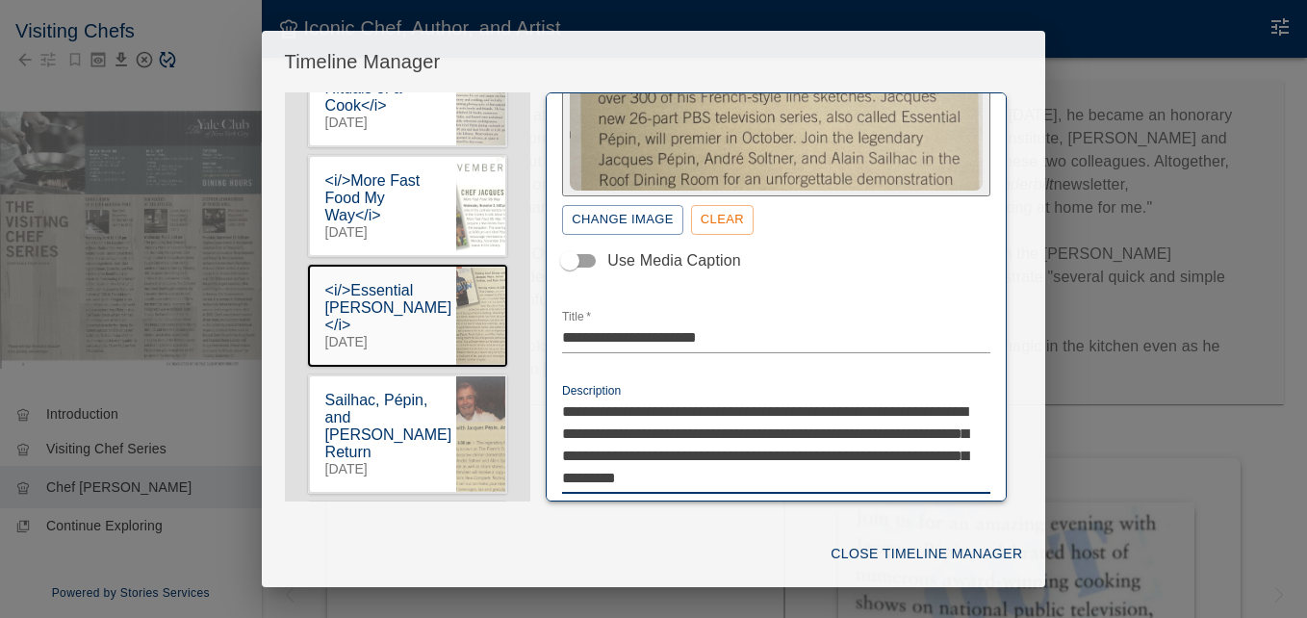
scroll to position [296, 0]
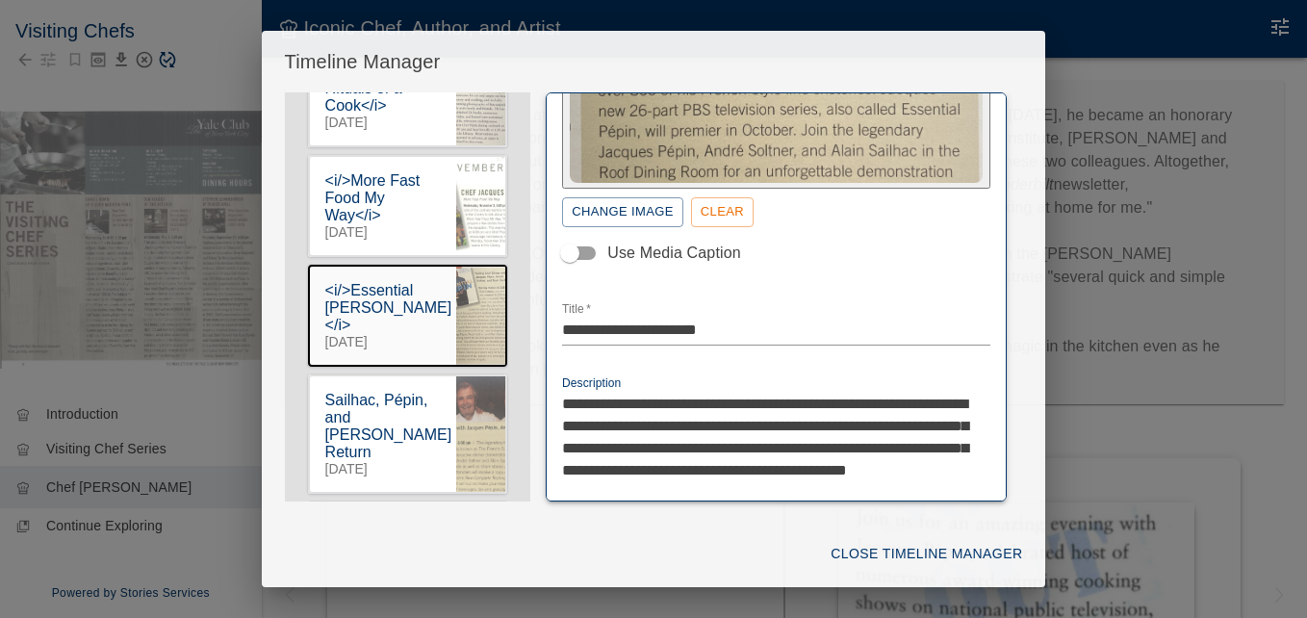
paste textarea "******"
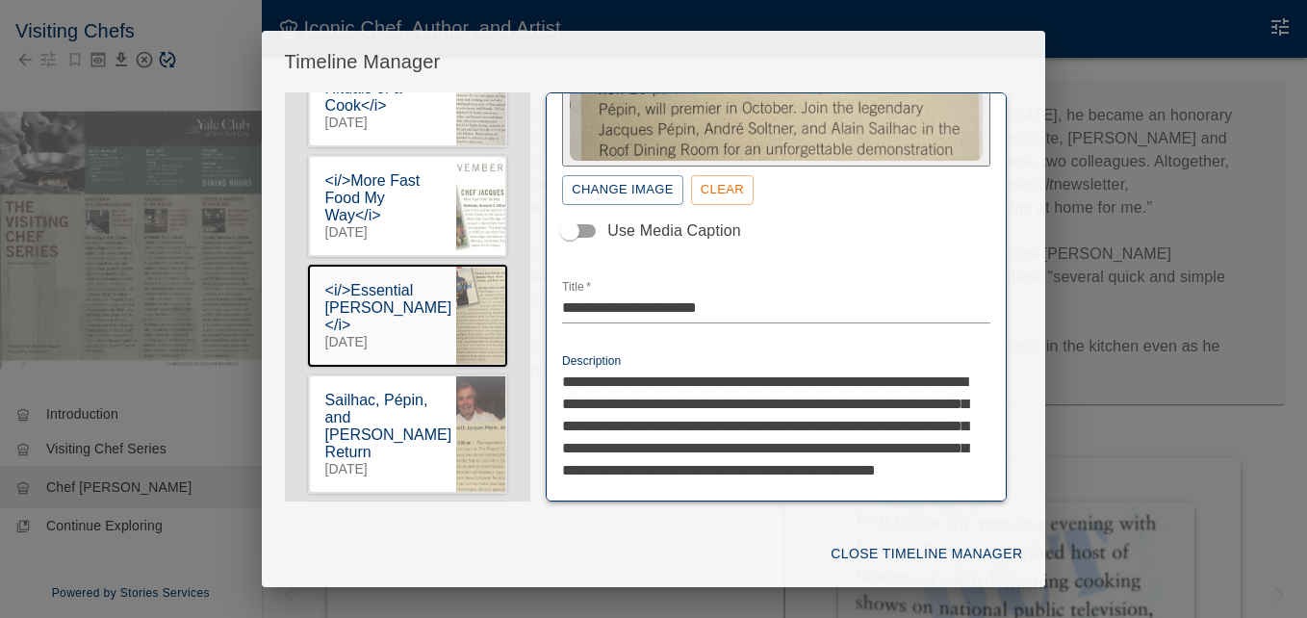
click at [797, 492] on textarea "**********" at bounding box center [769, 437] width 414 height 133
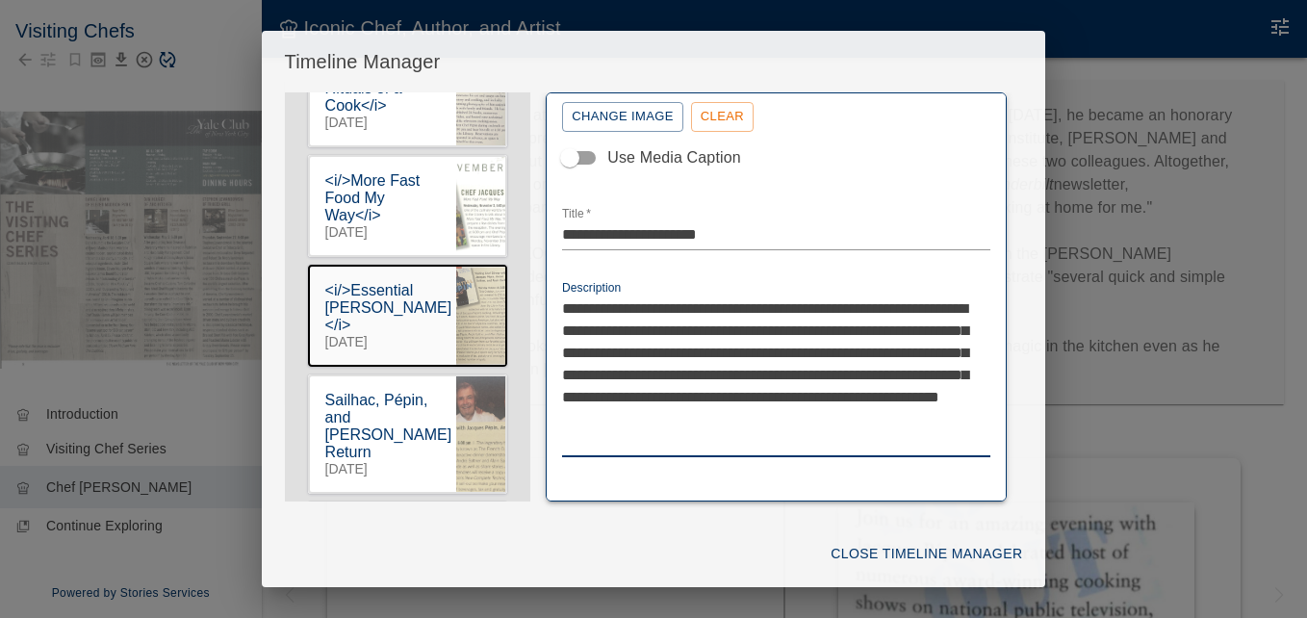
scroll to position [511, 0]
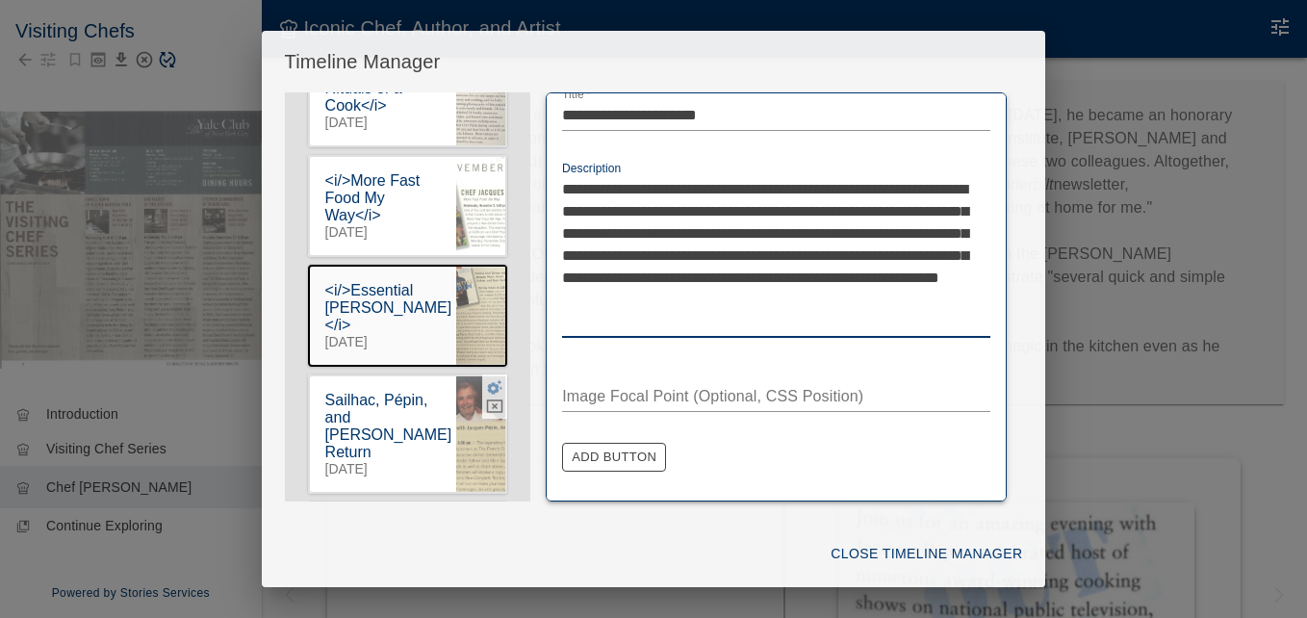
type textarea "**********"
click at [488, 395] on icon "button" at bounding box center [495, 387] width 15 height 14
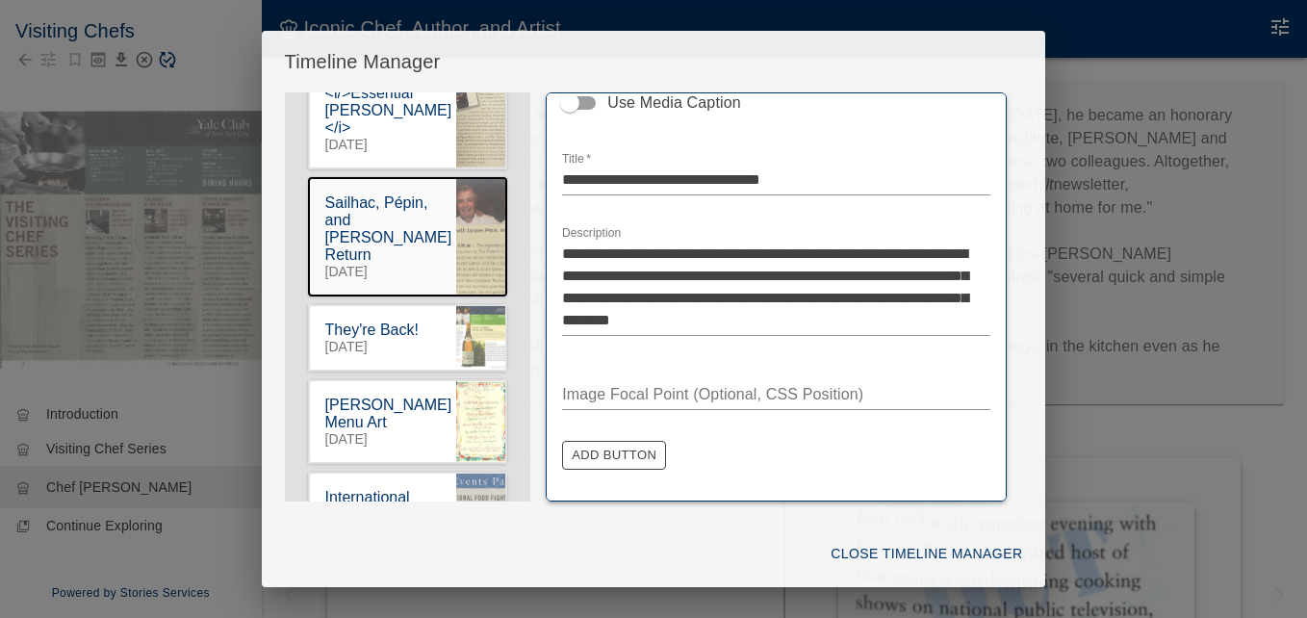
scroll to position [946, 0]
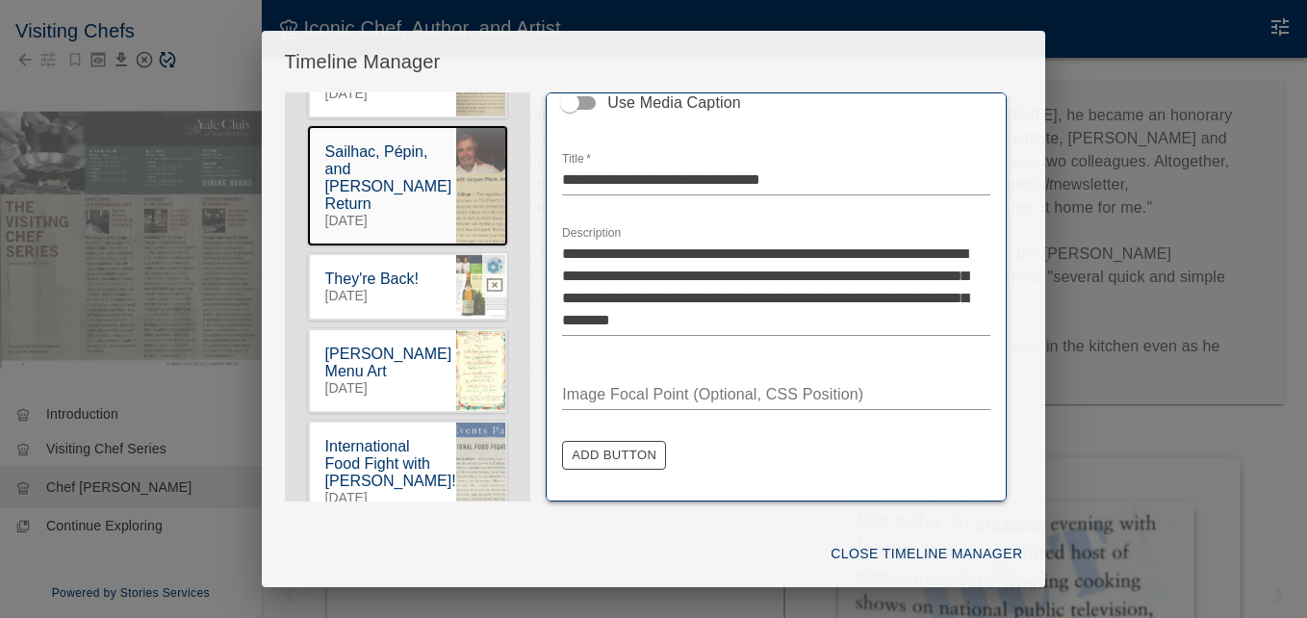
click at [488, 273] on icon "button" at bounding box center [495, 266] width 15 height 14
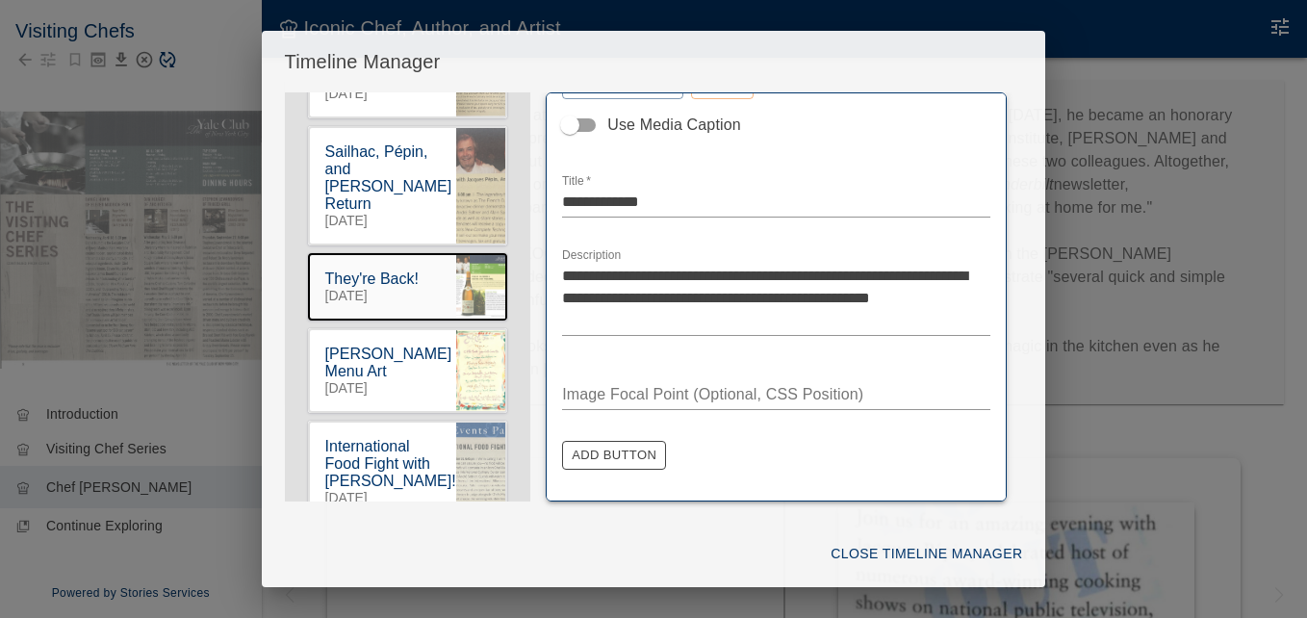
click at [764, 242] on div "**********" at bounding box center [776, 292] width 428 height 118
drag, startPoint x: 764, startPoint y: 242, endPoint x: 634, endPoint y: 307, distance: 145.5
click at [637, 305] on div "**********" at bounding box center [776, 292] width 428 height 118
drag, startPoint x: 564, startPoint y: 332, endPoint x: 497, endPoint y: 364, distance: 74.5
click at [482, 362] on div at bounding box center [494, 350] width 25 height 44
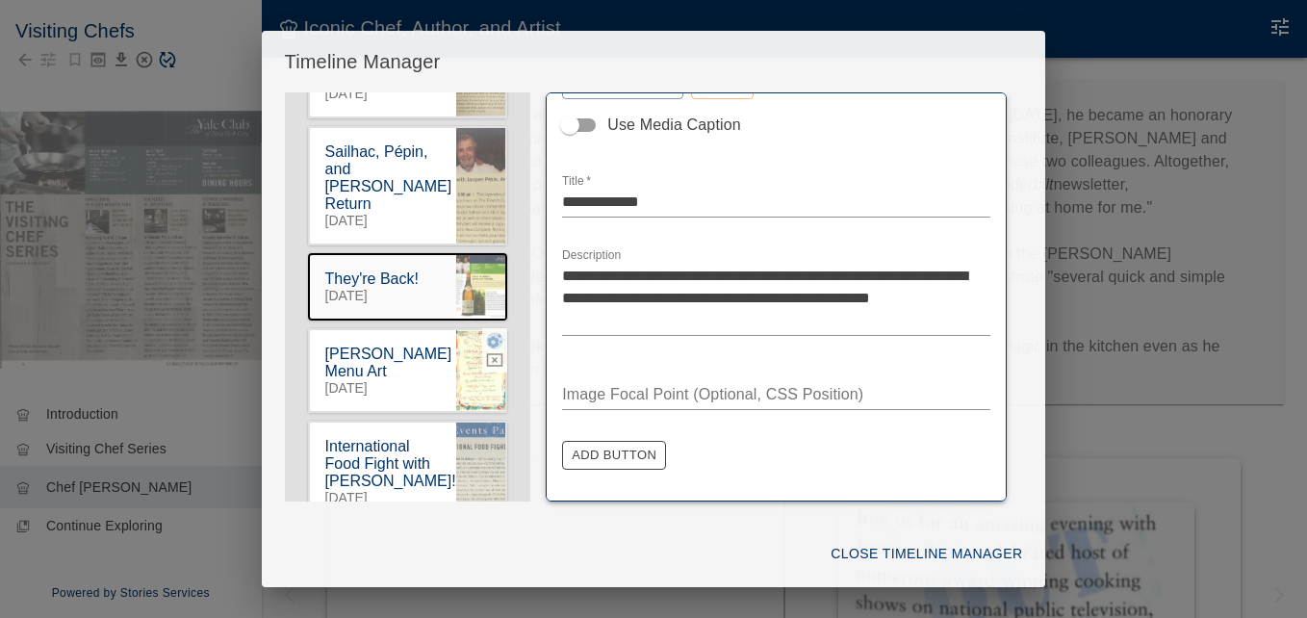
click at [488, 348] on icon "button" at bounding box center [495, 341] width 15 height 14
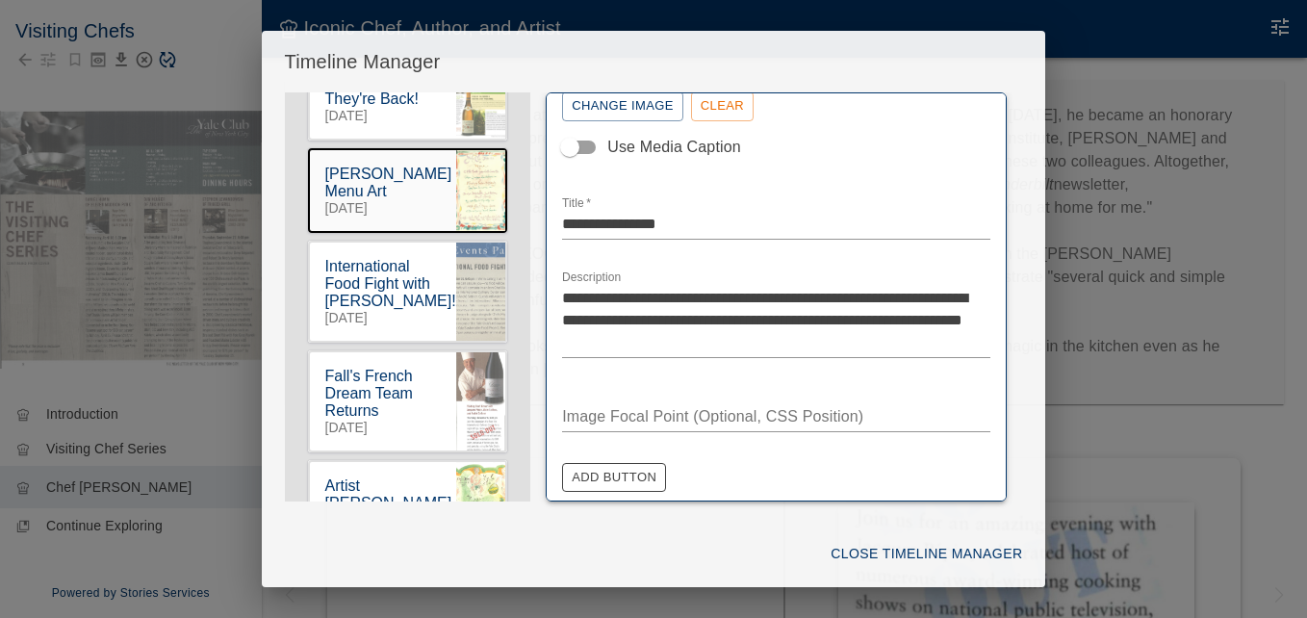
scroll to position [1143, 0]
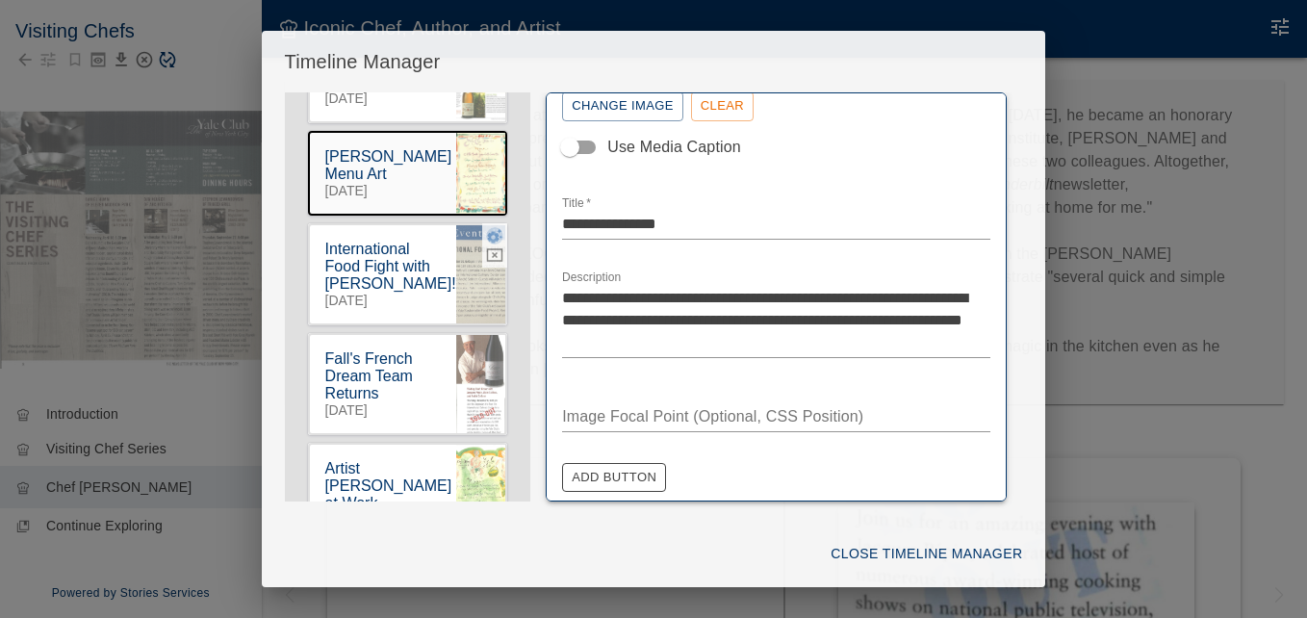
click at [486, 241] on icon "button" at bounding box center [494, 235] width 17 height 17
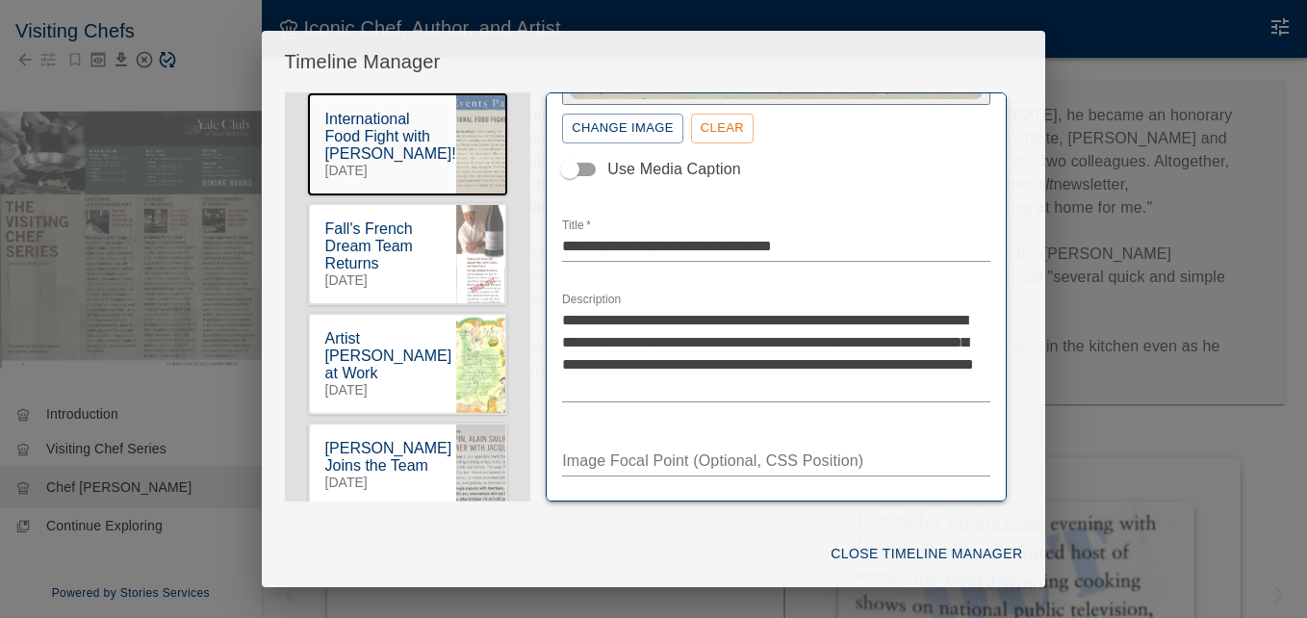
scroll to position [1319, 0]
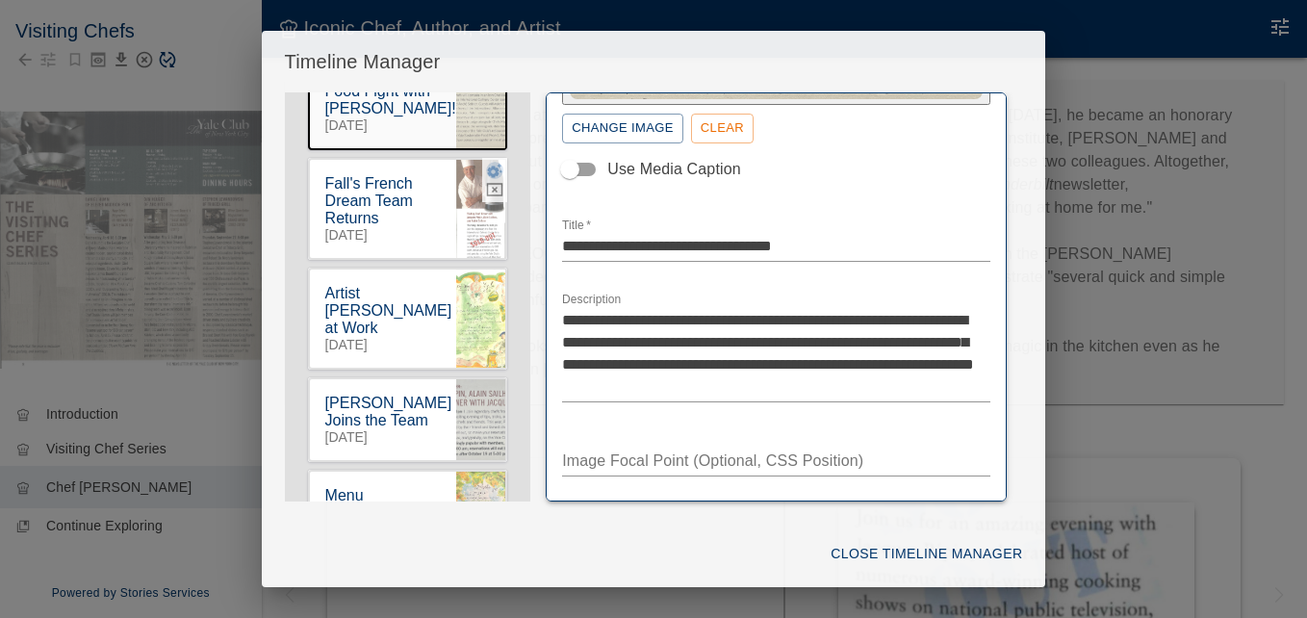
click at [488, 178] on icon "button" at bounding box center [495, 171] width 15 height 14
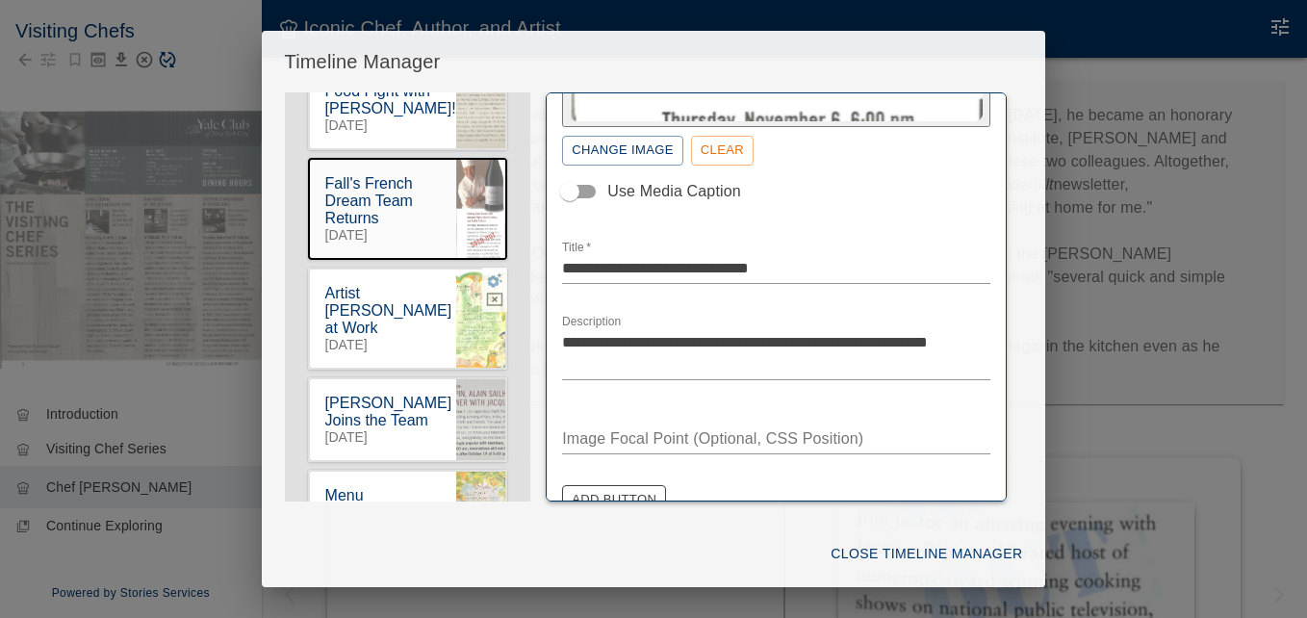
click at [488, 288] on icon "button" at bounding box center [495, 280] width 15 height 14
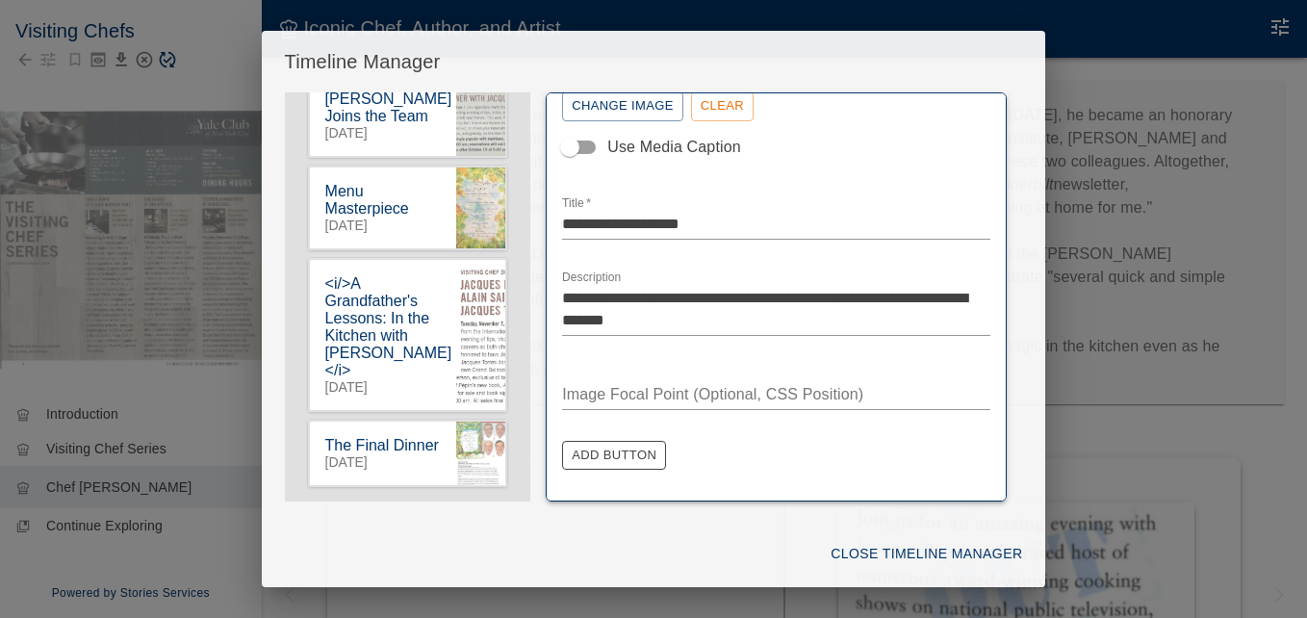
scroll to position [1730, 0]
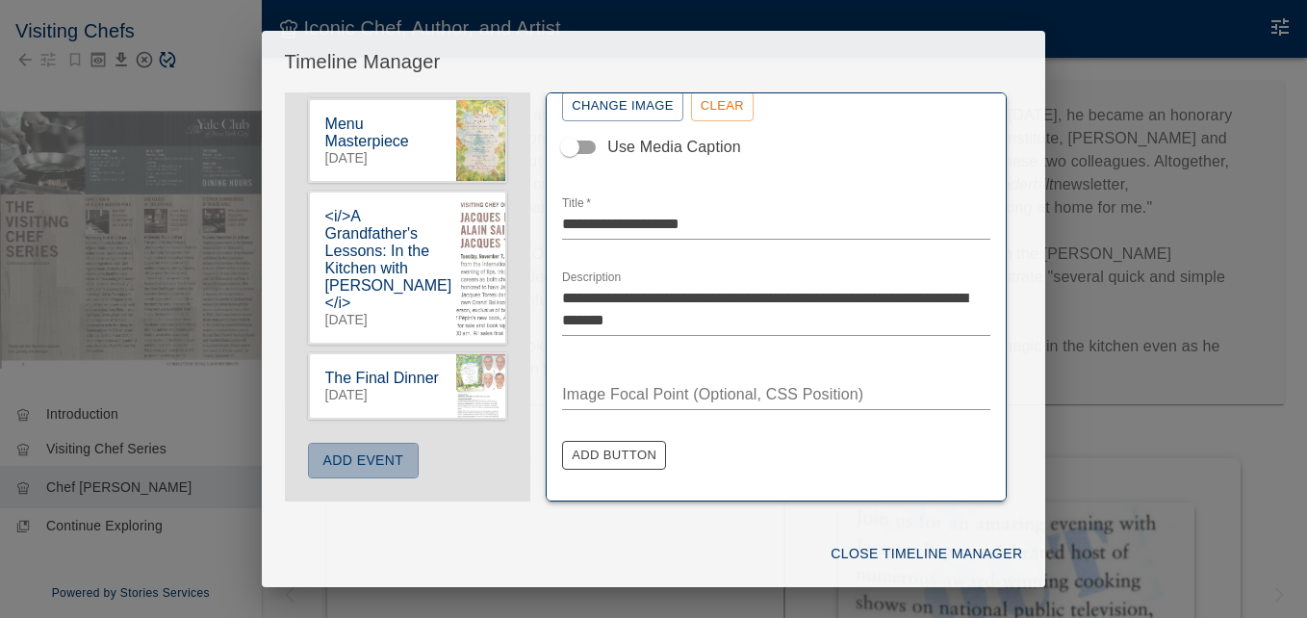
click at [371, 460] on button "Add Event" at bounding box center [364, 461] width 112 height 36
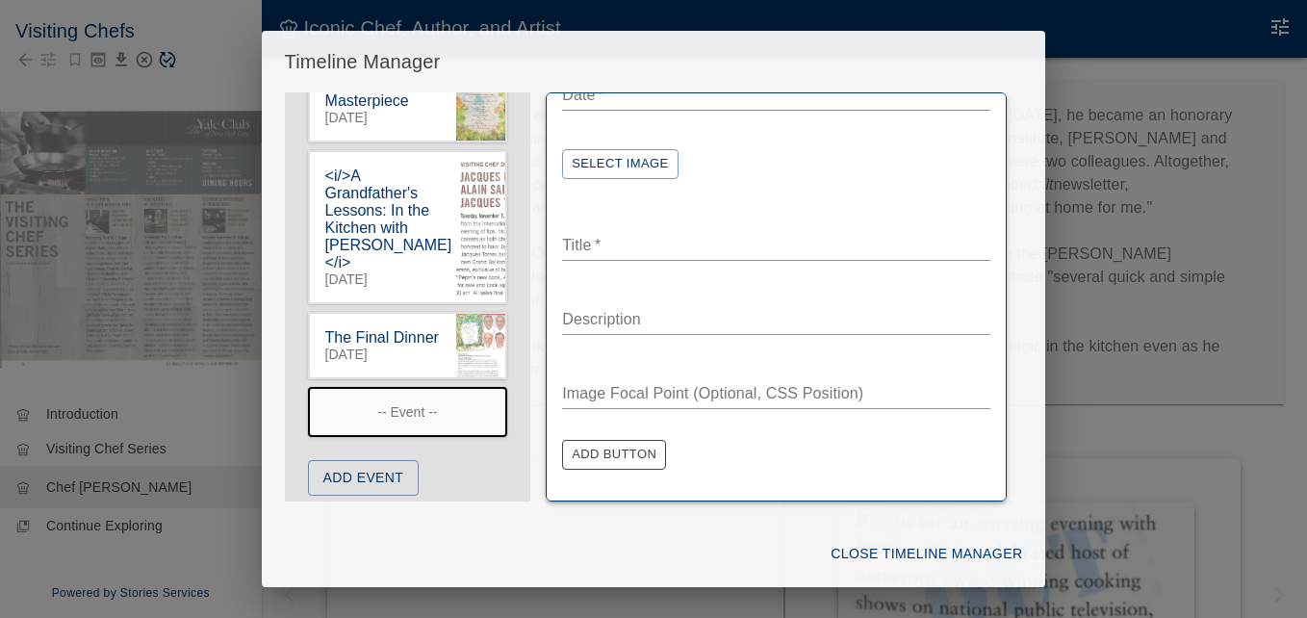
click at [620, 162] on button "Select Image" at bounding box center [619, 164] width 115 height 30
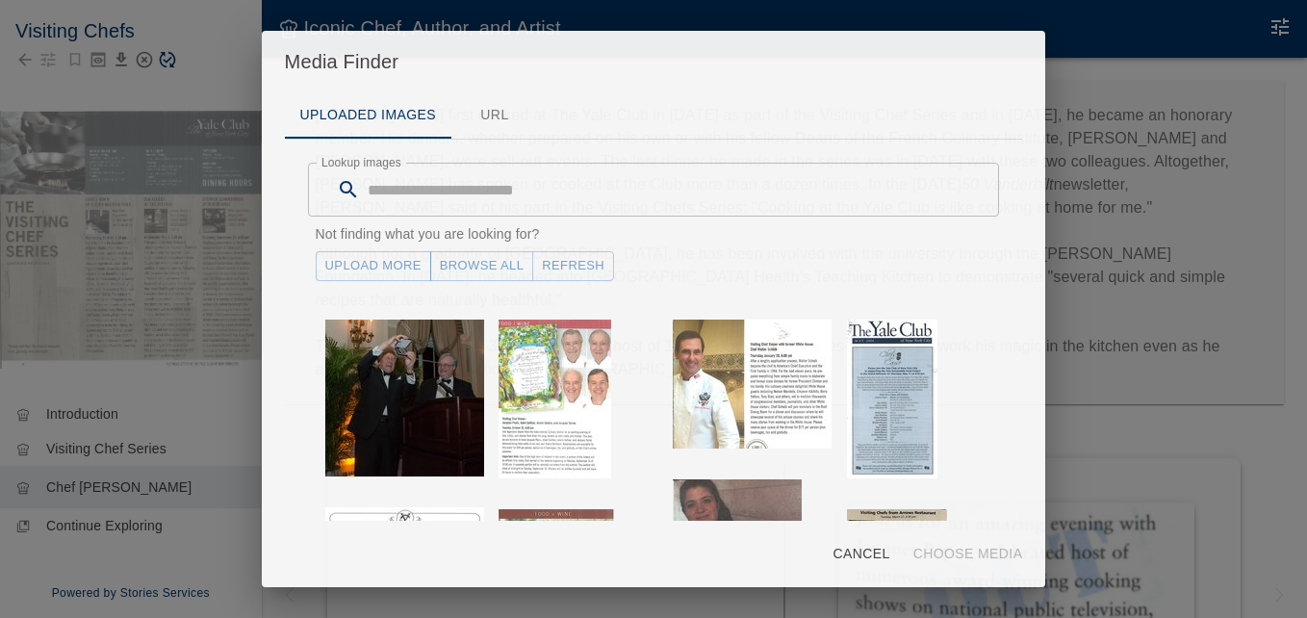
click at [397, 266] on link "Upload More" at bounding box center [373, 266] width 115 height 30
click at [574, 264] on button "Refresh" at bounding box center [573, 266] width 82 height 30
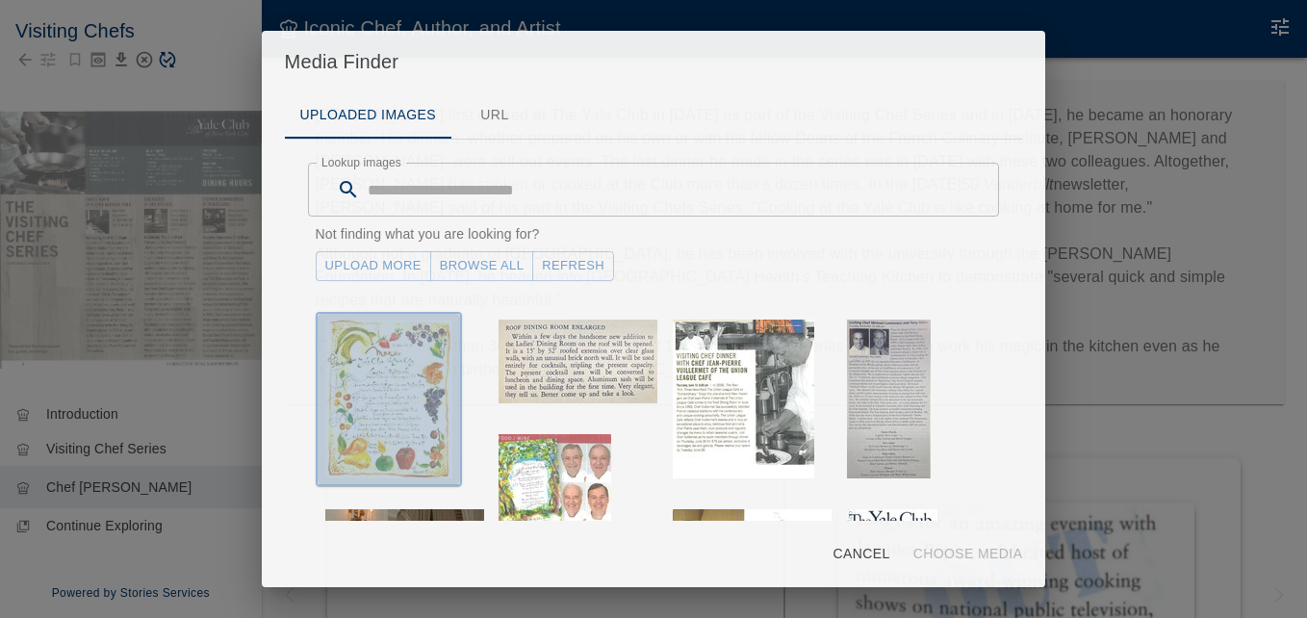
click at [385, 364] on img "button" at bounding box center [388, 399] width 127 height 159
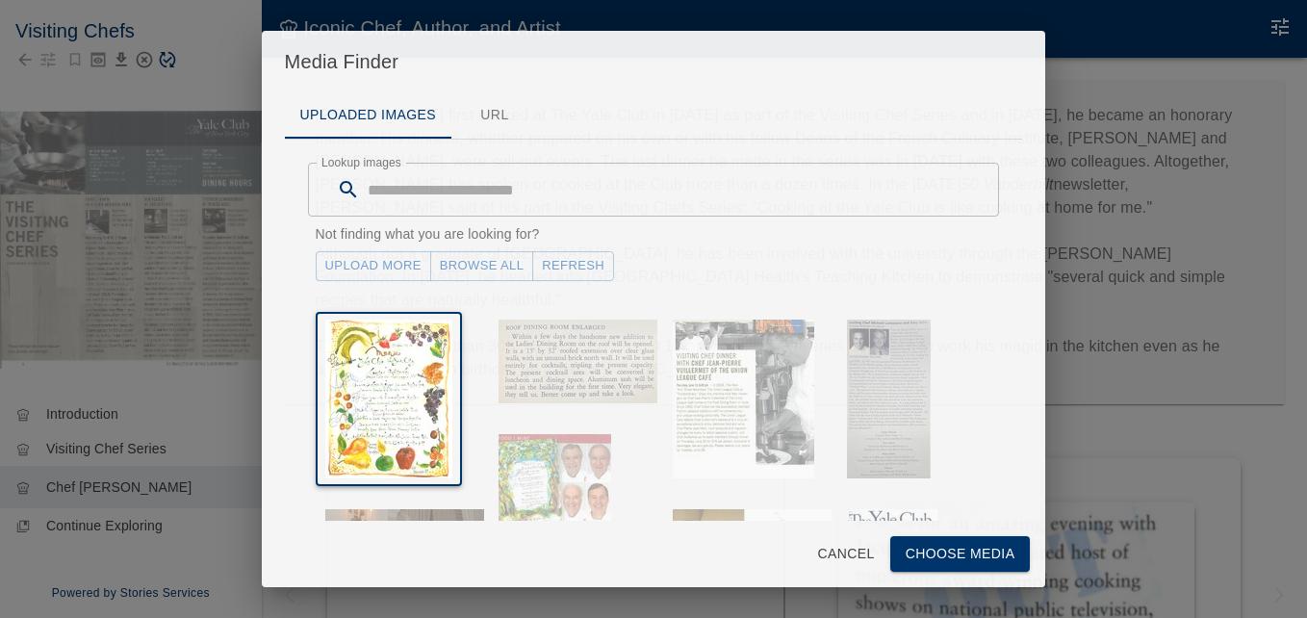
click at [954, 550] on button "Choose Media" at bounding box center [960, 554] width 141 height 36
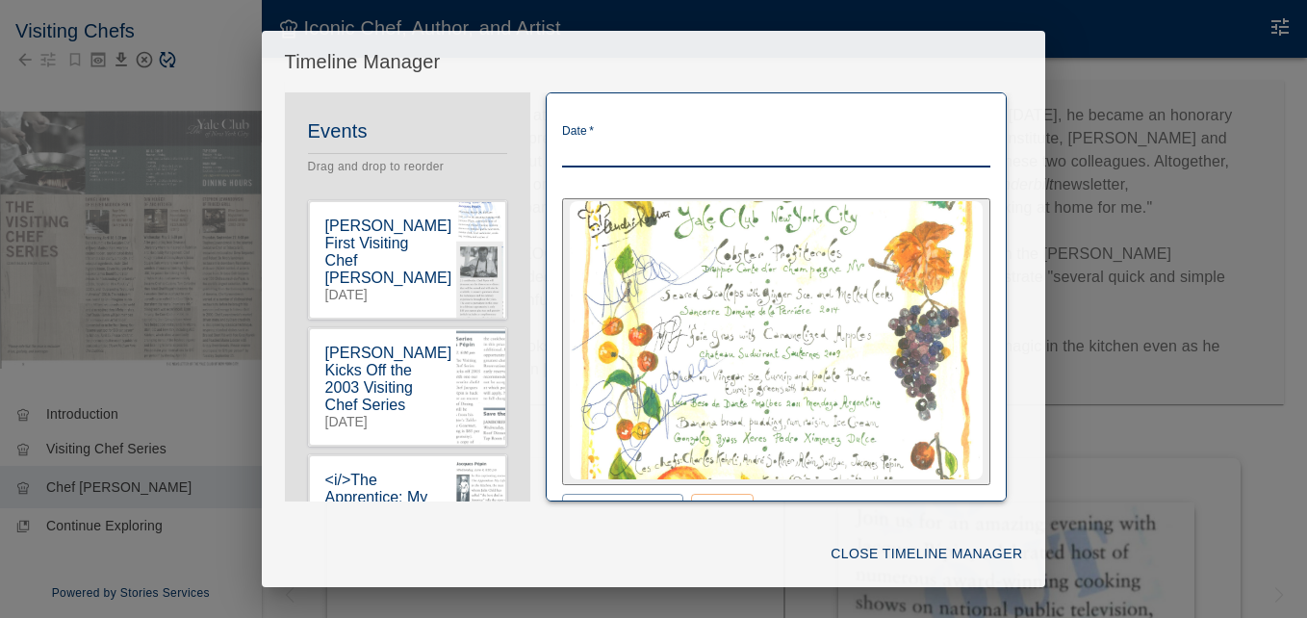
click at [610, 149] on textarea "Date   *" at bounding box center [776, 152] width 428 height 22
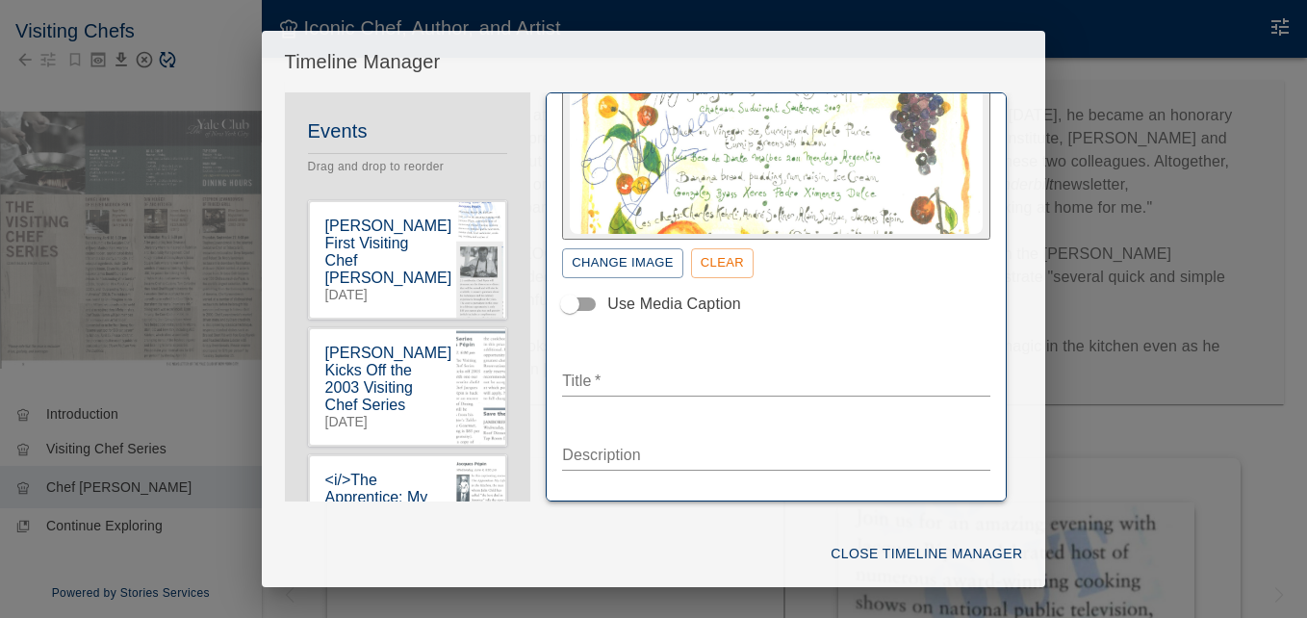
scroll to position [289, 0]
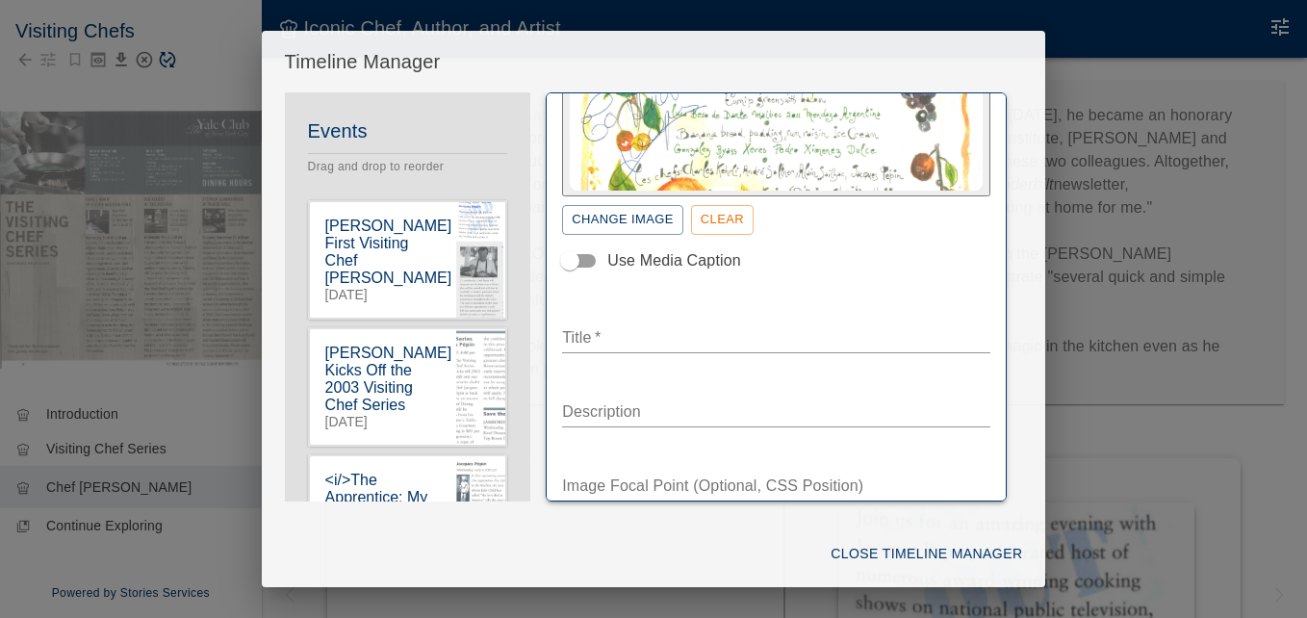
type textarea "**********"
click at [792, 225] on div "Change Image Clear" at bounding box center [776, 220] width 428 height 30
click at [602, 335] on textarea "Title   *" at bounding box center [776, 337] width 428 height 22
type textarea "**********"
click at [607, 416] on textarea "Description" at bounding box center [776, 411] width 428 height 22
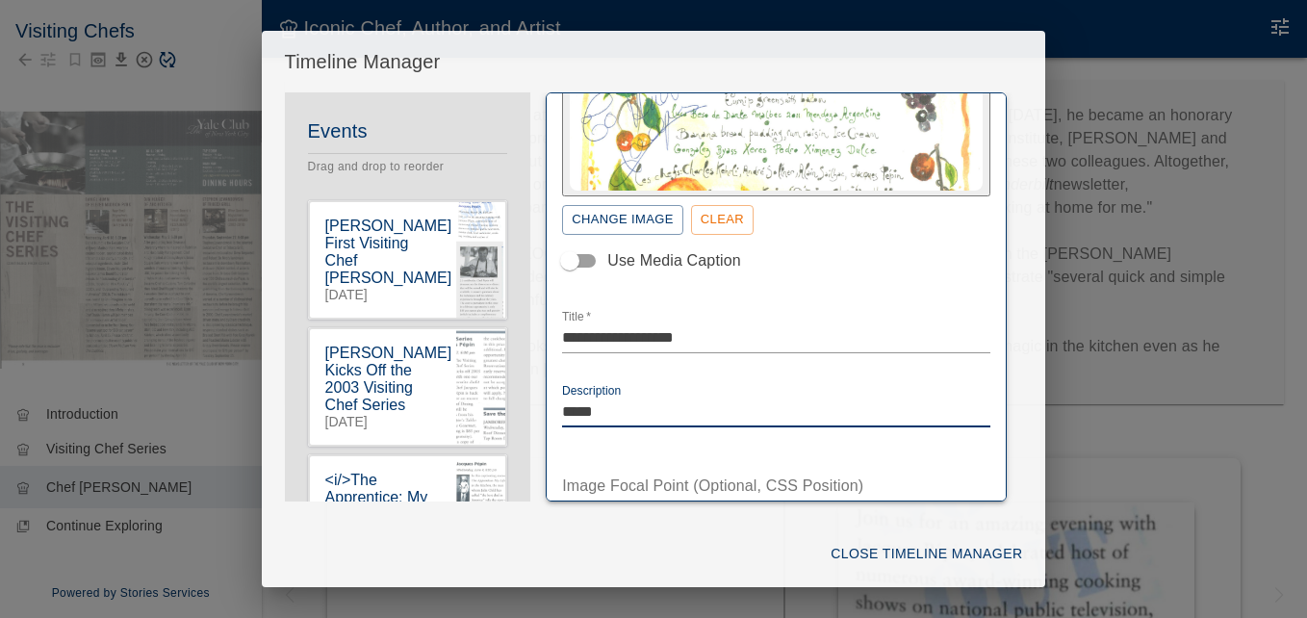
paste textarea "******"
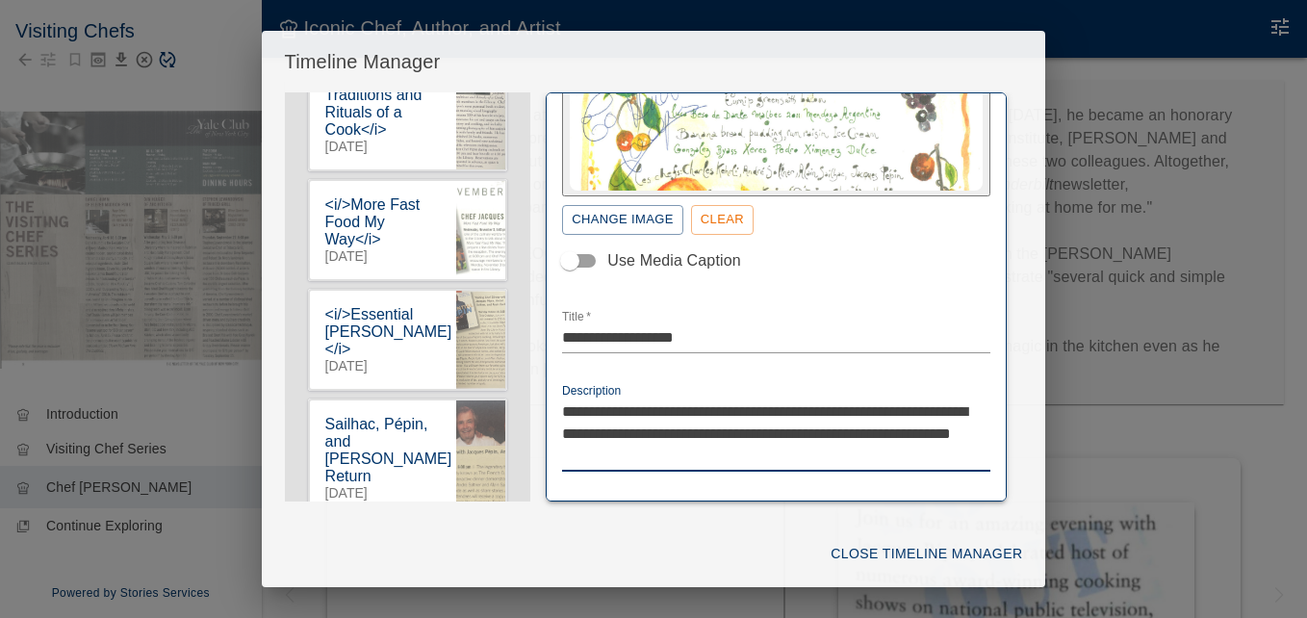
type textarea "**********"
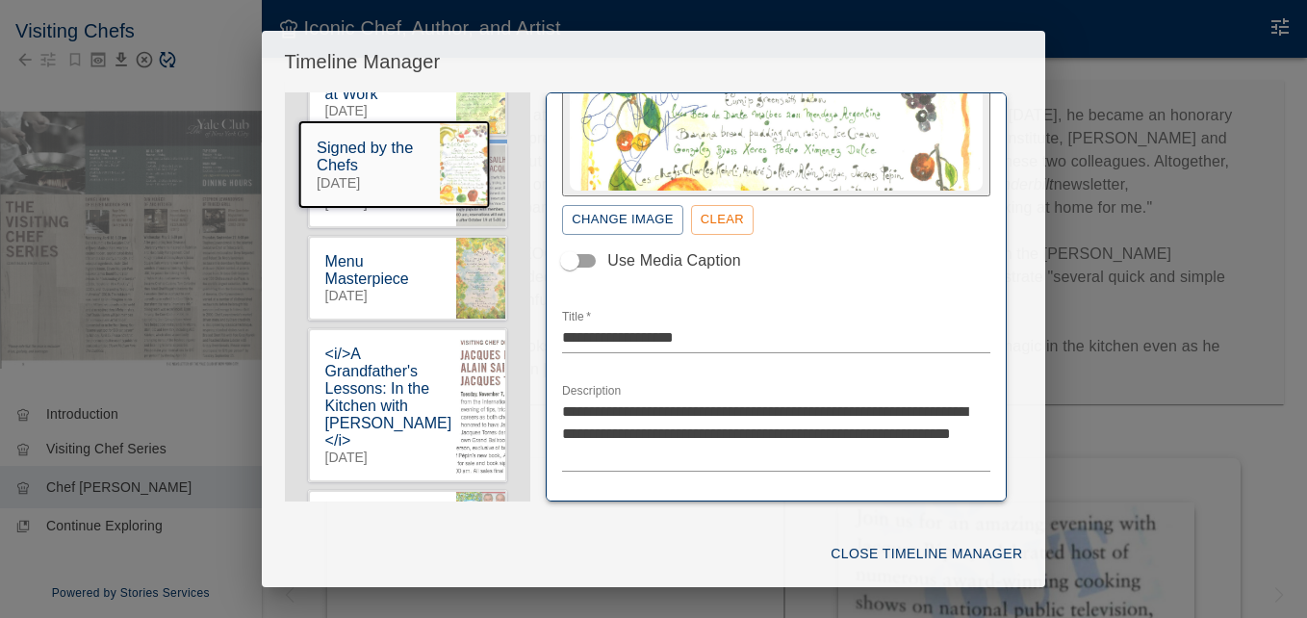
scroll to position [1526, 0]
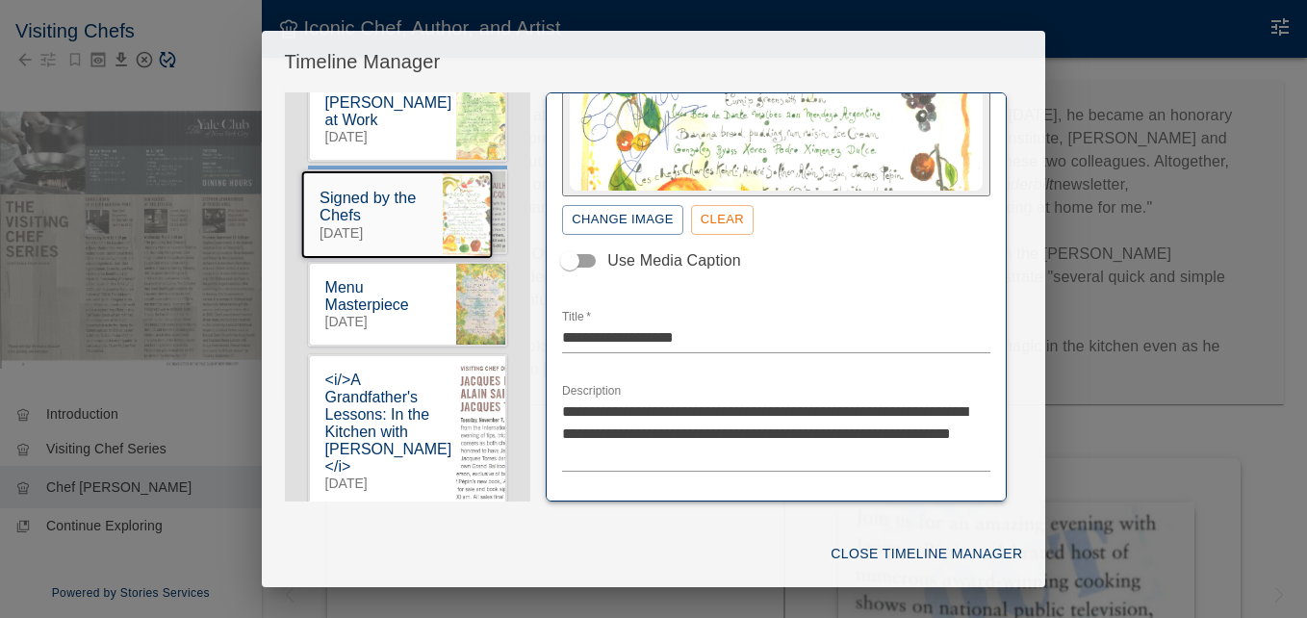
drag, startPoint x: 408, startPoint y: 359, endPoint x: 395, endPoint y: 187, distance: 172.8
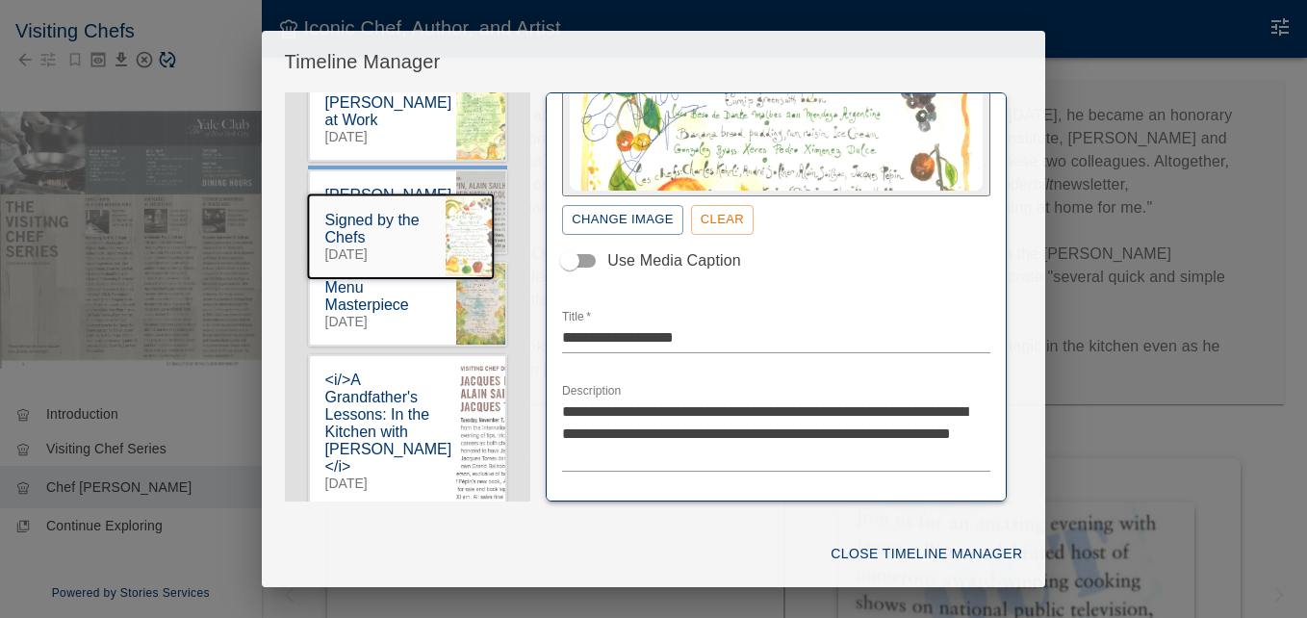
scroll to position [267, 0]
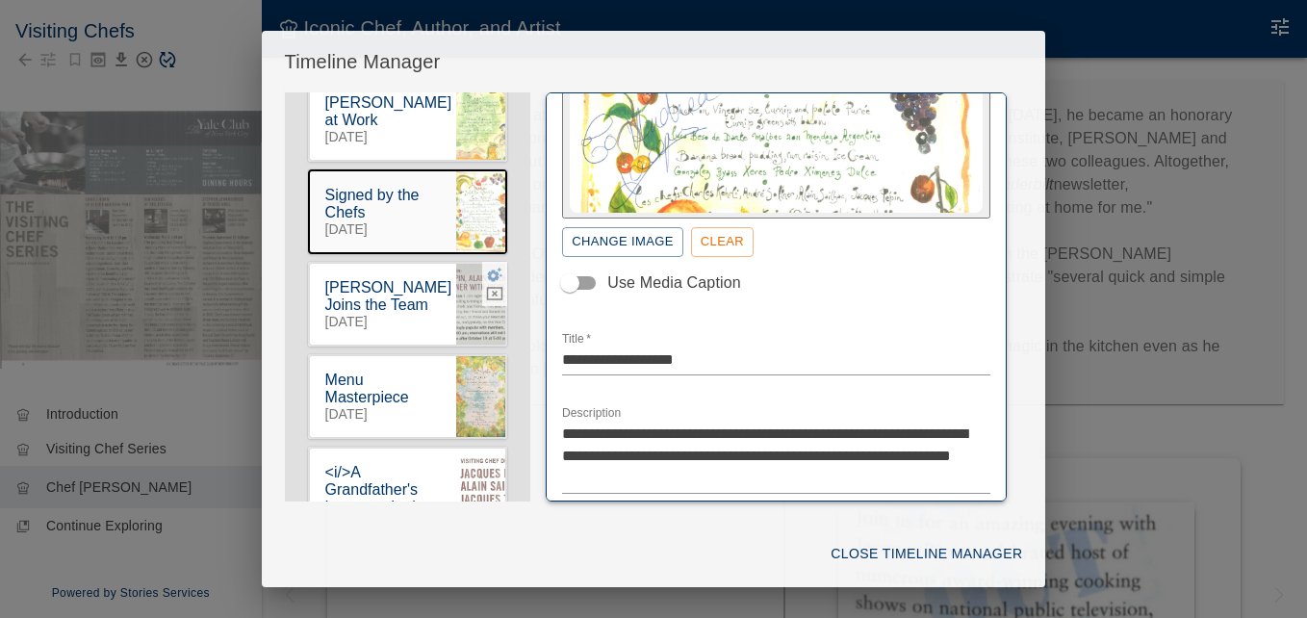
click at [486, 283] on icon "button" at bounding box center [494, 274] width 17 height 17
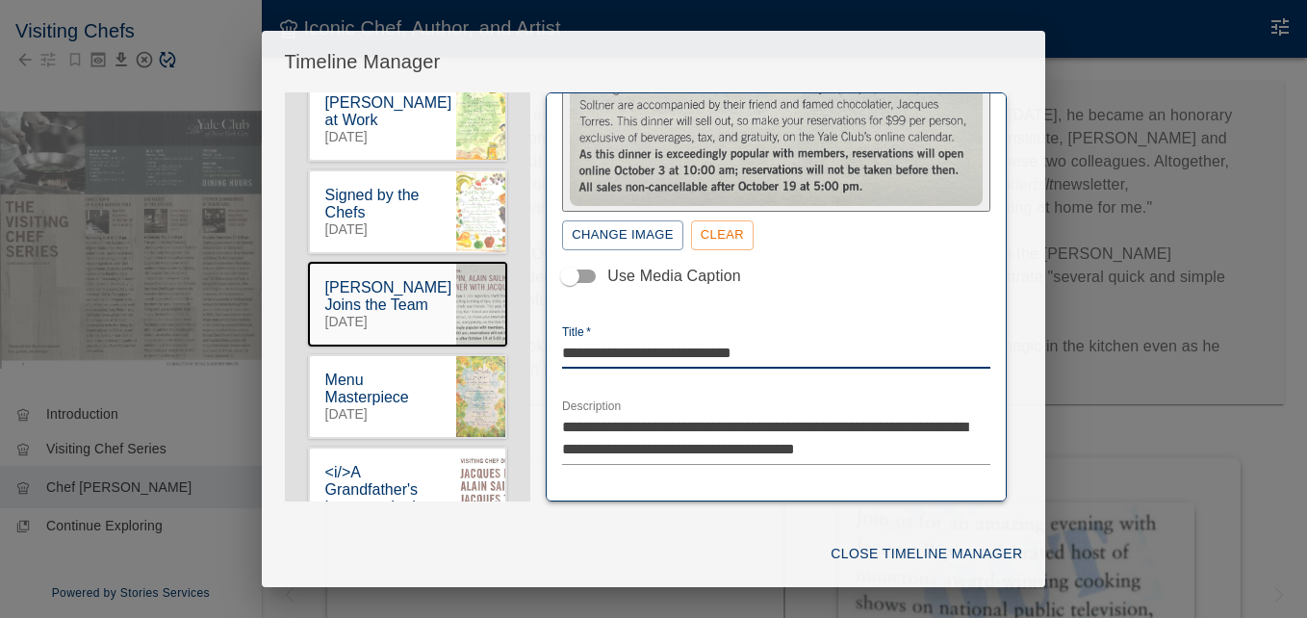
drag, startPoint x: 673, startPoint y: 343, endPoint x: 790, endPoint y: 344, distance: 117.4
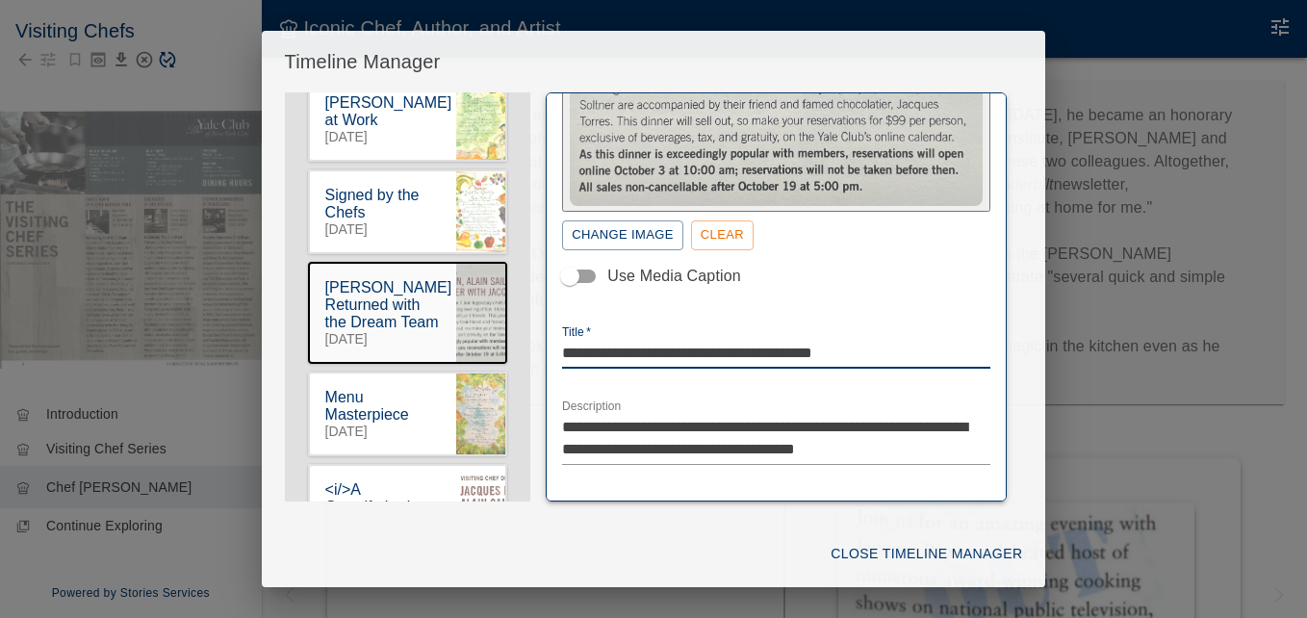
type textarea "**********"
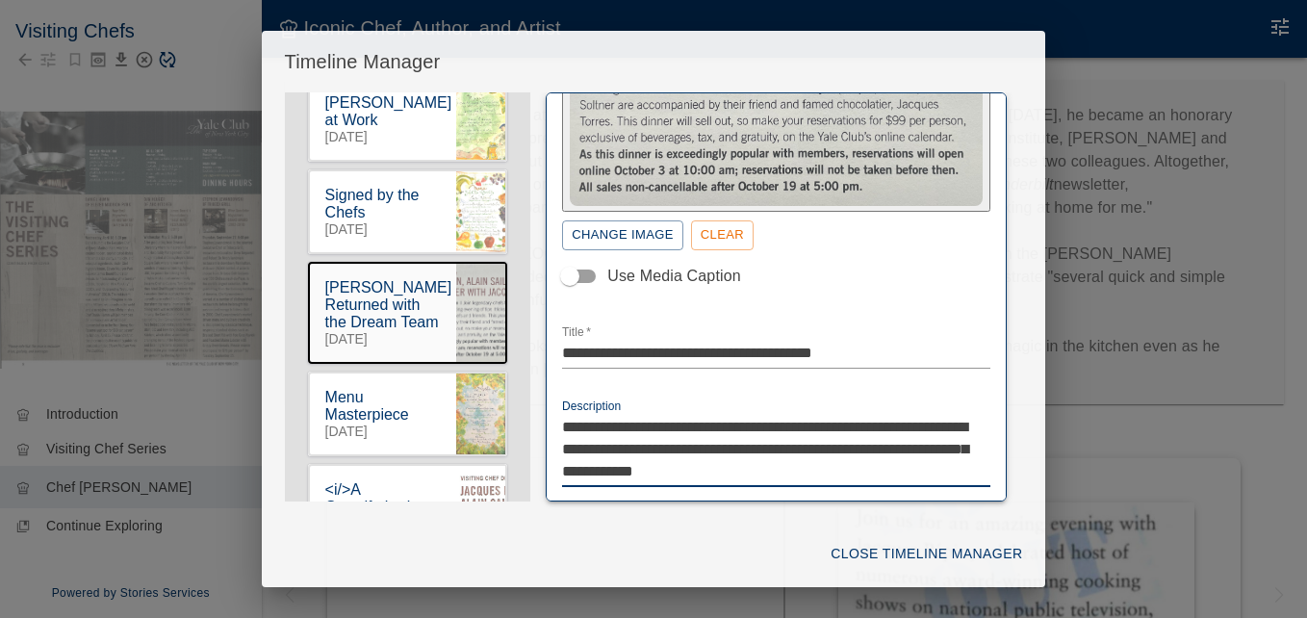
click at [863, 417] on textarea "**********" at bounding box center [769, 449] width 414 height 66
click at [890, 439] on textarea "**********" at bounding box center [769, 449] width 414 height 66
drag, startPoint x: 676, startPoint y: 463, endPoint x: 756, endPoint y: 467, distance: 80.9
click at [756, 467] on textarea "**********" at bounding box center [769, 449] width 414 height 66
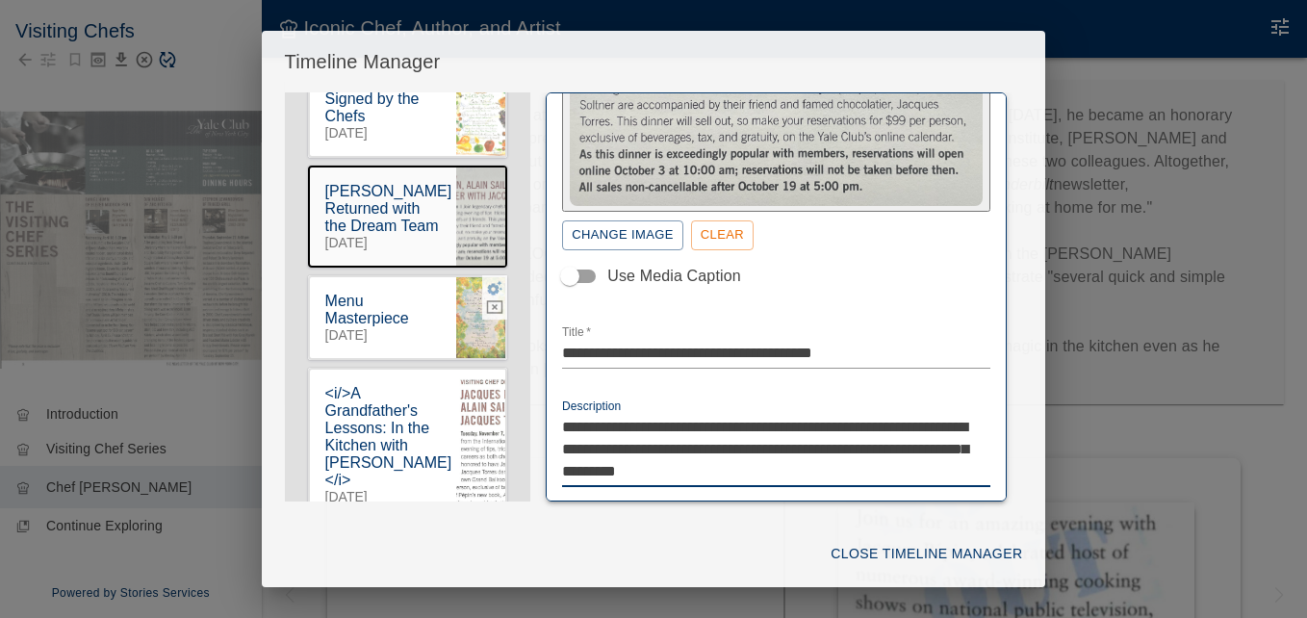
type textarea "**********"
click at [488, 295] on icon "button" at bounding box center [495, 288] width 15 height 14
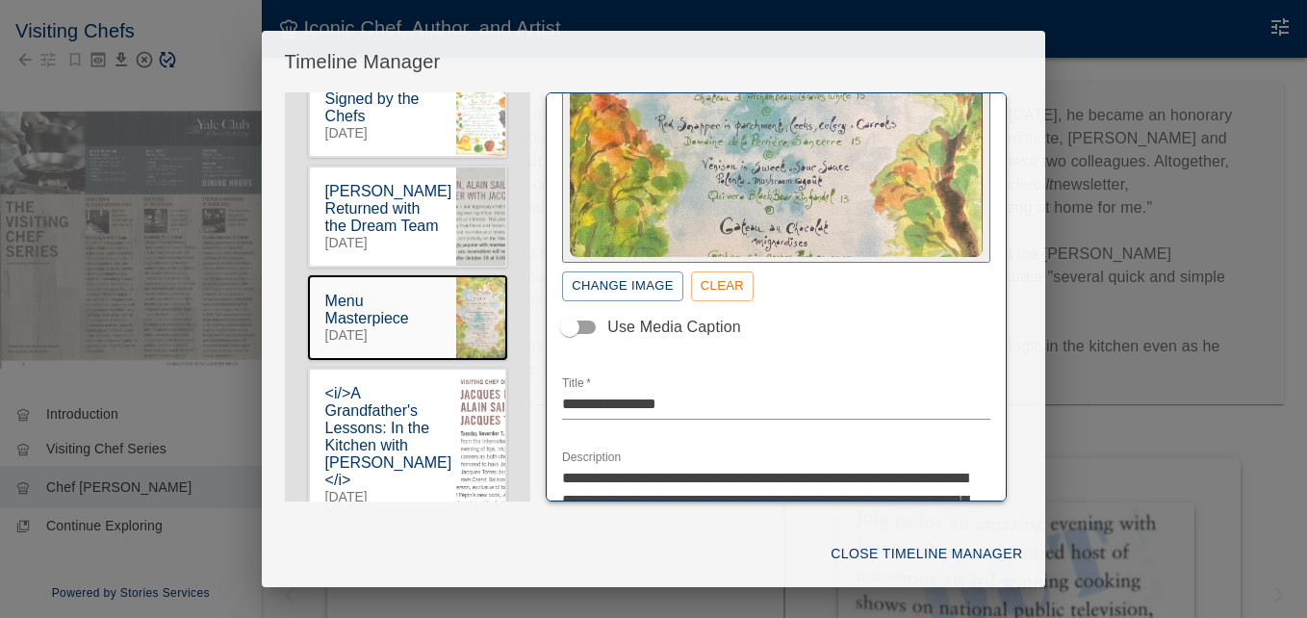
click at [799, 344] on div "Change Image Clear Use Media Caption" at bounding box center [776, 161] width 428 height 370
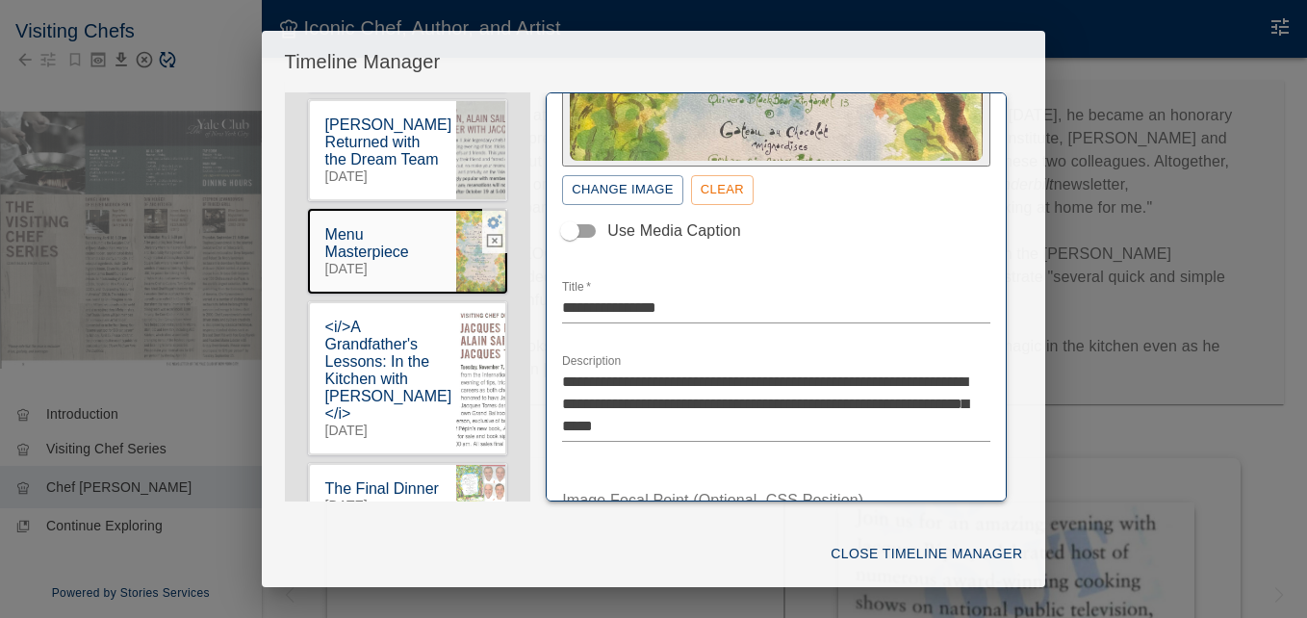
scroll to position [1719, 0]
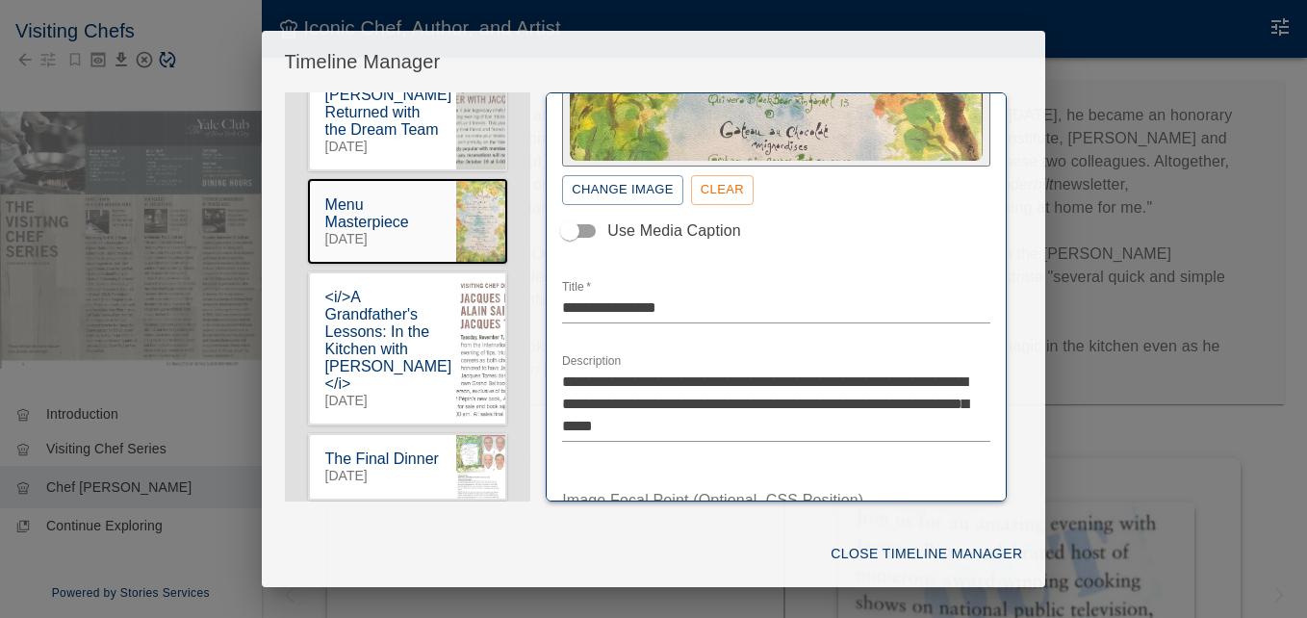
drag, startPoint x: 479, startPoint y: 327, endPoint x: 506, endPoint y: 330, distance: 27.1
click at [486, 293] on icon "button" at bounding box center [494, 283] width 17 height 17
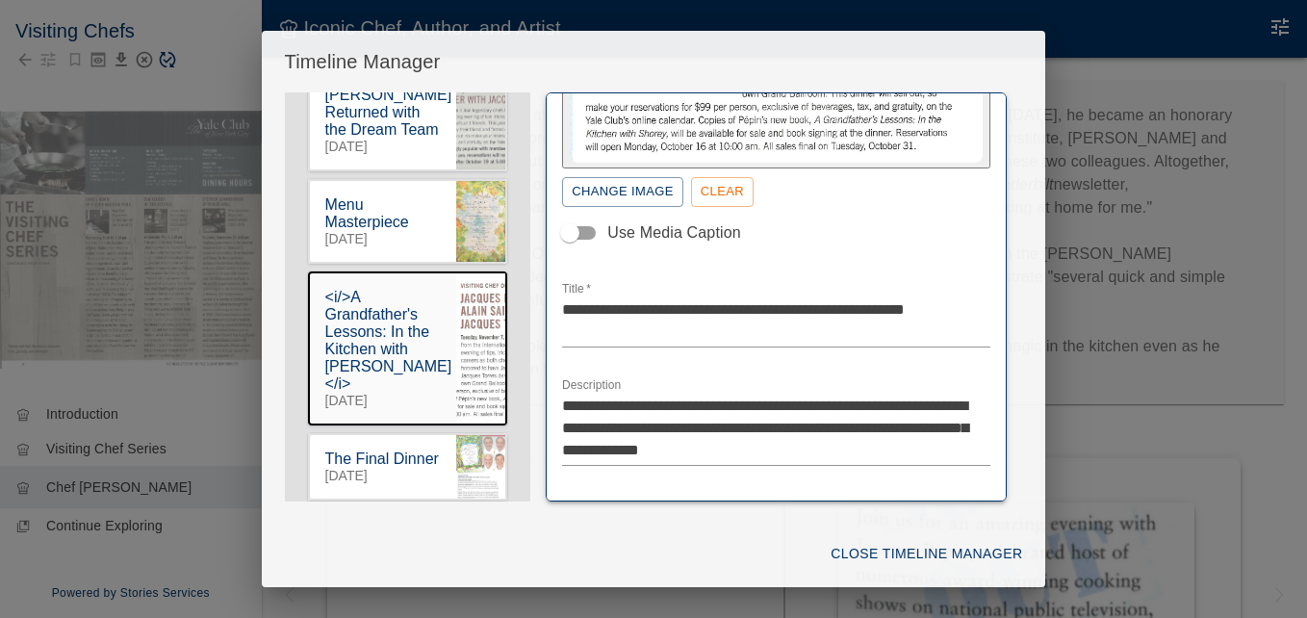
scroll to position [1838, 0]
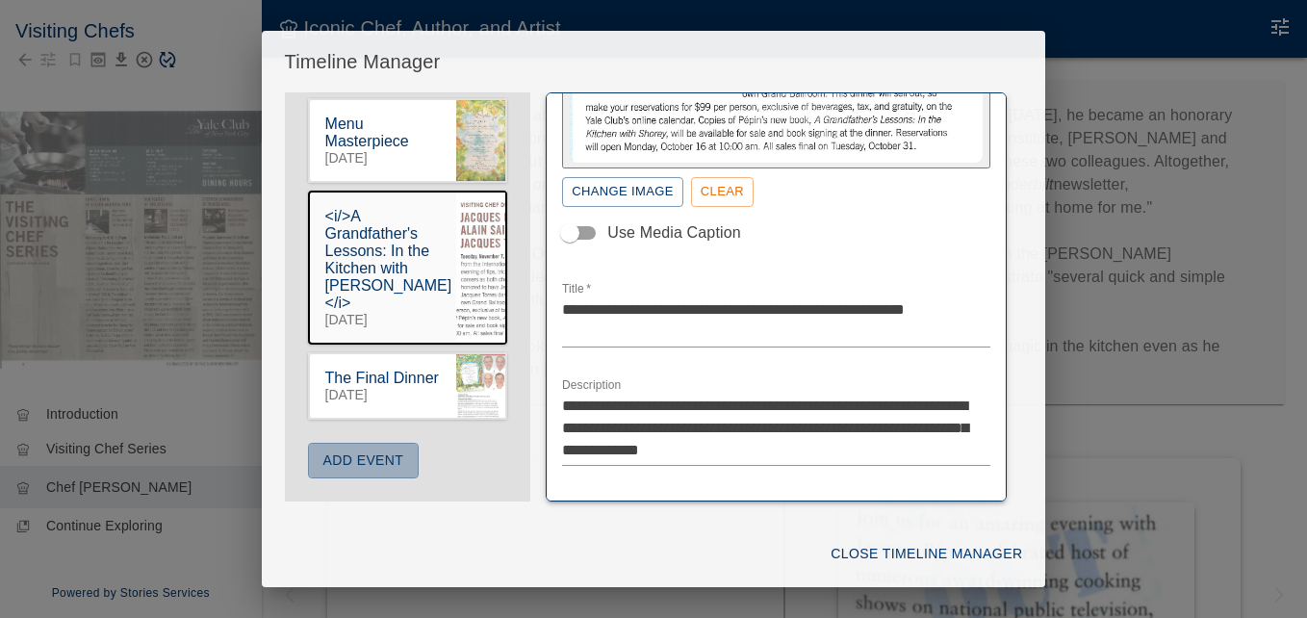
click at [378, 464] on button "Add Event" at bounding box center [364, 461] width 112 height 36
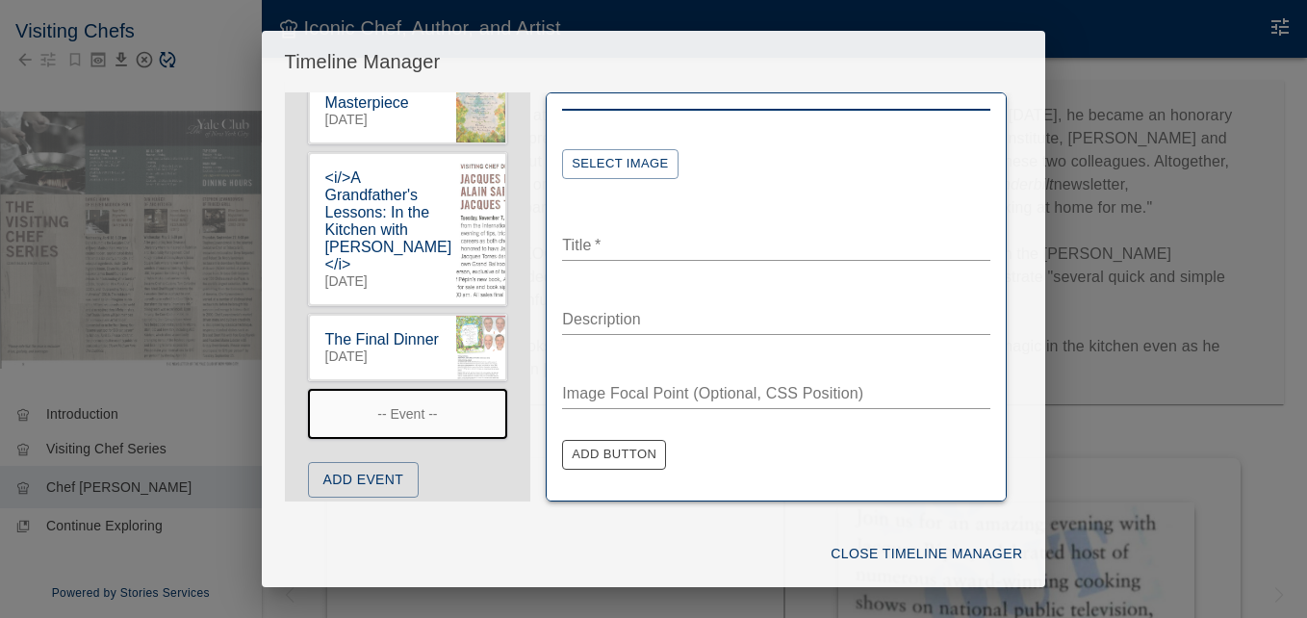
click at [569, 105] on textarea "Date   *" at bounding box center [776, 95] width 428 height 22
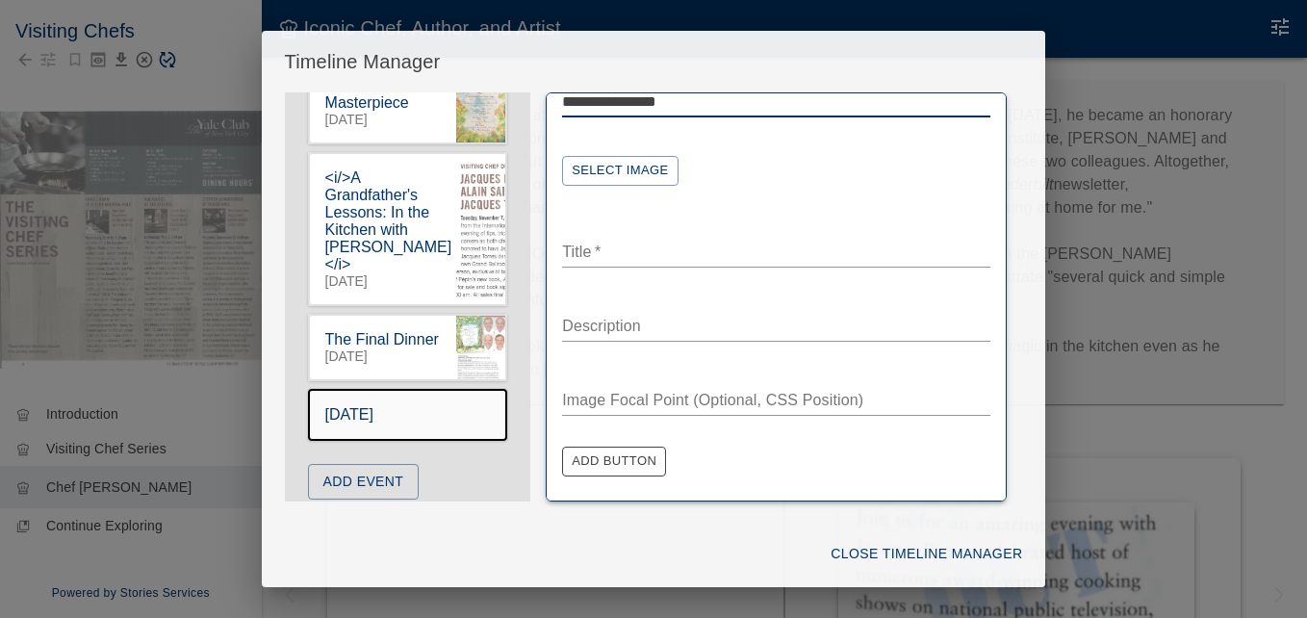
scroll to position [51, 0]
type textarea "**********"
click at [608, 164] on button "Select Image" at bounding box center [619, 170] width 115 height 30
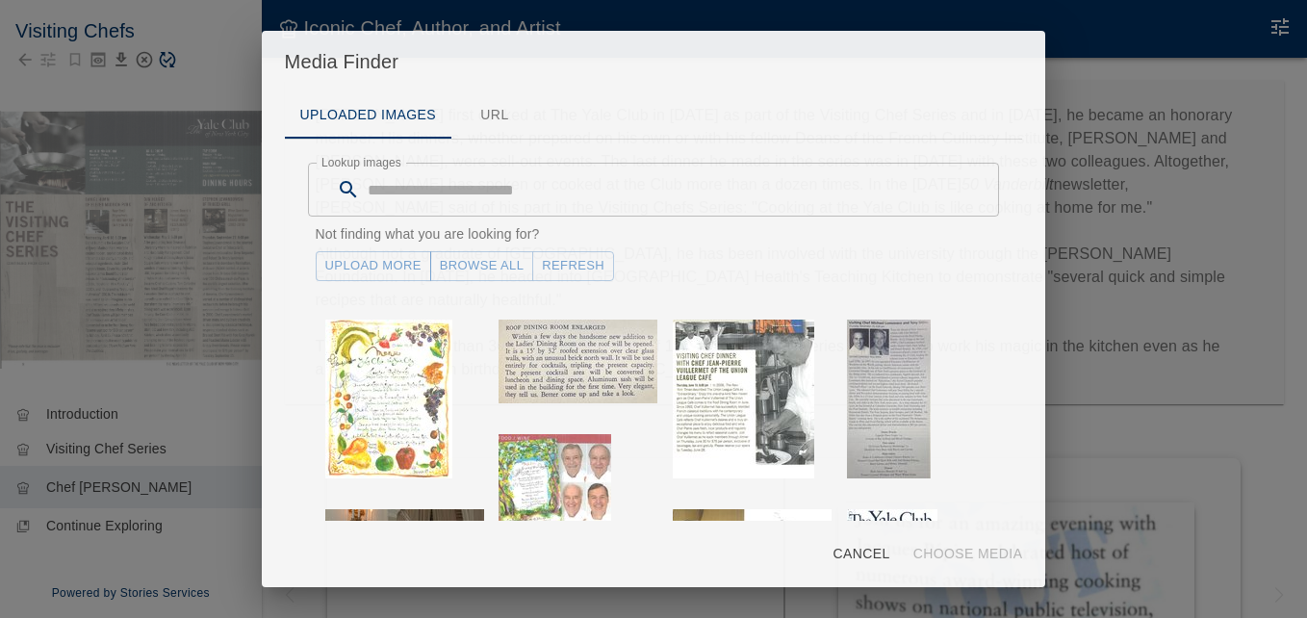
click at [397, 271] on link "Upload More" at bounding box center [373, 266] width 115 height 30
click at [572, 268] on button "Refresh" at bounding box center [573, 266] width 82 height 30
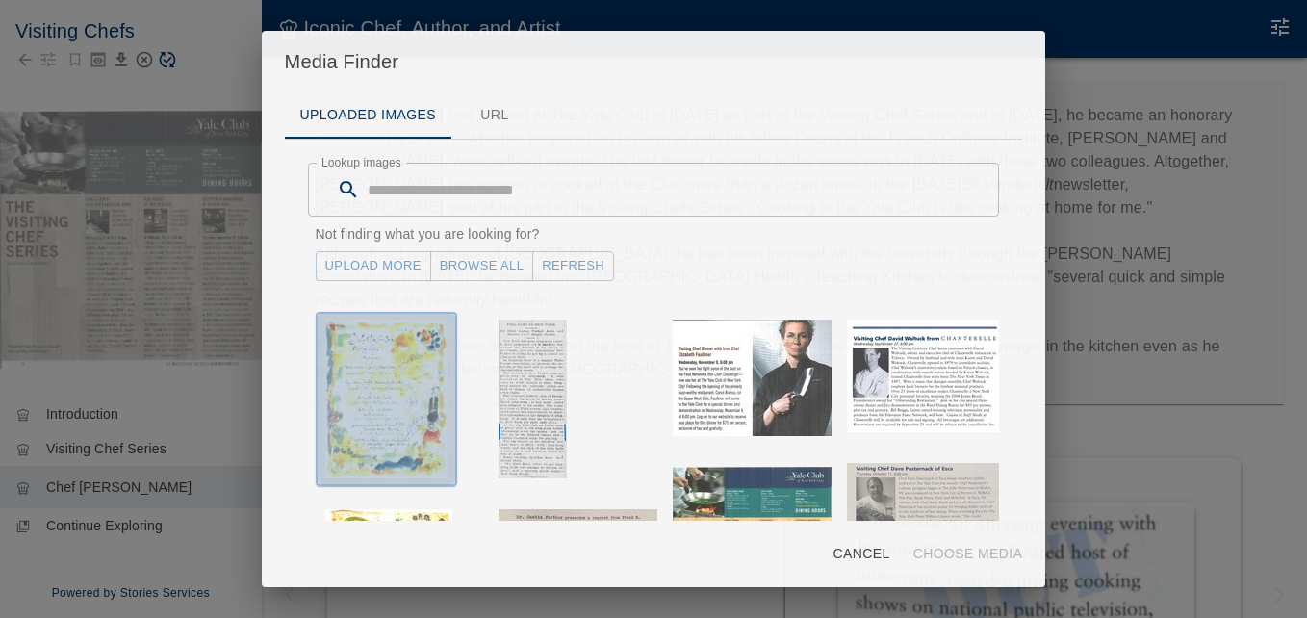
click at [413, 372] on img "button" at bounding box center [386, 399] width 122 height 159
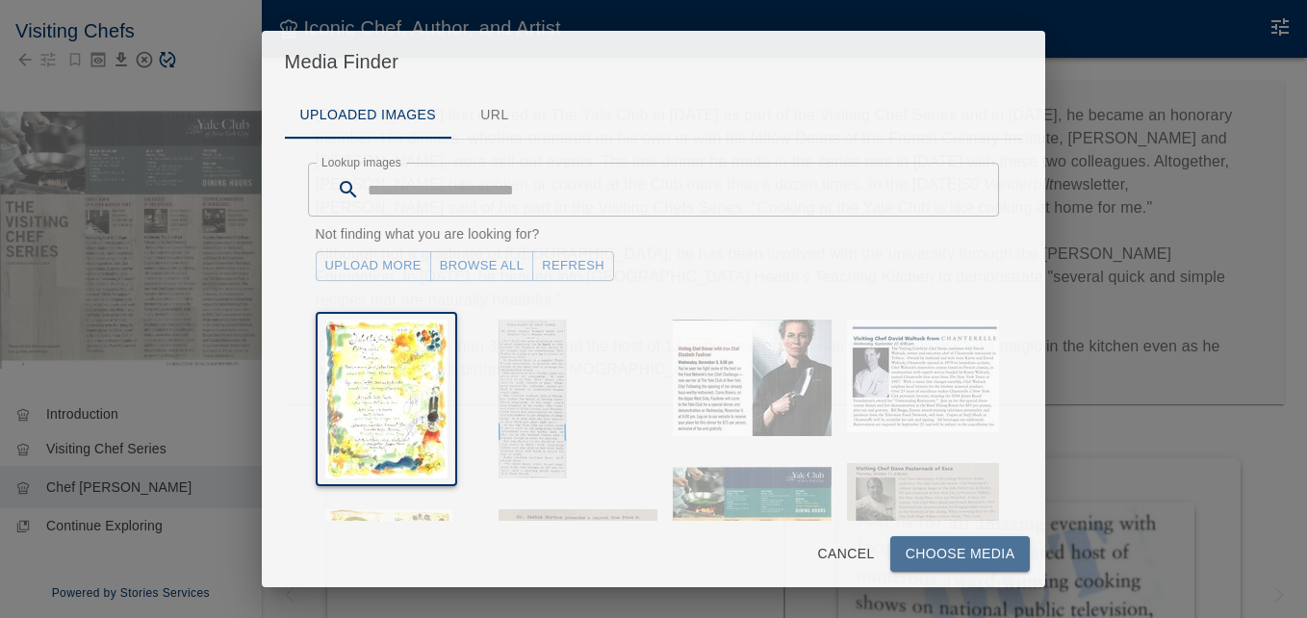
click at [939, 553] on button "Choose Media" at bounding box center [960, 554] width 141 height 36
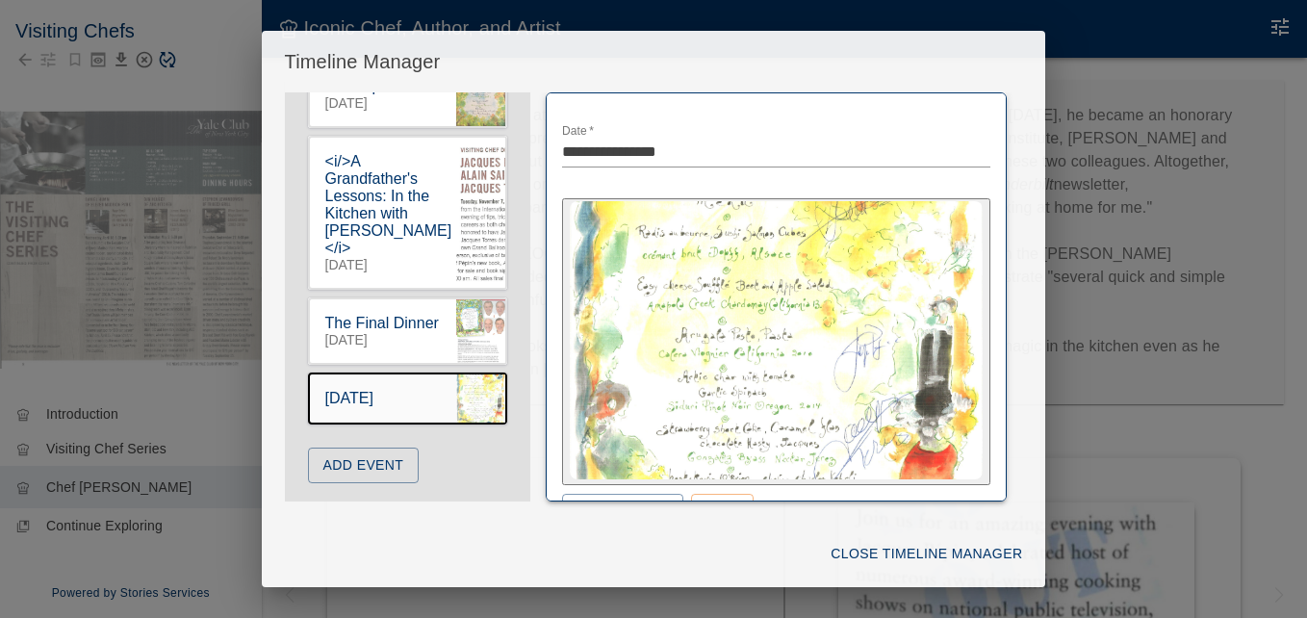
scroll to position [1835, 0]
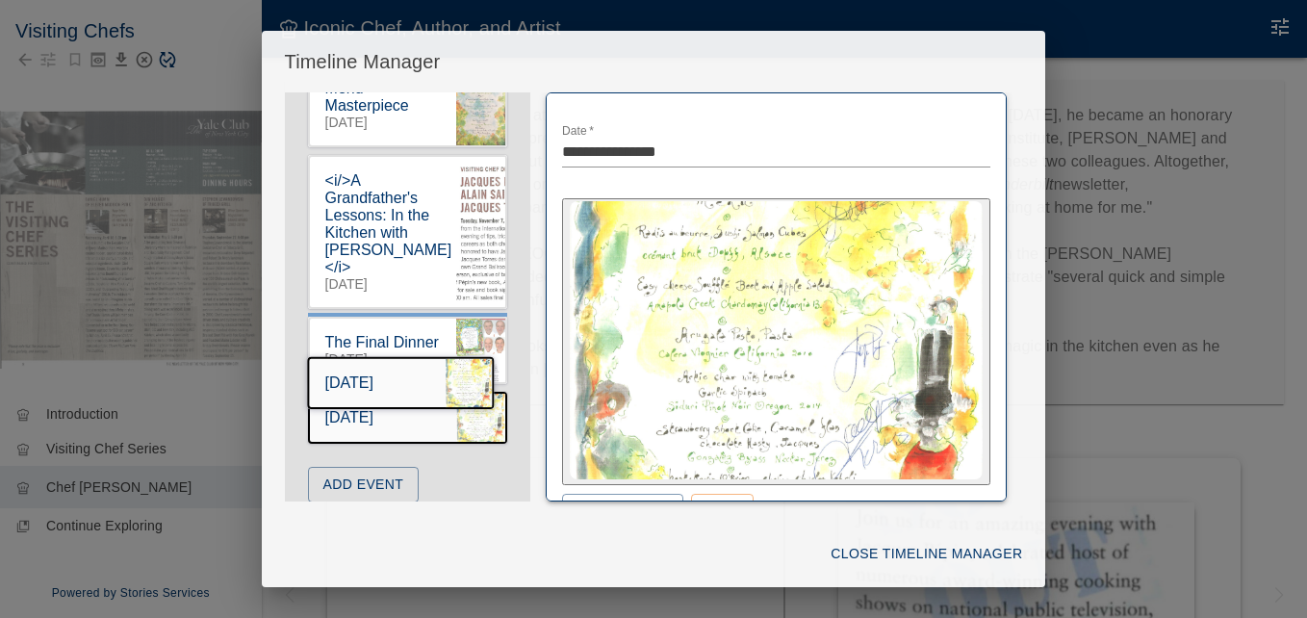
drag, startPoint x: 399, startPoint y: 470, endPoint x: 396, endPoint y: 347, distance: 122.3
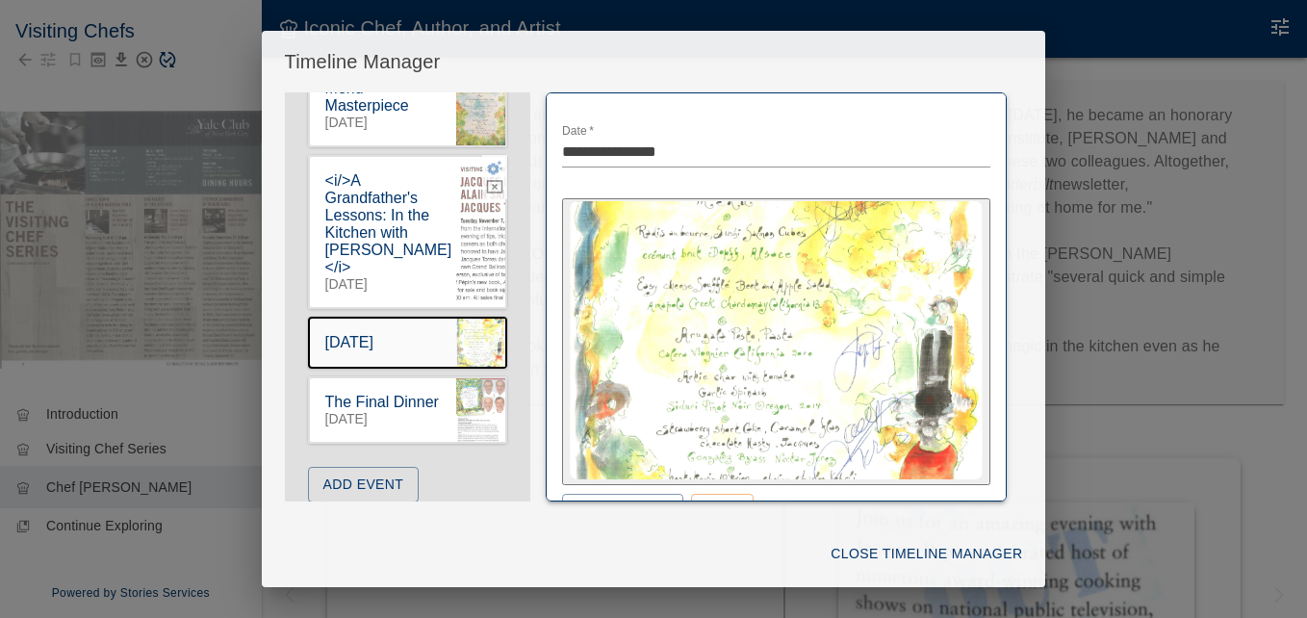
click at [486, 176] on icon "button" at bounding box center [494, 167] width 17 height 17
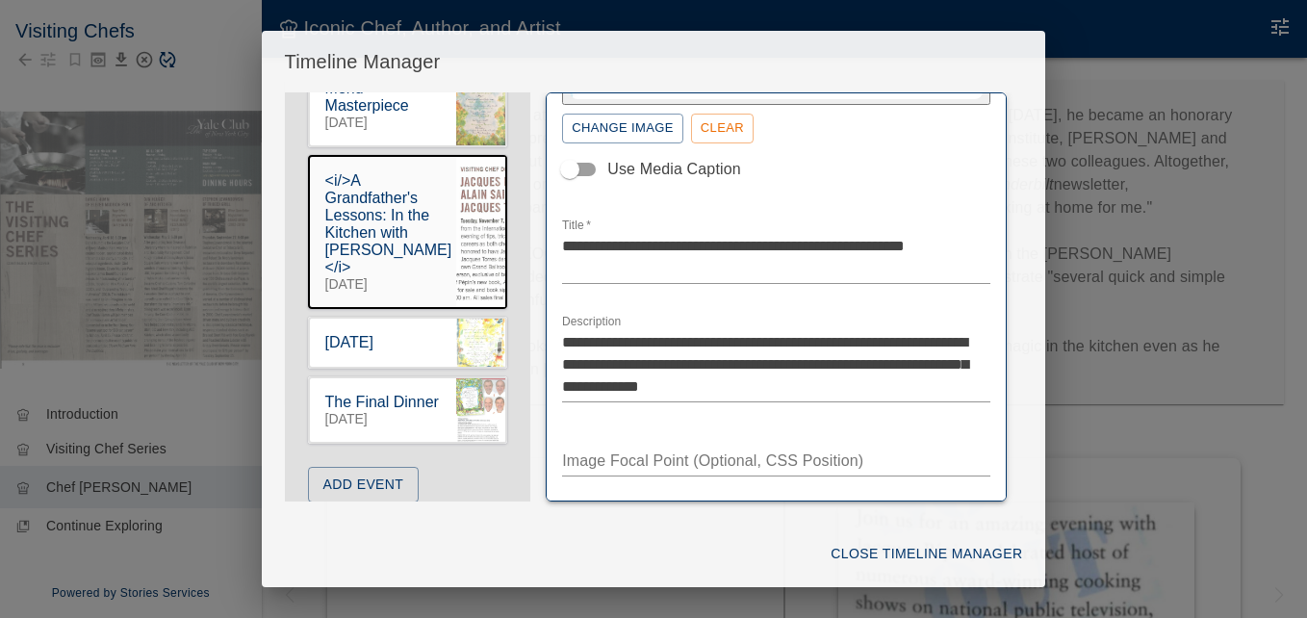
scroll to position [385, 0]
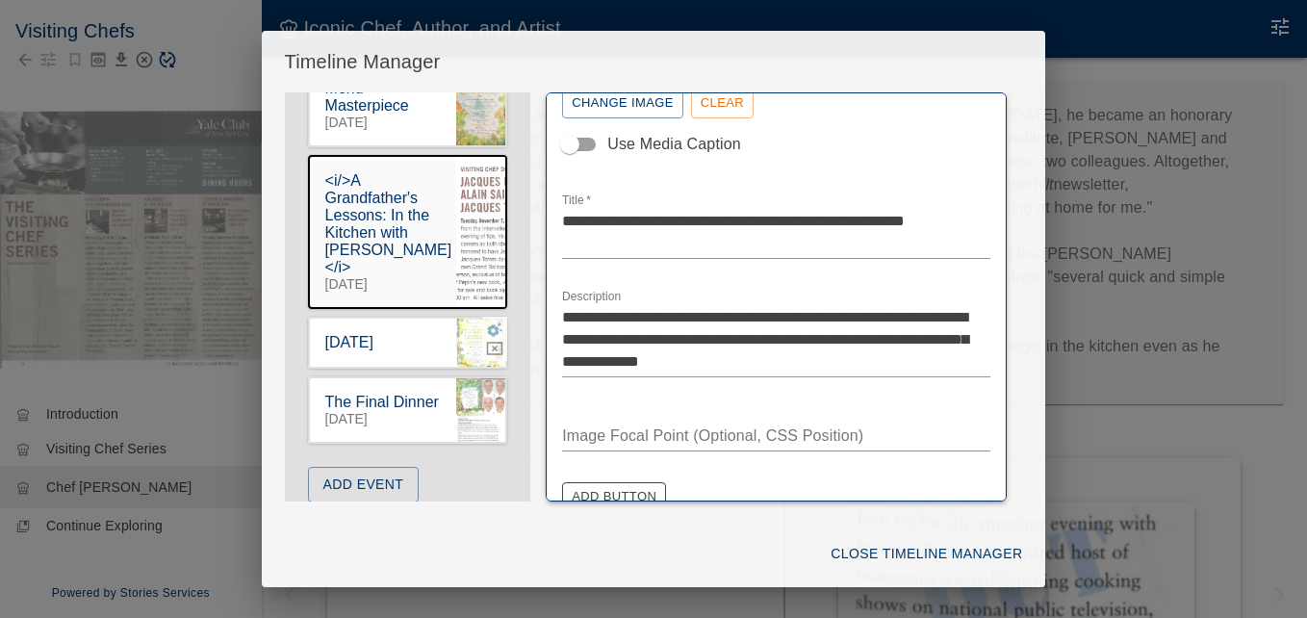
click at [488, 337] on icon "button" at bounding box center [495, 329] width 15 height 14
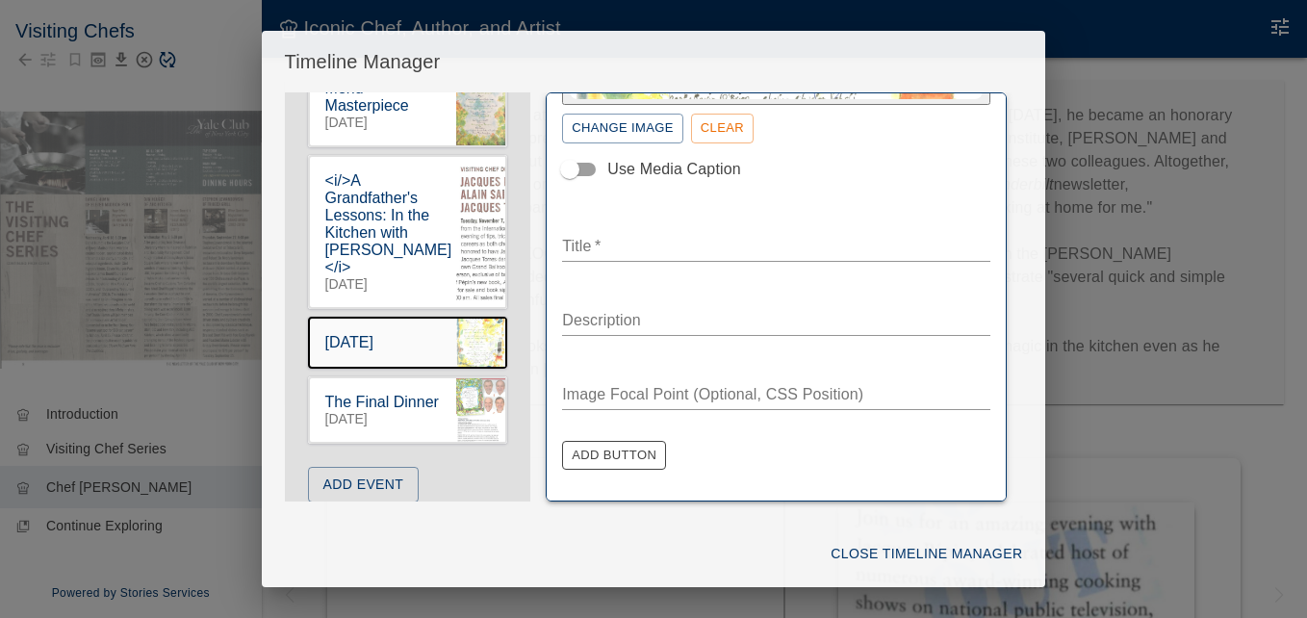
scroll to position [363, 0]
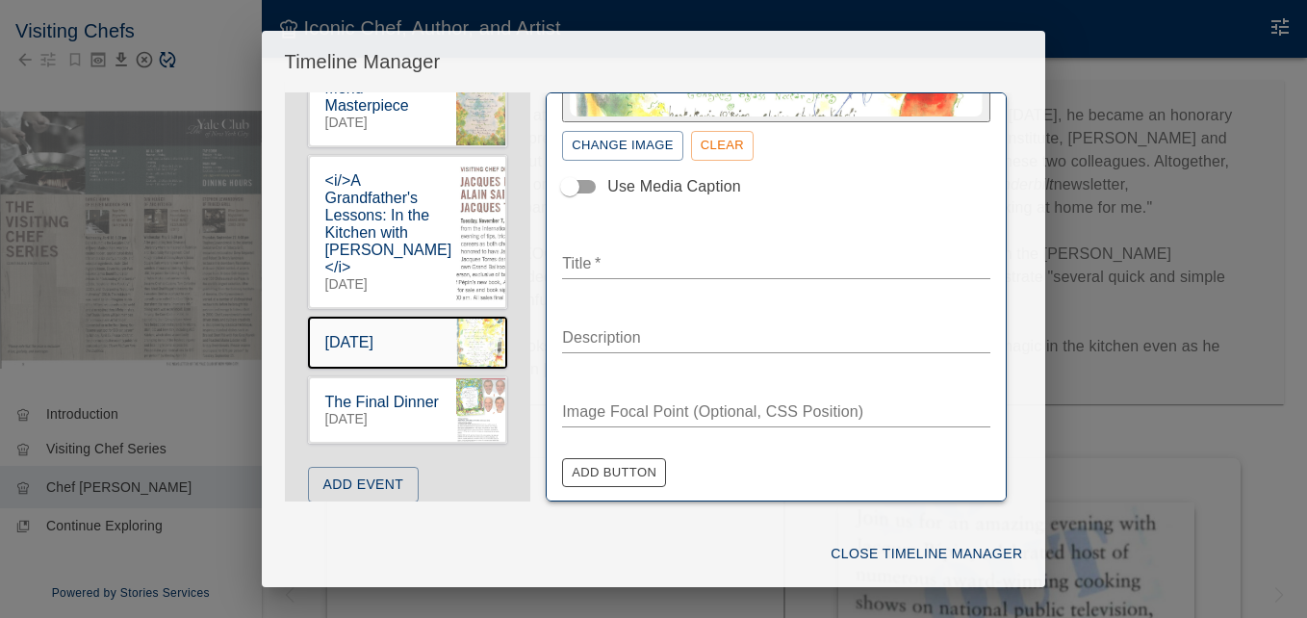
click at [627, 270] on textarea "Title   *" at bounding box center [776, 263] width 428 height 22
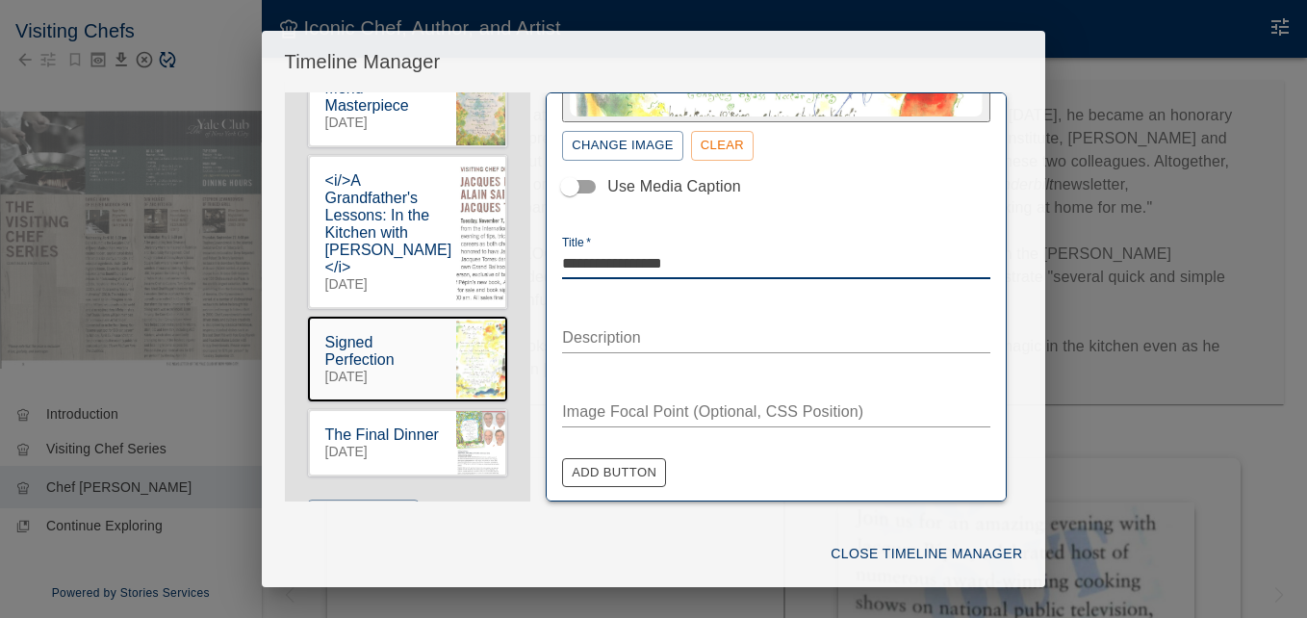
type textarea "**********"
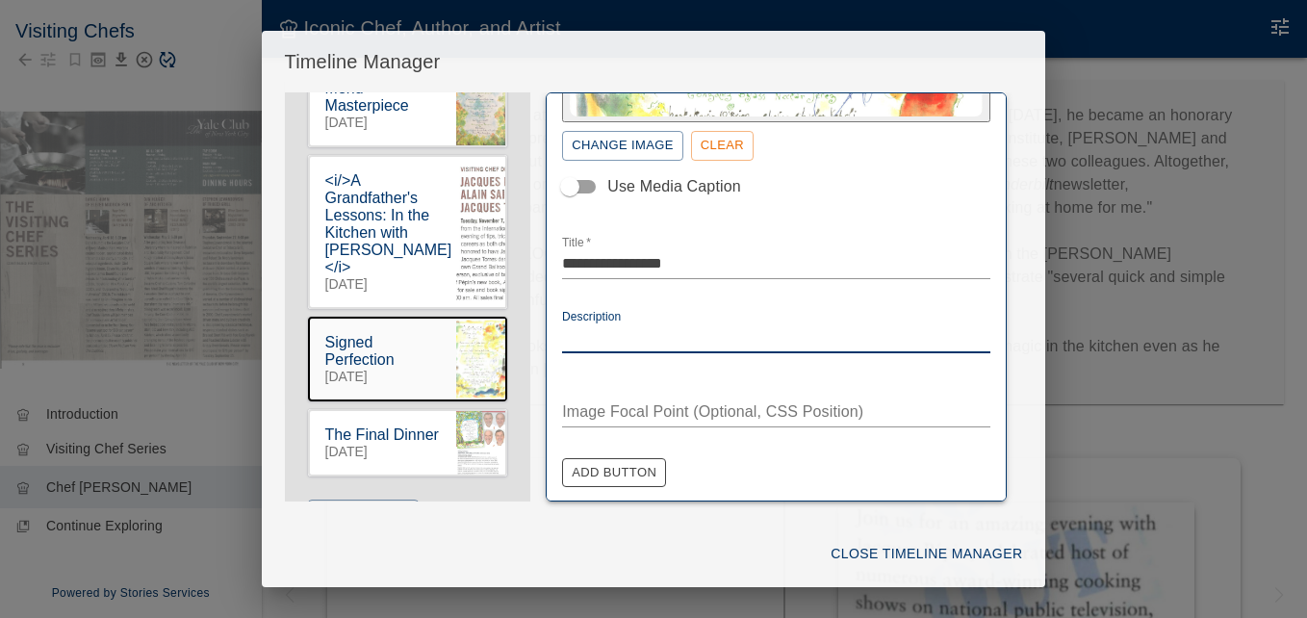
click at [622, 326] on textarea "Description" at bounding box center [776, 337] width 428 height 22
paste textarea "******"
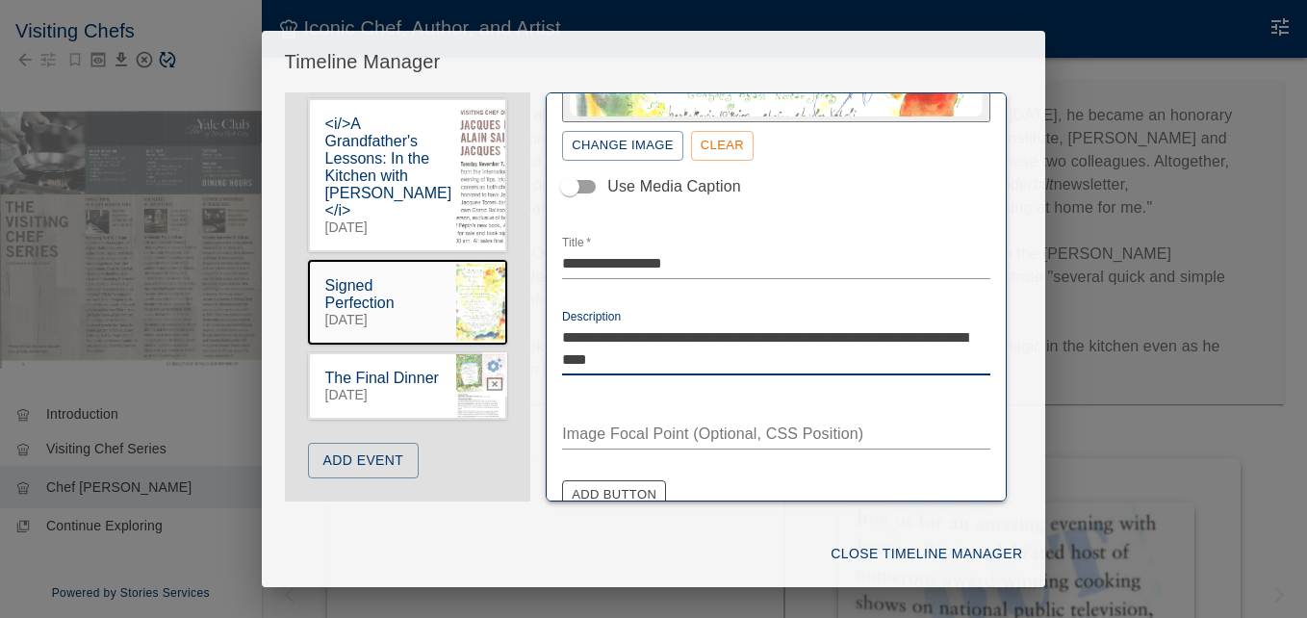
scroll to position [1965, 0]
type textarea "**********"
click at [486, 356] on icon "button" at bounding box center [494, 364] width 17 height 17
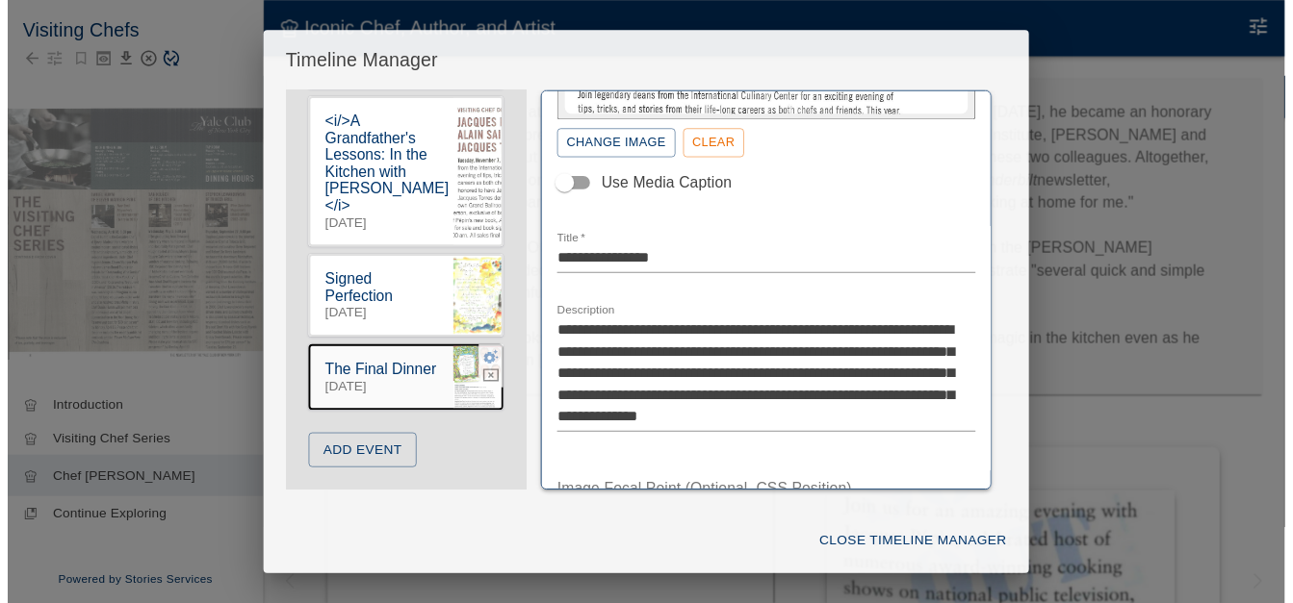
scroll to position [341, 0]
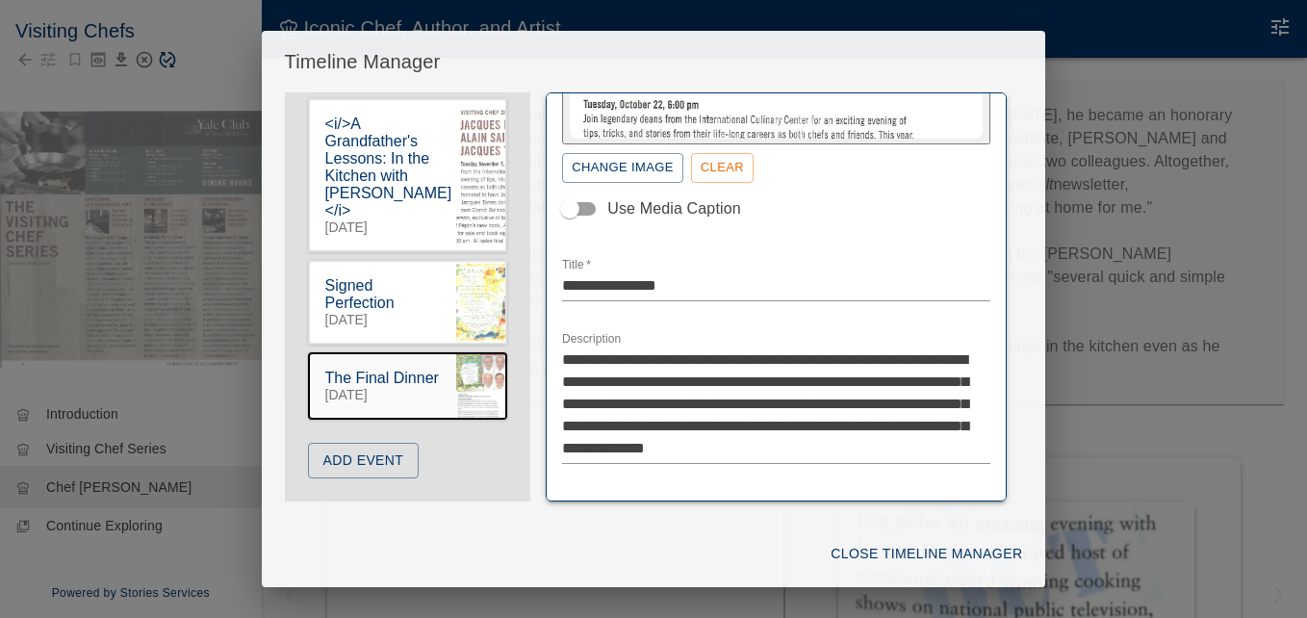
click at [894, 545] on button "Close Timeline Manager" at bounding box center [926, 554] width 207 height 36
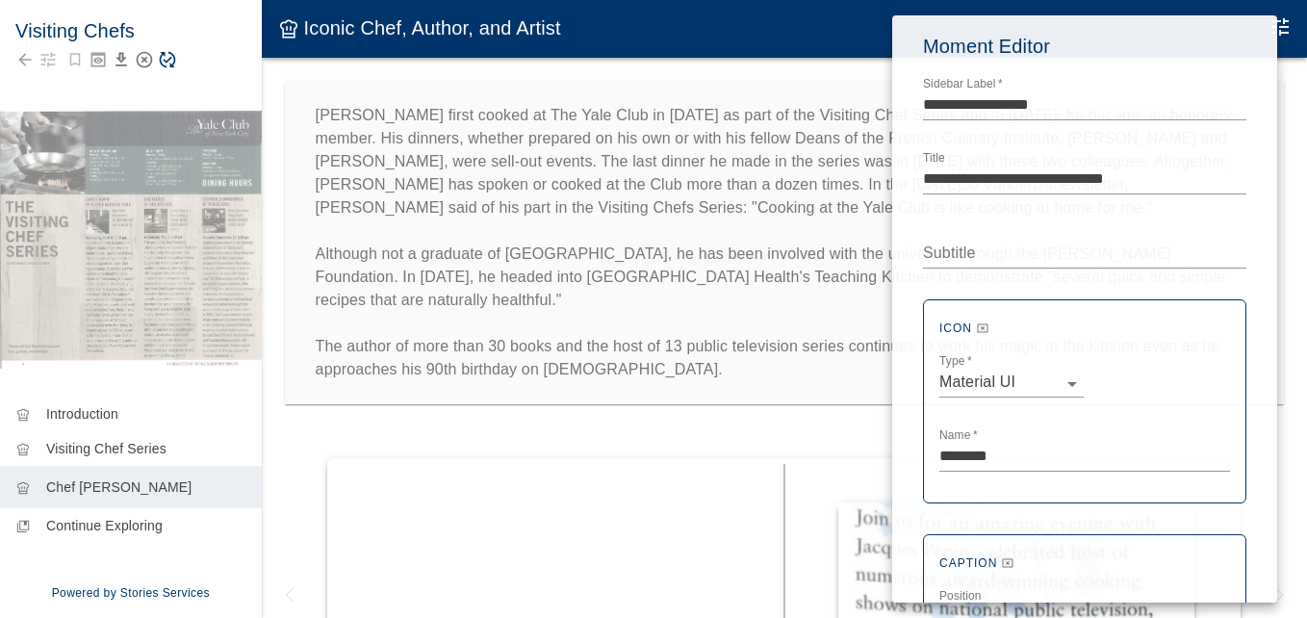
click at [444, 430] on div at bounding box center [653, 309] width 1307 height 618
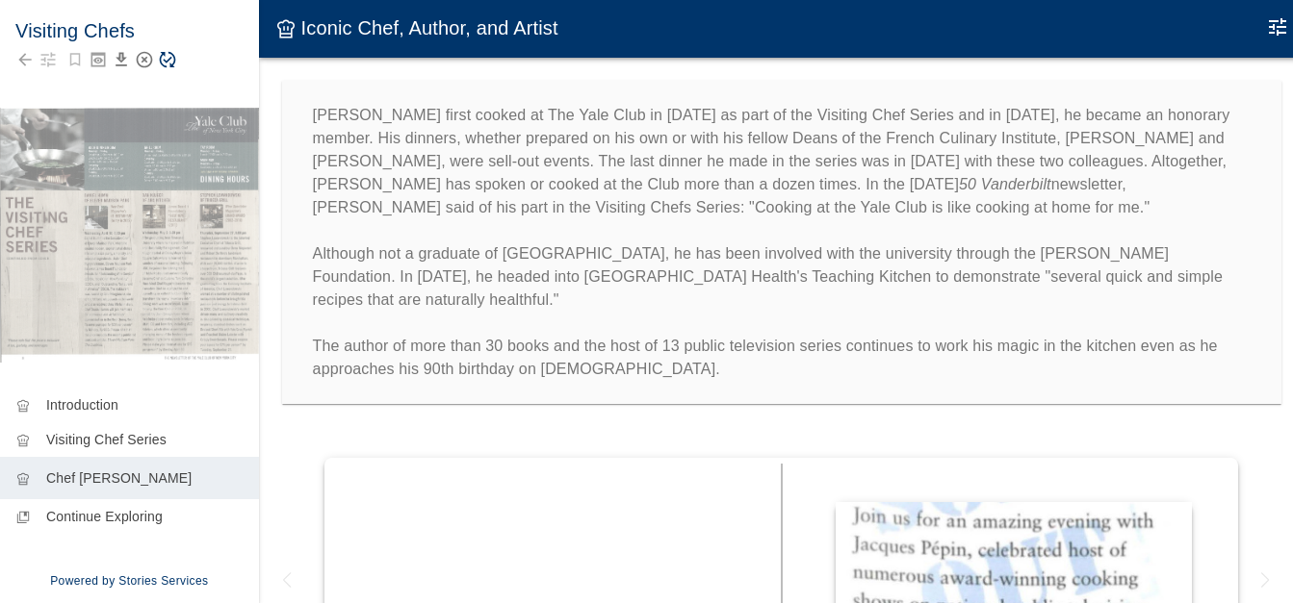
click at [166, 62] on icon "Save Story" at bounding box center [168, 60] width 16 height 16
click at [248, 85] on div "Visiting Chefs" at bounding box center [129, 46] width 259 height 92
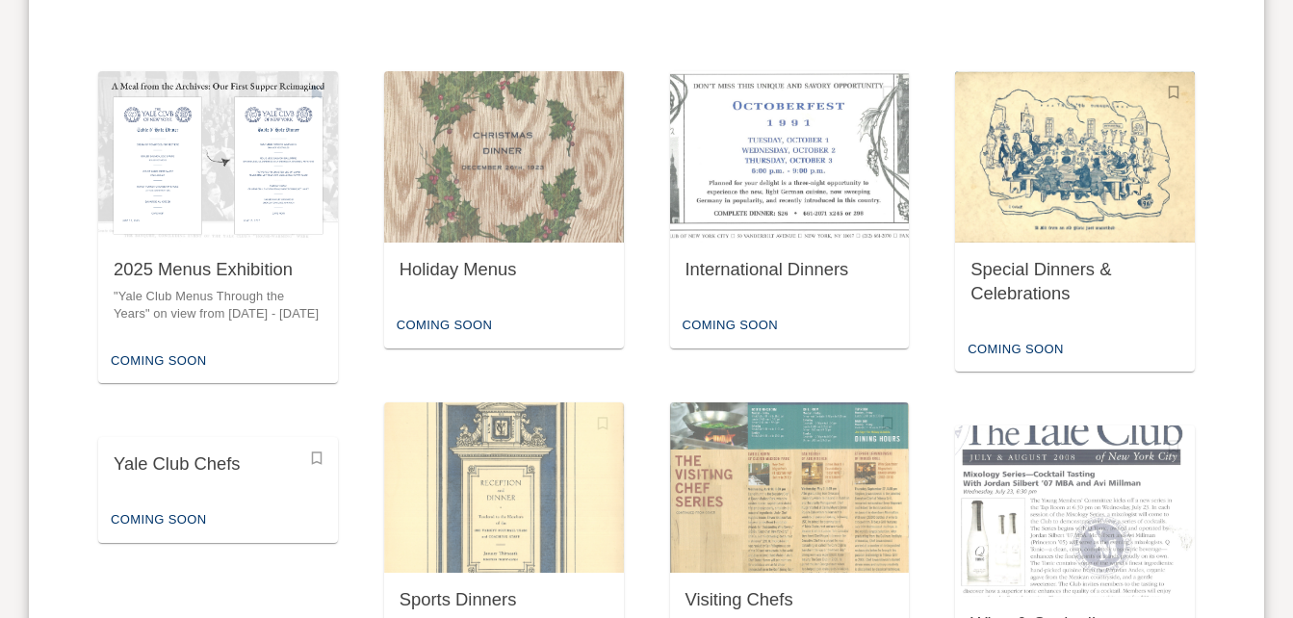
scroll to position [1113, 0]
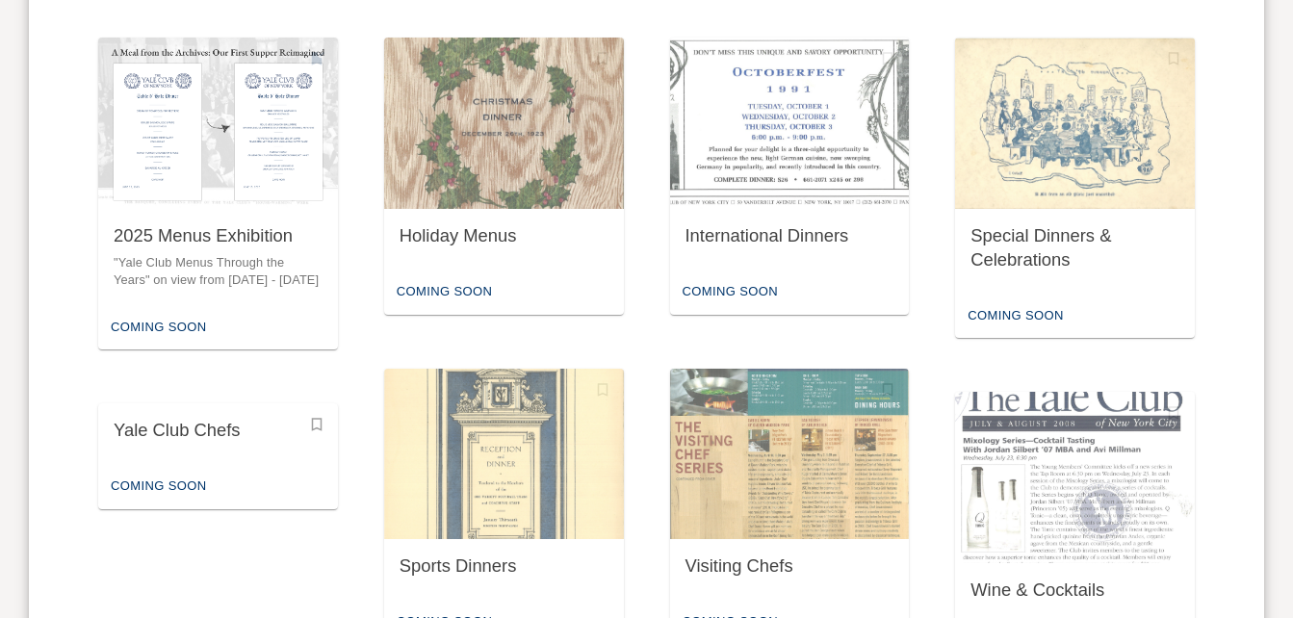
drag, startPoint x: 636, startPoint y: 599, endPoint x: 662, endPoint y: 595, distance: 26.3
click at [636, 590] on div "Sports Dinners Coming Soon" at bounding box center [504, 507] width 278 height 322
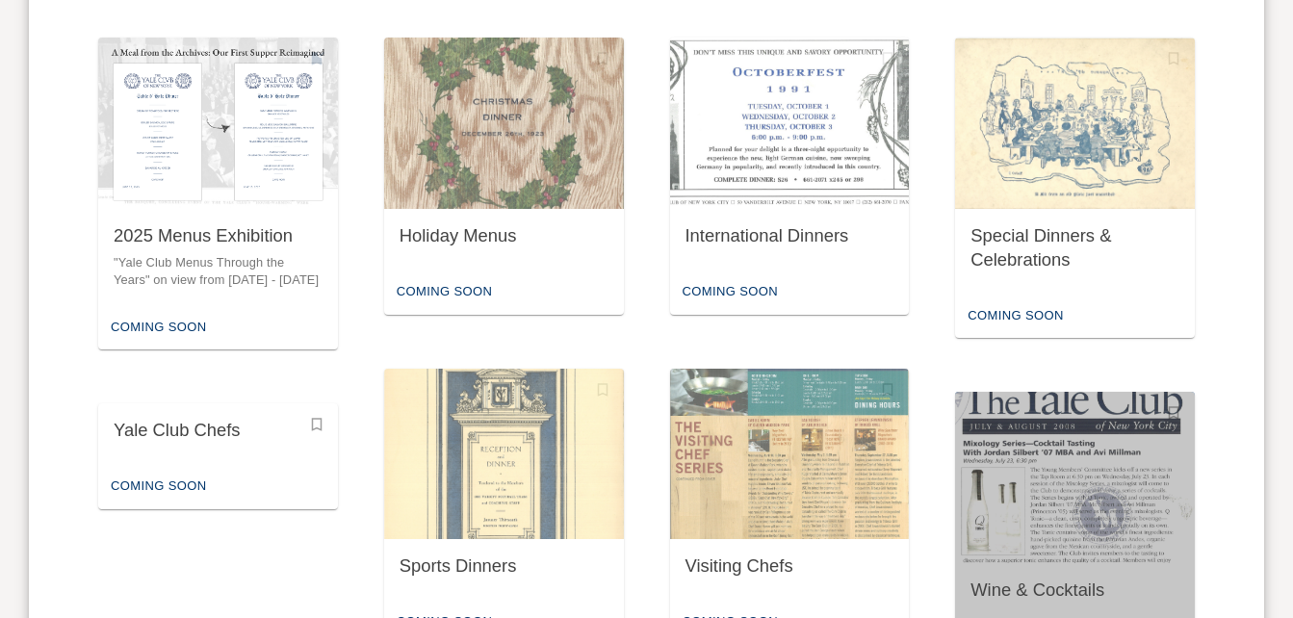
click at [1055, 477] on img "button" at bounding box center [1075, 477] width 240 height 171
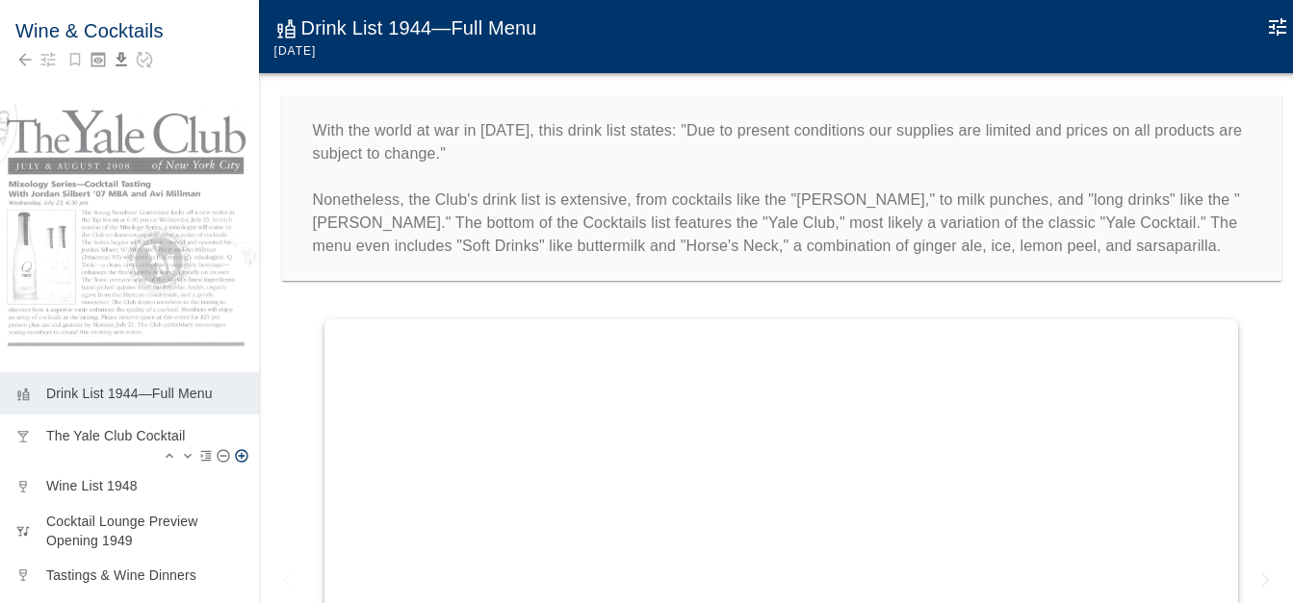
click at [137, 426] on p "The Yale Club Cocktail" at bounding box center [144, 435] width 197 height 19
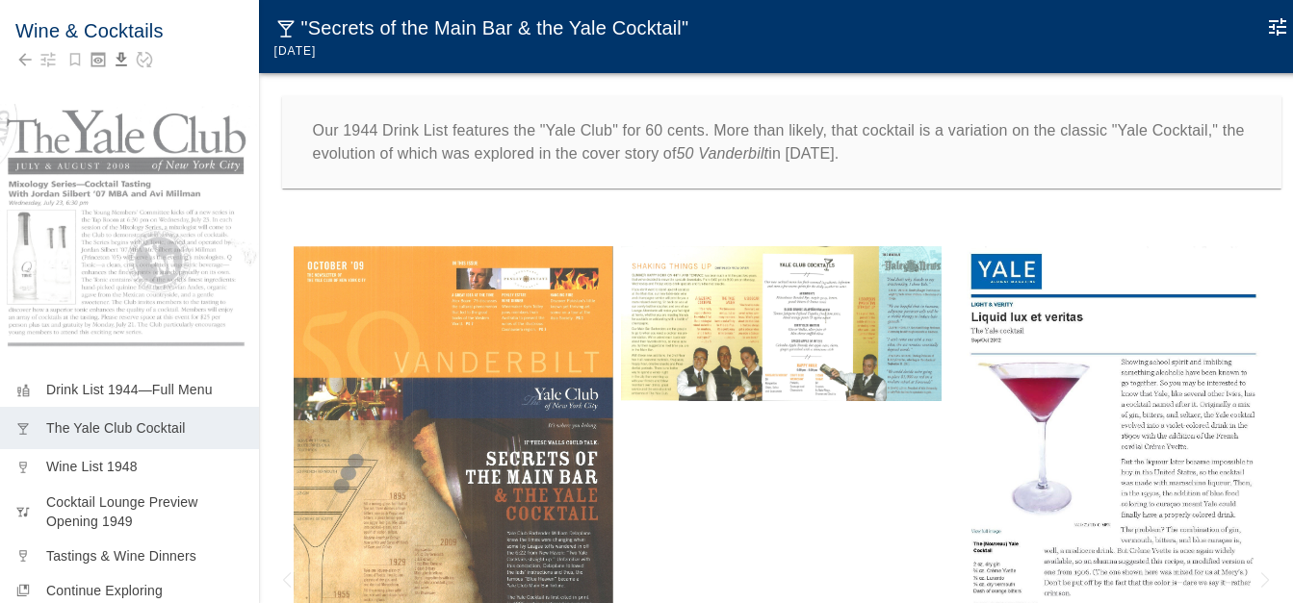
click at [767, 279] on img at bounding box center [781, 323] width 320 height 155
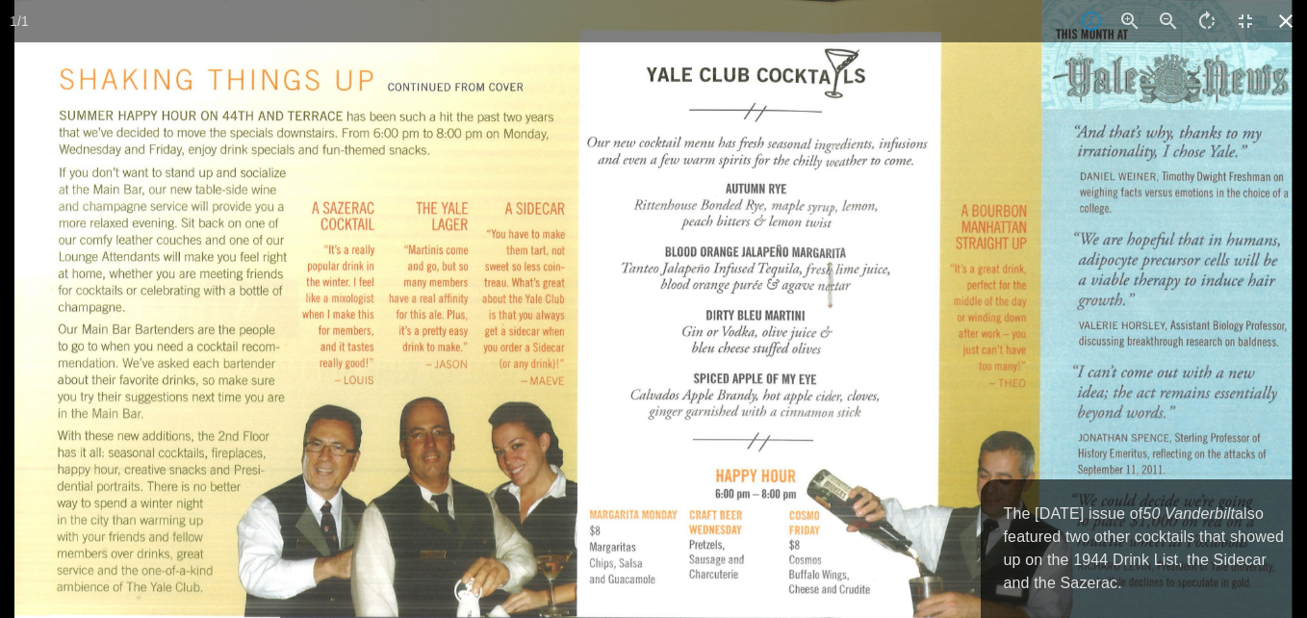
click at [1277, 18] on icon at bounding box center [1286, 21] width 42 height 42
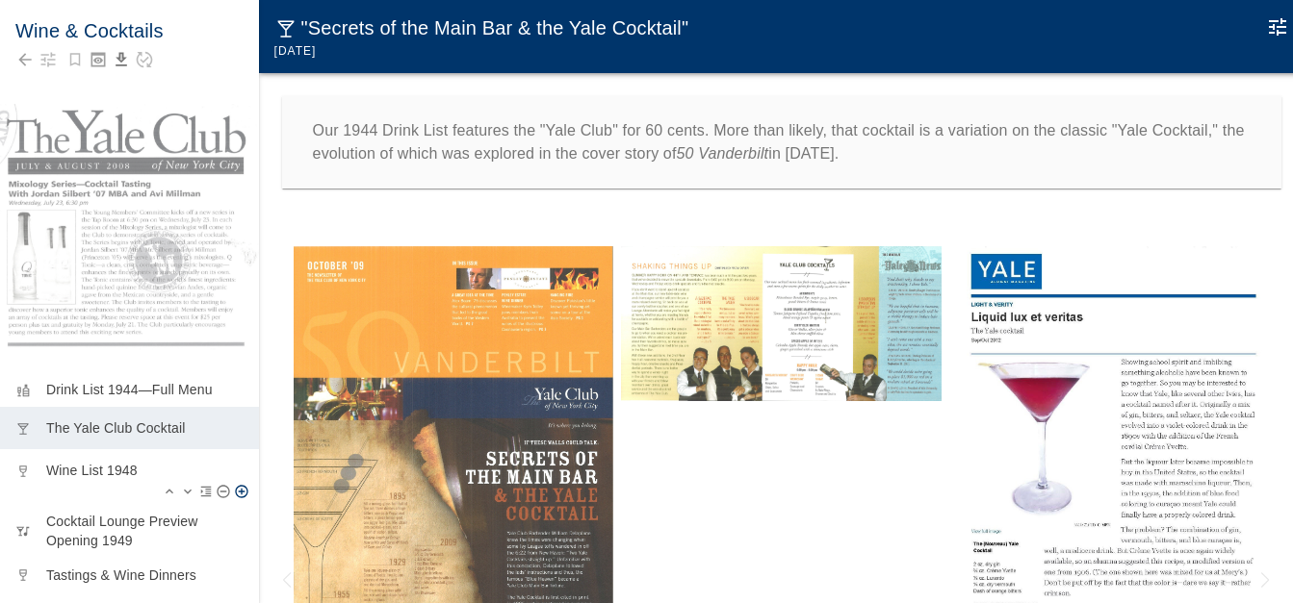
click at [107, 463] on p "Wine List 1948" at bounding box center [144, 470] width 197 height 19
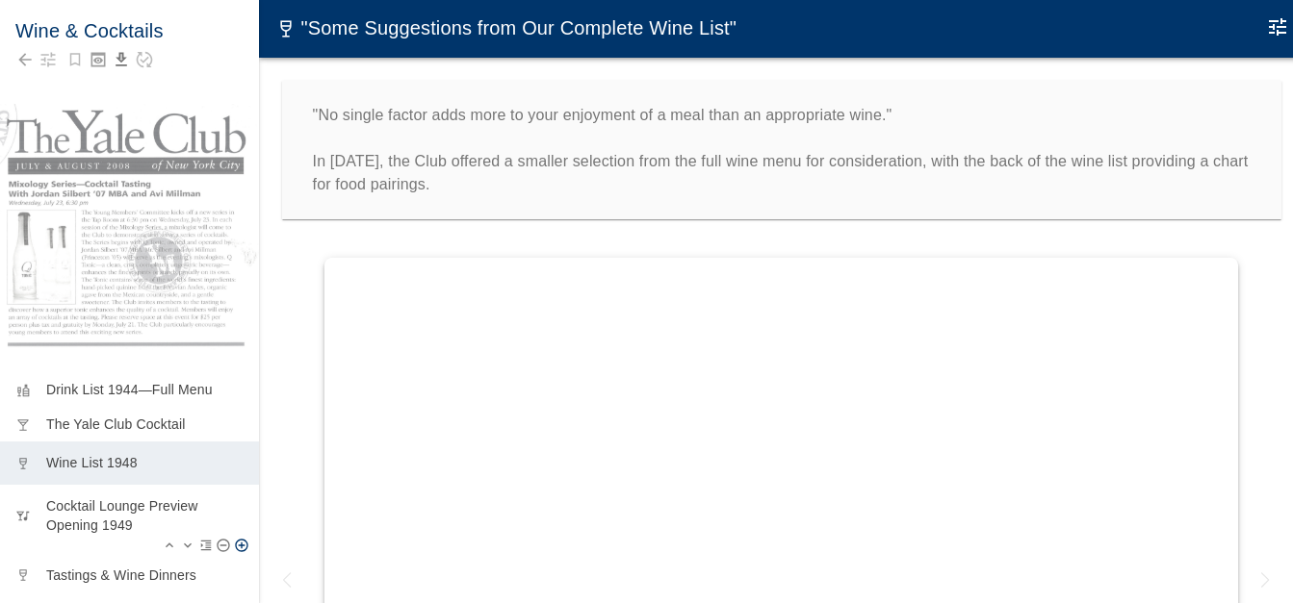
click at [111, 497] on p "Cocktail Lounge Preview Opening 1949" at bounding box center [144, 516] width 197 height 38
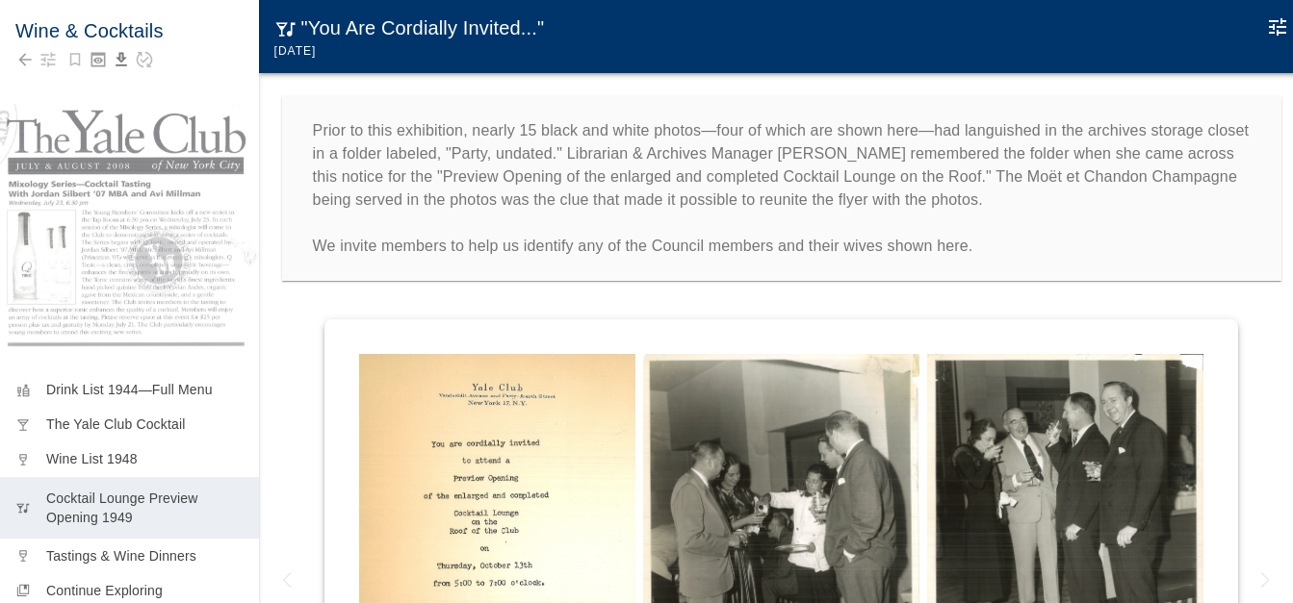
click at [1278, 28] on icon "Edit Moment" at bounding box center [1277, 26] width 23 height 23
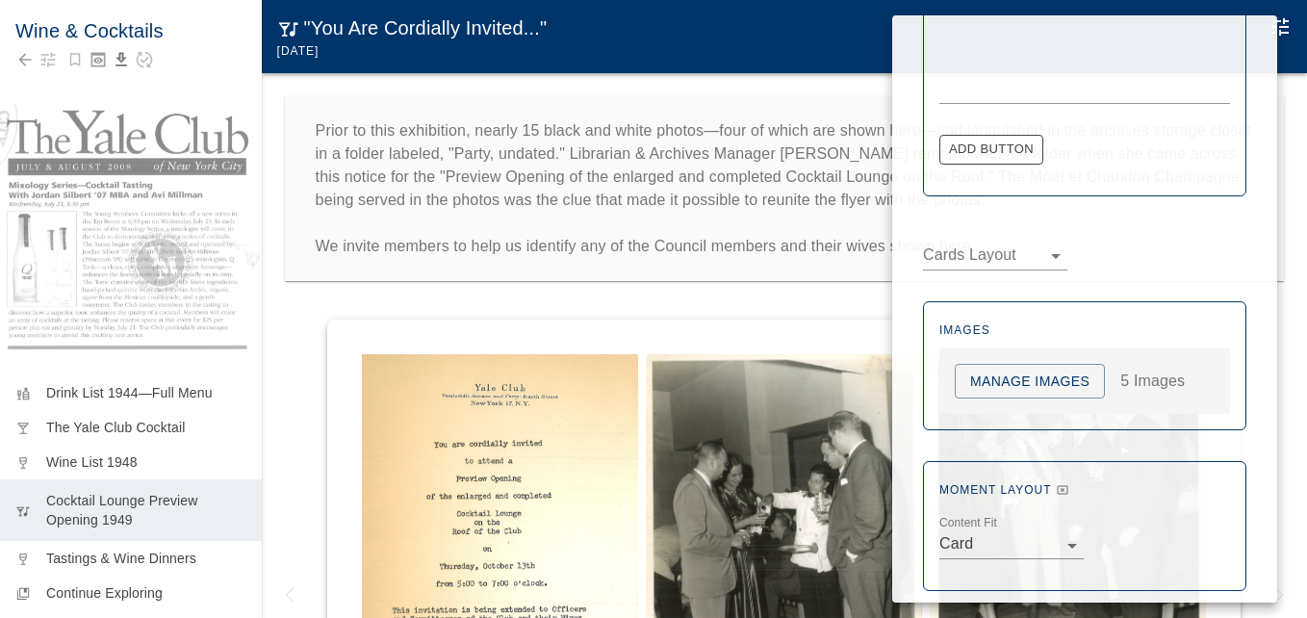
scroll to position [1072, 0]
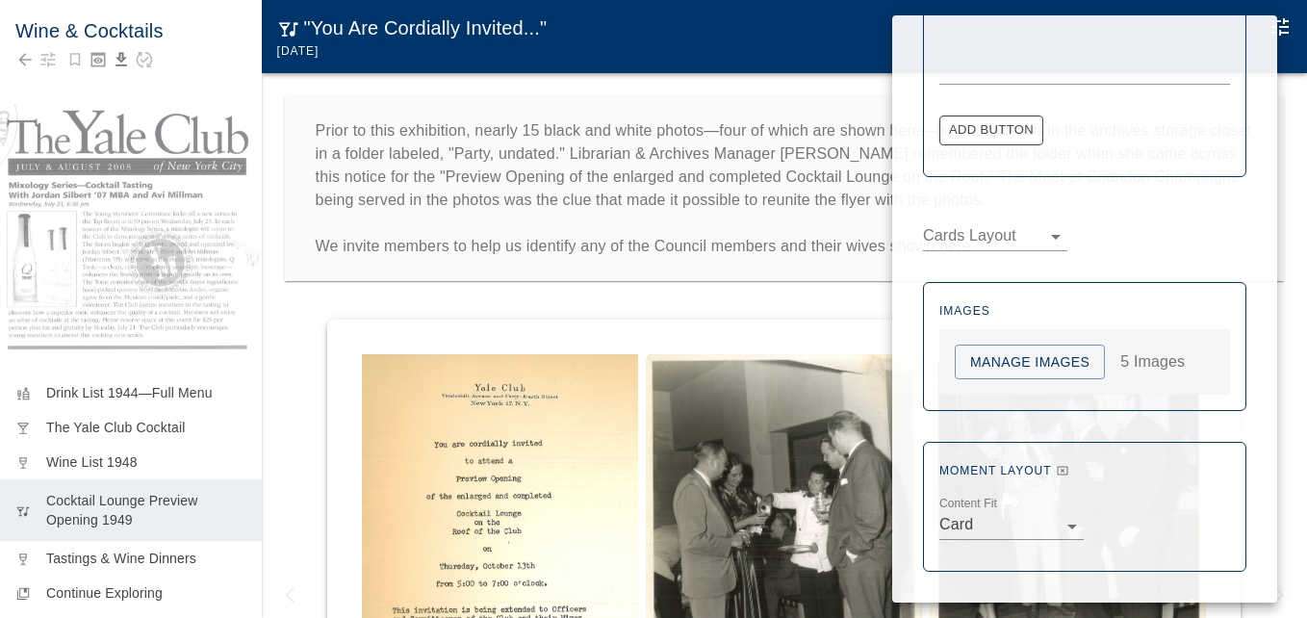
click at [1017, 360] on button "Manage Images" at bounding box center [1030, 363] width 150 height 36
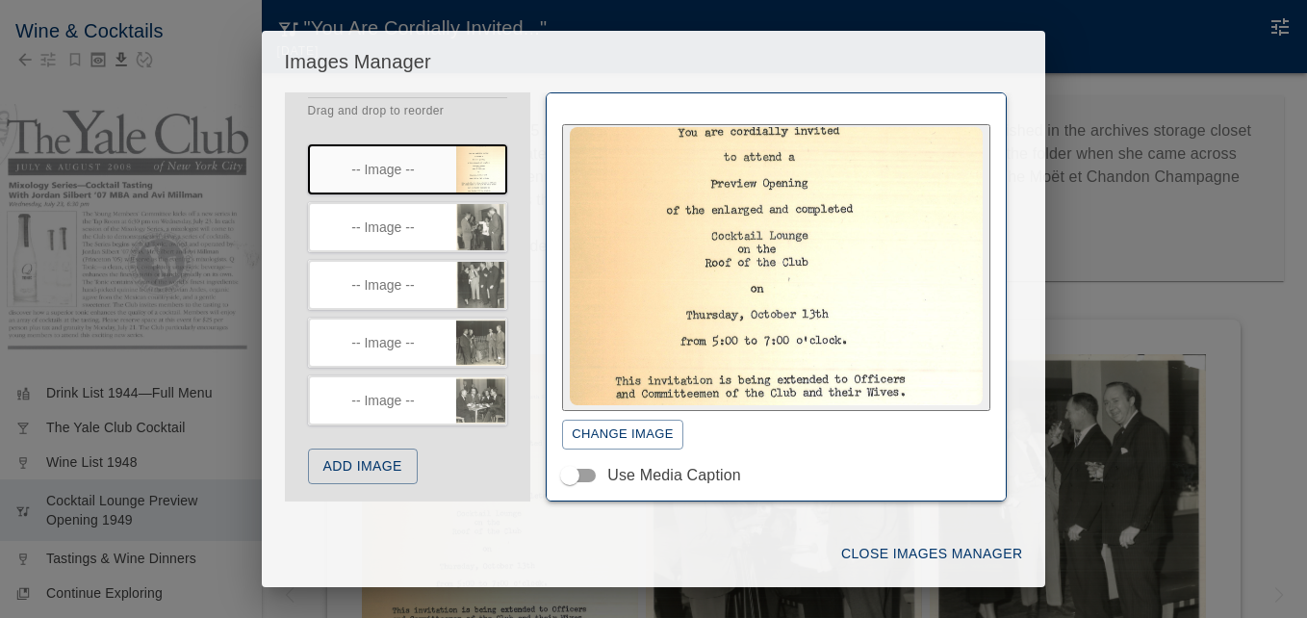
scroll to position [62, 0]
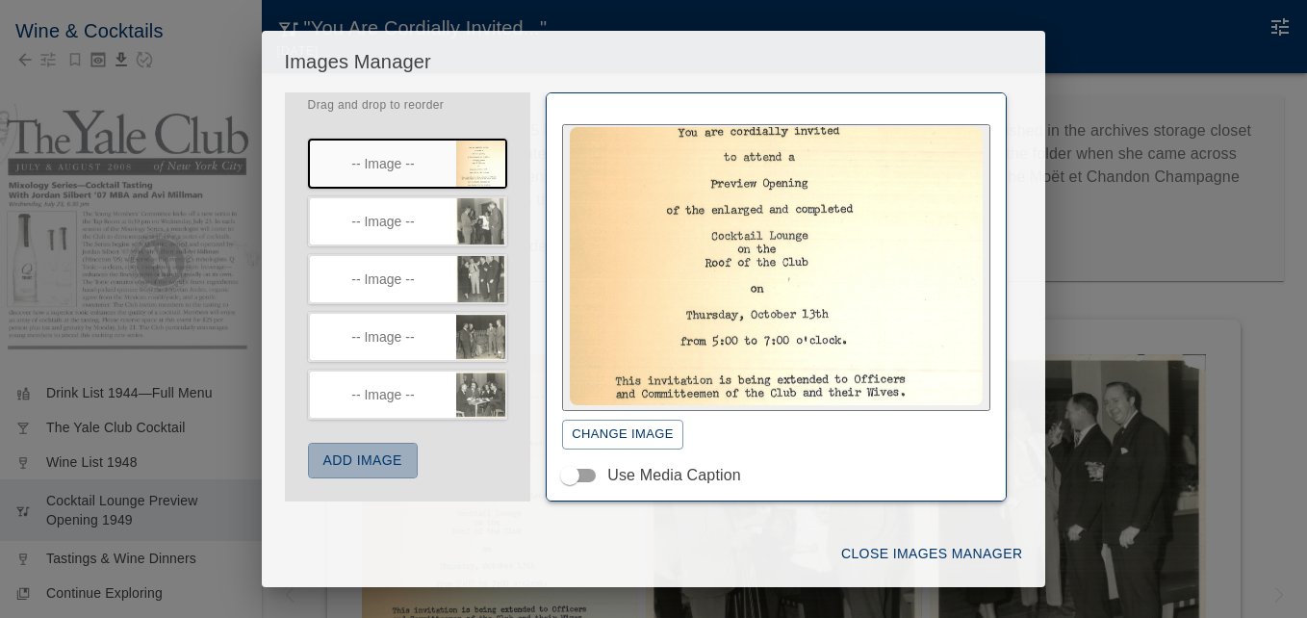
click at [396, 459] on button "Add Image" at bounding box center [363, 461] width 110 height 36
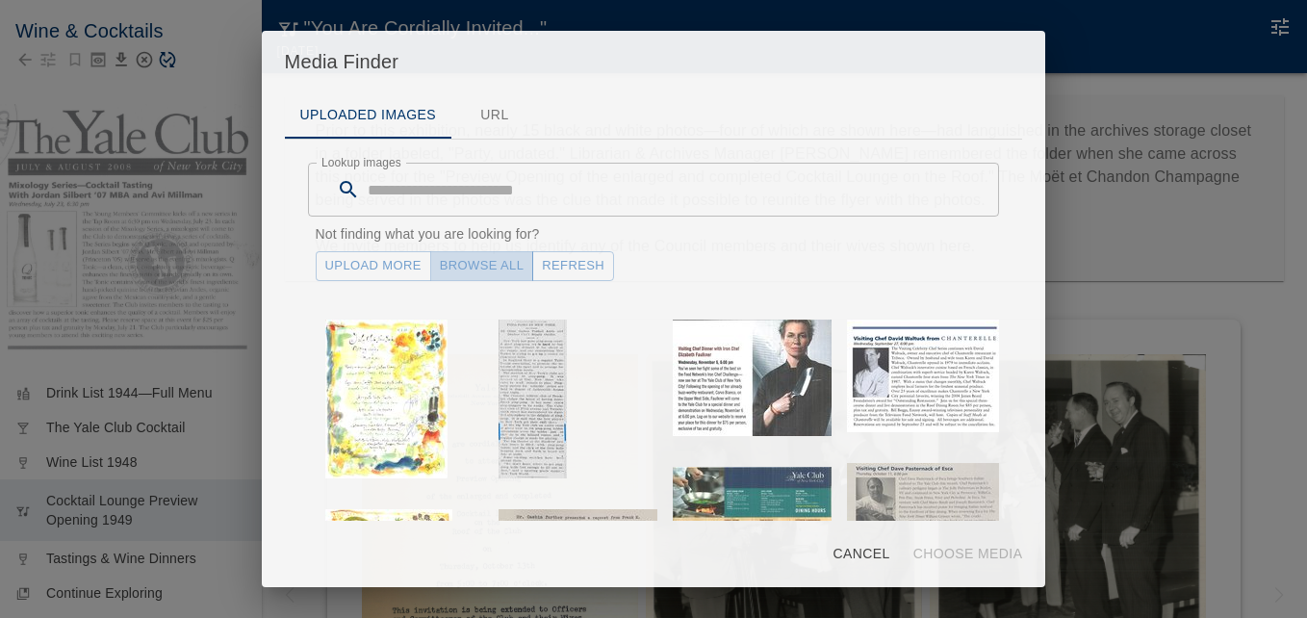
click at [501, 258] on link "Browse All" at bounding box center [482, 266] width 104 height 30
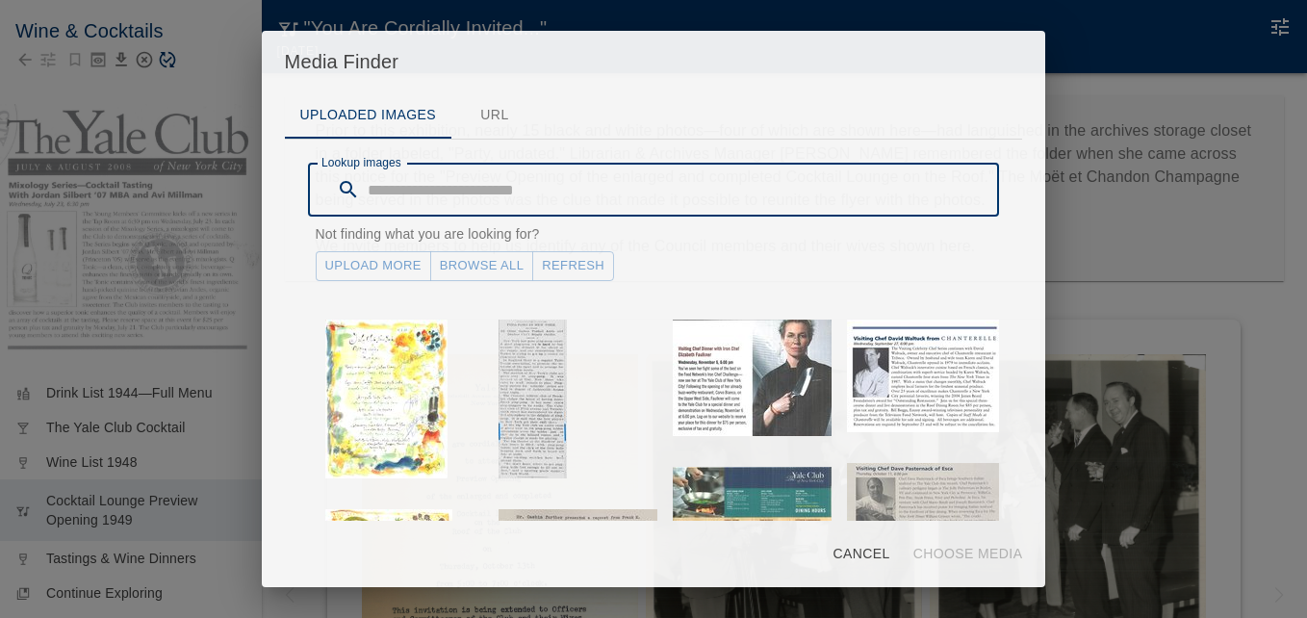
click at [421, 195] on input "Lookup images" at bounding box center [684, 190] width 632 height 54
type input "*******"
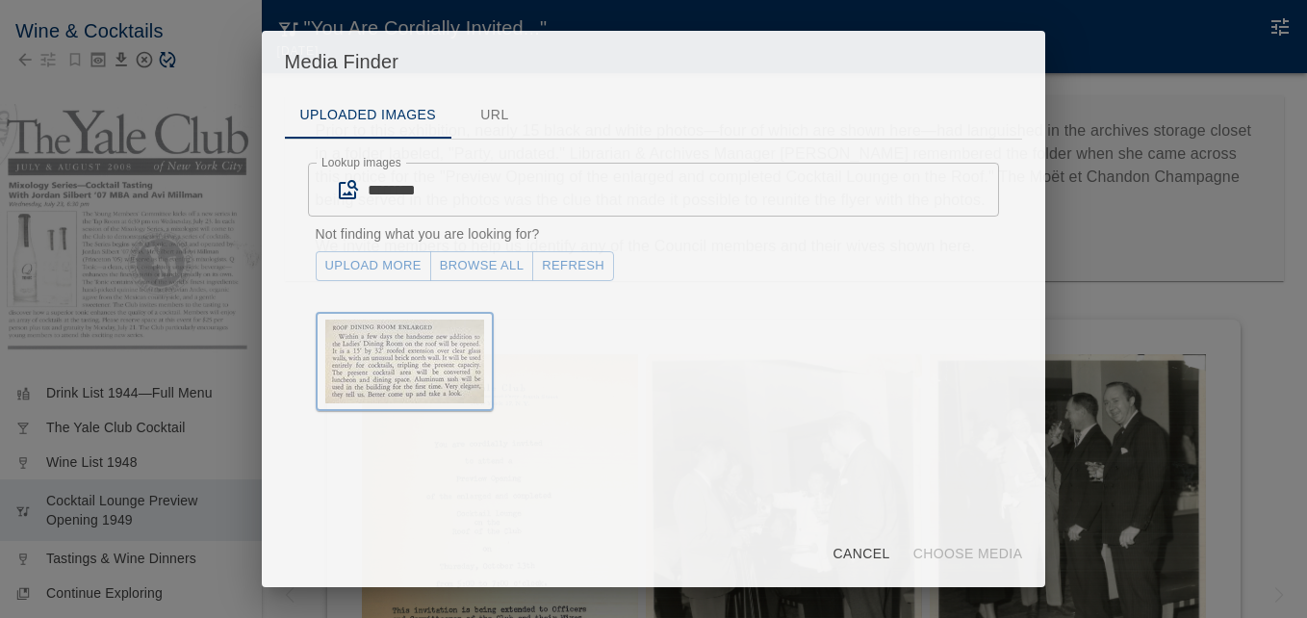
click at [422, 346] on img "button" at bounding box center [404, 362] width 159 height 84
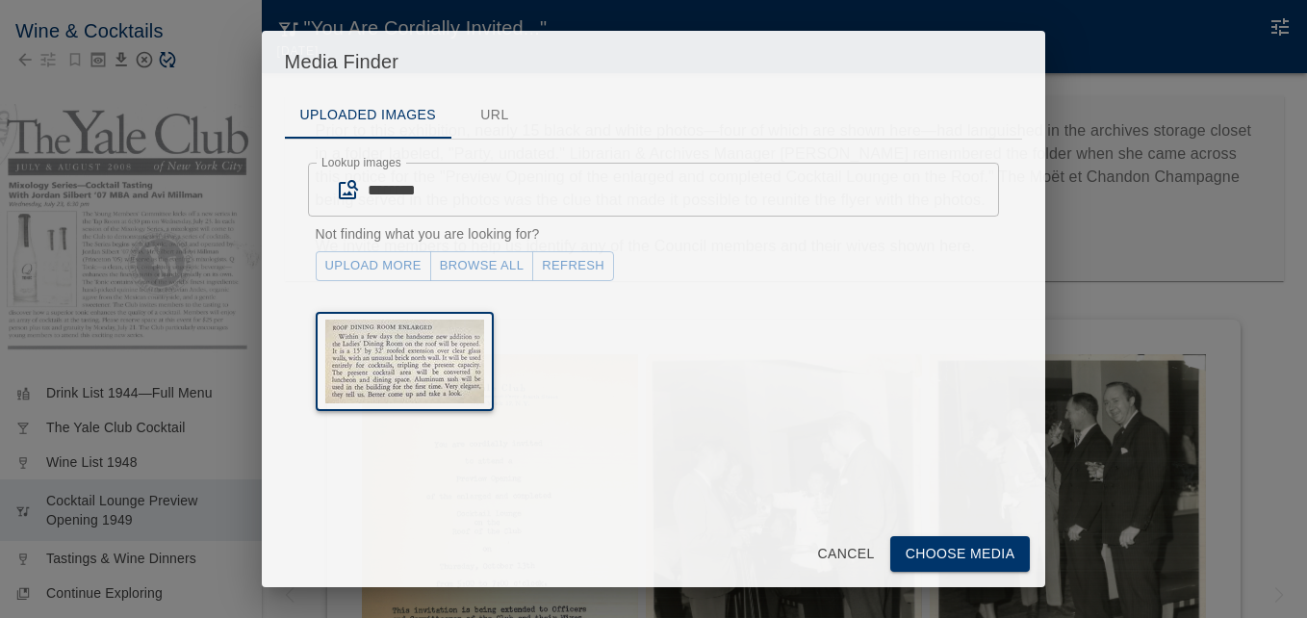
click at [935, 549] on button "Choose Media" at bounding box center [960, 554] width 141 height 36
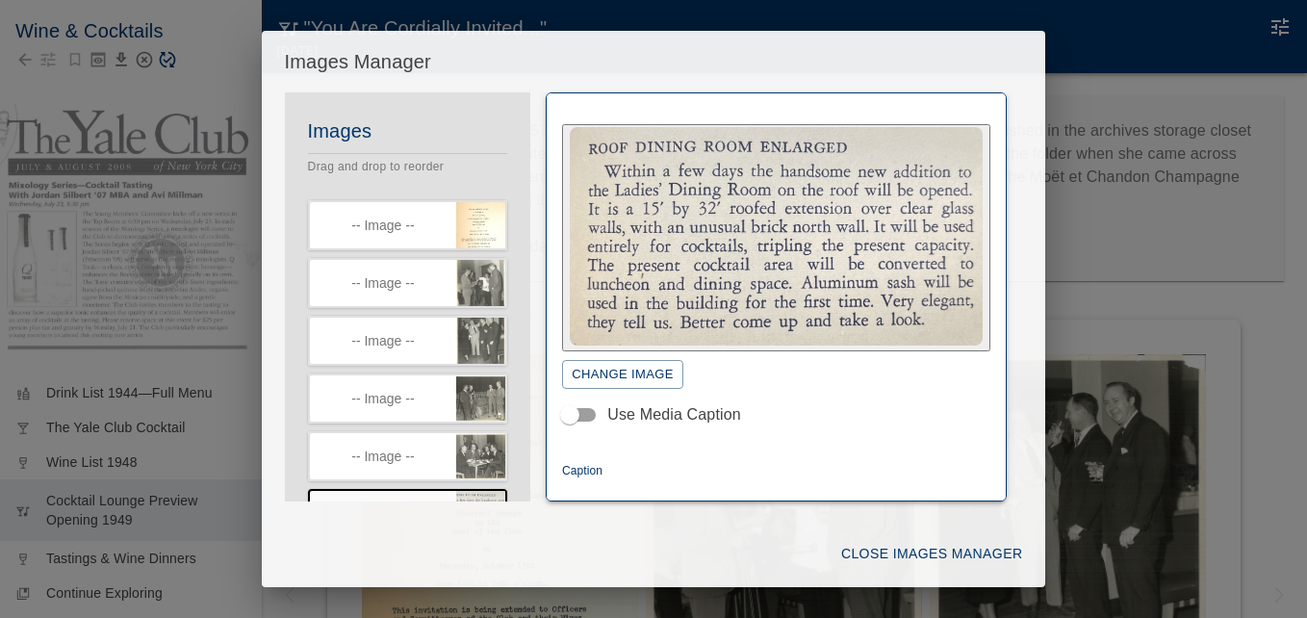
click at [628, 480] on textarea "Caption" at bounding box center [776, 491] width 428 height 22
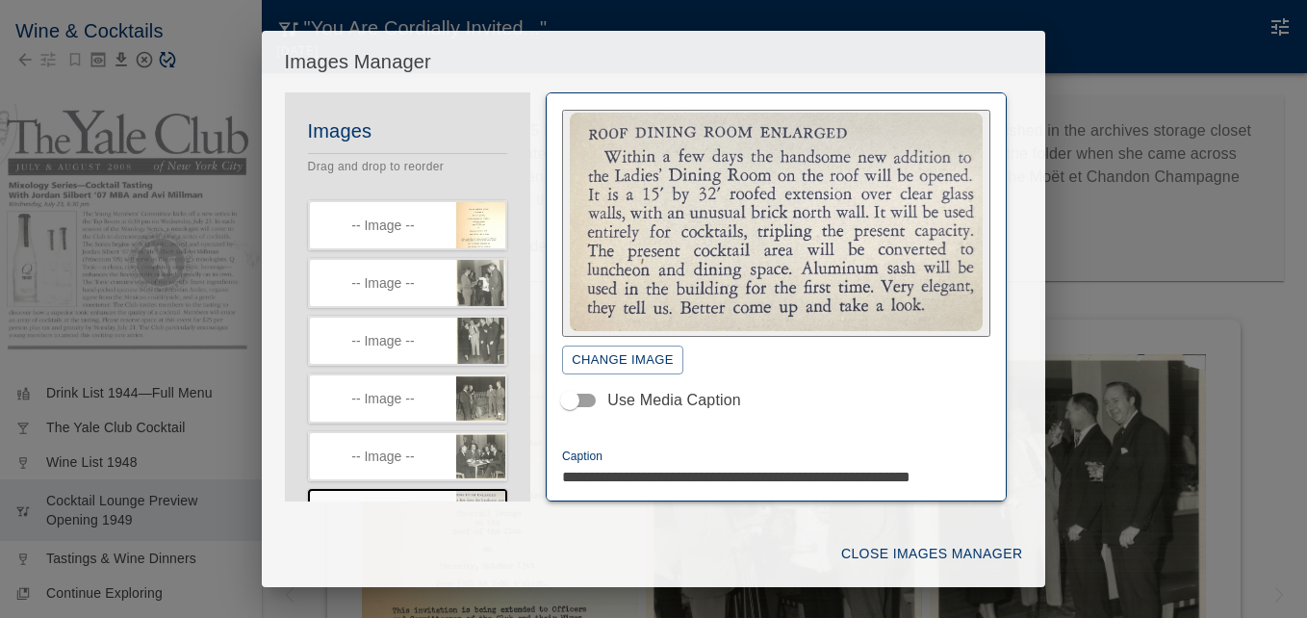
click at [594, 492] on textarea "**********" at bounding box center [769, 488] width 414 height 44
click at [610, 493] on textarea "**********" at bounding box center [769, 488] width 414 height 44
click at [583, 468] on textarea "**********" at bounding box center [769, 488] width 414 height 44
click at [946, 474] on textarea "**********" at bounding box center [769, 477] width 414 height 22
click at [985, 468] on div "**********" at bounding box center [776, 296] width 461 height 409
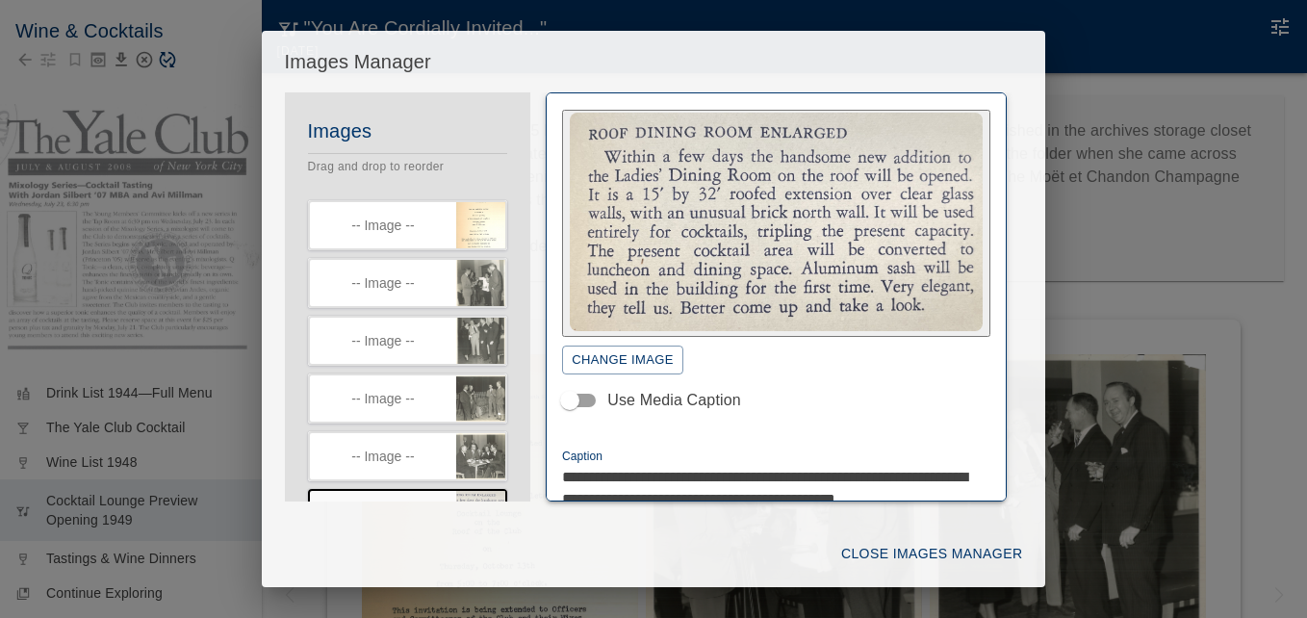
scroll to position [37, 0]
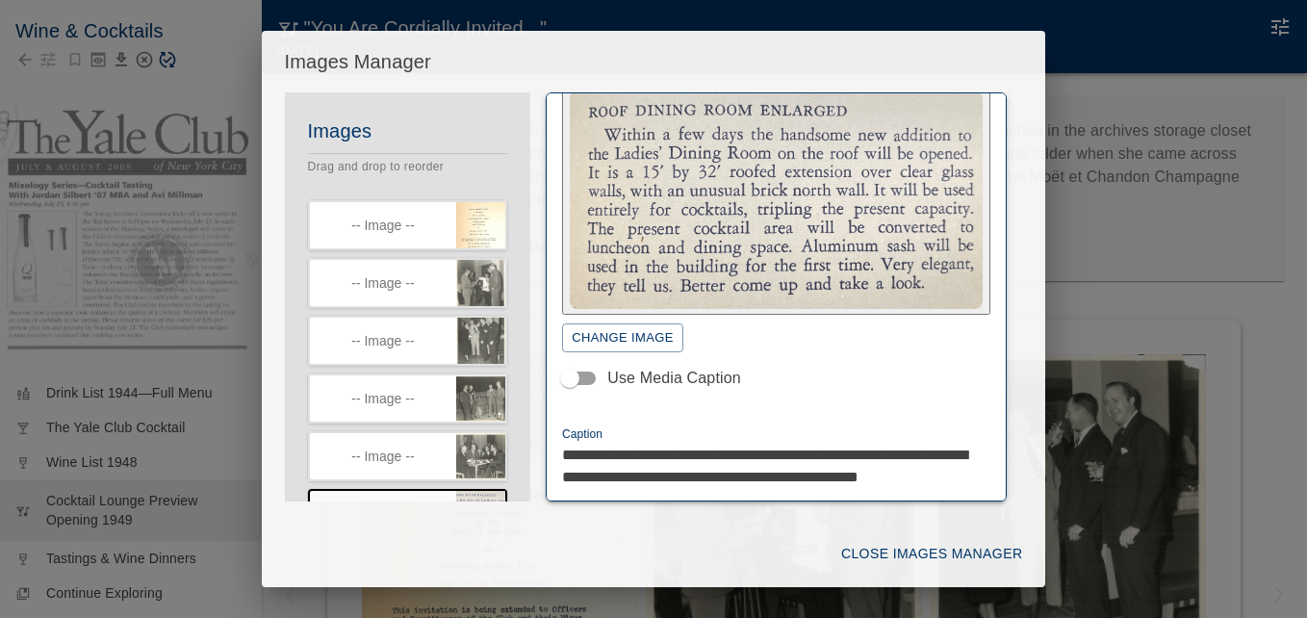
type textarea "**********"
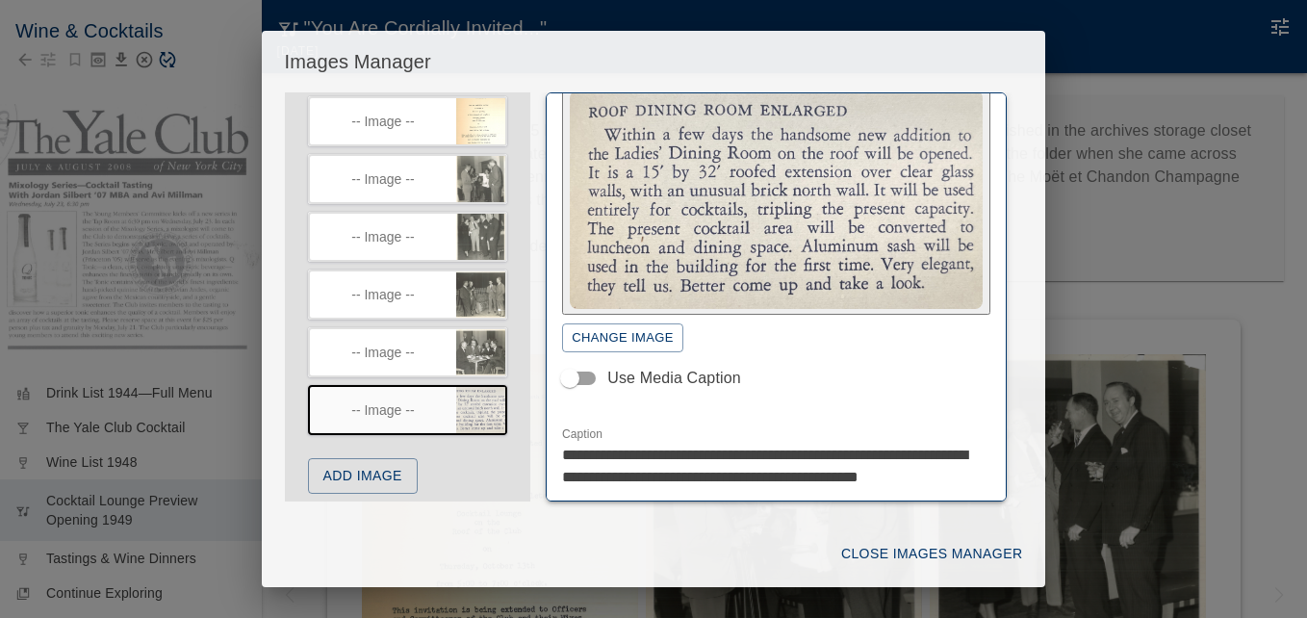
scroll to position [119, 0]
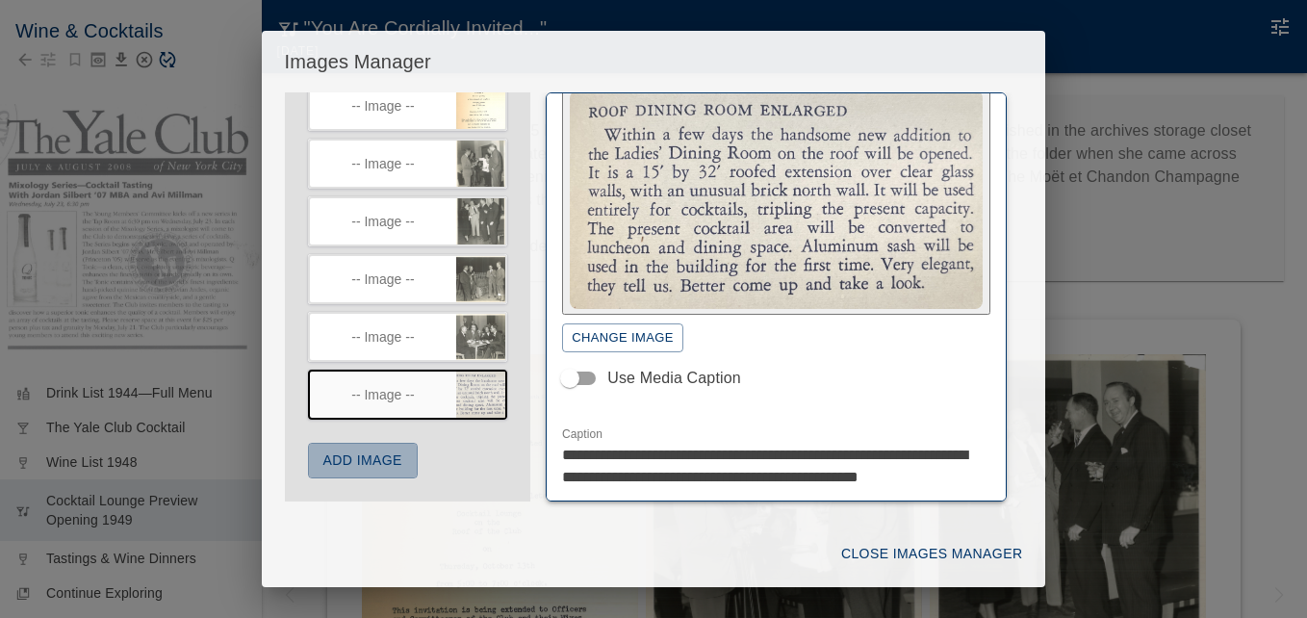
click at [380, 461] on button "Add Image" at bounding box center [363, 461] width 110 height 36
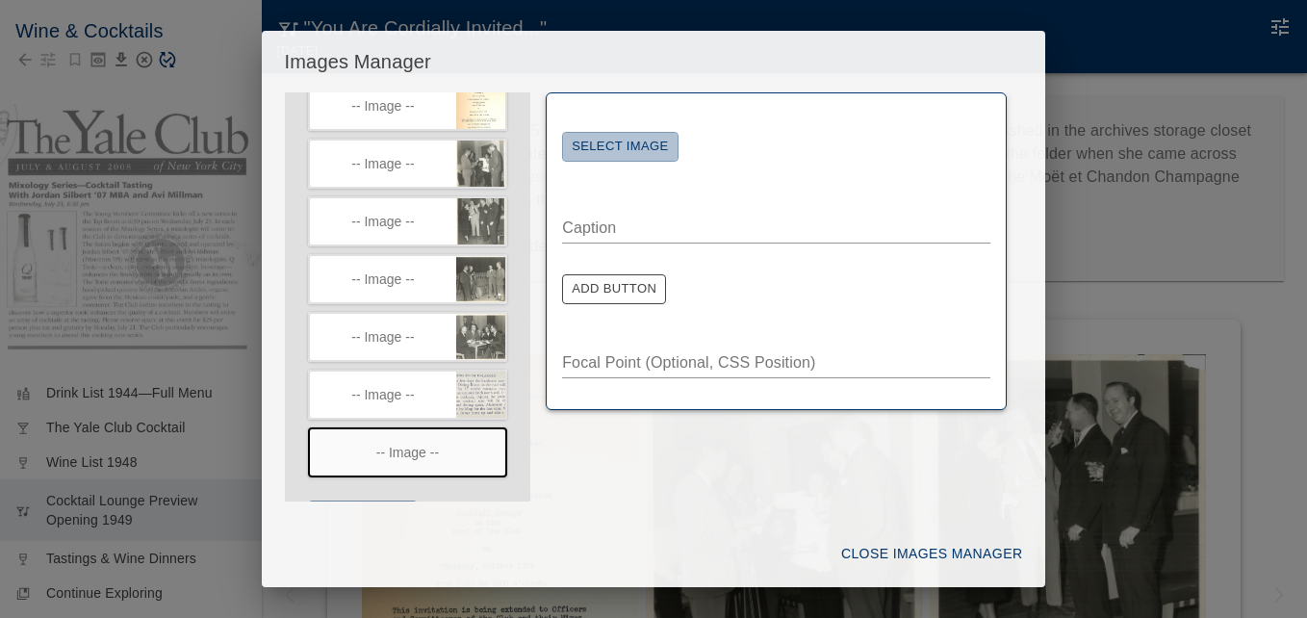
click at [665, 137] on button "Select Image" at bounding box center [619, 147] width 115 height 30
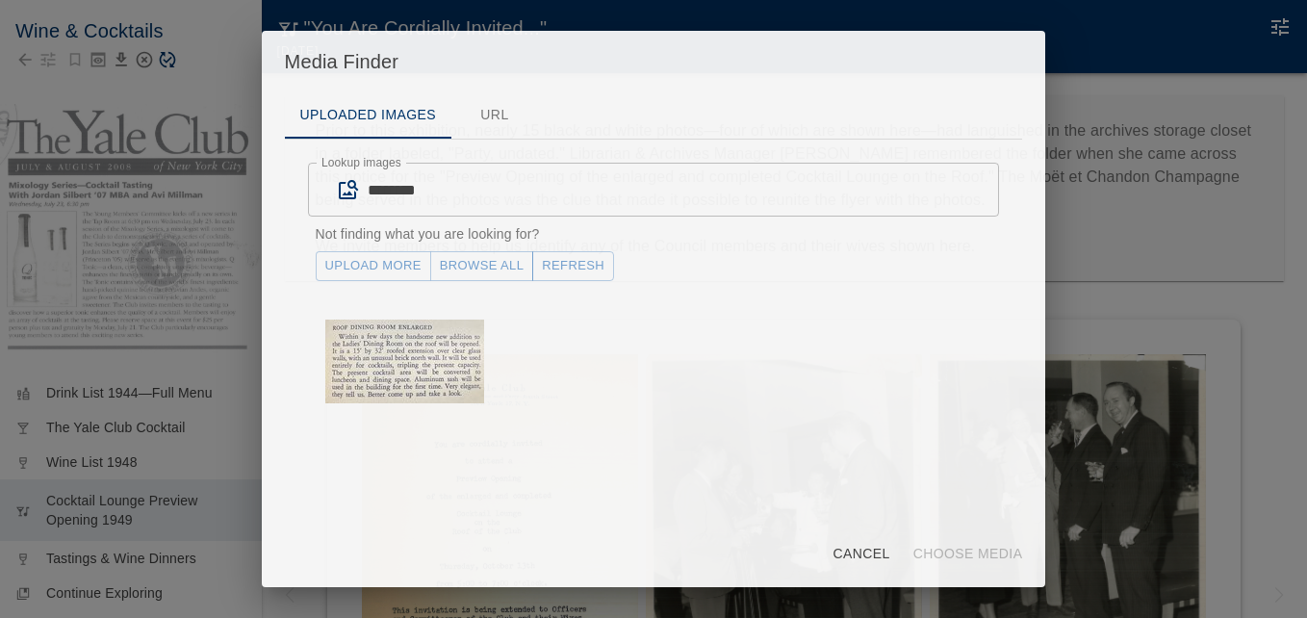
click at [498, 262] on link "Browse All" at bounding box center [482, 266] width 104 height 30
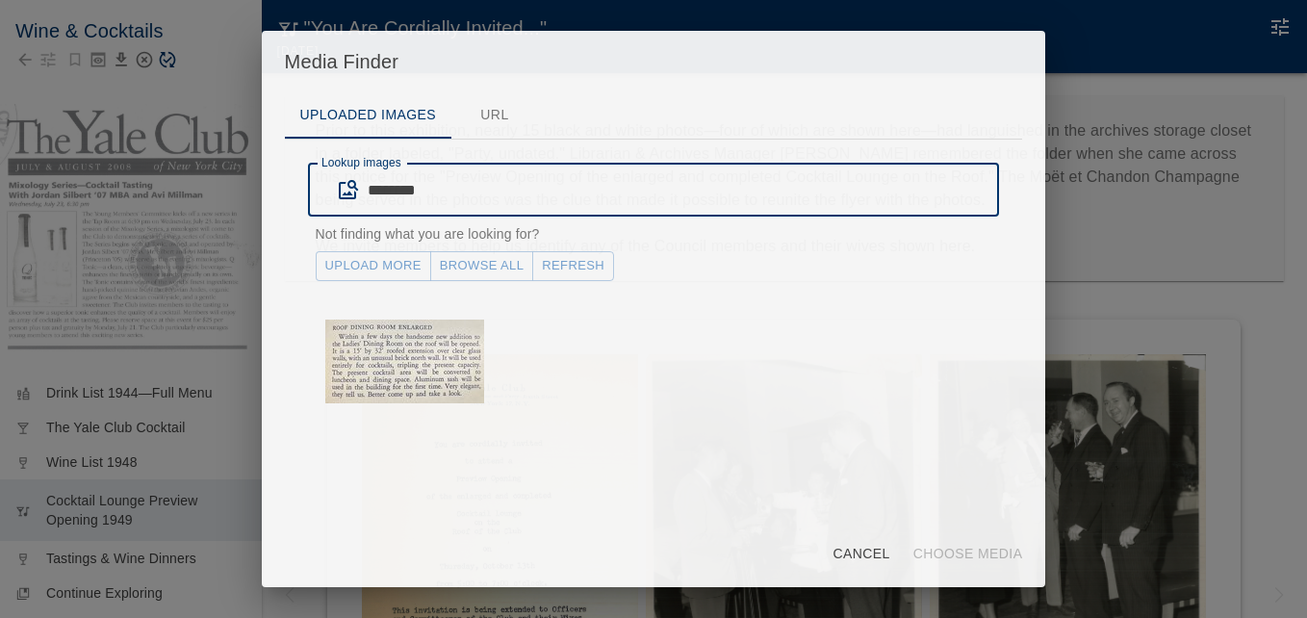
drag, startPoint x: 458, startPoint y: 196, endPoint x: 370, endPoint y: 192, distance: 88.7
click at [370, 192] on input "*******" at bounding box center [684, 190] width 632 height 54
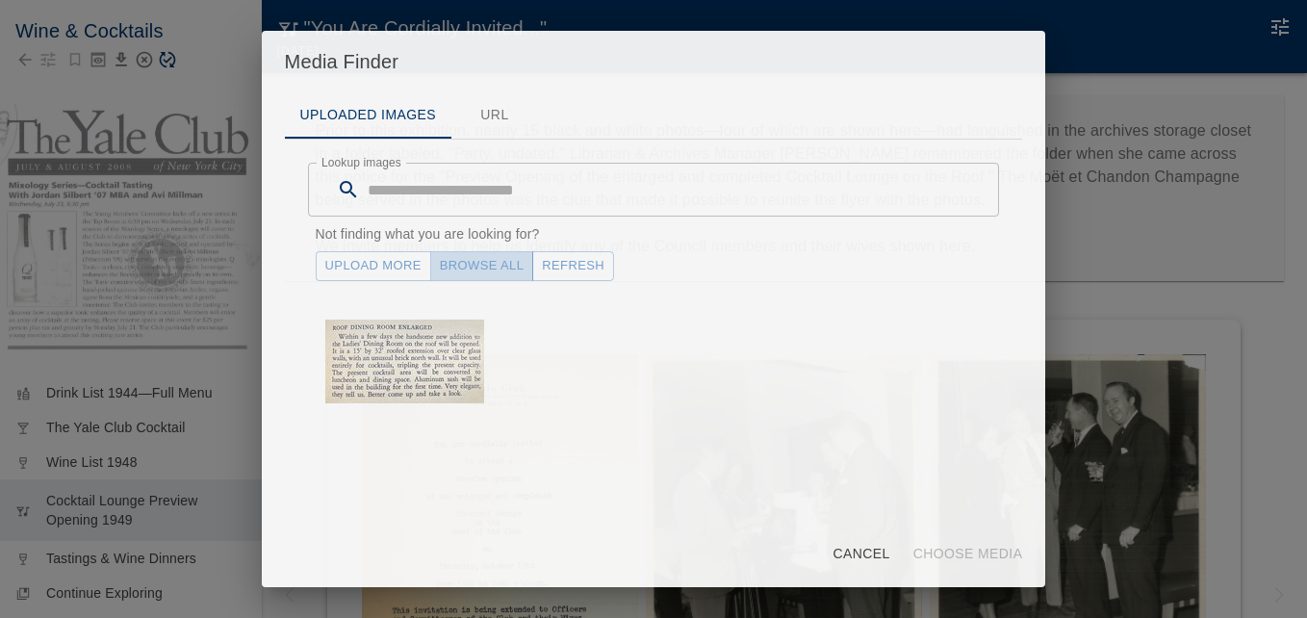
click at [499, 267] on link "Browse All" at bounding box center [482, 266] width 104 height 30
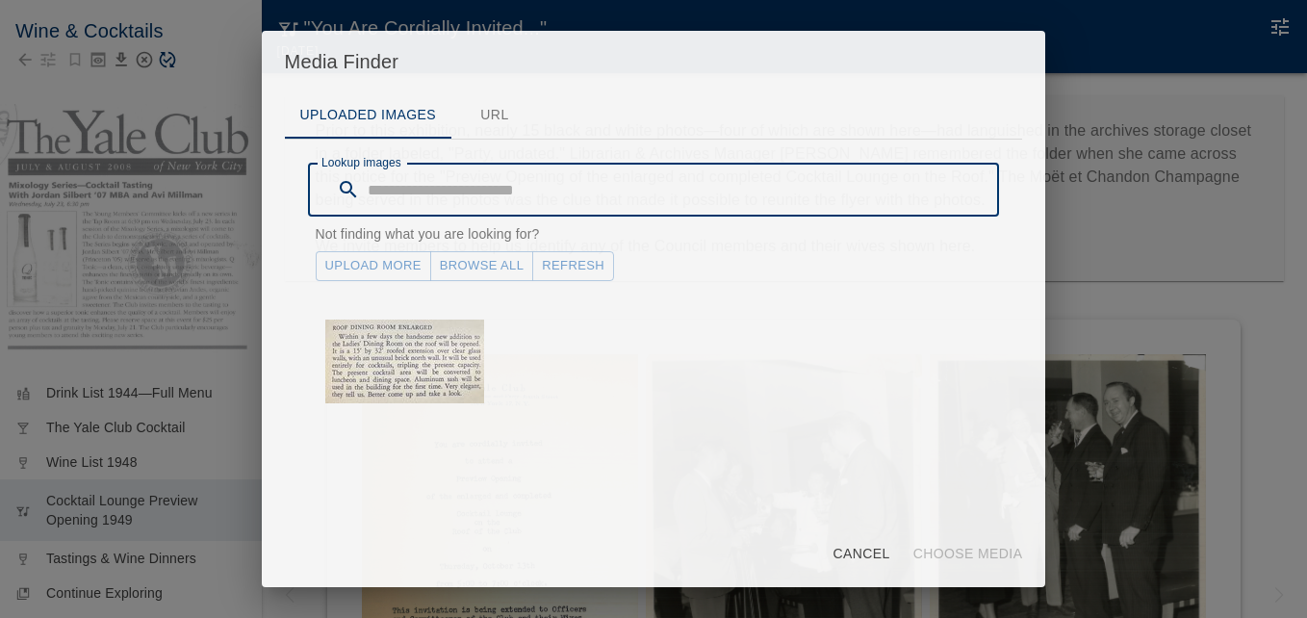
click at [445, 195] on input "Lookup images" at bounding box center [684, 190] width 632 height 54
type input "**********"
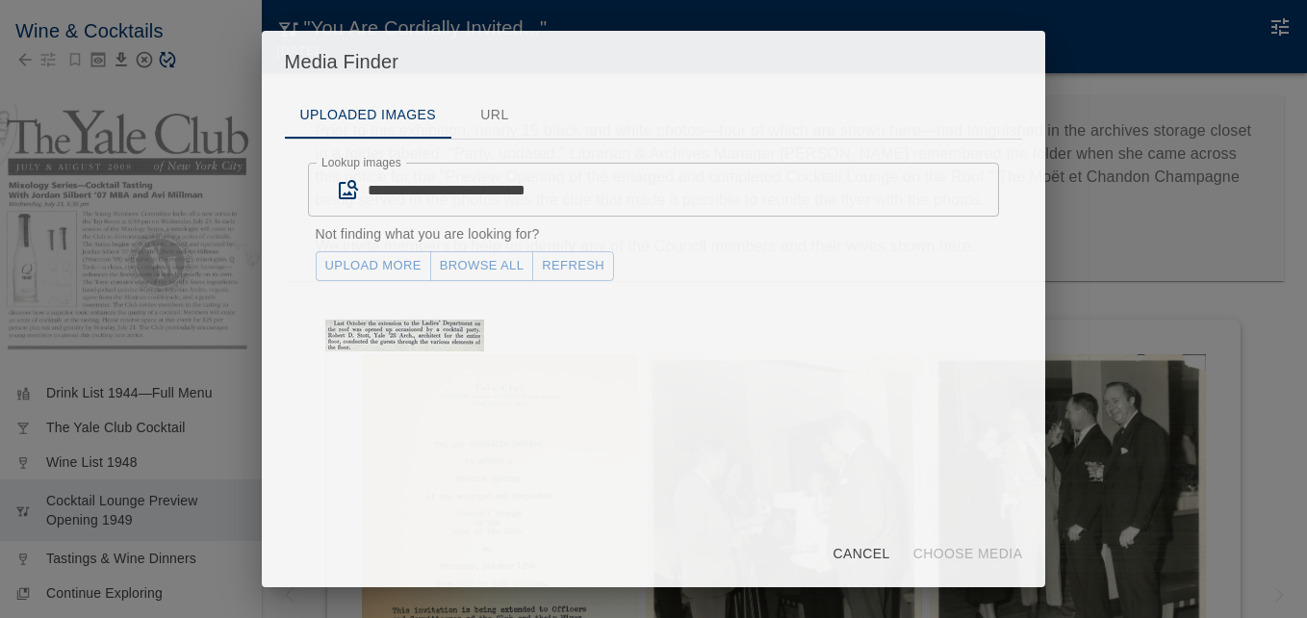
drag, startPoint x: 440, startPoint y: 345, endPoint x: 505, endPoint y: 384, distance: 76.4
click at [442, 345] on img "button" at bounding box center [404, 336] width 159 height 32
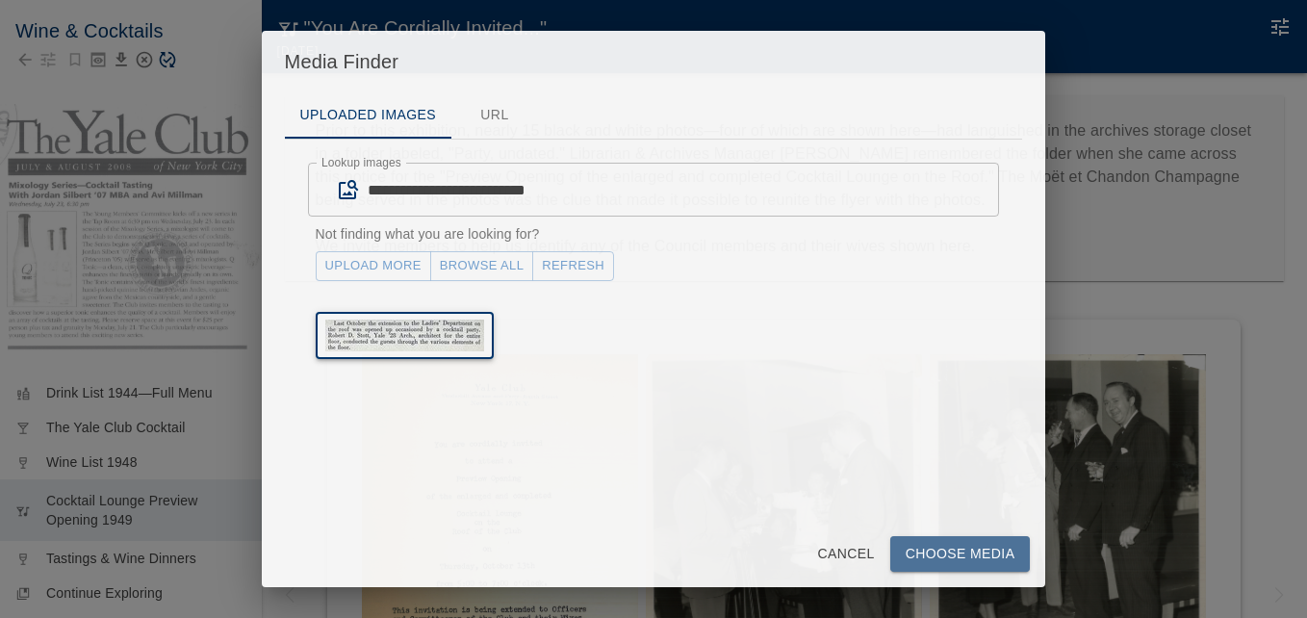
click at [936, 558] on button "Choose Media" at bounding box center [960, 554] width 141 height 36
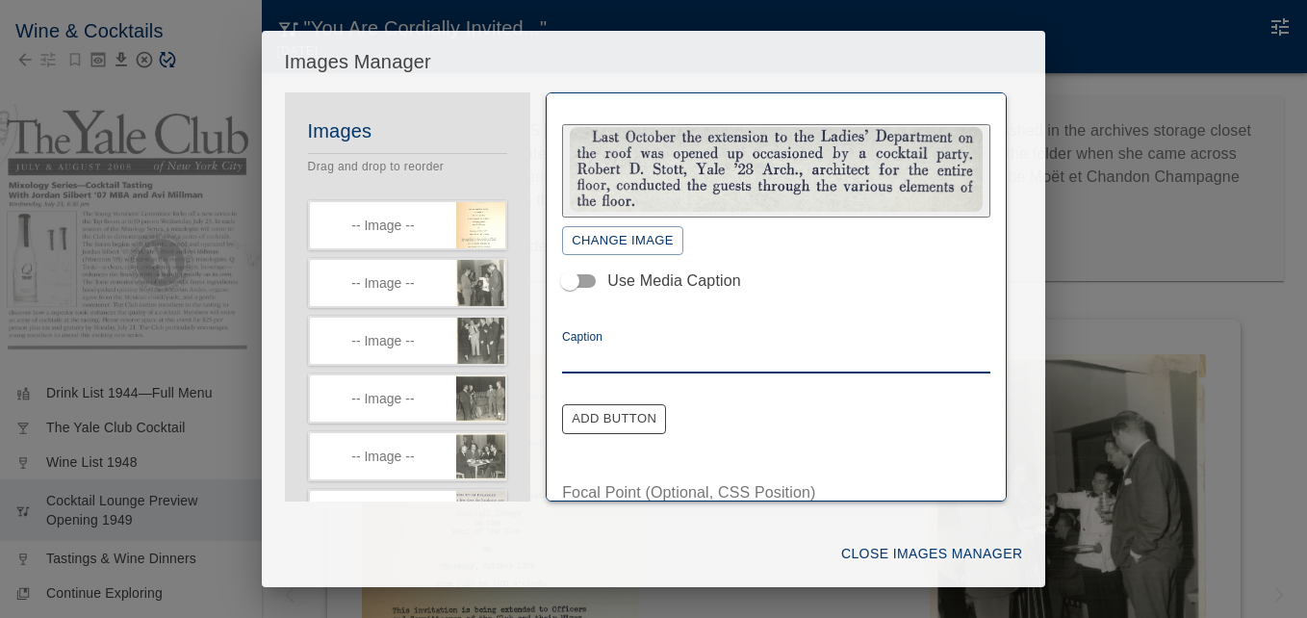
click at [637, 354] on textarea "Caption" at bounding box center [776, 357] width 428 height 22
click at [632, 352] on textarea "**********" at bounding box center [769, 357] width 414 height 22
click at [766, 356] on textarea "**********" at bounding box center [769, 357] width 414 height 22
drag, startPoint x: 599, startPoint y: 354, endPoint x: 627, endPoint y: 354, distance: 28.9
click at [627, 354] on textarea "**********" at bounding box center [769, 357] width 414 height 22
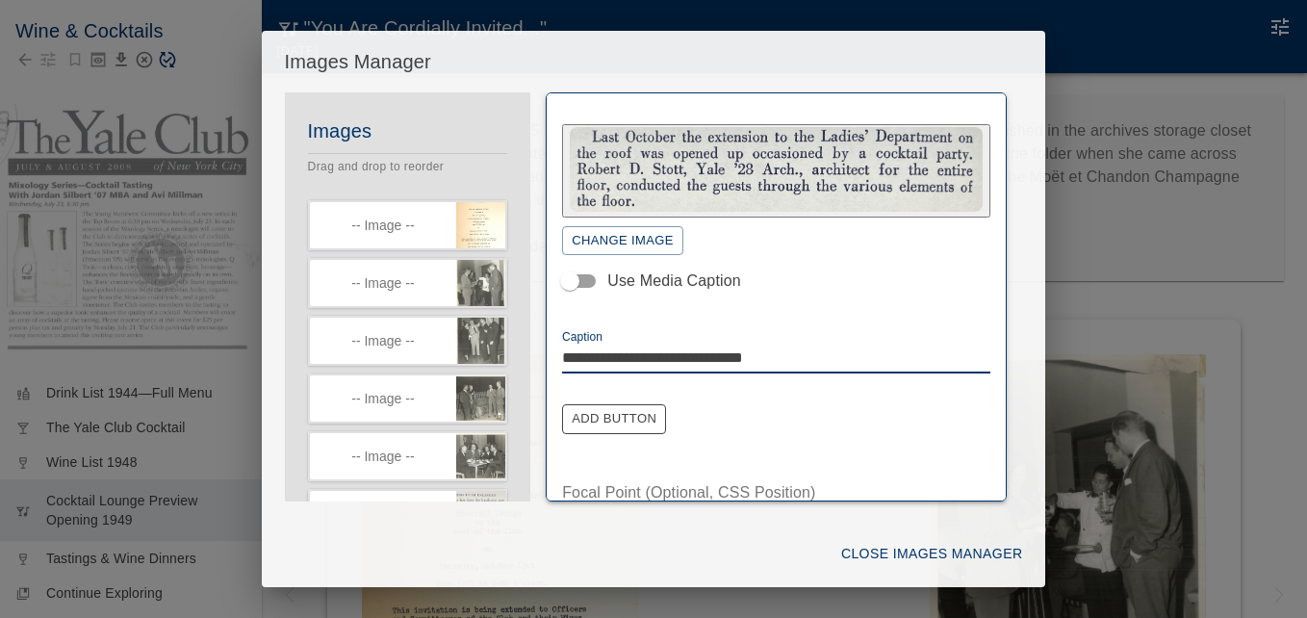
click at [595, 354] on textarea "**********" at bounding box center [769, 357] width 414 height 22
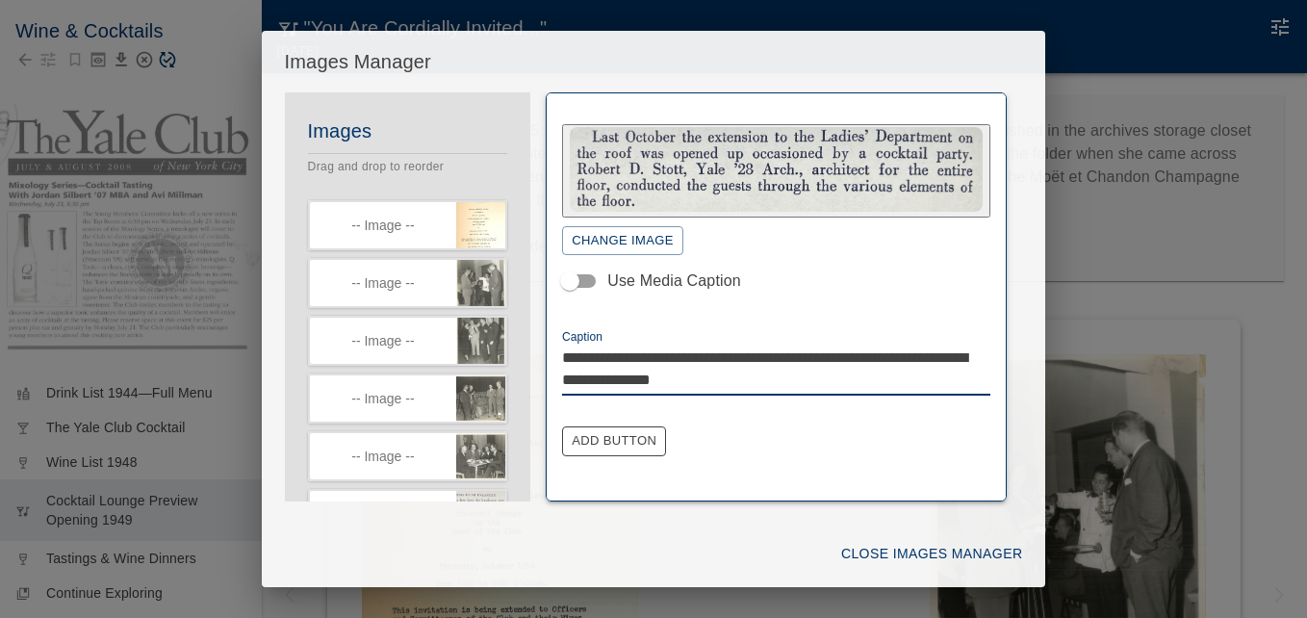
click at [728, 376] on textarea "**********" at bounding box center [769, 368] width 414 height 44
click at [784, 382] on textarea "**********" at bounding box center [769, 368] width 414 height 44
type textarea "**********"
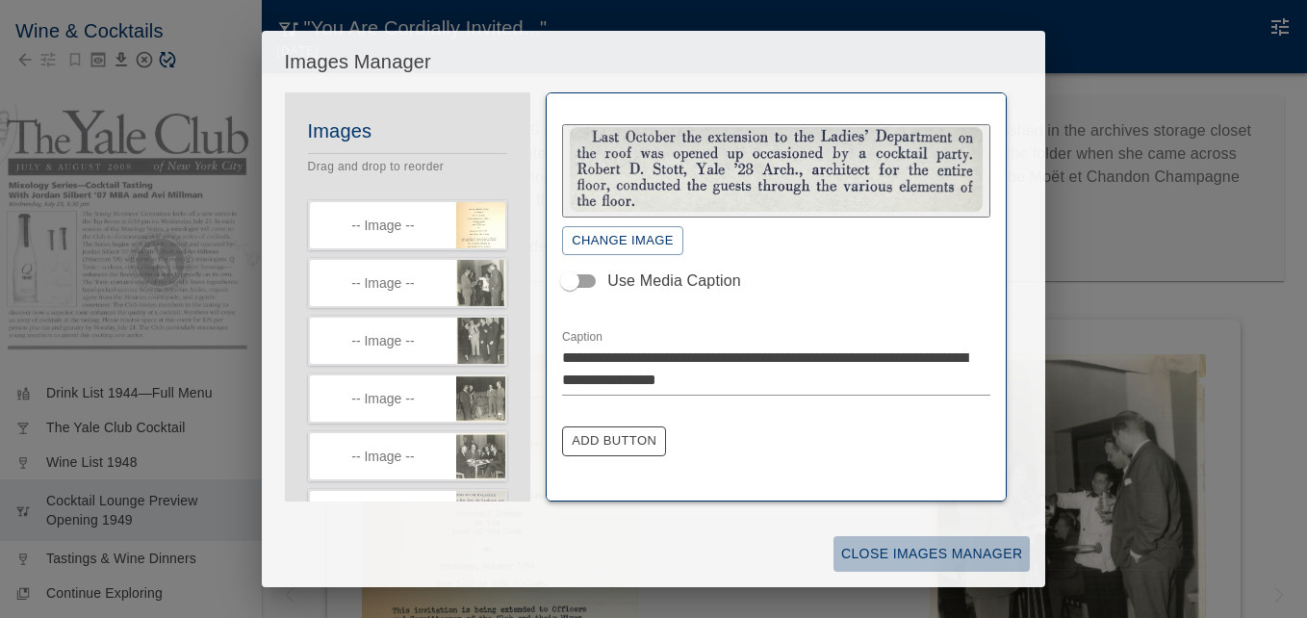
click at [883, 549] on button "Close Images Manager" at bounding box center [931, 554] width 196 height 36
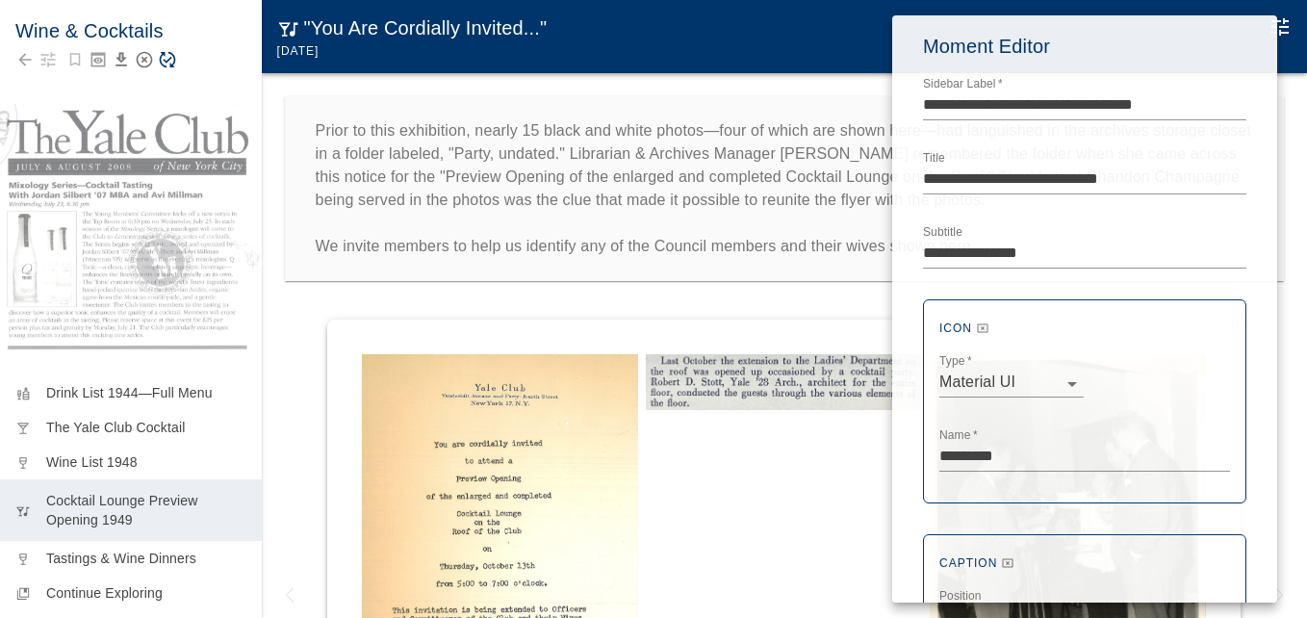
click at [706, 265] on div at bounding box center [653, 309] width 1307 height 618
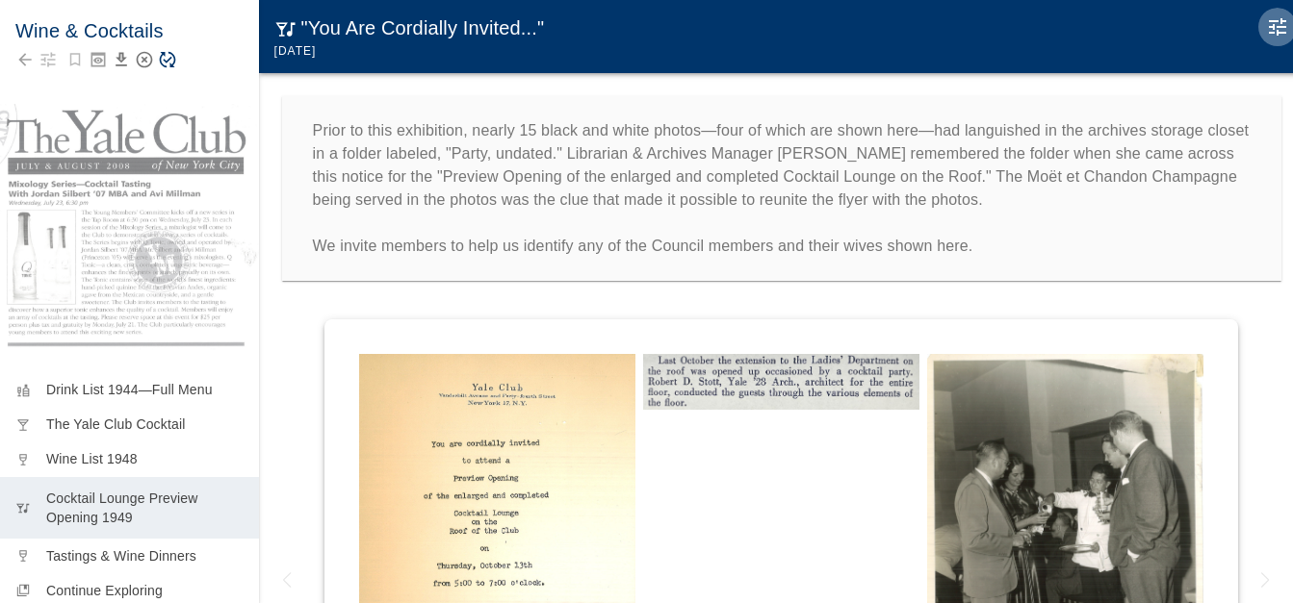
click at [1281, 22] on icon "Edit Moment" at bounding box center [1277, 26] width 23 height 23
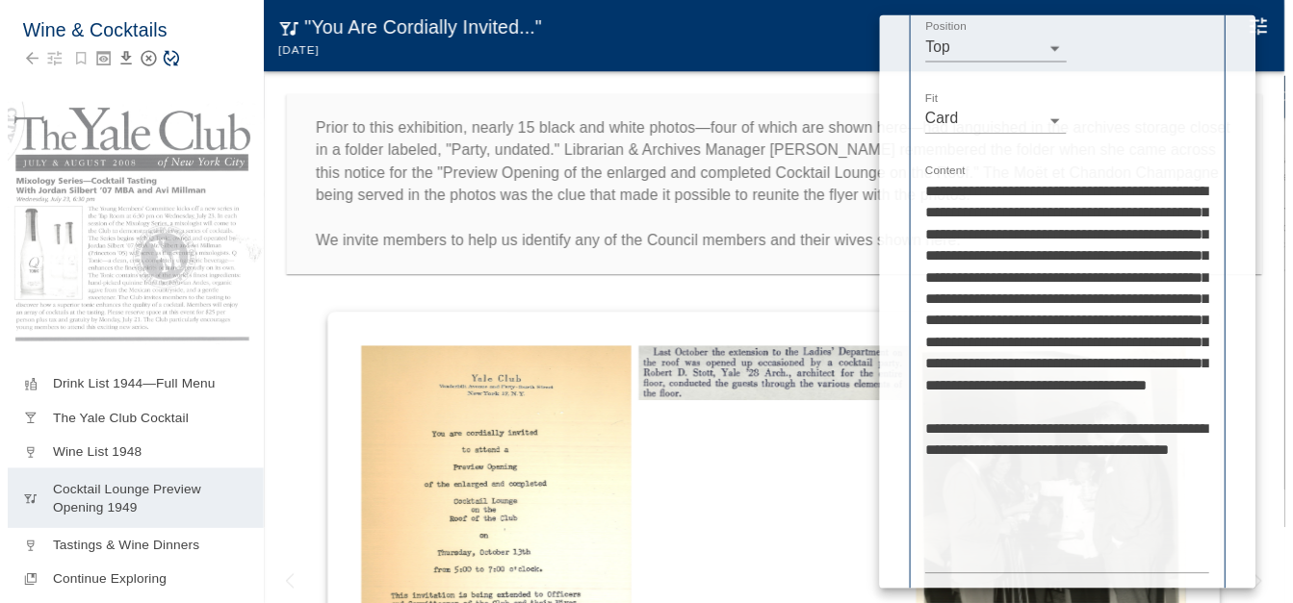
scroll to position [627, 0]
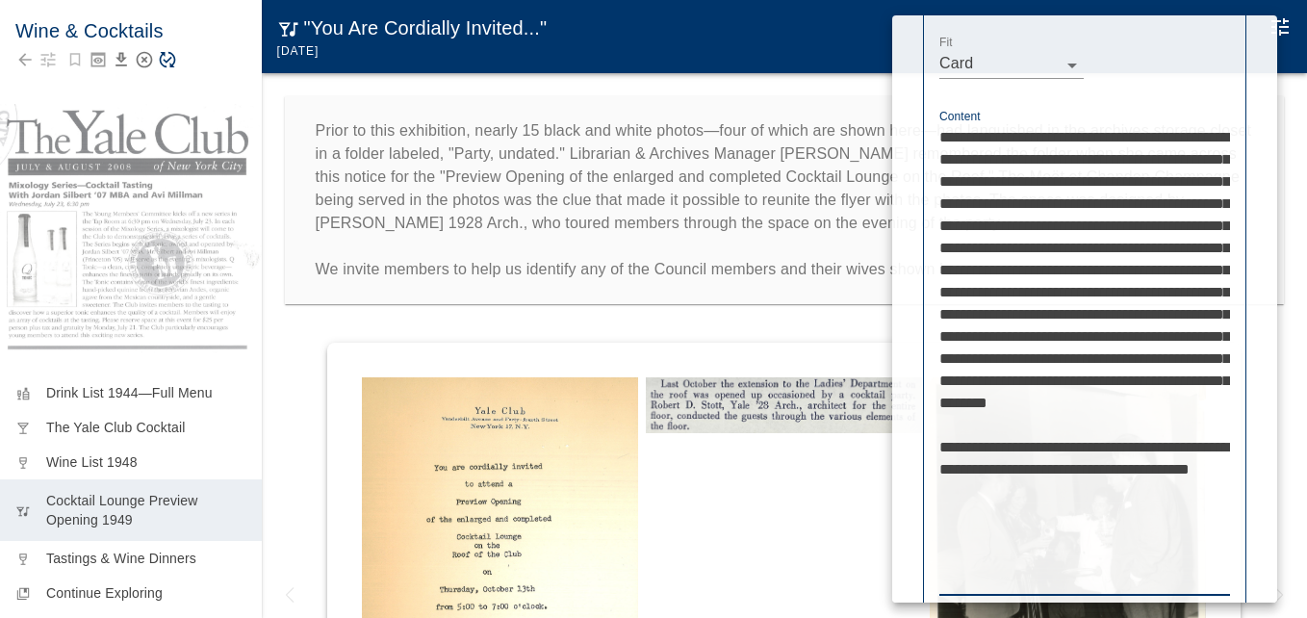
type textarea "**********"
click at [722, 100] on div at bounding box center [653, 309] width 1307 height 618
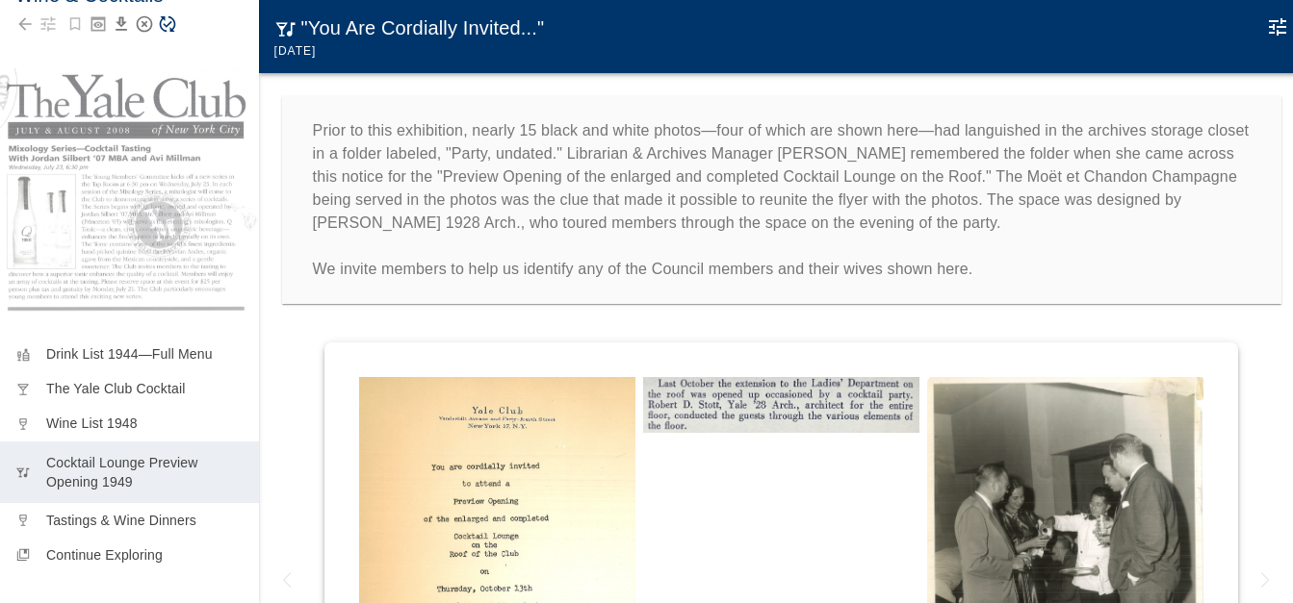
scroll to position [40, 0]
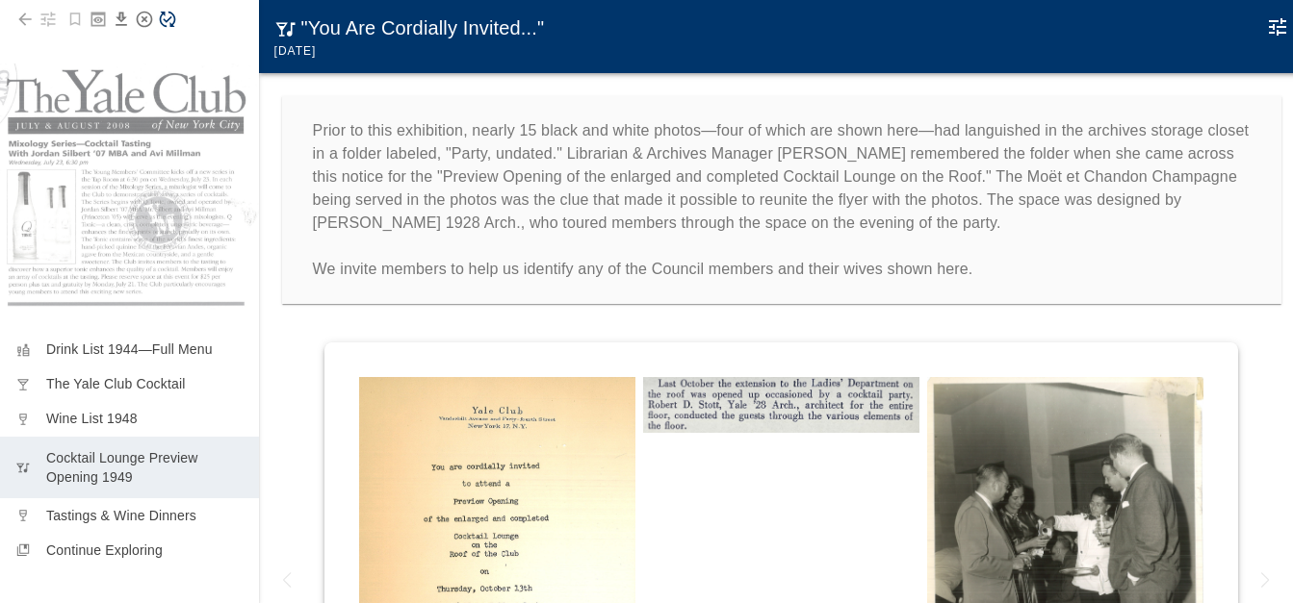
click at [170, 21] on icon "Save Story" at bounding box center [167, 19] width 19 height 19
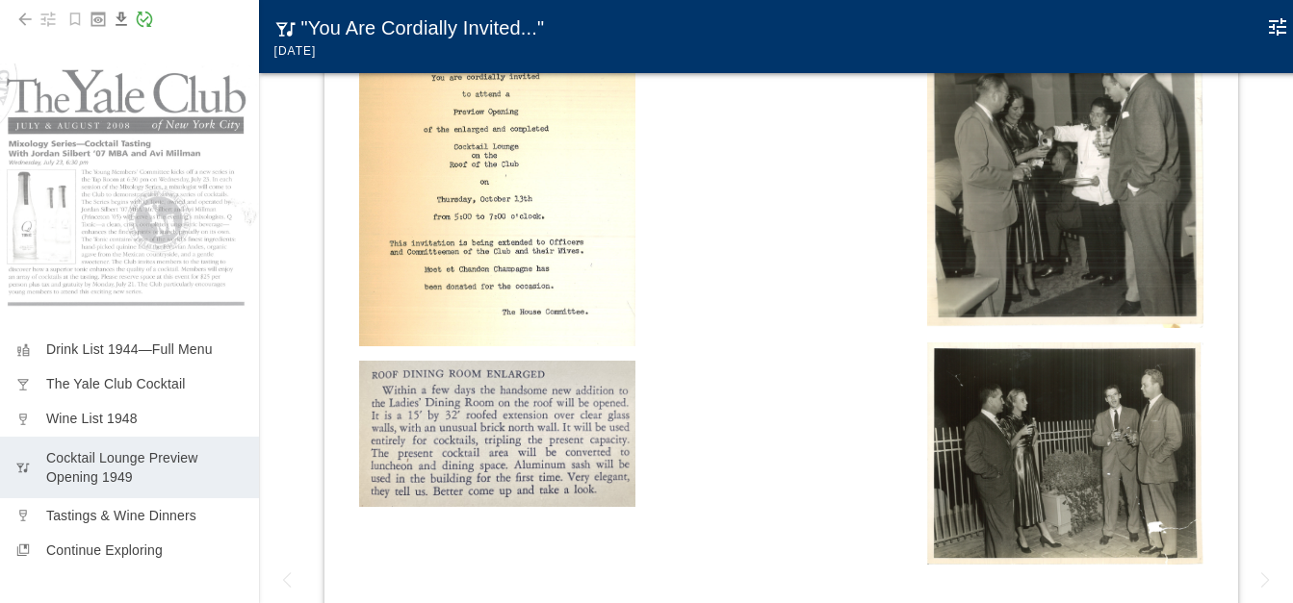
scroll to position [391, 0]
click at [643, 42] on img at bounding box center [781, 15] width 276 height 56
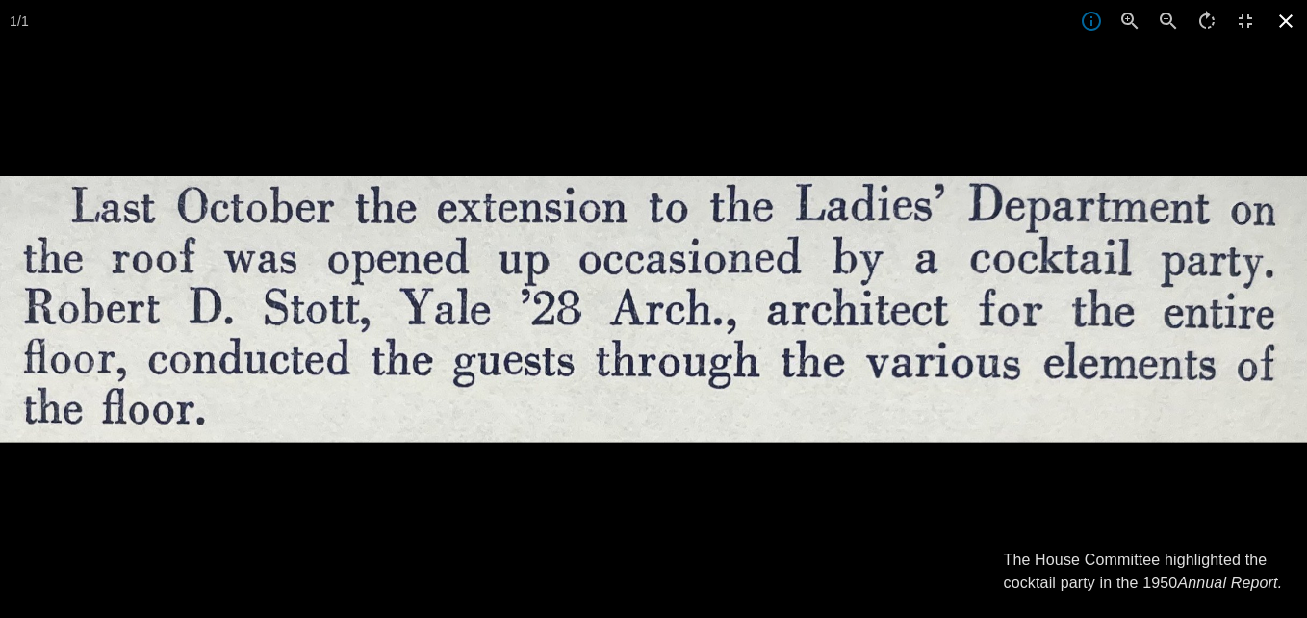
click at [1287, 17] on icon at bounding box center [1286, 21] width 42 height 42
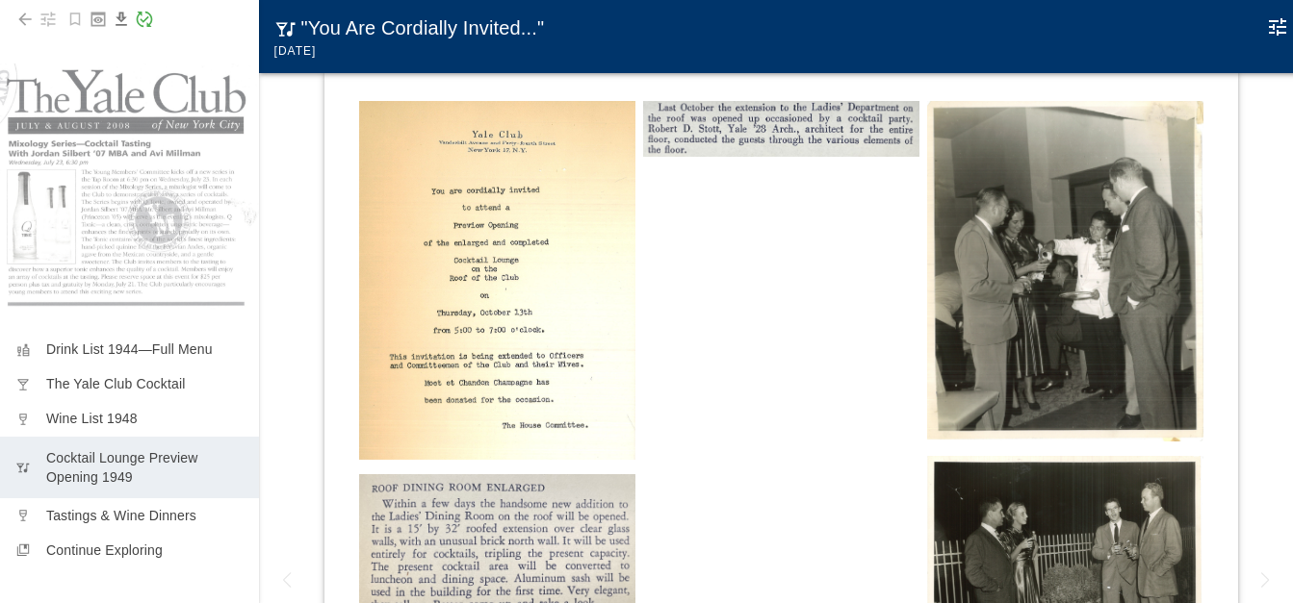
scroll to position [6, 0]
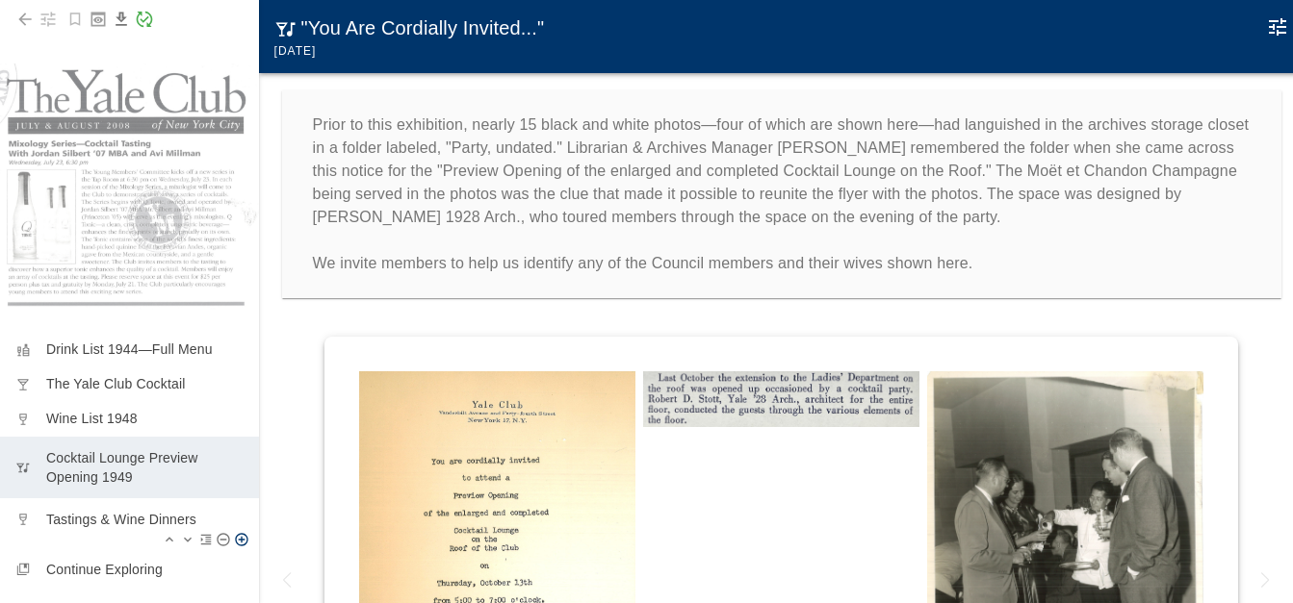
click at [114, 510] on p "Tastings & Wine Dinners" at bounding box center [144, 519] width 197 height 19
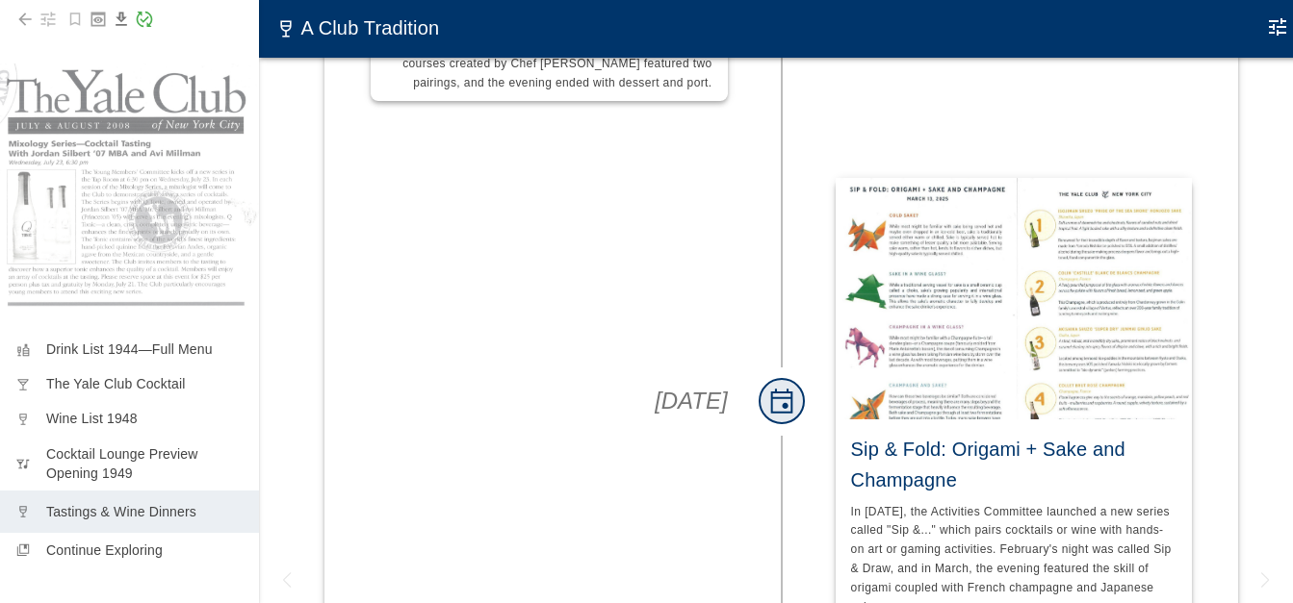
scroll to position [9352, 0]
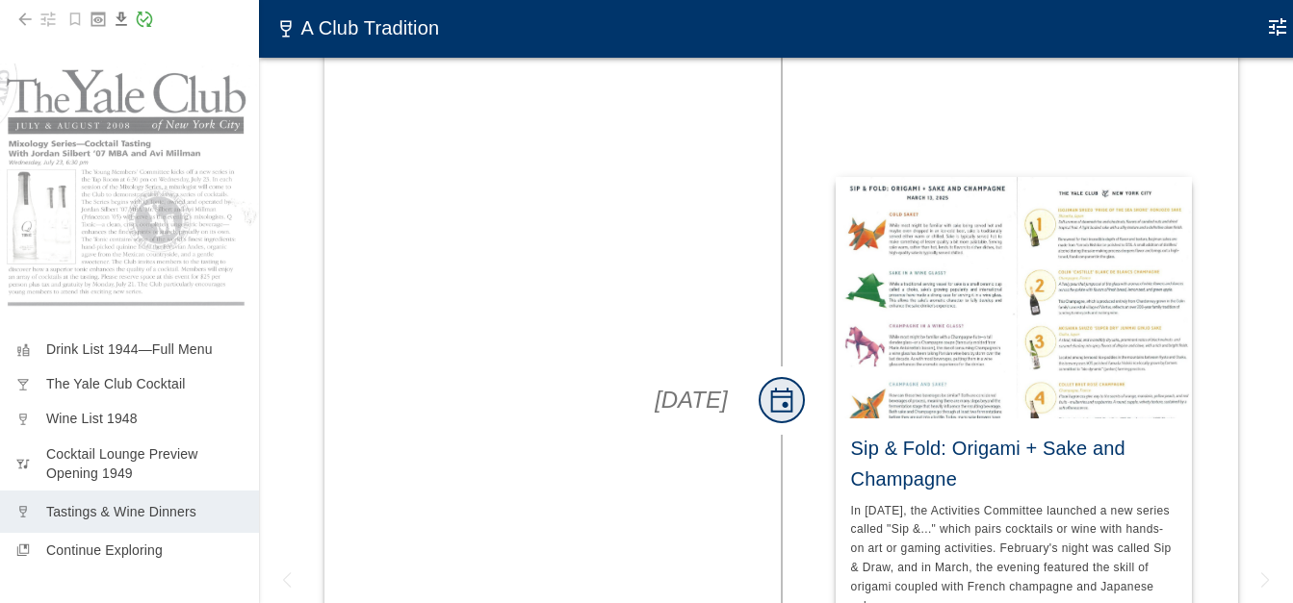
click at [147, 15] on icon "Story Saved Successfully!" at bounding box center [144, 19] width 19 height 19
